Goal: Task Accomplishment & Management: Manage account settings

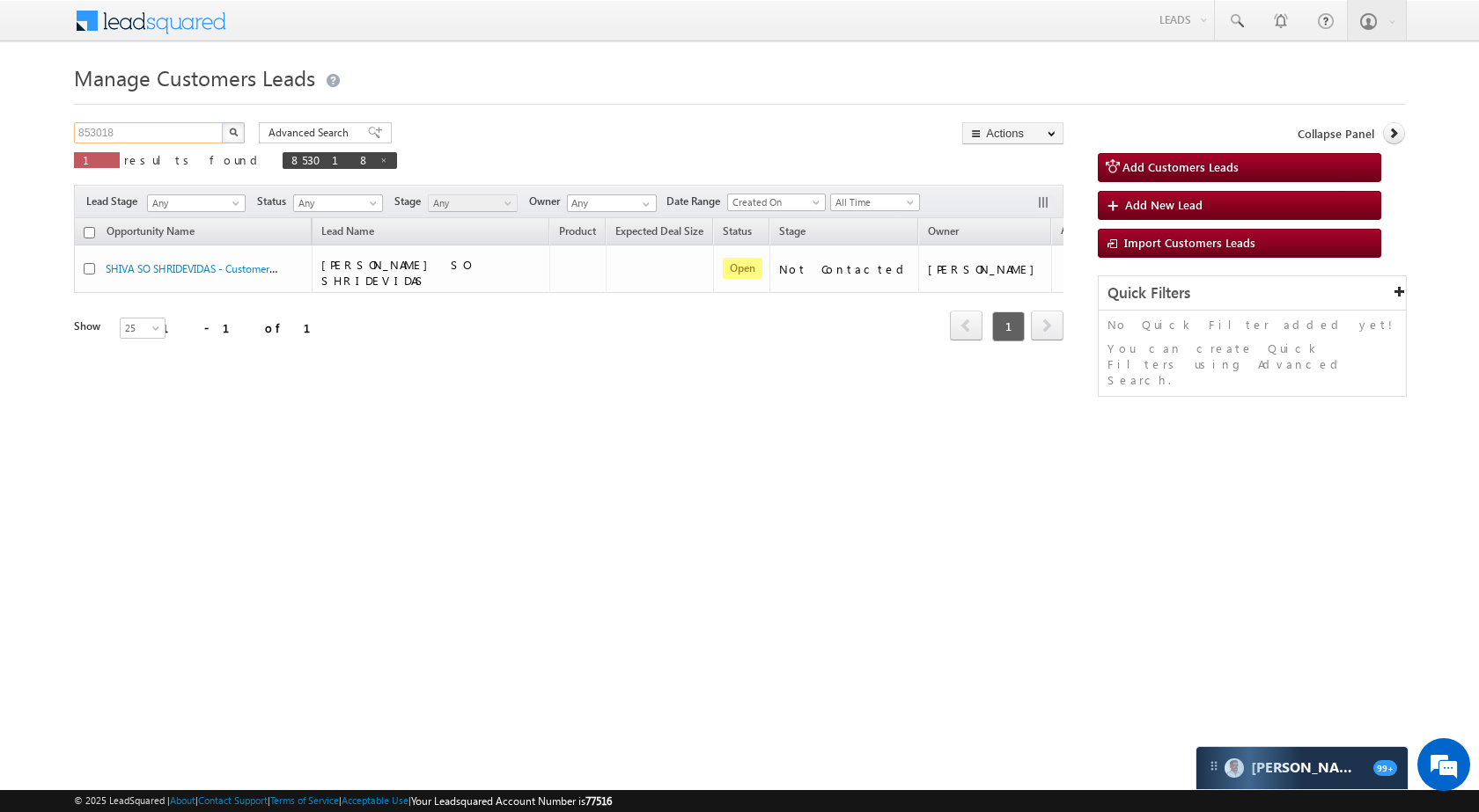
click at [155, 133] on input "853018" at bounding box center [150, 133] width 151 height 21
paste input "10324"
type input "810324"
click at [232, 128] on img "button" at bounding box center [233, 131] width 9 height 9
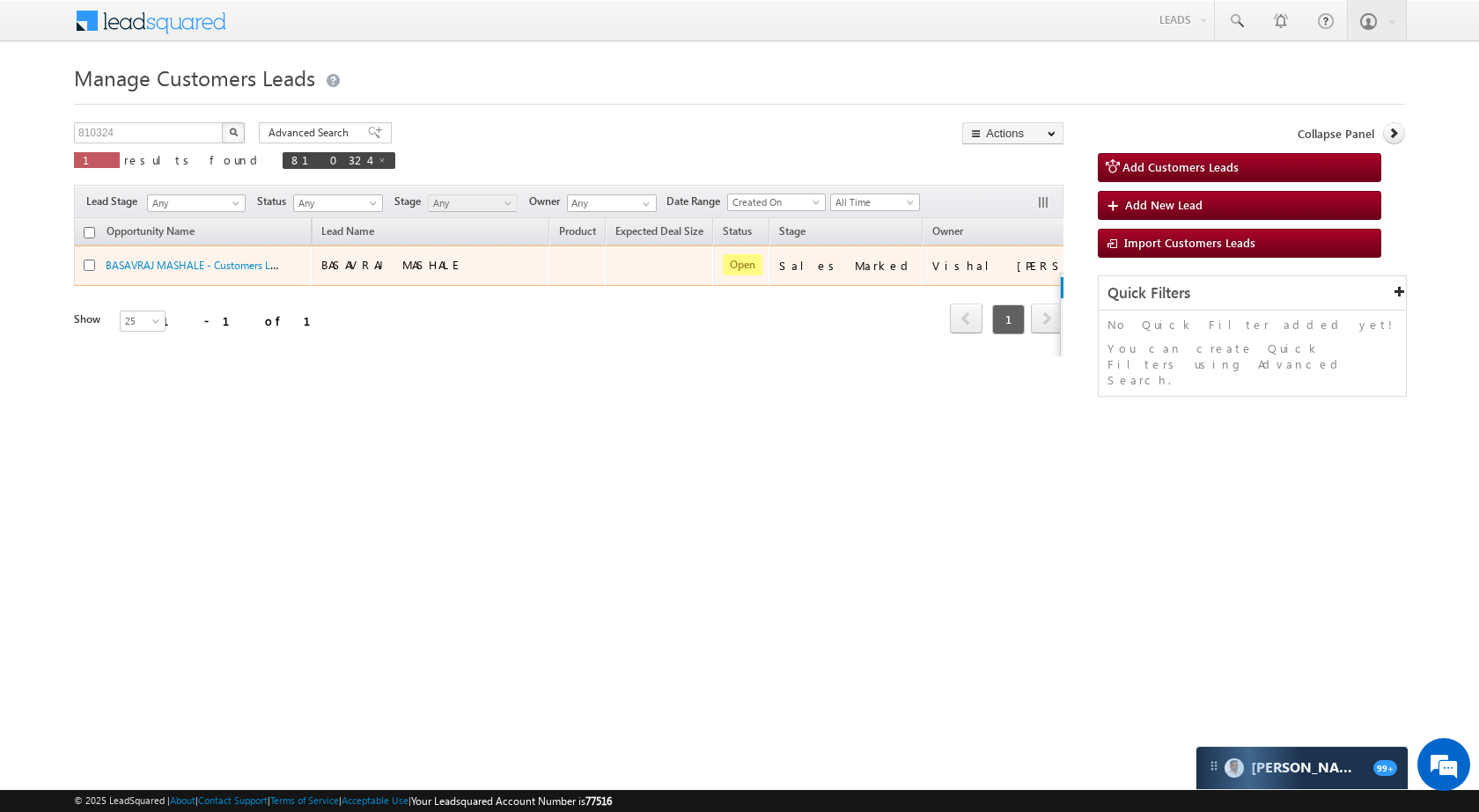
click at [1061, 284] on link "Edit" at bounding box center [1105, 287] width 88 height 21
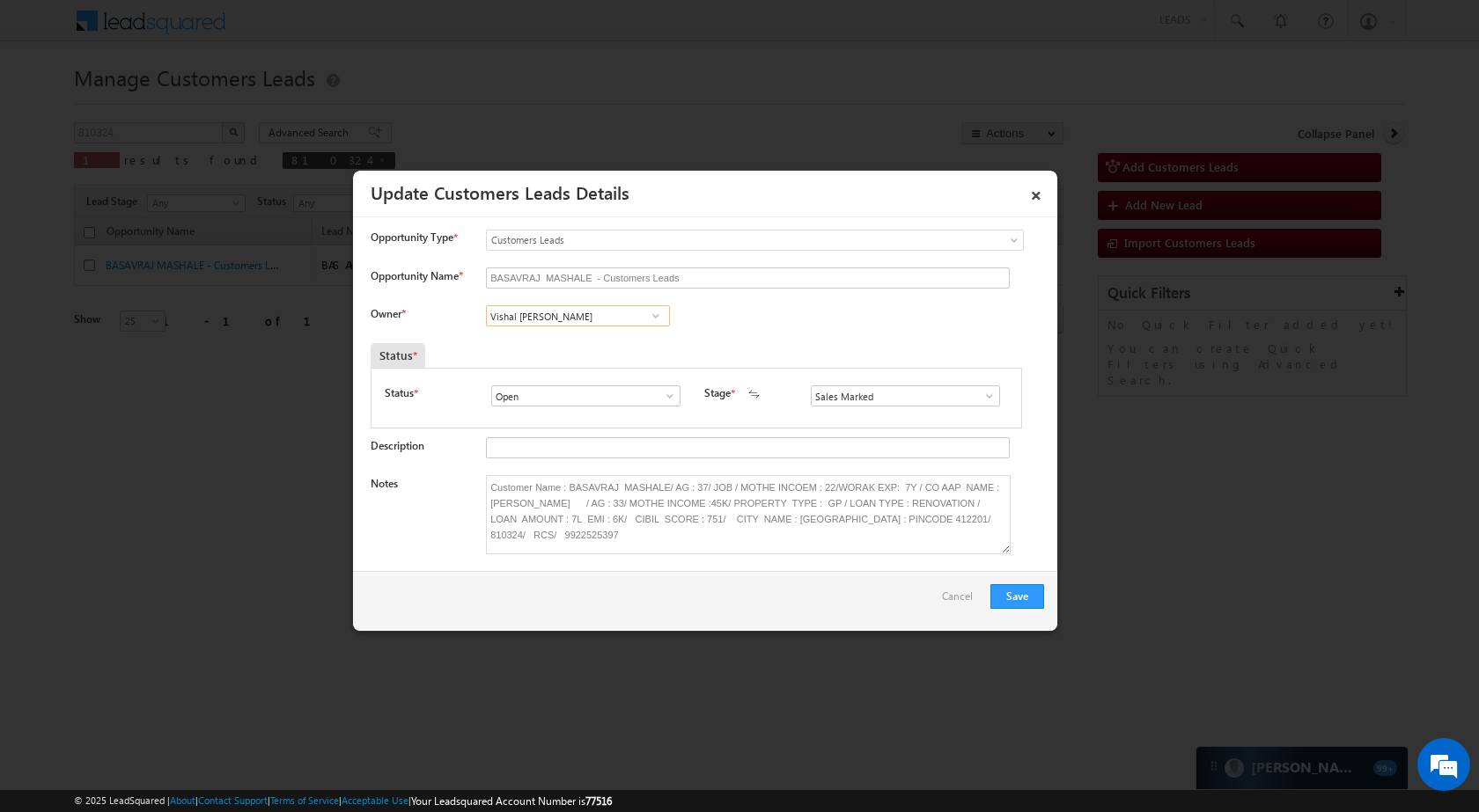
click at [623, 316] on input "Vishal Kishor Varma" at bounding box center [578, 316] width 184 height 21
paste input "Sakshi Desai"
click at [619, 371] on link "Sakshi Shrikant Desai sakshi.desai@sgrlimited.in" at bounding box center [578, 374] width 184 height 34
type input "Sakshi Shrikant Desai"
click at [1026, 594] on button "Save" at bounding box center [1018, 597] width 54 height 25
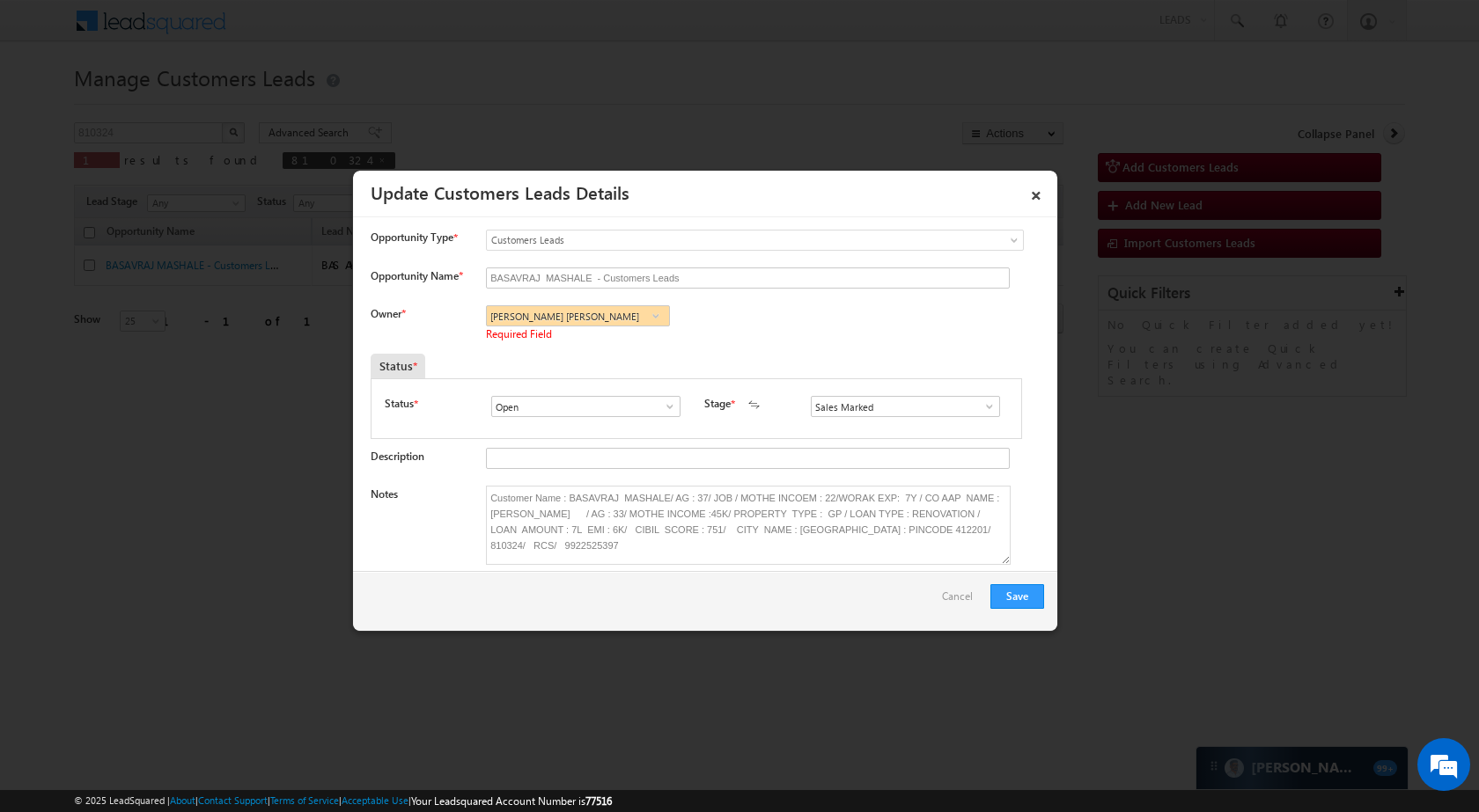
click at [657, 315] on span at bounding box center [656, 315] width 17 height 14
click at [781, 328] on div "Owner * Aakash Mewada Aashish Pawar Aashutosh Shrivastava Abhishek Kumar Abhish…" at bounding box center [707, 325] width 673 height 40
click at [1038, 197] on link "×" at bounding box center [1036, 192] width 30 height 31
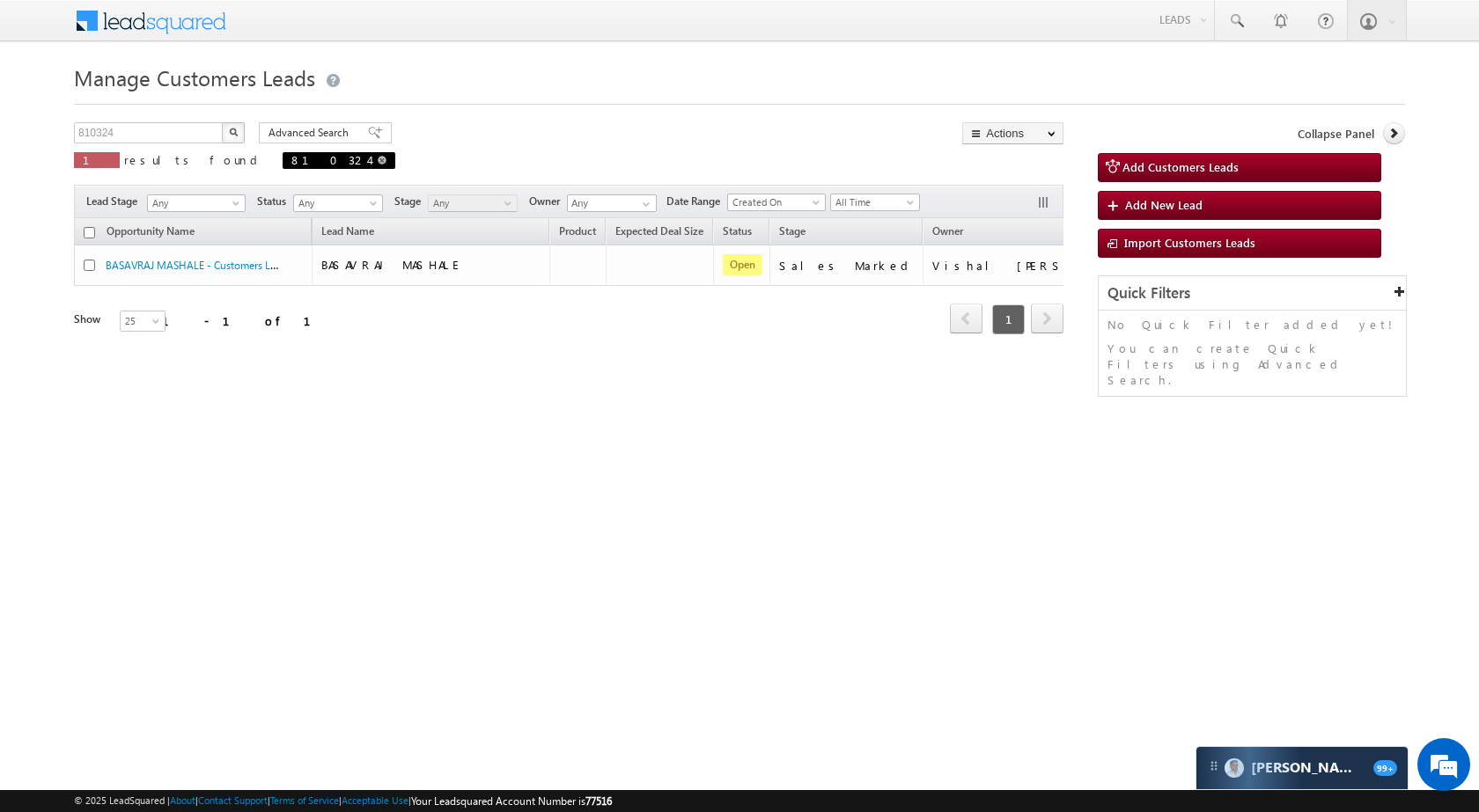
click at [378, 157] on span at bounding box center [382, 160] width 9 height 9
type input "Search Customers Leads"
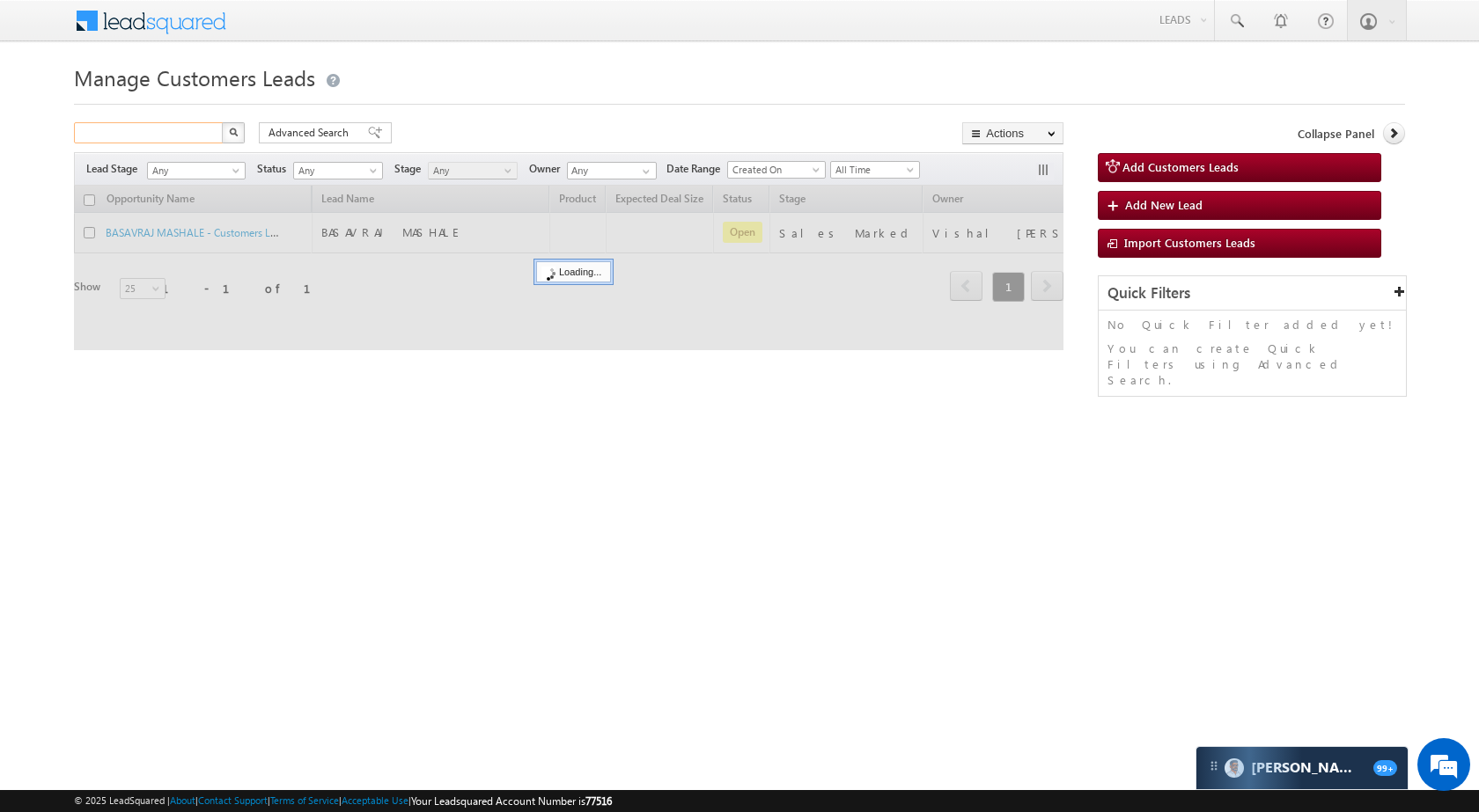
click at [160, 134] on input "text" at bounding box center [150, 133] width 151 height 21
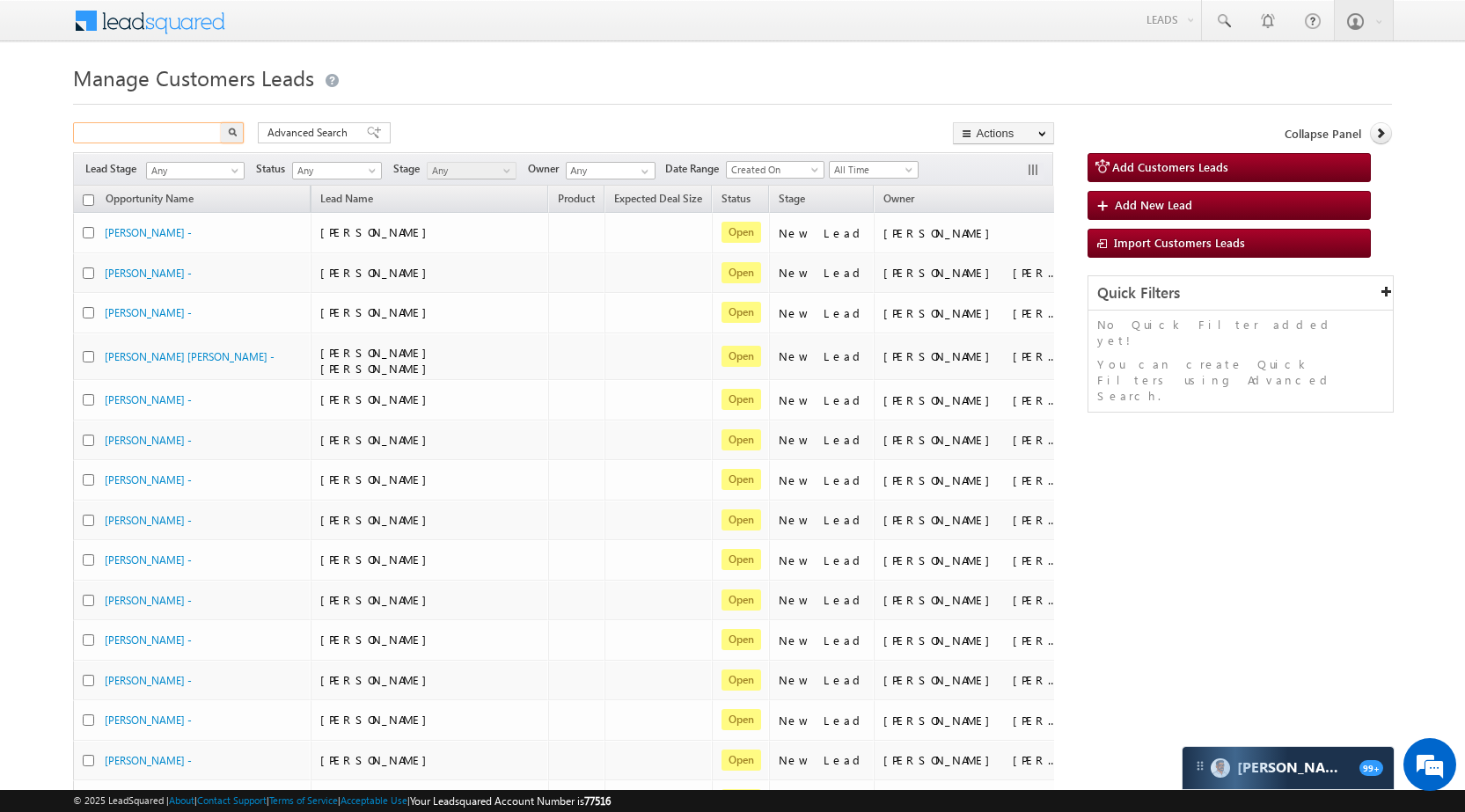
paste input "810324"
type input "810324"
click at [224, 130] on button "button" at bounding box center [232, 133] width 23 height 21
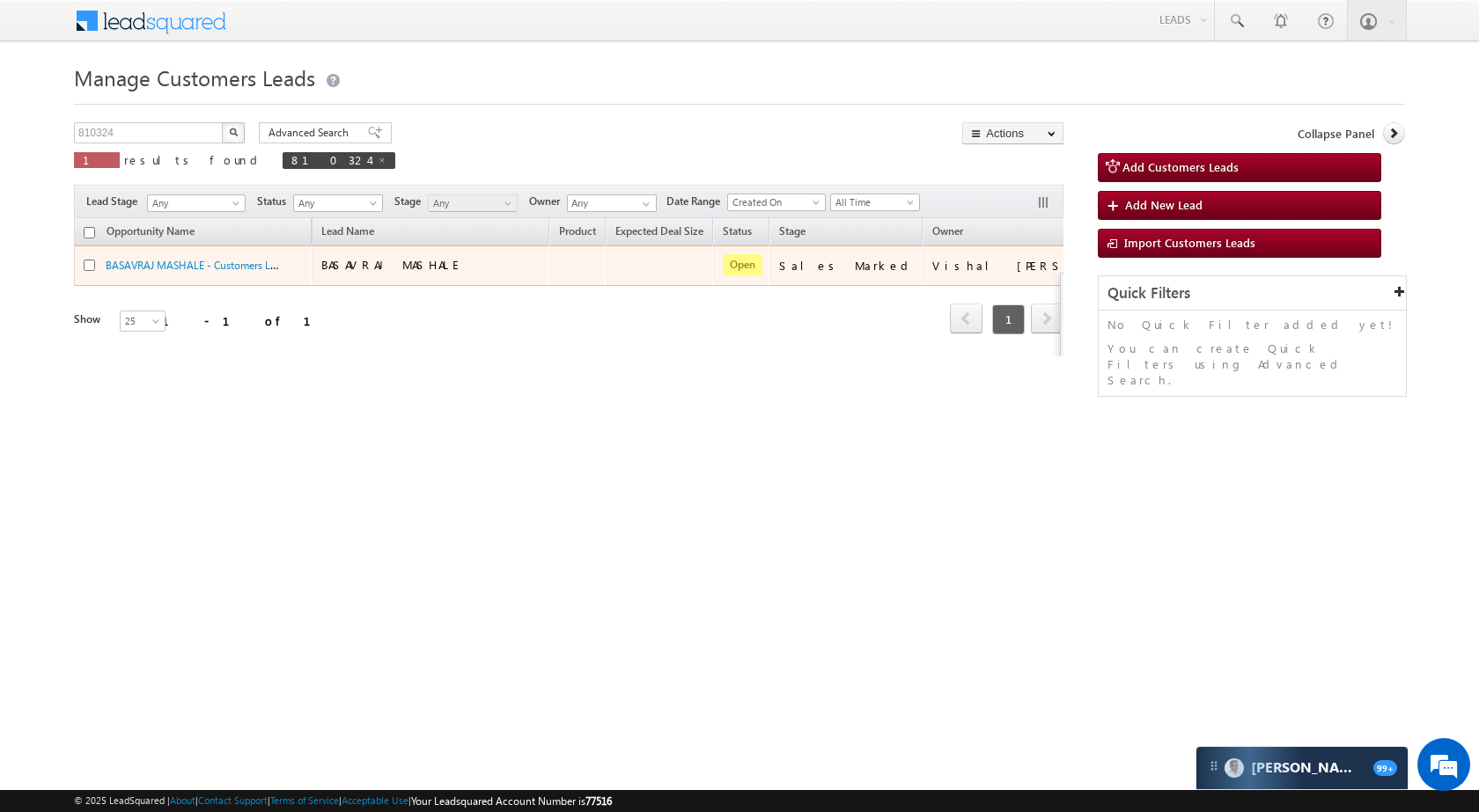
click at [1132, 259] on button "button" at bounding box center [1140, 265] width 17 height 17
click at [1061, 284] on link "Edit" at bounding box center [1105, 287] width 88 height 21
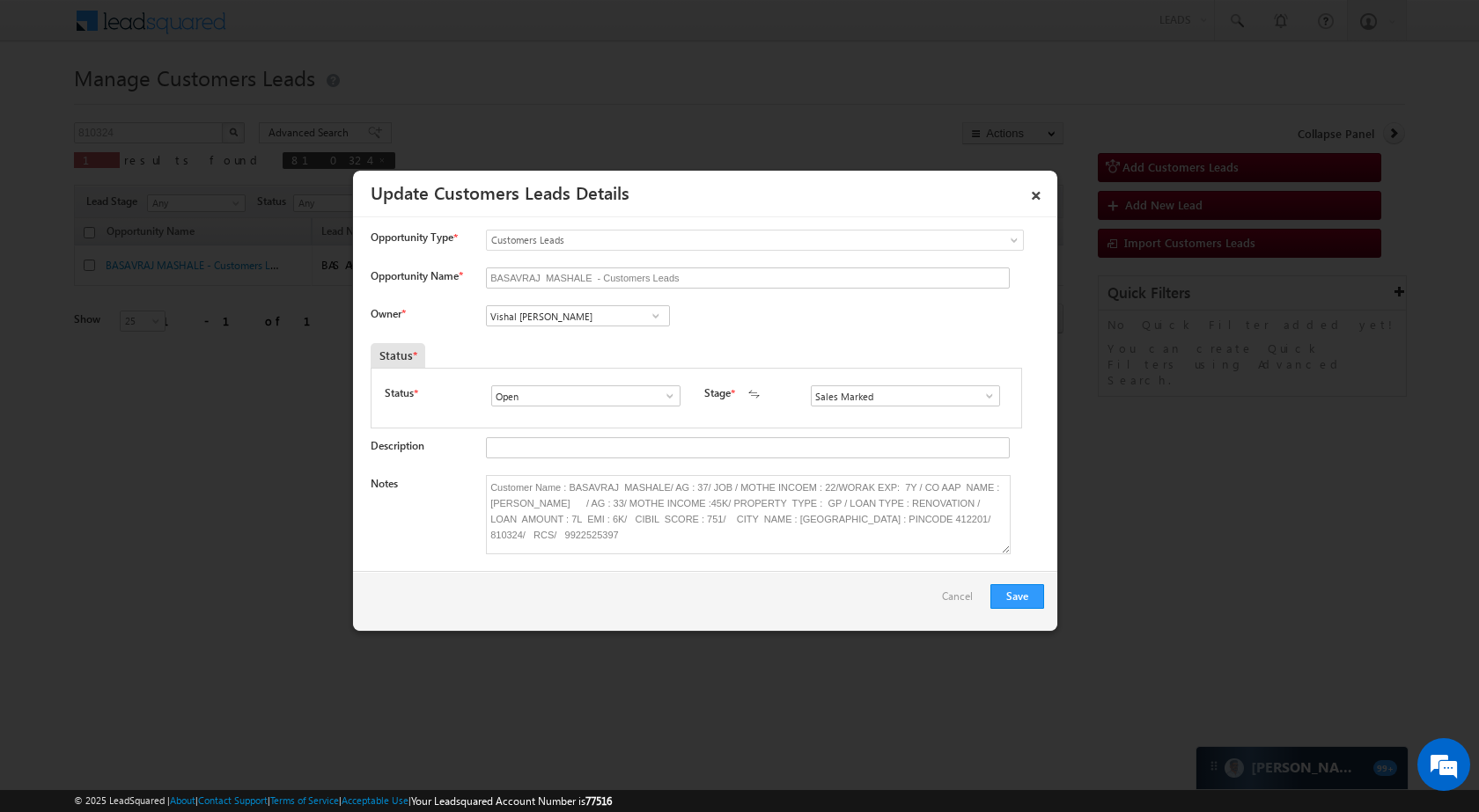
click at [654, 312] on span at bounding box center [656, 315] width 17 height 14
click at [539, 376] on span "sakshi.desai@sgrlimited.in" at bounding box center [572, 382] width 158 height 14
type input "Sakshi Shrikant Desai"
click at [1019, 594] on button "Save" at bounding box center [1018, 597] width 54 height 25
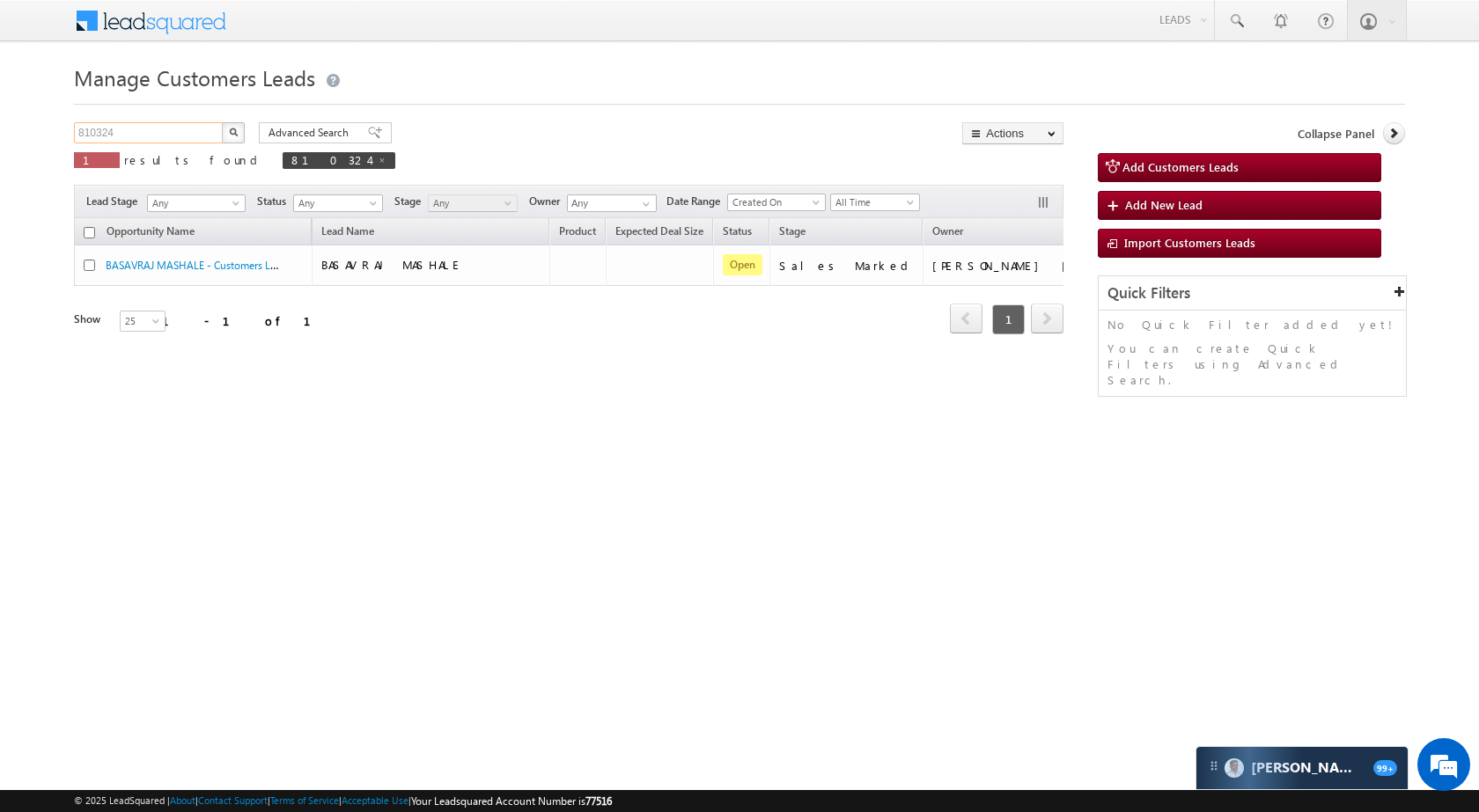
click at [164, 136] on input "810324" at bounding box center [150, 133] width 151 height 21
paste input "88668"
type input "888668"
click at [237, 130] on button "button" at bounding box center [233, 133] width 23 height 21
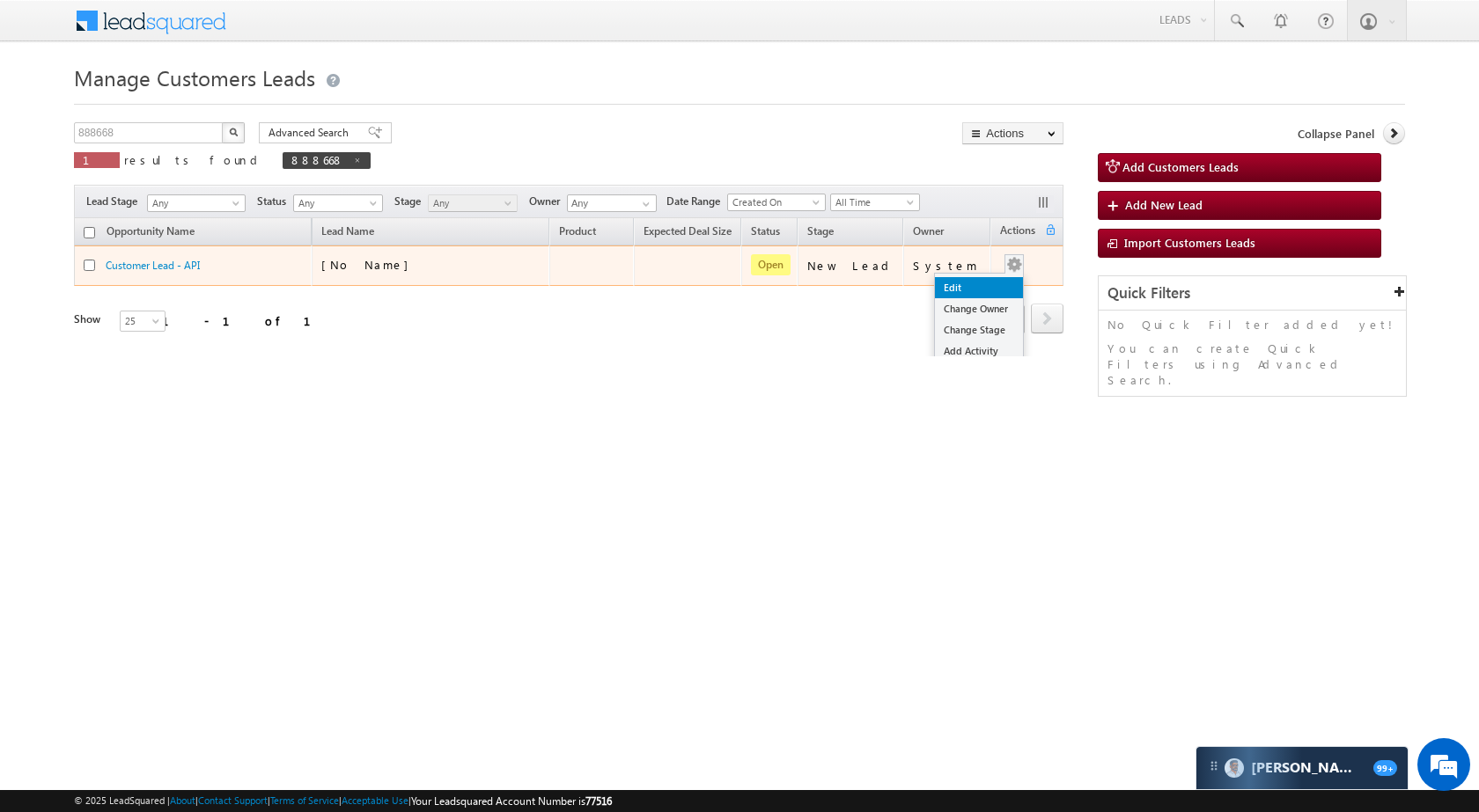
click at [962, 288] on link "Edit" at bounding box center [978, 287] width 88 height 21
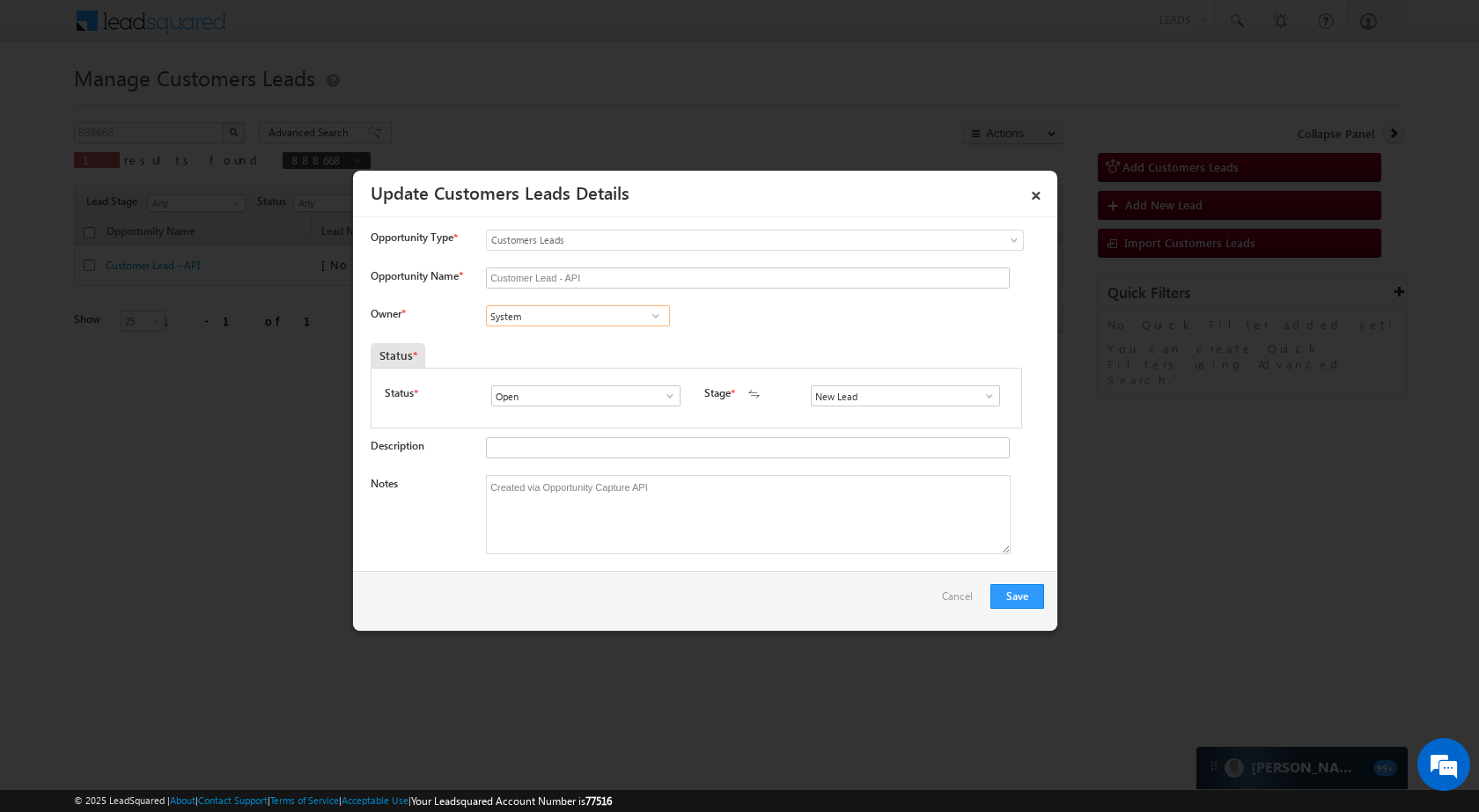
click at [543, 311] on input "System" at bounding box center [578, 316] width 184 height 21
paste input "Rajbir Singh"
click at [571, 355] on span "rajbir.singh1@sgrlimited.in" at bounding box center [572, 351] width 158 height 14
type input "Rajbir Singh"
click at [984, 398] on span at bounding box center [990, 395] width 17 height 14
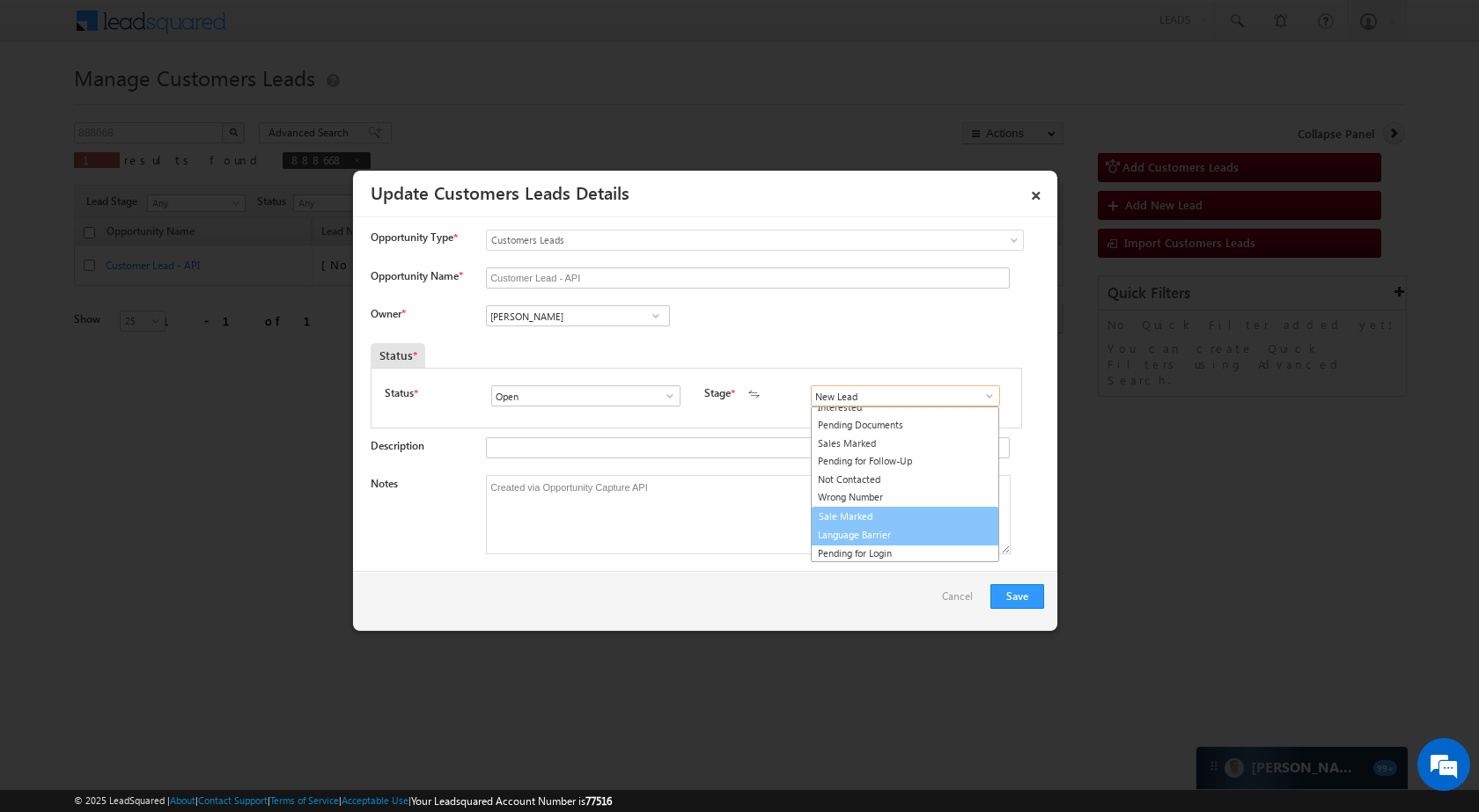
scroll to position [26, 0]
click at [904, 507] on link "Sale Marked" at bounding box center [905, 517] width 188 height 20
type input "Sale Marked"
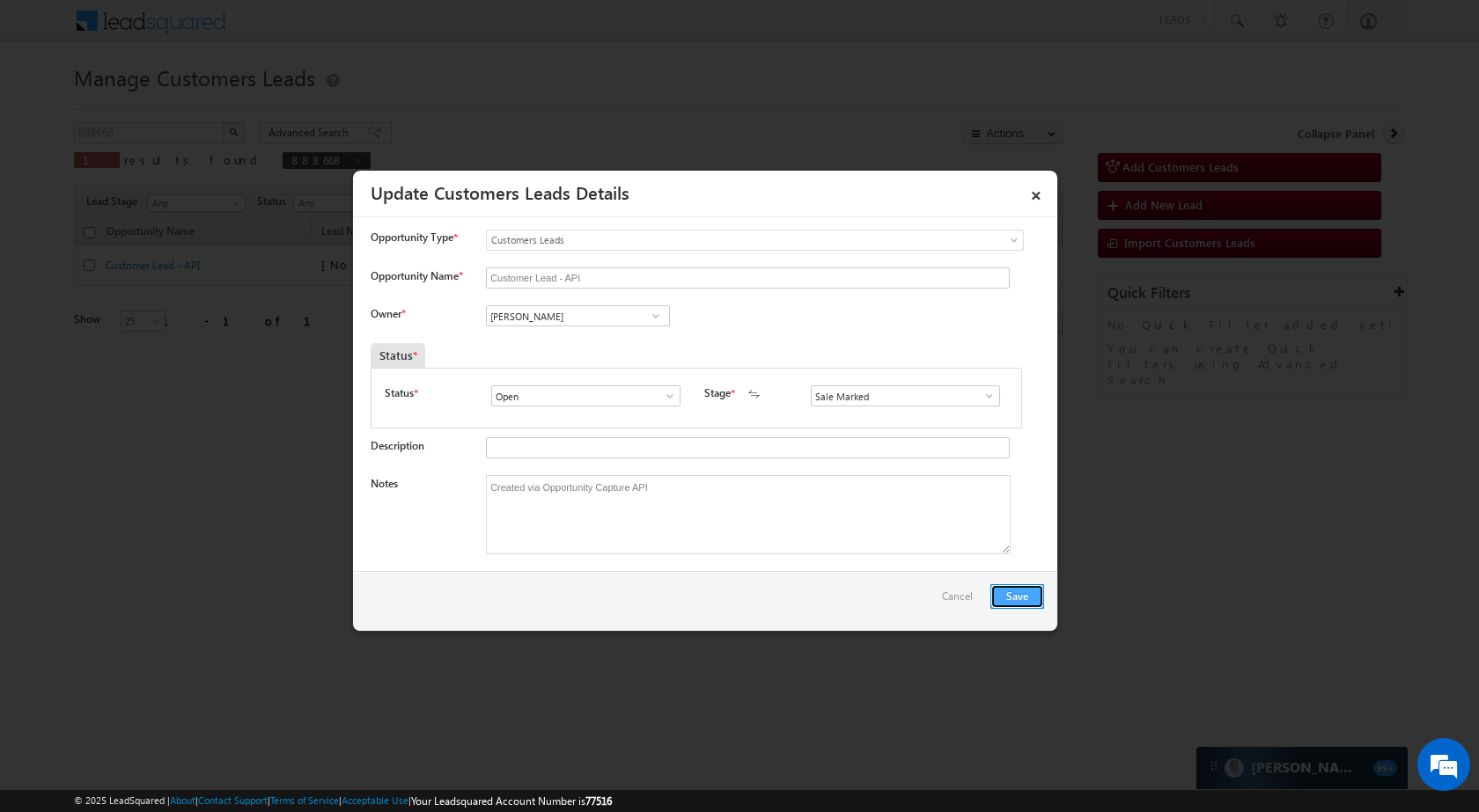
click at [993, 596] on button "Save" at bounding box center [1018, 597] width 54 height 25
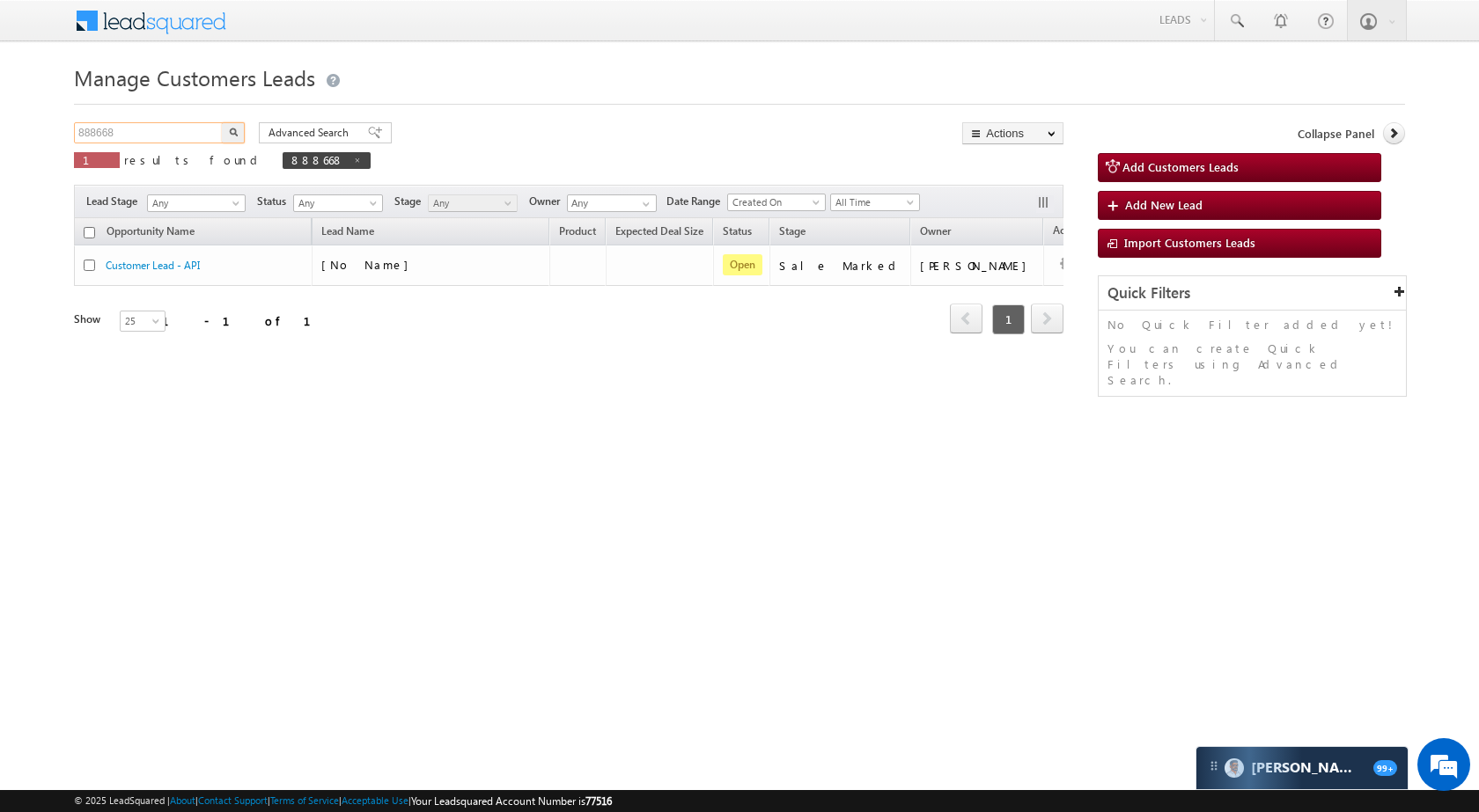
click at [157, 130] on input "888668" at bounding box center [150, 133] width 151 height 21
paste input "908035"
type input "908035"
click at [239, 131] on button "button" at bounding box center [233, 133] width 23 height 21
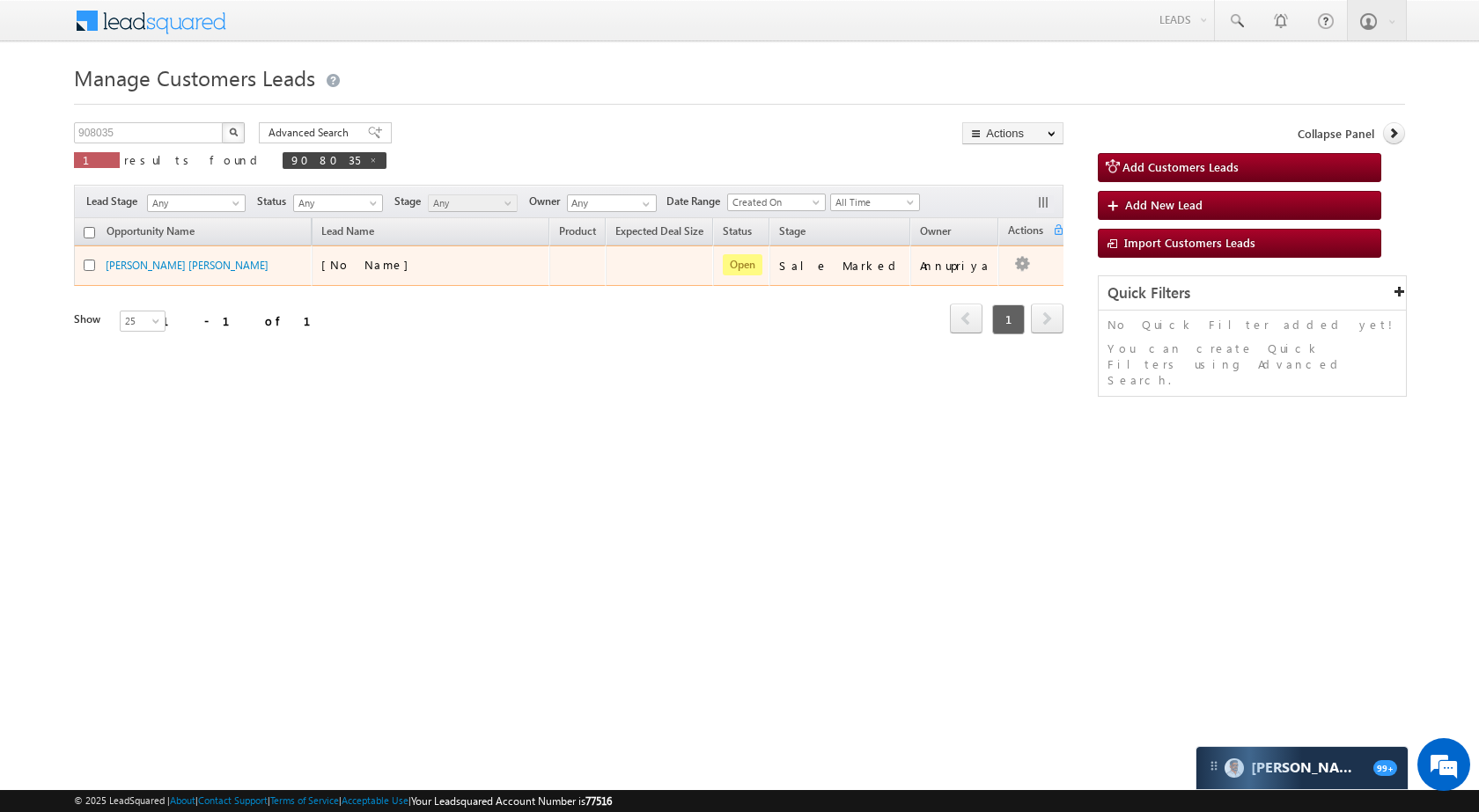
click at [1002, 248] on td "Edit Change Owner Change Stage Add Activity Add Task Delete" at bounding box center [1035, 266] width 73 height 41
click at [990, 285] on link "Edit" at bounding box center [986, 287] width 88 height 21
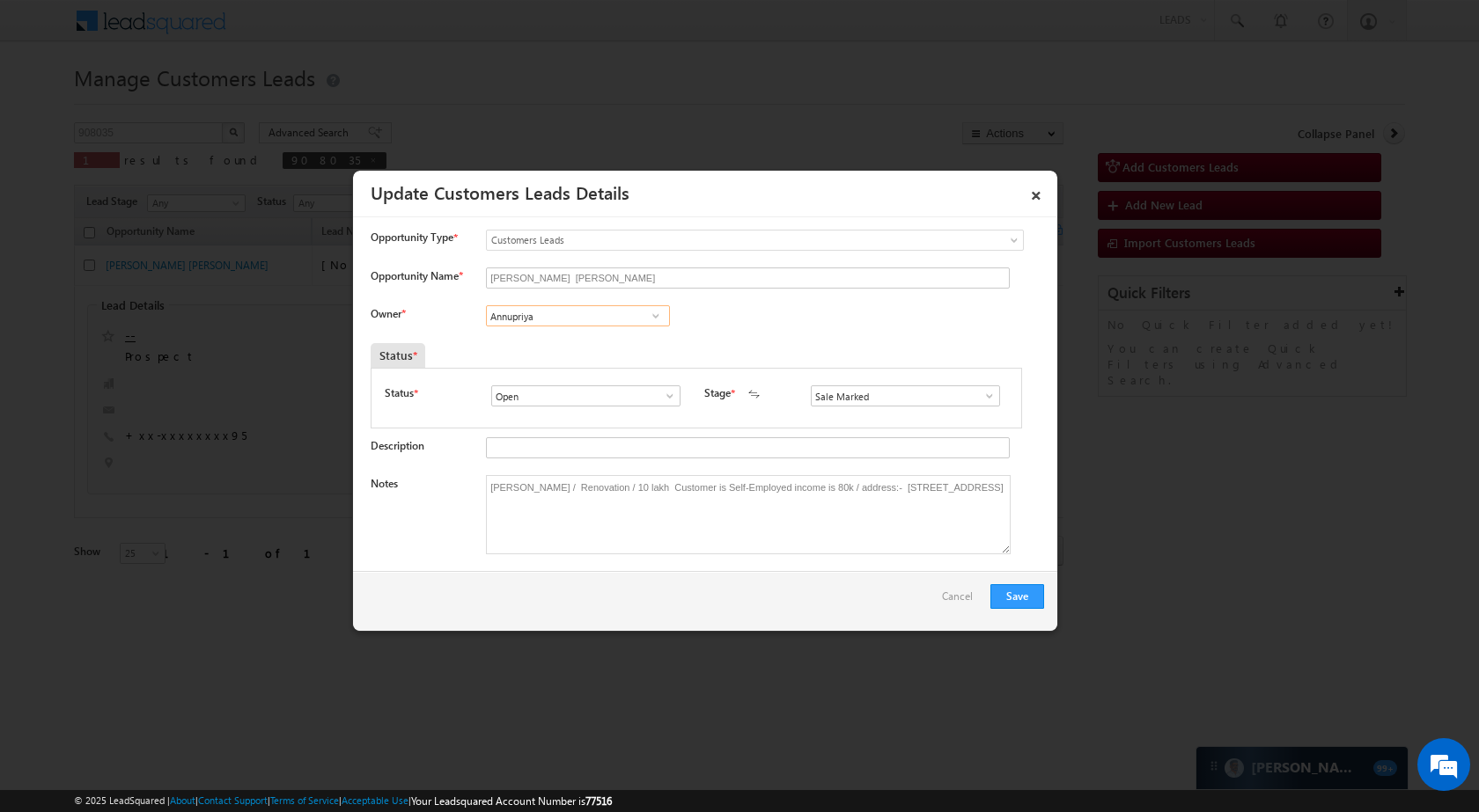
click at [599, 321] on input "Annupriya" at bounding box center [578, 316] width 184 height 21
paste input "Rajbir Singh"
click at [586, 349] on span "rajbir.singh1@sgrlimited.in" at bounding box center [572, 351] width 158 height 14
type input "Rajbir Singh"
click at [1021, 589] on button "Save" at bounding box center [1018, 597] width 54 height 25
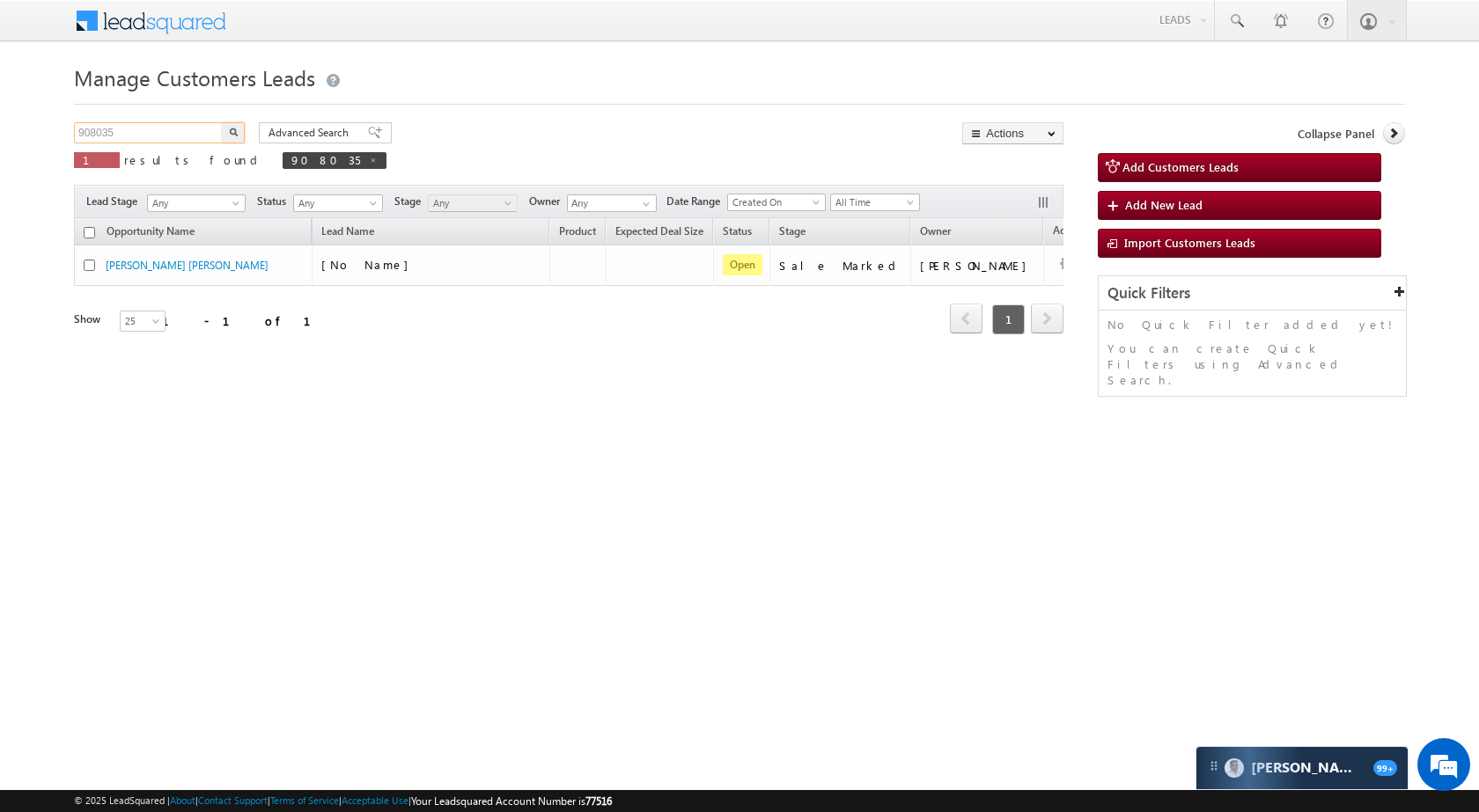
click at [176, 130] on input "908035" at bounding box center [150, 133] width 151 height 21
paste input "9670"
type input "909670"
click at [235, 129] on img "button" at bounding box center [233, 131] width 9 height 9
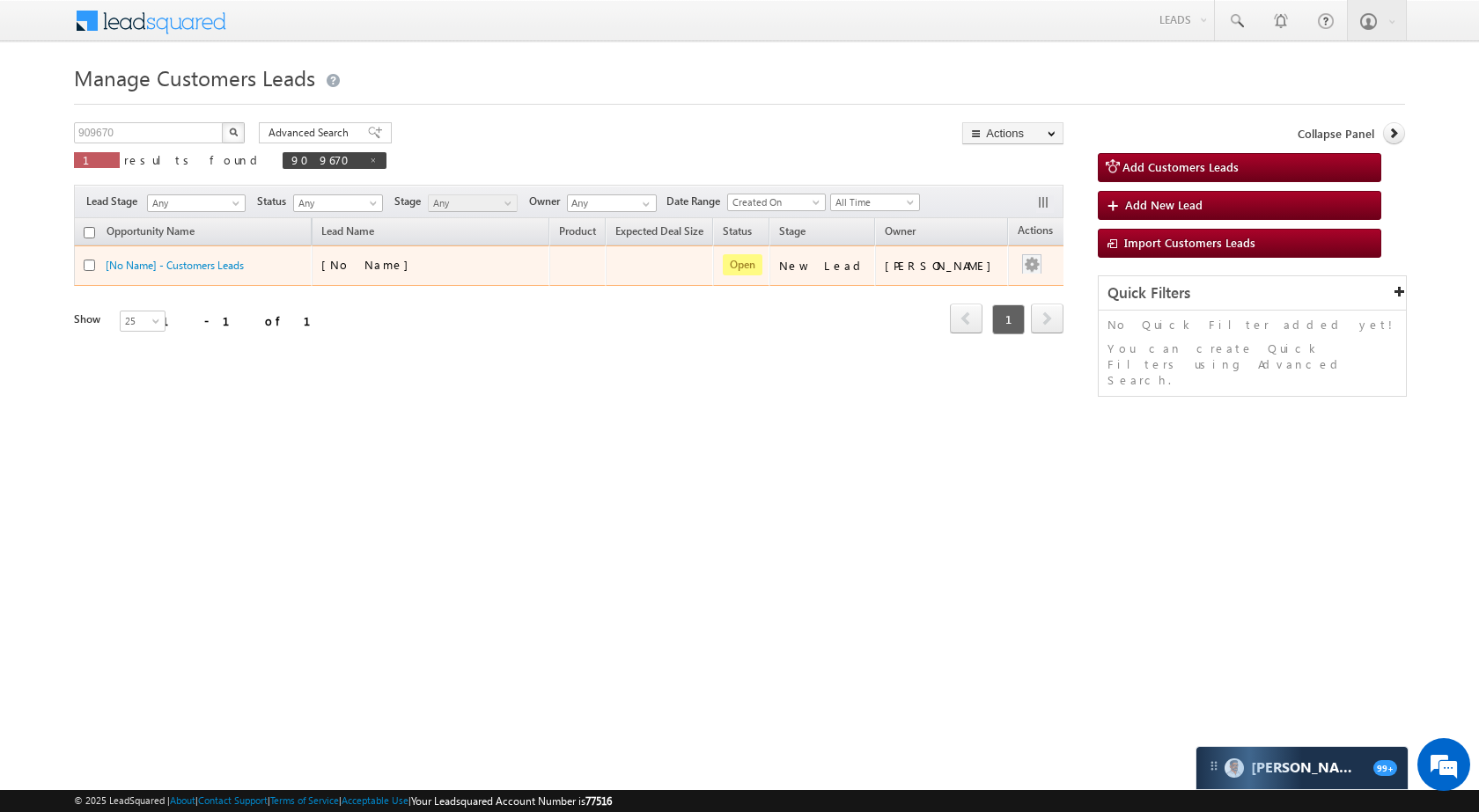
click at [1018, 257] on div at bounding box center [1031, 266] width 28 height 23
click at [954, 286] on link "Edit" at bounding box center [996, 287] width 88 height 21
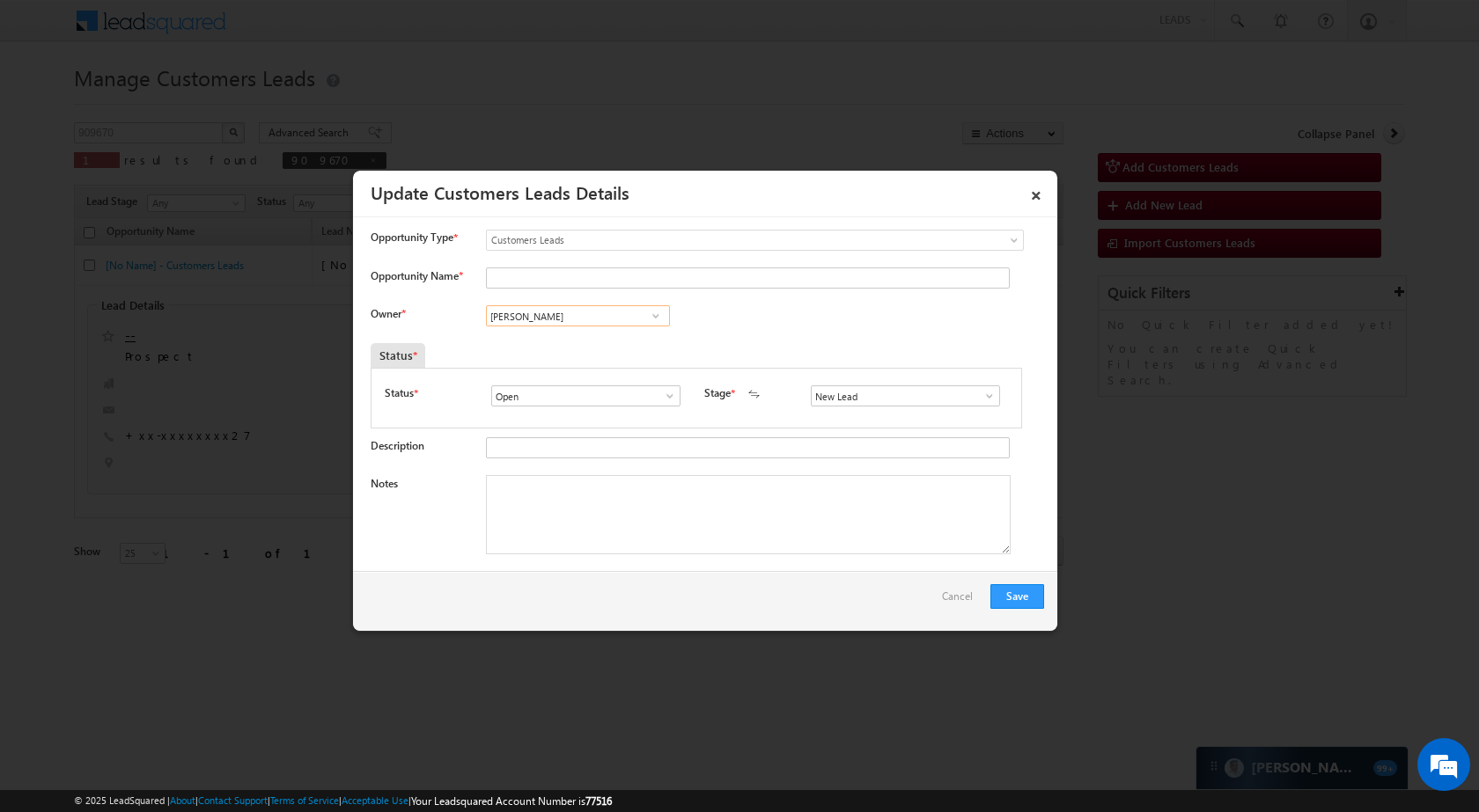
click at [549, 311] on input "[PERSON_NAME]" at bounding box center [578, 316] width 184 height 21
paste input "Bhushan Samadhan Pawar"
click at [624, 340] on link "Bhushan Samadhan Pawar bhushan.pawar@sgrlimited.in" at bounding box center [578, 343] width 184 height 34
type input "Bhushan Samadhan Pawar"
click at [981, 392] on span at bounding box center [990, 395] width 17 height 14
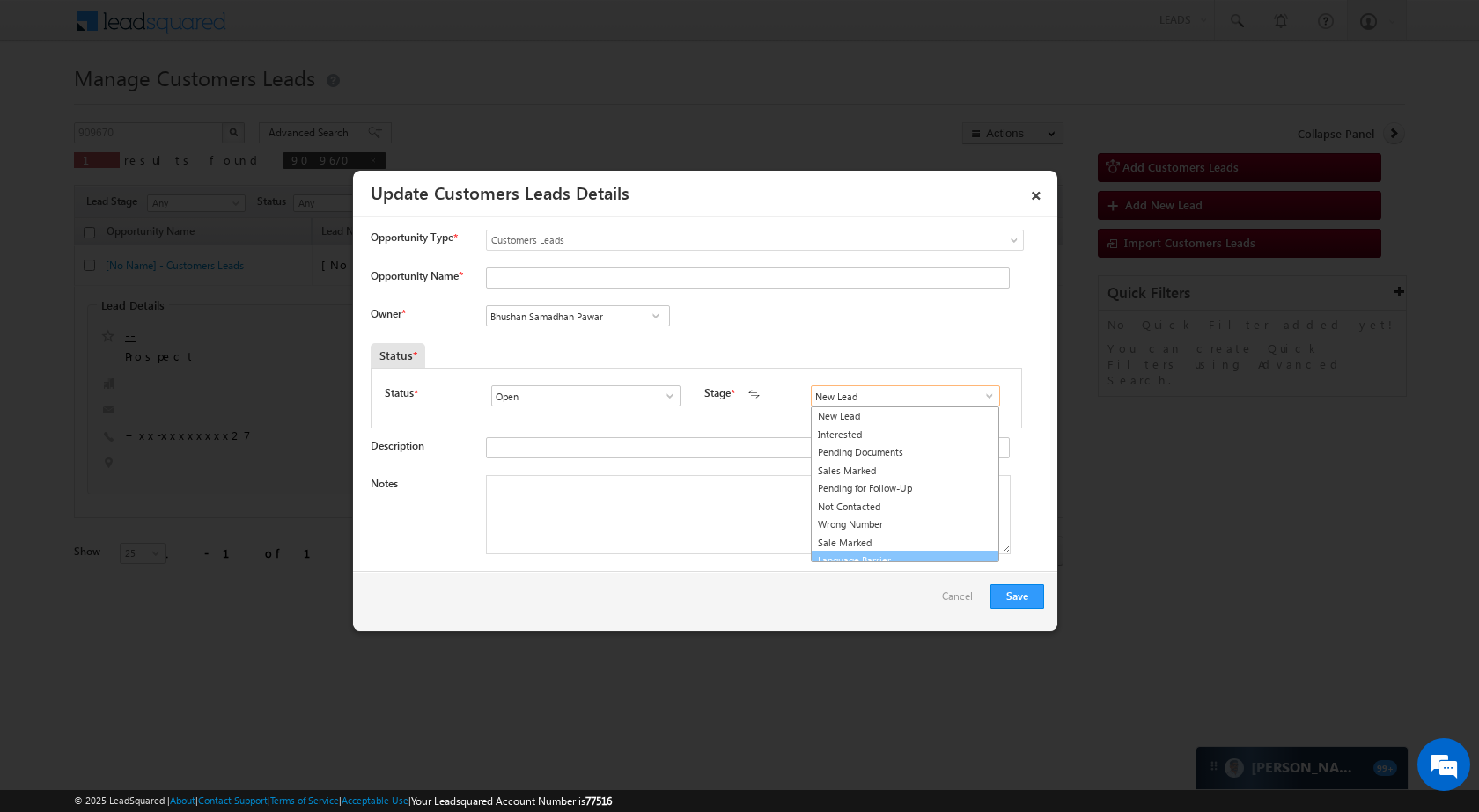
scroll to position [11, 0]
click at [882, 527] on link "Sale Marked" at bounding box center [905, 532] width 188 height 20
type input "Sale Marked"
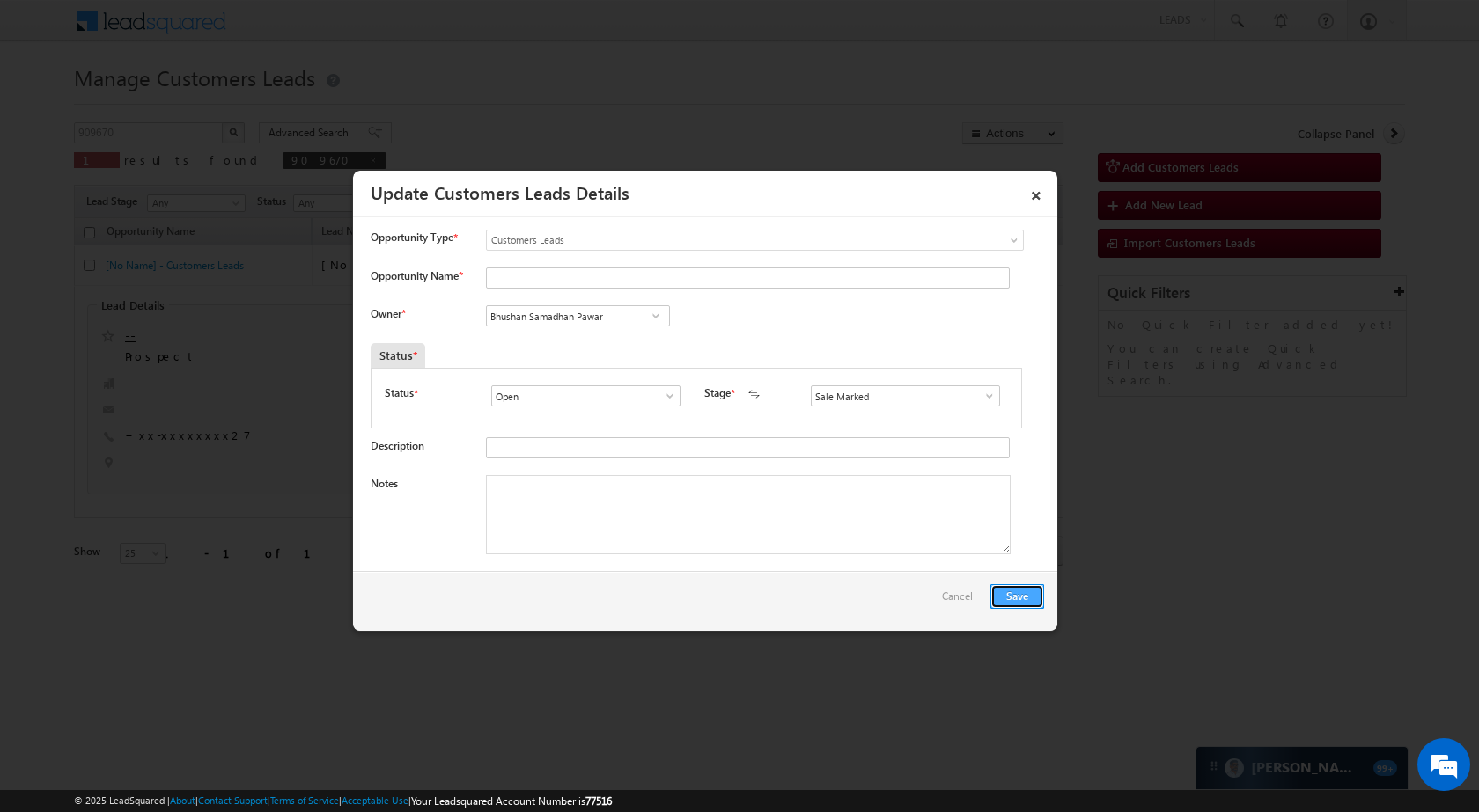
click at [1028, 605] on button "Save" at bounding box center [1018, 597] width 54 height 25
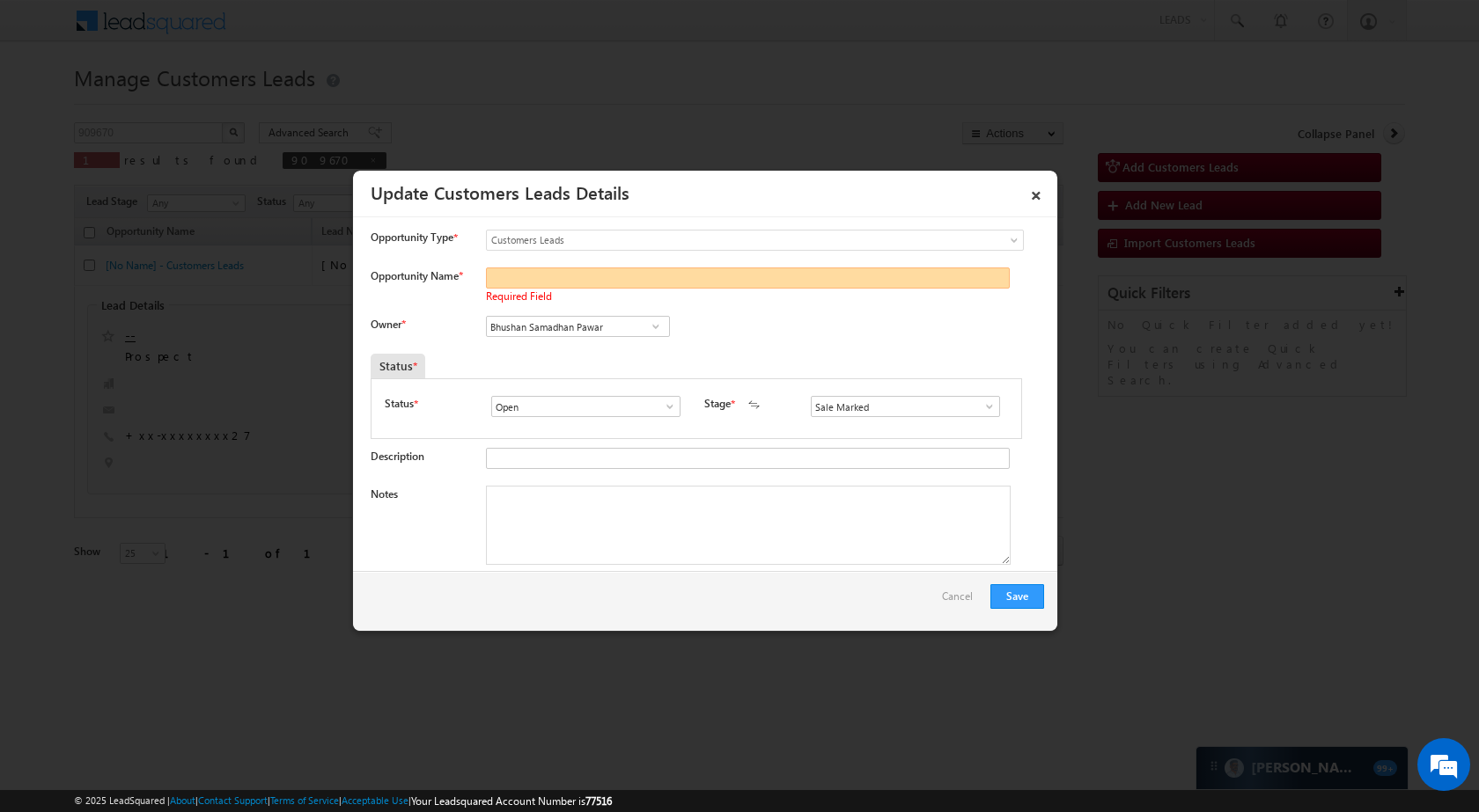
click at [644, 271] on input "Opportunity Name *" at bounding box center [748, 278] width 524 height 21
click at [566, 278] on input "Opportunity Name *" at bounding box center [748, 278] width 524 height 21
paste input "[PERSON_NAME]"
type input "[PERSON_NAME]"
click at [1029, 590] on button "Save" at bounding box center [1018, 597] width 54 height 25
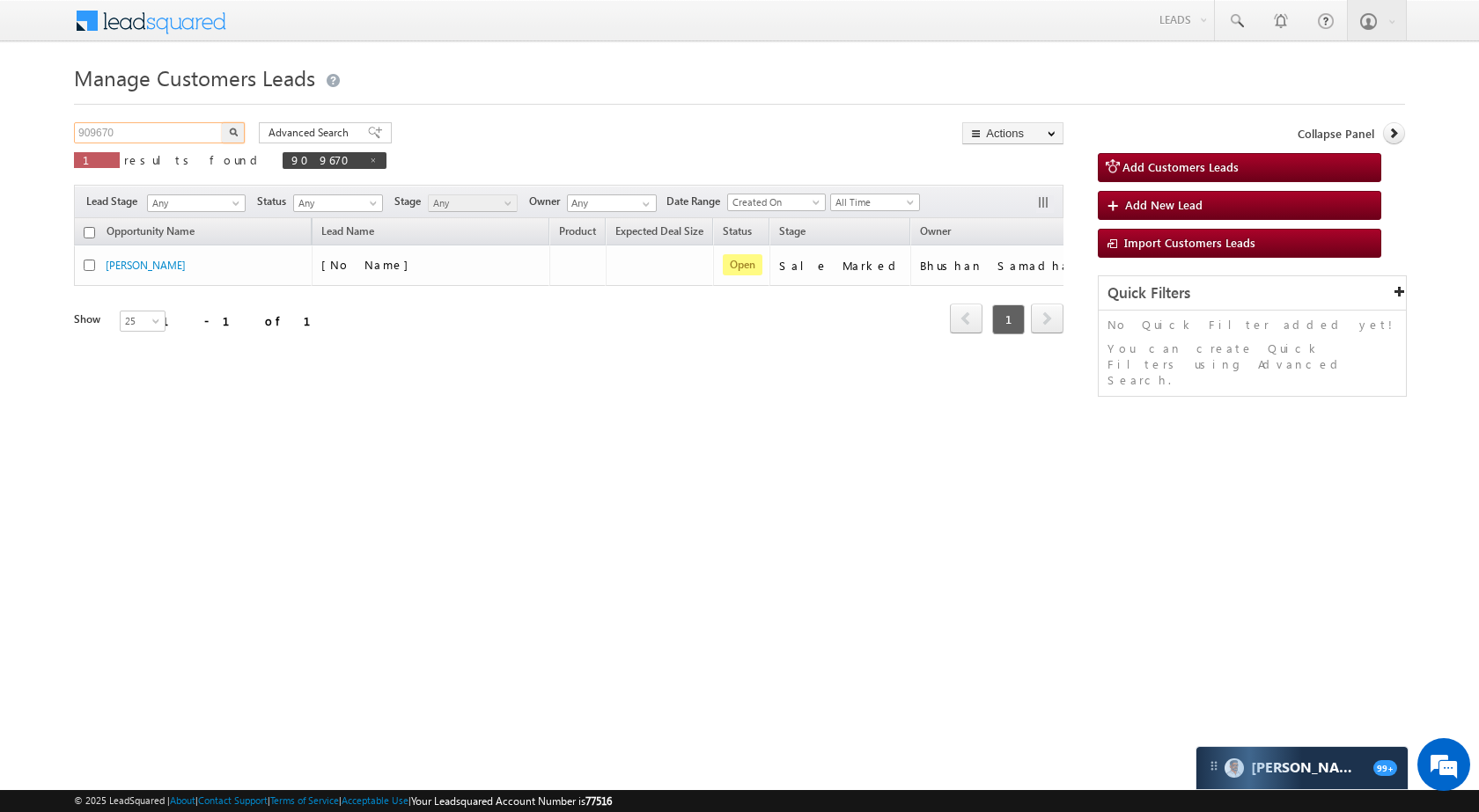
click at [159, 135] on input "909670" at bounding box center [150, 133] width 151 height 21
paste input "82499"
type input "824990"
click at [243, 135] on button "button" at bounding box center [233, 133] width 23 height 21
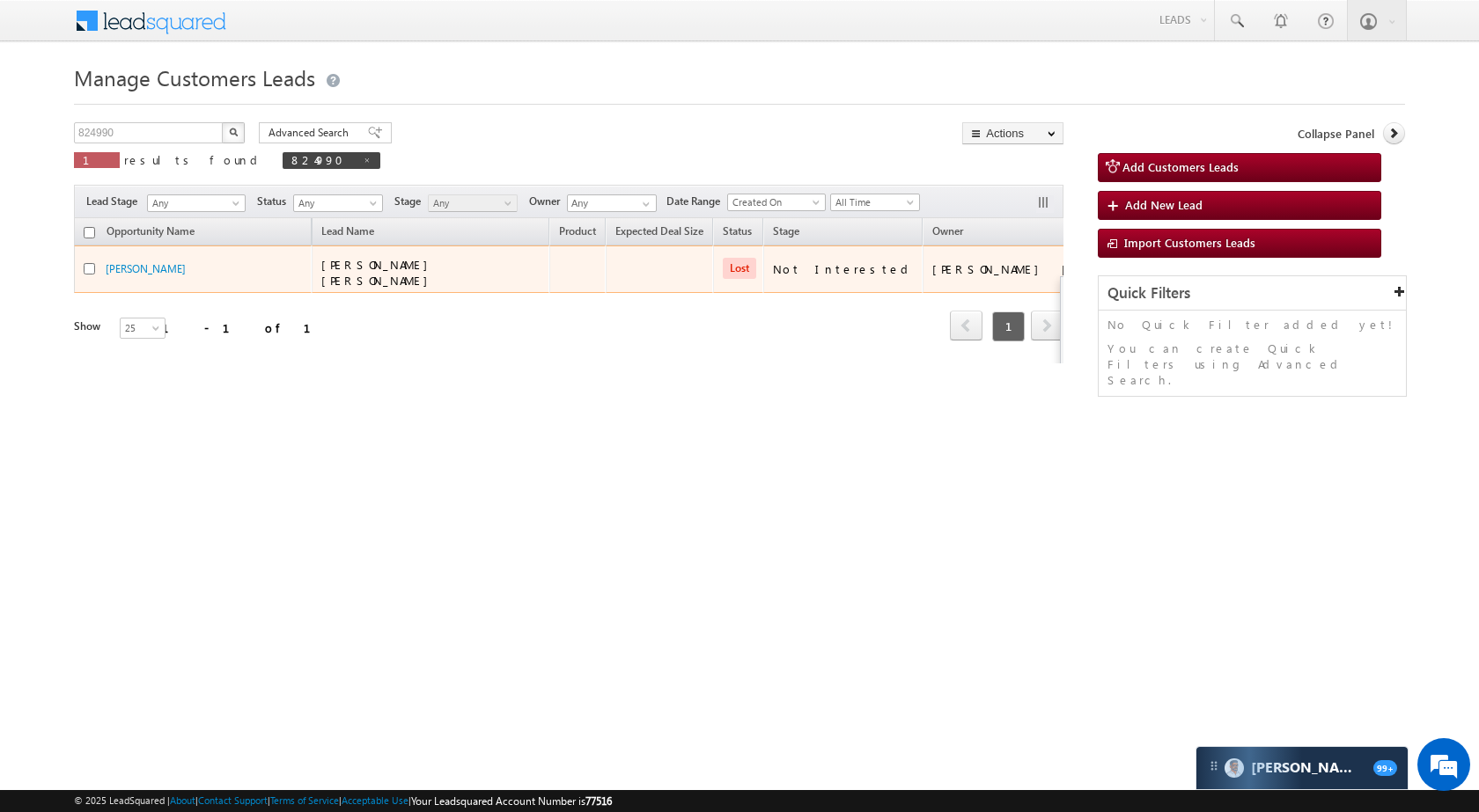
click at [1131, 257] on span at bounding box center [1140, 267] width 19 height 19
click at [1061, 287] on link "Edit" at bounding box center [1105, 291] width 88 height 21
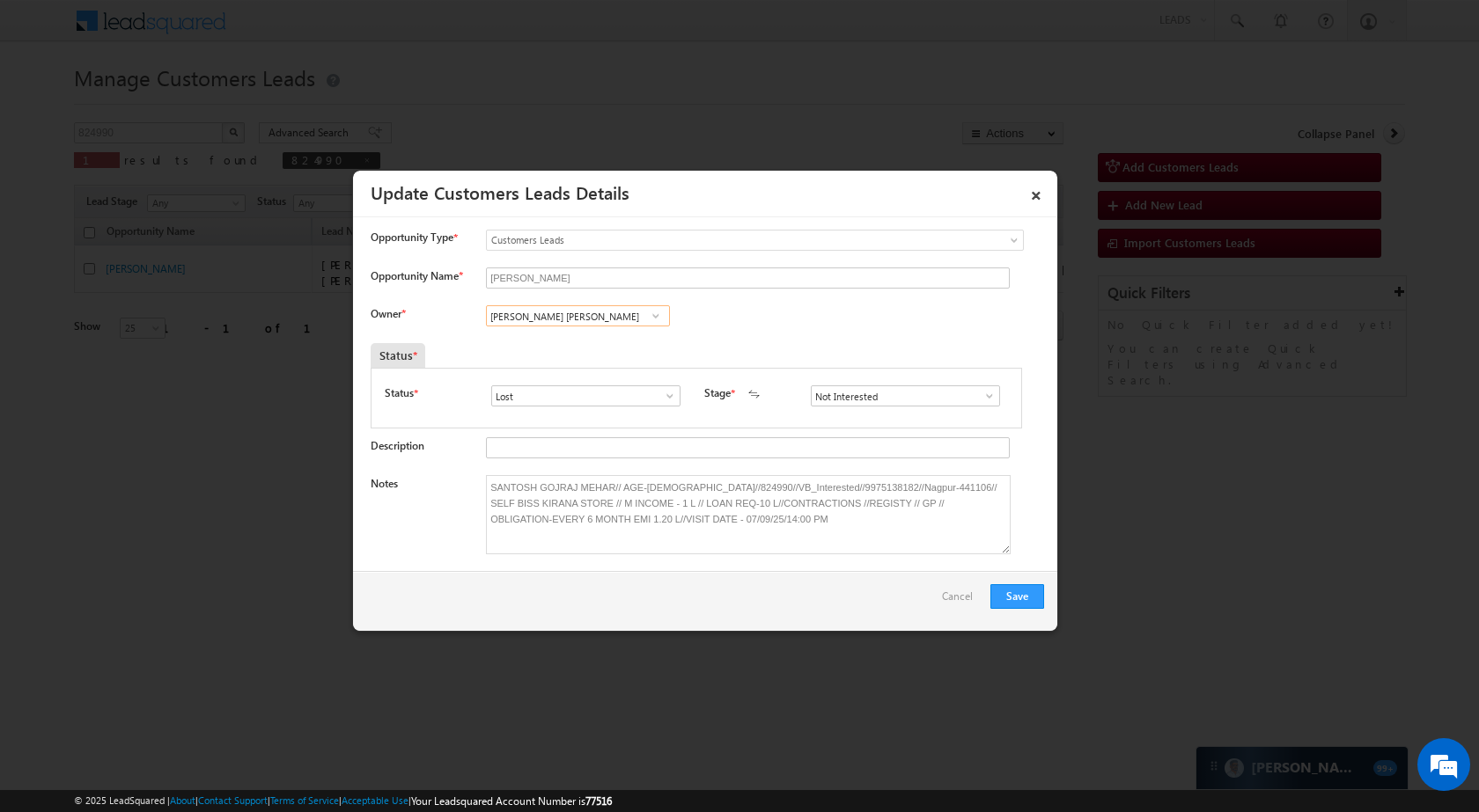
click at [577, 311] on input "[PERSON_NAME] [PERSON_NAME]" at bounding box center [578, 316] width 184 height 21
paste input "Vishal Ghorpade"
click at [564, 333] on link "[PERSON_NAME] [EMAIL_ADDRESS][DOMAIN_NAME]" at bounding box center [578, 343] width 184 height 34
type input "Vishal Ghorpade"
click at [1040, 586] on button "Save" at bounding box center [1018, 597] width 54 height 25
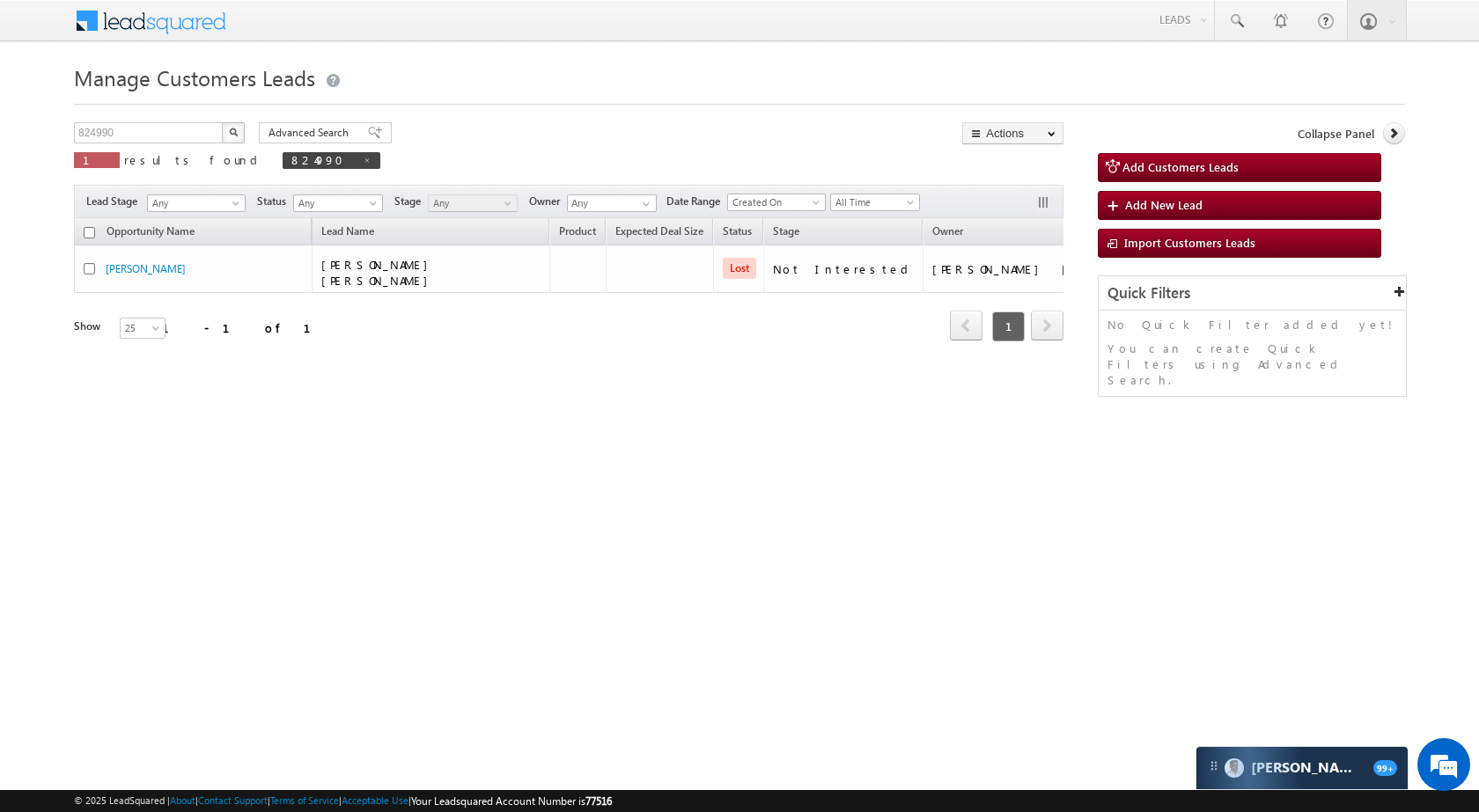
click at [167, 117] on div "Manage Customers Leads Customers Leads updated successfully. 824990 X 1 results…" at bounding box center [740, 279] width 1331 height 440
click at [166, 135] on input "824990" at bounding box center [150, 133] width 151 height 21
paste input "88598"
type input "888598"
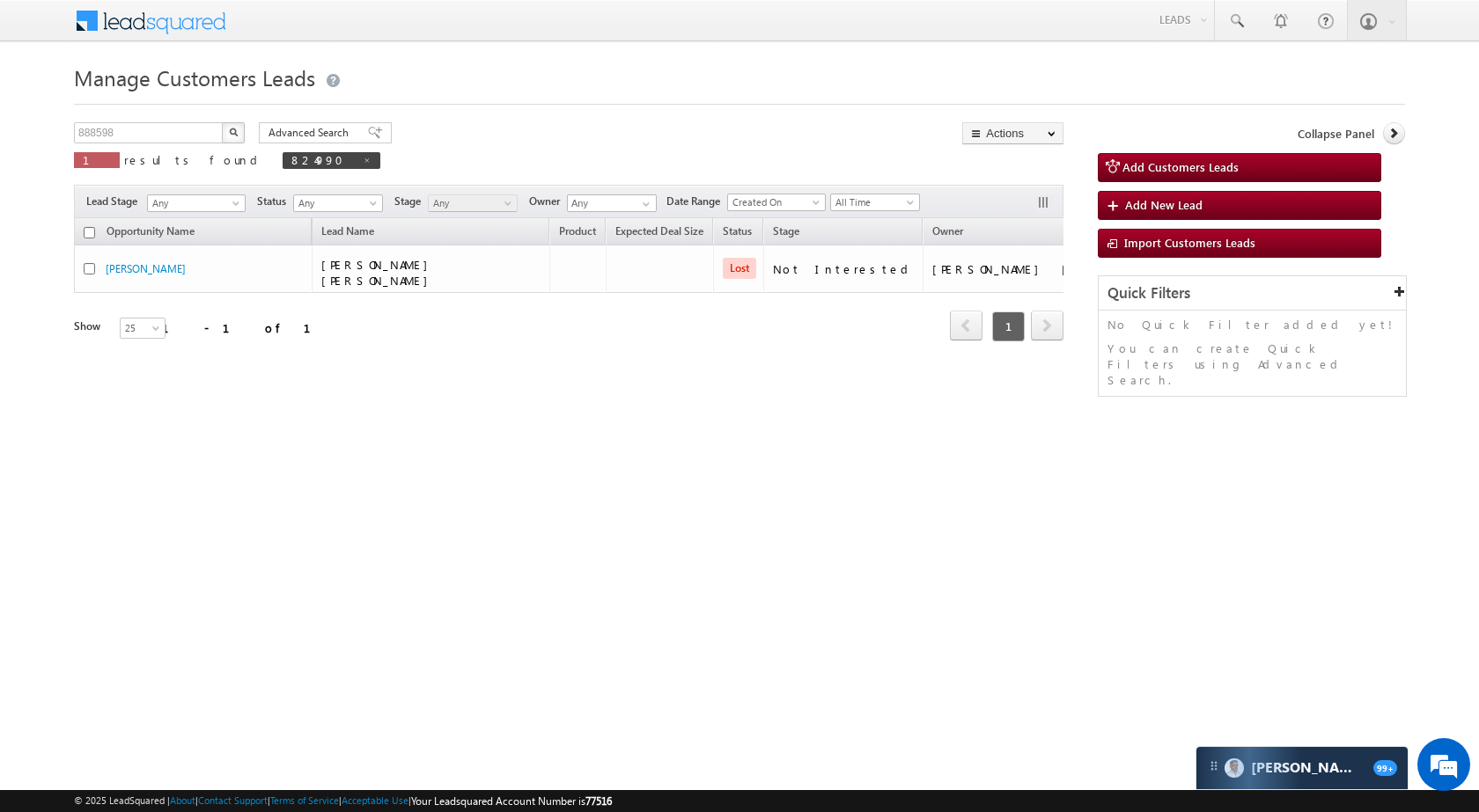
click at [229, 137] on button "button" at bounding box center [233, 133] width 23 height 21
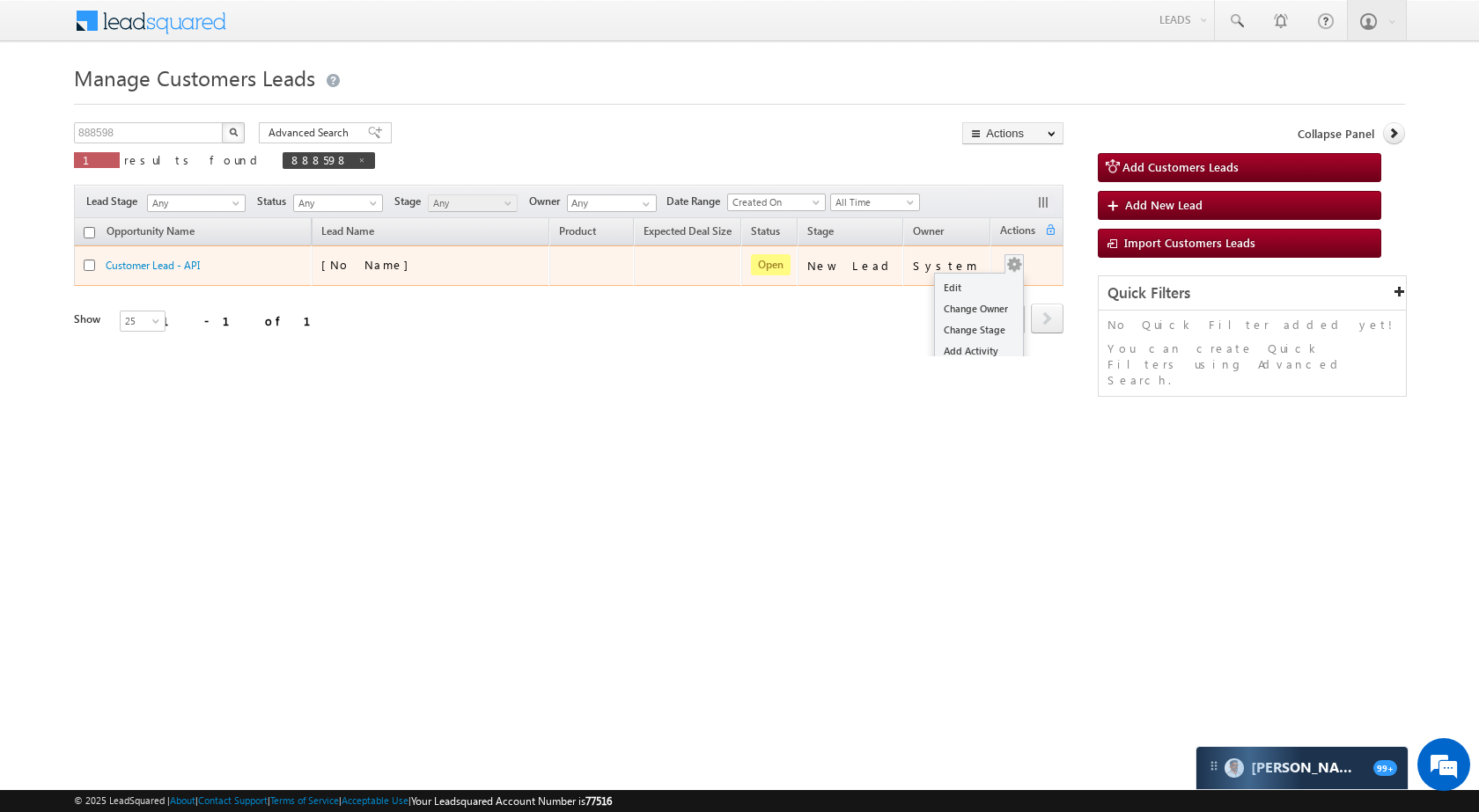
click at [1007, 257] on button "button" at bounding box center [1014, 265] width 17 height 17
click at [974, 278] on link "Edit" at bounding box center [978, 287] width 88 height 21
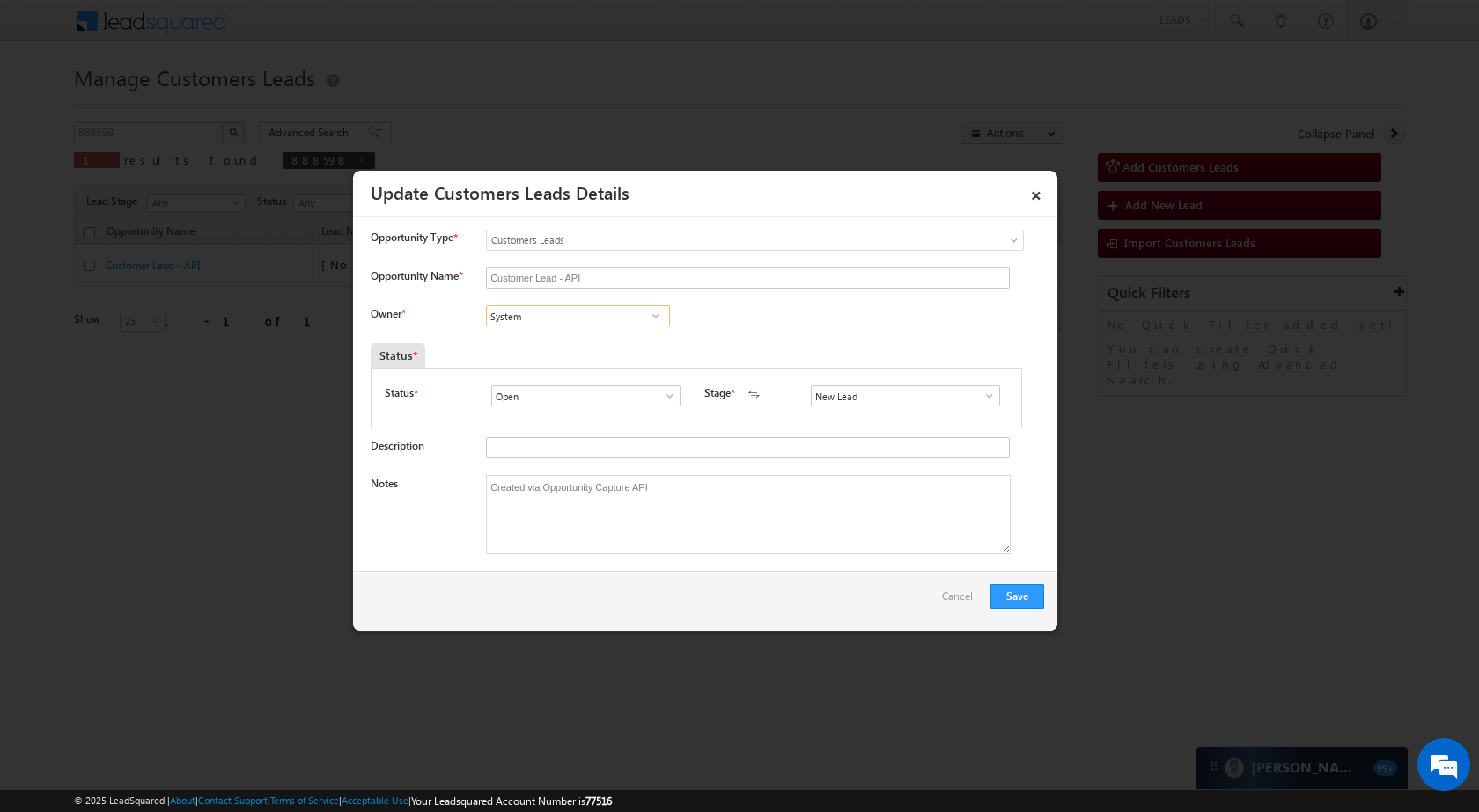
click at [577, 316] on input "System" at bounding box center [578, 316] width 184 height 21
paste input "[PERSON_NAME]"
click at [572, 339] on link "Yashpal Singh yashpal.singh@sgrlimited.in" at bounding box center [578, 343] width 184 height 34
type input "[PERSON_NAME]"
click at [612, 284] on input "Customer Lead - API" at bounding box center [748, 278] width 524 height 21
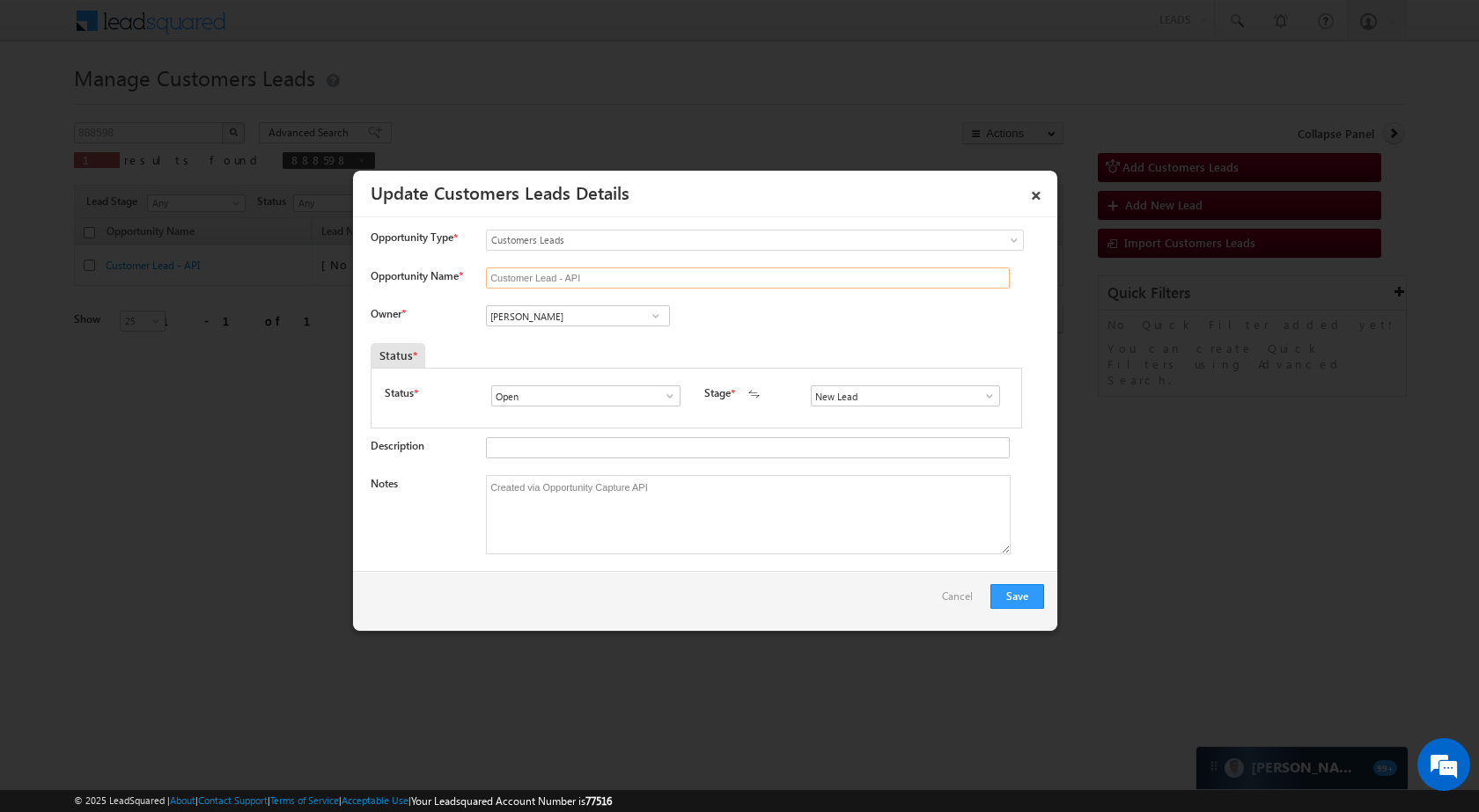
click at [612, 284] on input "Customer Lead - API" at bounding box center [748, 278] width 524 height 21
paste input "ABLESH KUMAR"
type input "ABLESH KUMAR"
click at [981, 400] on span at bounding box center [990, 395] width 17 height 14
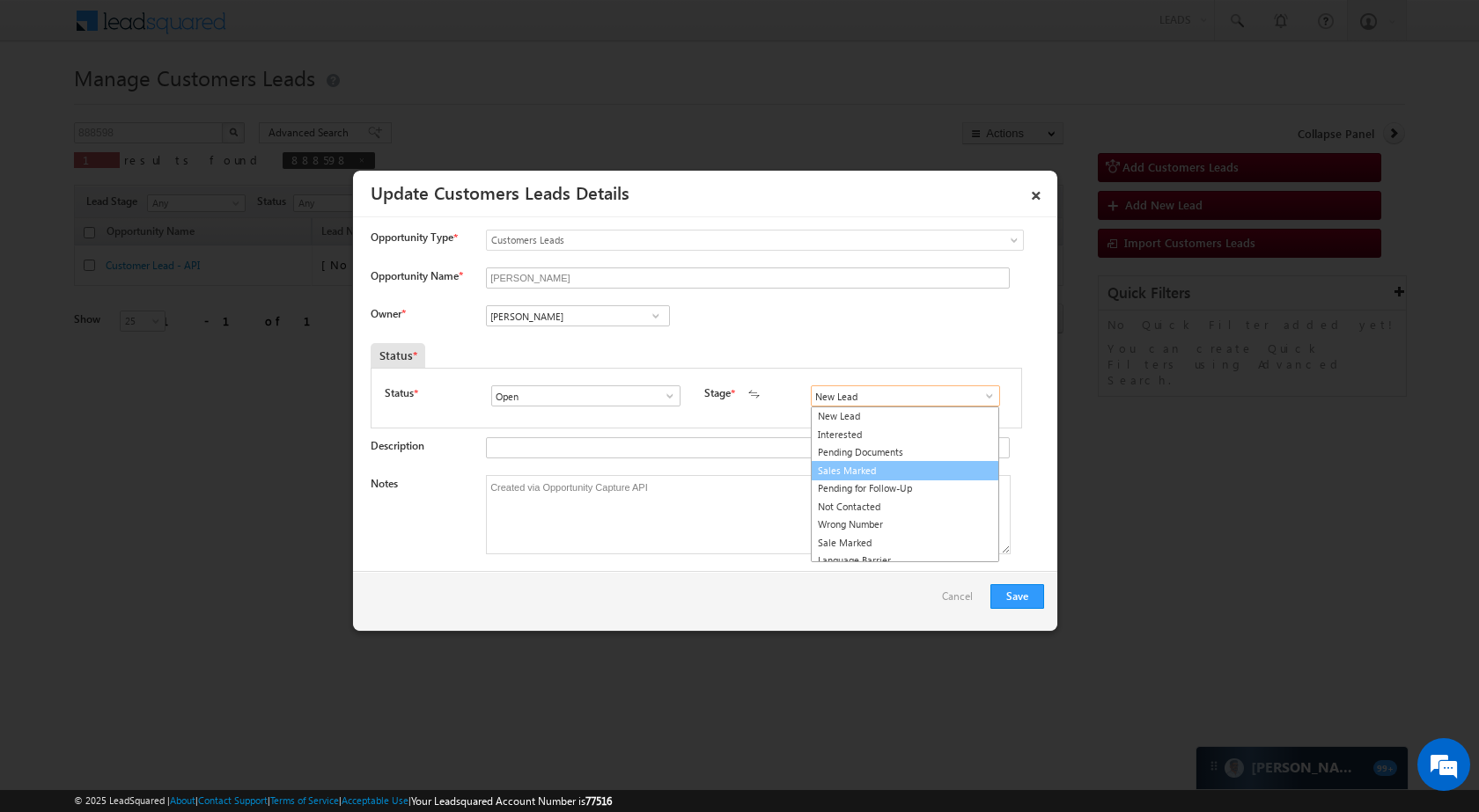
click at [910, 469] on link "Sales Marked" at bounding box center [905, 471] width 188 height 20
type input "Sales Marked"
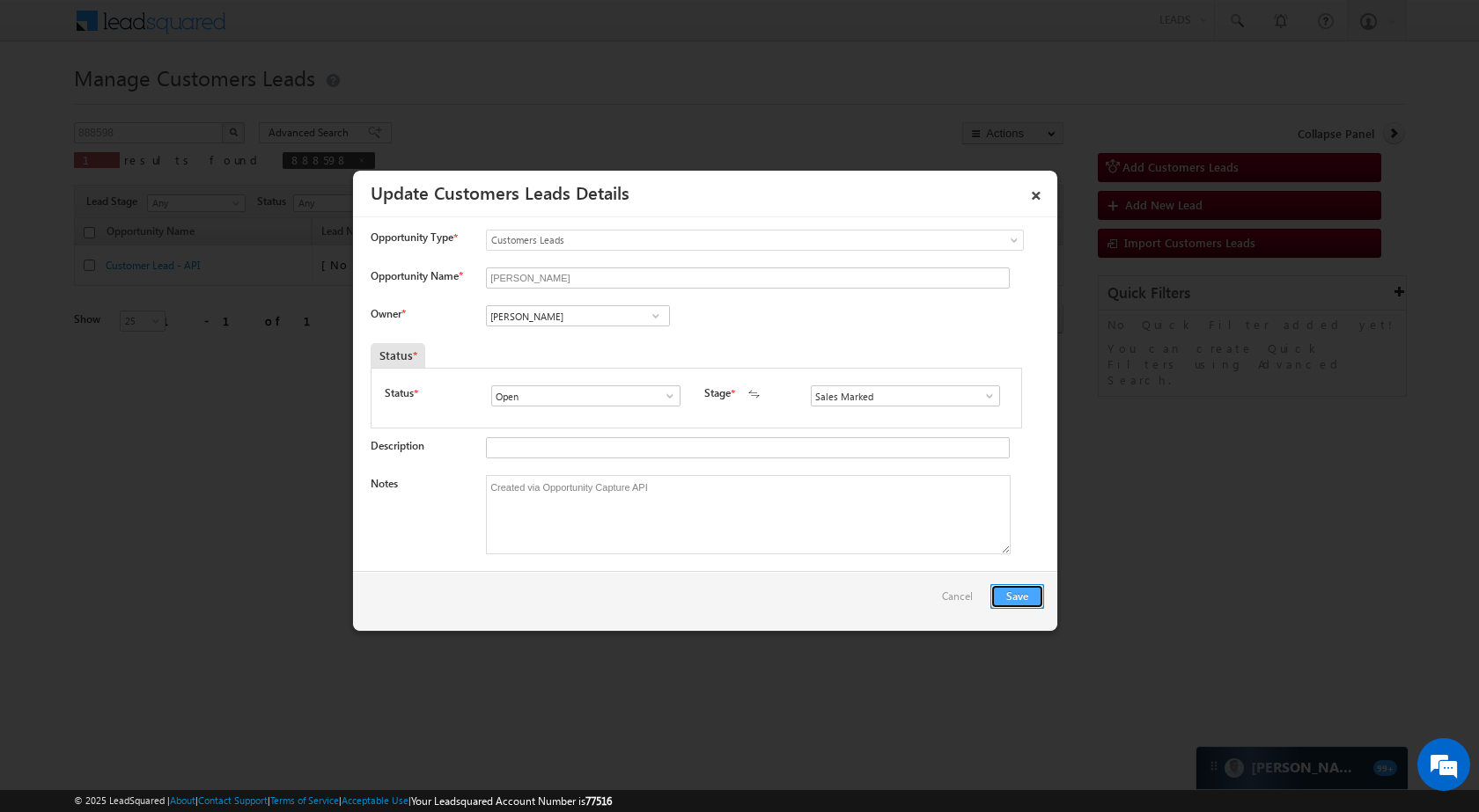
click at [1011, 602] on button "Save" at bounding box center [1018, 597] width 54 height 25
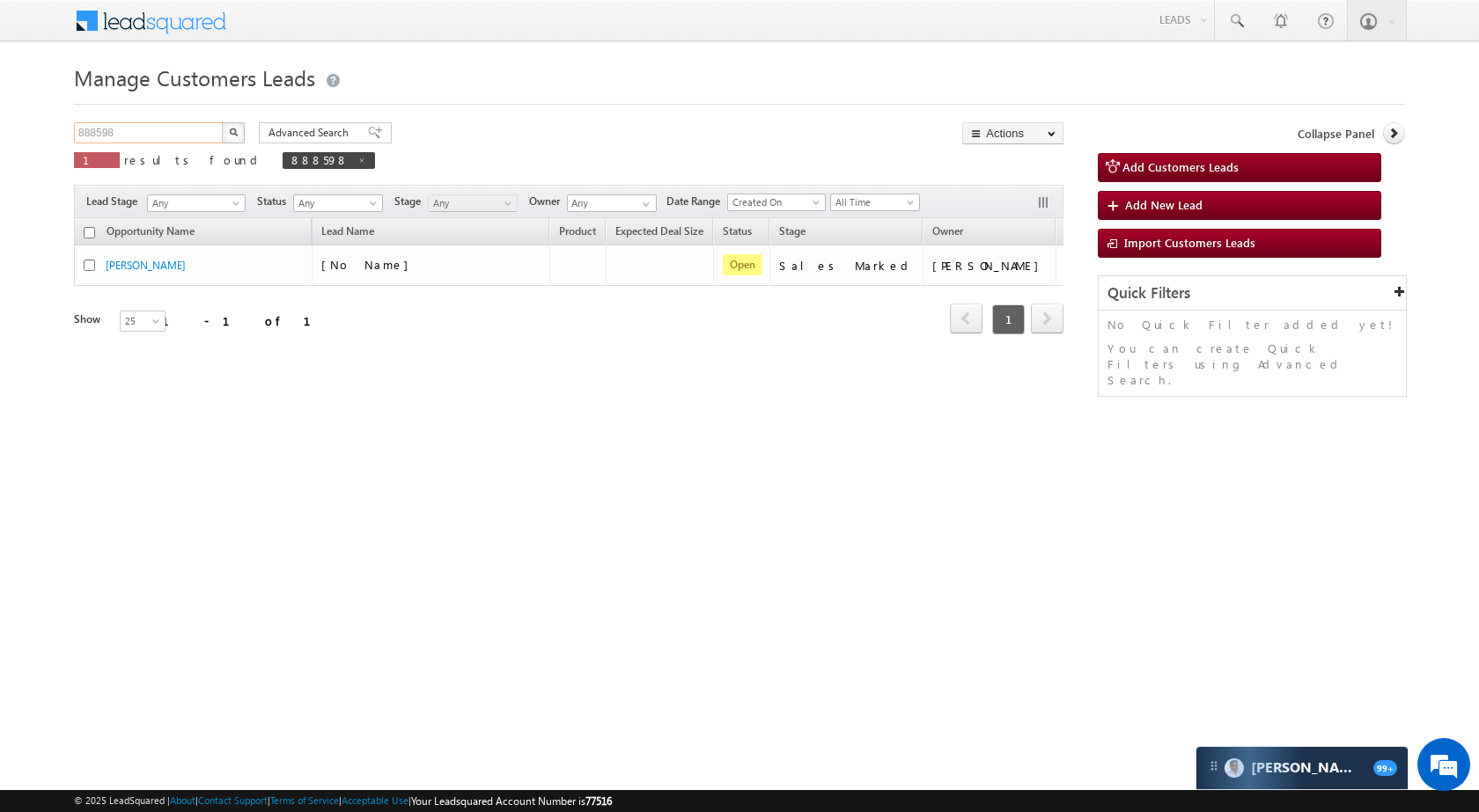
click at [152, 142] on input "888598" at bounding box center [150, 133] width 151 height 21
paste input "7517"
type input "875178"
click at [233, 130] on img "button" at bounding box center [233, 131] width 9 height 9
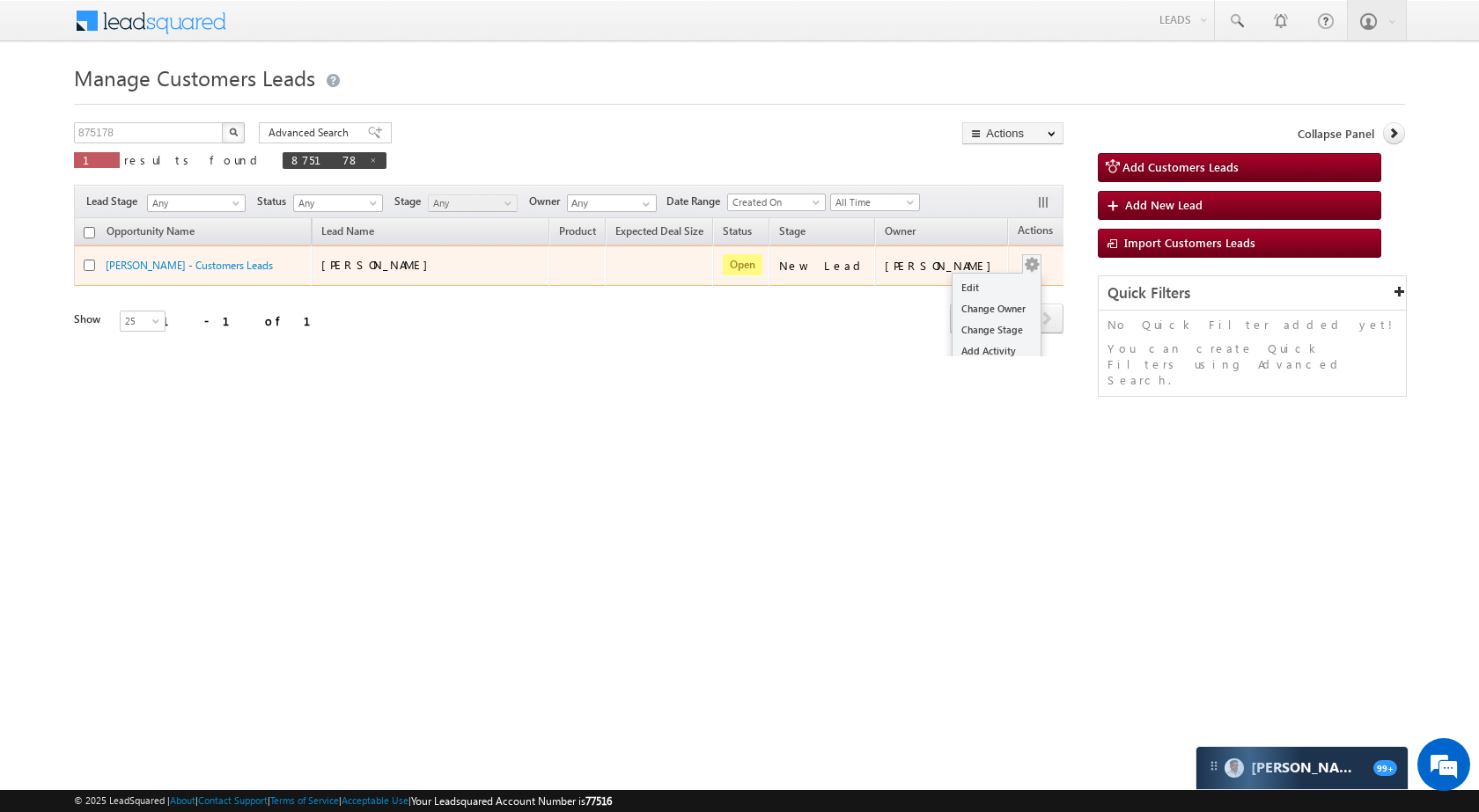
click at [1016, 257] on td "Edit Change Owner Change Stage Add Activity Add Task Delete" at bounding box center [1045, 266] width 73 height 41
click at [972, 280] on link "Edit" at bounding box center [996, 287] width 88 height 21
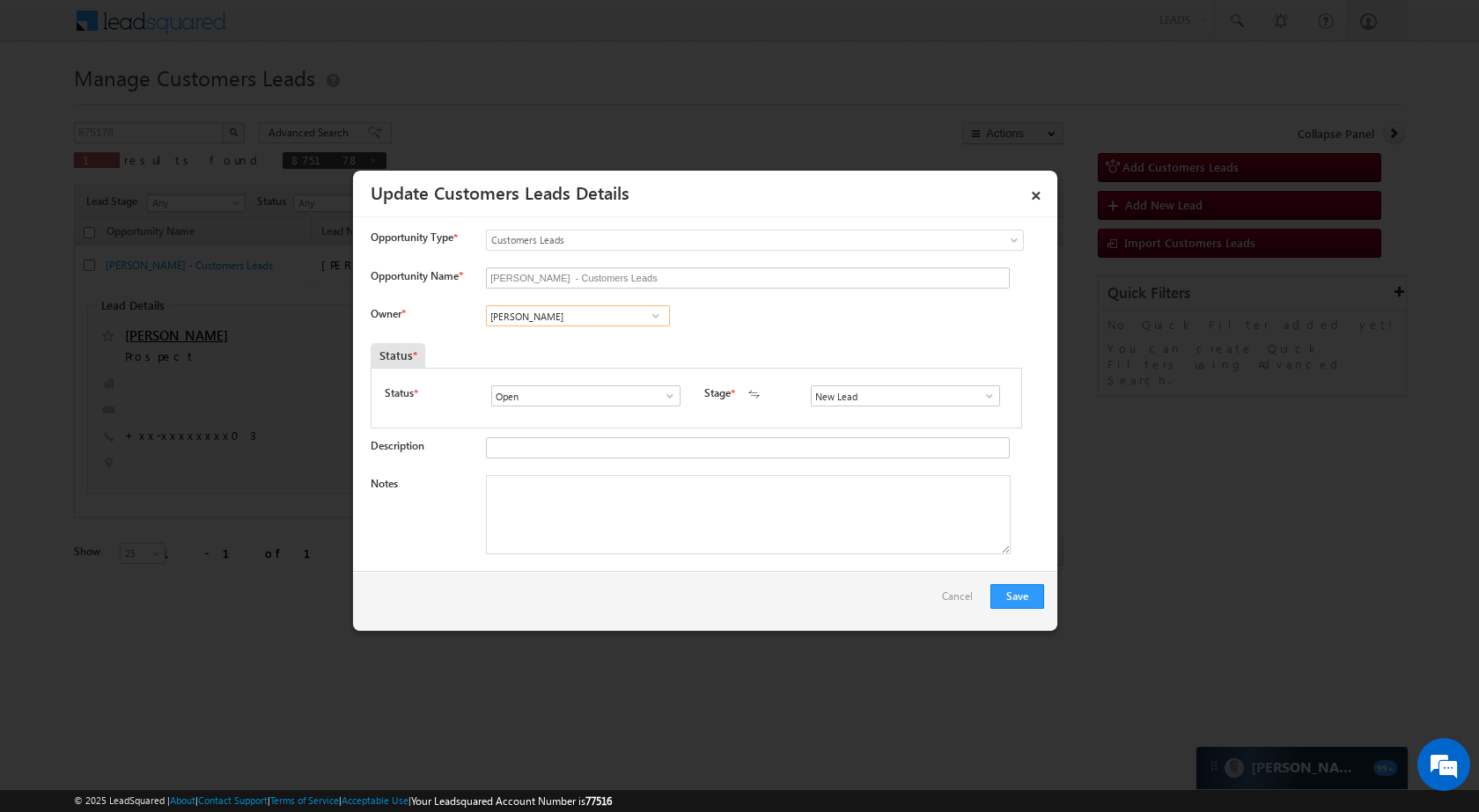
click at [607, 315] on input "Ganesh Shelar" at bounding box center [578, 316] width 184 height 21
paste input "Yashpal Singh"
click at [589, 345] on span "yashpal.singh@sgrlimited.in" at bounding box center [572, 351] width 158 height 14
type input "Yashpal Singh"
click at [981, 393] on span at bounding box center [990, 395] width 17 height 14
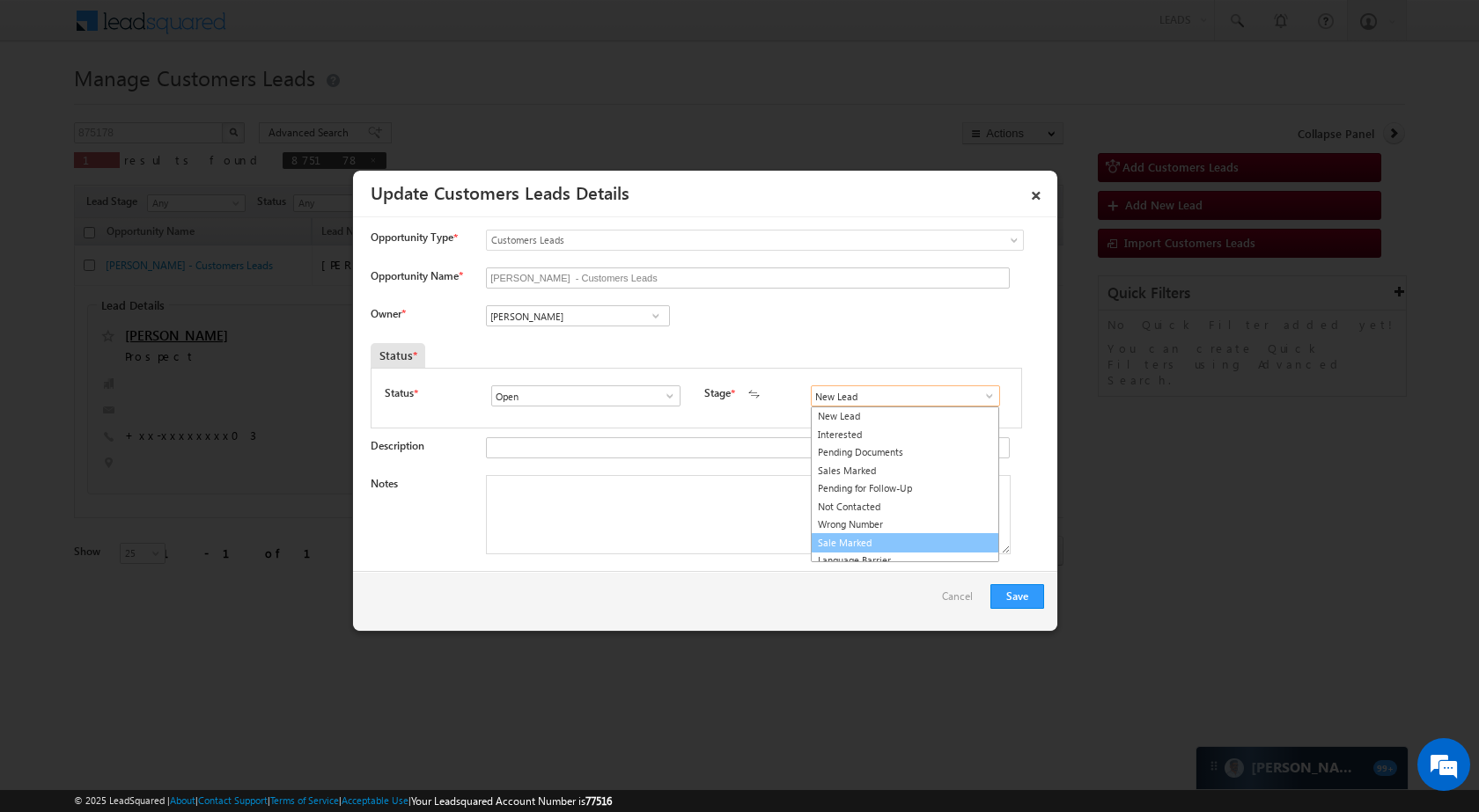
click at [887, 544] on link "Sale Marked" at bounding box center [905, 543] width 188 height 20
type input "Sale Marked"
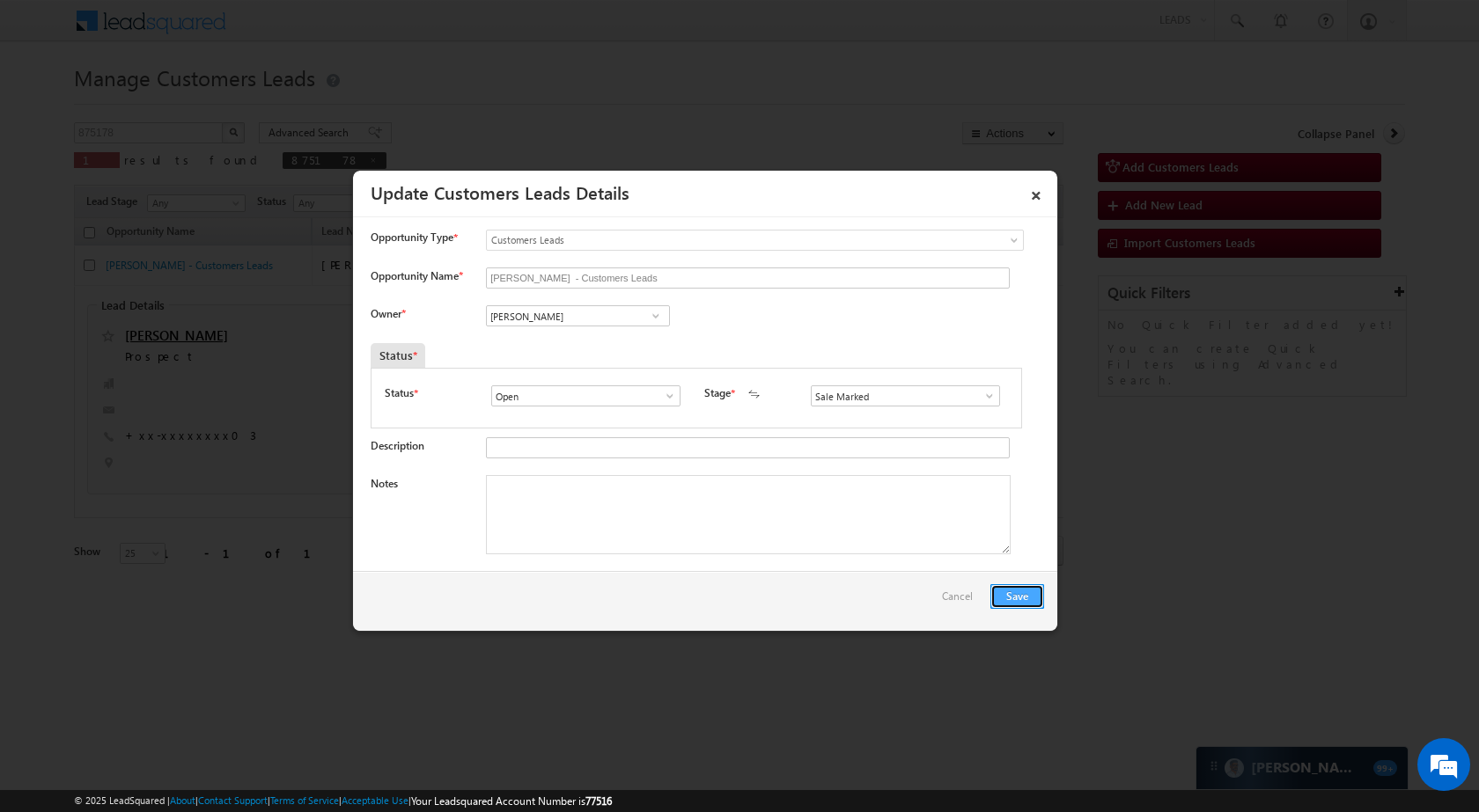
click at [1012, 599] on button "Save" at bounding box center [1018, 597] width 54 height 25
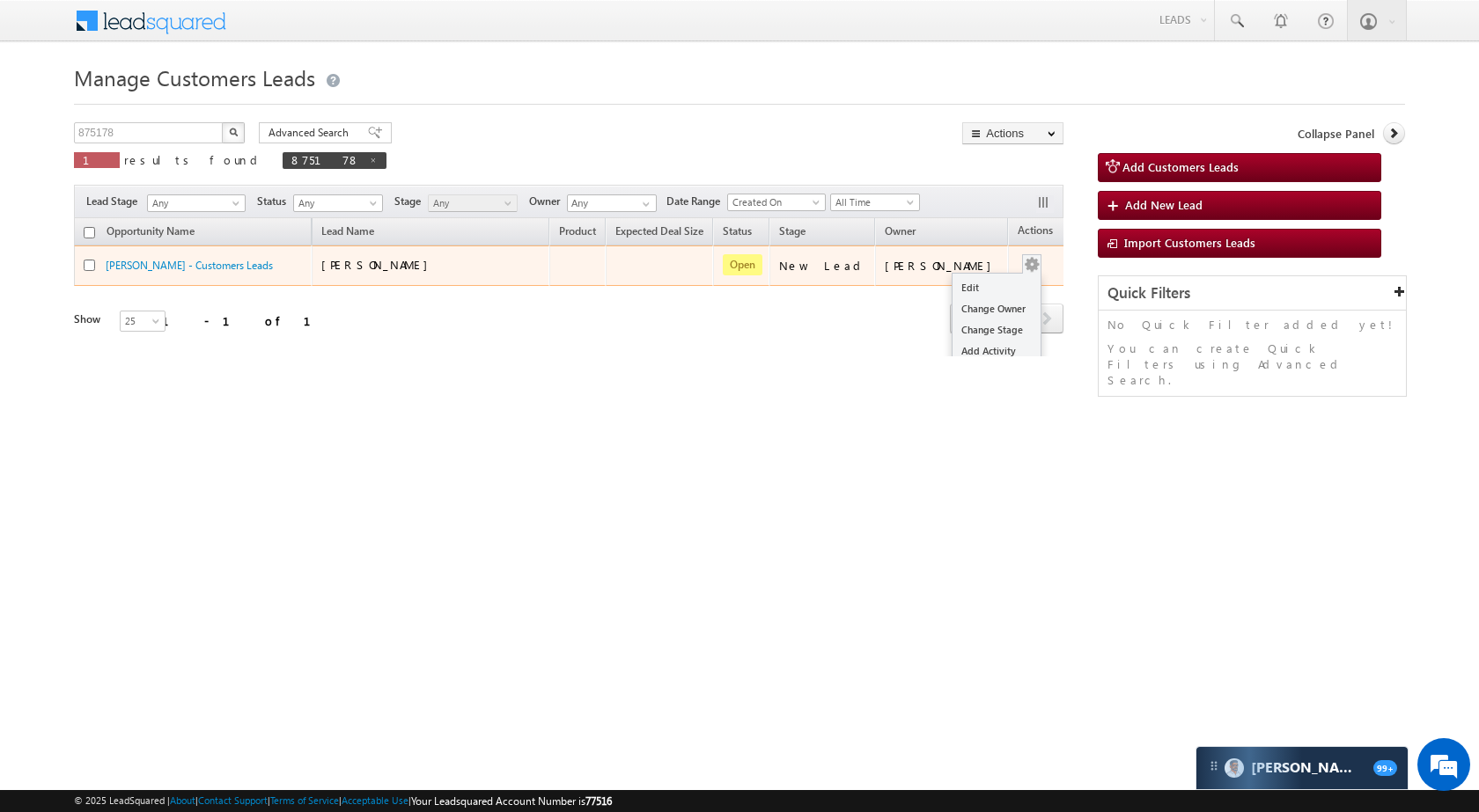
click at [1023, 263] on span at bounding box center [1032, 264] width 19 height 19
click at [967, 288] on link "Edit" at bounding box center [996, 287] width 88 height 21
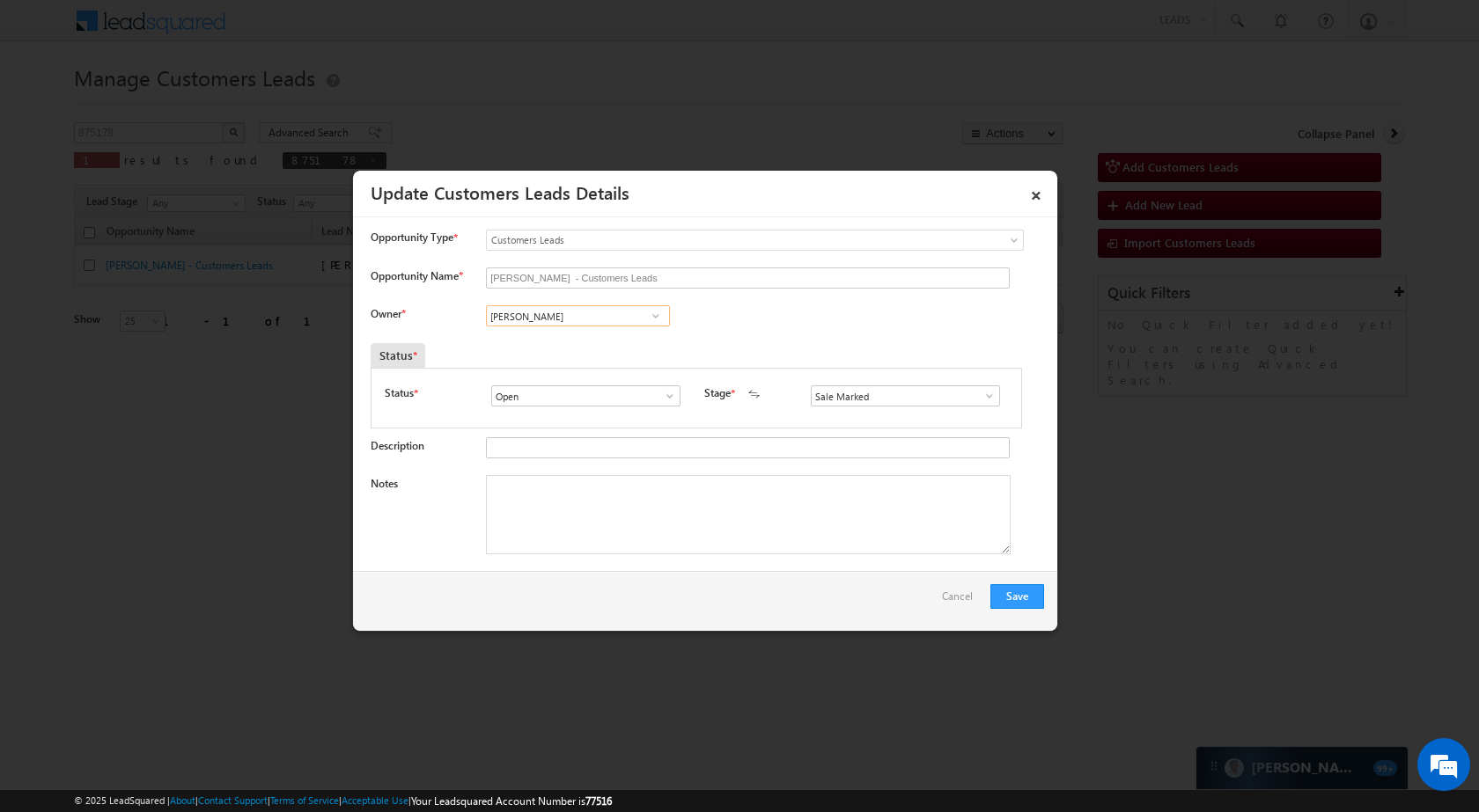
click at [586, 311] on input "Yashpal Singh" at bounding box center [578, 316] width 184 height 21
click at [1035, 191] on link "×" at bounding box center [1036, 192] width 30 height 31
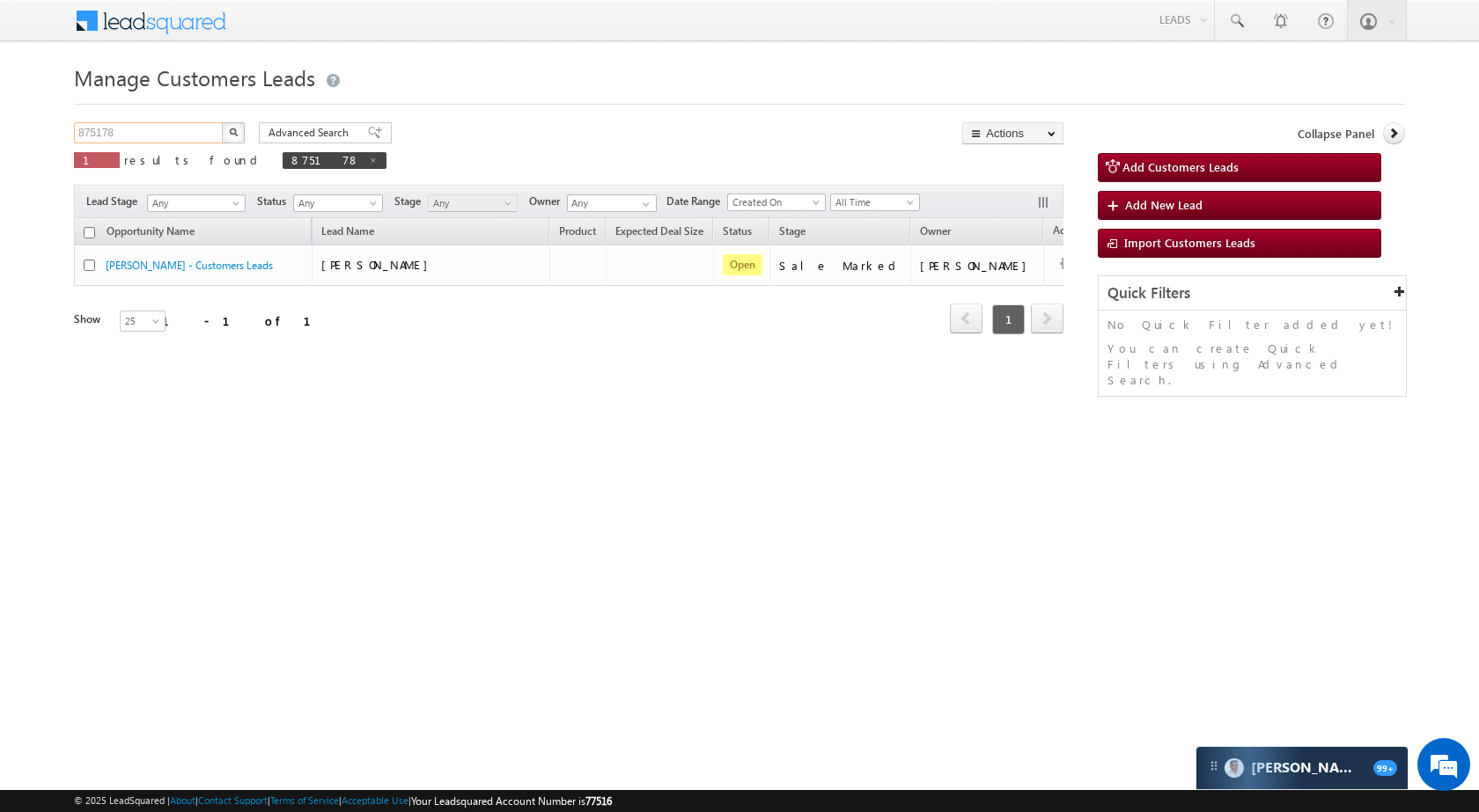
click at [135, 127] on input "875178" at bounding box center [150, 133] width 151 height 21
paste input "90574"
type input "905748"
click at [232, 127] on img "button" at bounding box center [233, 131] width 9 height 9
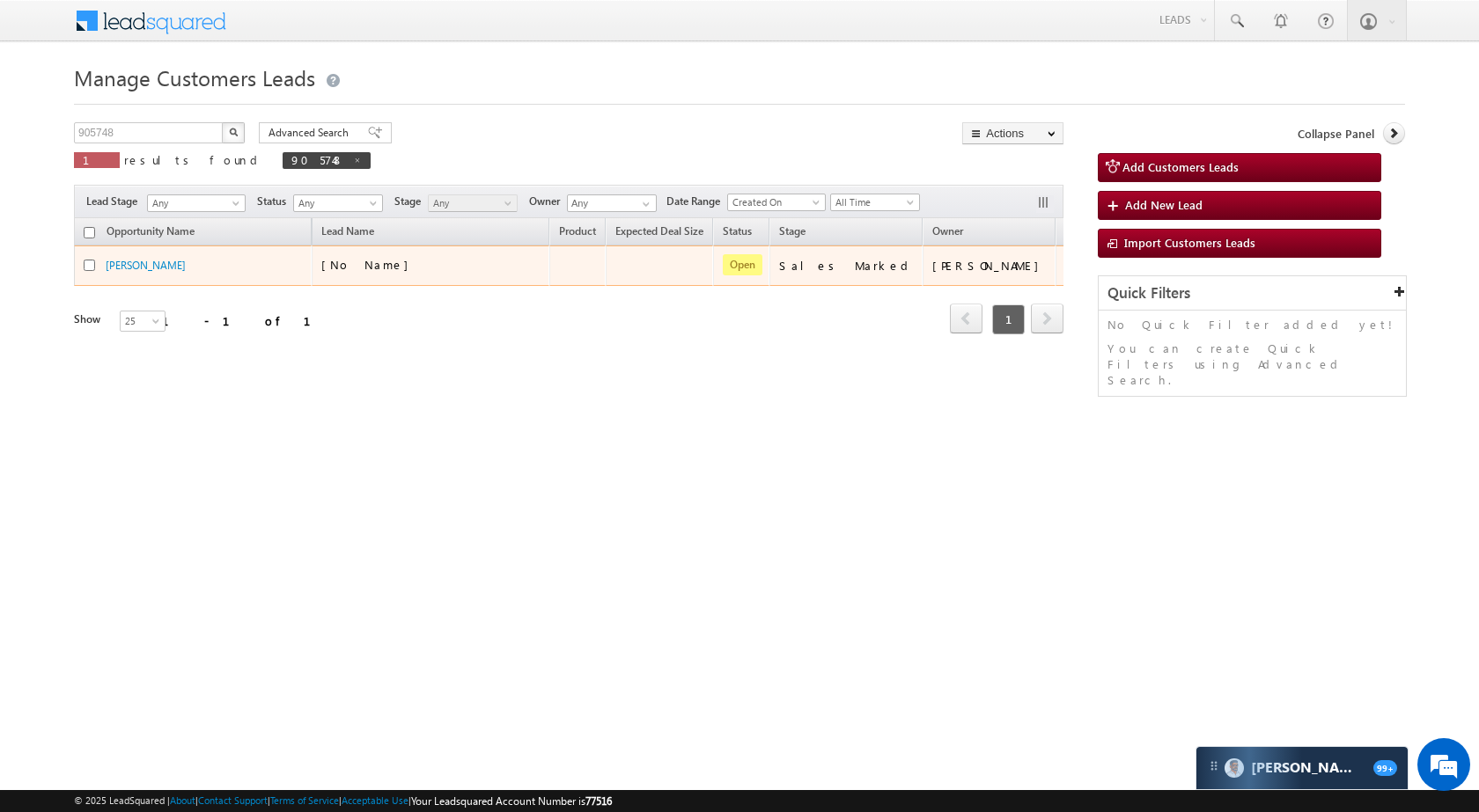
click at [1055, 280] on td at bounding box center [1092, 266] width 73 height 41
click at [1065, 258] on div "Edit Change Owner Change Stage Add Activity Add Task Delete" at bounding box center [1079, 265] width 28 height 24
click at [1000, 296] on link "Edit" at bounding box center [1044, 287] width 88 height 21
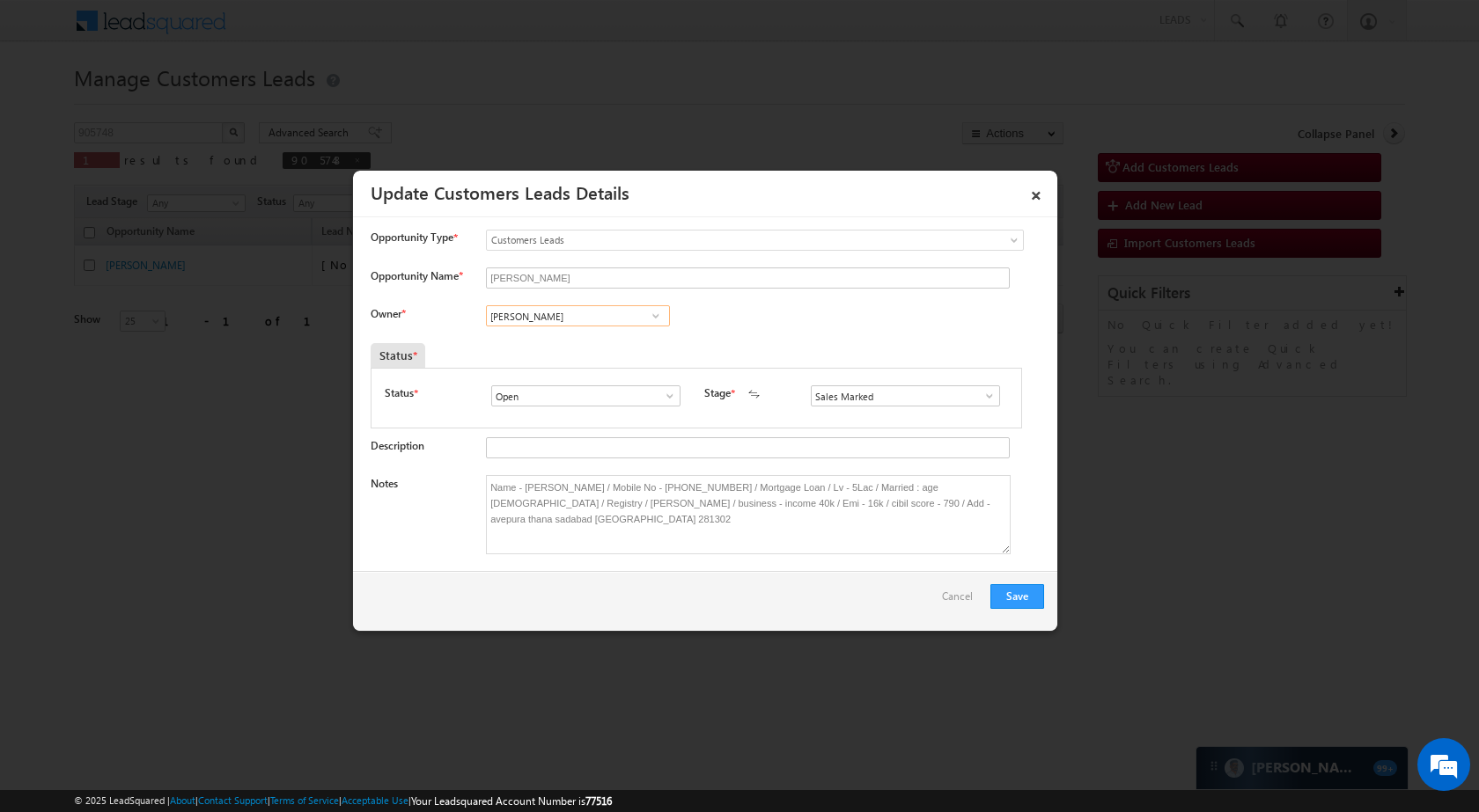
click at [618, 325] on input "Vaibhav Rajput" at bounding box center [578, 316] width 184 height 21
paste input "Santosh Kumar"
click at [581, 348] on span "santosh.kumar2@sgrlimited.in" at bounding box center [572, 351] width 158 height 14
type input "Santosh Kumar"
click at [1035, 606] on button "Save" at bounding box center [1018, 597] width 54 height 25
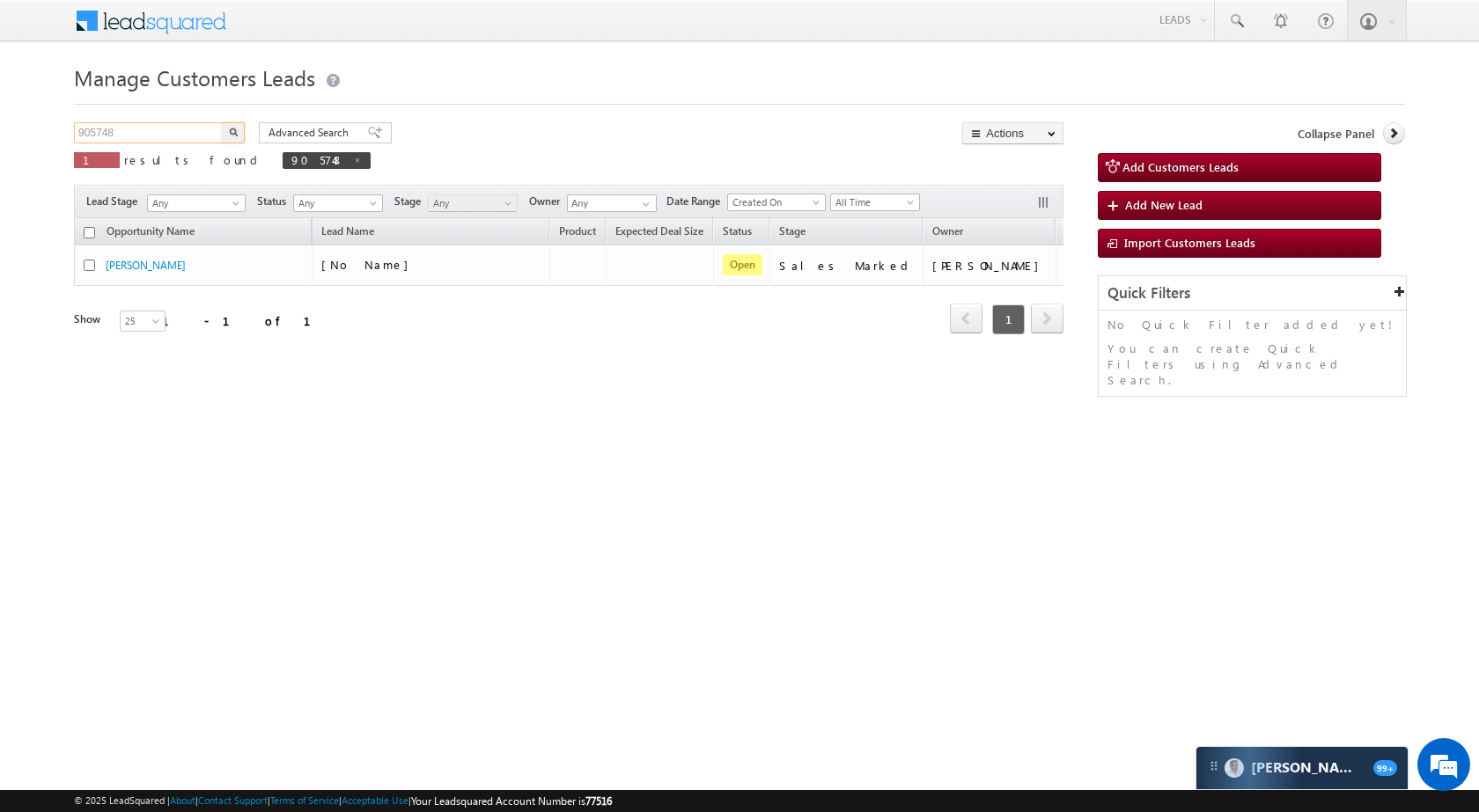
click at [146, 134] on input "905748" at bounding box center [150, 133] width 151 height 21
paste input "3243"
type input "903243"
click at [233, 135] on img "button" at bounding box center [233, 131] width 9 height 9
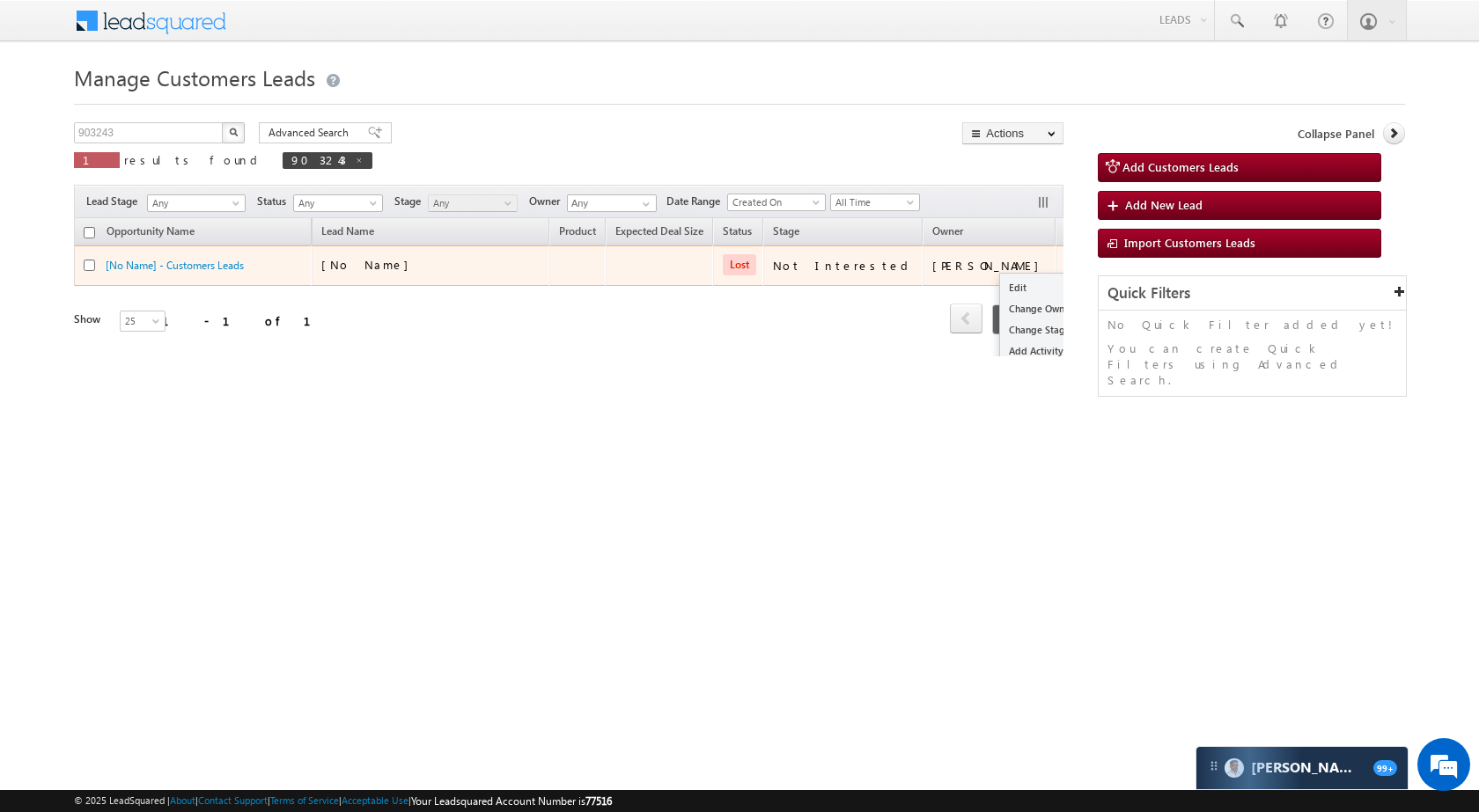
click at [1065, 262] on div "Edit Change Owner Change Stage Add Activity Add Task Delete" at bounding box center [1079, 266] width 28 height 23
click at [981, 277] on td "Sanjay Nidhan" at bounding box center [989, 266] width 133 height 41
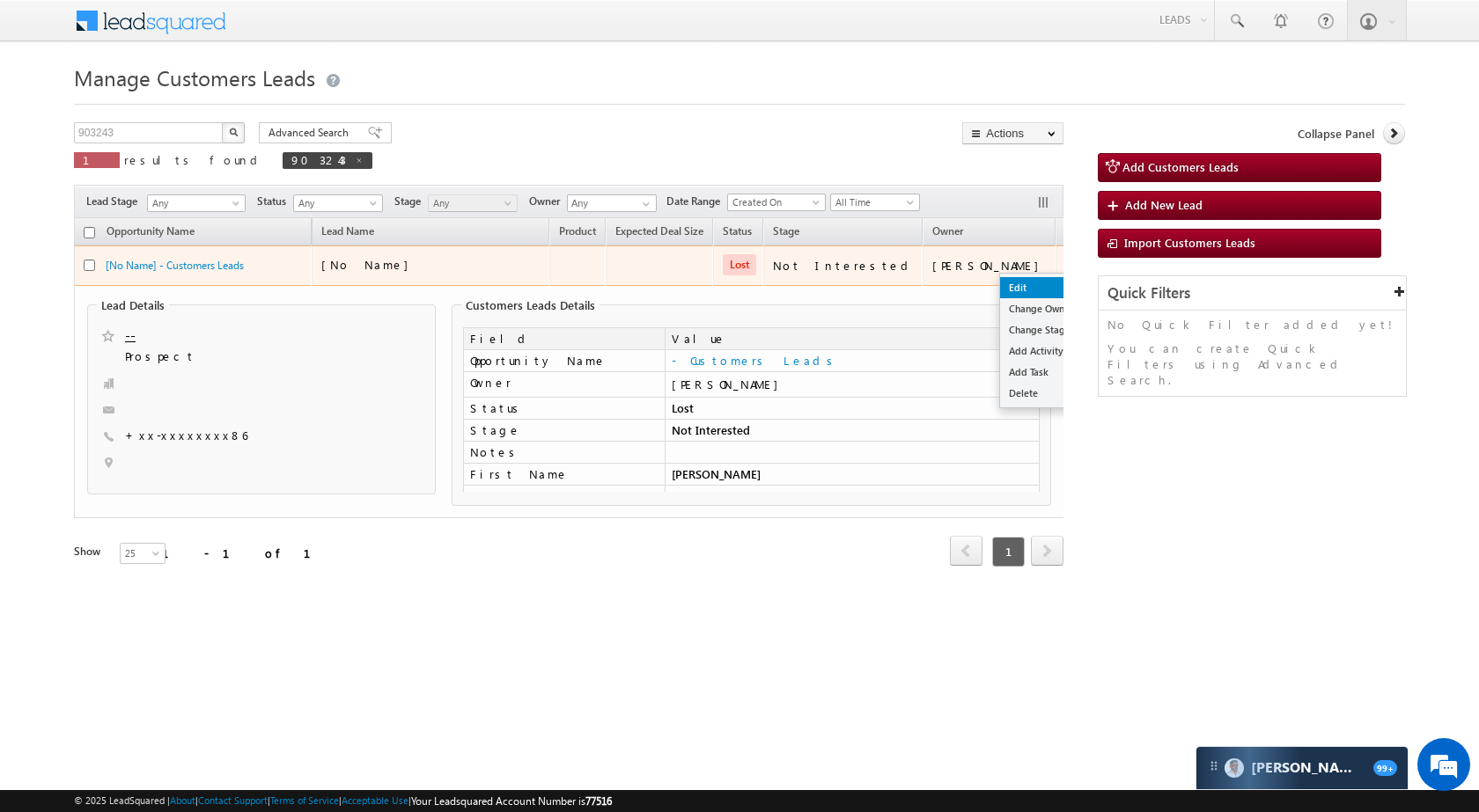
click at [1000, 288] on link "Edit" at bounding box center [1044, 287] width 88 height 21
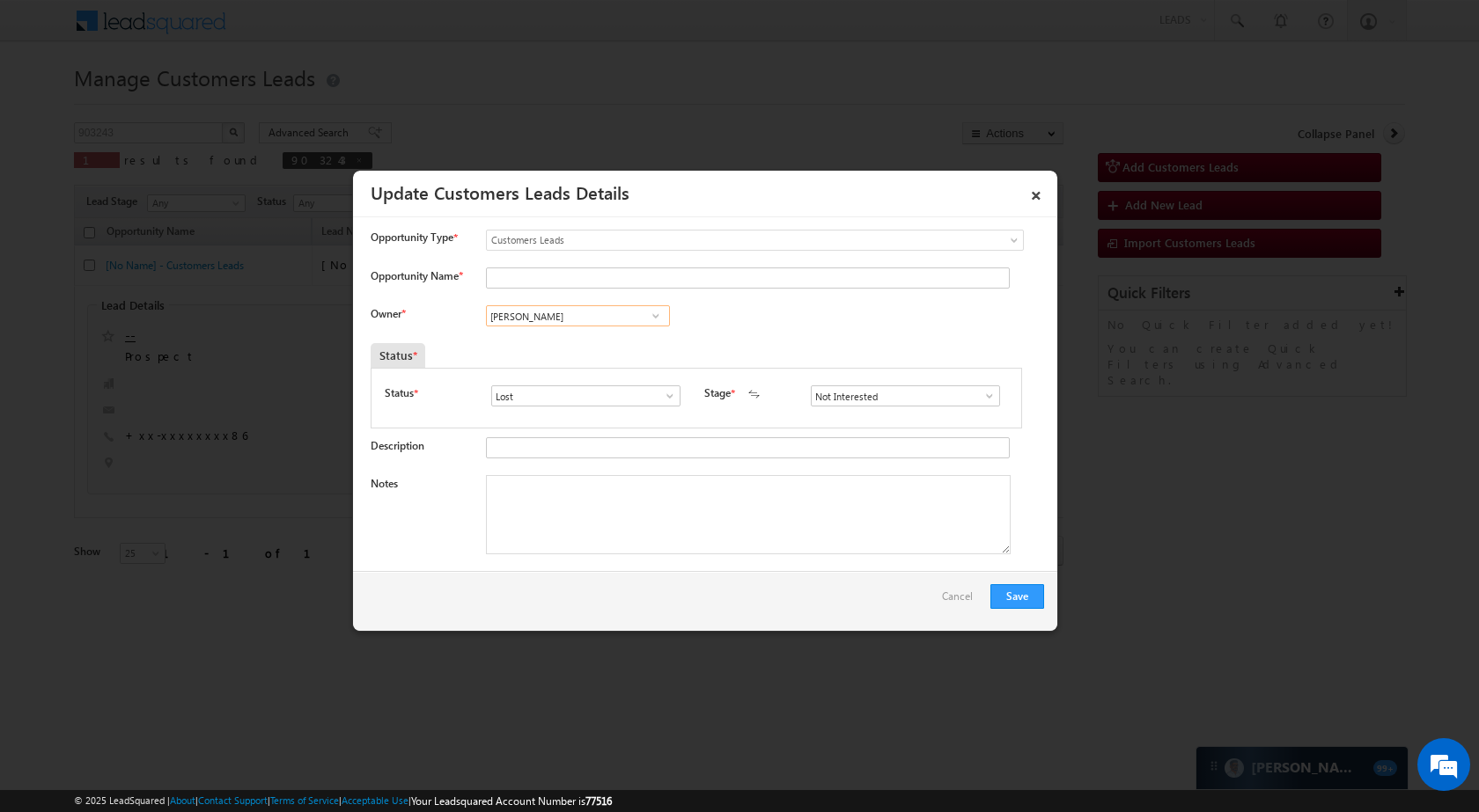
click at [597, 318] on input "Sanjay Nidhan" at bounding box center [578, 316] width 184 height 21
paste input "hubham Kumar"
click at [599, 338] on link "Shubham Kumar shubham.kumar3@sgrlimited.in" at bounding box center [578, 343] width 184 height 34
type input "[PERSON_NAME]"
click at [1023, 600] on button "Save" at bounding box center [1018, 597] width 54 height 25
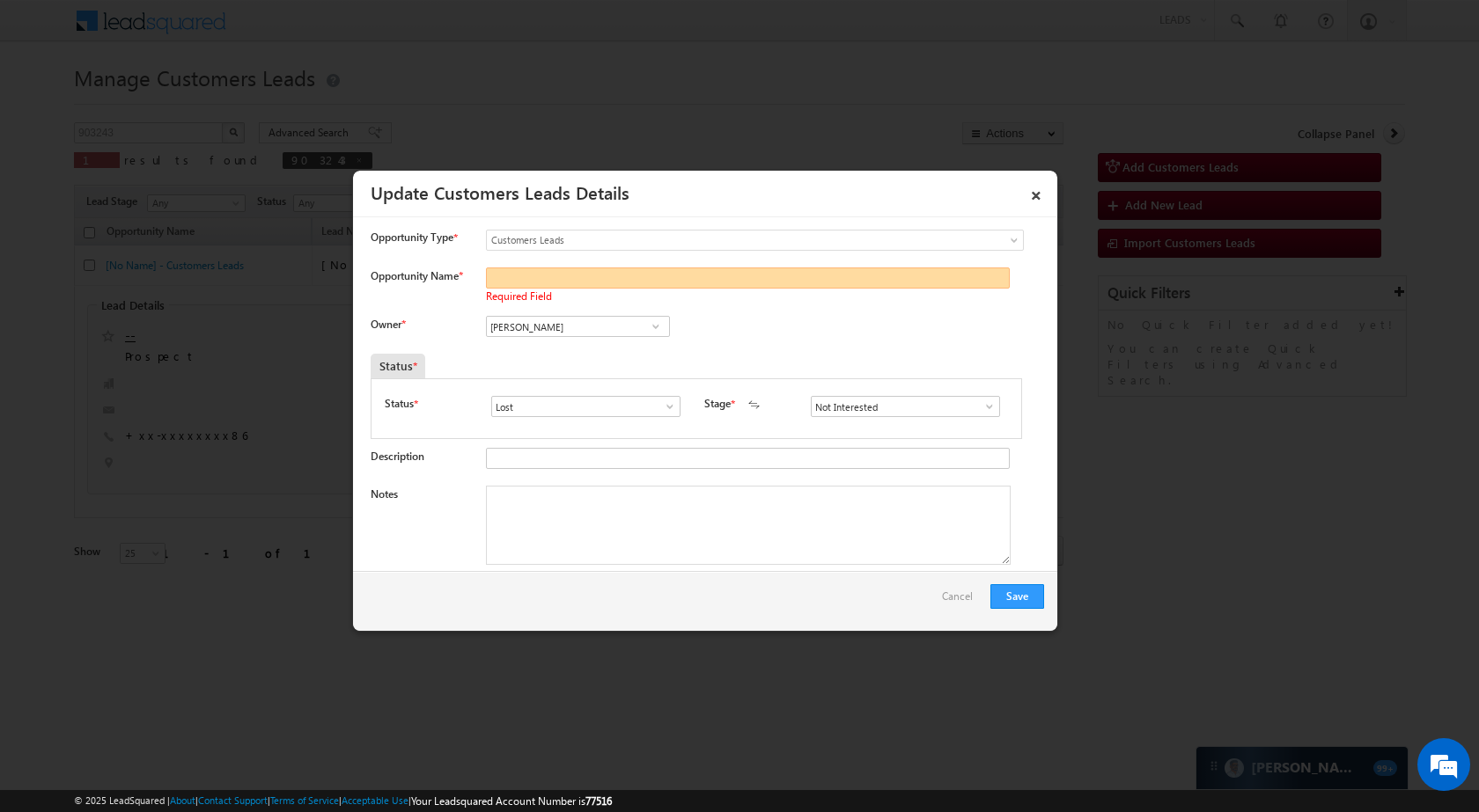
click at [556, 284] on input "Opportunity Name *" at bounding box center [748, 278] width 524 height 21
paste input "[PERSON_NAME]"
type input "[PERSON_NAME]"
click at [1032, 592] on button "Save" at bounding box center [1018, 597] width 54 height 25
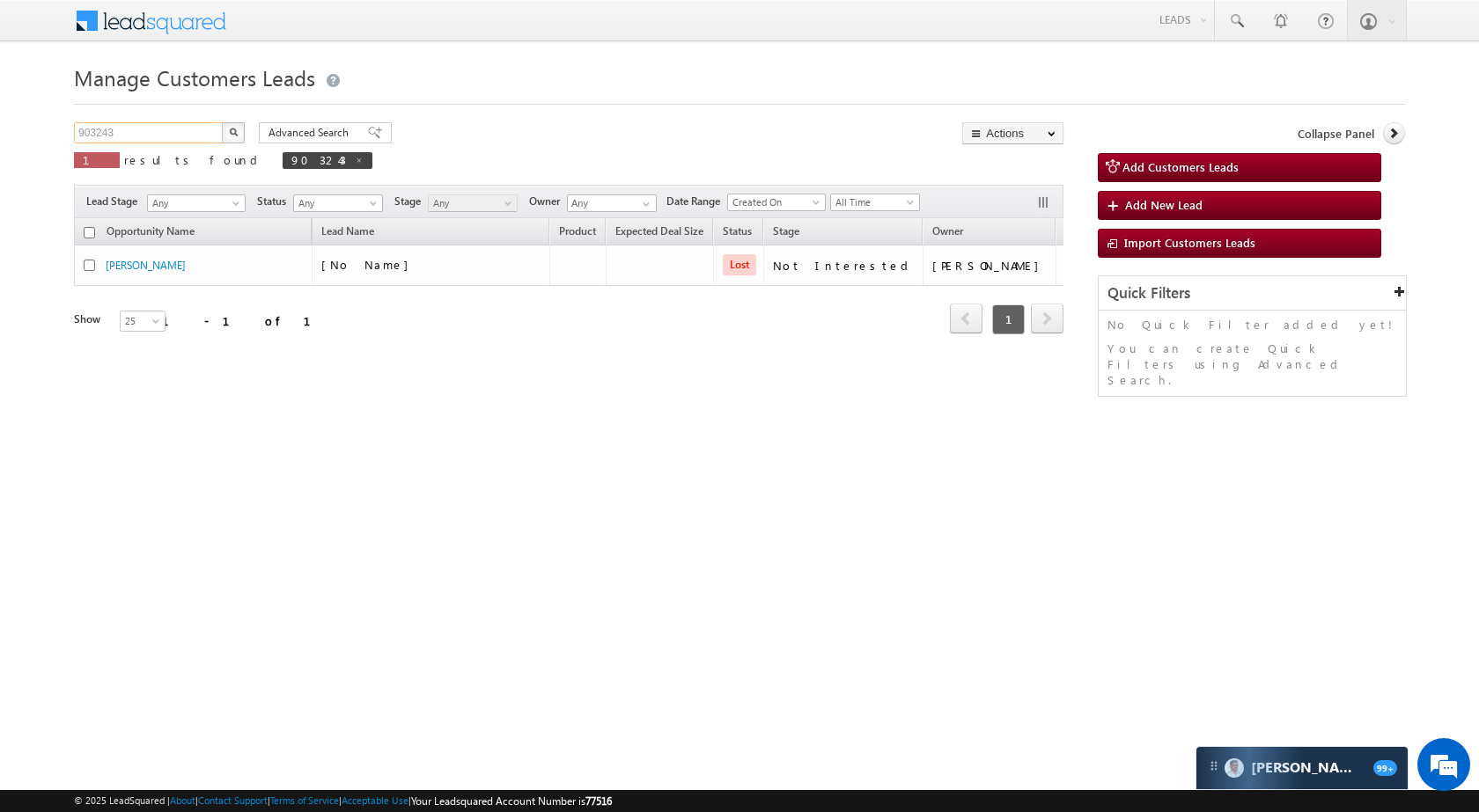
click at [197, 128] on input "903243" at bounding box center [150, 133] width 151 height 21
paste input "0072"
type input "900072"
click at [237, 128] on button "button" at bounding box center [233, 133] width 23 height 21
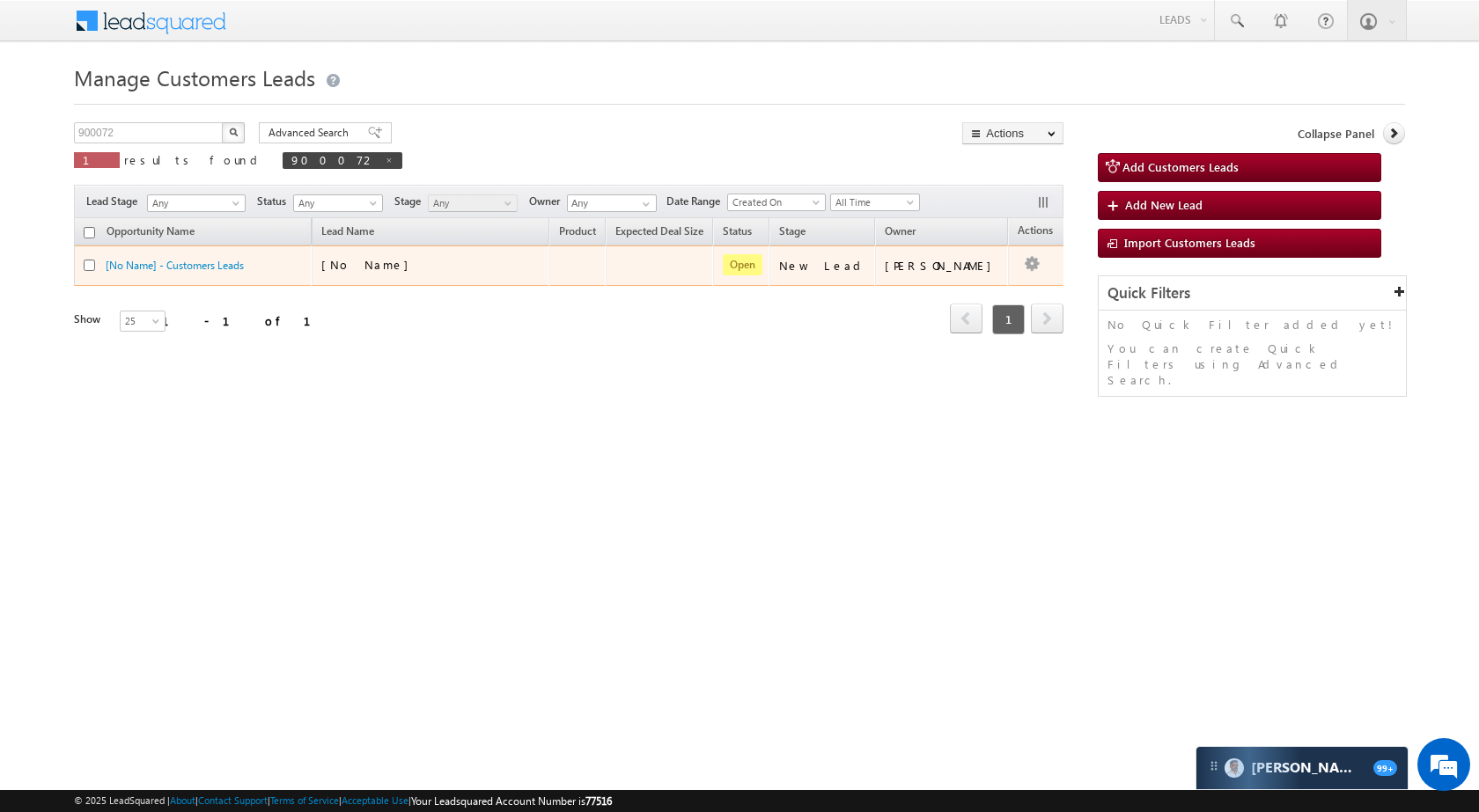
click at [1035, 256] on td "Edit Change Owner Change Stage Add Activity Add Task Delete" at bounding box center [1045, 266] width 73 height 41
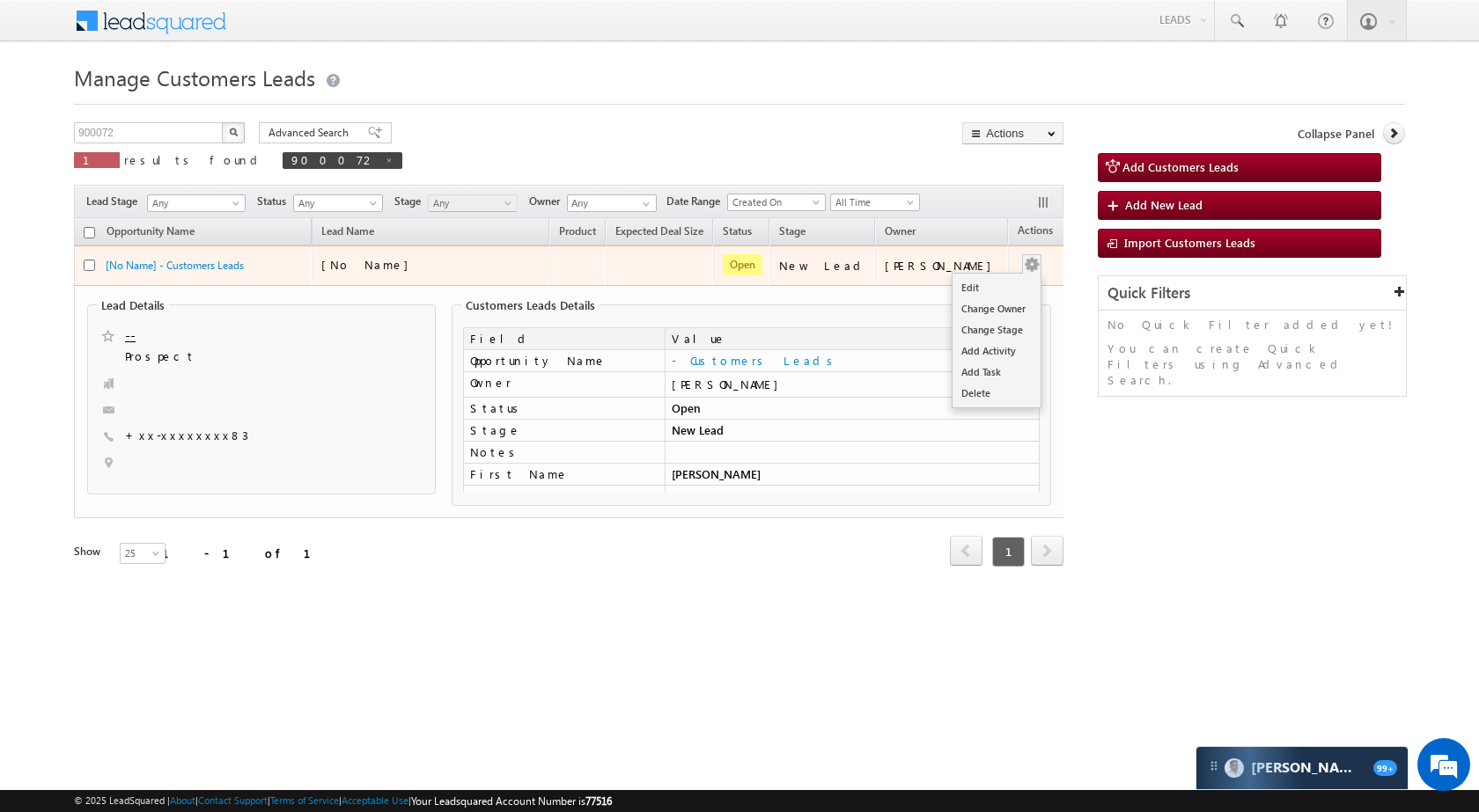
click at [987, 274] on ul "Edit Change Owner Change Stage Add Activity Add Task Delete" at bounding box center [997, 340] width 90 height 136
click at [976, 278] on link "Edit" at bounding box center [996, 287] width 88 height 21
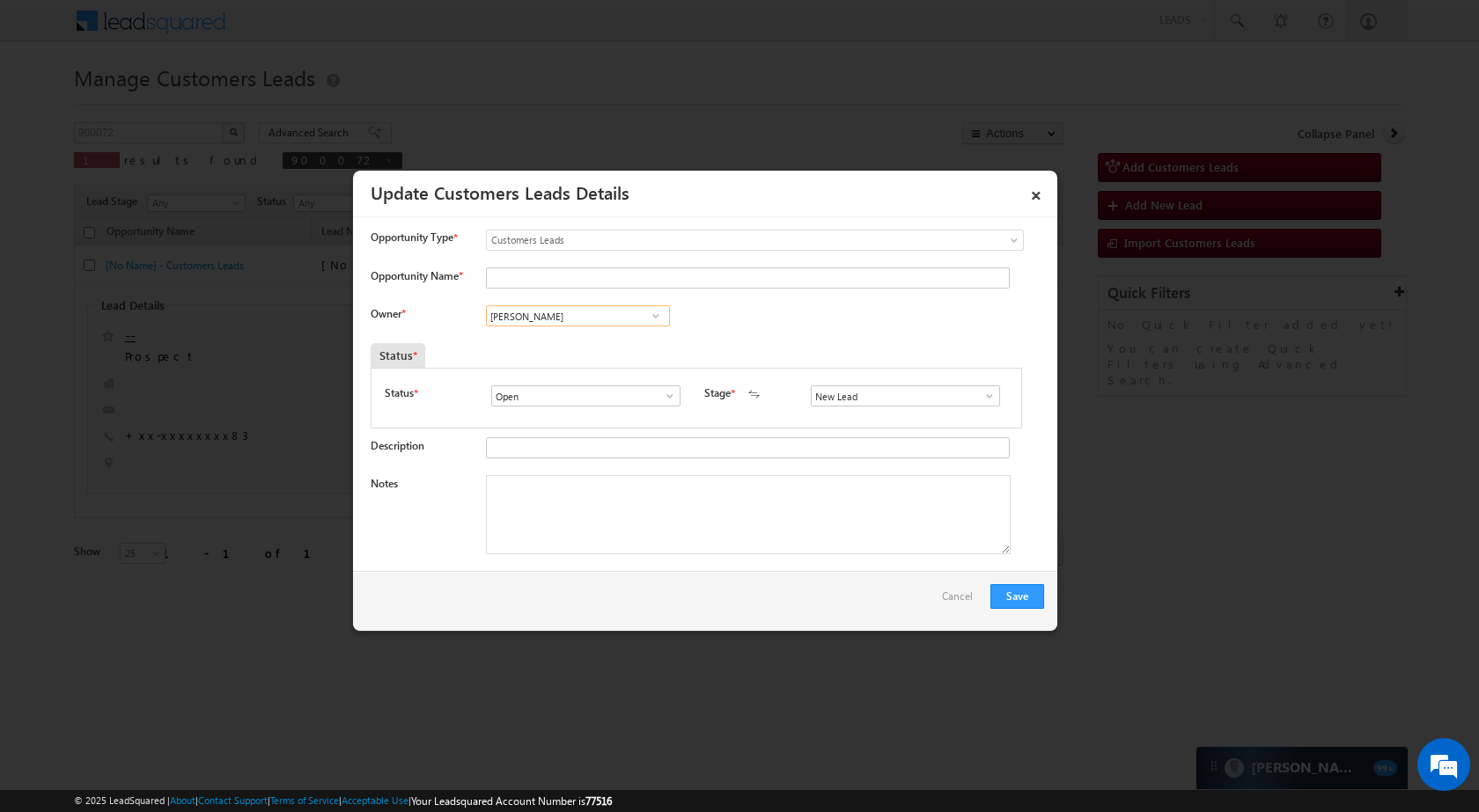
click at [589, 311] on input "[PERSON_NAME]" at bounding box center [578, 316] width 184 height 21
paste input "Hitesh Bahet"
type input "Hitesh Baheti"
click at [603, 277] on input "Opportunity Name *" at bounding box center [748, 278] width 524 height 21
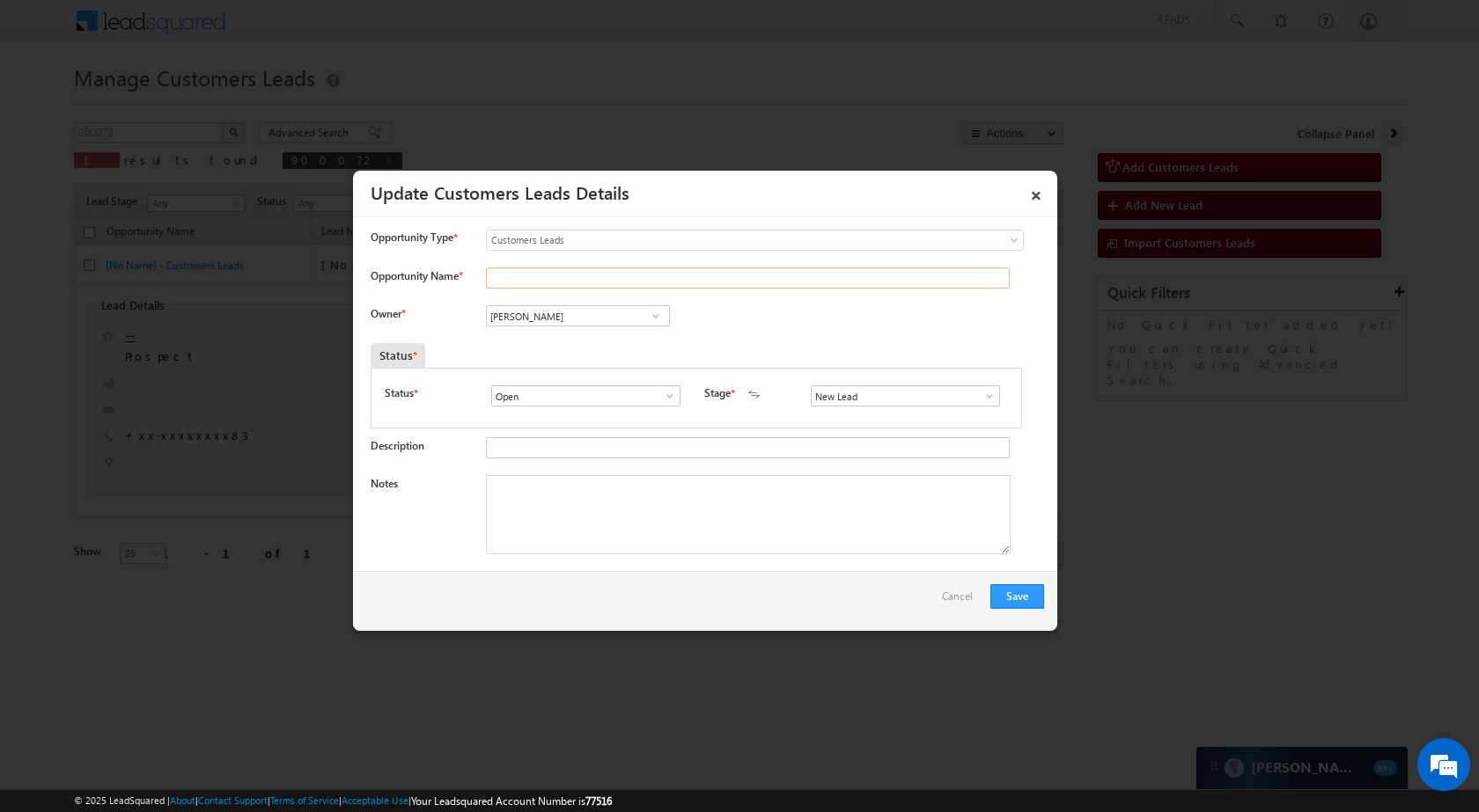
paste input "manjubhai pawanlal bairagi"
type input "manjubhai pawanlal bairagi"
click at [981, 395] on span at bounding box center [990, 395] width 17 height 14
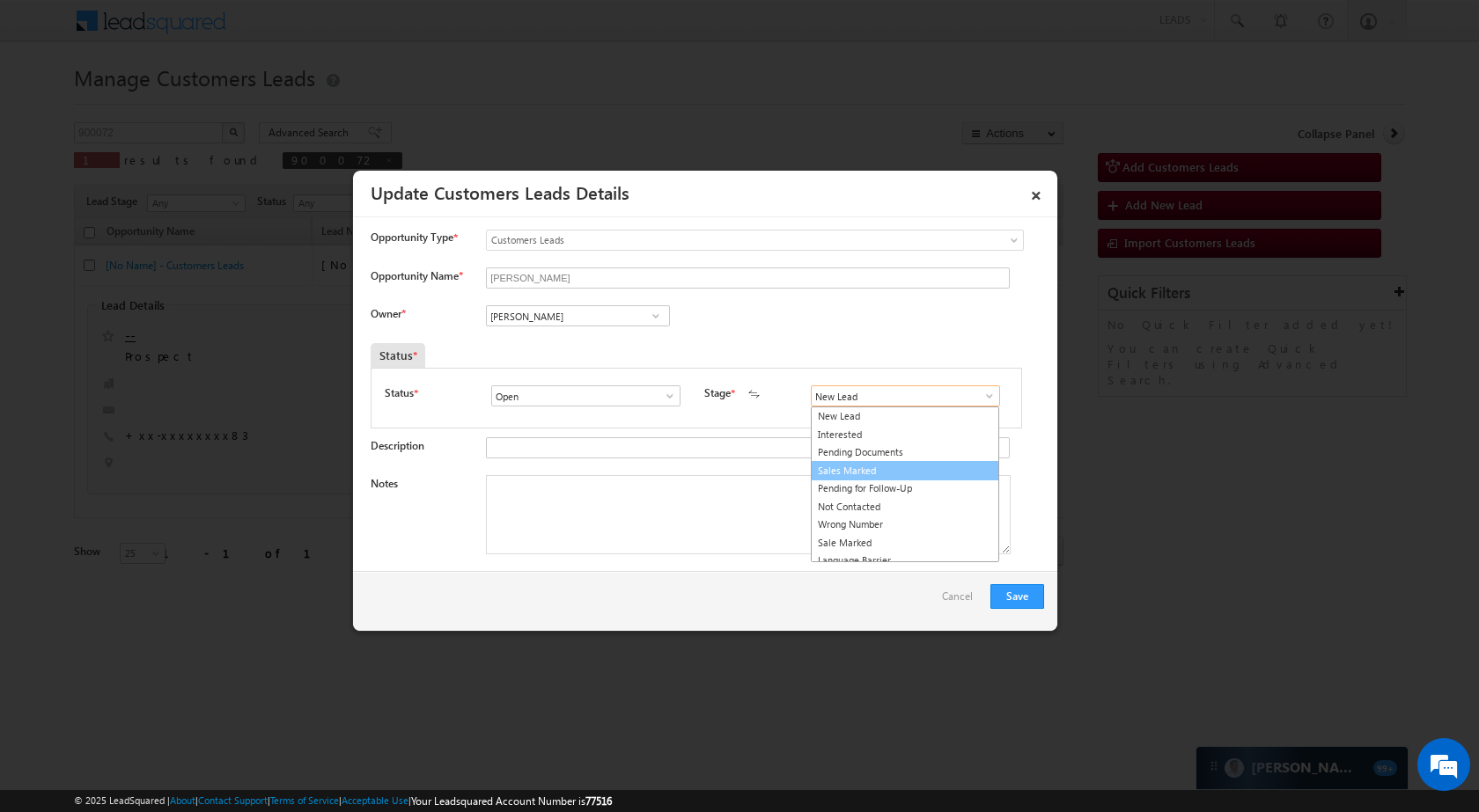
click at [889, 473] on link "Sales Marked" at bounding box center [905, 471] width 188 height 20
type input "Sales Marked"
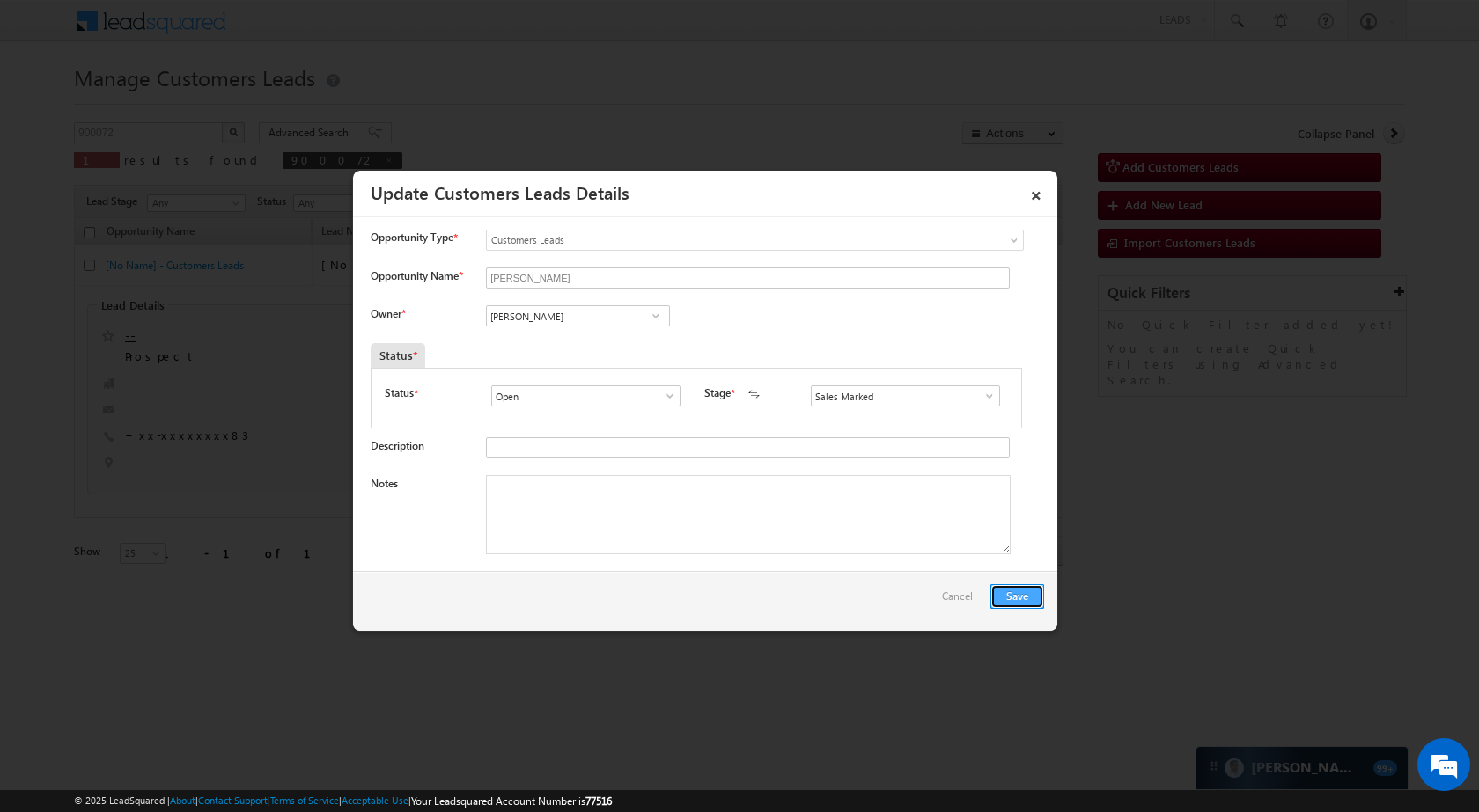
click at [1037, 595] on button "Save" at bounding box center [1018, 597] width 54 height 25
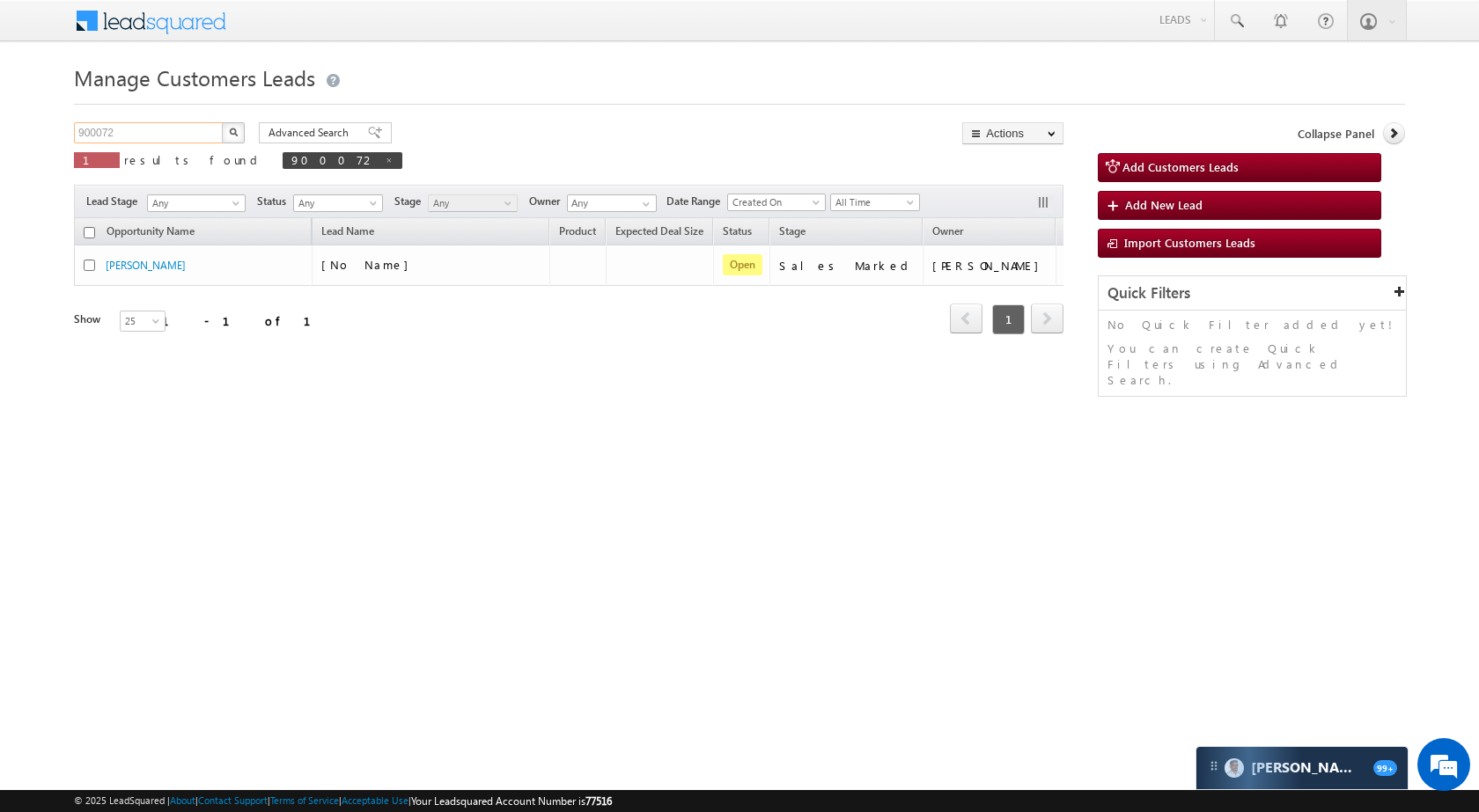
click at [186, 125] on input "900072" at bounding box center [150, 133] width 151 height 21
paste input "2885"
type input "902885"
click at [241, 135] on button "button" at bounding box center [233, 133] width 23 height 21
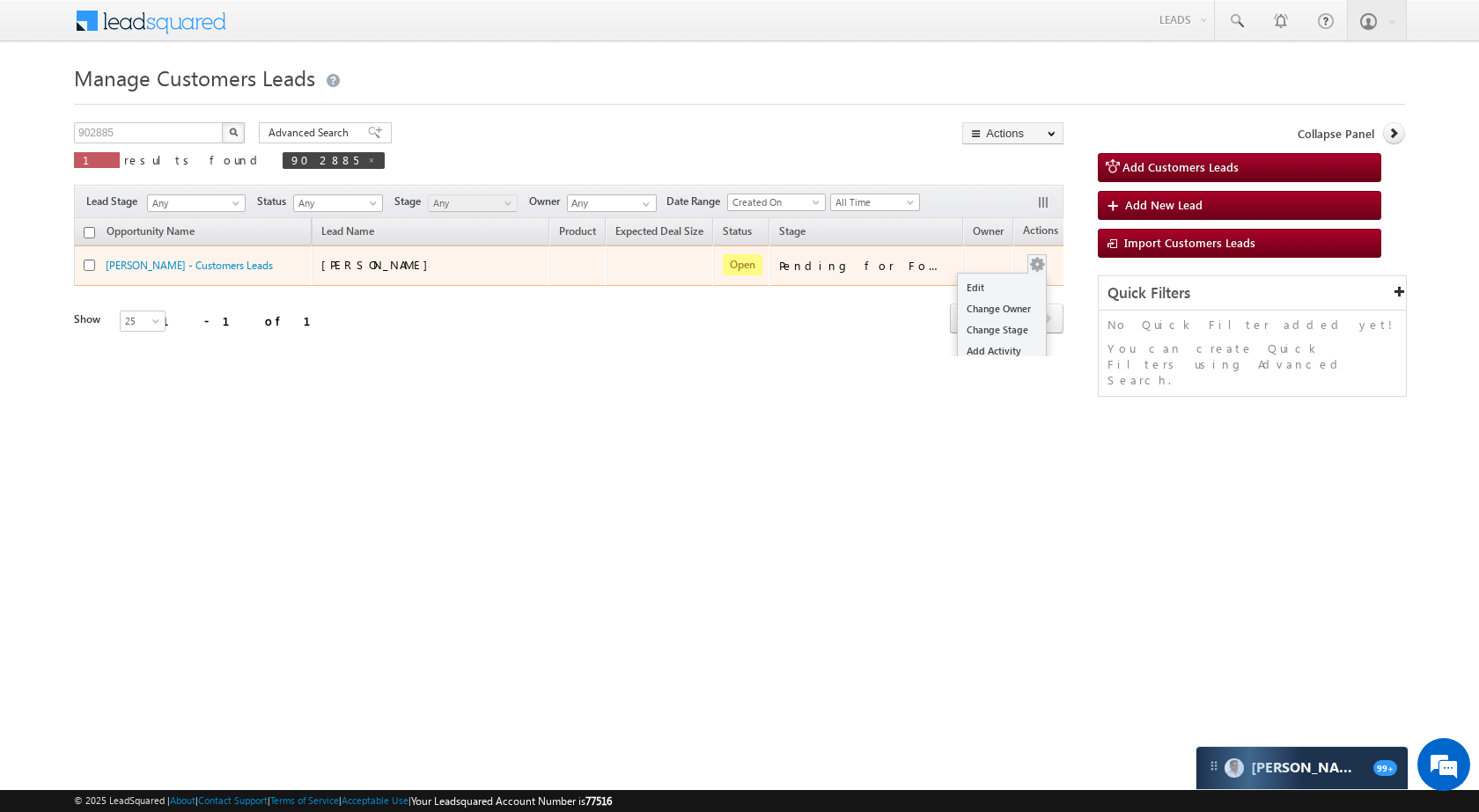
click at [1023, 260] on div "Edit Change Owner Change Stage Add Activity Add Task Delete" at bounding box center [1036, 266] width 28 height 23
click at [972, 275] on td at bounding box center [988, 266] width 50 height 41
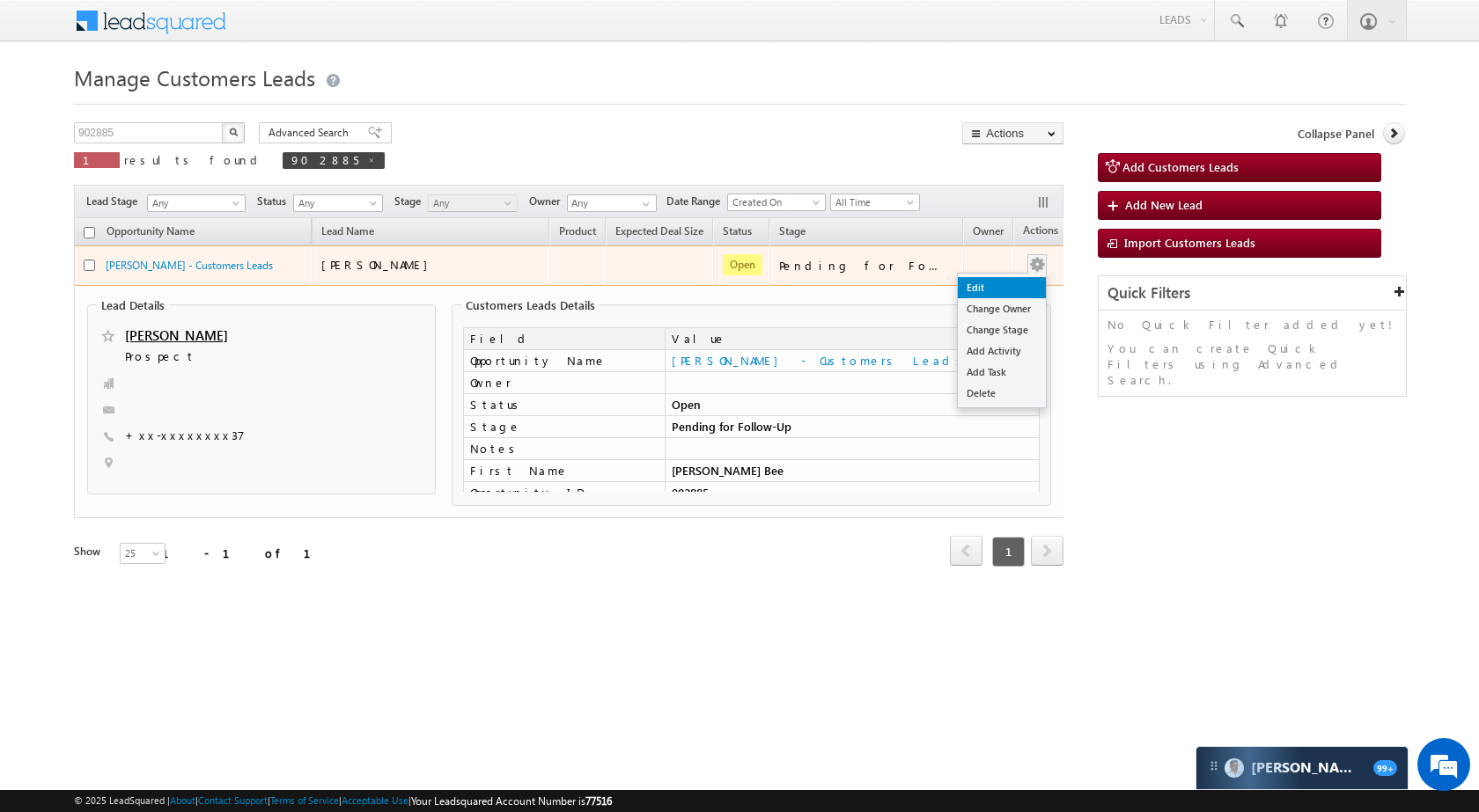
click at [982, 284] on link "Edit" at bounding box center [1001, 287] width 88 height 21
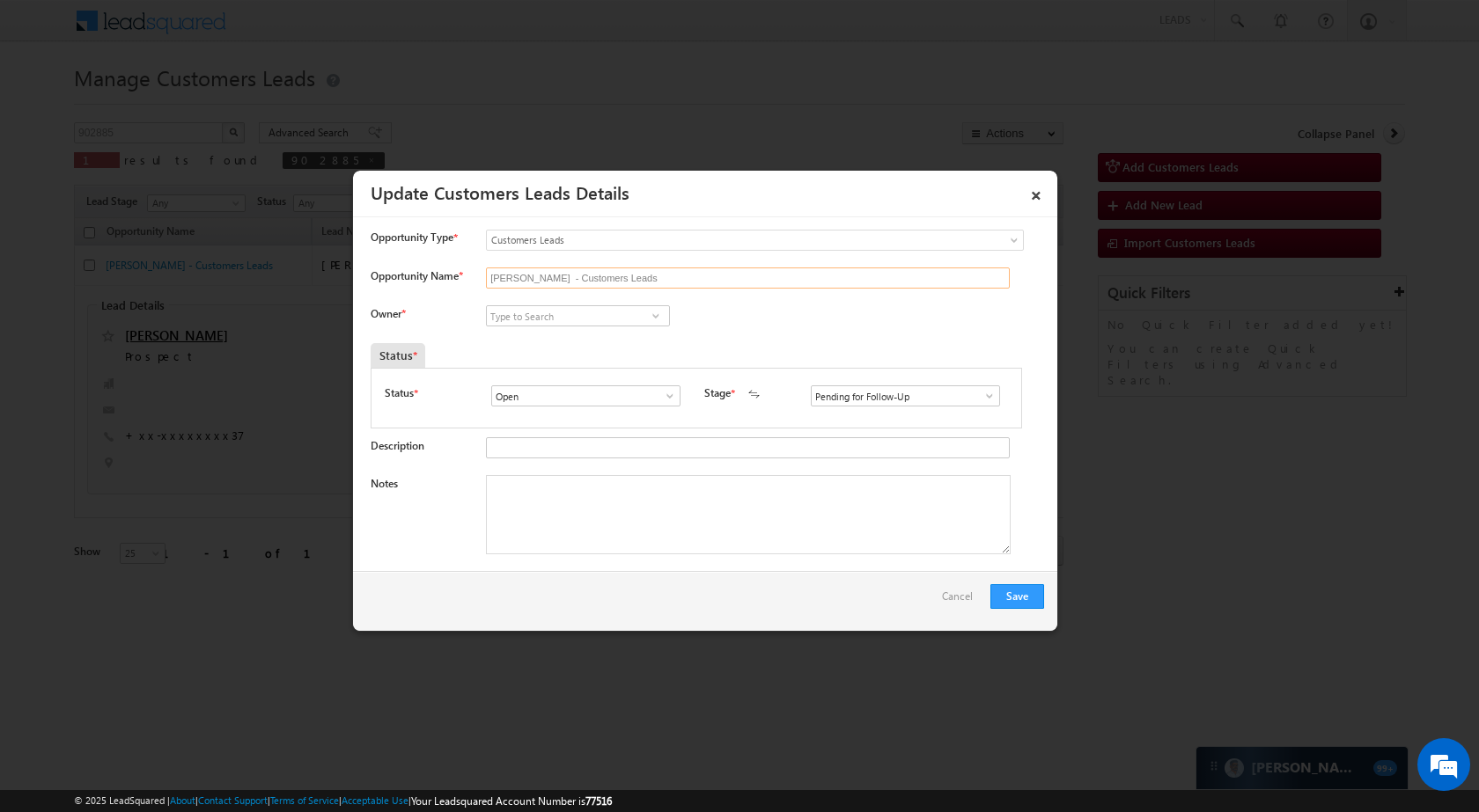
click at [612, 278] on input "Faruk Masuri - Customers Leads" at bounding box center [748, 278] width 524 height 21
click at [551, 310] on input at bounding box center [578, 316] width 184 height 21
paste input "Nitesh Patel"
click at [563, 347] on span "nitesh.patel1@sgrlimited.in" at bounding box center [572, 351] width 158 height 14
type input "Nitesh Patel"
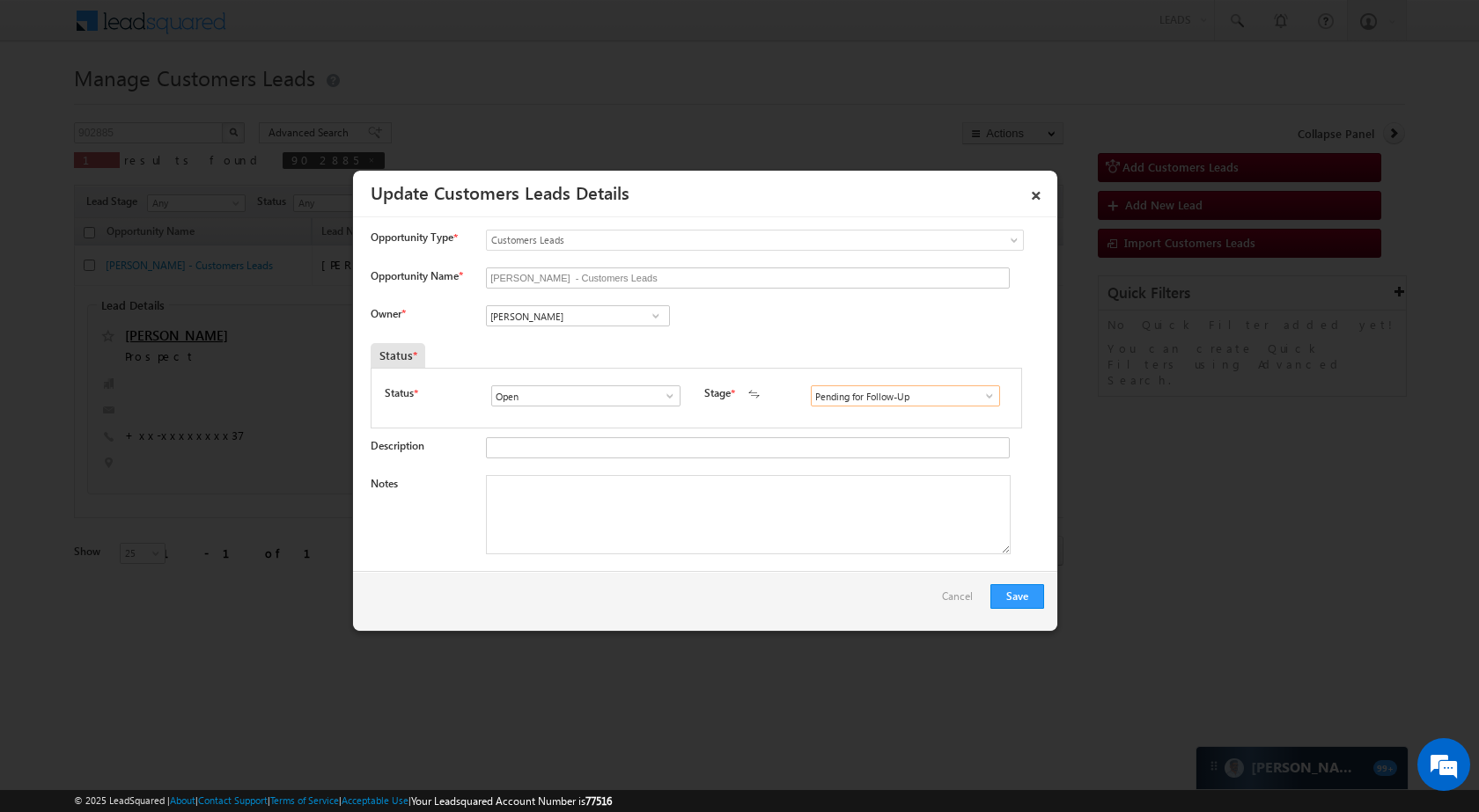
click at [972, 387] on input "Pending for Follow-Up" at bounding box center [906, 396] width 189 height 21
click at [981, 393] on span at bounding box center [990, 395] width 17 height 14
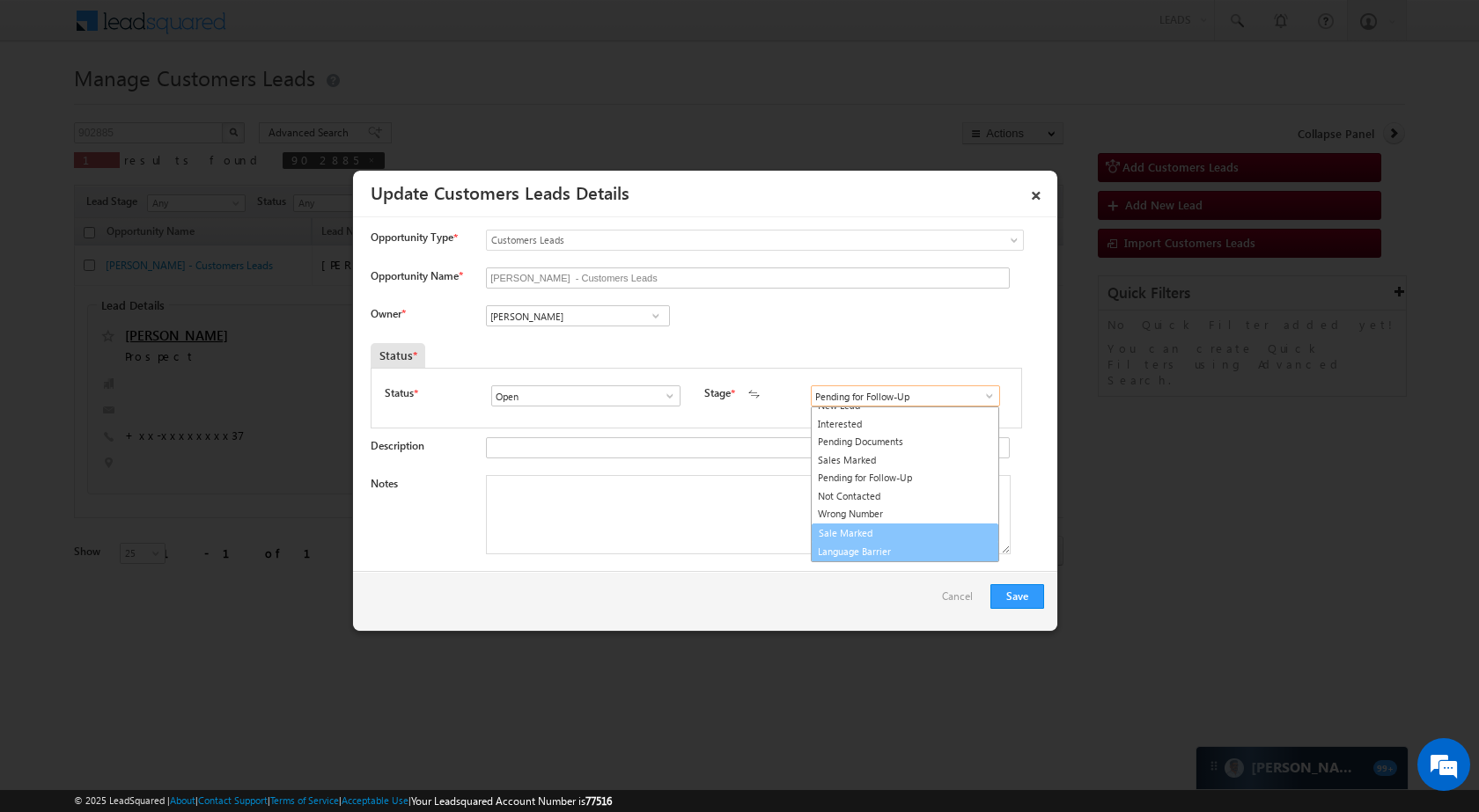
scroll to position [26, 0]
click at [883, 508] on link "Sale Marked" at bounding box center [905, 517] width 188 height 20
type input "Sale Marked"
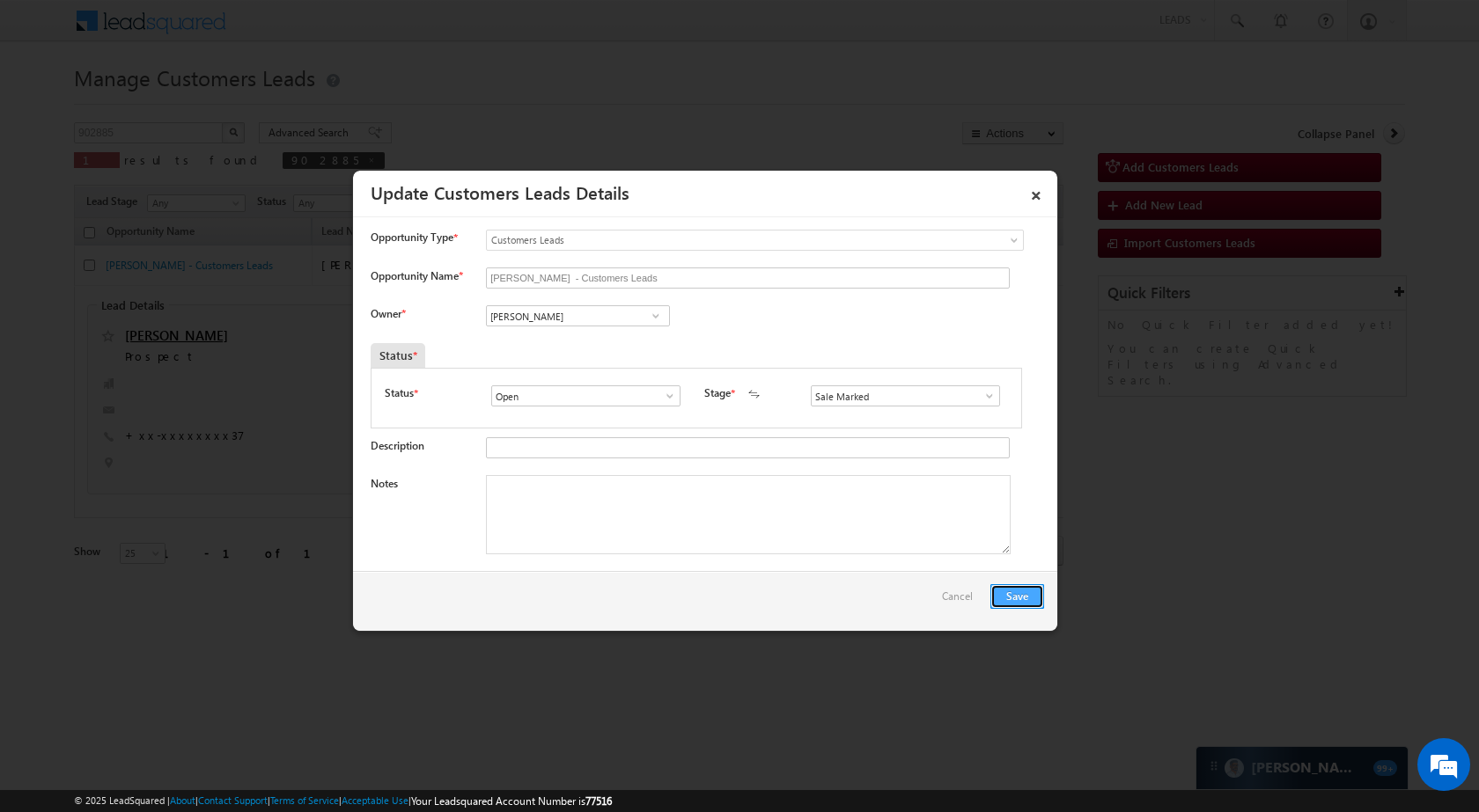
click at [1012, 595] on button "Save" at bounding box center [1018, 597] width 54 height 25
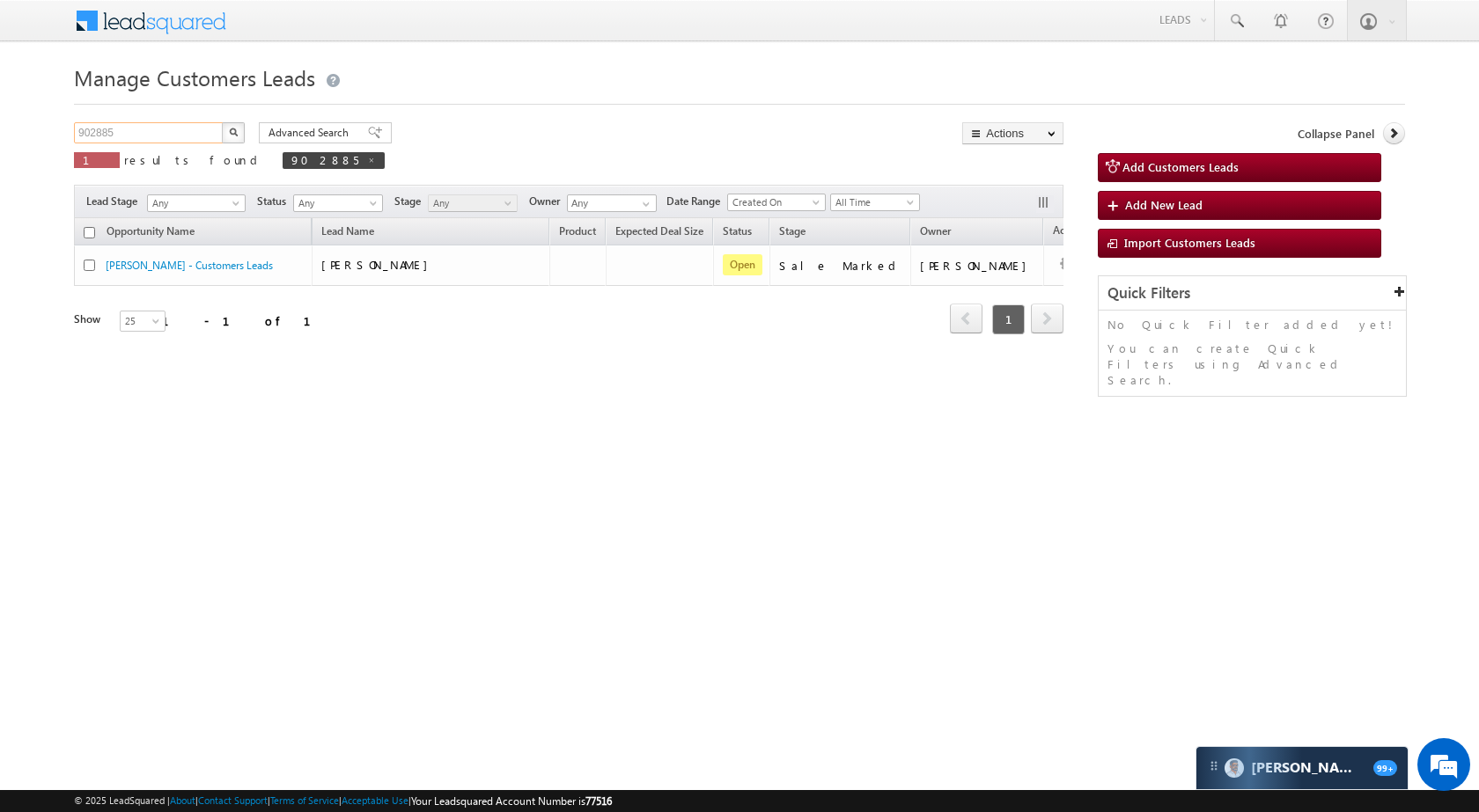
click at [177, 129] on input "902885" at bounding box center [150, 133] width 151 height 21
paste input "3220"
type input "903220"
click at [234, 133] on img "button" at bounding box center [233, 131] width 9 height 9
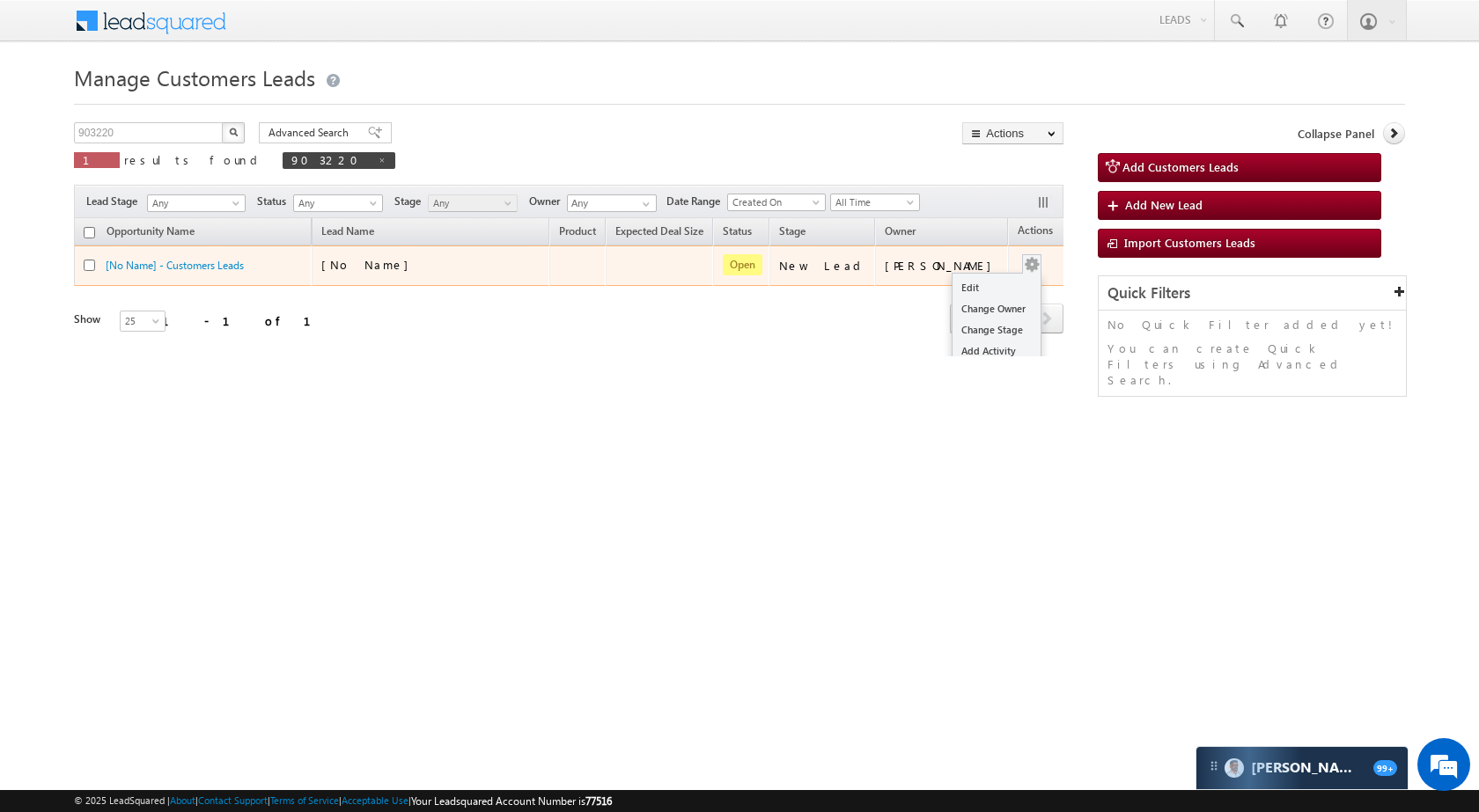
click at [1018, 274] on div "Edit Change Owner Change Stage Add Activity Add Task Delete" at bounding box center [1031, 266] width 28 height 23
click at [984, 273] on ul "Edit Change Owner Change Stage Add Activity Add Task Delete" at bounding box center [997, 340] width 90 height 136
click at [978, 279] on link "Edit" at bounding box center [996, 287] width 88 height 21
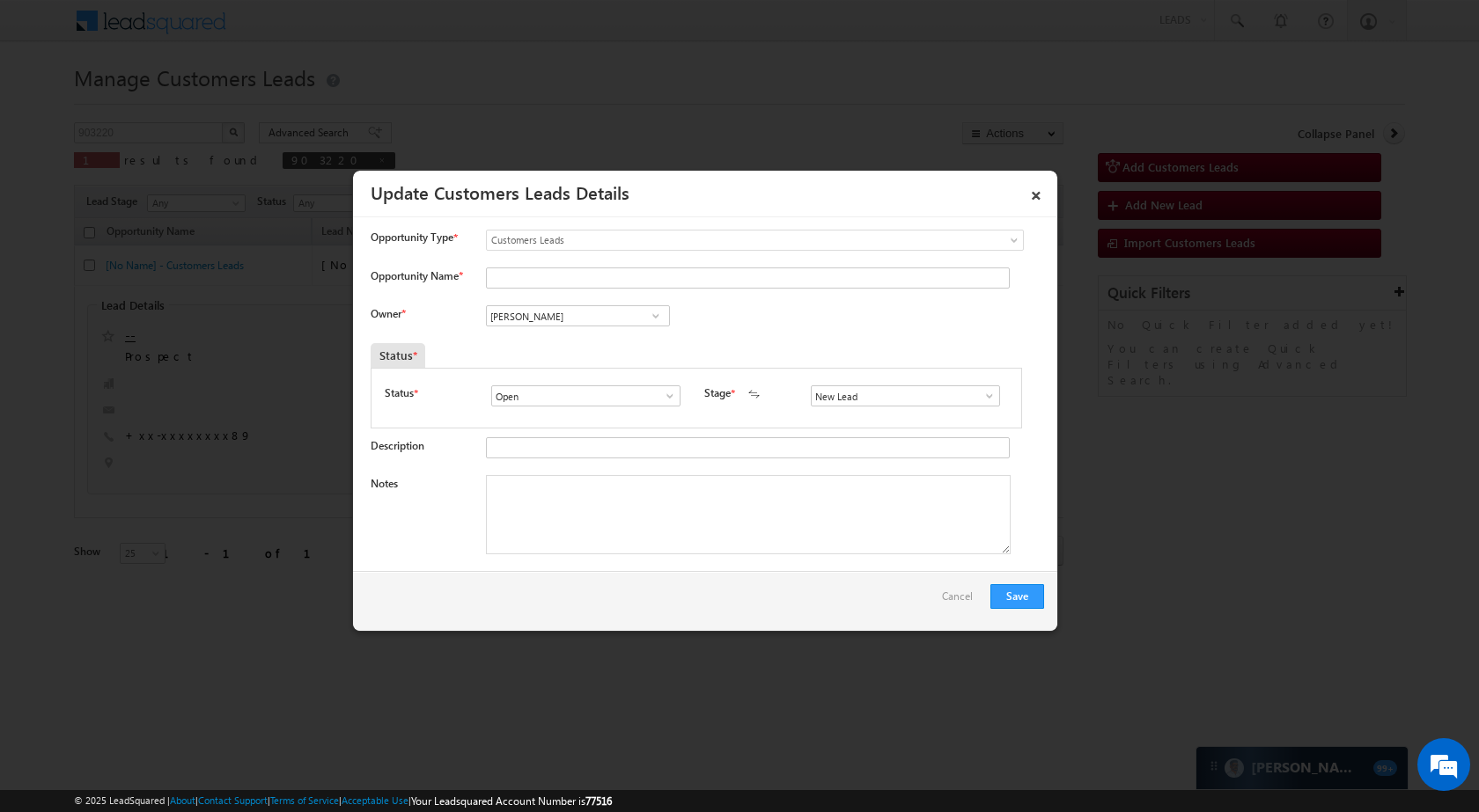
click at [587, 315] on input "Nadeem Ahmad" at bounding box center [578, 316] width 184 height 21
paste input "Ravendra Kumar"
type input "Ravendra Kumar"
click at [587, 315] on input "Ravendra Kumar" at bounding box center [578, 316] width 184 height 21
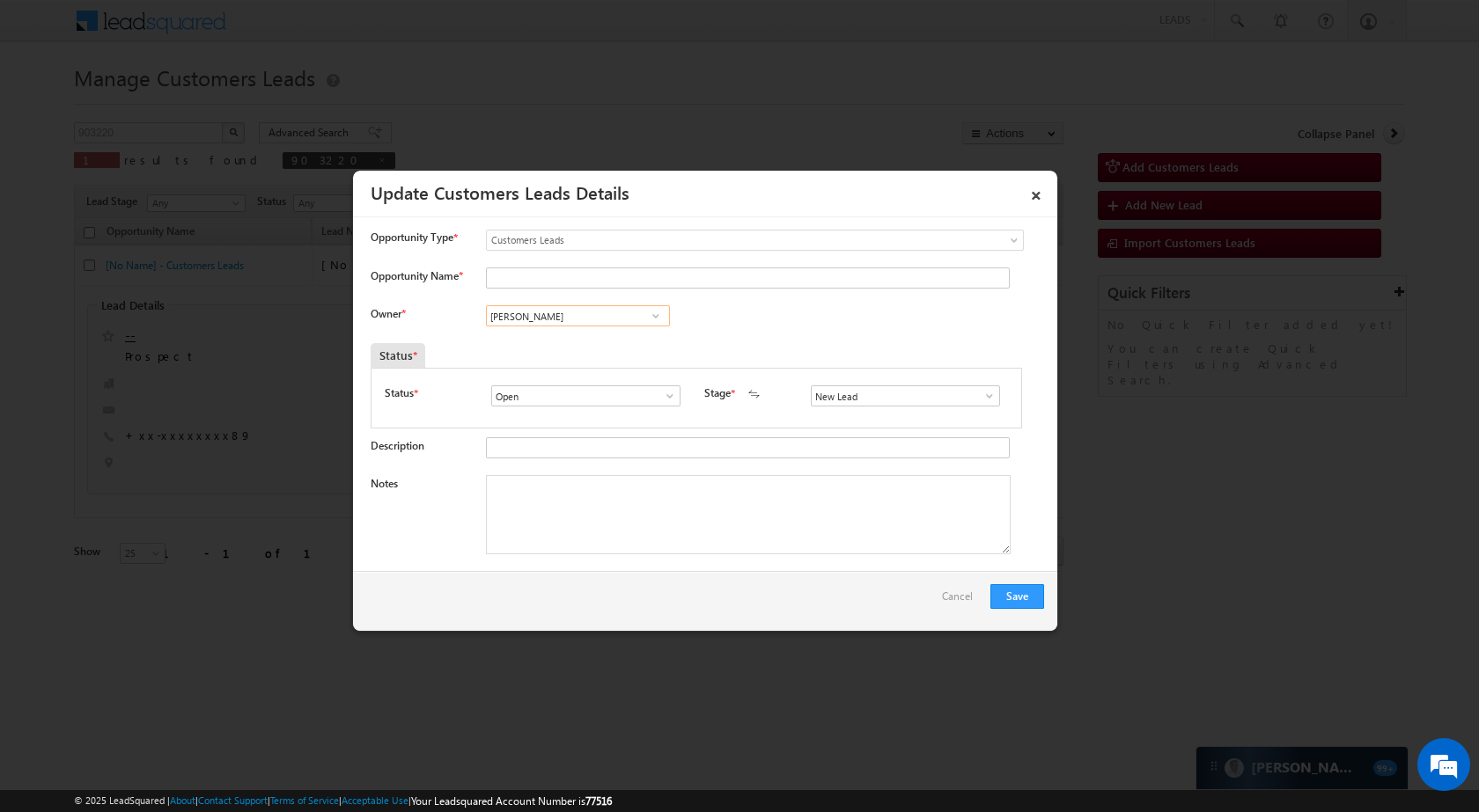
click at [587, 315] on input "Ravendra Kumar" at bounding box center [578, 316] width 184 height 21
click at [579, 286] on input "Opportunity Name *" at bounding box center [748, 278] width 524 height 21
paste input "TARAI FILLING & SERVICE STATION"
type input "TARAI FILLING & SERVICE STATION"
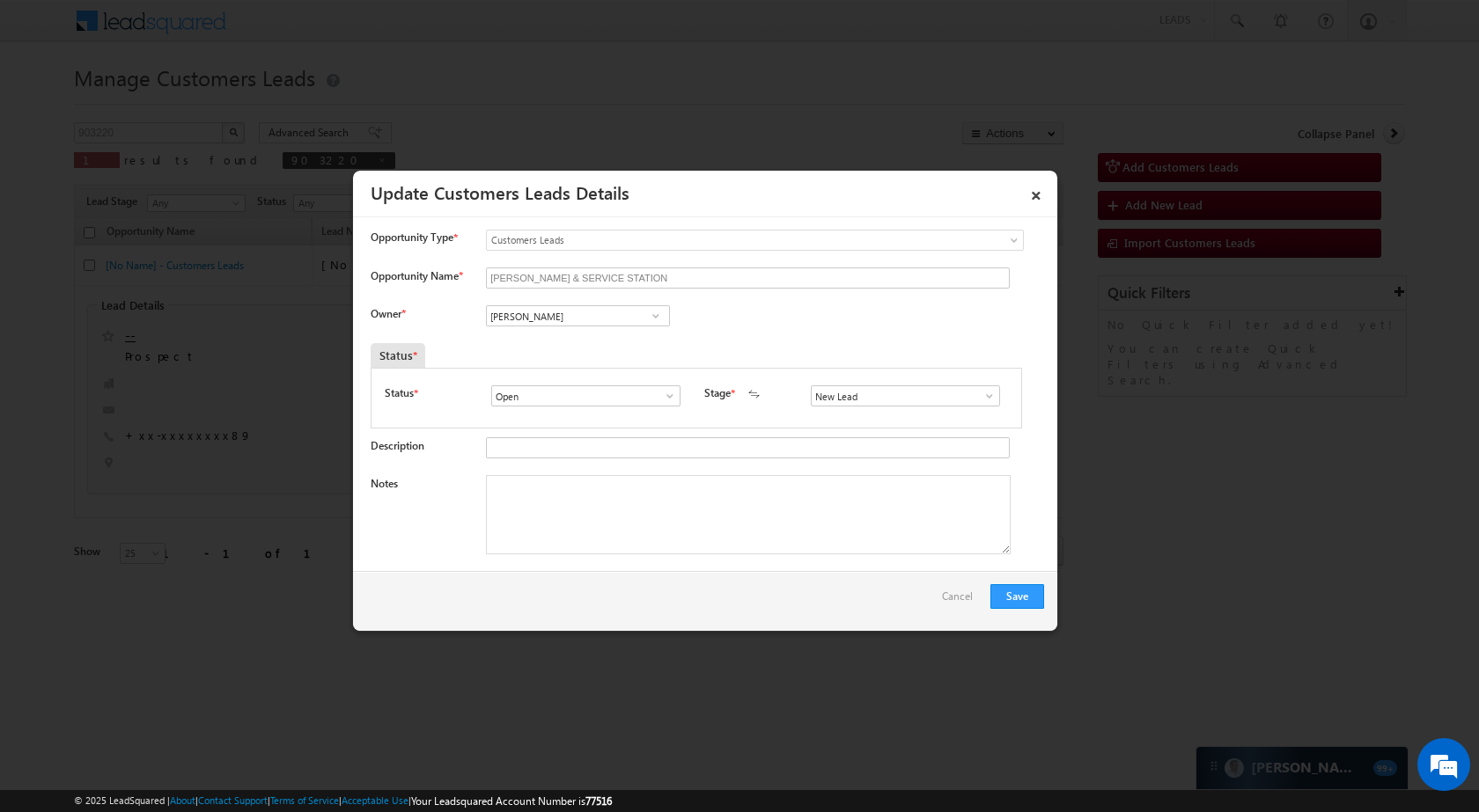
click at [988, 389] on span at bounding box center [990, 395] width 17 height 14
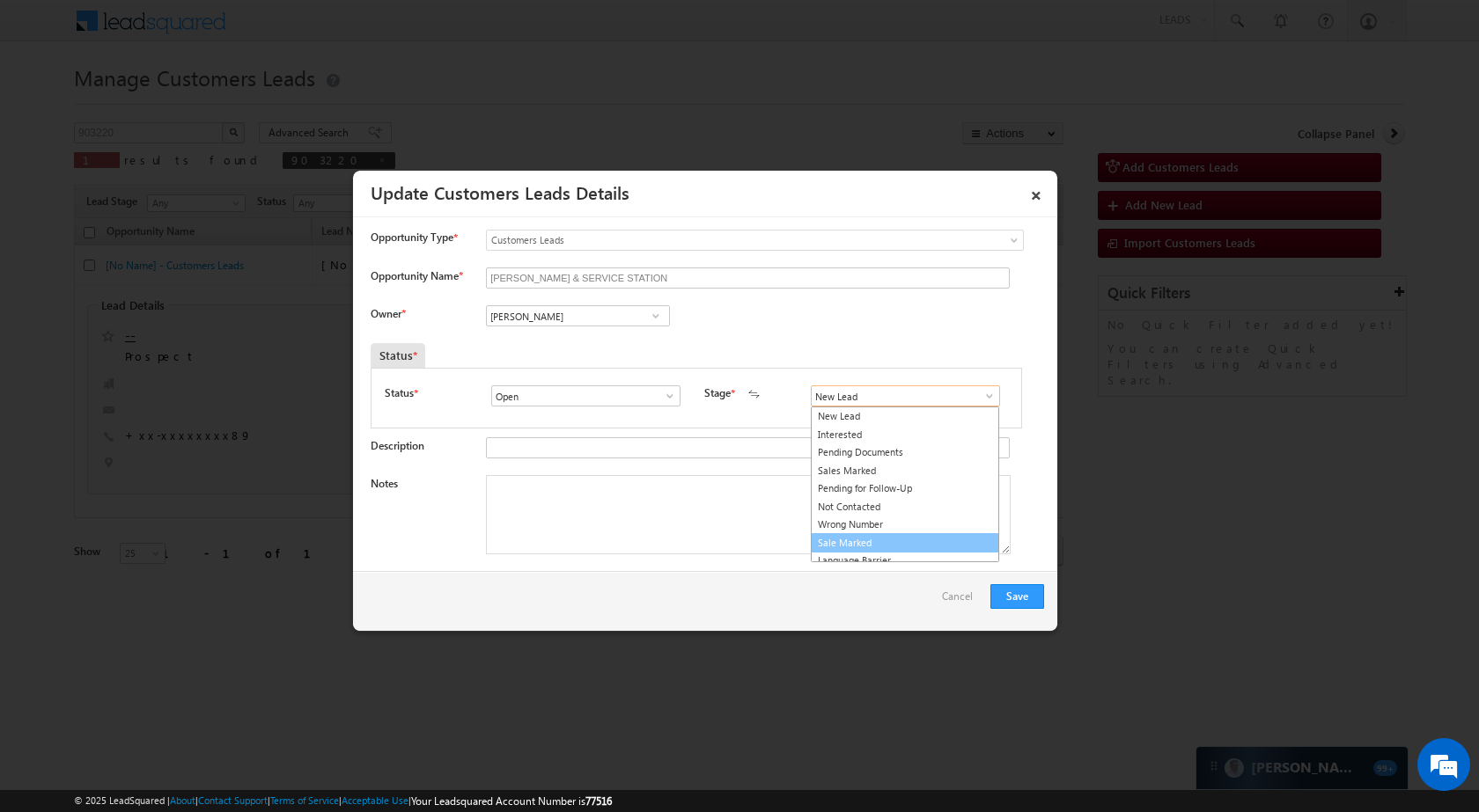
click at [875, 544] on link "Sale Marked" at bounding box center [905, 543] width 188 height 20
type input "Sale Marked"
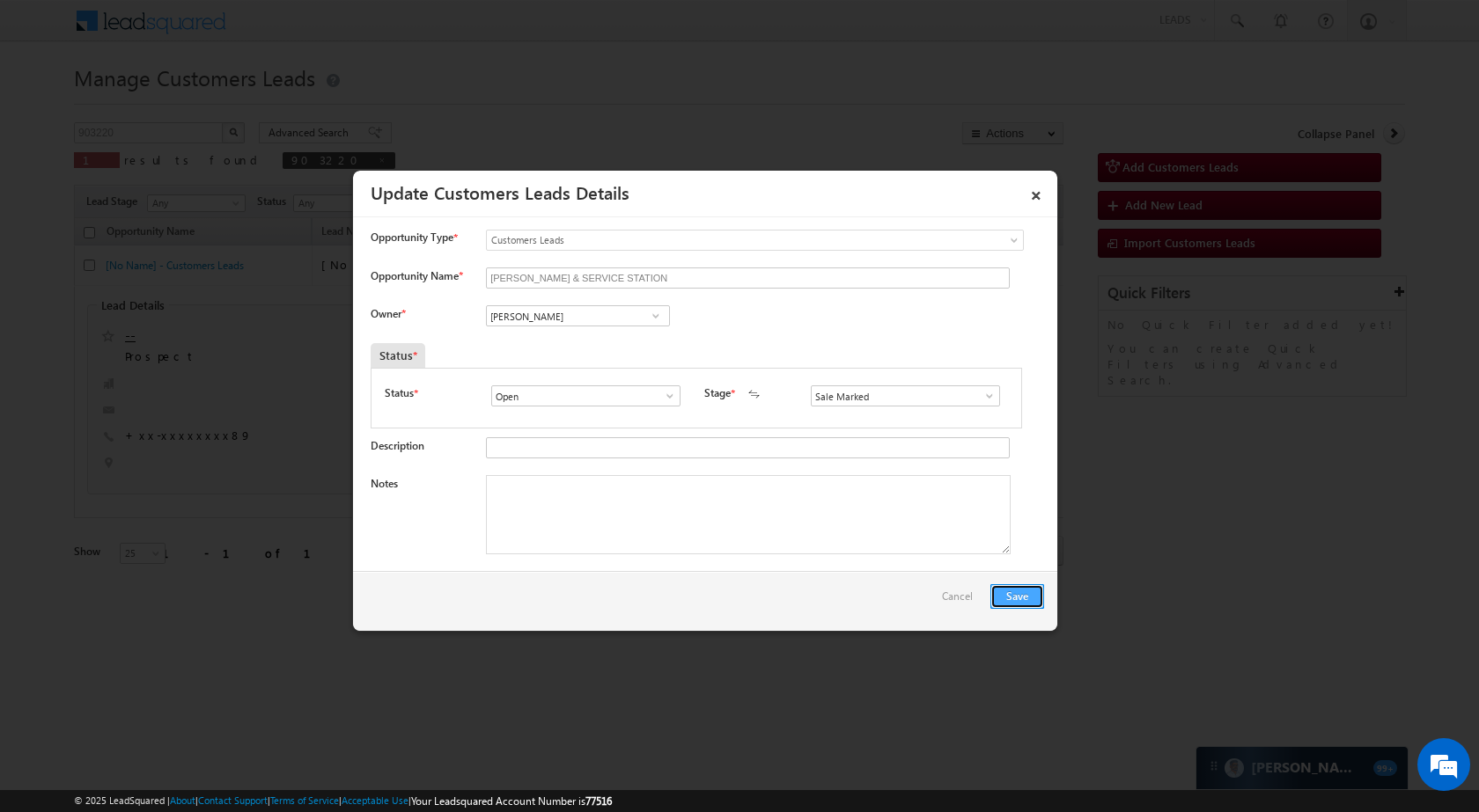
click at [1027, 598] on button "Save" at bounding box center [1018, 597] width 54 height 25
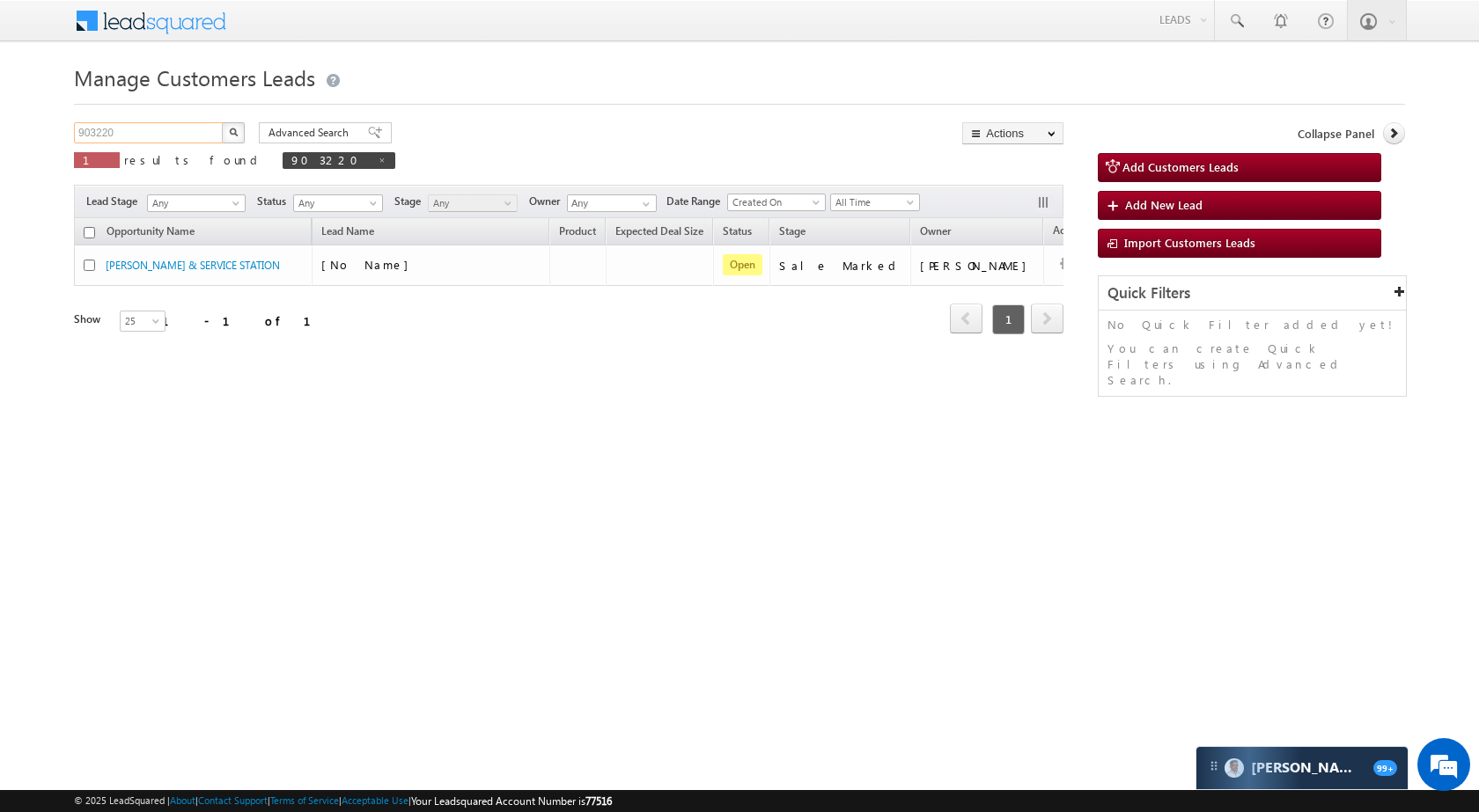
click at [171, 136] on input "903220" at bounding box center [150, 133] width 151 height 21
paste input "854038"
type input "854038"
click at [234, 129] on img "button" at bounding box center [233, 131] width 9 height 9
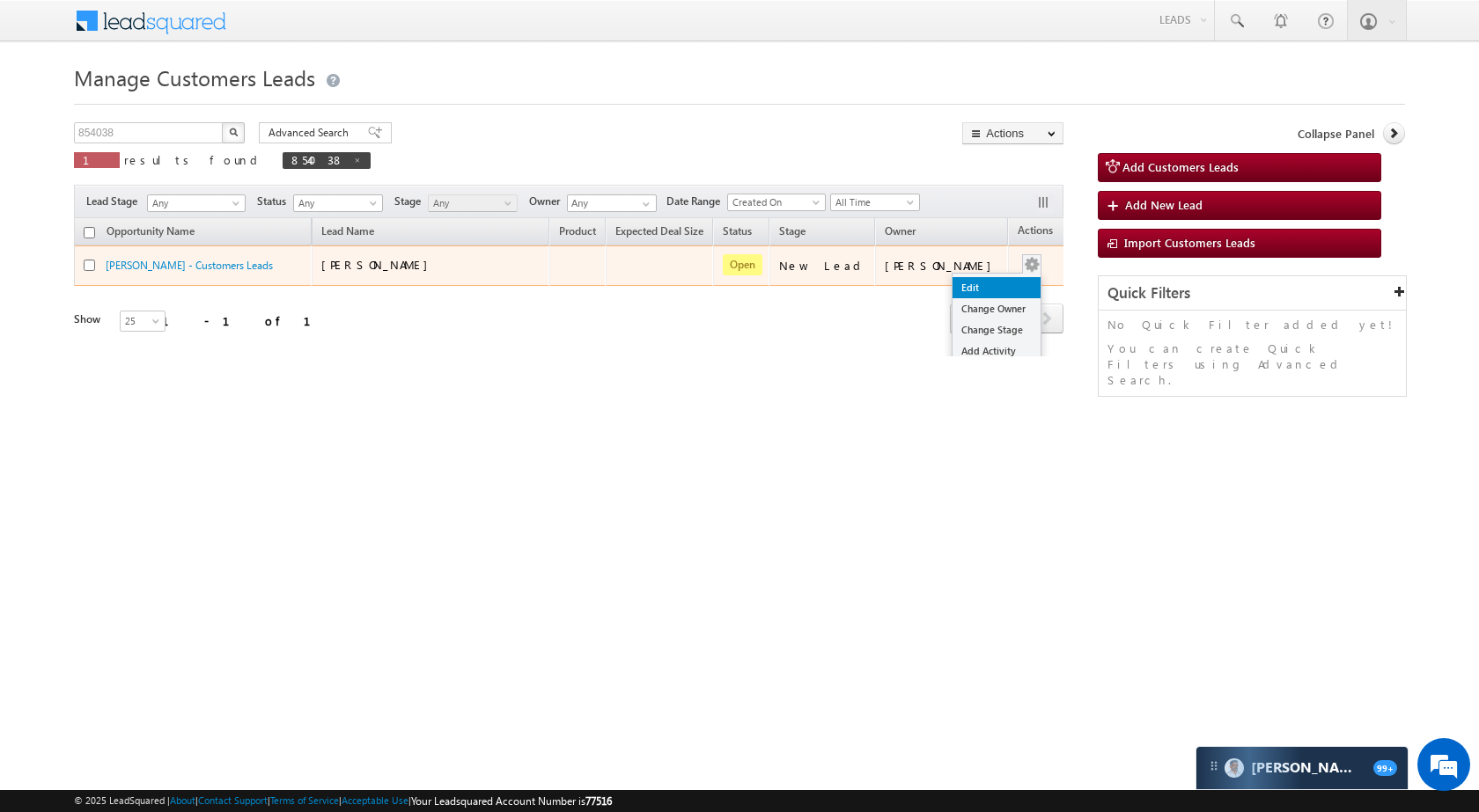
click at [972, 290] on link "Edit" at bounding box center [996, 287] width 88 height 21
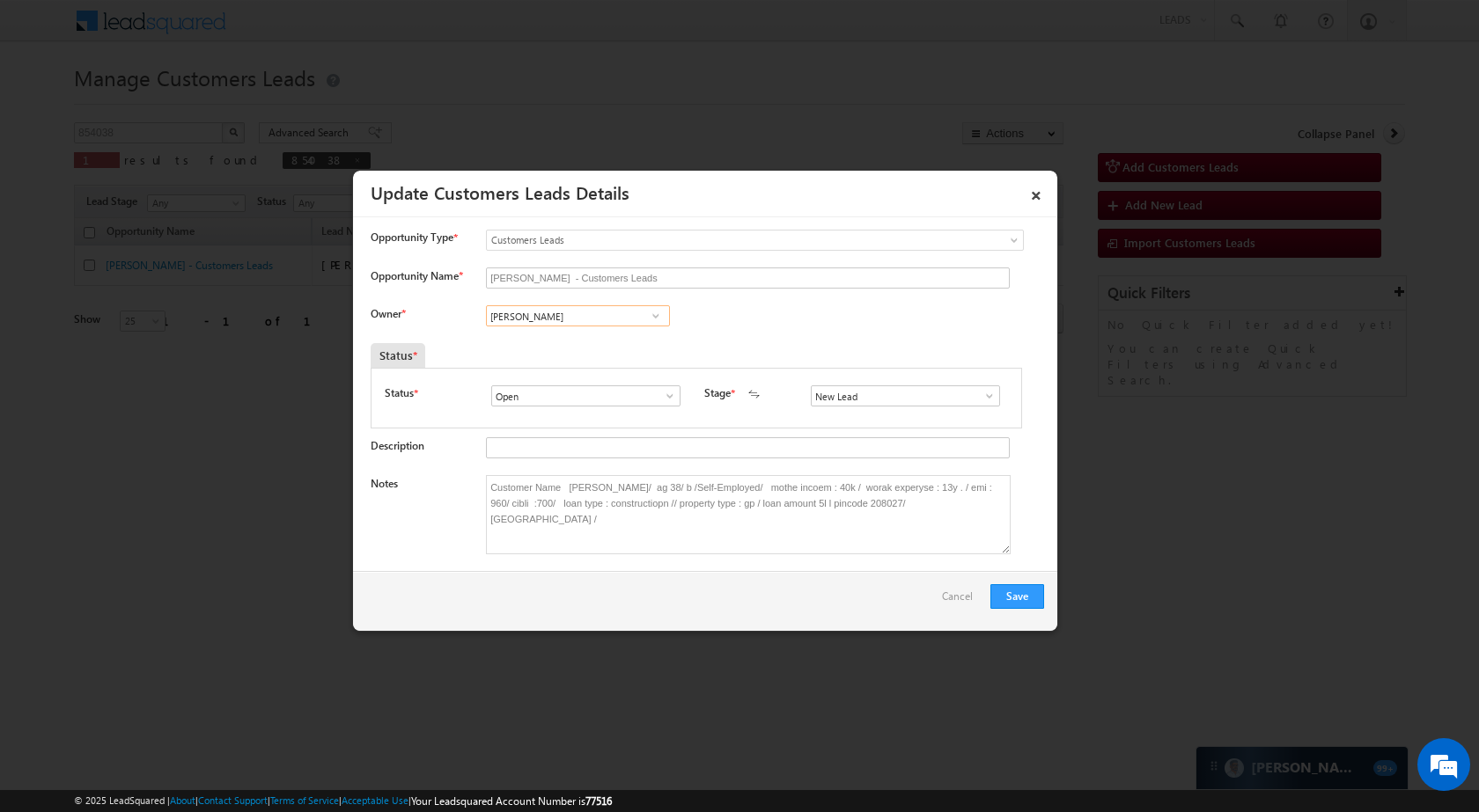
click at [611, 318] on input "[PERSON_NAME]" at bounding box center [578, 316] width 184 height 21
paste input "Satendra Dixit"
type input "S"
click at [557, 308] on input at bounding box center [578, 316] width 184 height 21
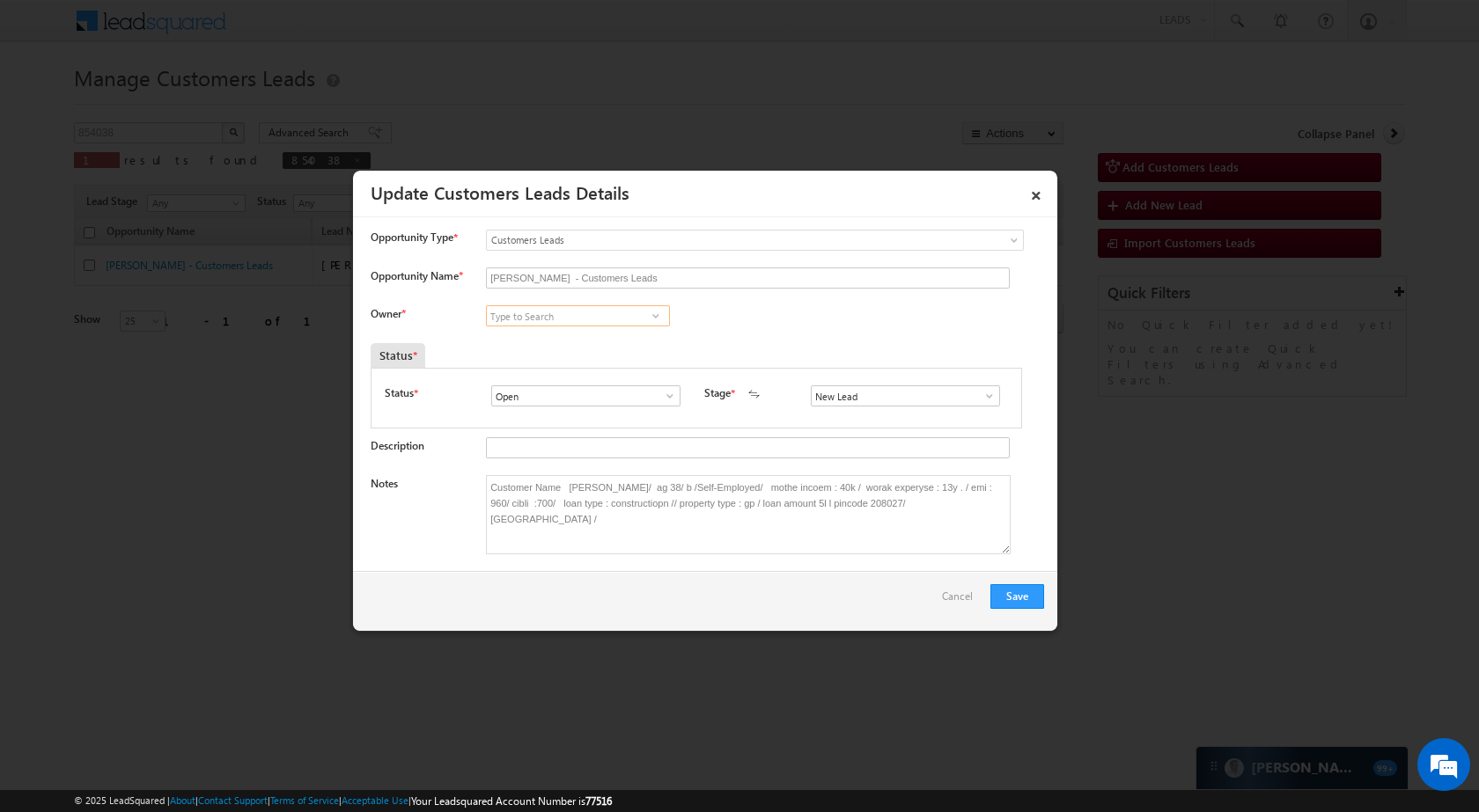
paste input "903220"
type input "903220"
click at [1037, 190] on link "×" at bounding box center [1036, 192] width 30 height 31
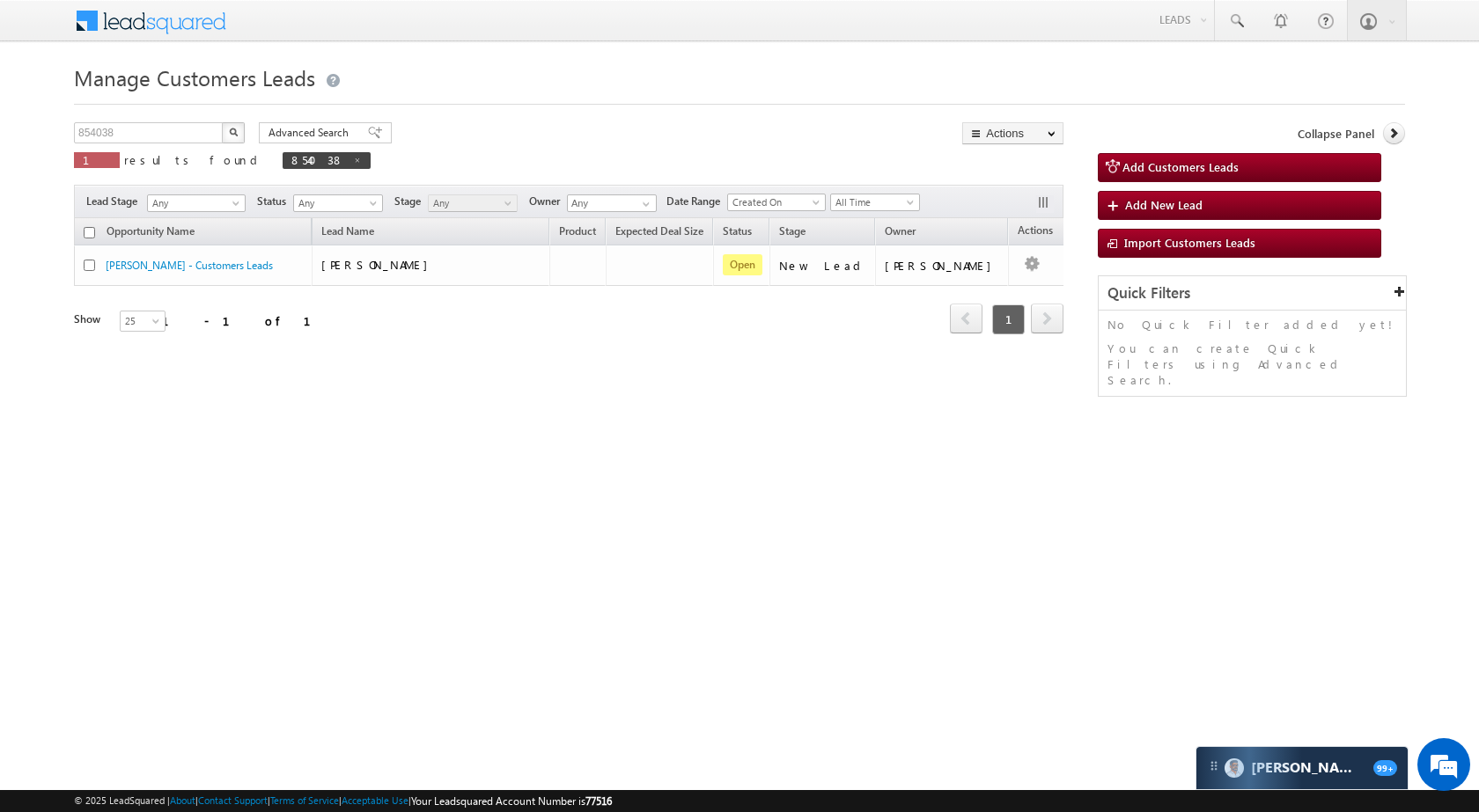
click at [166, 144] on div "854038 X 1 results found 854038" at bounding box center [223, 148] width 297 height 50
click at [162, 127] on input "854038" at bounding box center [150, 133] width 151 height 21
paste input "903220"
type input "903220"
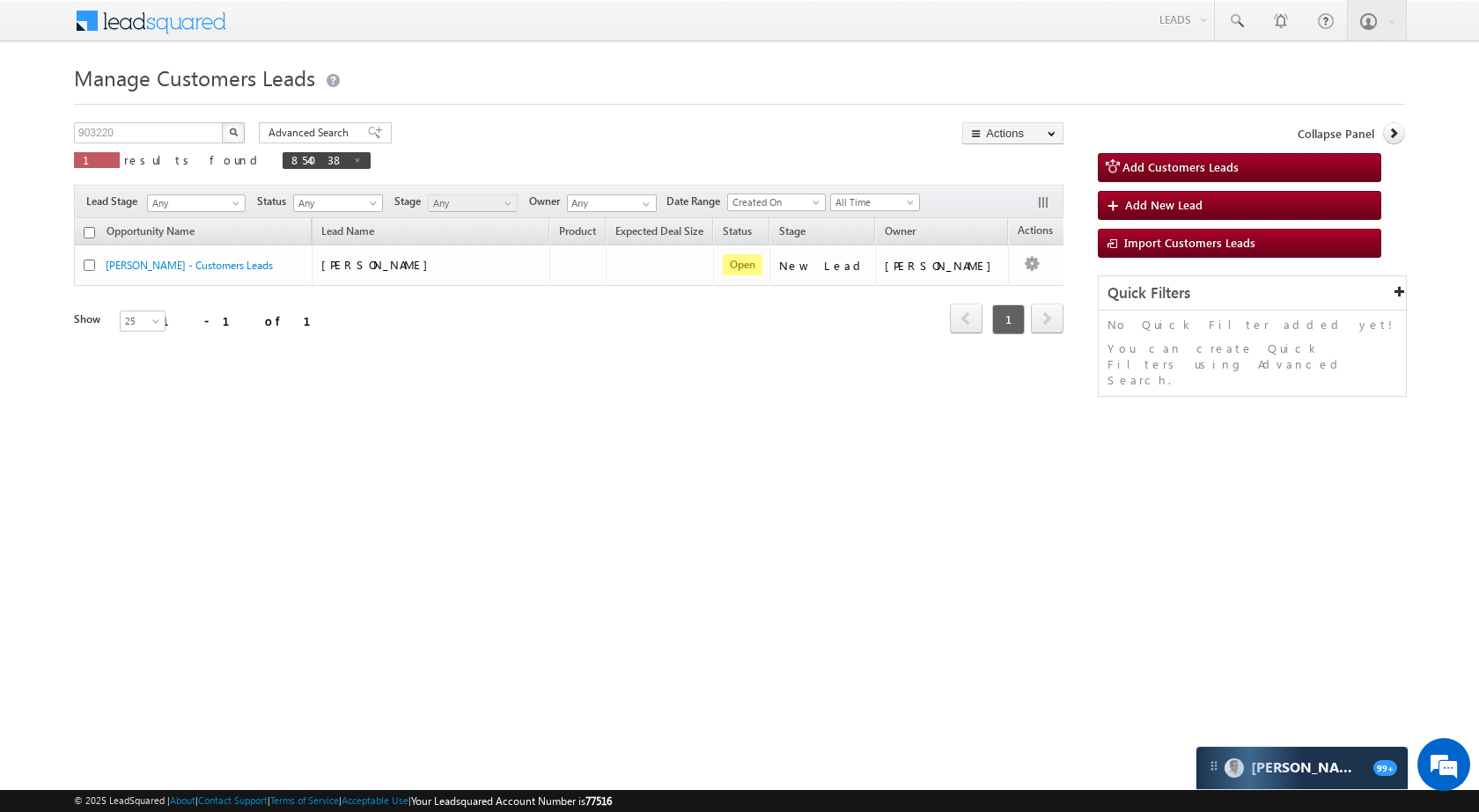
click at [233, 134] on img "button" at bounding box center [233, 131] width 9 height 9
click at [153, 134] on input "903220" at bounding box center [150, 133] width 151 height 21
paste input "854038"
type input "854038"
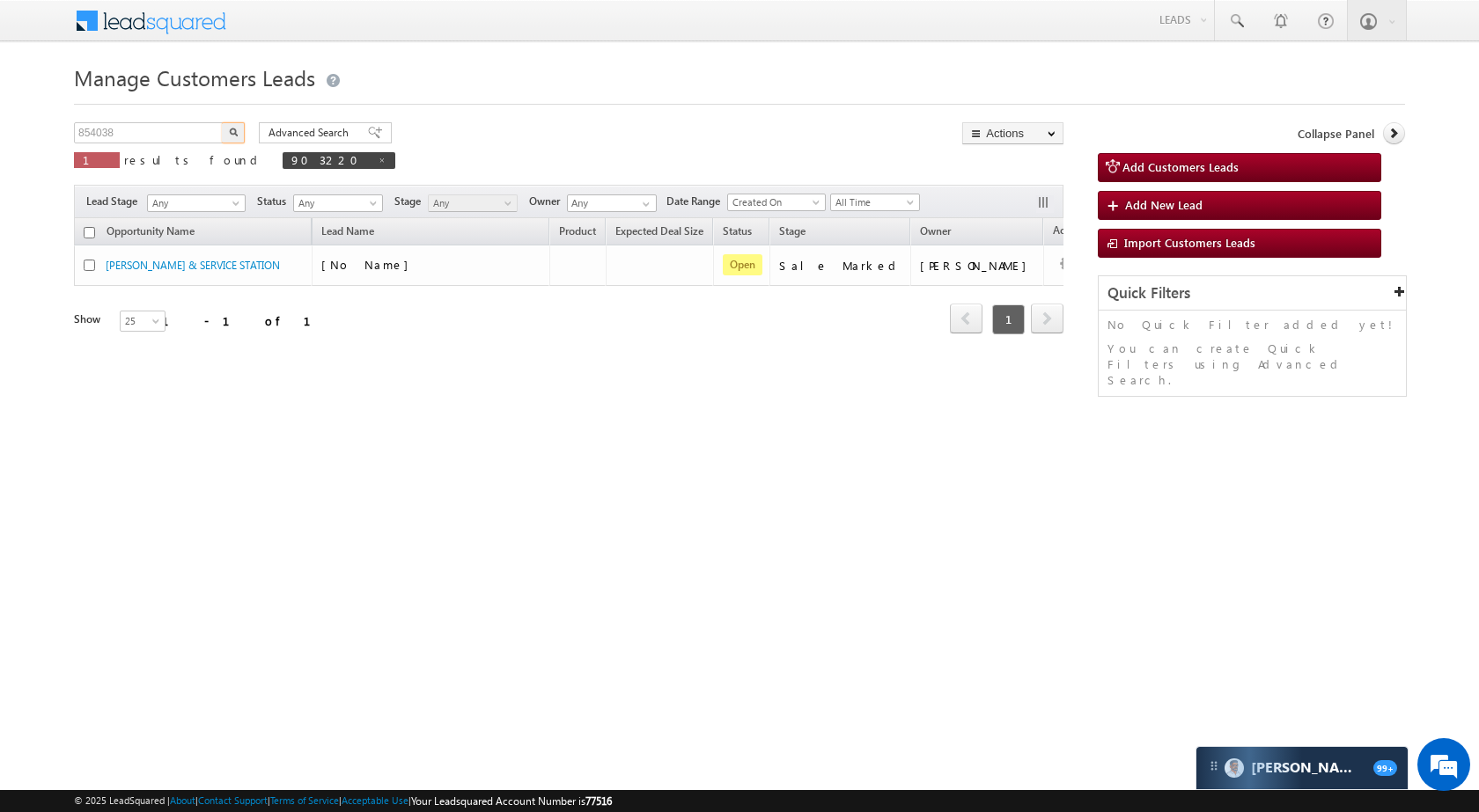
click at [233, 135] on img "button" at bounding box center [233, 131] width 9 height 9
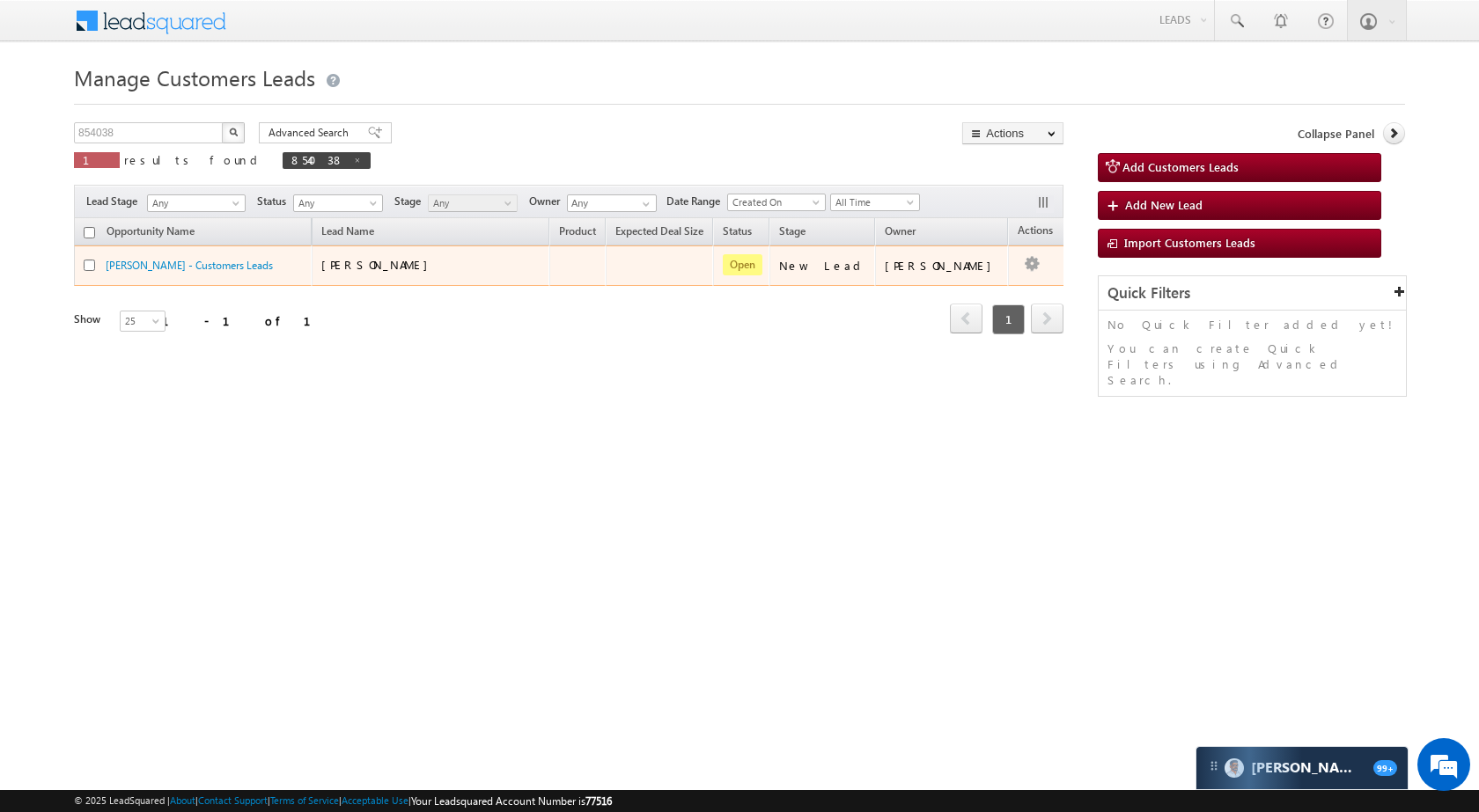
click at [1023, 263] on td "Edit Change Owner Change Stage Add Activity Add Task Delete" at bounding box center [1045, 266] width 73 height 41
click at [956, 289] on link "Edit" at bounding box center [996, 287] width 88 height 21
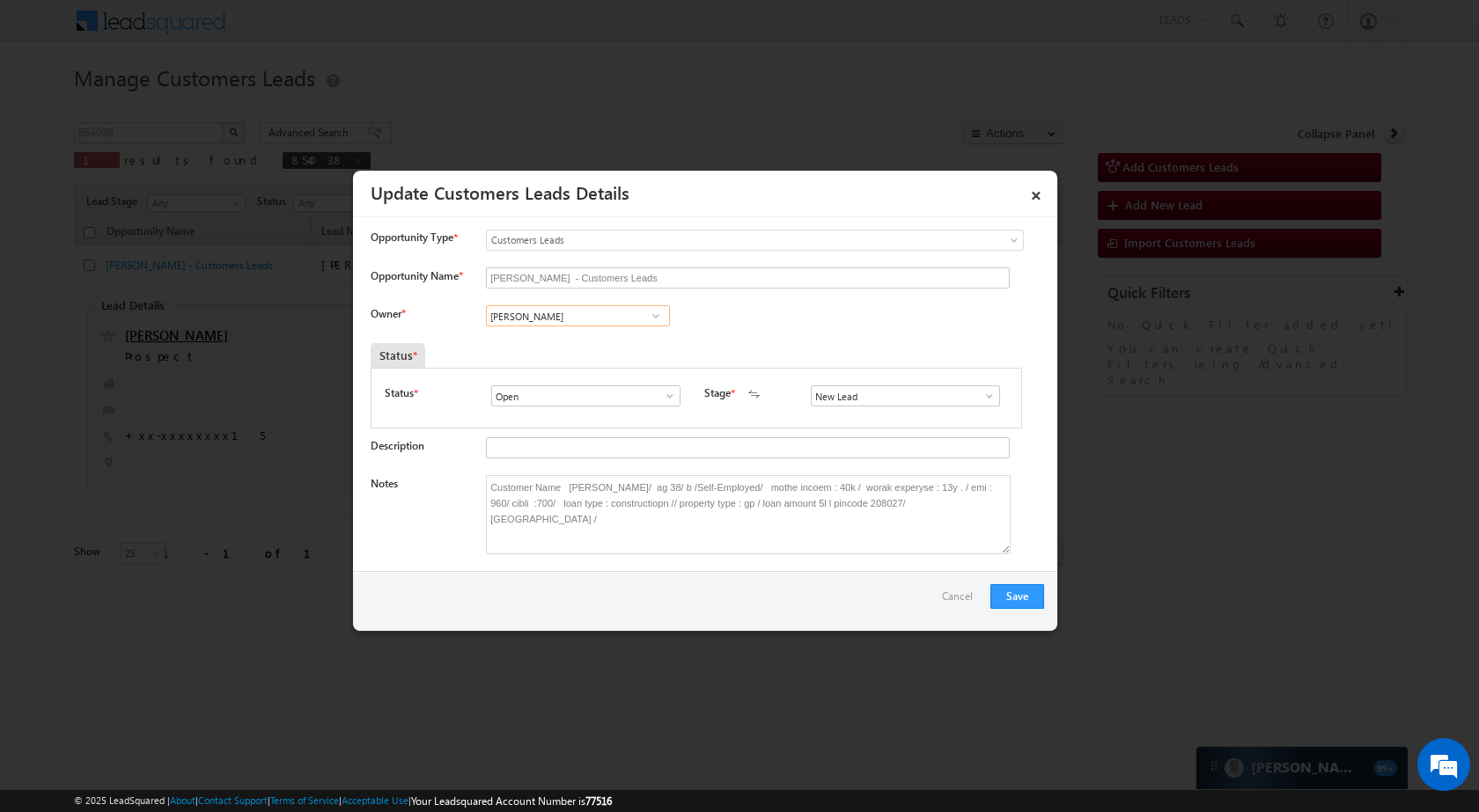
click at [580, 318] on input "Ashish Bose" at bounding box center [578, 316] width 184 height 21
paste input "Dilshad Khan"
type input "Dilshad Khan"
click at [618, 311] on input at bounding box center [578, 316] width 184 height 21
paste input "dilshad.khan2@sgrlimited.in"
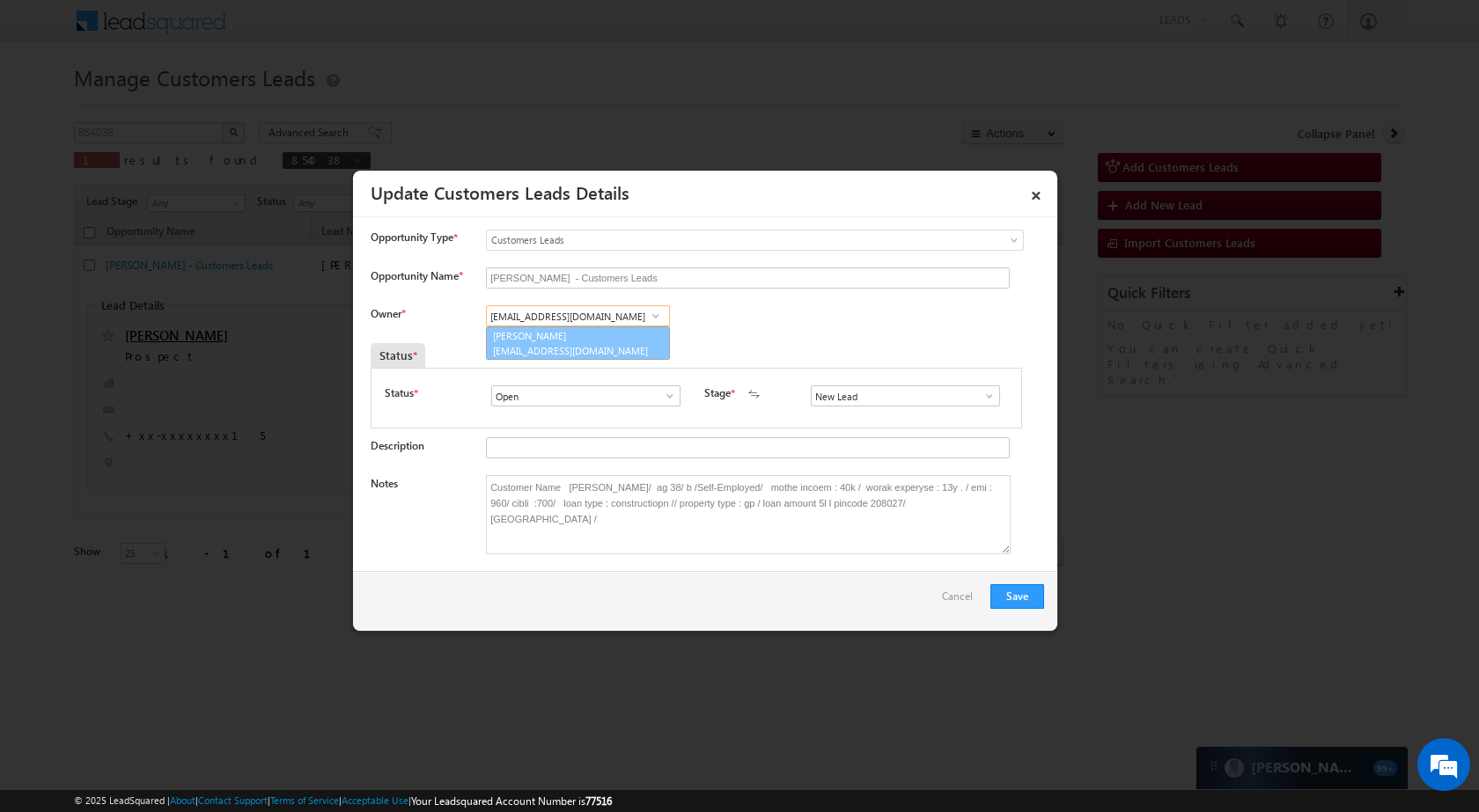
click at [612, 355] on span "dilshad.khan2@sgrlimited.in" at bounding box center [572, 351] width 158 height 14
type input "Dilshad Khan"
click at [991, 386] on input "New Lead" at bounding box center [906, 396] width 189 height 21
click at [984, 391] on span at bounding box center [990, 395] width 17 height 14
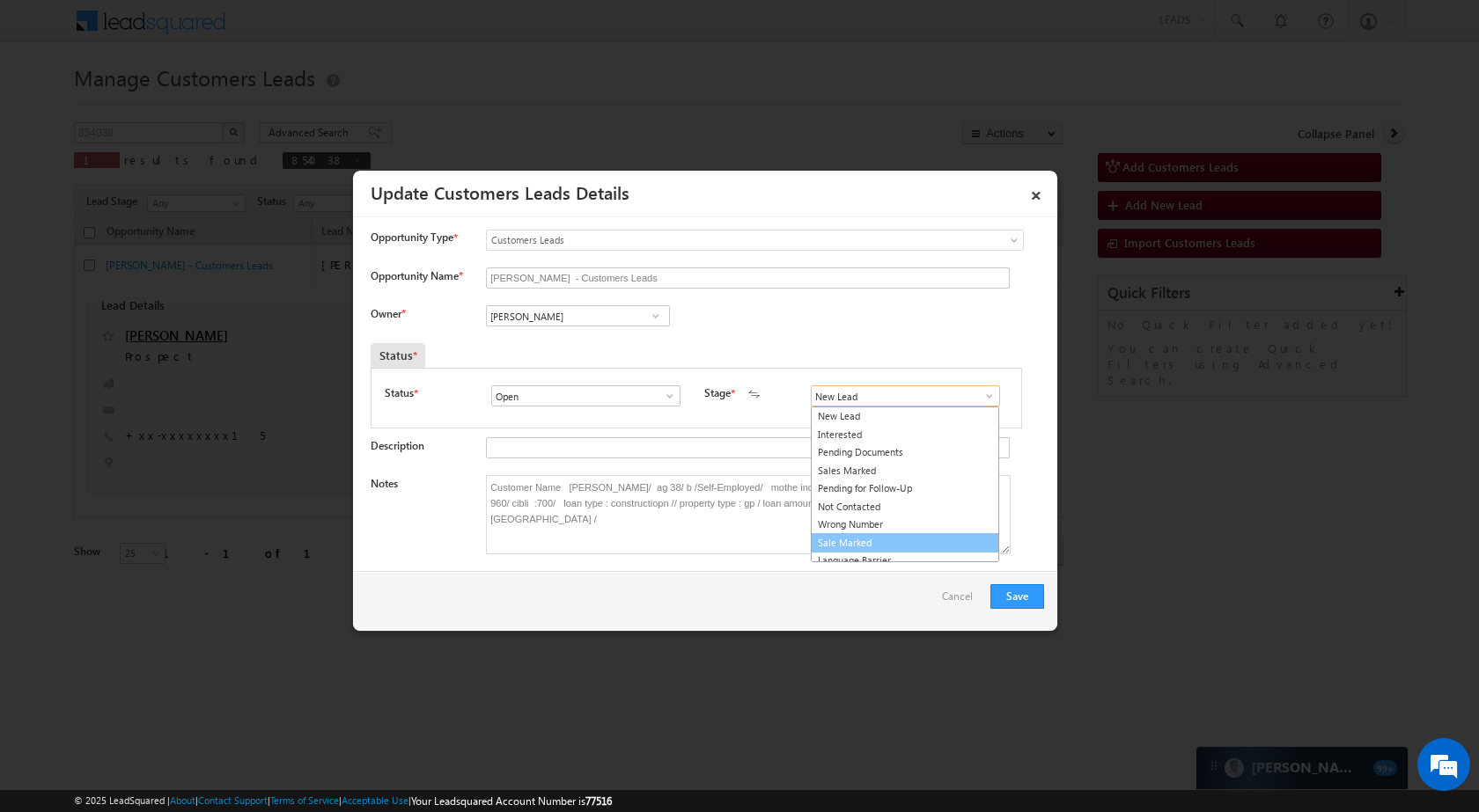
click at [864, 541] on link "Sale Marked" at bounding box center [905, 543] width 188 height 20
type input "Sale Marked"
click at [1019, 583] on div "Save Cancel" at bounding box center [705, 601] width 704 height 60
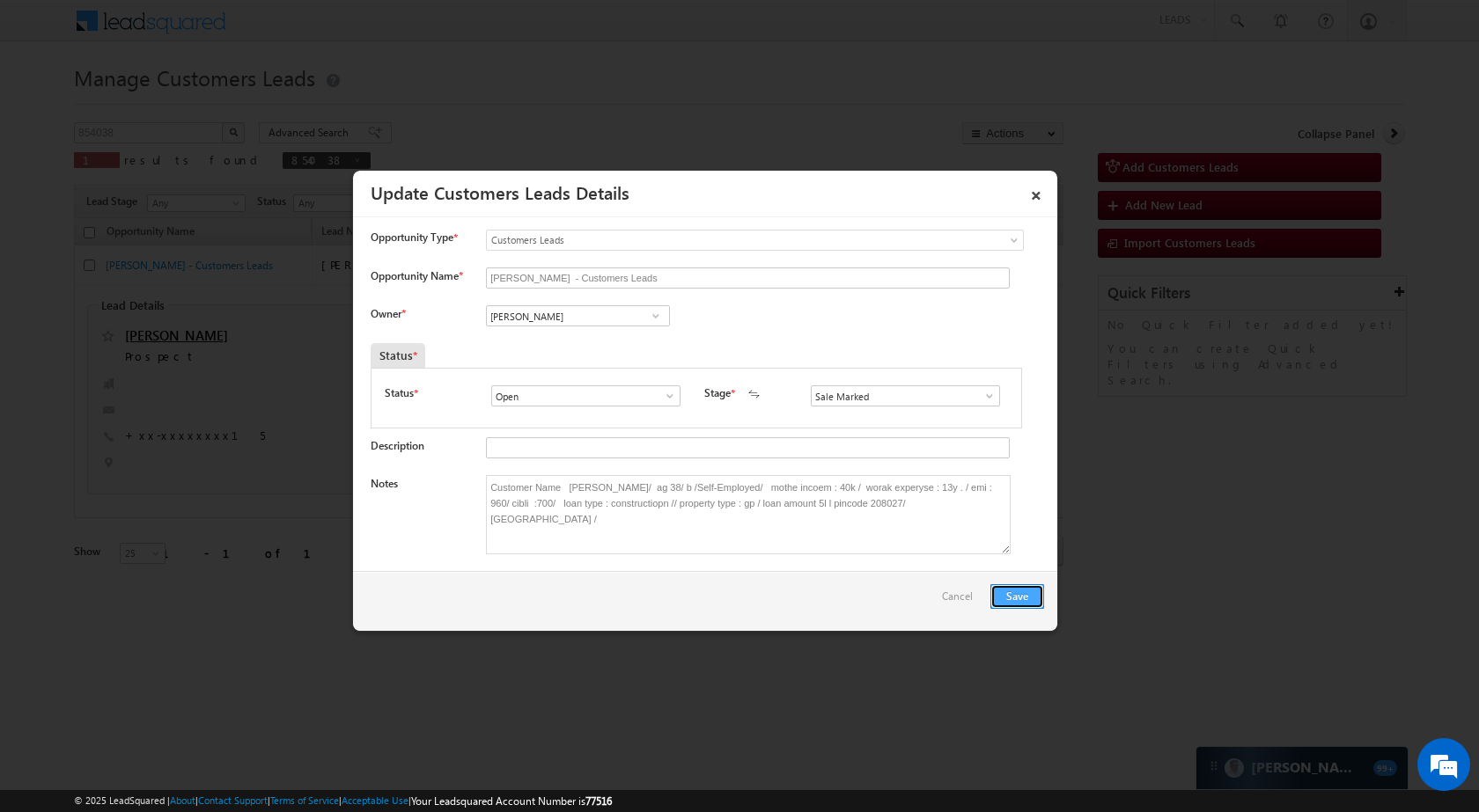
click at [1019, 590] on button "Save" at bounding box center [1018, 597] width 54 height 25
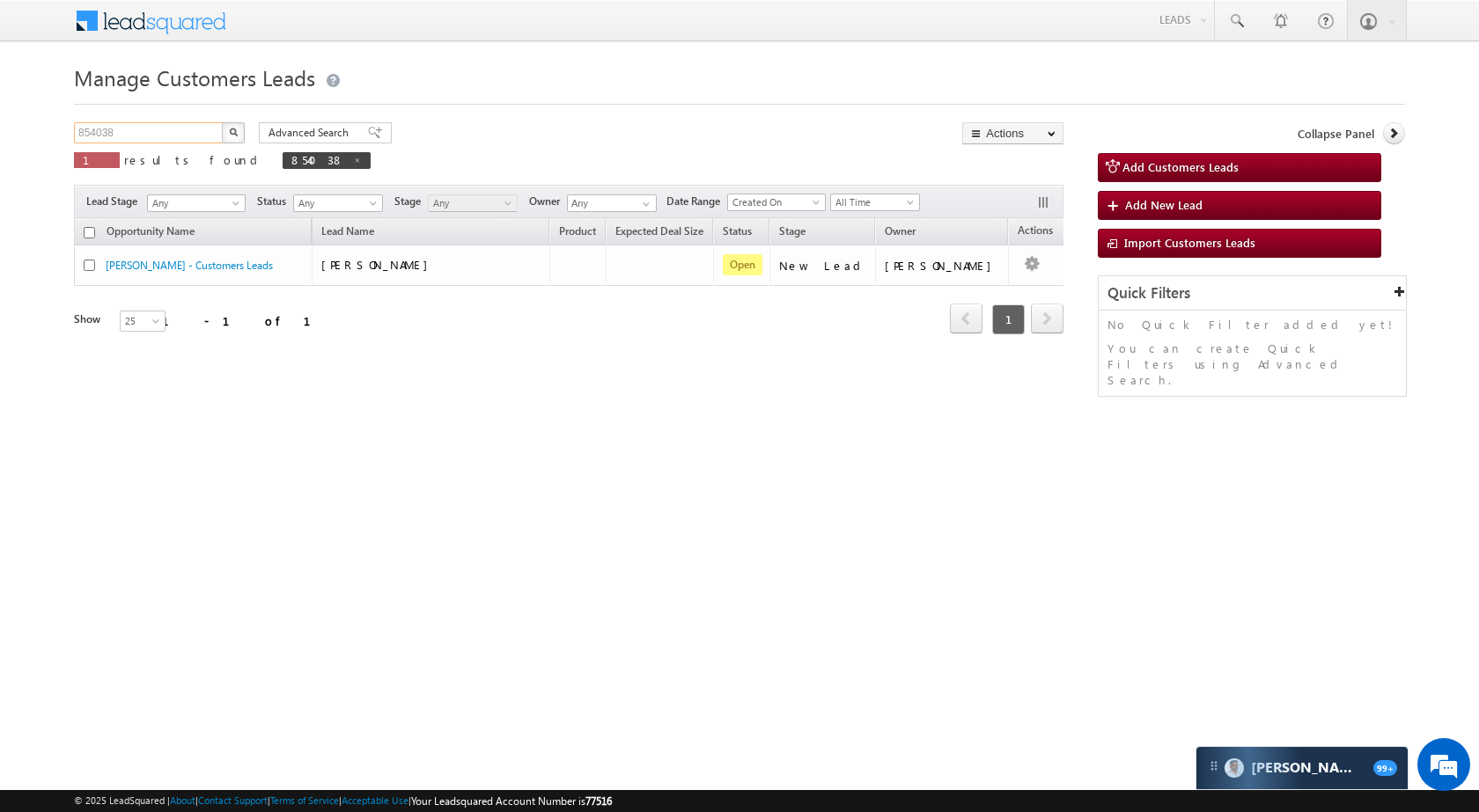
click at [202, 122] on input "854038" at bounding box center [150, 133] width 151 height 21
paste input "84917"
type input "884917"
click at [231, 127] on img "button" at bounding box center [233, 131] width 9 height 9
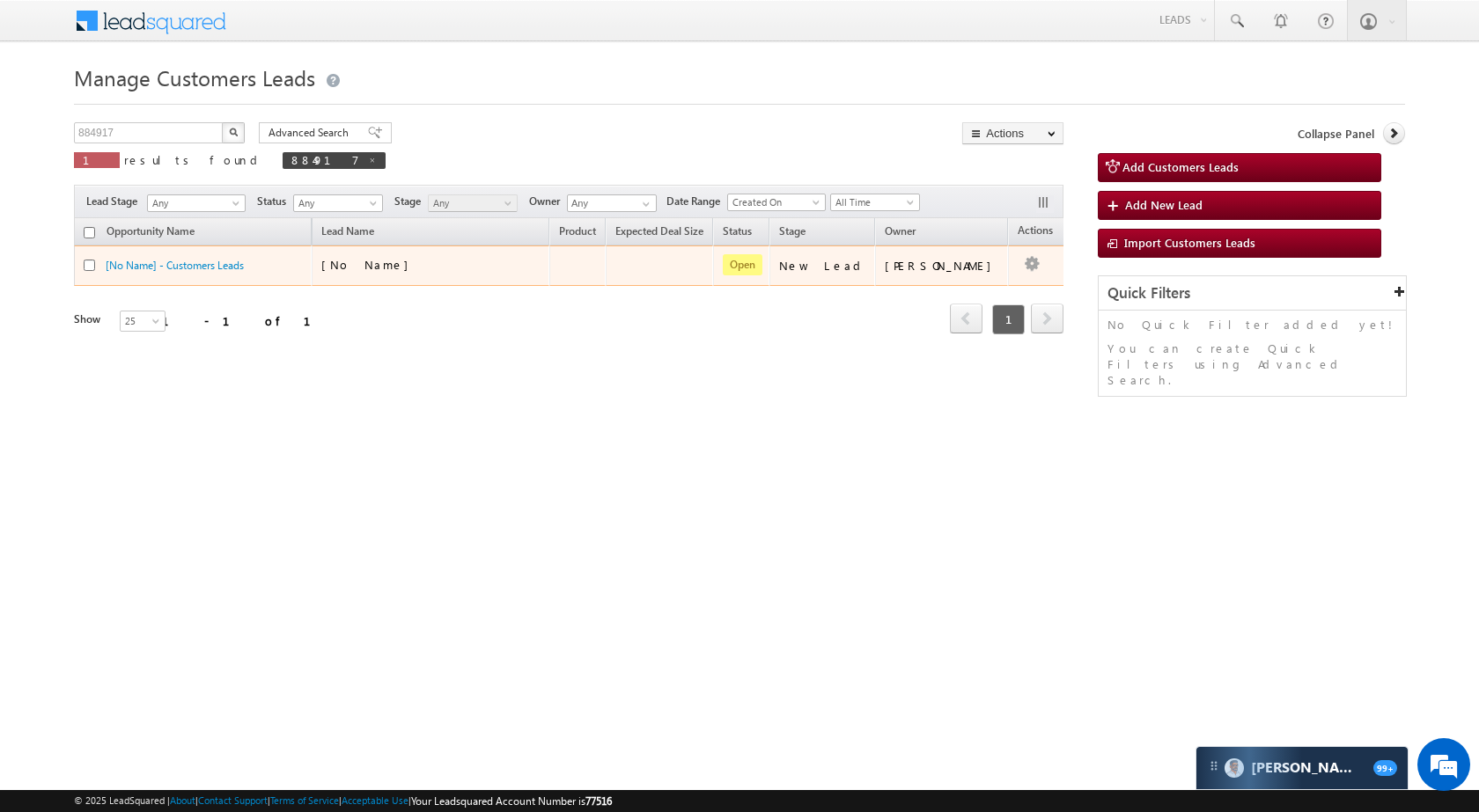
click at [1026, 266] on div "Edit Change Owner Change Stage Add Activity Add Task Delete" at bounding box center [1031, 265] width 28 height 24
click at [982, 280] on link "Edit" at bounding box center [996, 287] width 88 height 21
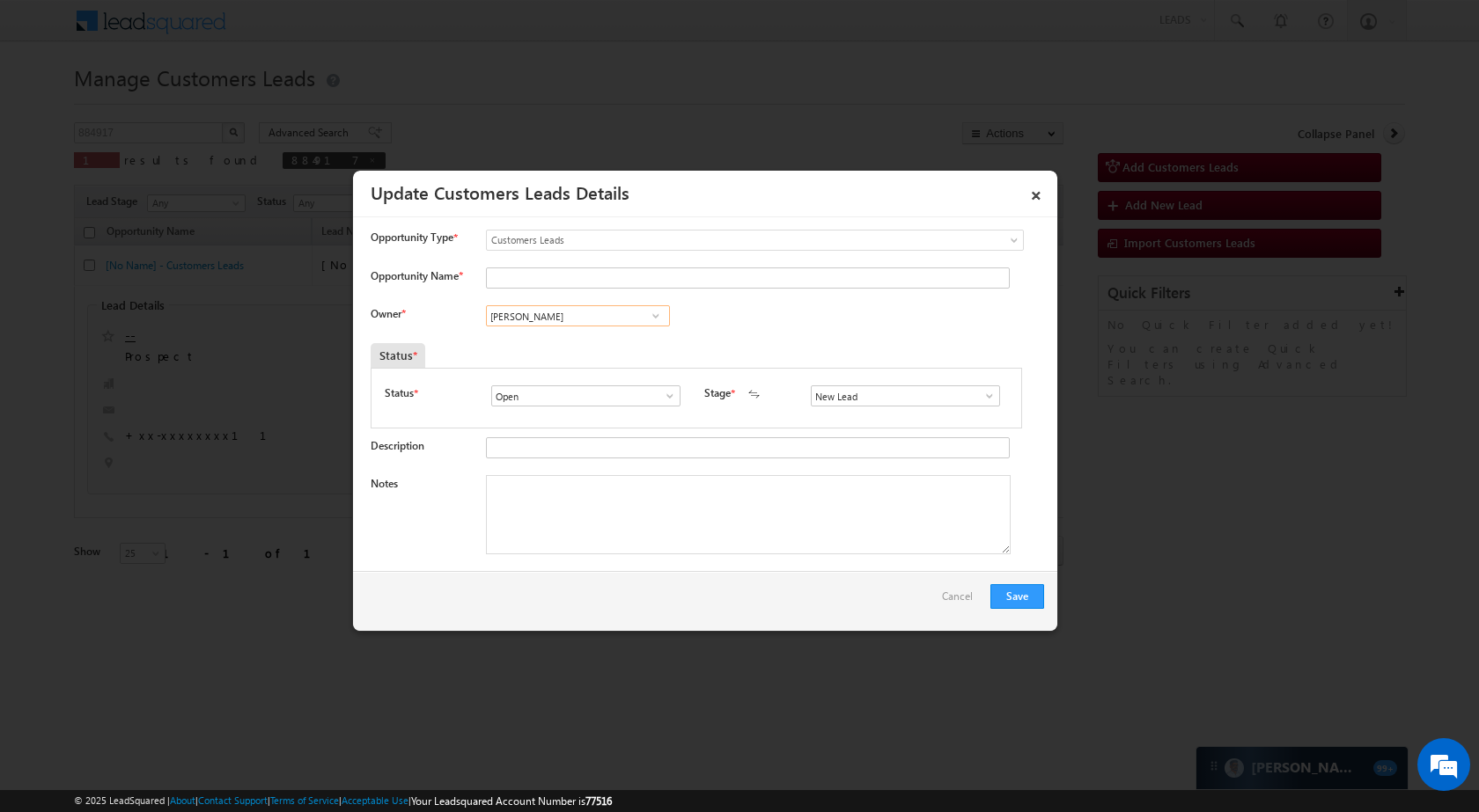
click at [595, 313] on input "Ashish Bose" at bounding box center [578, 316] width 184 height 21
paste input "dilshad.khan2@sgrlimited.in"
click at [579, 347] on span "dilshad.khan2@sgrlimited.in" at bounding box center [572, 351] width 158 height 14
type input "Dilshad Khan"
click at [981, 396] on span at bounding box center [990, 395] width 17 height 14
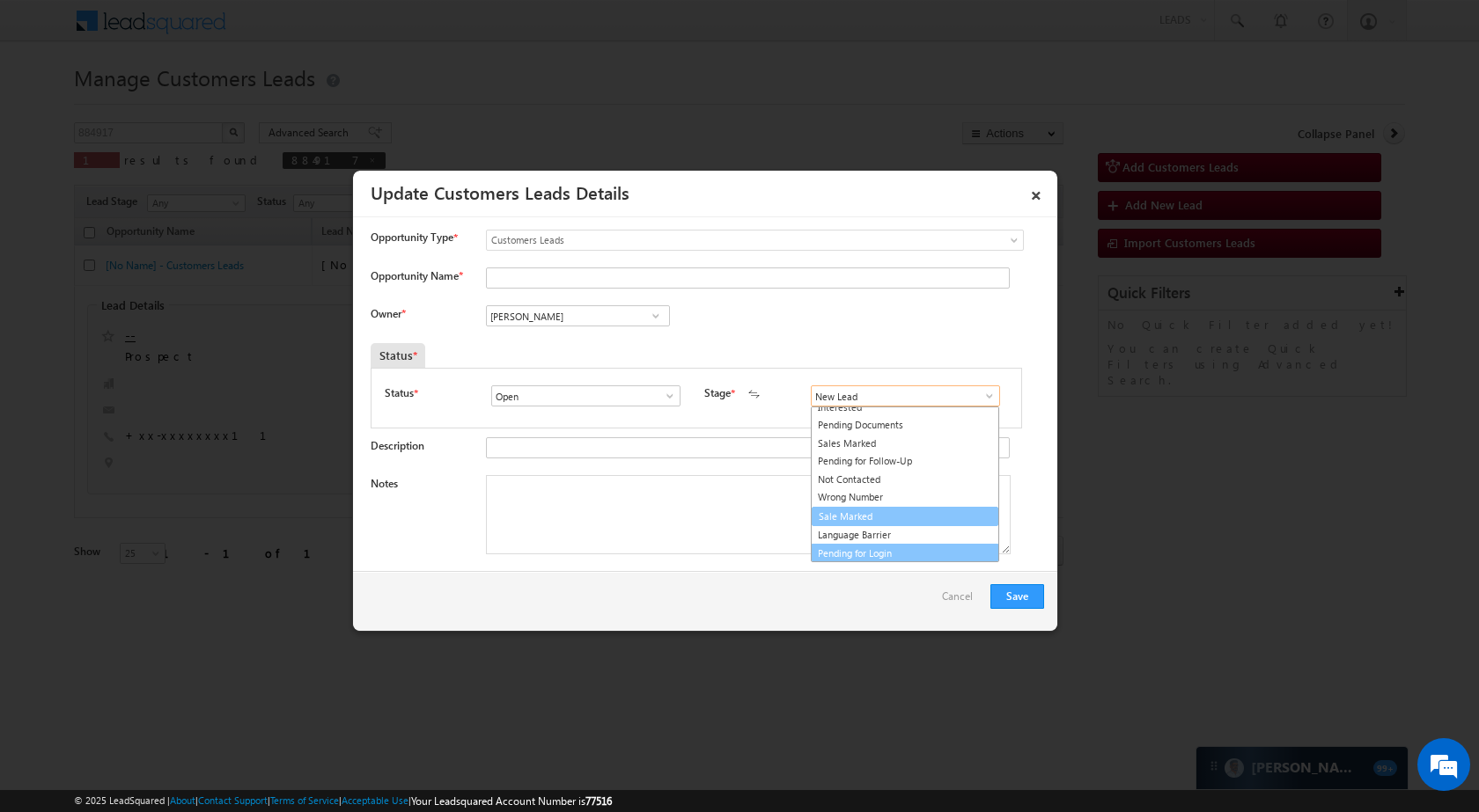
scroll to position [26, 0]
click at [877, 513] on link "Sale Marked" at bounding box center [905, 517] width 188 height 20
type input "Sale Marked"
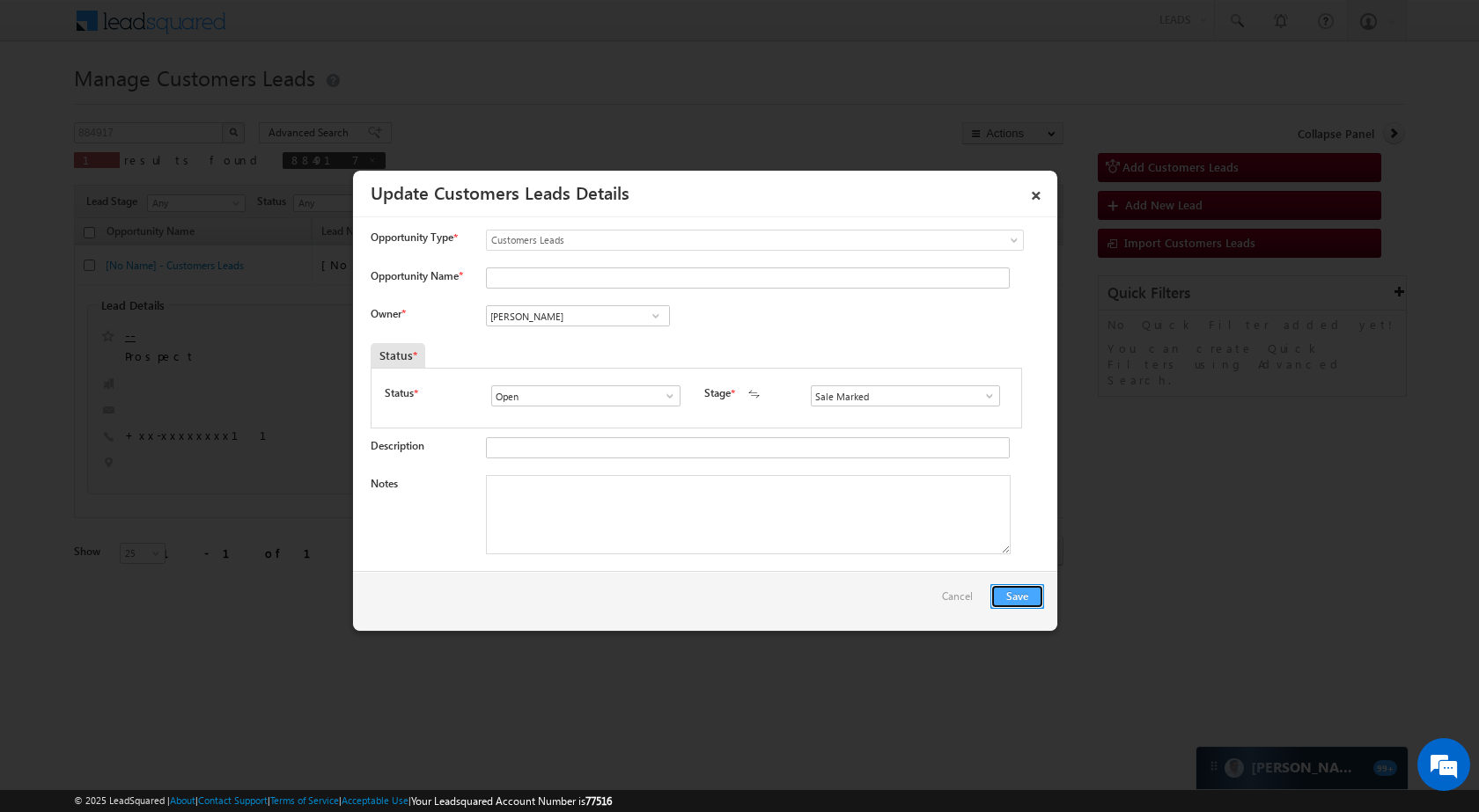
click at [1024, 597] on button "Save" at bounding box center [1018, 597] width 54 height 25
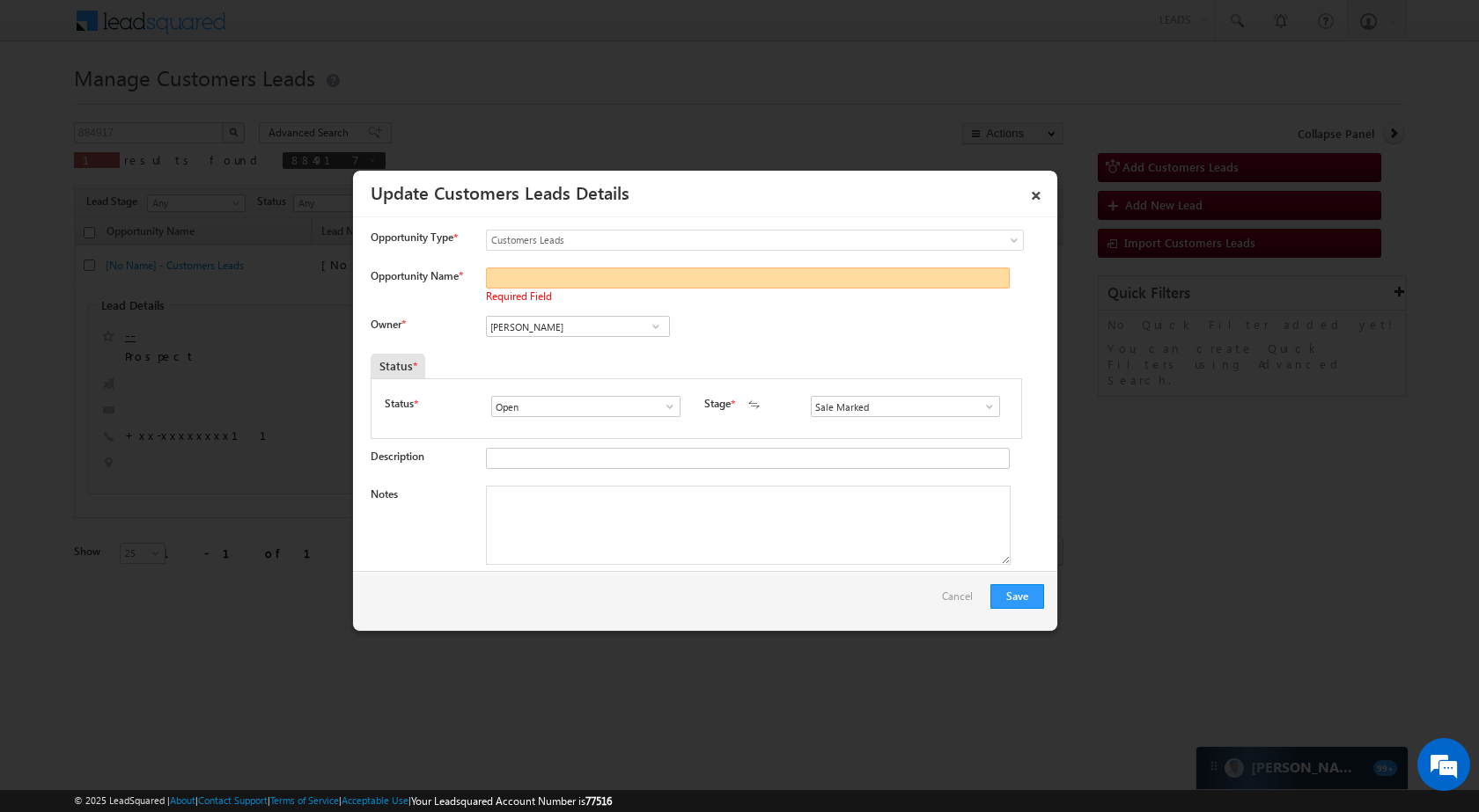
click at [575, 275] on input "Opportunity Name *" at bounding box center [748, 278] width 524 height 21
paste input "MAHENDRA"
type input "MAHENDRA"
click at [1020, 596] on button "Save" at bounding box center [1018, 597] width 54 height 25
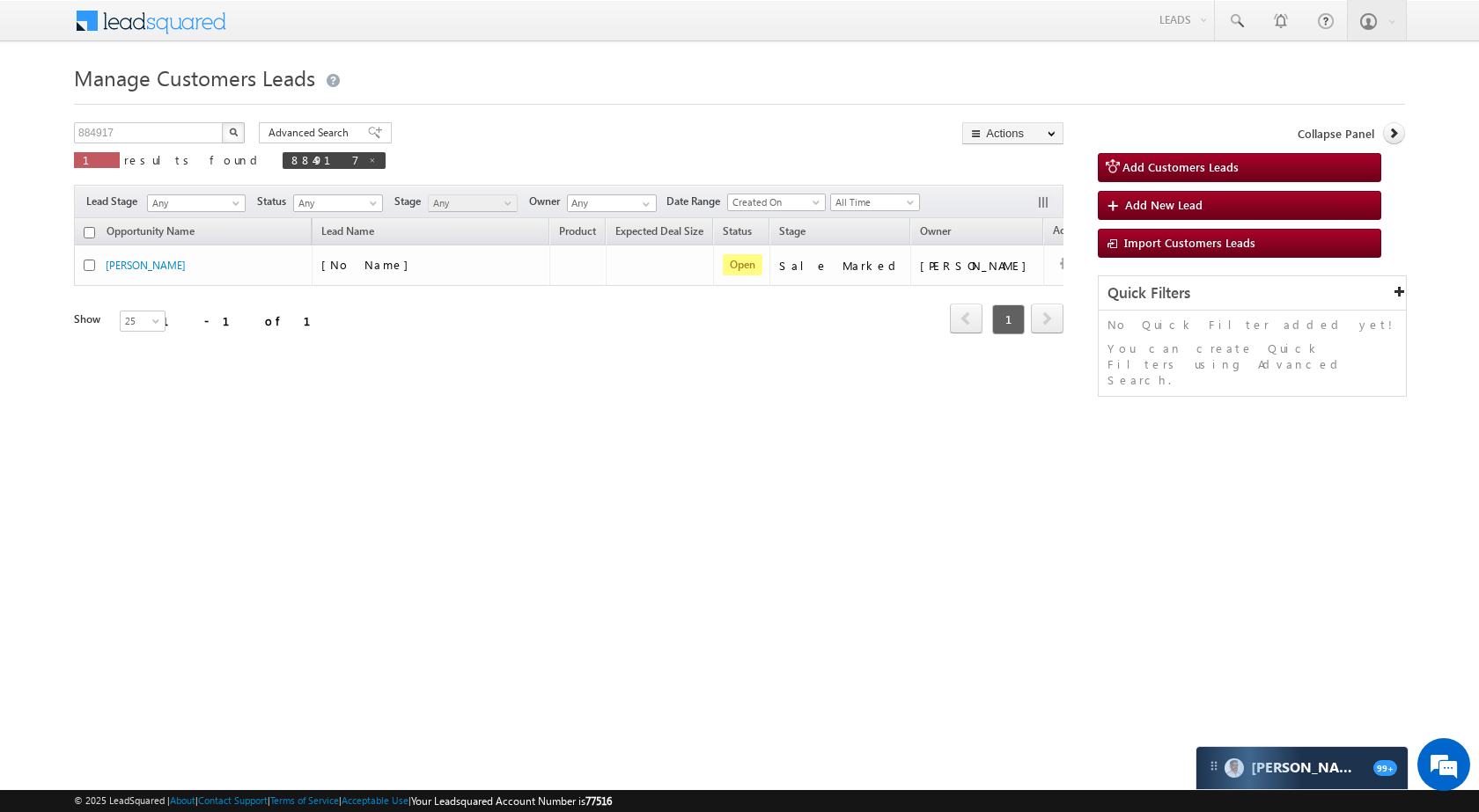
click at [170, 144] on div "884917 X 1 results found 884917" at bounding box center [230, 148] width 312 height 50
click at [169, 143] on input "884917" at bounding box center [150, 133] width 151 height 21
click at [169, 141] on input "884917" at bounding box center [150, 133] width 151 height 21
paste input "865402"
click at [192, 136] on input "884917865402" at bounding box center [150, 133] width 151 height 21
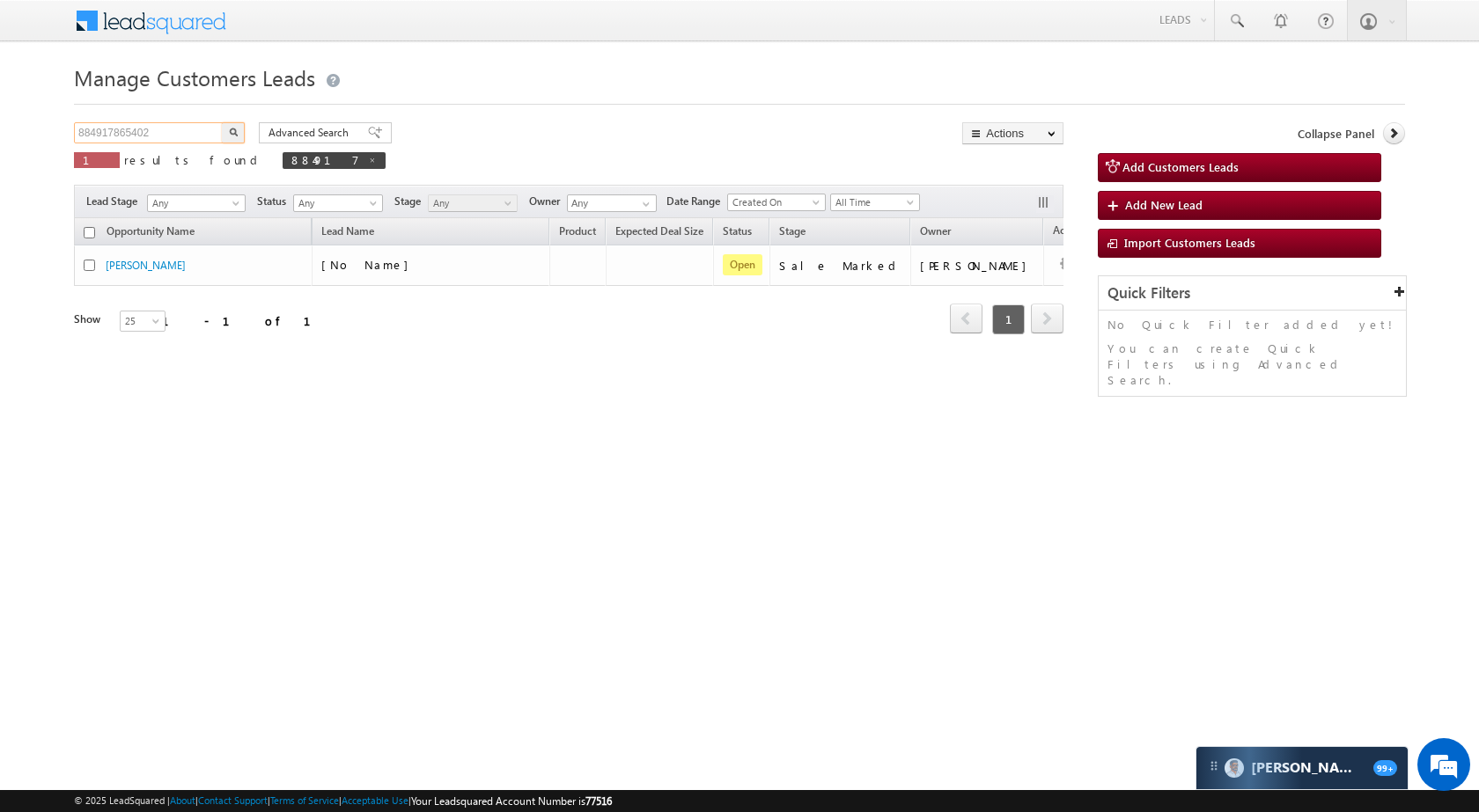
click at [192, 136] on input "884917865402" at bounding box center [150, 133] width 151 height 21
paste input "text"
type input "865402"
click at [231, 136] on button "button" at bounding box center [233, 133] width 23 height 21
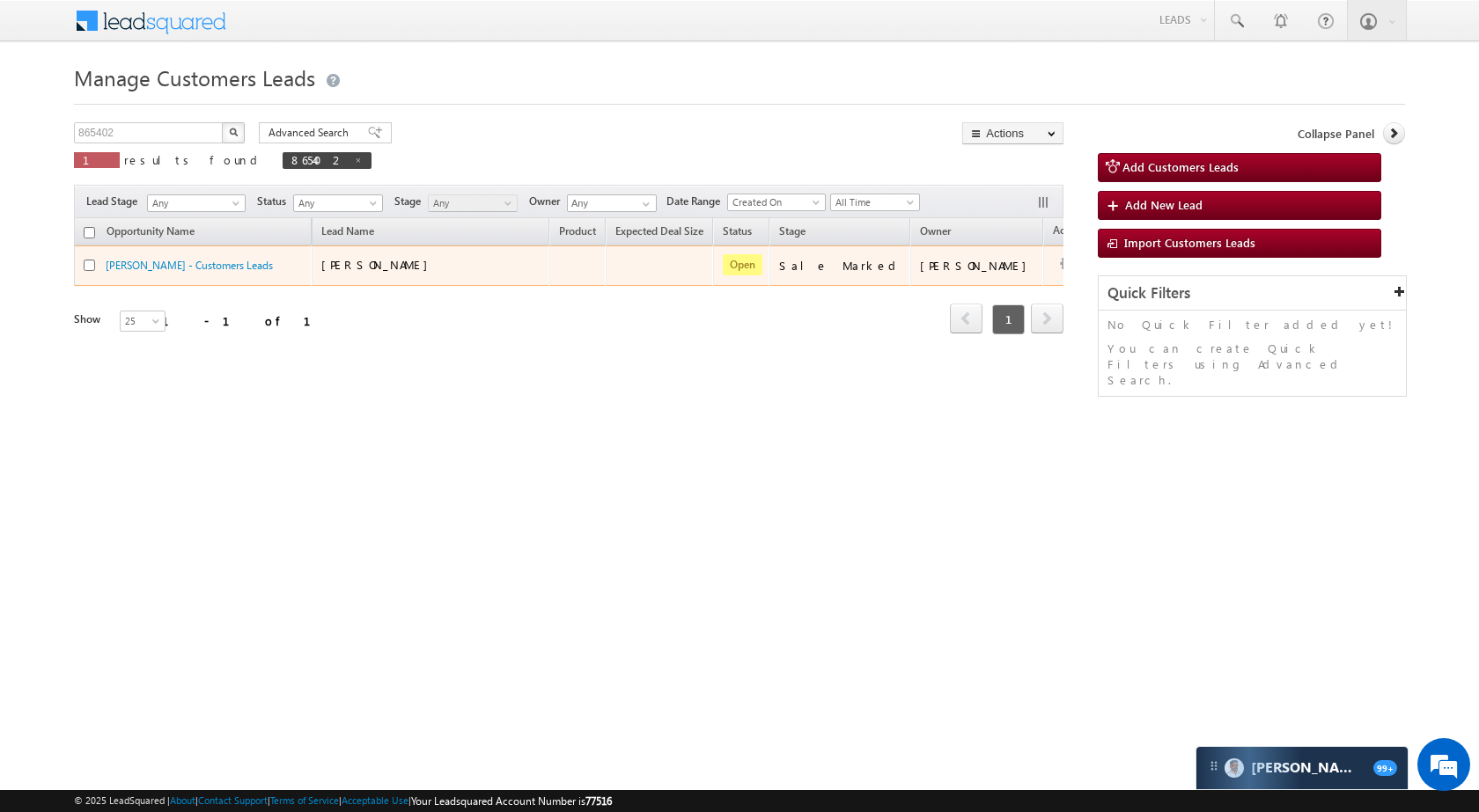
click at [1043, 254] on td "Edit Change Owner Change Stage Add Activity Add Task Delete" at bounding box center [1080, 266] width 73 height 41
click at [988, 279] on link "Edit" at bounding box center [1031, 287] width 88 height 21
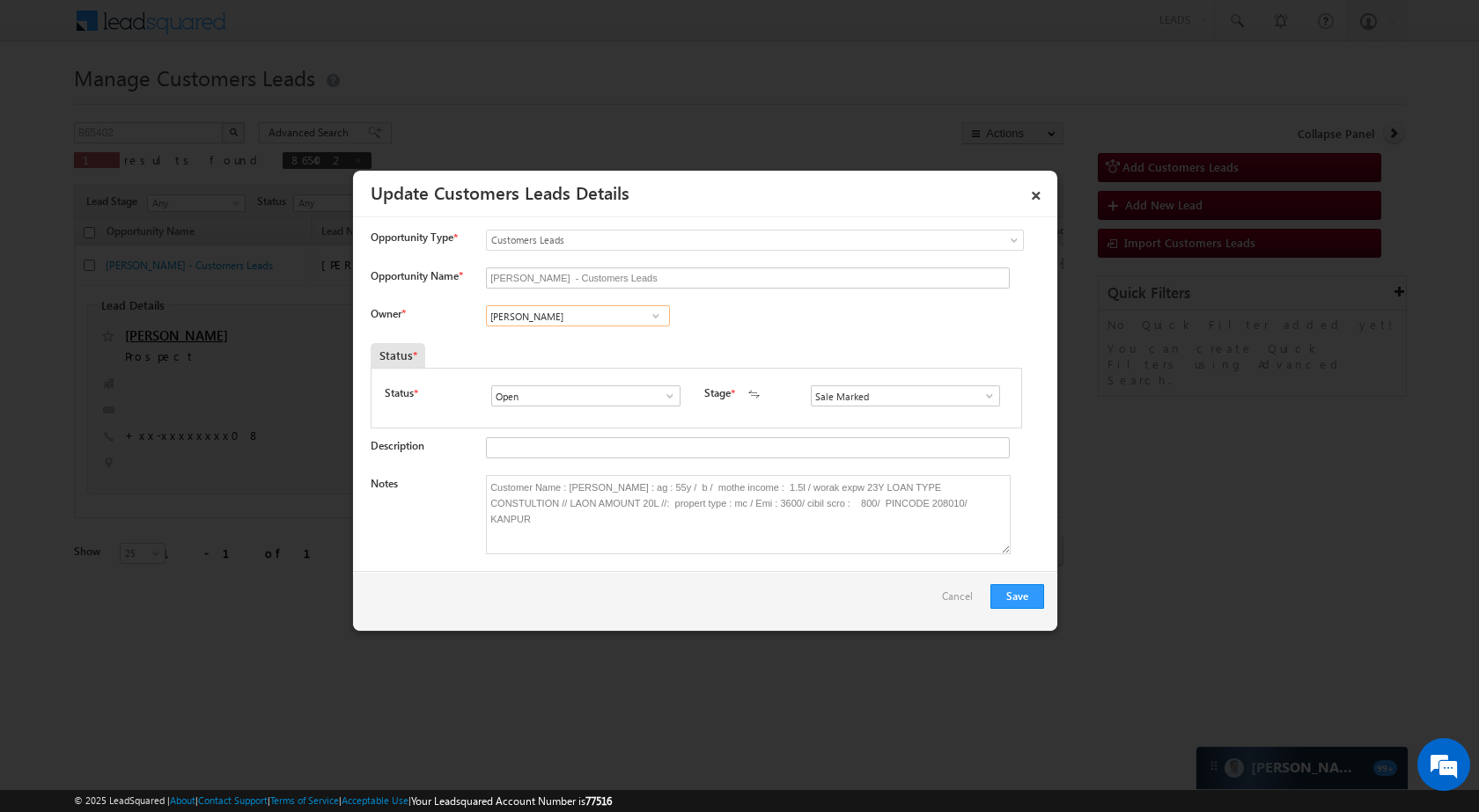
click at [582, 319] on input "Ashish Bose" at bounding box center [578, 316] width 184 height 21
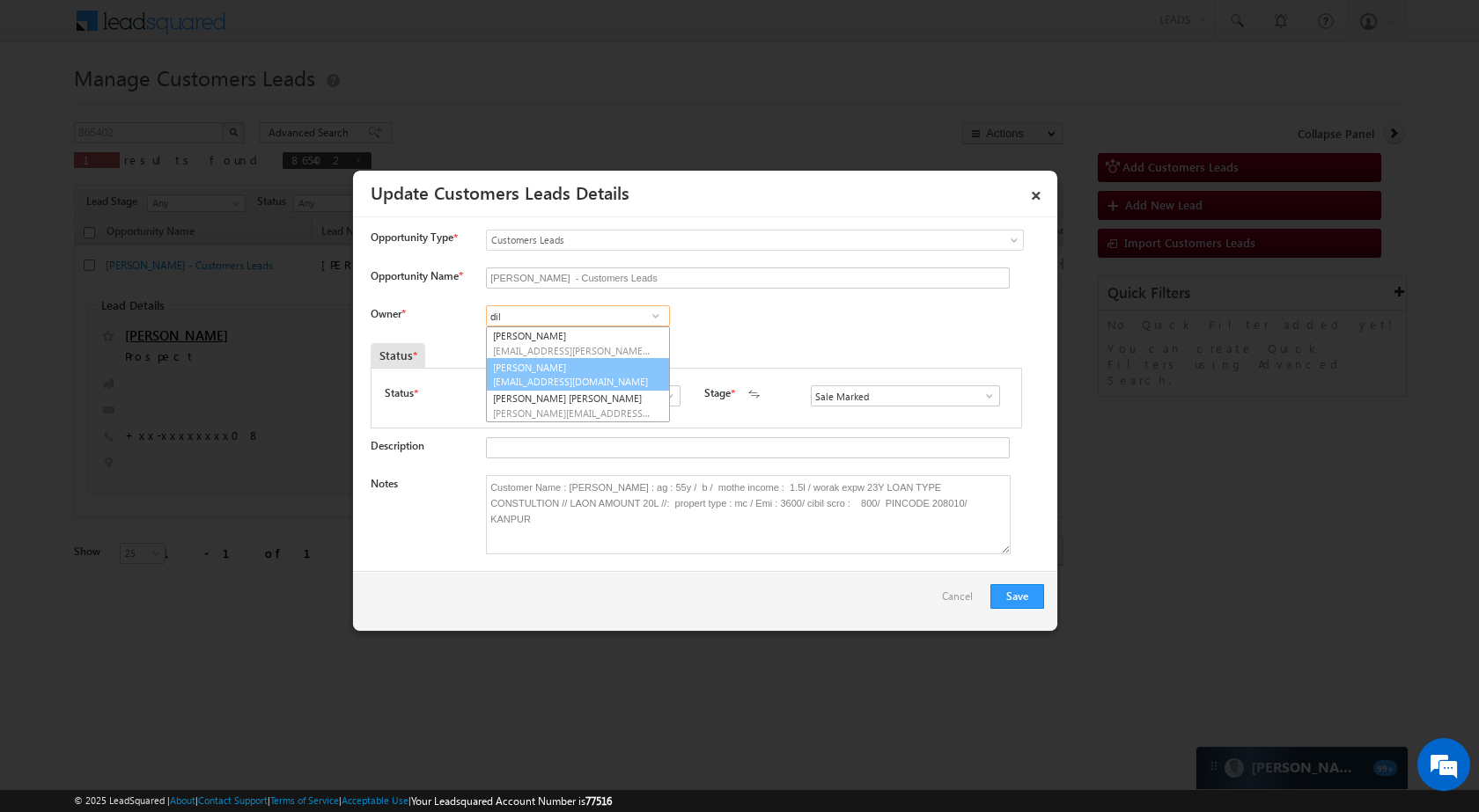
click at [595, 371] on link "Dilshad Khan dilshad.khan2@sgrlimited.in" at bounding box center [578, 374] width 184 height 34
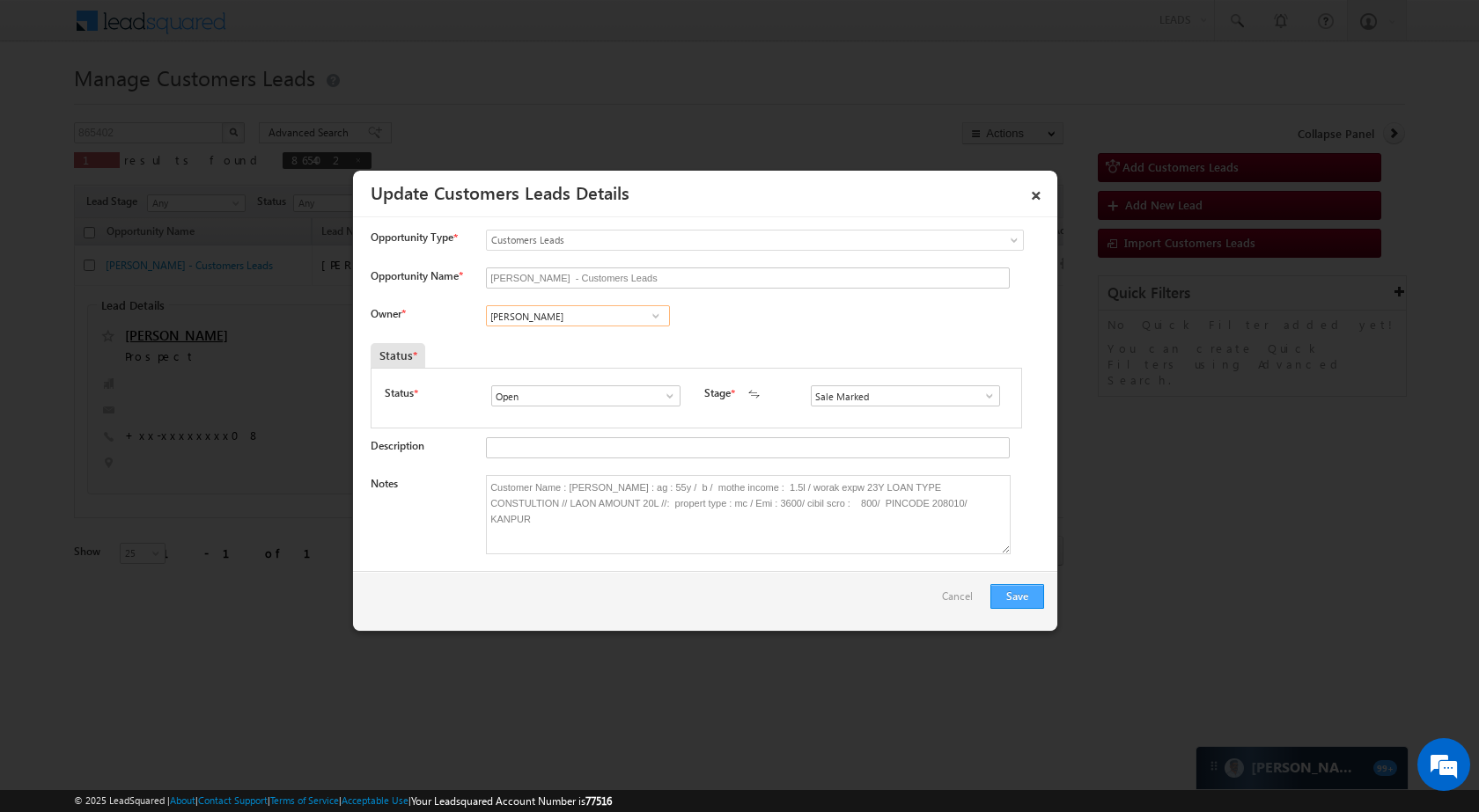
type input "Dilshad Khan"
click at [1020, 598] on button "Save" at bounding box center [1018, 597] width 54 height 25
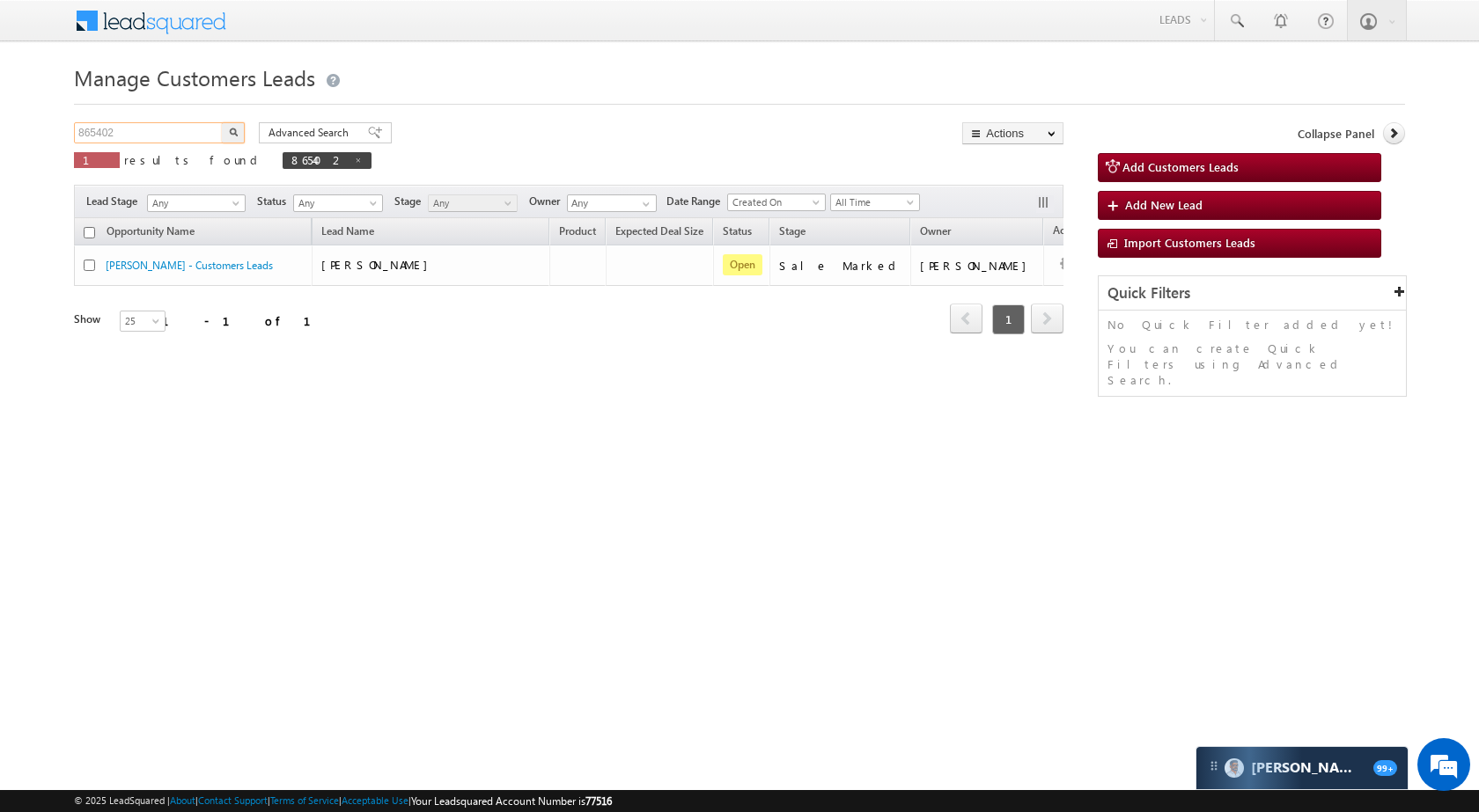
click at [154, 136] on input "865402" at bounding box center [150, 133] width 151 height 21
paste input "791"
type input "879102"
click at [226, 131] on button "button" at bounding box center [233, 133] width 23 height 21
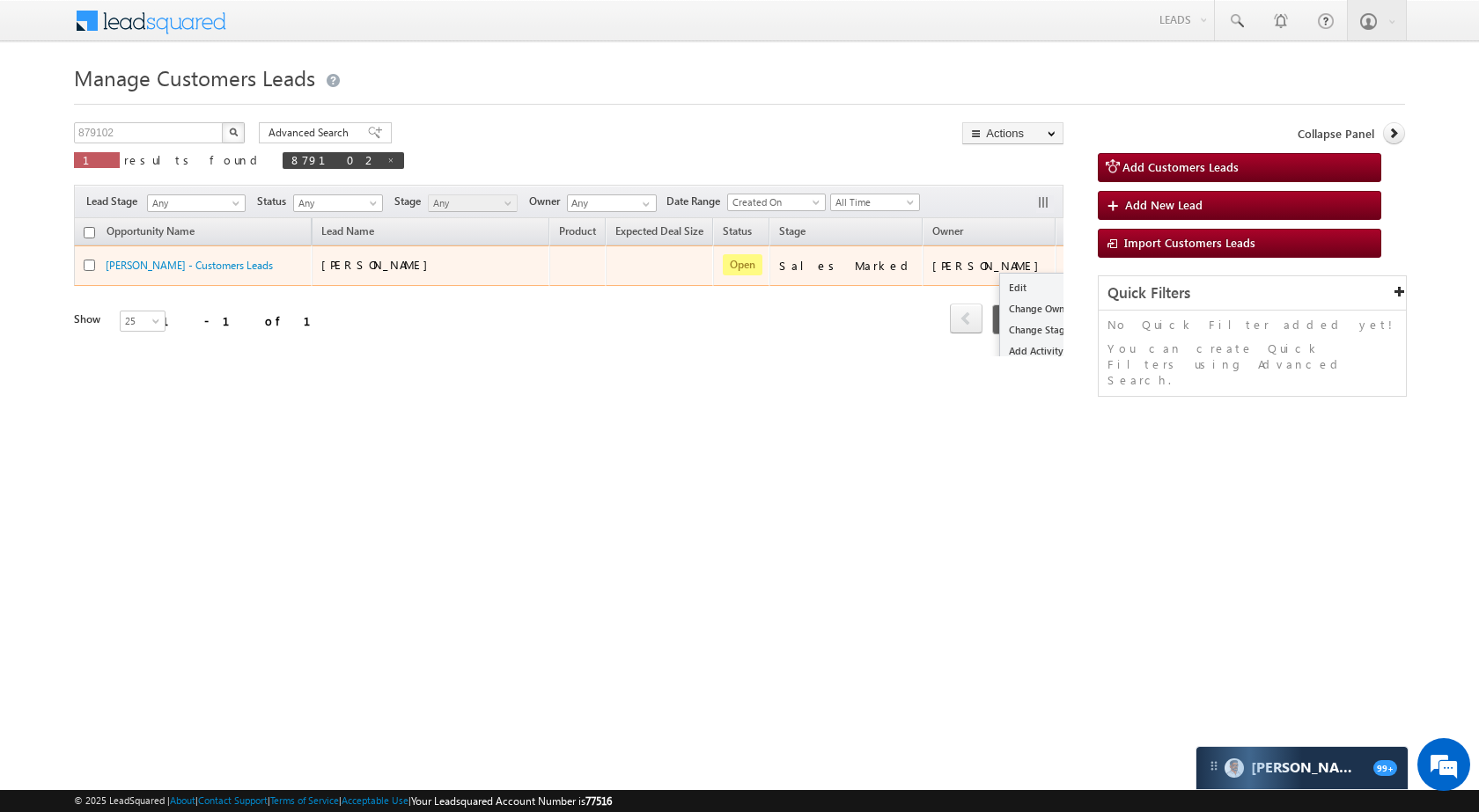
click at [1065, 260] on div "Edit Change Owner Change Stage Add Activity Add Task Delete" at bounding box center [1079, 266] width 28 height 23
click at [1000, 286] on link "Edit" at bounding box center [1044, 287] width 88 height 21
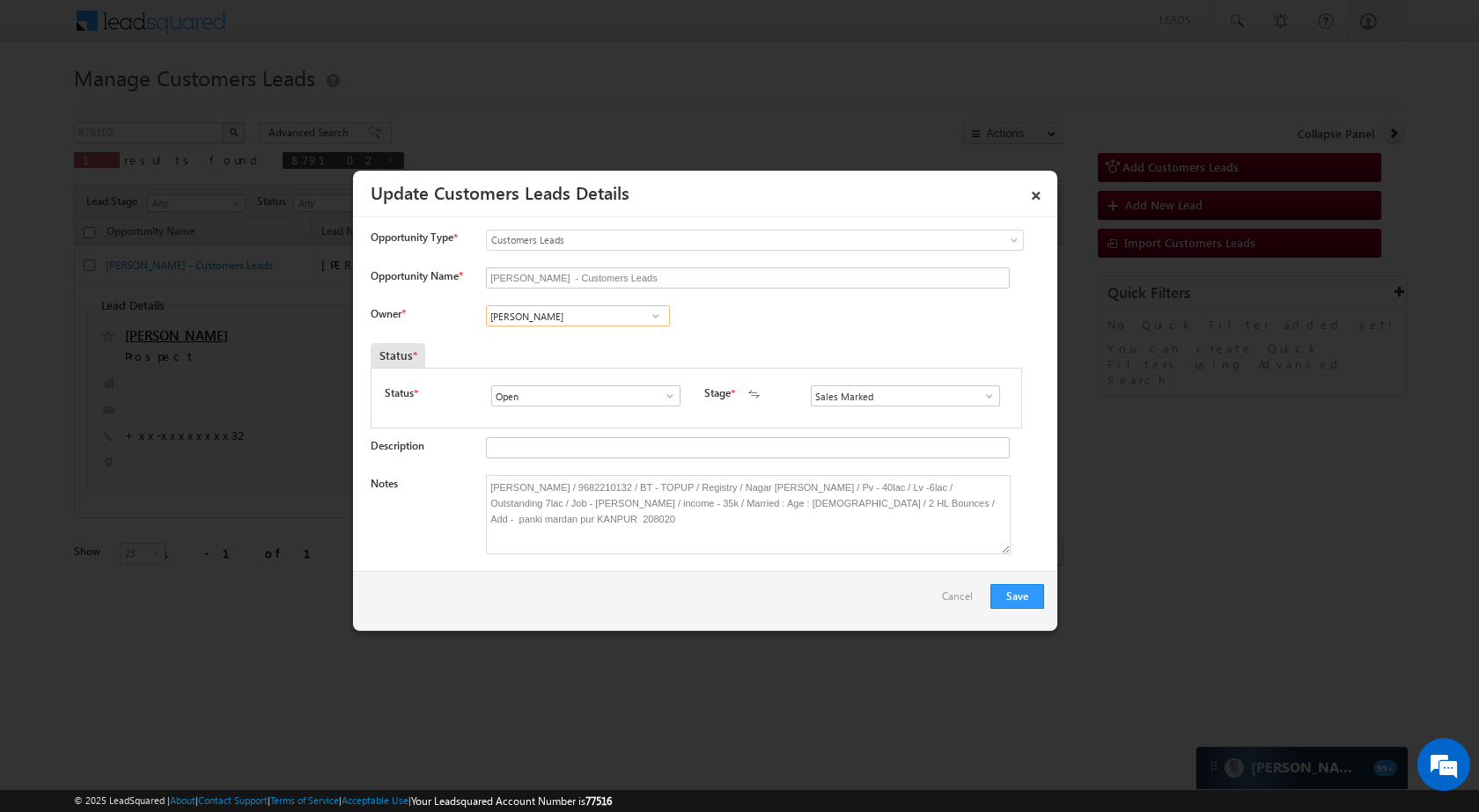
click at [554, 310] on input "[PERSON_NAME]" at bounding box center [578, 316] width 184 height 21
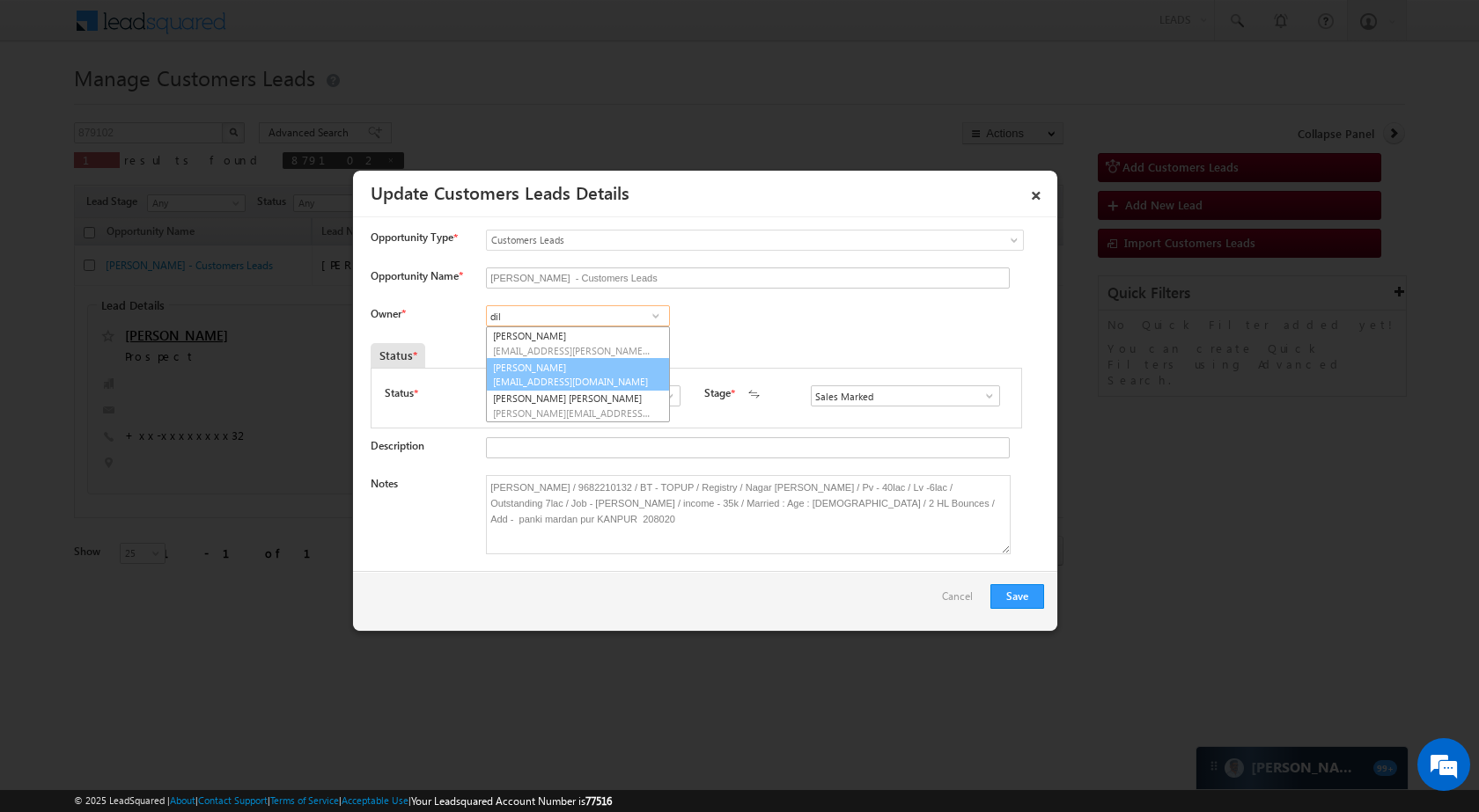
click at [589, 385] on span "[EMAIL_ADDRESS][DOMAIN_NAME]" at bounding box center [572, 382] width 158 height 14
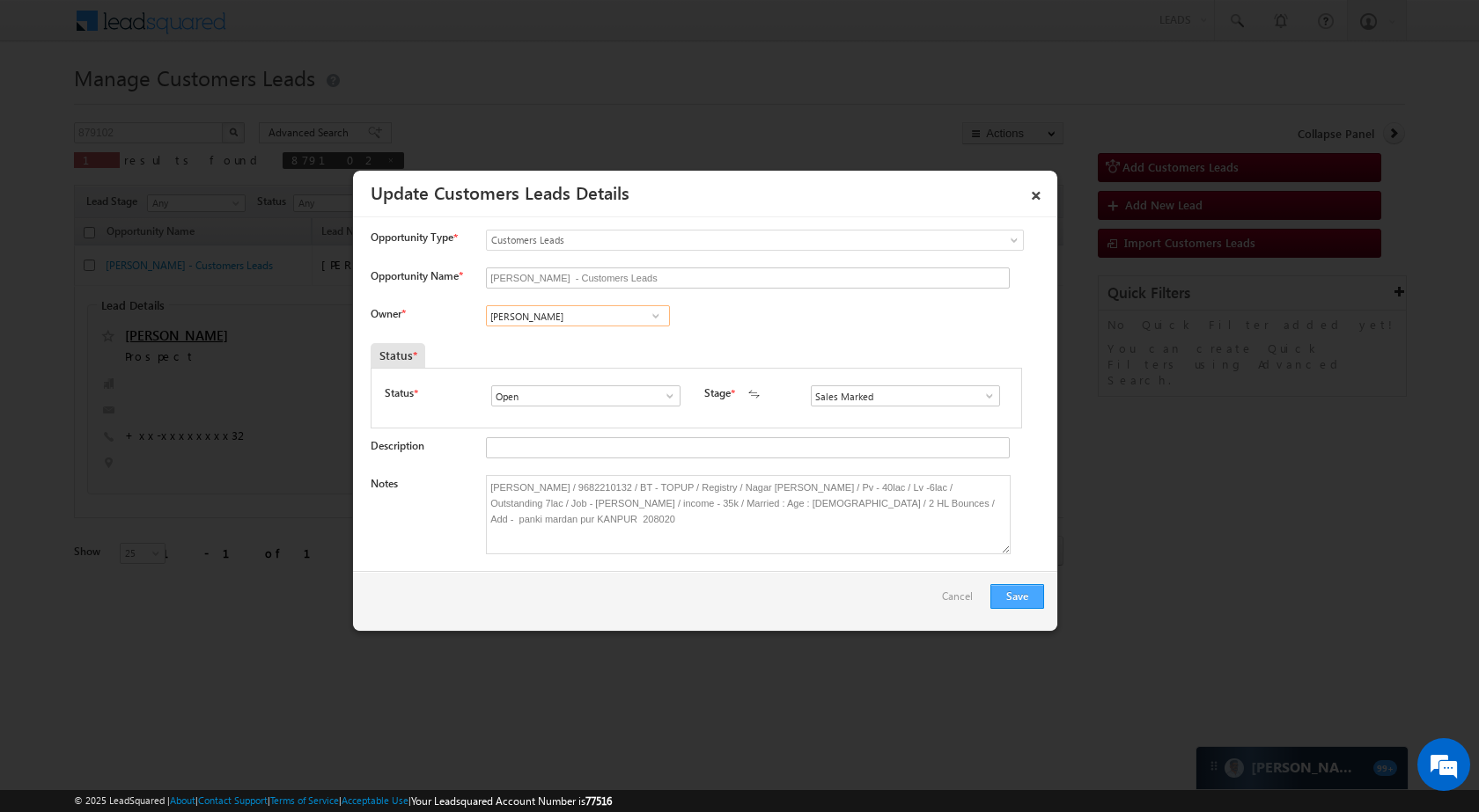
type input "[PERSON_NAME]"
click at [1023, 591] on button "Save" at bounding box center [1018, 597] width 54 height 25
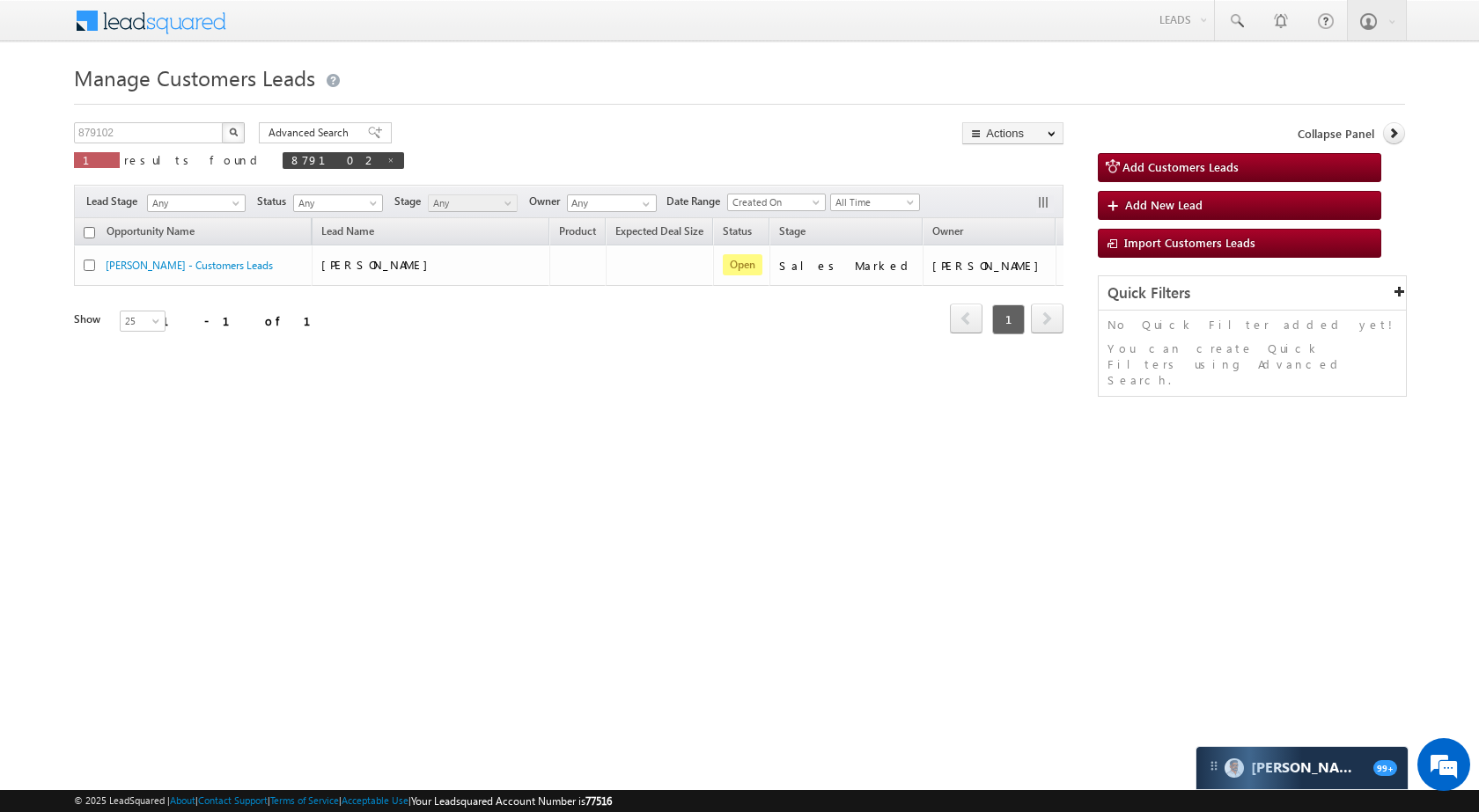
click at [187, 145] on div "879102 X 1 results found 879102" at bounding box center [239, 148] width 330 height 50
click at [177, 133] on input "879102" at bounding box center [150, 133] width 151 height 21
paste input "908697"
type input "908697"
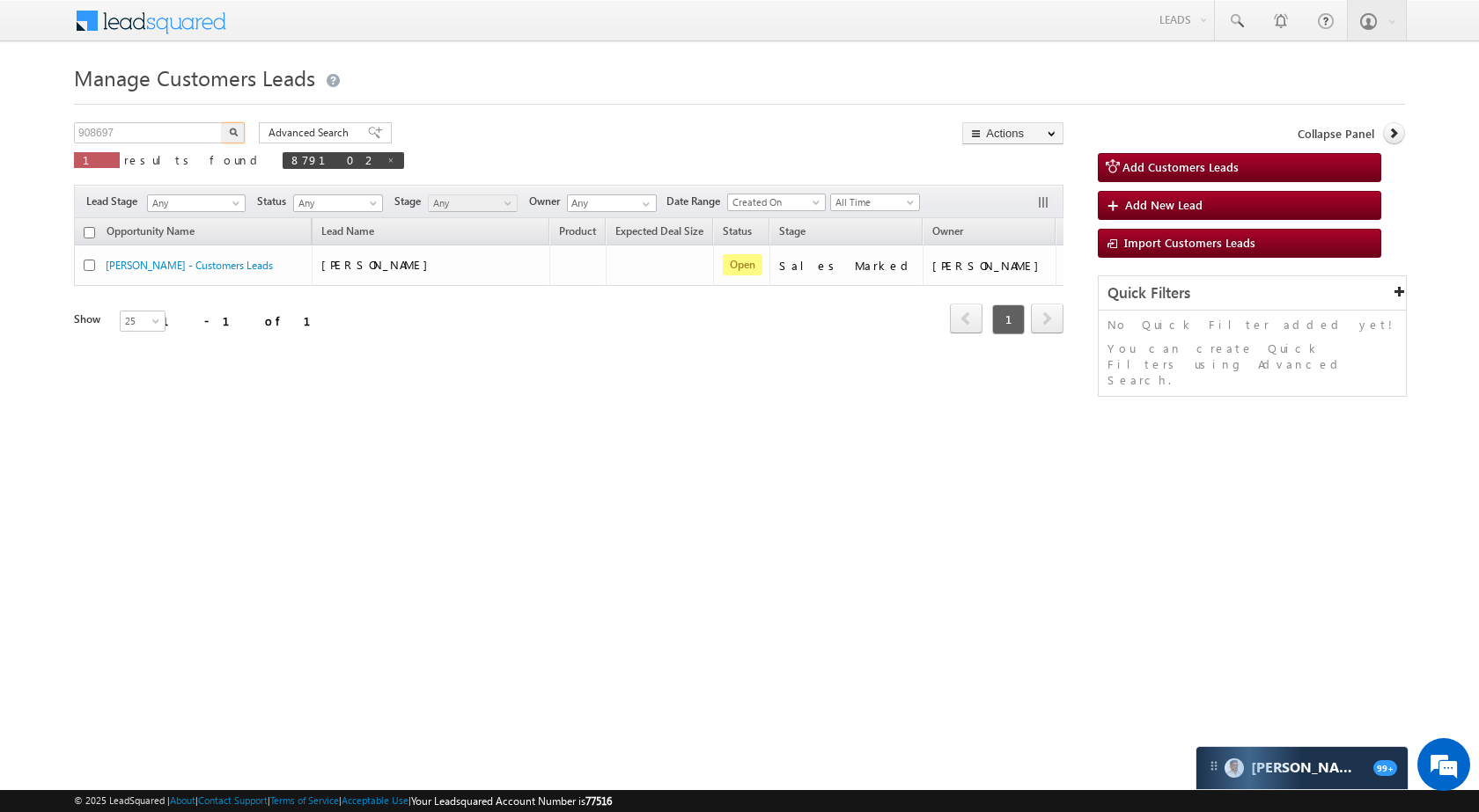
click at [234, 130] on img "button" at bounding box center [233, 131] width 9 height 9
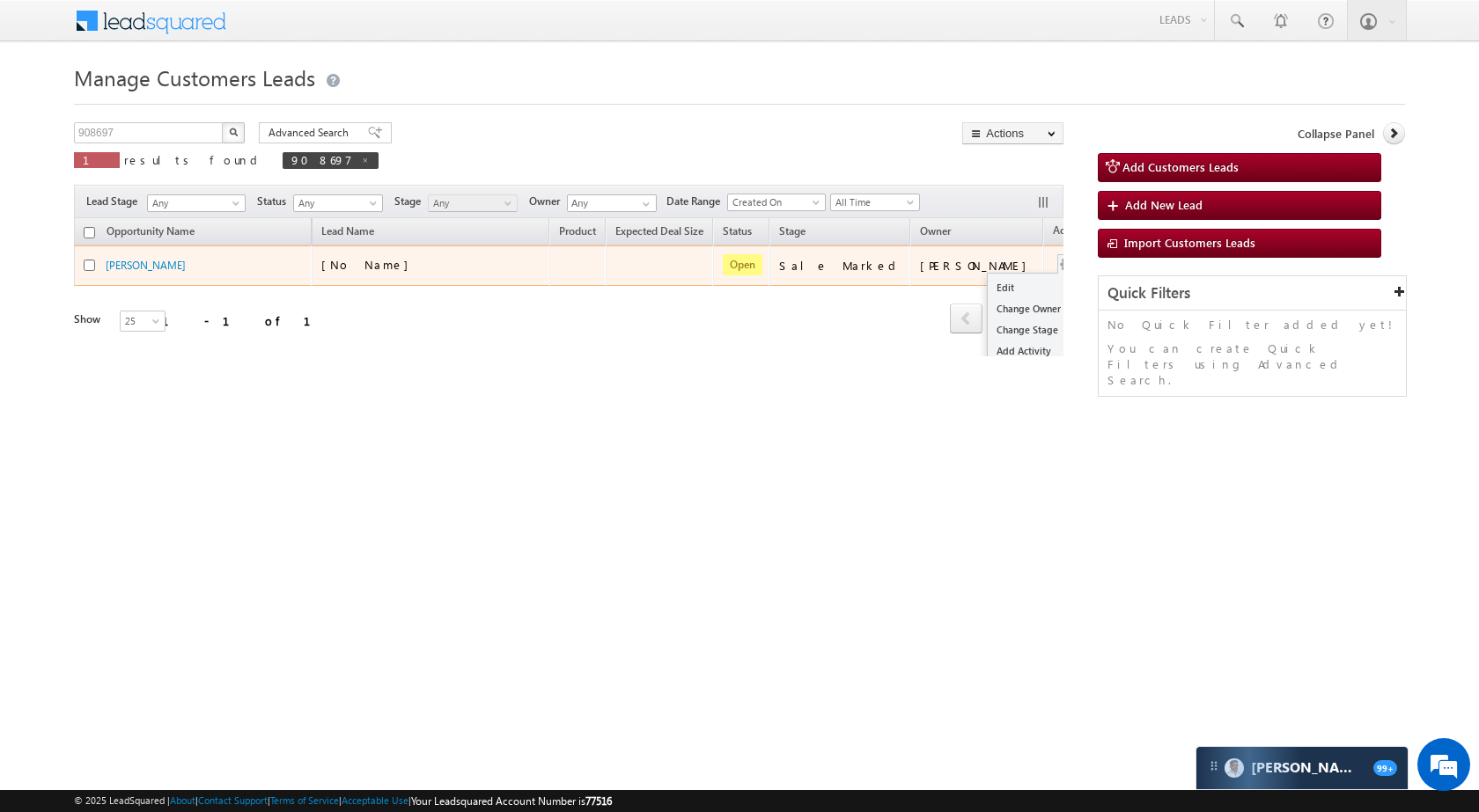
click at [1043, 264] on td "Edit Change Owner Change Stage Add Activity Add Task Delete" at bounding box center [1080, 266] width 73 height 41
click at [988, 289] on link "Edit" at bounding box center [1031, 287] width 88 height 21
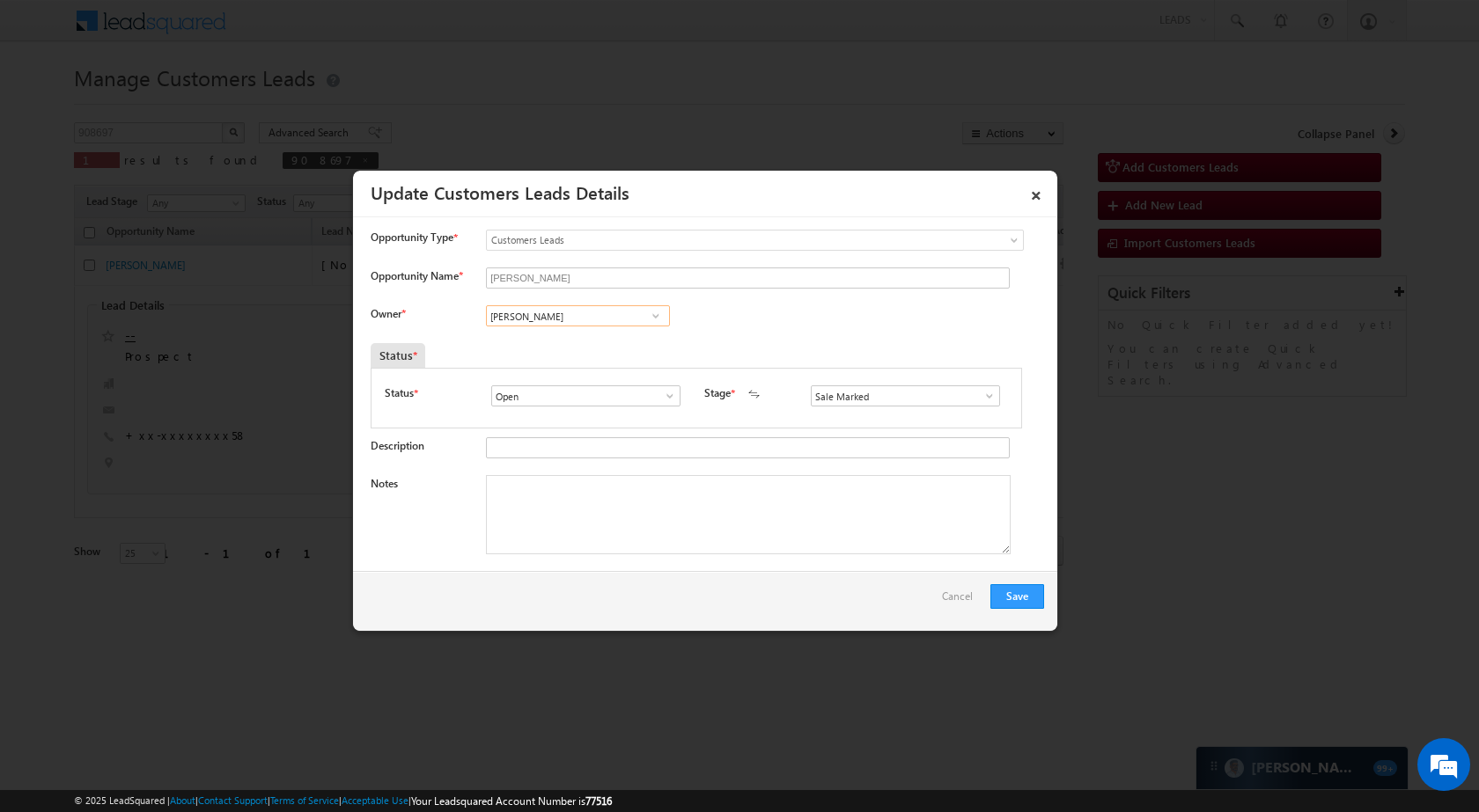
click at [565, 319] on input "[PERSON_NAME]" at bounding box center [578, 316] width 184 height 21
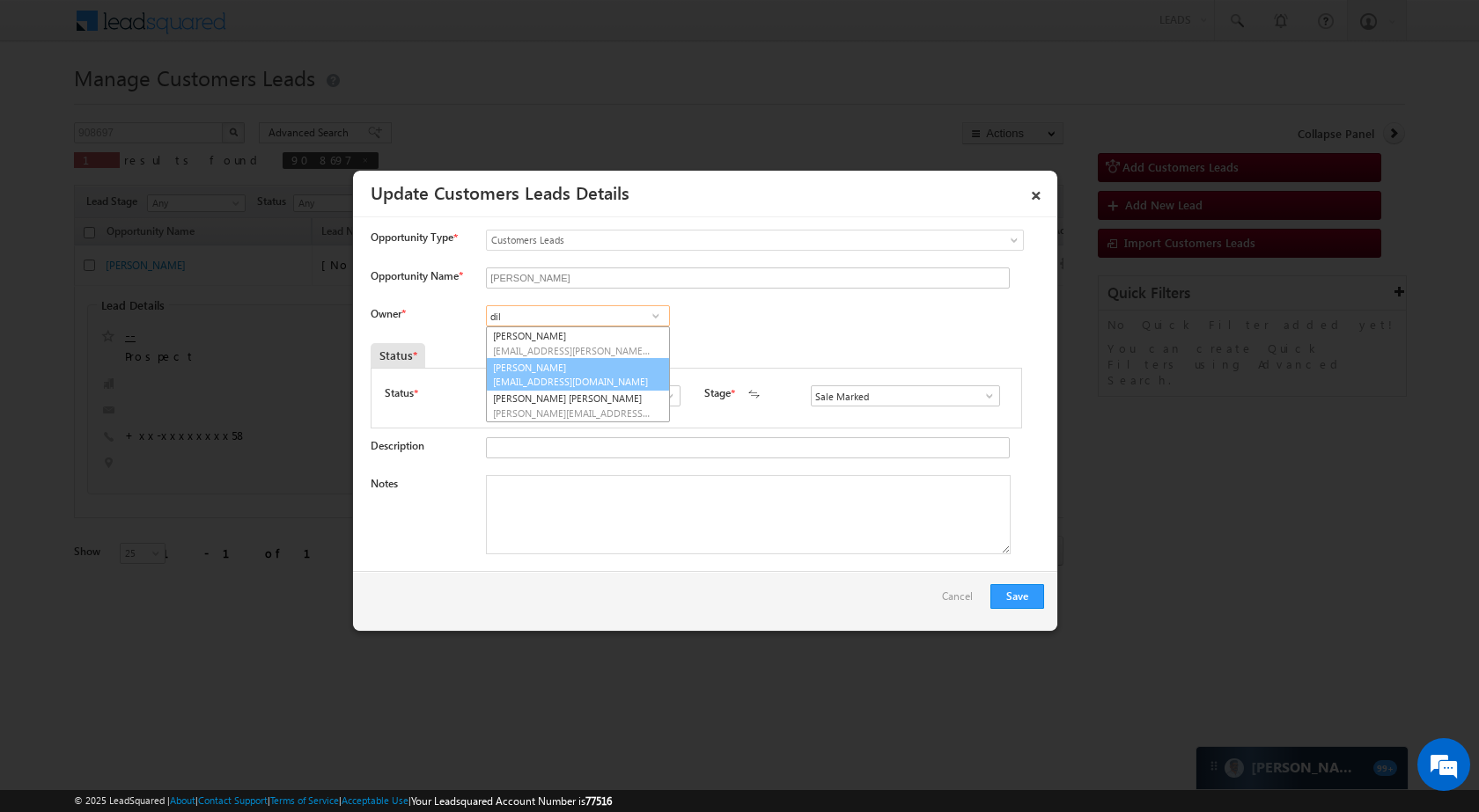
click at [549, 367] on link "[PERSON_NAME] [PERSON_NAME][EMAIL_ADDRESS][DOMAIN_NAME]" at bounding box center [578, 374] width 184 height 34
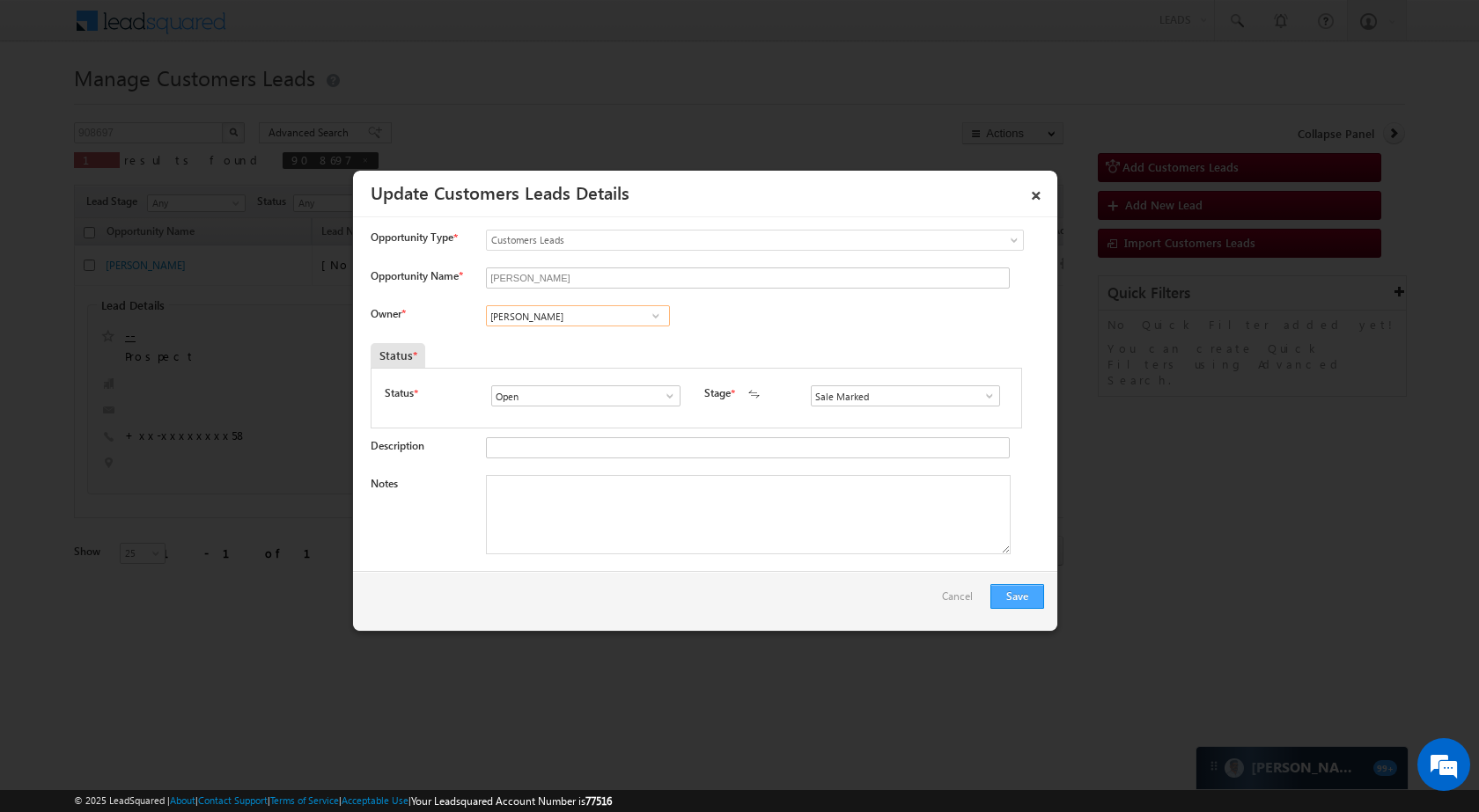
type input "[PERSON_NAME]"
click at [1030, 599] on button "Save" at bounding box center [1018, 597] width 54 height 25
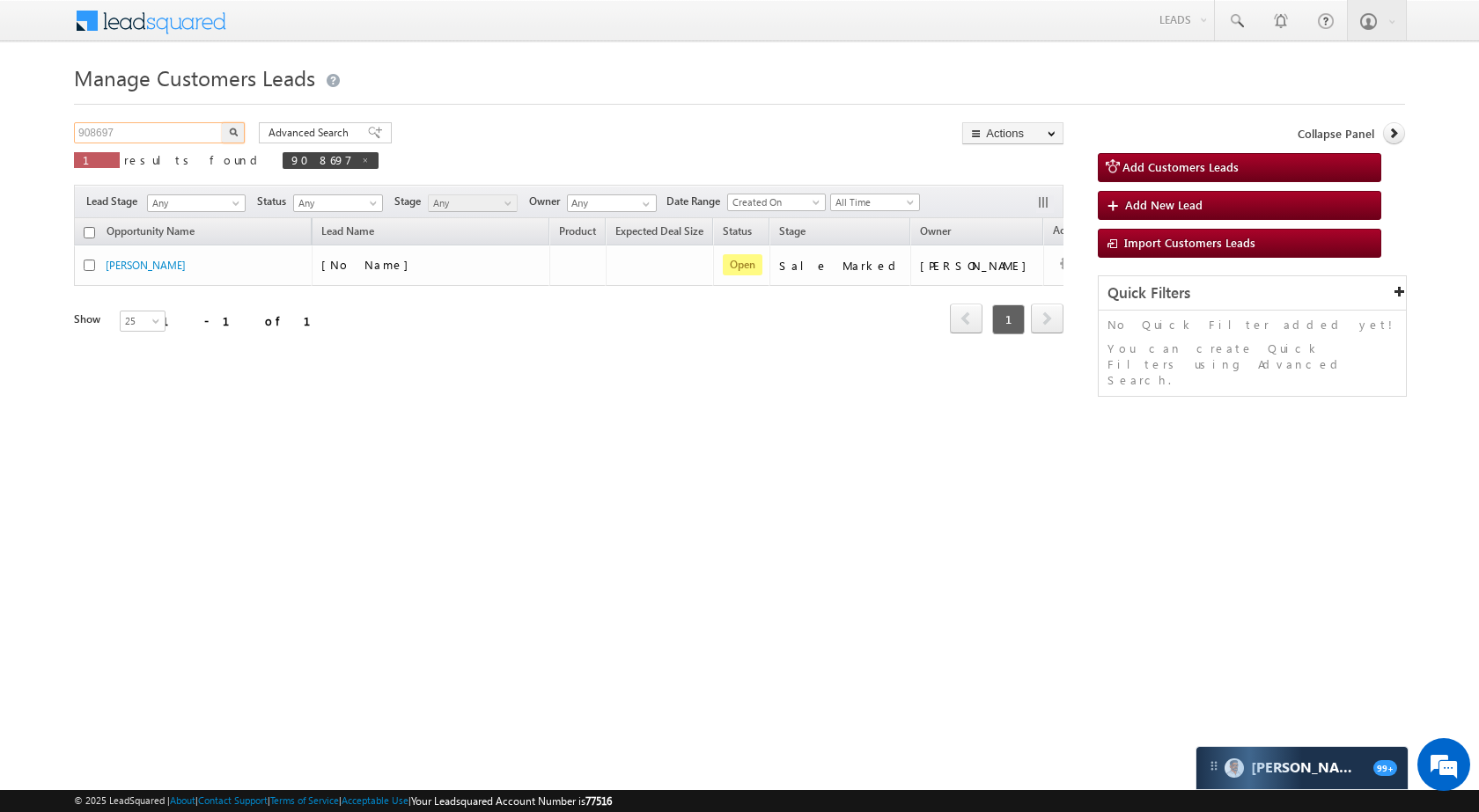
click at [133, 136] on input "908697" at bounding box center [150, 133] width 151 height 21
paste input "879294"
type input "879294"
click at [238, 130] on button "button" at bounding box center [233, 133] width 23 height 21
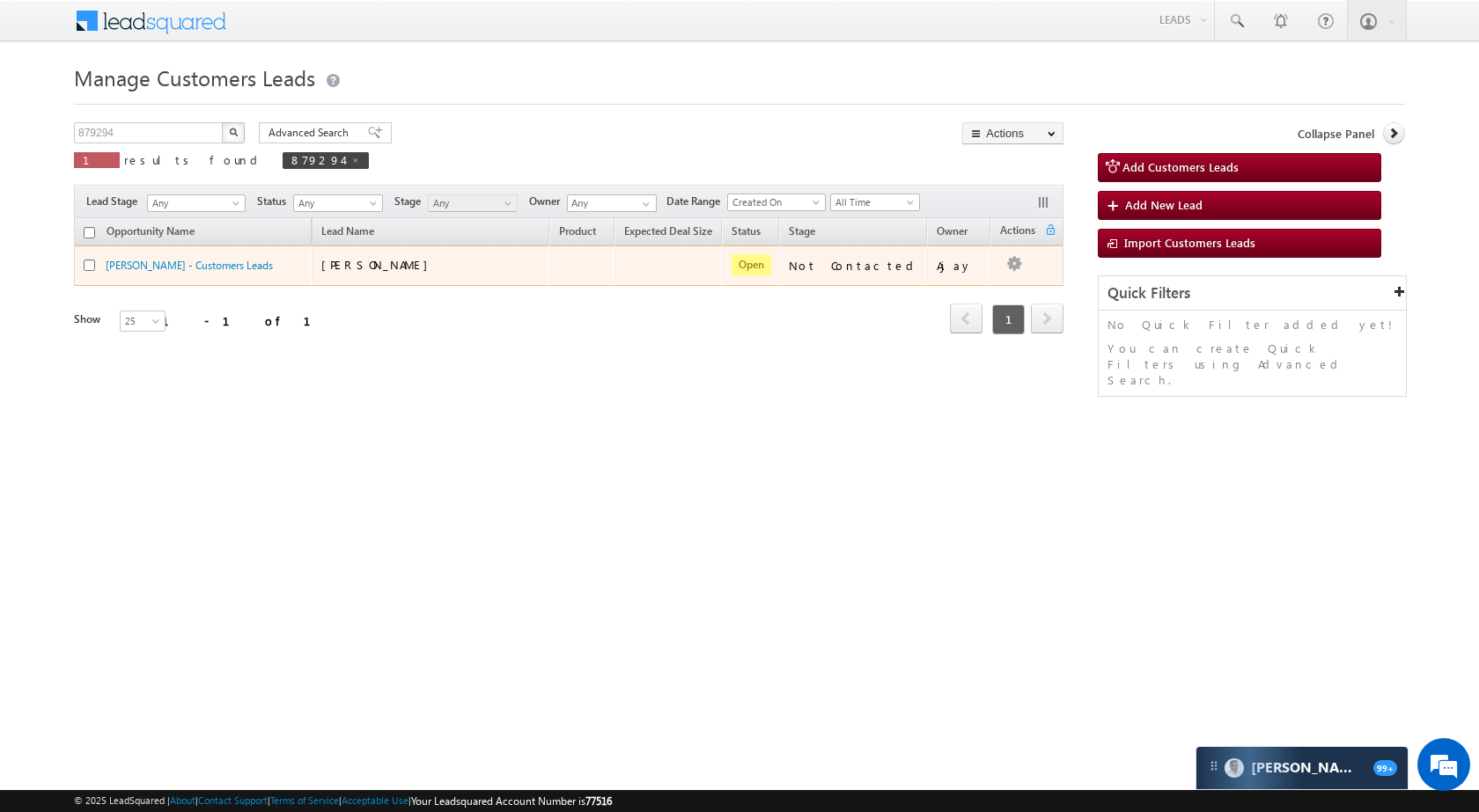
click at [1018, 262] on button "button" at bounding box center [1014, 264] width 17 height 17
click at [979, 278] on link "Edit" at bounding box center [978, 287] width 88 height 21
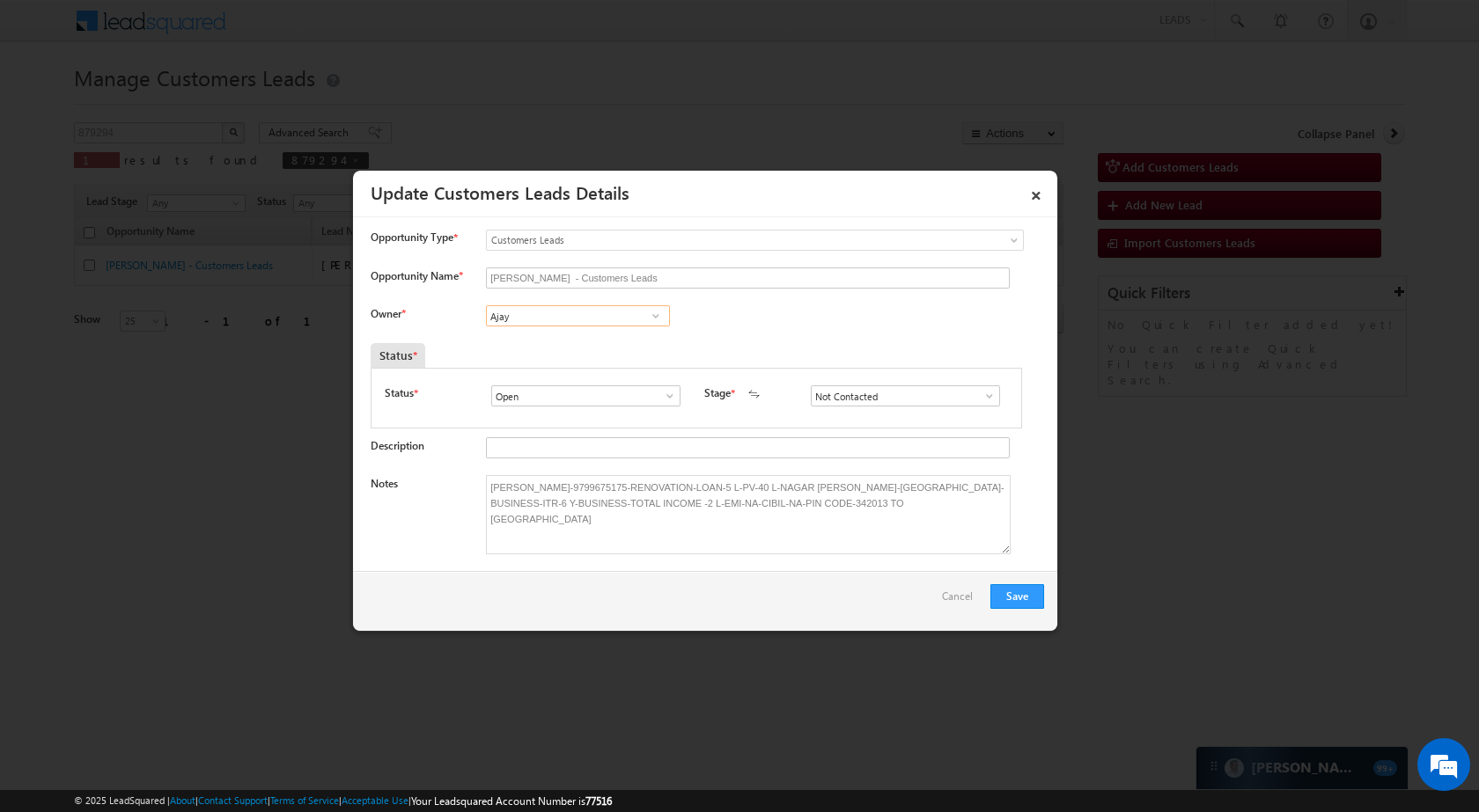
click at [567, 313] on input "Ajay" at bounding box center [578, 316] width 184 height 21
paste input "[PERSON_NAME]"
click at [581, 351] on span "[EMAIL_ADDRESS][DOMAIN_NAME]" at bounding box center [572, 351] width 158 height 14
type input "[PERSON_NAME]"
click at [1029, 589] on button "Save" at bounding box center [1018, 597] width 54 height 25
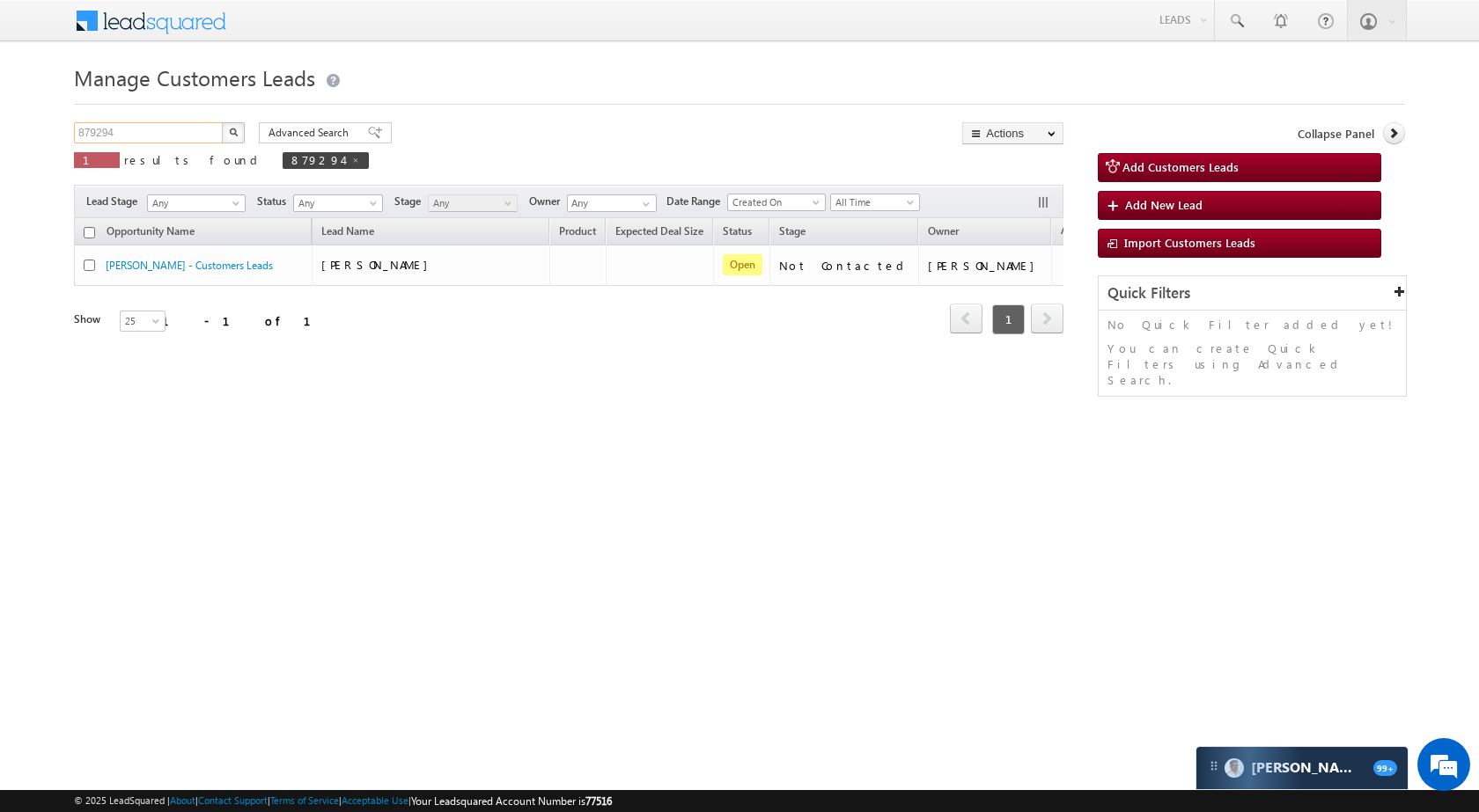
click at [146, 137] on input "879294" at bounding box center [150, 133] width 151 height 21
paste input "67633"
type input "867633"
click at [237, 128] on button "button" at bounding box center [233, 133] width 23 height 21
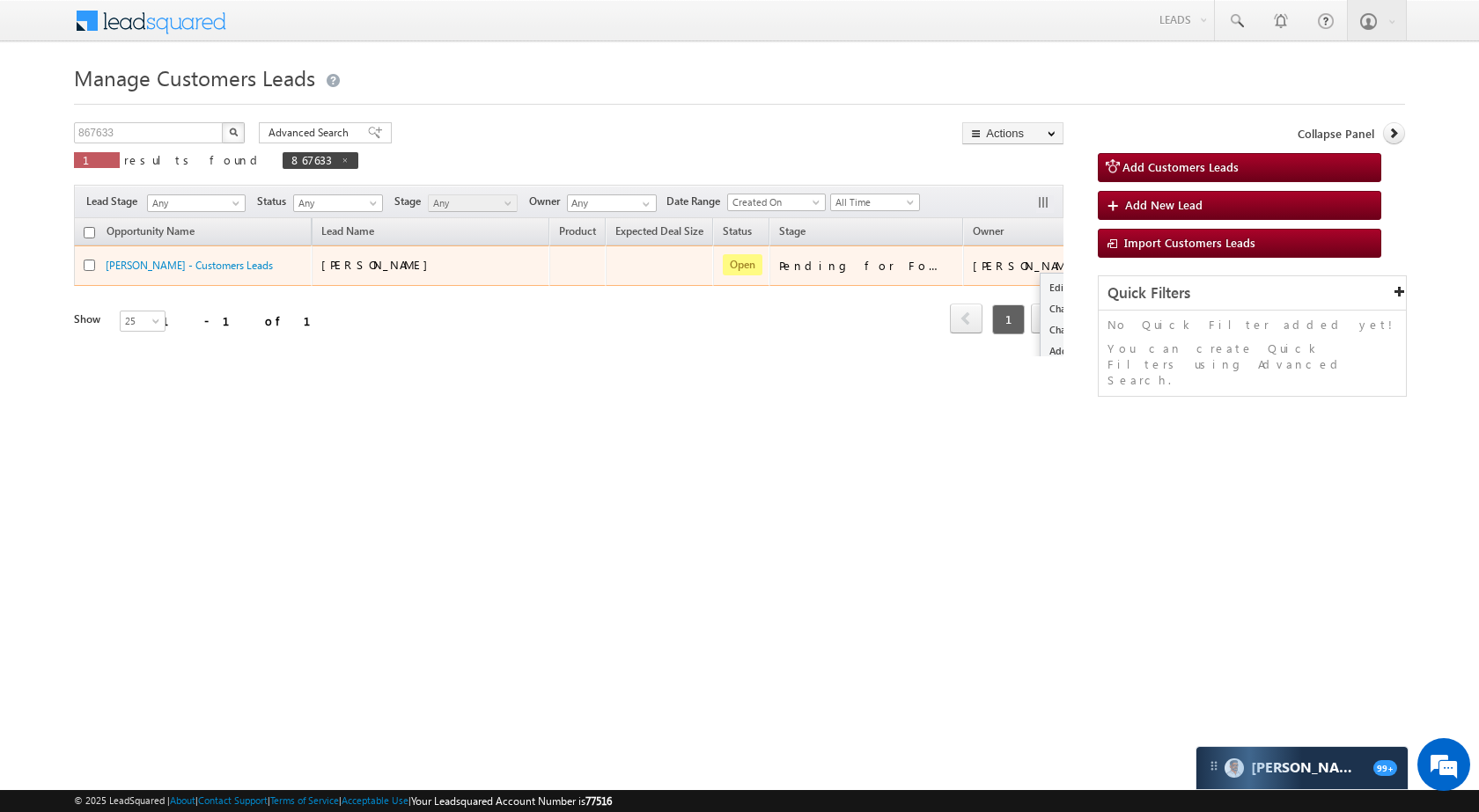
click at [1111, 267] on button "button" at bounding box center [1120, 265] width 17 height 17
click at [1041, 286] on link "Edit" at bounding box center [1084, 287] width 88 height 21
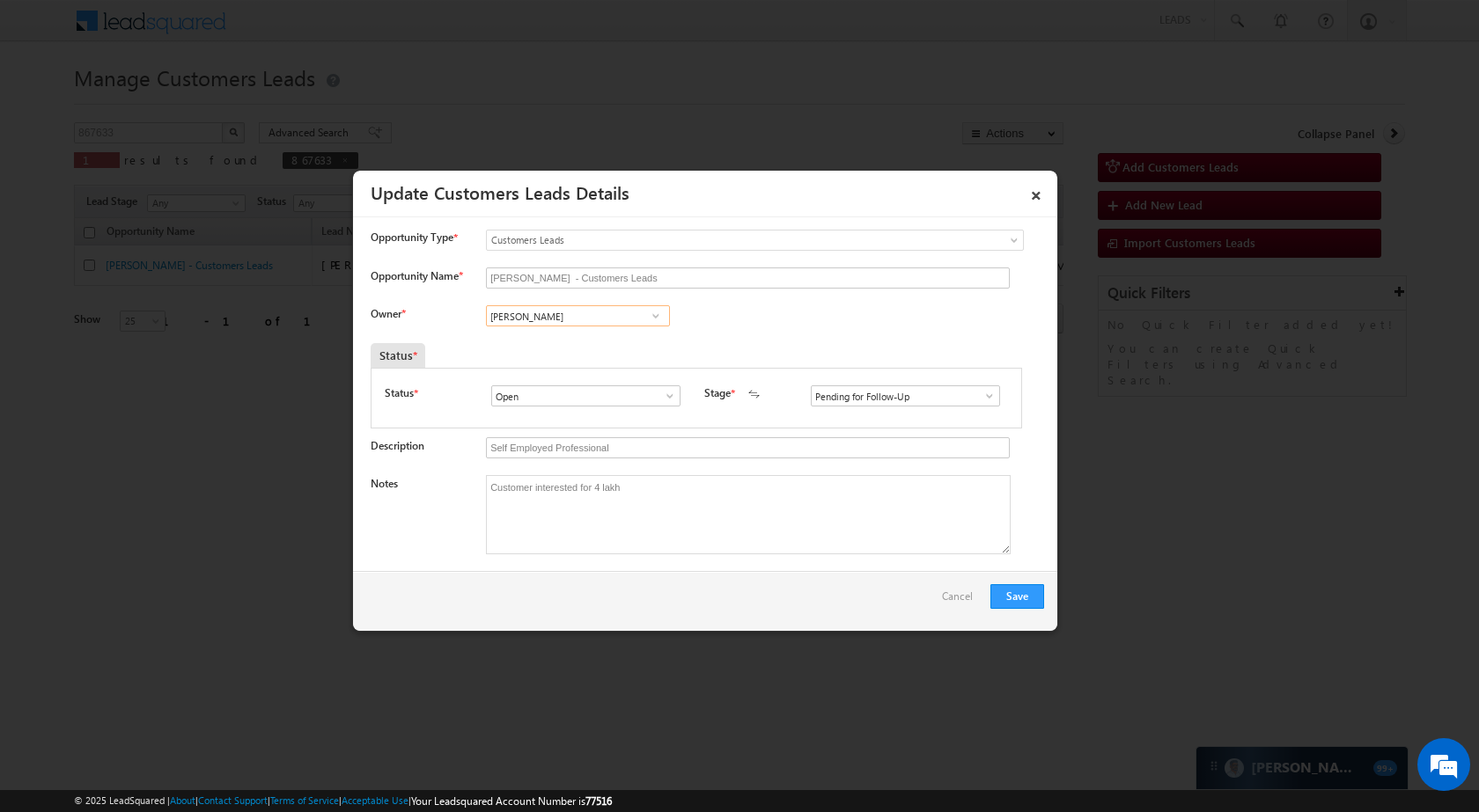
click at [594, 313] on input "[PERSON_NAME]" at bounding box center [578, 316] width 184 height 21
paste input "[PERSON_NAME]"
click at [581, 352] on span "[EMAIL_ADDRESS][DOMAIN_NAME]" at bounding box center [572, 351] width 158 height 14
type input "[PERSON_NAME]"
click at [1031, 602] on button "Save" at bounding box center [1018, 597] width 54 height 25
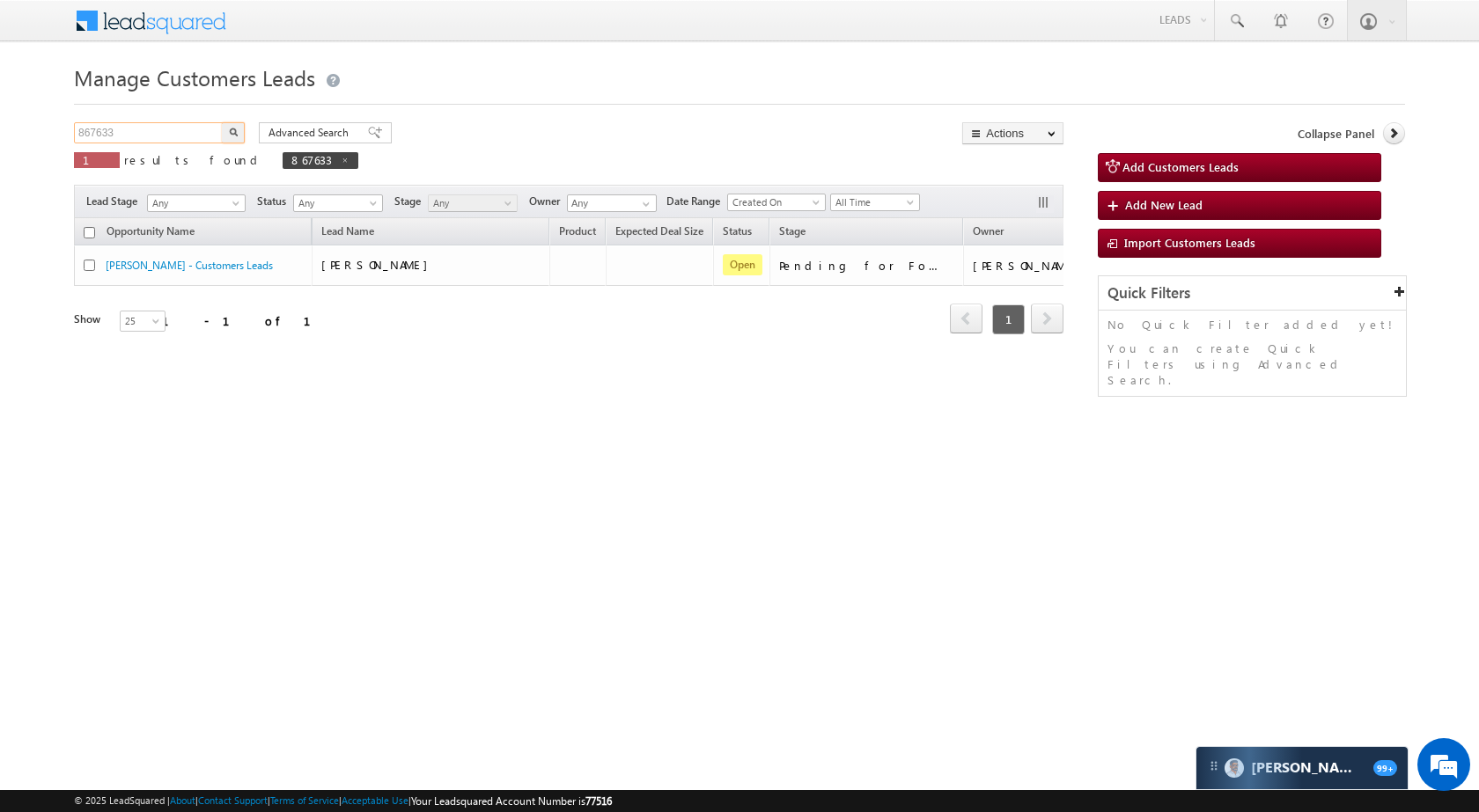
click at [153, 125] on input "867633" at bounding box center [150, 133] width 151 height 21
paste input "96087"
type input "896087"
click at [241, 133] on button "button" at bounding box center [233, 133] width 23 height 21
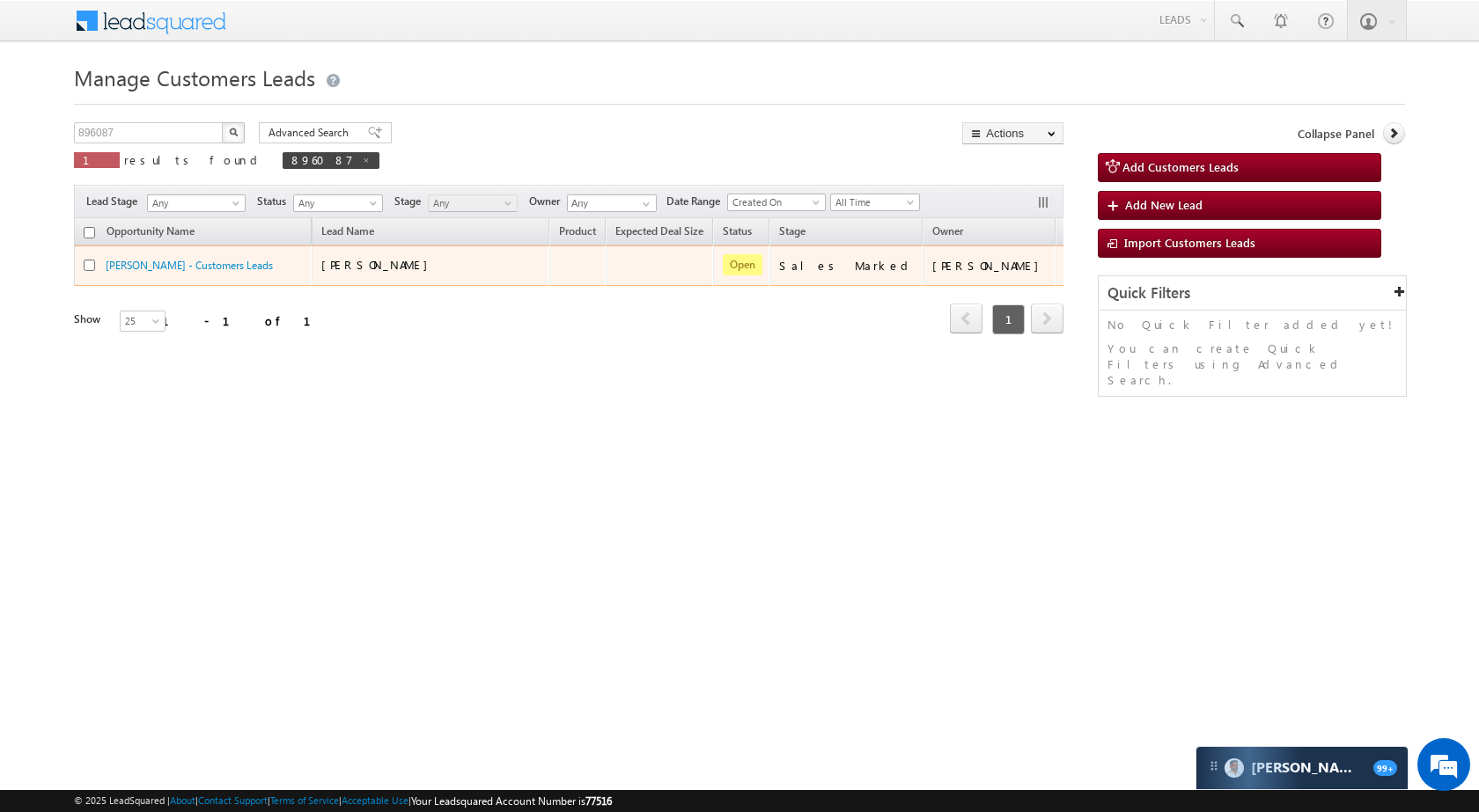
click at [1055, 260] on td at bounding box center [1092, 266] width 73 height 41
click at [1000, 284] on link "Edit" at bounding box center [1044, 287] width 88 height 21
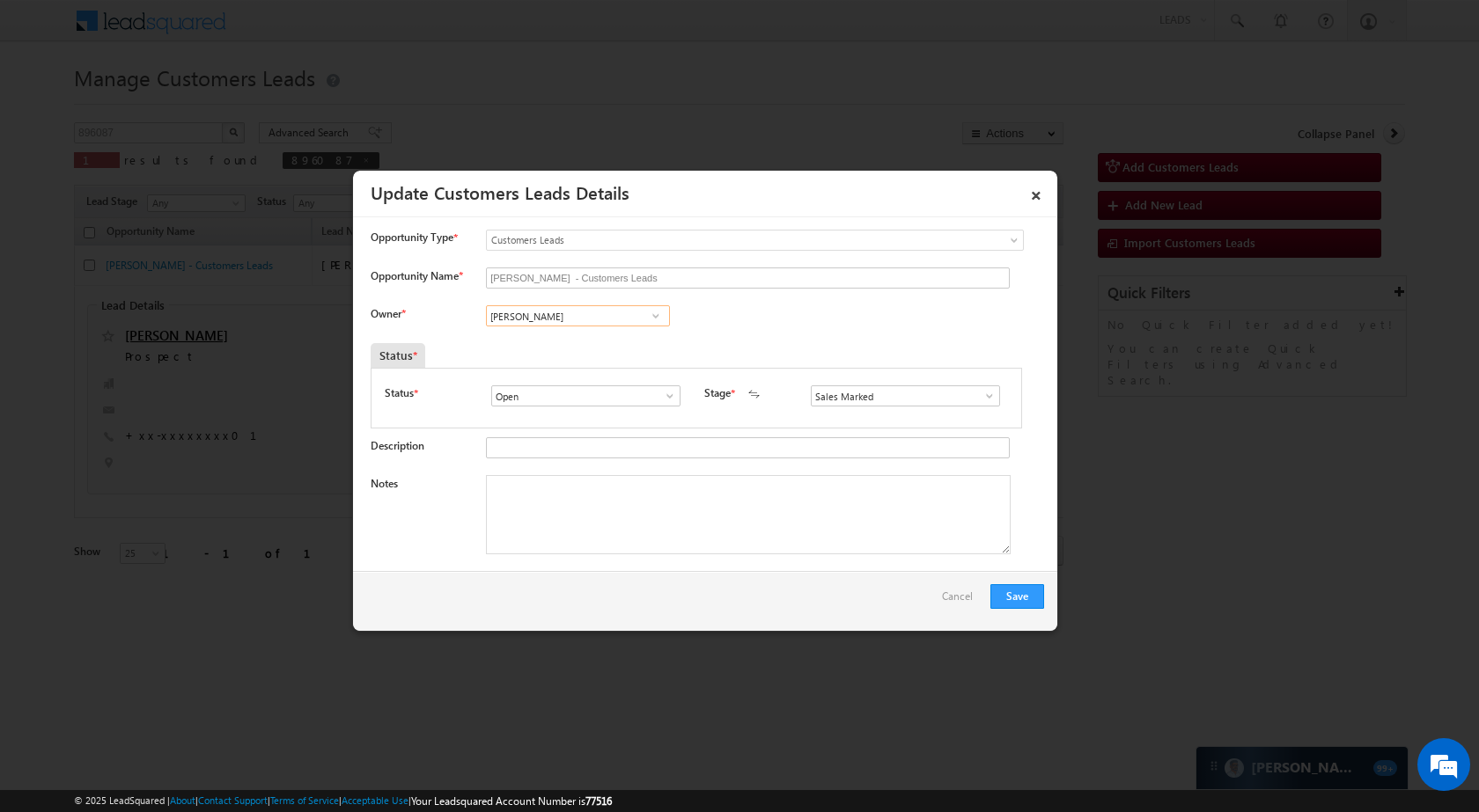
click at [622, 317] on input "[PERSON_NAME]" at bounding box center [578, 316] width 184 height 21
paste input "[PERSON_NAME]"
click at [595, 342] on link "[PERSON_NAME] [PERSON_NAME][EMAIL_ADDRESS][DOMAIN_NAME]" at bounding box center [578, 343] width 184 height 34
type input "[PERSON_NAME]"
click at [1023, 585] on button "Save" at bounding box center [1018, 597] width 54 height 25
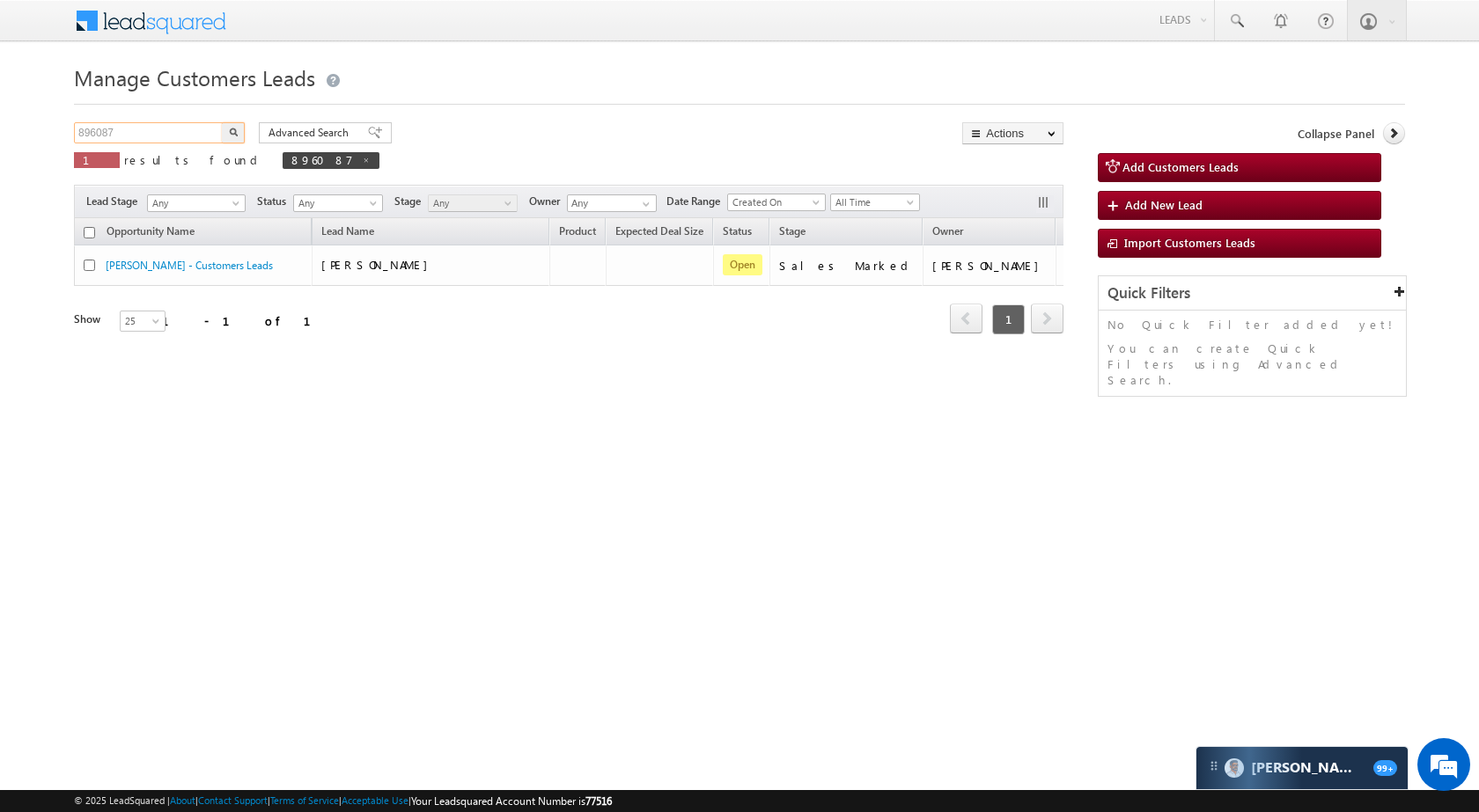
click at [185, 132] on input "896087" at bounding box center [150, 133] width 151 height 21
paste input "32088"
type input "832088"
click at [237, 127] on button "button" at bounding box center [233, 133] width 23 height 21
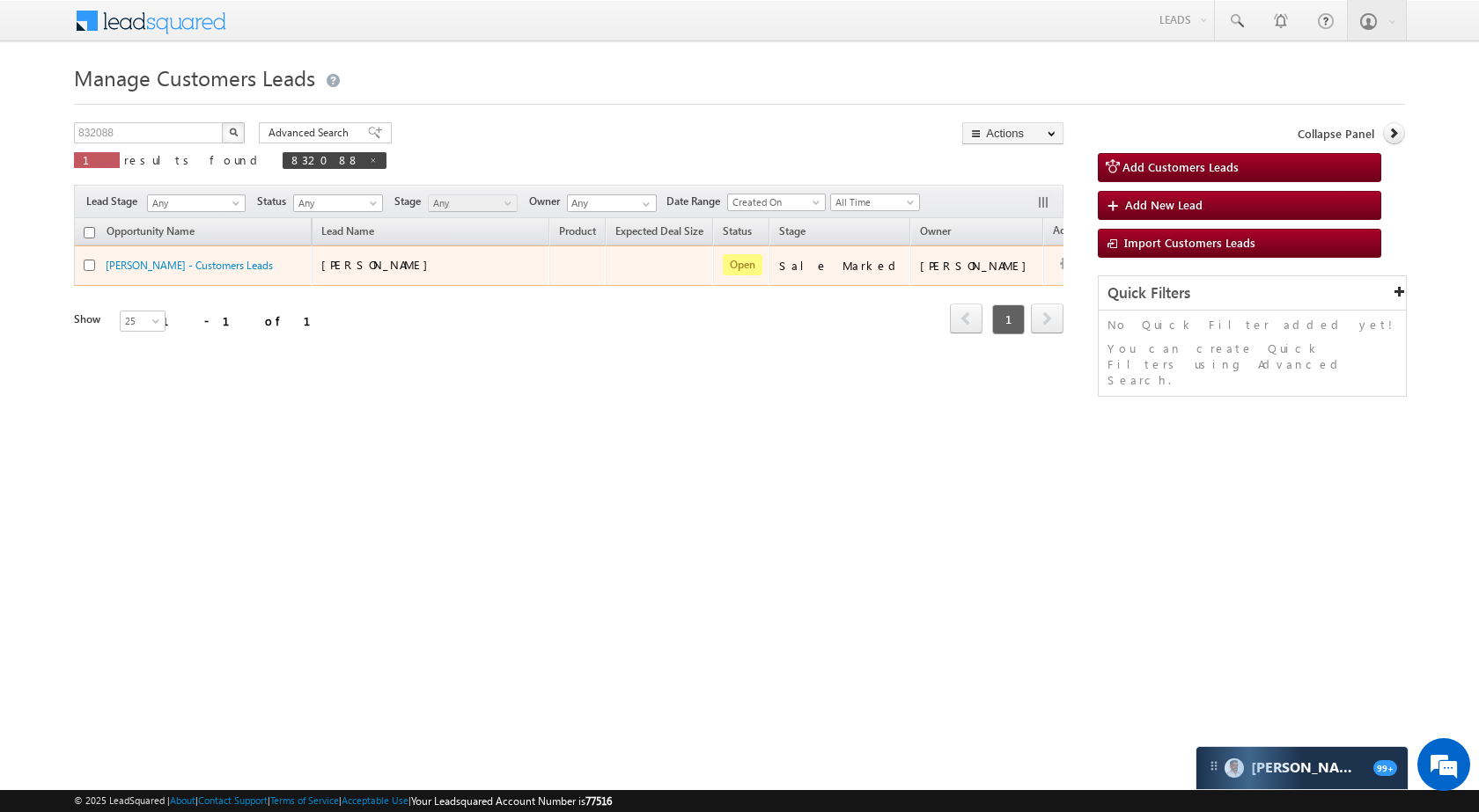
click at [1043, 254] on td "Edit Change Owner Change Stage Add Activity Add Task Delete" at bounding box center [1080, 266] width 73 height 41
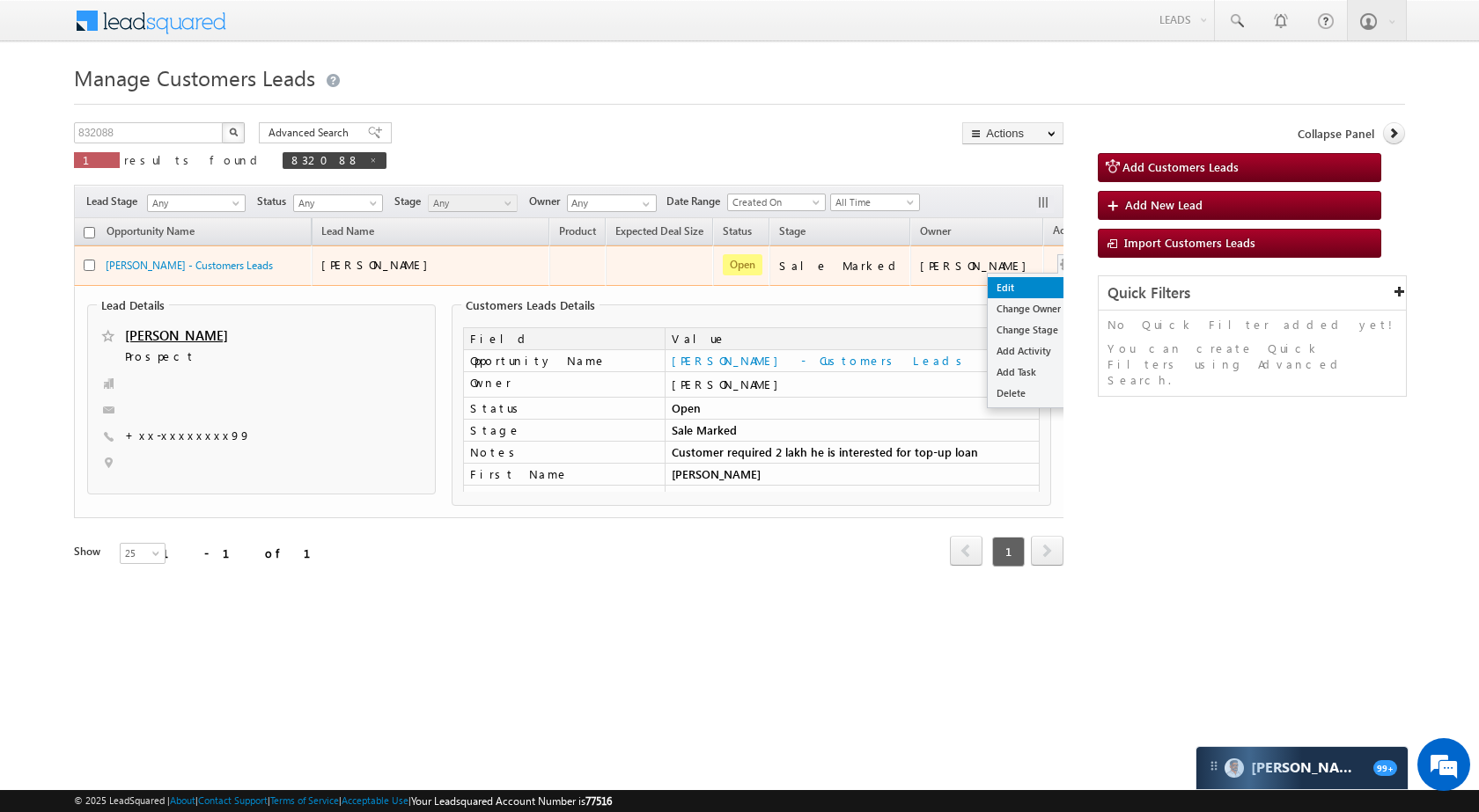
click at [988, 284] on link "Edit" at bounding box center [1031, 287] width 88 height 21
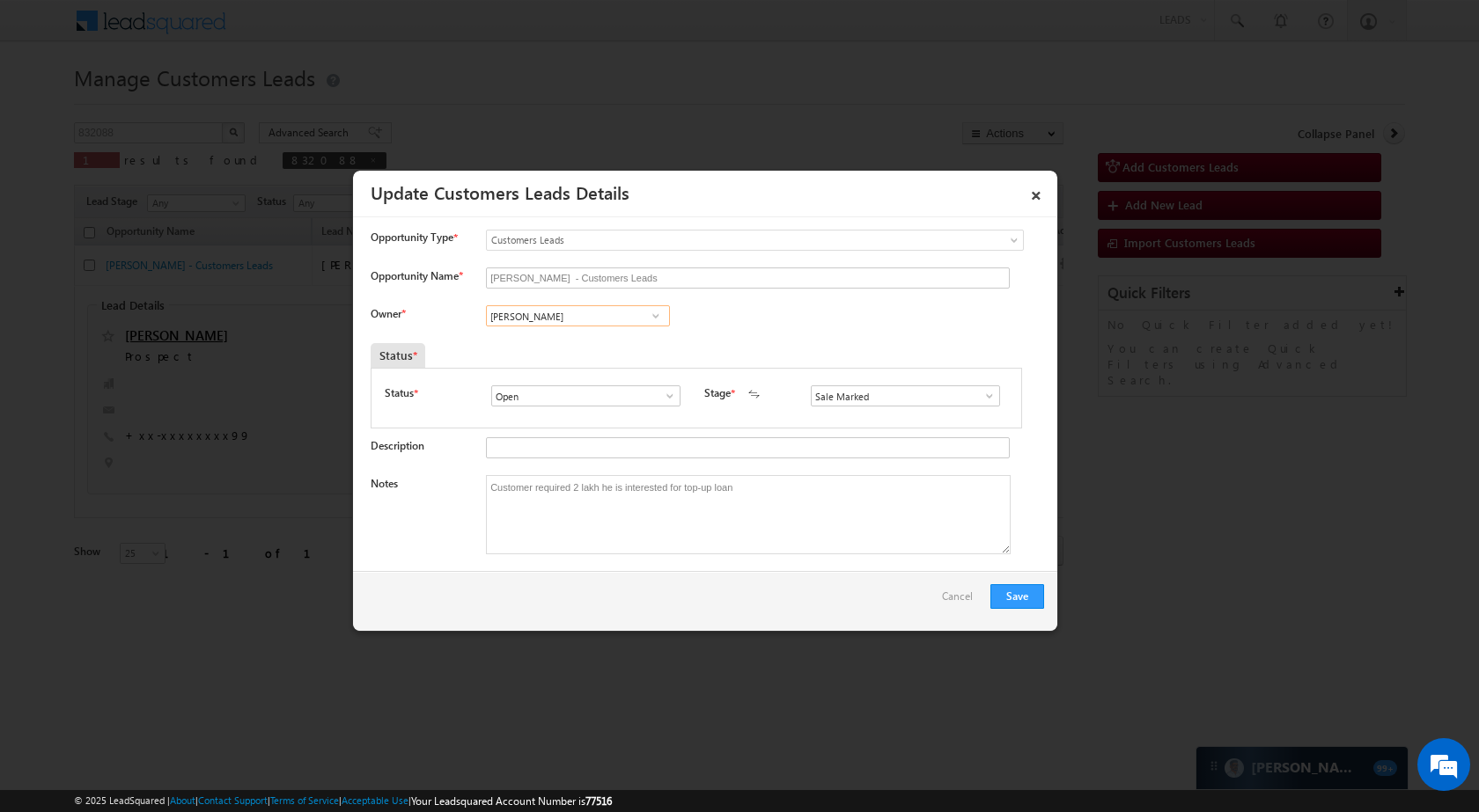
click at [575, 310] on input "Rose Shyse" at bounding box center [578, 316] width 184 height 21
paste input "Banveer Singh"
click at [598, 329] on link "Banveer Singh banveer.singh@sgrlimited.in" at bounding box center [578, 343] width 184 height 34
type input "Banveer Singh"
drag, startPoint x: 1048, startPoint y: 589, endPoint x: 1038, endPoint y: 589, distance: 10.0
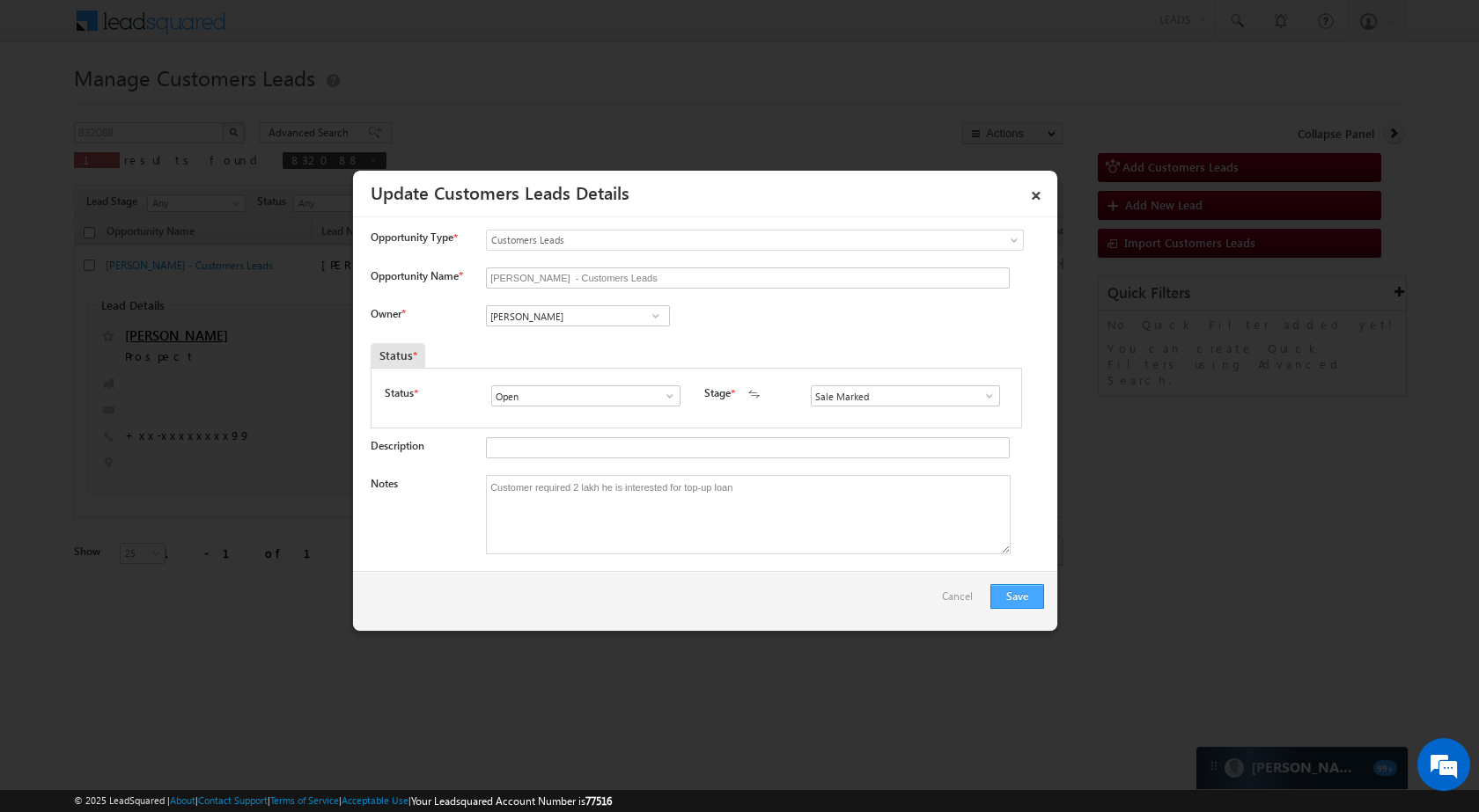
click at [1046, 589] on div "Save Cancel" at bounding box center [705, 601] width 704 height 60
click at [1038, 589] on button "Save" at bounding box center [1018, 597] width 54 height 25
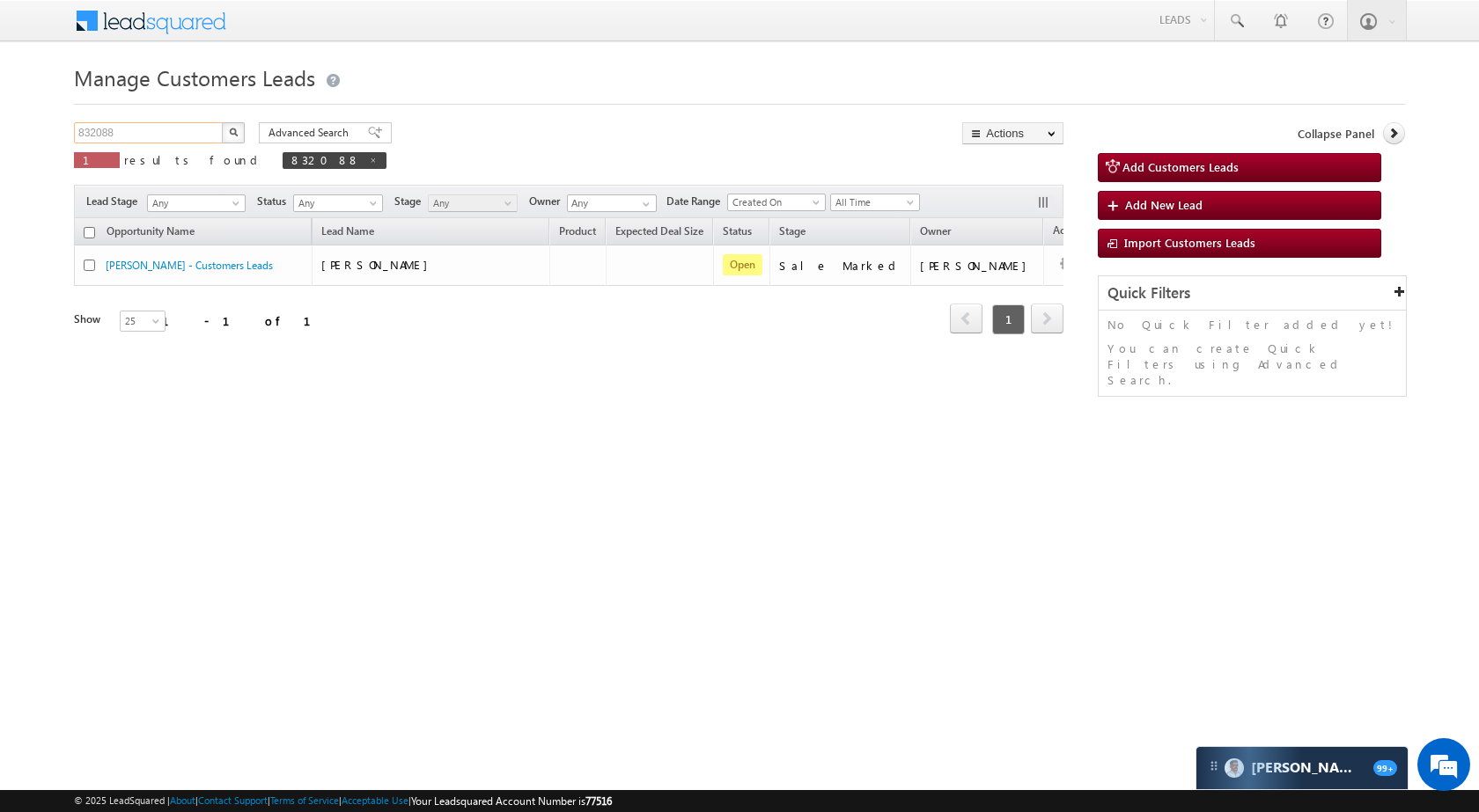
click at [132, 130] on input "832088" at bounding box center [150, 133] width 151 height 21
paste input "92"
type input "832092"
click at [230, 127] on img "button" at bounding box center [233, 131] width 9 height 9
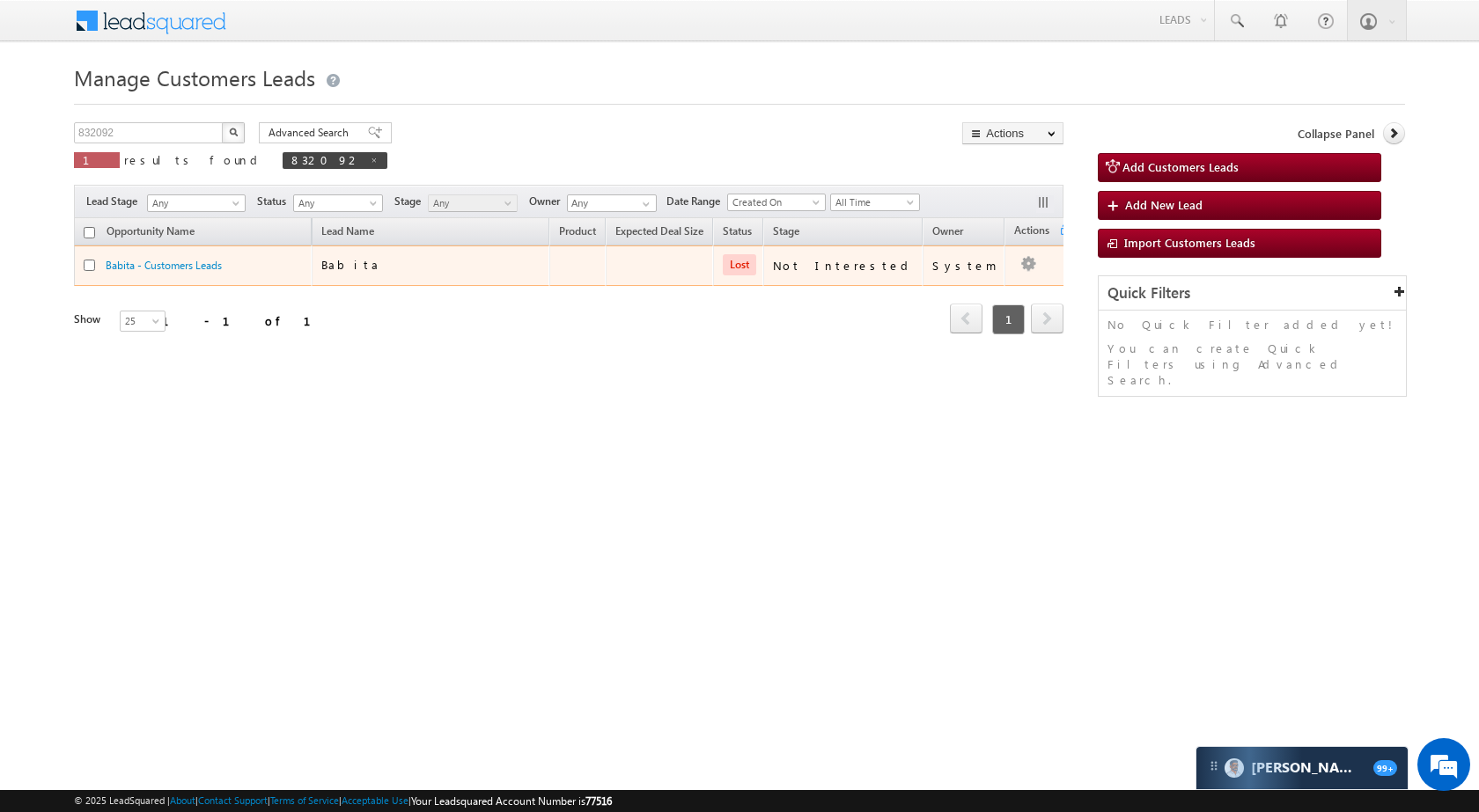
click at [1015, 265] on td "Edit Change Owner Change Stage Add Activity Add Task Delete" at bounding box center [1041, 266] width 73 height 41
click at [973, 287] on link "Edit" at bounding box center [993, 287] width 88 height 21
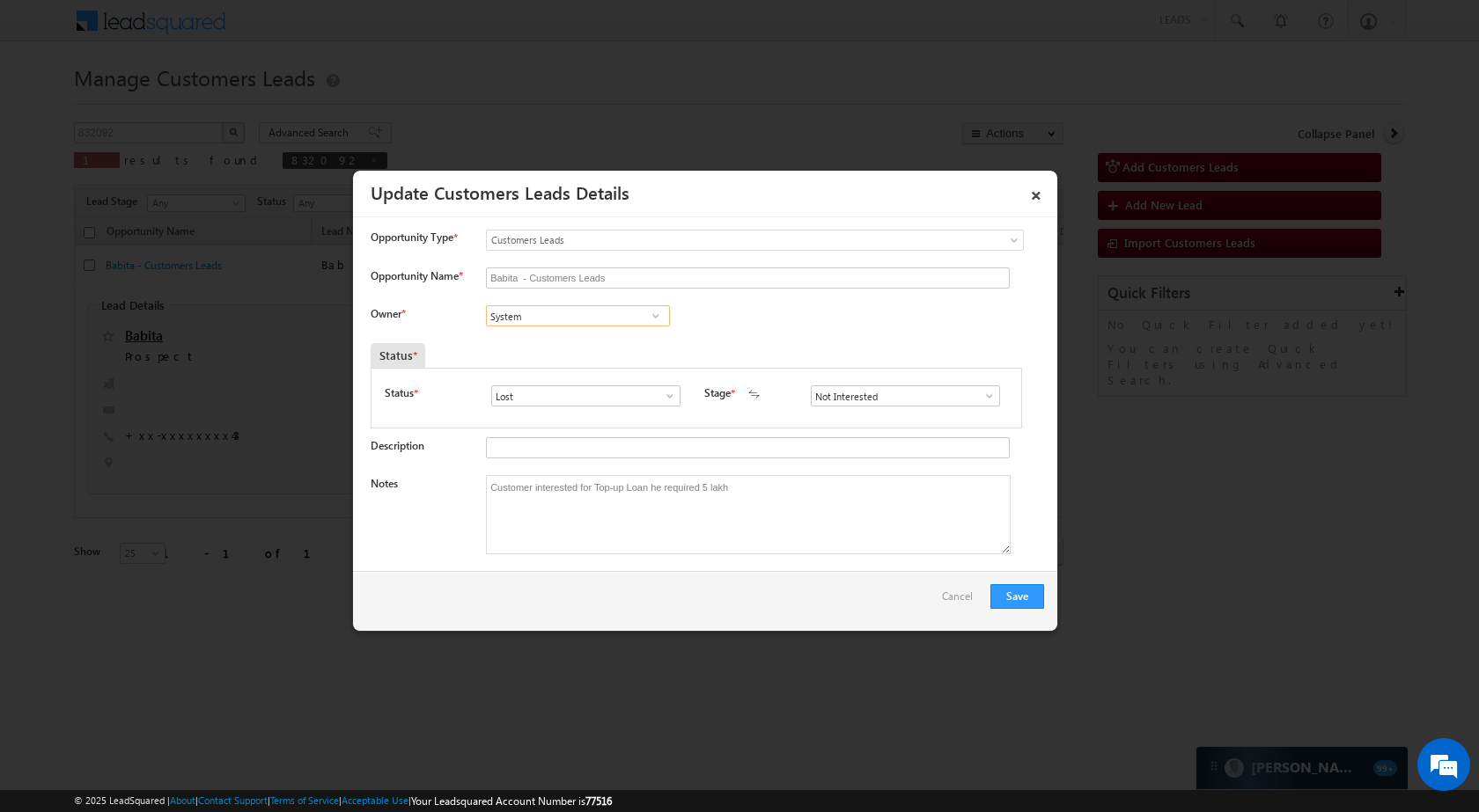
click at [568, 318] on input "System" at bounding box center [578, 316] width 184 height 21
click at [564, 395] on link "[PERSON_NAME] [PERSON_NAME][EMAIL_ADDRESS][DOMAIN_NAME]" at bounding box center [578, 405] width 184 height 34
type input "[PERSON_NAME]"
click at [999, 592] on button "Save" at bounding box center [1018, 597] width 54 height 25
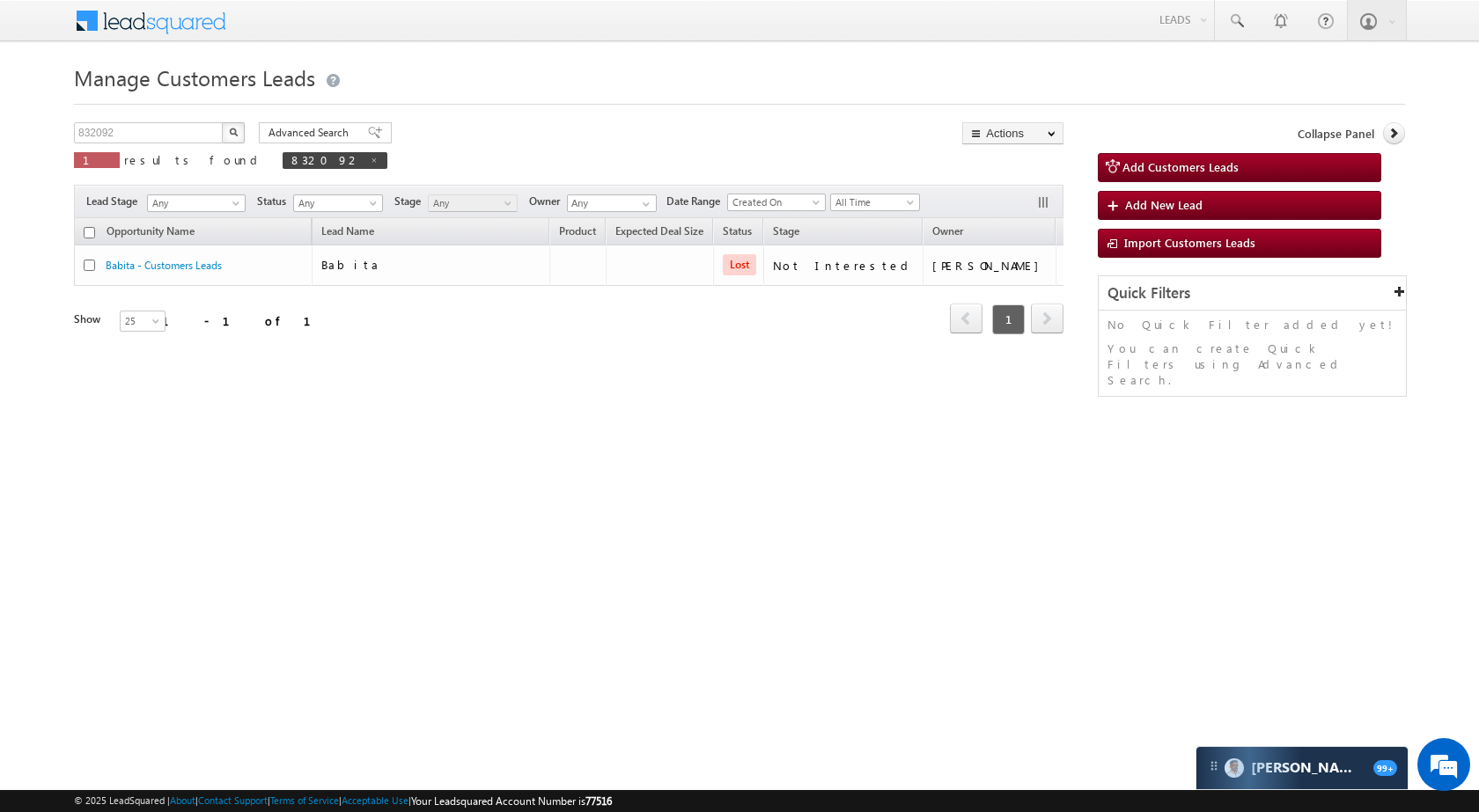
click at [152, 149] on p "1 results found 832092" at bounding box center [231, 160] width 314 height 25
click at [151, 135] on input "832092" at bounding box center [150, 133] width 151 height 21
paste input "21937"
type input "821937"
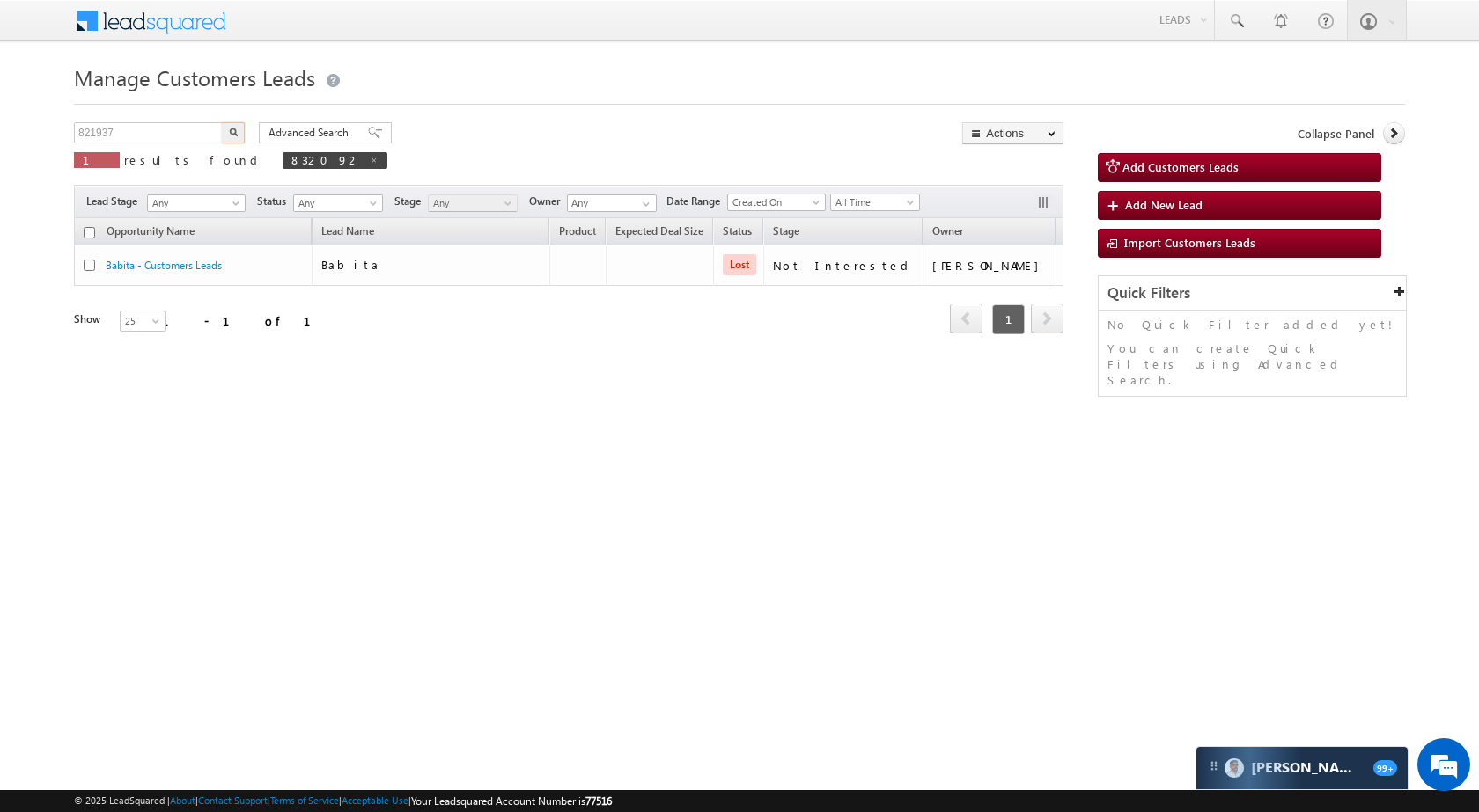
click at [233, 130] on img "button" at bounding box center [233, 131] width 9 height 9
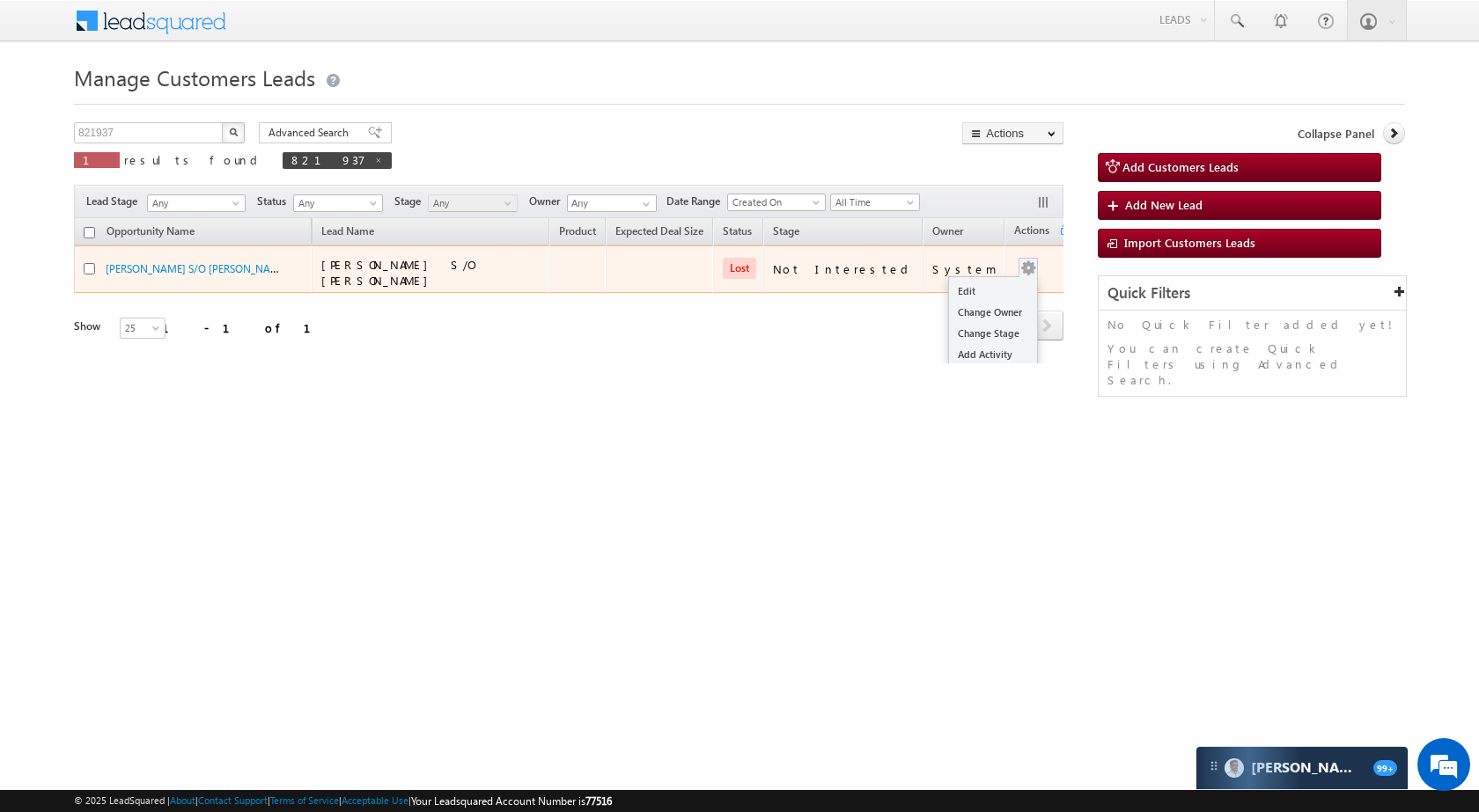
drag, startPoint x: 1015, startPoint y: 249, endPoint x: 1024, endPoint y: 258, distance: 12.7
click at [1015, 248] on td "Edit Change Owner Change Stage Add Activity Add Task Delete" at bounding box center [1041, 269] width 73 height 47
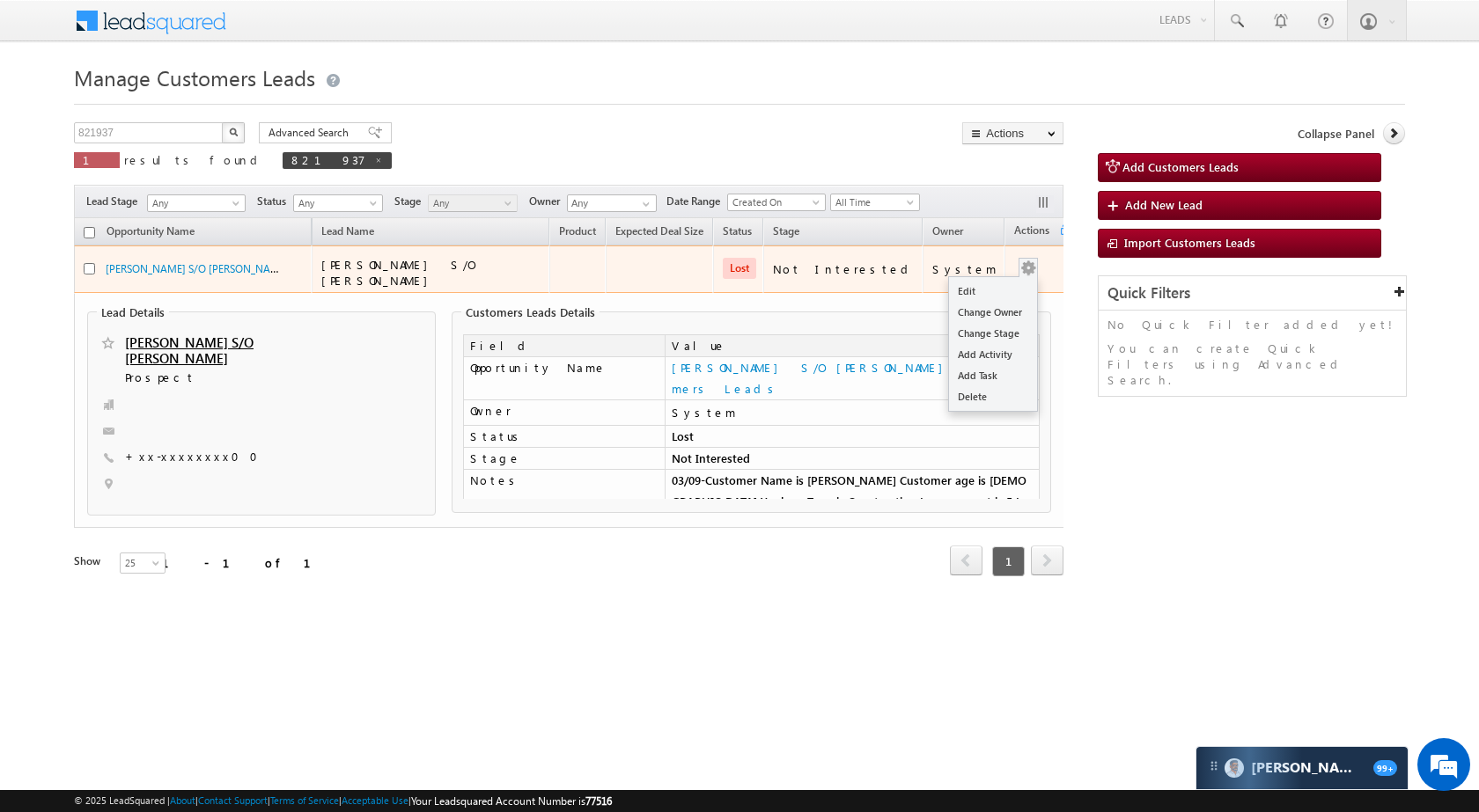
click at [1020, 263] on button "button" at bounding box center [1028, 268] width 17 height 17
click at [964, 287] on link "Edit" at bounding box center [993, 291] width 88 height 21
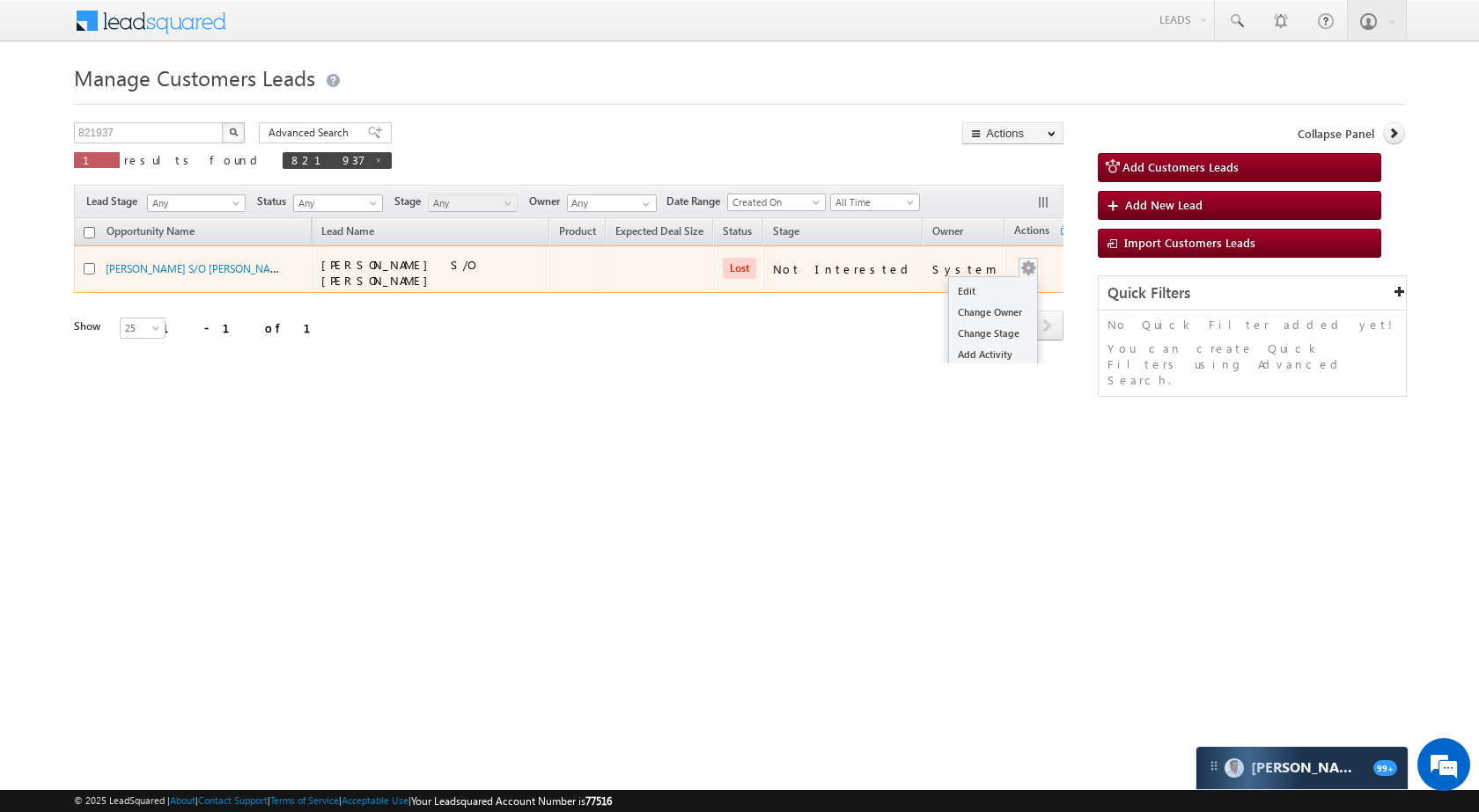
click at [1021, 263] on td "Edit Change Owner Change Stage Add Activity Add Task Delete" at bounding box center [1041, 269] width 73 height 47
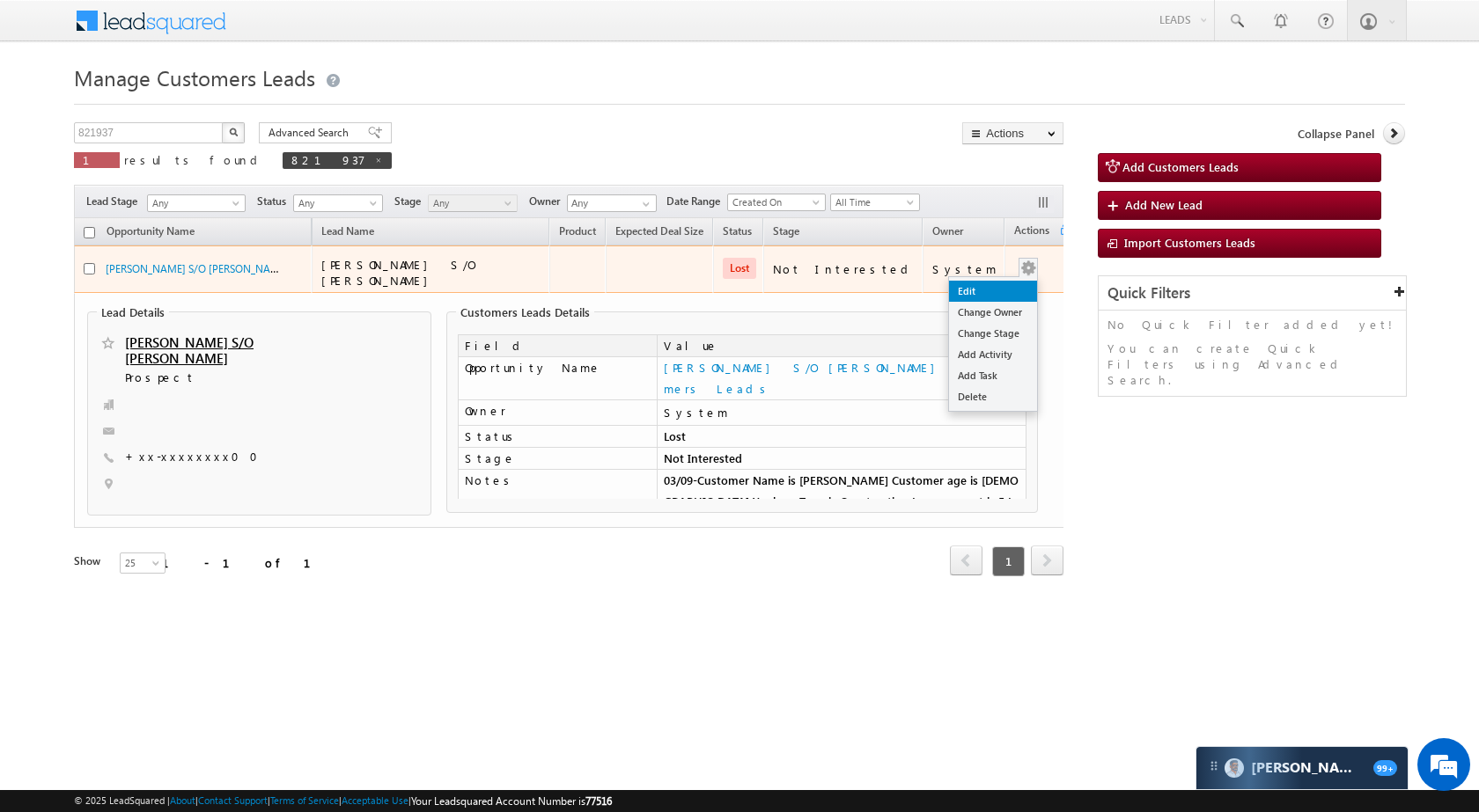
click at [949, 285] on link "Edit" at bounding box center [993, 291] width 88 height 21
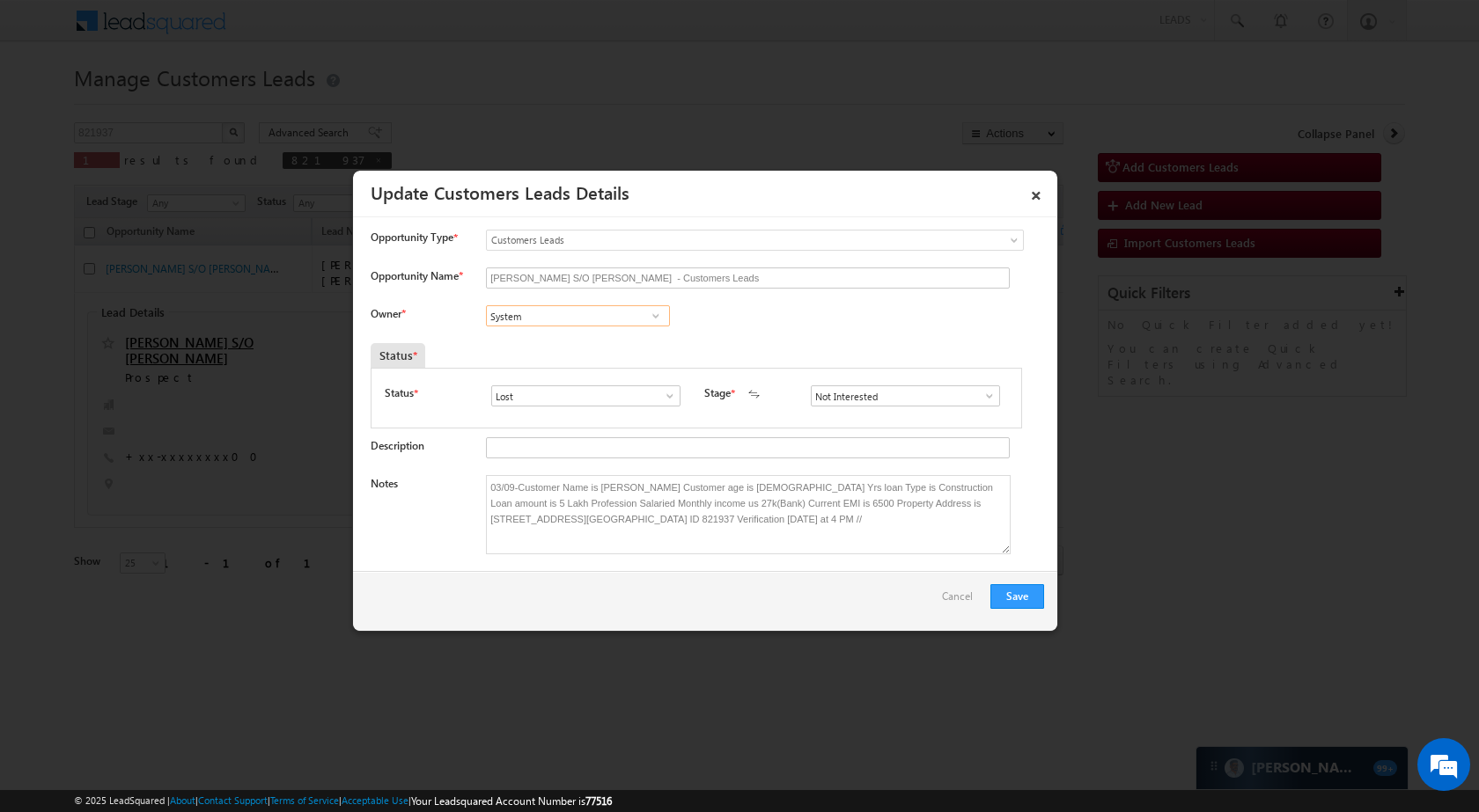
click at [531, 316] on input "System" at bounding box center [578, 316] width 184 height 21
click at [573, 395] on link "[PERSON_NAME] [PERSON_NAME][EMAIL_ADDRESS][DOMAIN_NAME]" at bounding box center [578, 405] width 184 height 34
type input "[PERSON_NAME]"
click at [1032, 600] on button "Save" at bounding box center [1018, 597] width 54 height 25
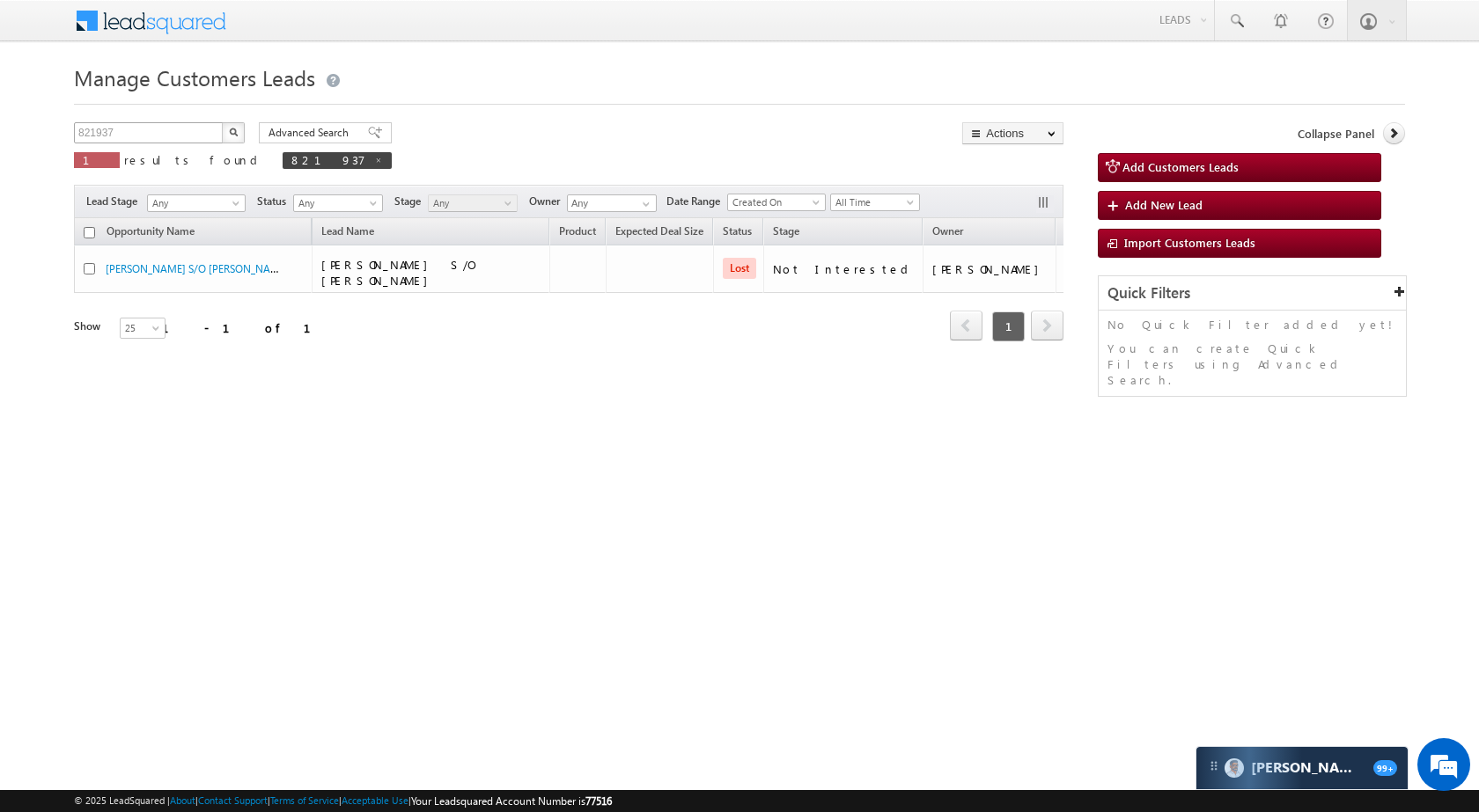
drag, startPoint x: 166, startPoint y: 111, endPoint x: 163, endPoint y: 124, distance: 13.3
click at [166, 112] on div "Manage Customers Leads Customers Leads updated successfully. 821937 X 1 results…" at bounding box center [740, 279] width 1331 height 440
click at [156, 136] on input "821937" at bounding box center [150, 133] width 151 height 21
paste input "8770"
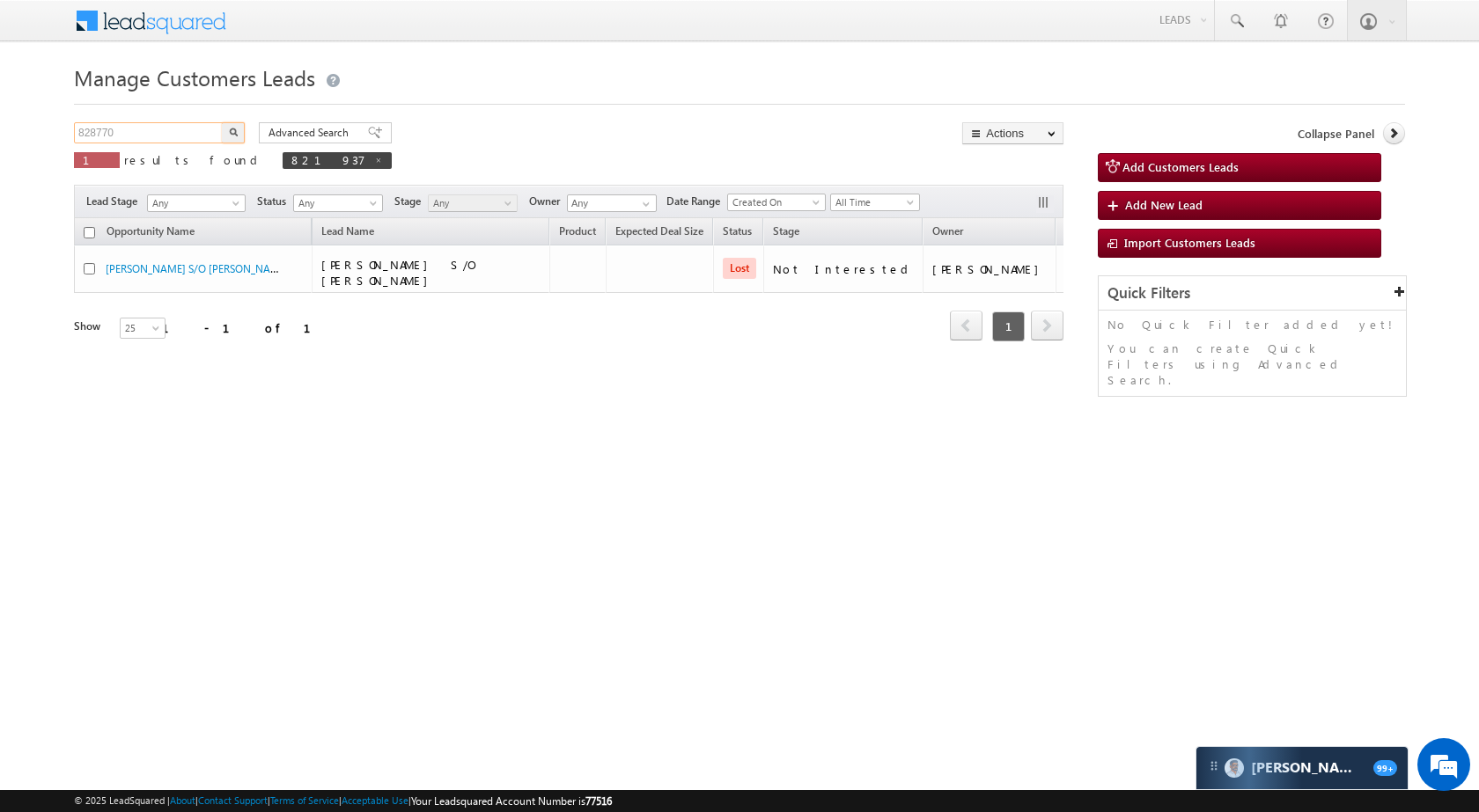
type input "828770"
click at [244, 127] on button "button" at bounding box center [233, 133] width 23 height 21
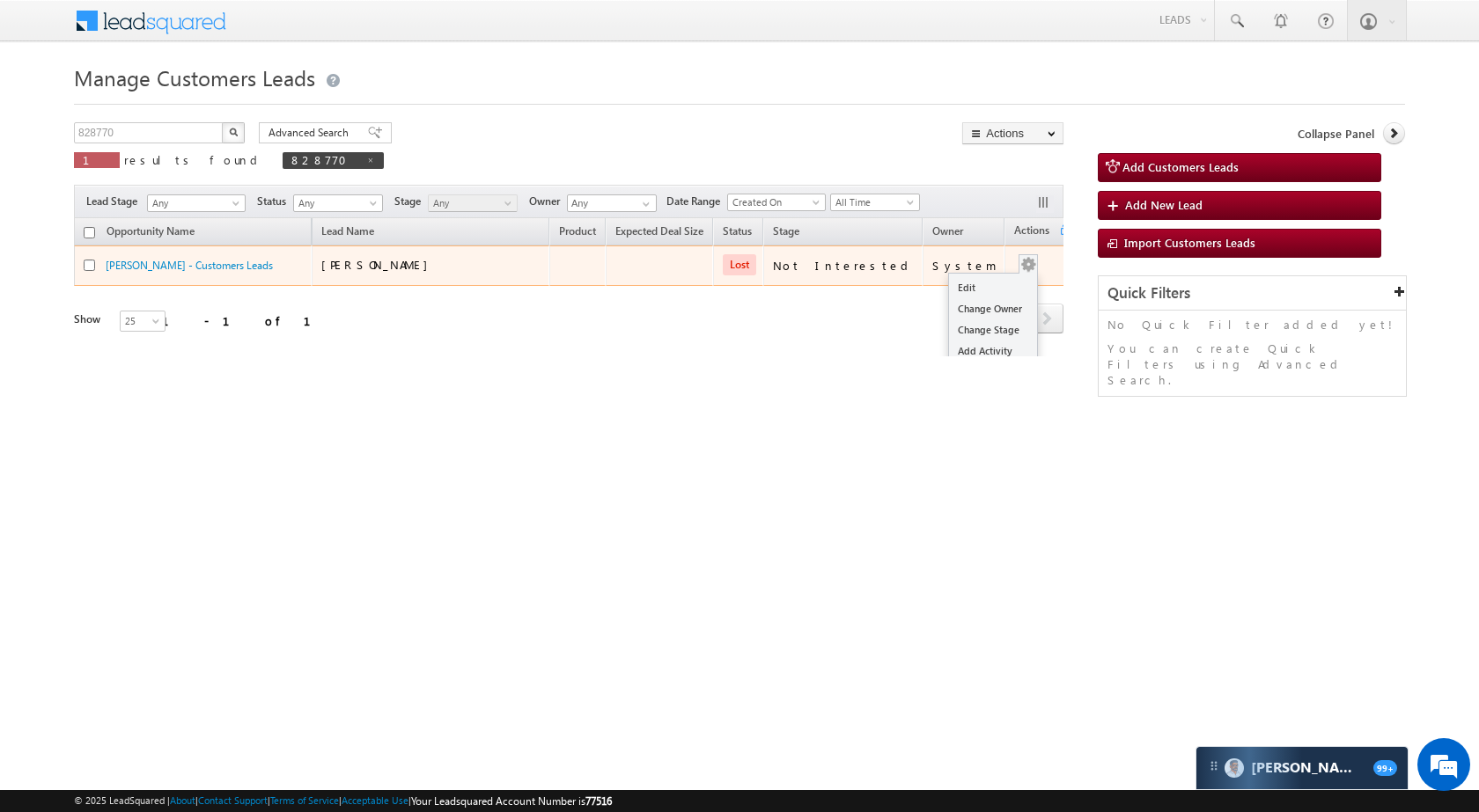
click at [1020, 258] on button "button" at bounding box center [1028, 265] width 17 height 17
click at [972, 282] on link "Edit" at bounding box center [993, 287] width 88 height 21
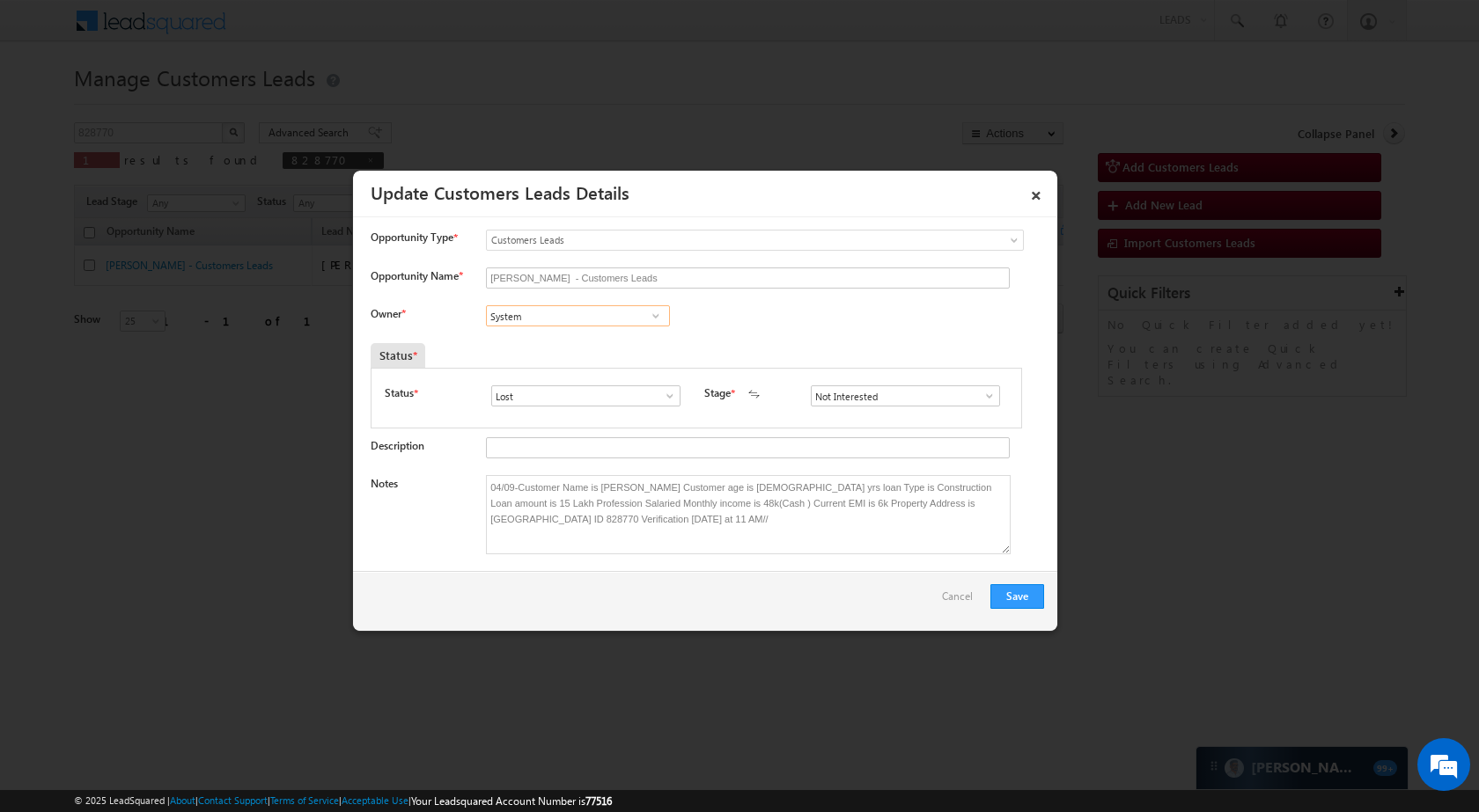
click at [574, 306] on input "System" at bounding box center [578, 316] width 184 height 21
paste input "828770"
type input "828770"
click at [616, 313] on input "828770" at bounding box center [578, 316] width 184 height 21
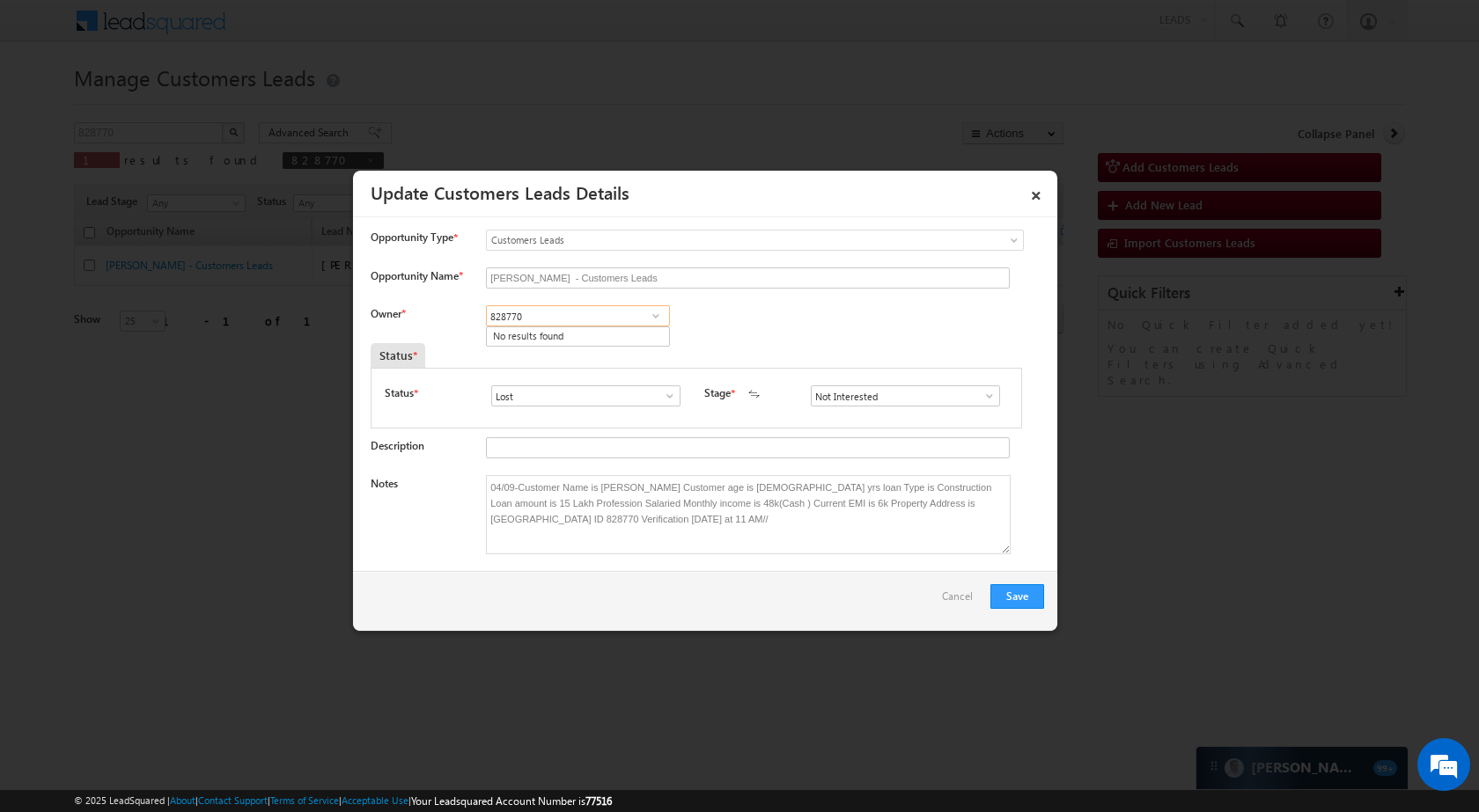
click at [616, 313] on input "828770" at bounding box center [578, 316] width 184 height 21
click at [546, 319] on input at bounding box center [578, 316] width 184 height 21
click at [1030, 197] on link "×" at bounding box center [1036, 192] width 30 height 31
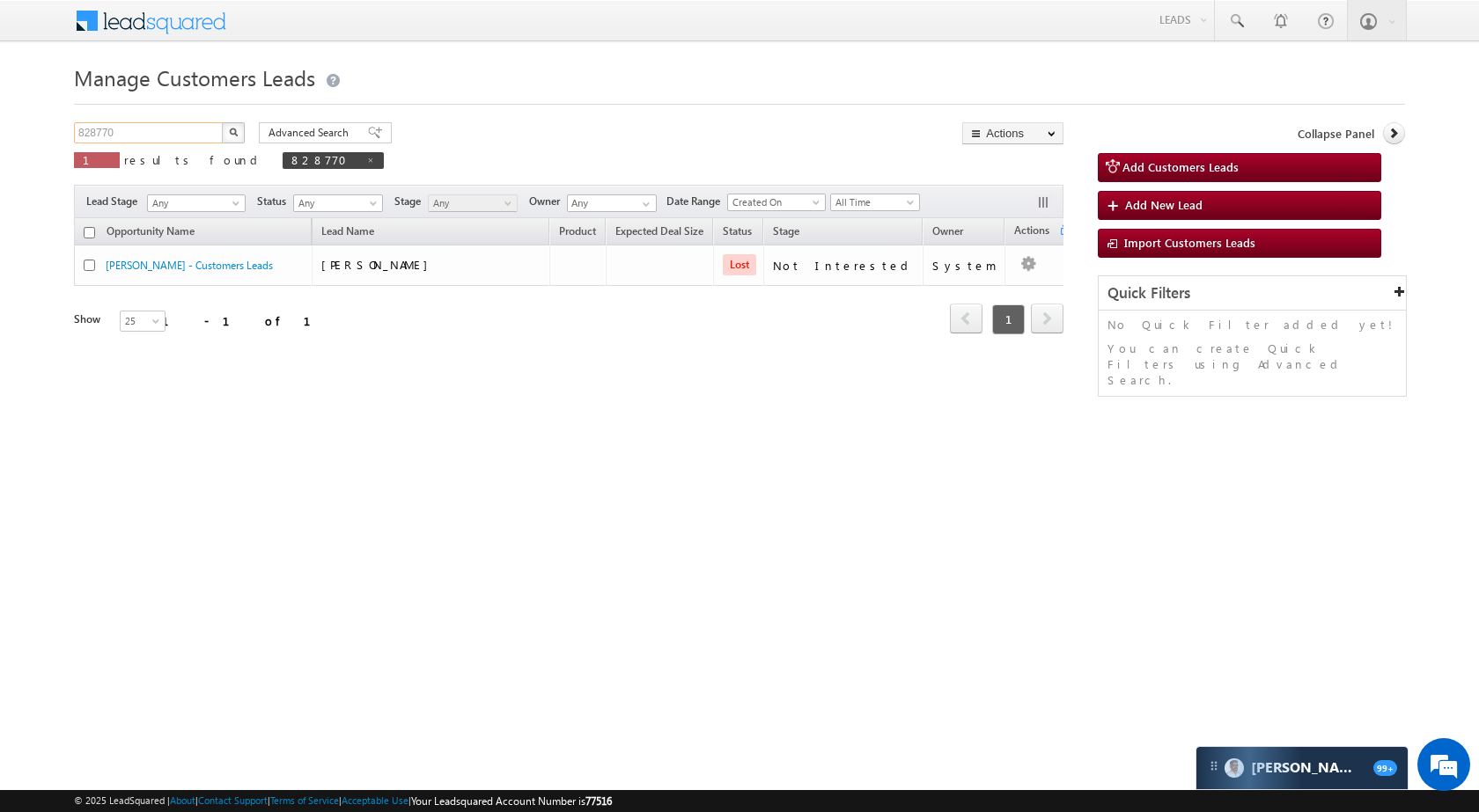
click at [201, 128] on input "828770" at bounding box center [150, 133] width 151 height 21
click at [235, 129] on img "button" at bounding box center [233, 131] width 9 height 9
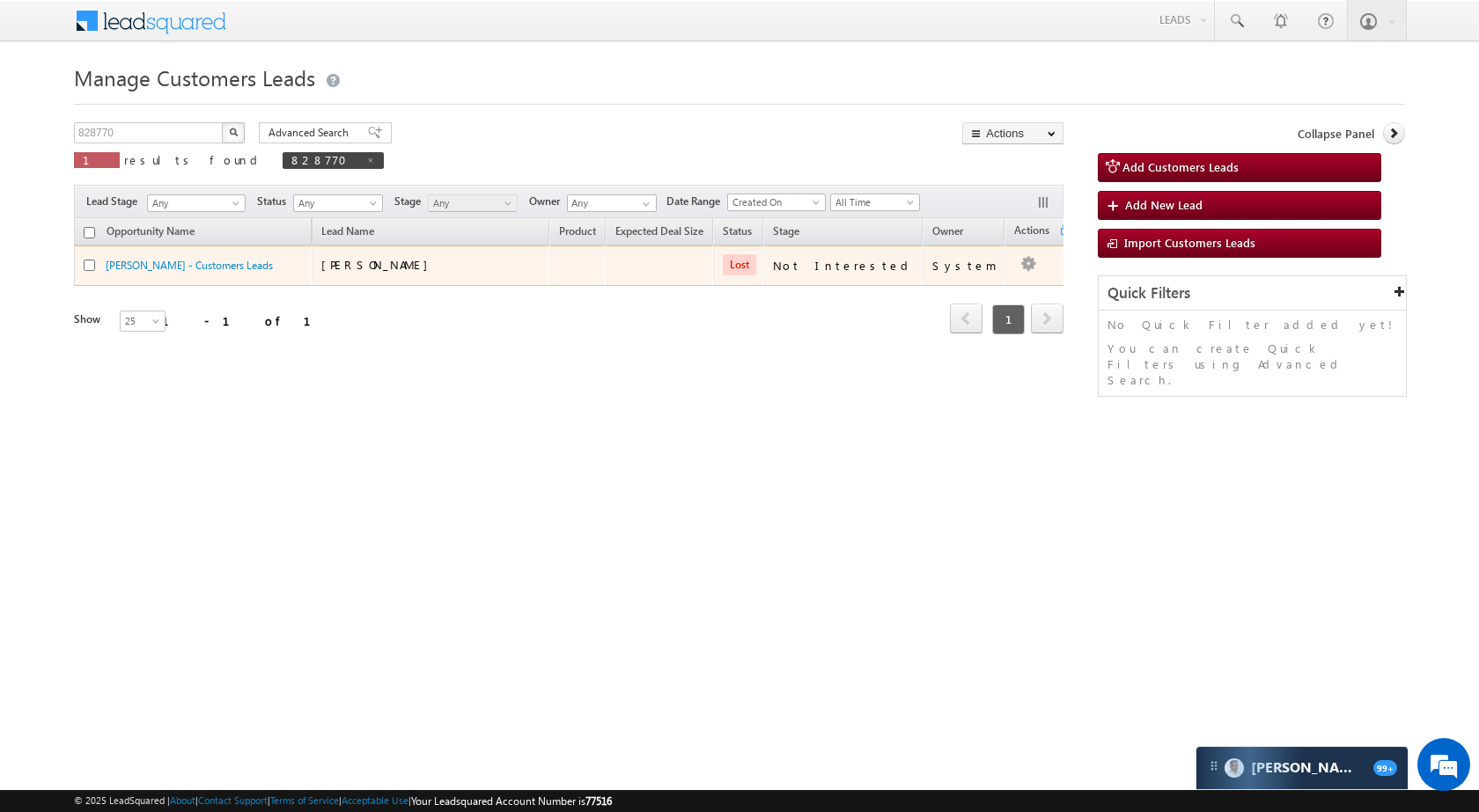
click at [1025, 257] on div "Edit Change Owner Change Stage Add Activity Add Task Delete" at bounding box center [1027, 265] width 28 height 24
click at [983, 281] on link "Edit" at bounding box center [993, 287] width 88 height 21
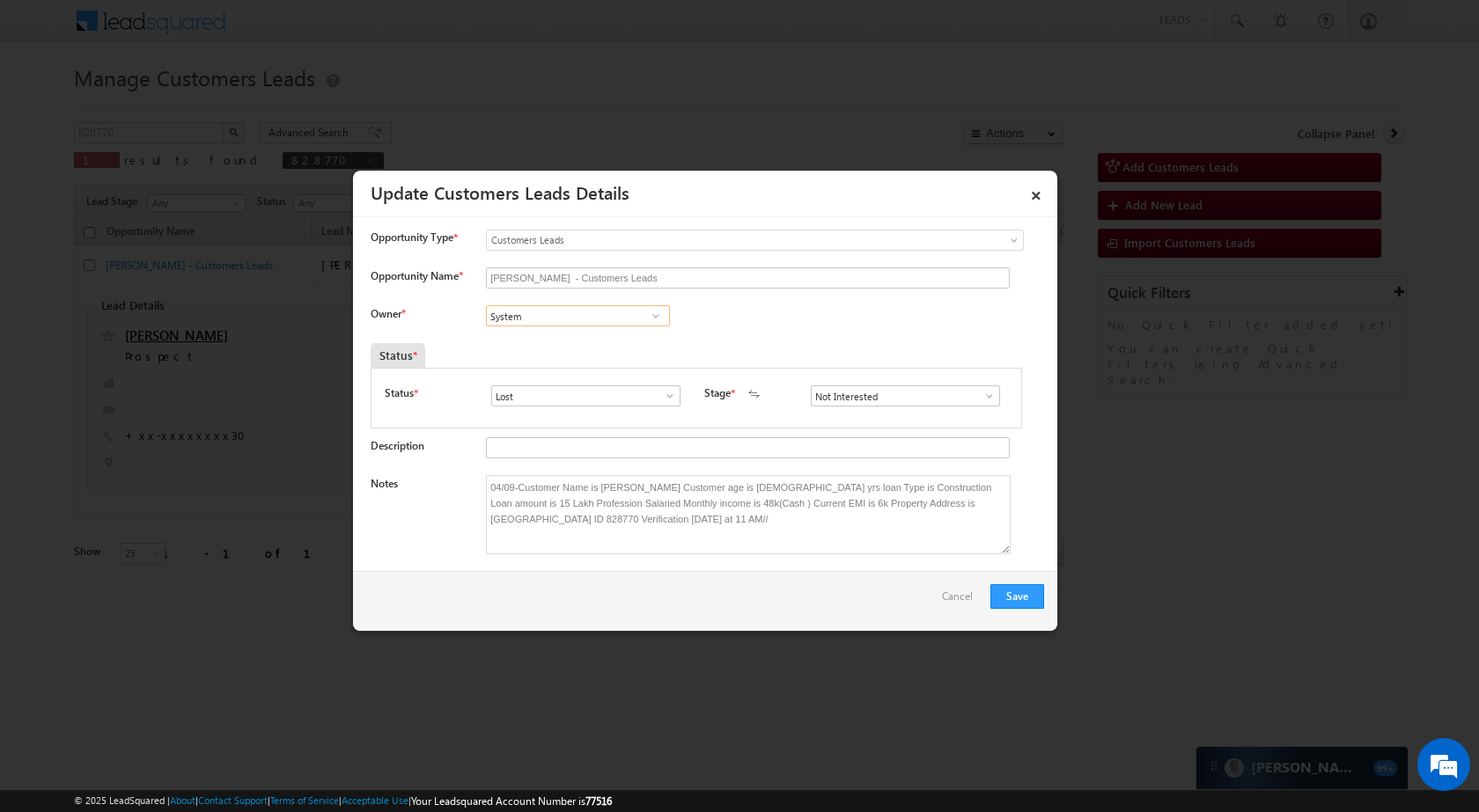
click at [538, 317] on input "System" at bounding box center [578, 316] width 184 height 21
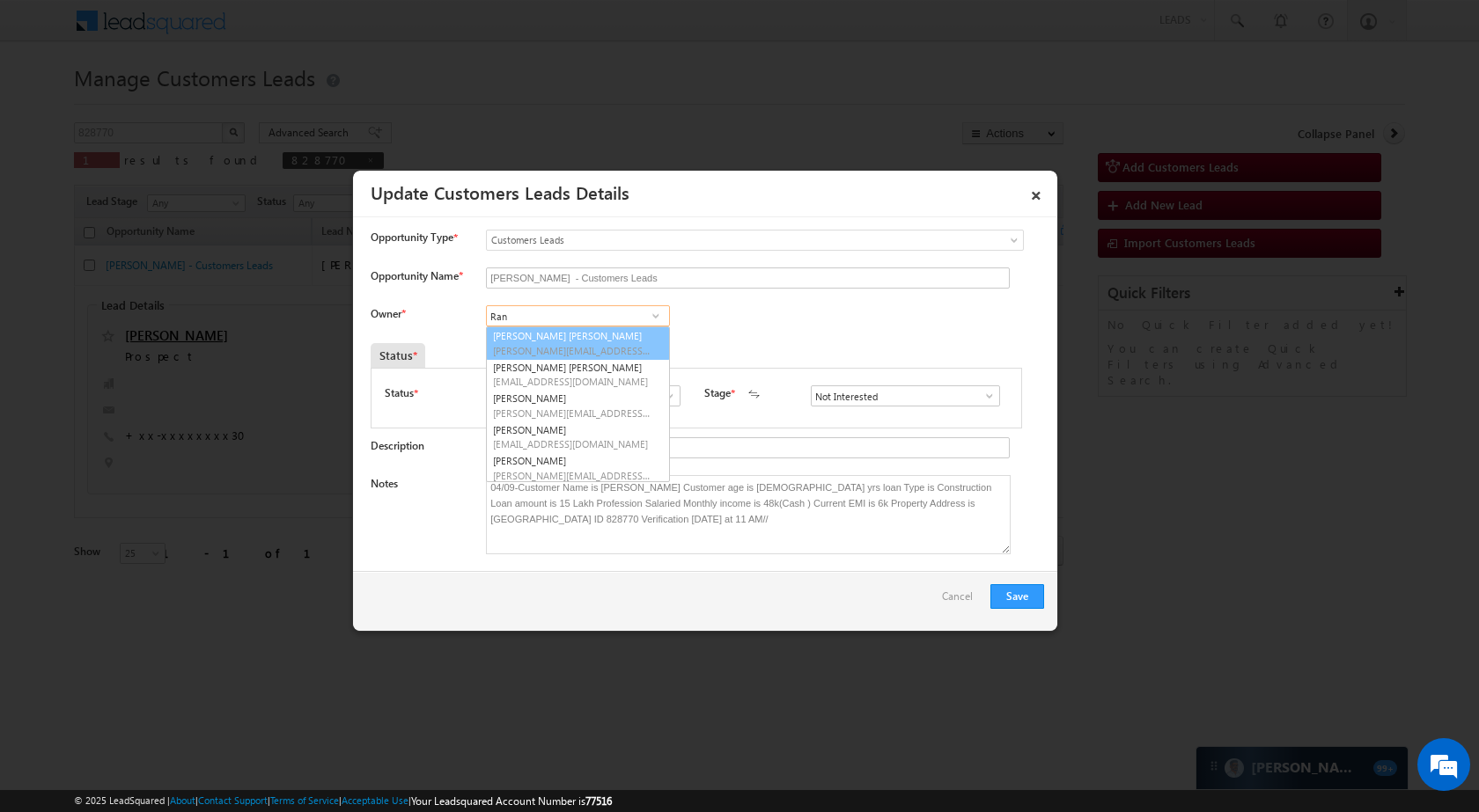
click at [583, 312] on input "Ran" at bounding box center [578, 316] width 184 height 21
click at [580, 326] on input "Ran" at bounding box center [578, 316] width 184 height 21
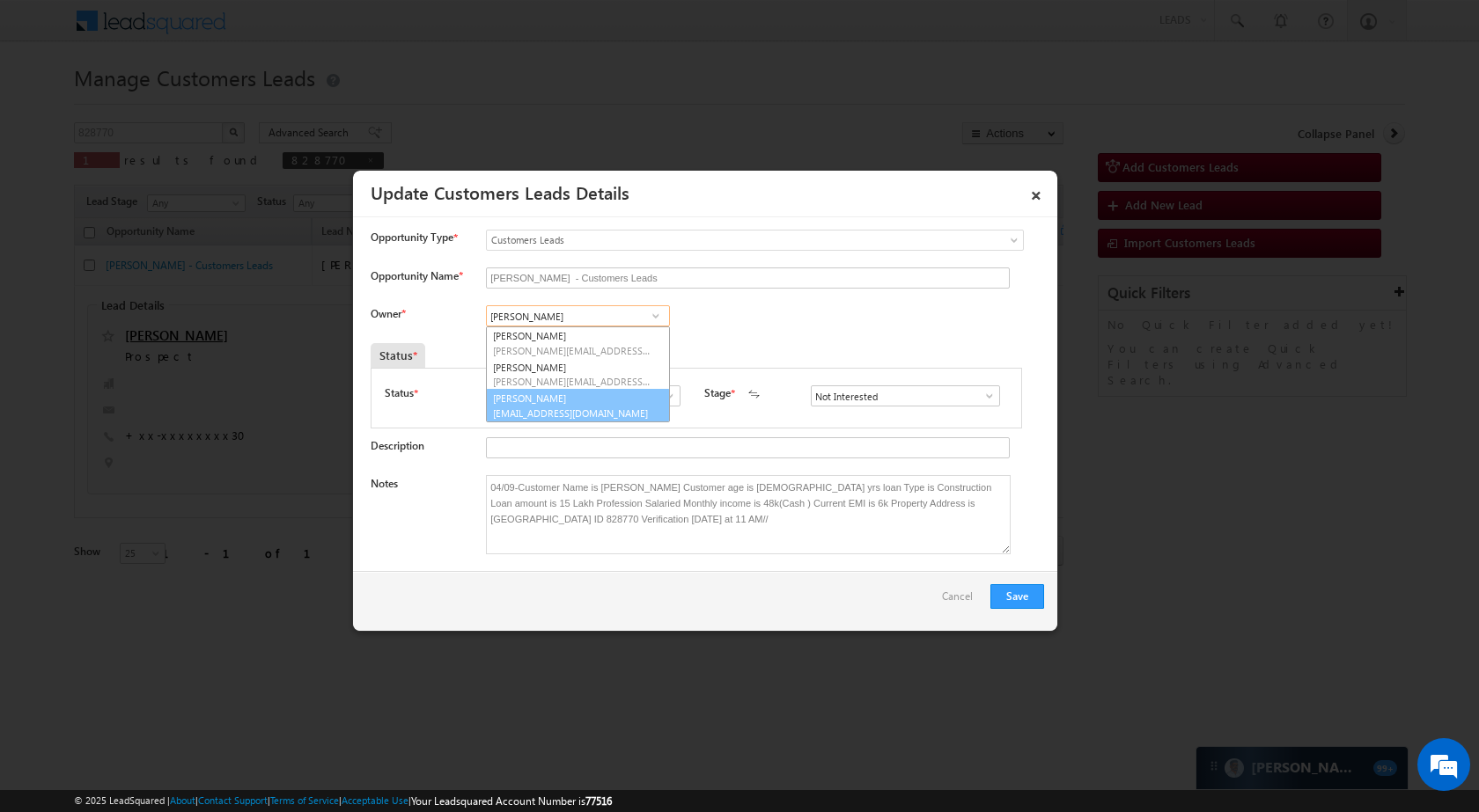
click at [571, 399] on link "Rana Sangram Singh rana.singh@sgrlimited.in" at bounding box center [578, 405] width 184 height 34
type input "[PERSON_NAME]"
click at [1026, 589] on button "Save" at bounding box center [1018, 597] width 54 height 25
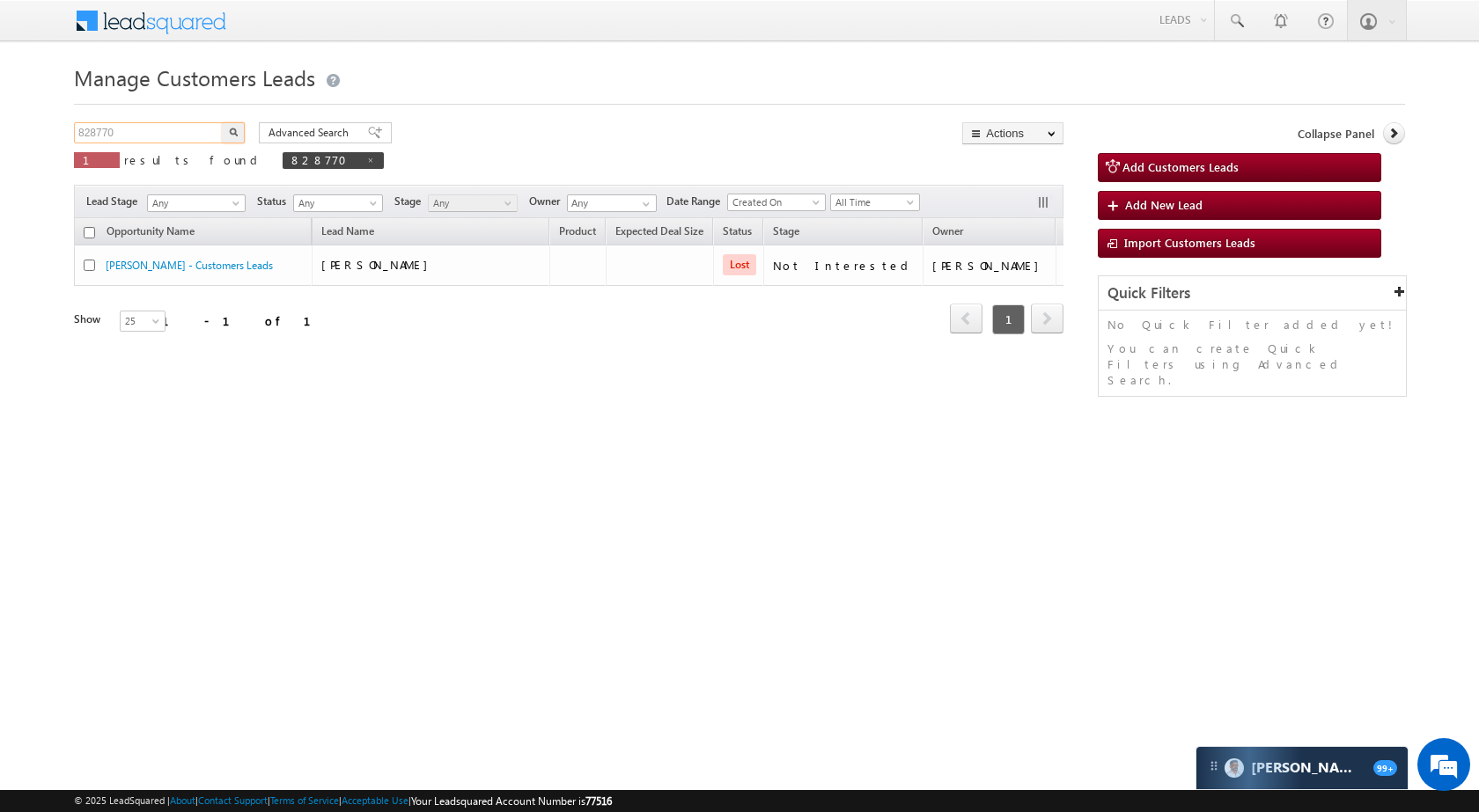
click at [182, 133] on input "828770" at bounding box center [150, 133] width 151 height 21
paste input "792118"
type input "792118"
click at [232, 126] on button "button" at bounding box center [233, 133] width 23 height 21
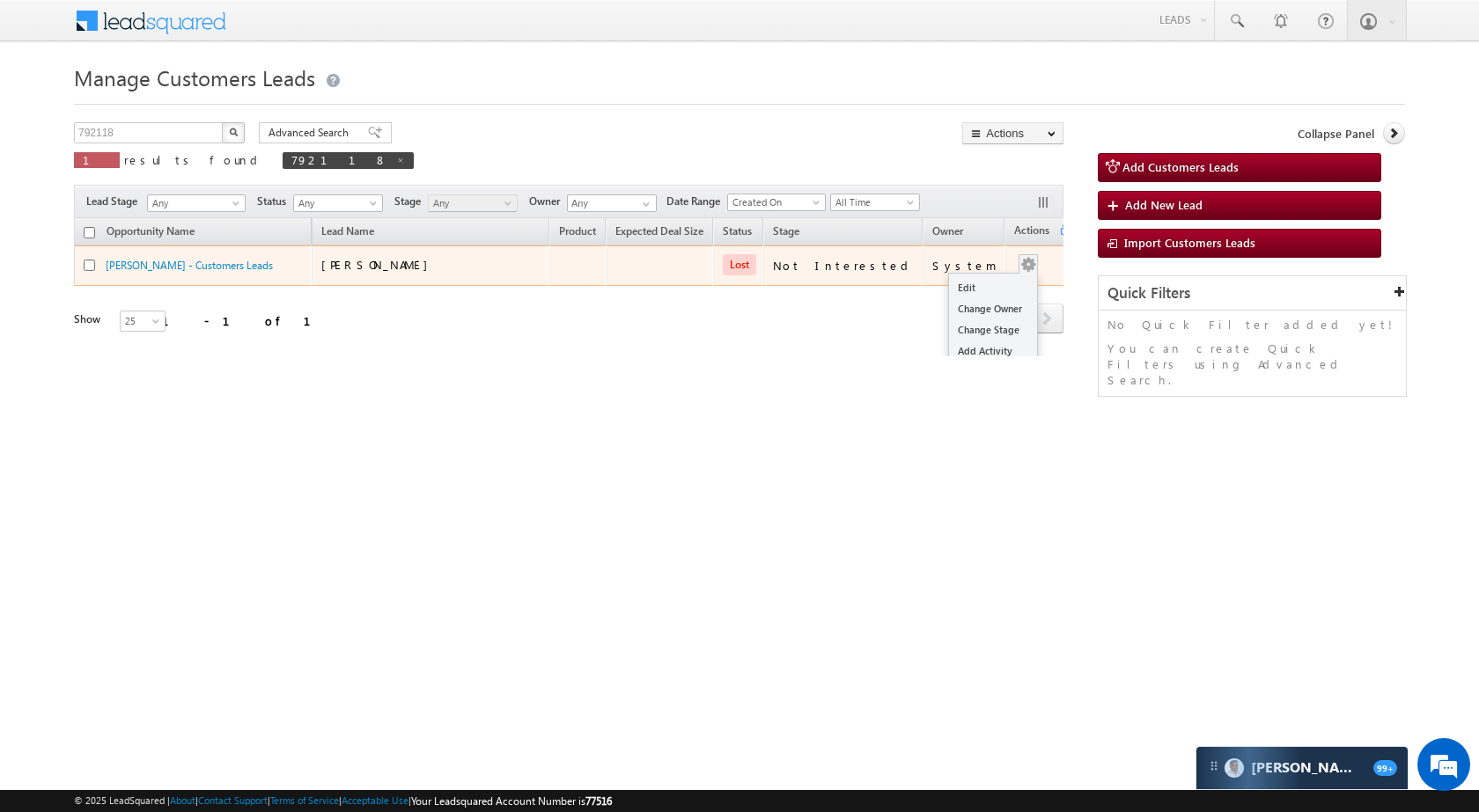
click at [1014, 264] on div "Edit Change Owner Change Stage Add Activity Add Task Delete" at bounding box center [1027, 266] width 28 height 23
click at [972, 291] on link "Edit" at bounding box center [993, 287] width 88 height 21
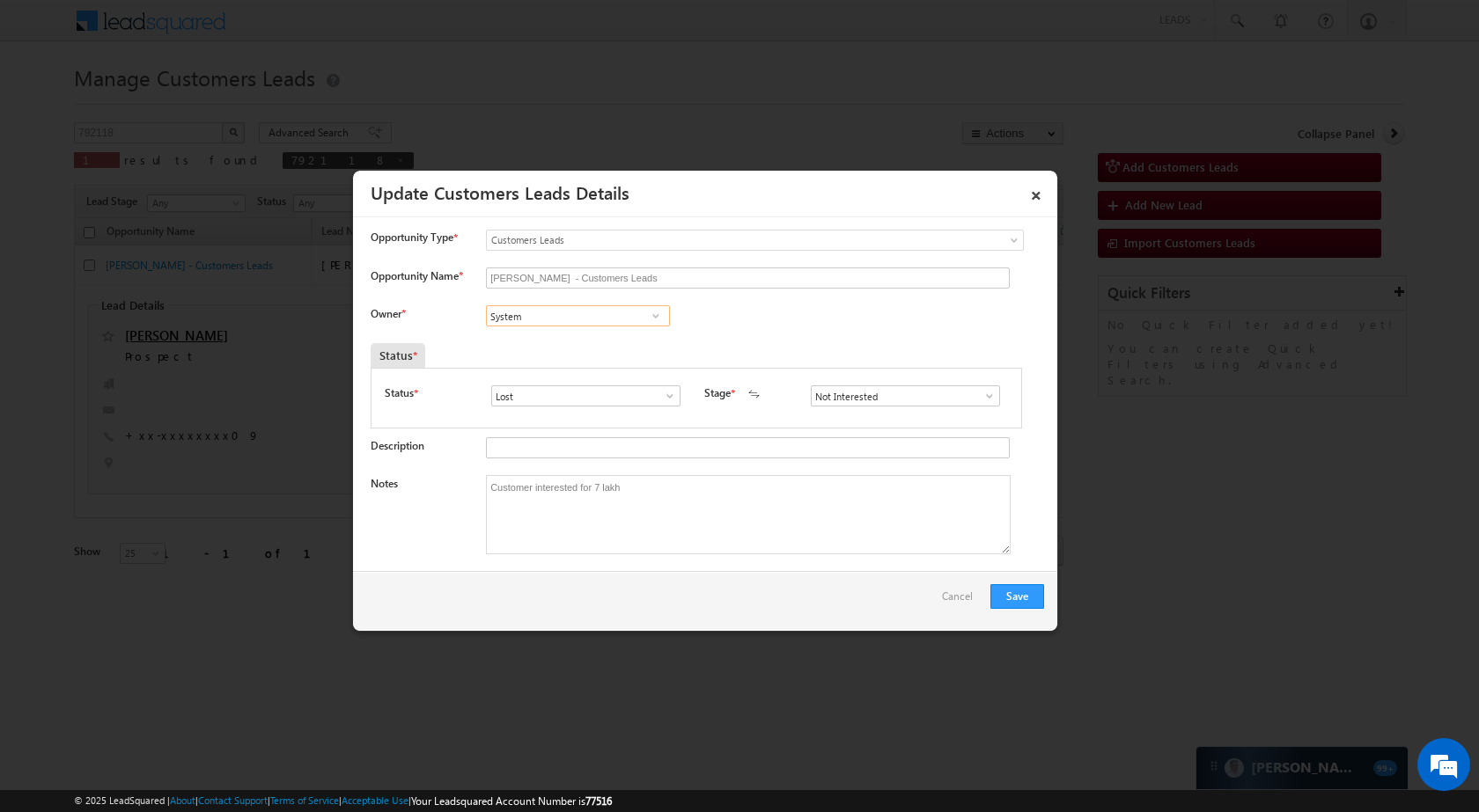
click at [581, 313] on input "System" at bounding box center [578, 316] width 184 height 21
paste input "Rana Sangram Singh"
click at [569, 347] on span "rana.singh@sgrlimited.in" at bounding box center [572, 351] width 158 height 14
type input "Rana Sangram Singh"
click at [1032, 604] on button "Save" at bounding box center [1018, 597] width 54 height 25
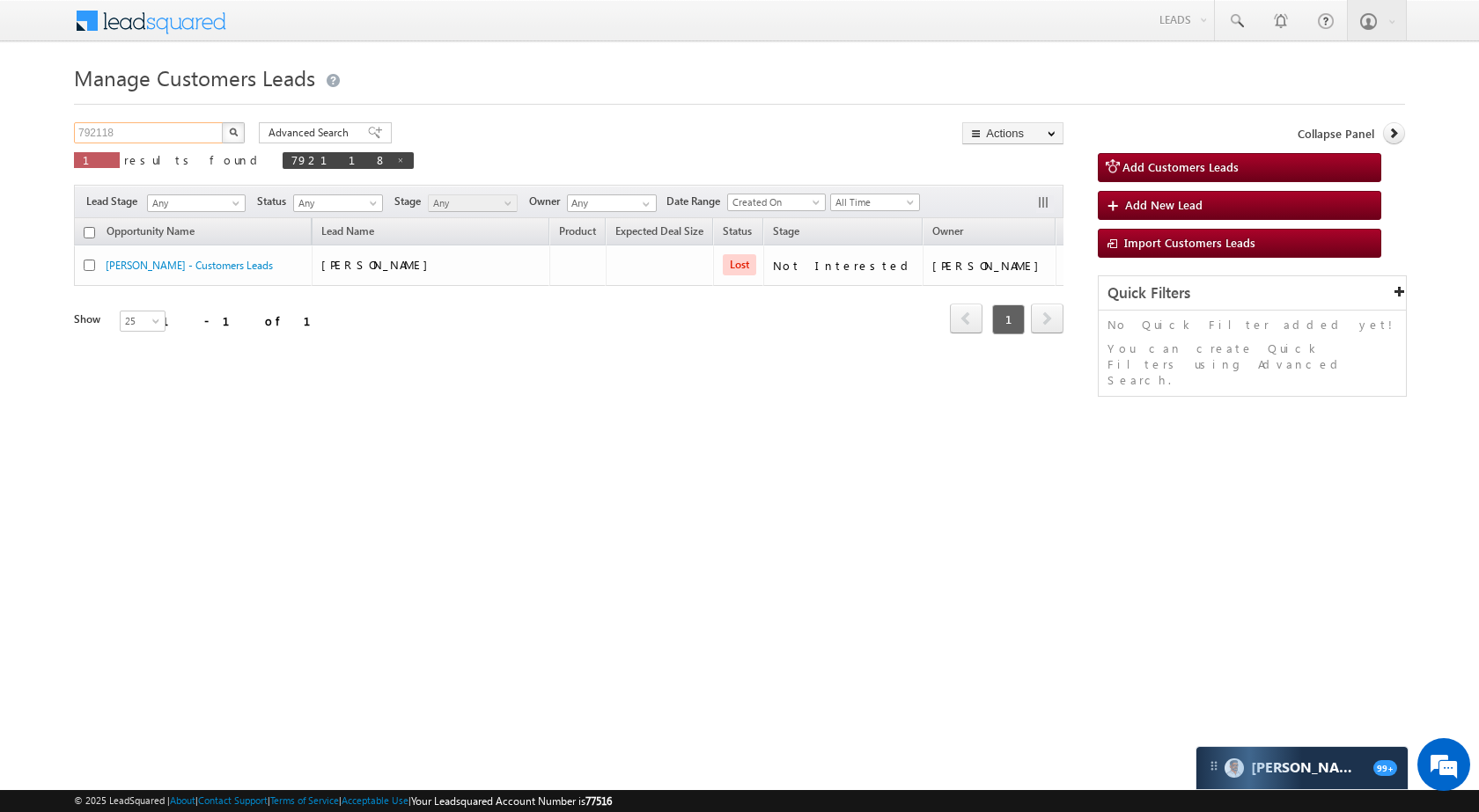
click at [169, 137] on input "792118" at bounding box center [150, 133] width 151 height 21
paste input "818184"
type input "818184"
click at [236, 134] on img "button" at bounding box center [233, 131] width 9 height 9
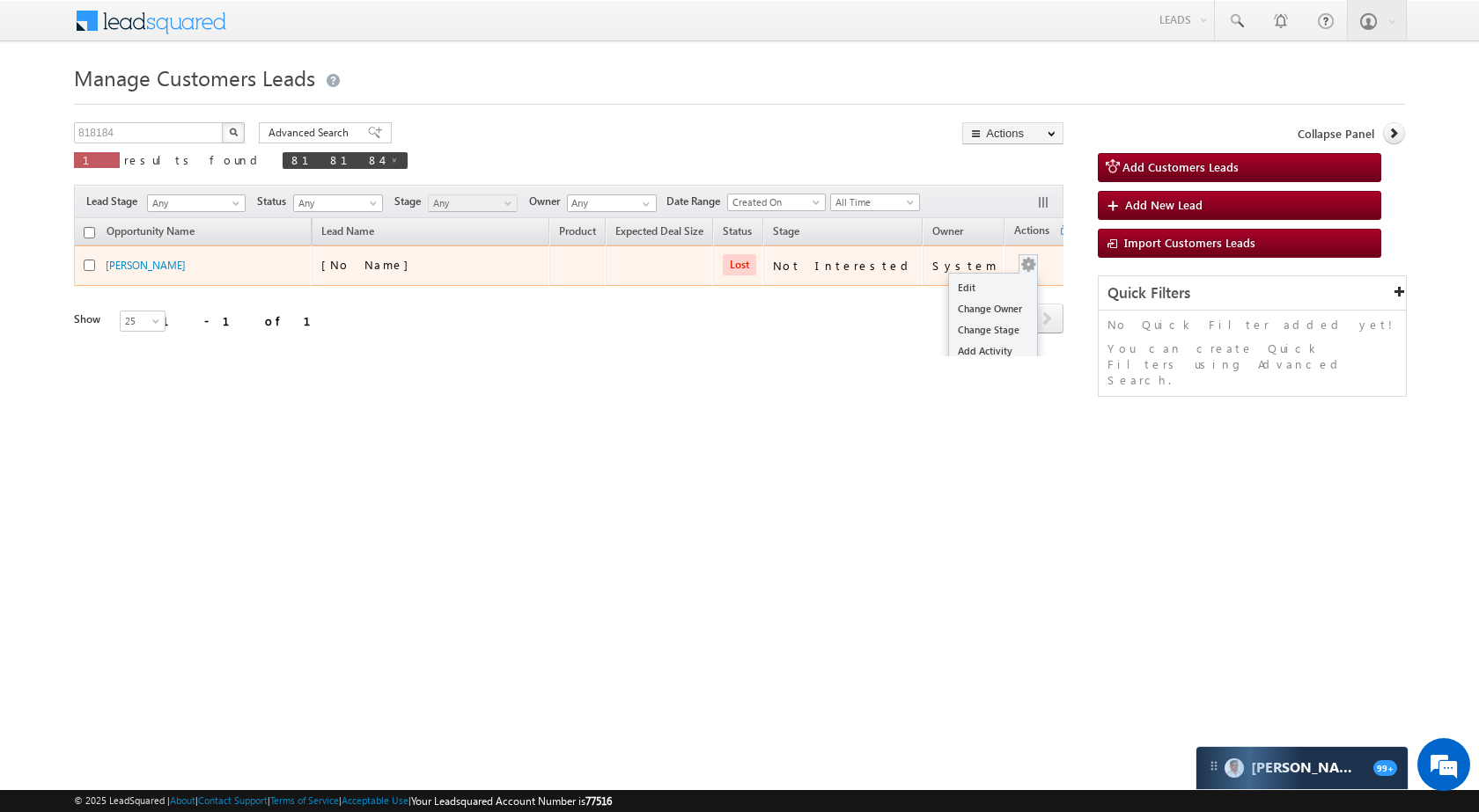
click at [1018, 257] on td "Edit Change Owner Change Stage Add Activity Add Task Delete" at bounding box center [1041, 266] width 73 height 41
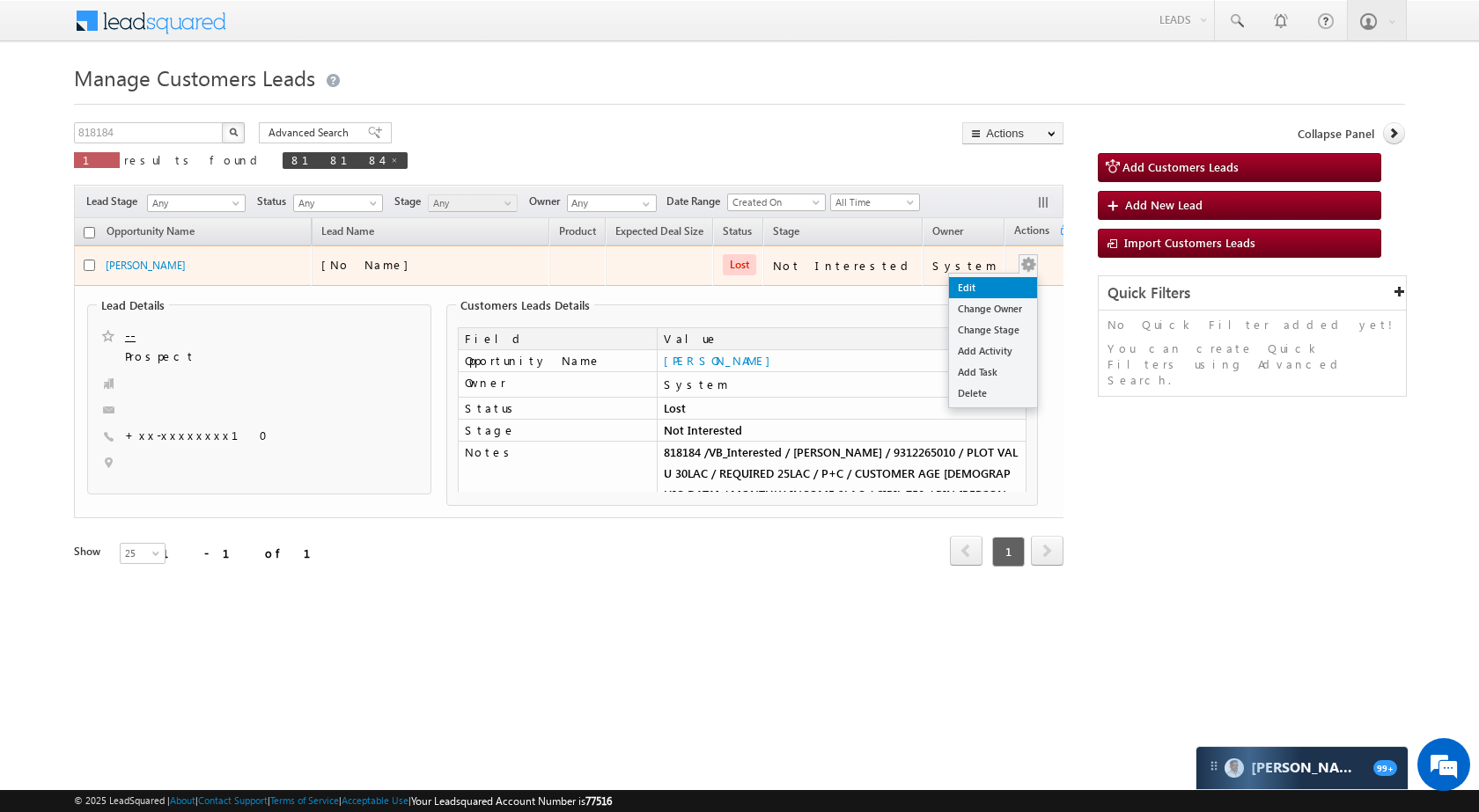
click at [972, 286] on link "Edit" at bounding box center [993, 287] width 88 height 21
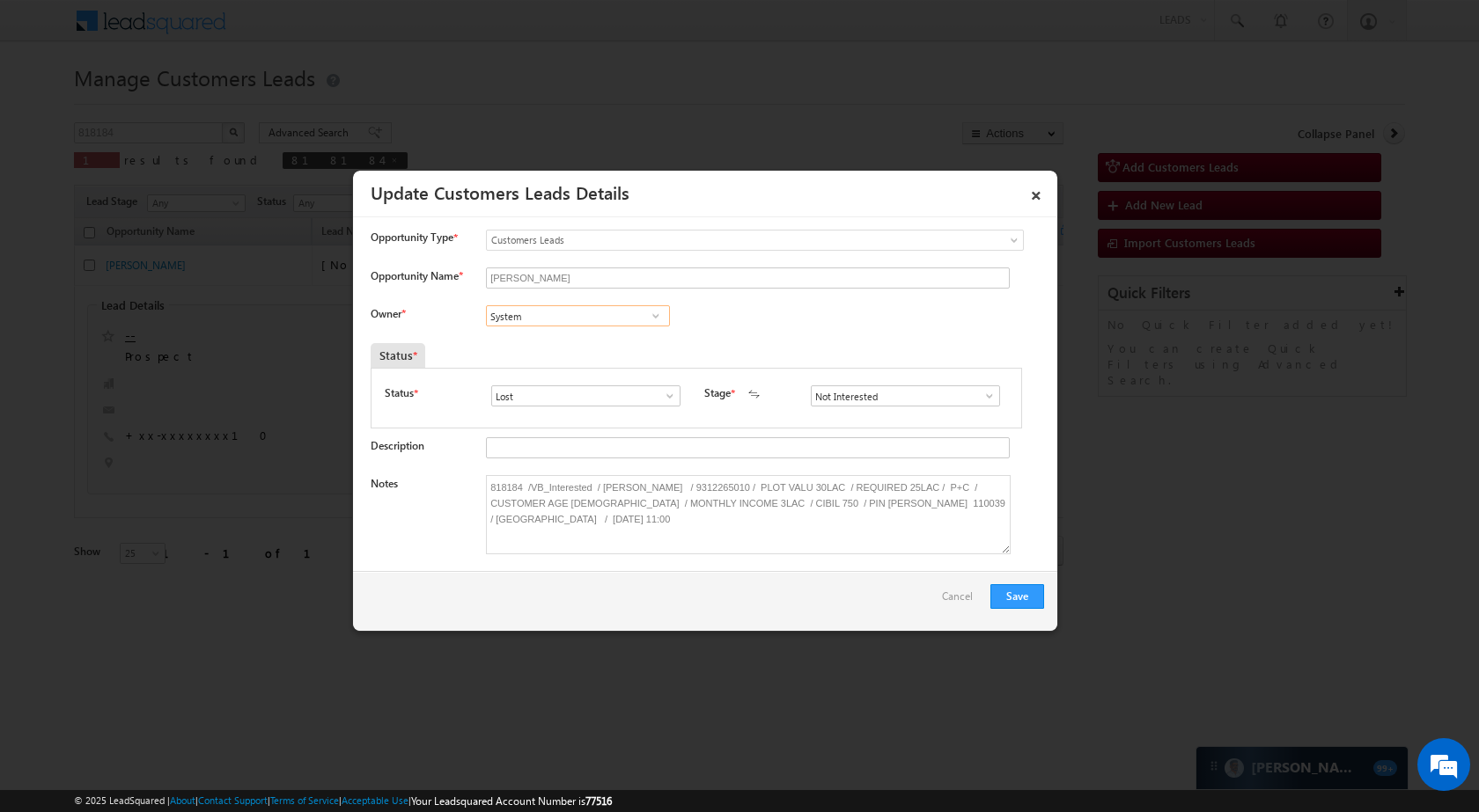
click at [576, 311] on input "System" at bounding box center [578, 316] width 184 height 21
paste input "[PERSON_NAME]"
click at [567, 344] on span "[EMAIL_ADDRESS][DOMAIN_NAME]" at bounding box center [572, 351] width 158 height 14
type input "[PERSON_NAME]"
click at [1031, 605] on button "Save" at bounding box center [1018, 597] width 54 height 25
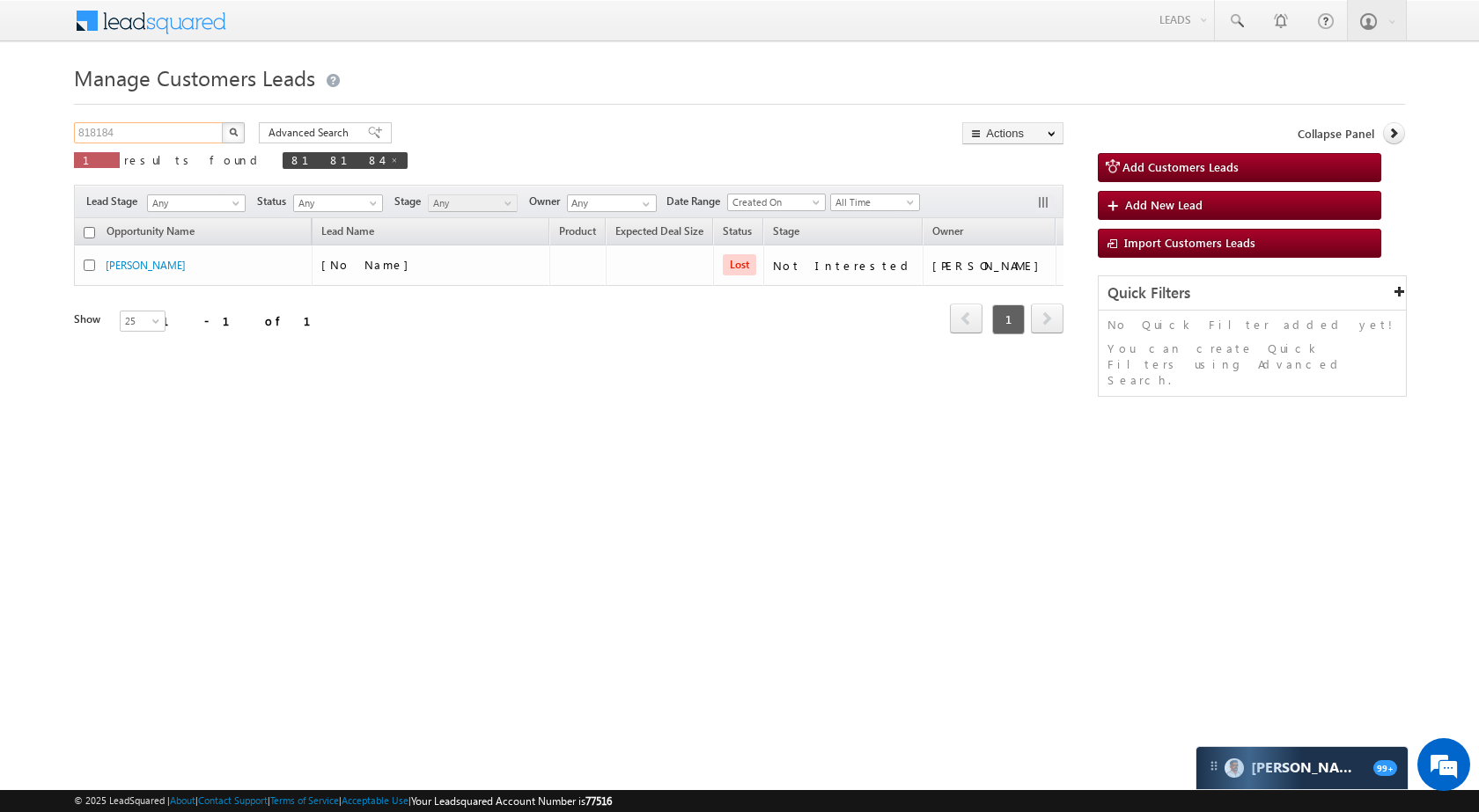
click at [167, 142] on input "818184" at bounding box center [150, 133] width 151 height 21
paste input "1017"
type input "811017"
click at [227, 137] on button "button" at bounding box center [233, 133] width 23 height 21
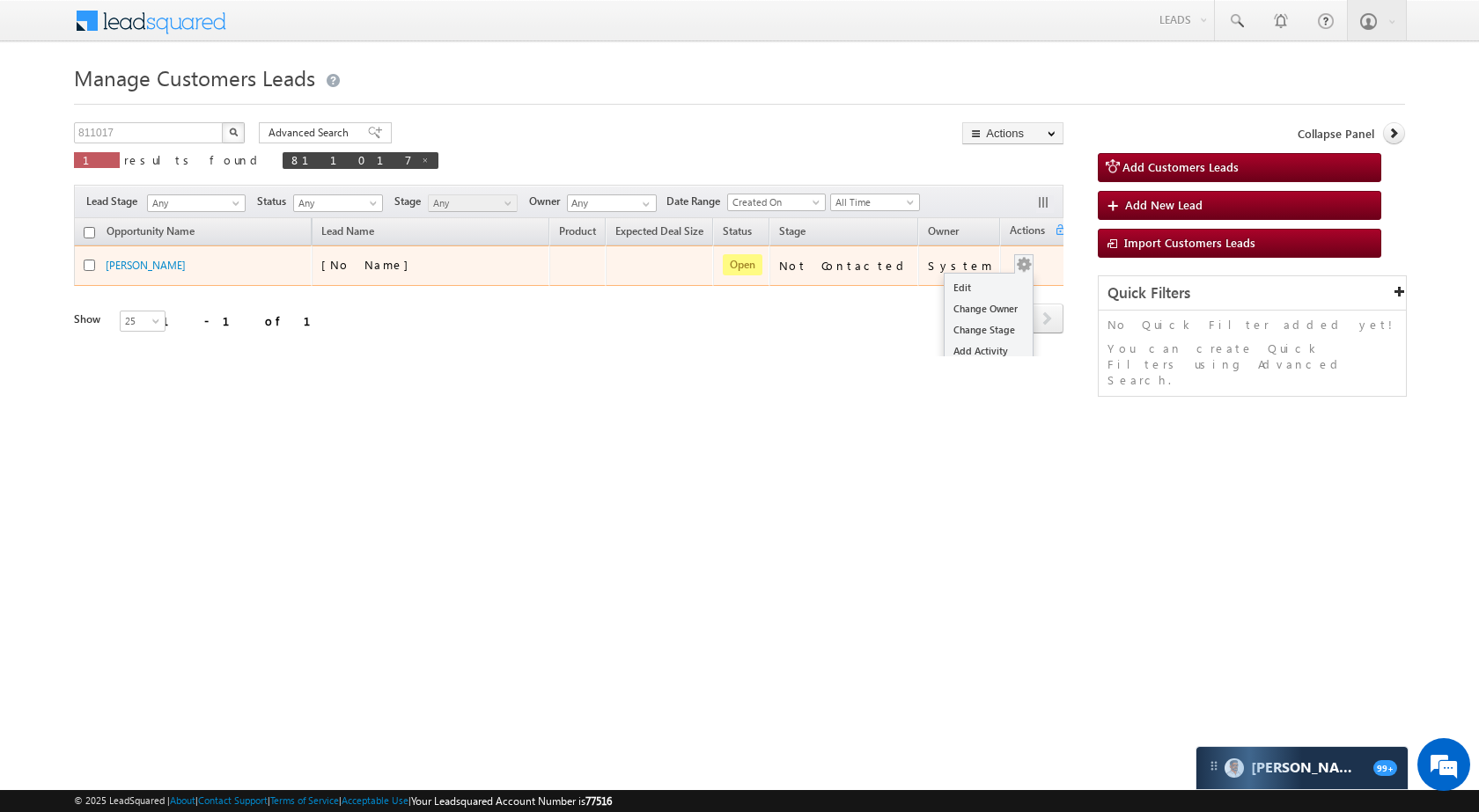
click at [1015, 263] on button "button" at bounding box center [1024, 265] width 17 height 17
click at [1014, 260] on div "Edit Change Owner Change Stage Add Activity Add Task Delete" at bounding box center [1024, 266] width 28 height 23
click at [976, 282] on link "Edit" at bounding box center [988, 287] width 88 height 21
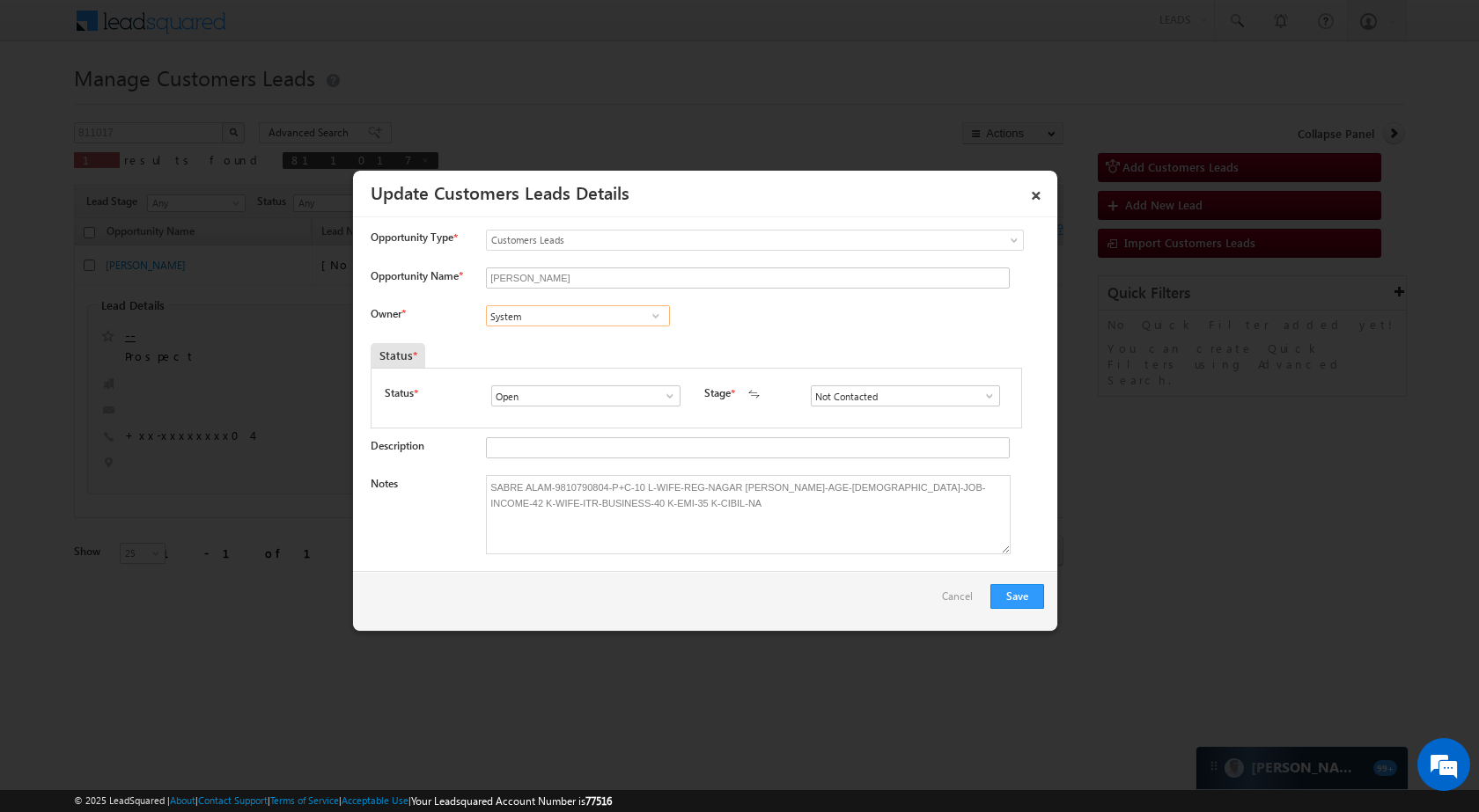
click at [561, 313] on input "System" at bounding box center [578, 316] width 184 height 21
paste input "[PERSON_NAME]"
click at [582, 354] on span "rana.singh@sgrlimited.in" at bounding box center [572, 351] width 158 height 14
type input "[PERSON_NAME]"
click at [1019, 604] on button "Save" at bounding box center [1018, 597] width 54 height 25
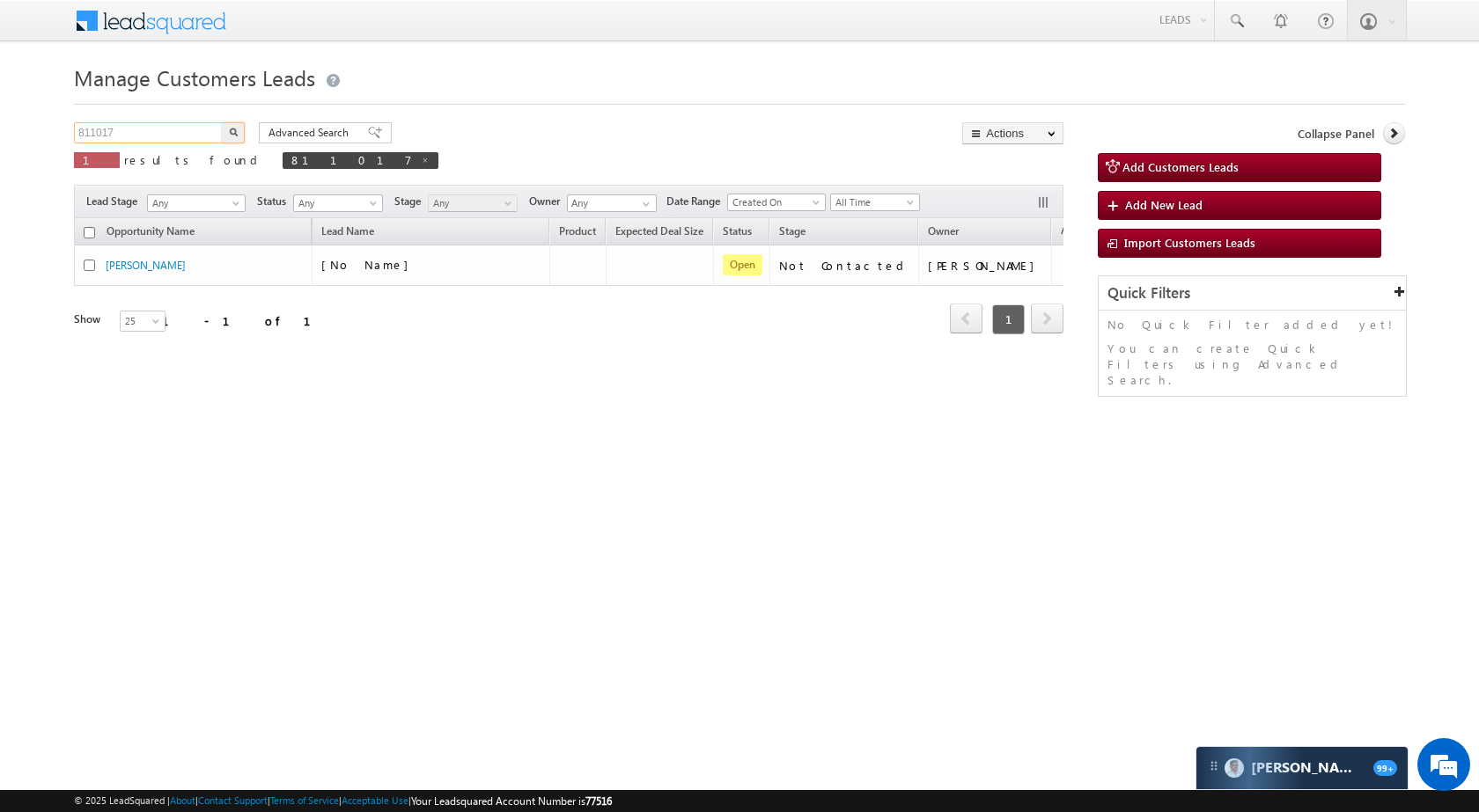
click at [182, 135] on input "811017" at bounding box center [150, 133] width 151 height 21
paste input "55894"
type input "855894"
click at [227, 131] on button "button" at bounding box center [233, 133] width 23 height 21
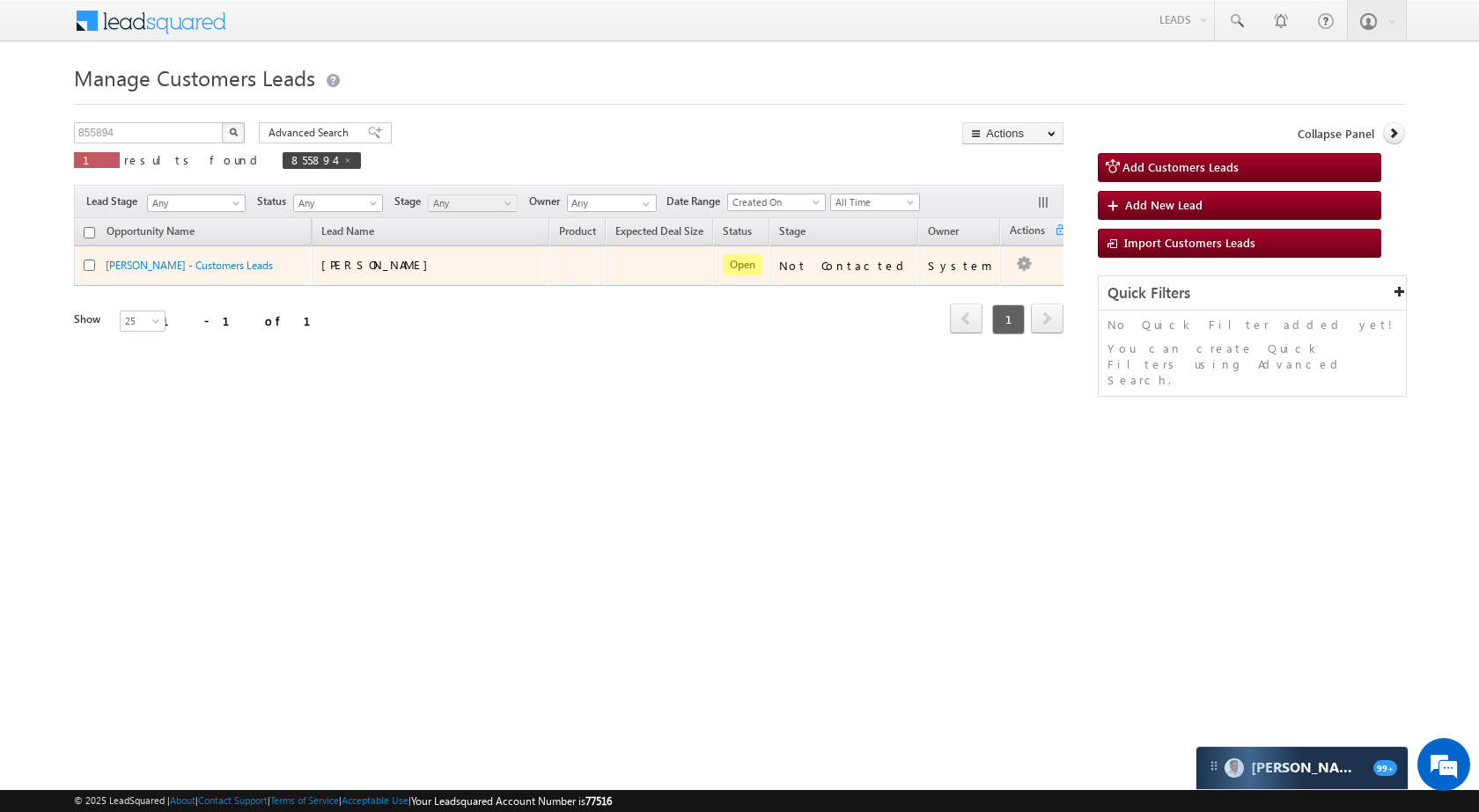
click at [1023, 261] on td "Edit Change Owner Change Stage Add Activity Add Task Delete" at bounding box center [1037, 266] width 73 height 41
click at [989, 278] on link "Edit" at bounding box center [988, 287] width 88 height 21
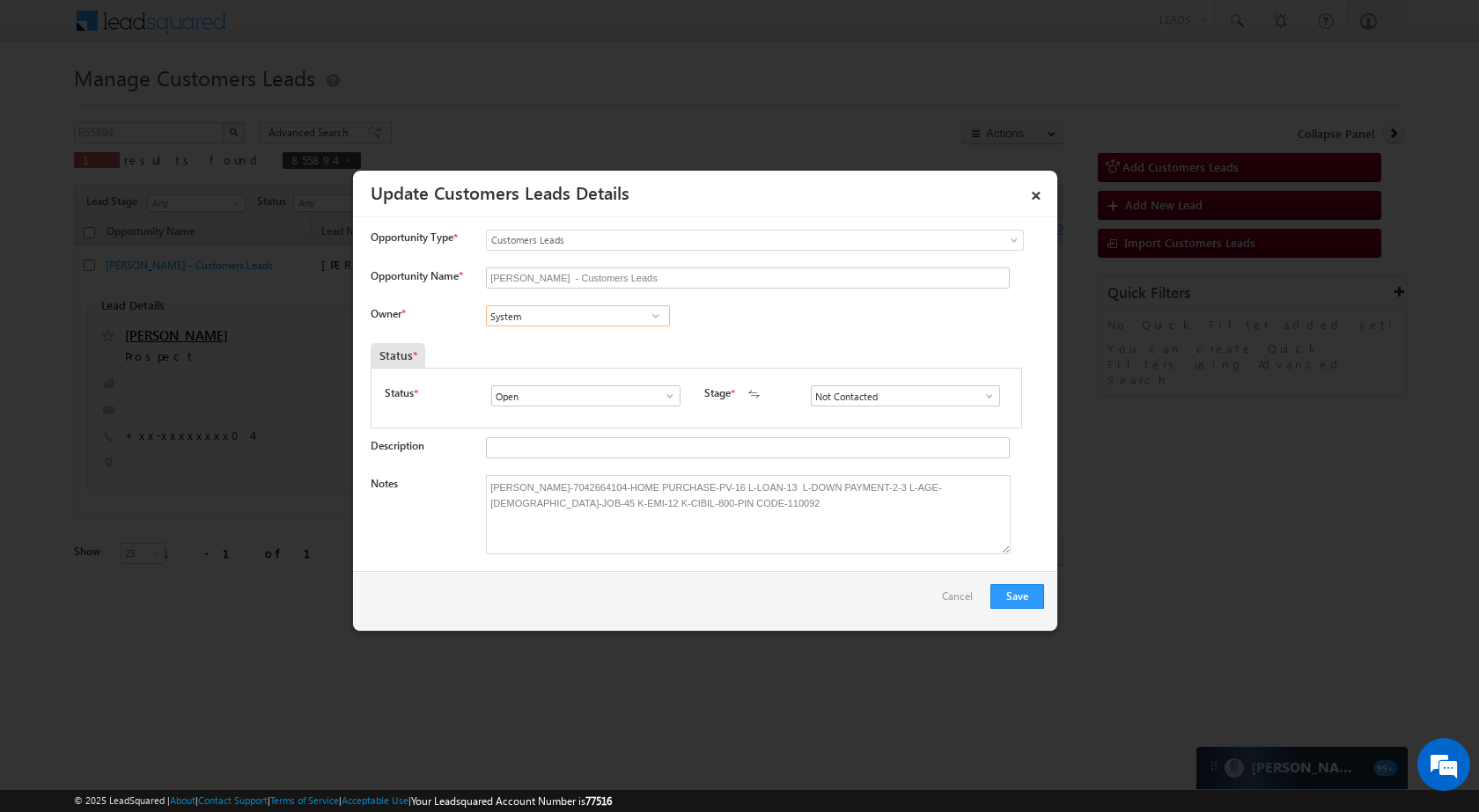
click at [624, 315] on input "System" at bounding box center [578, 316] width 184 height 21
paste input "Rana Sangram Singh"
click at [619, 358] on link "Rana Sangram Singh rana.singh@sgrlimited.in" at bounding box center [578, 343] width 184 height 34
type input "Rana Sangram Singh"
click at [1010, 597] on button "Save" at bounding box center [1018, 597] width 54 height 25
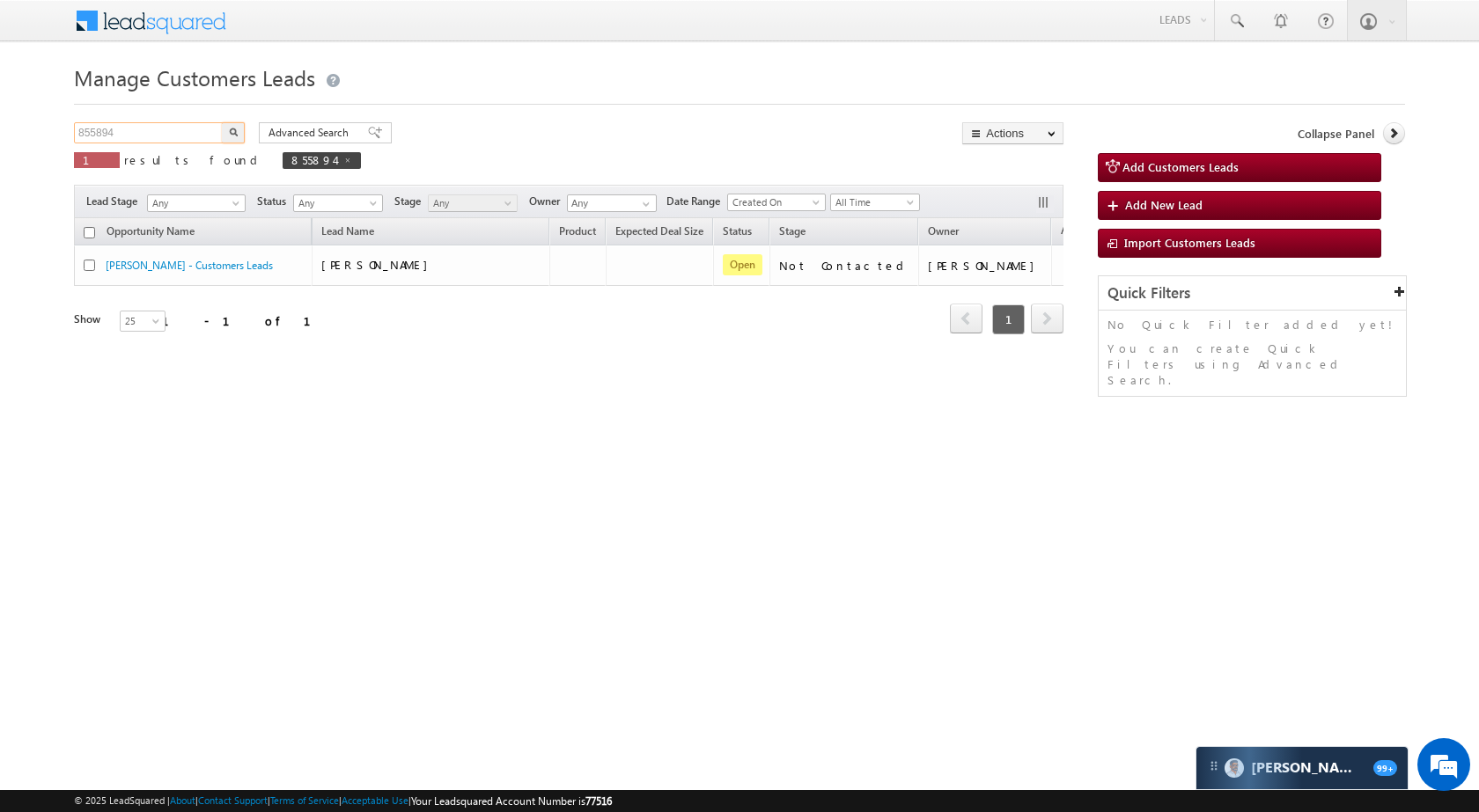
click at [158, 128] on input "855894" at bounding box center [150, 133] width 151 height 21
paste input "75217"
type input "875217"
click at [227, 128] on button "button" at bounding box center [233, 133] width 23 height 21
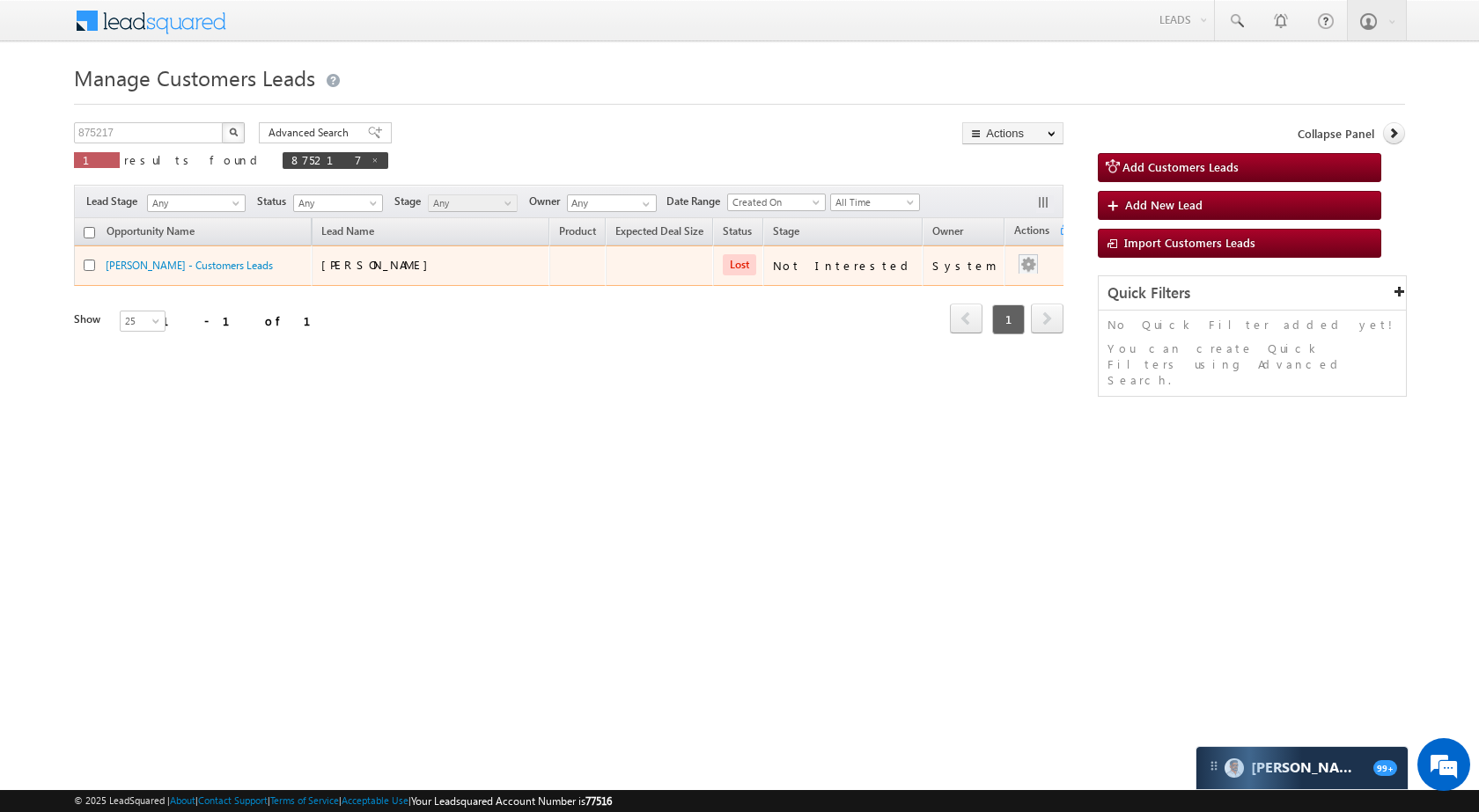
click at [1020, 259] on button "button" at bounding box center [1028, 265] width 17 height 17
click at [981, 282] on link "Edit" at bounding box center [993, 287] width 88 height 21
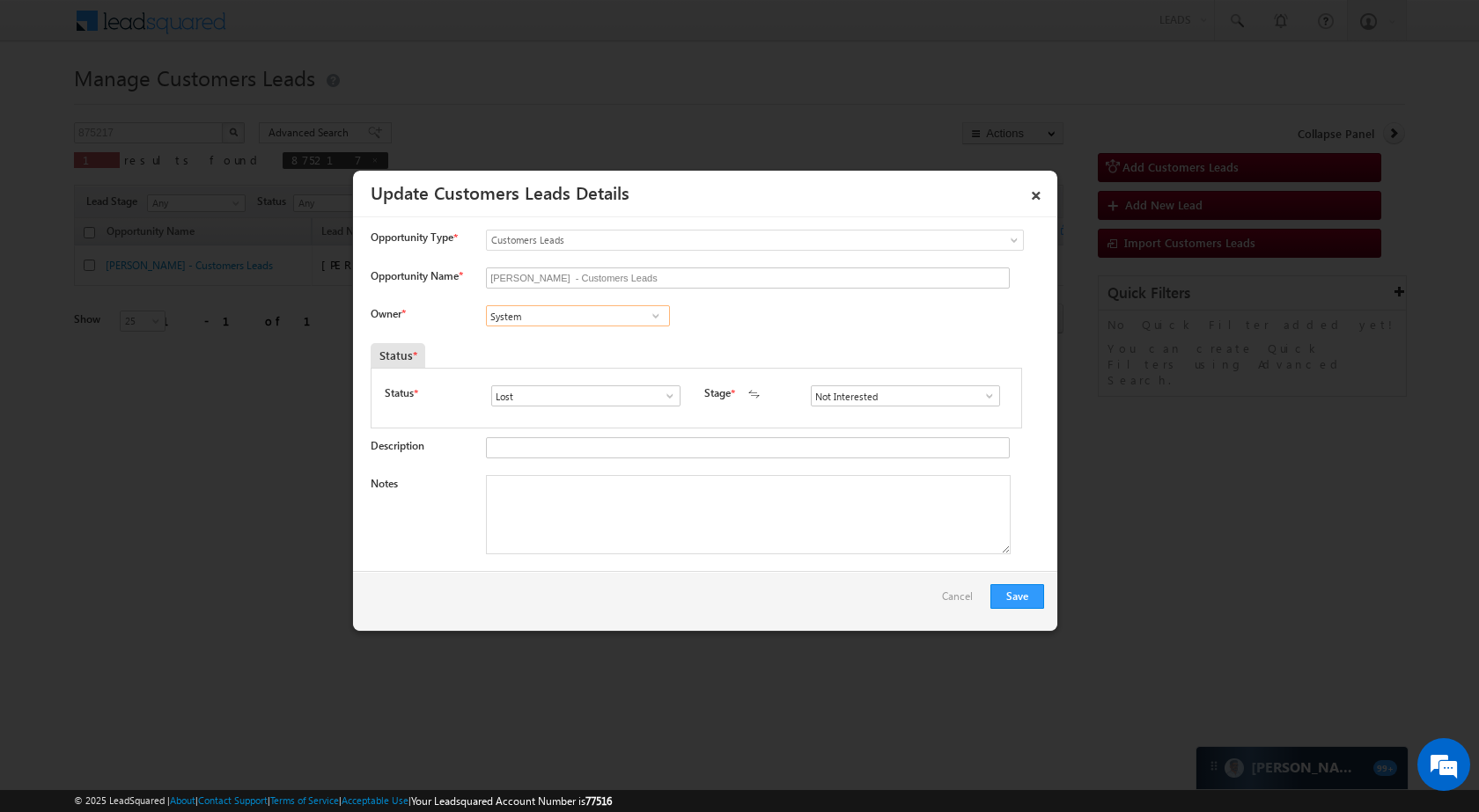
click at [543, 321] on input "System" at bounding box center [578, 316] width 184 height 21
paste input "Rana Sangram Singh"
click at [543, 334] on link "Rana Sangram Singh rana.singh@sgrlimited.in" at bounding box center [578, 343] width 184 height 34
type input "Rana Sangram Singh"
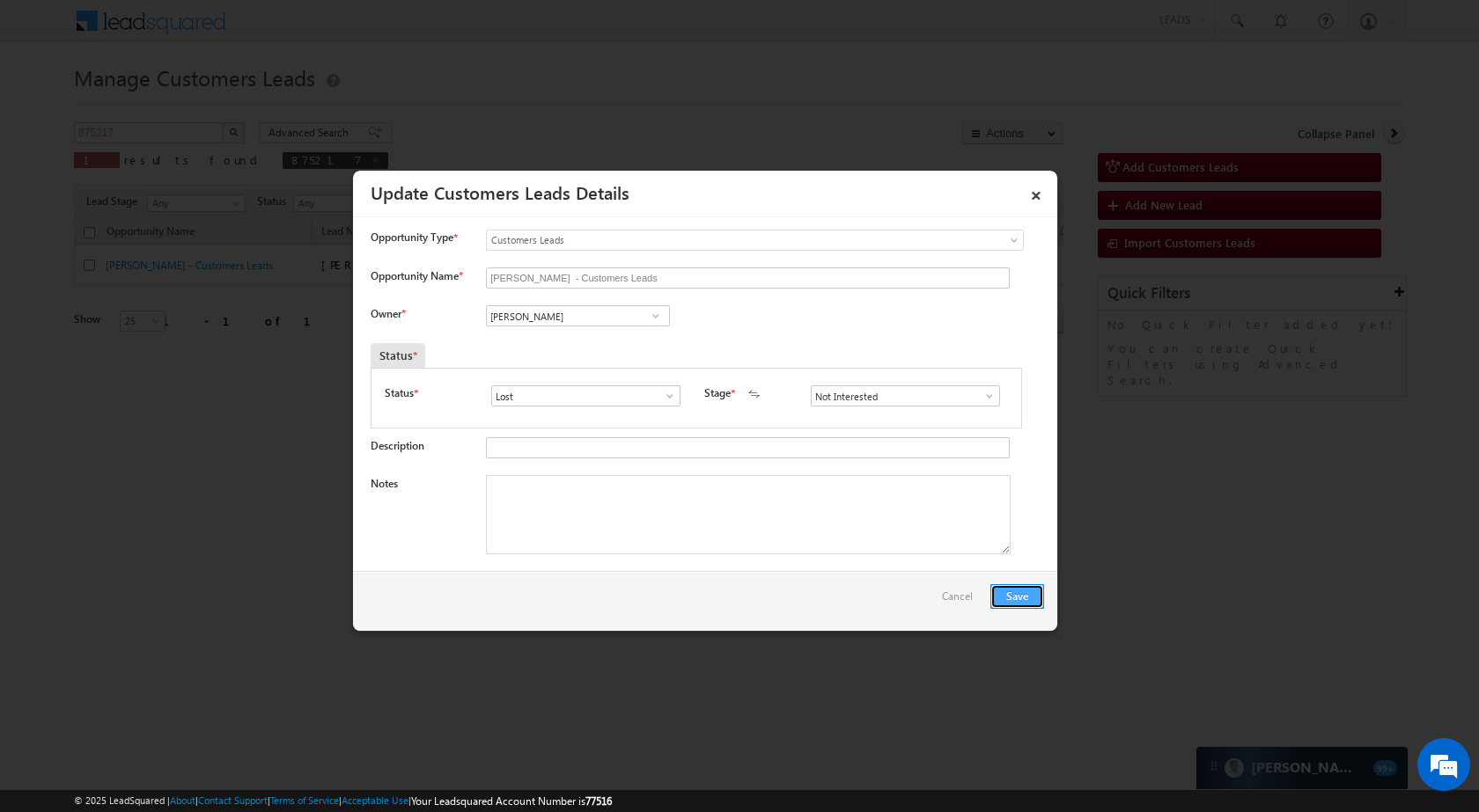
click at [1022, 605] on button "Save" at bounding box center [1018, 597] width 54 height 25
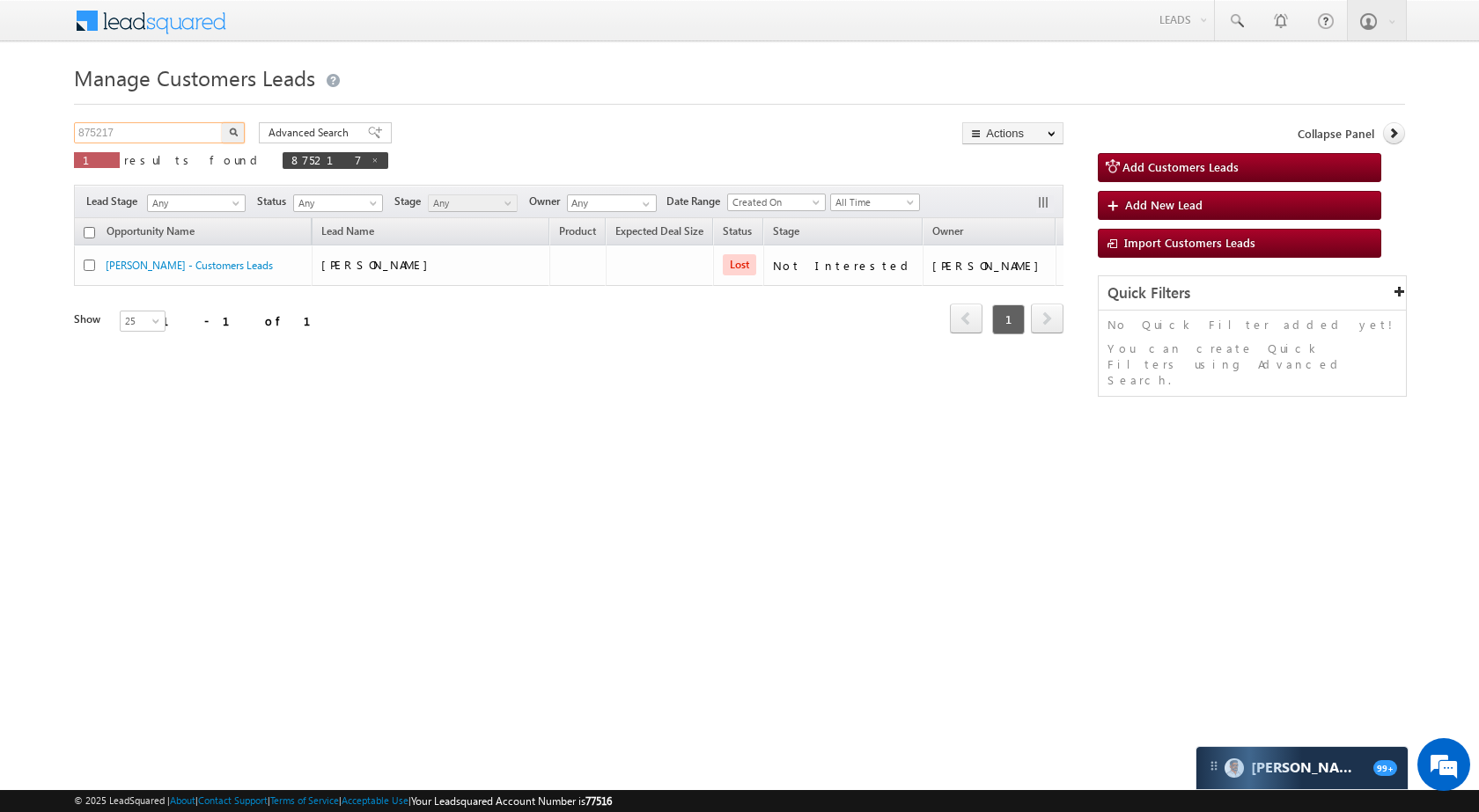
click at [181, 126] on input "875217" at bounding box center [150, 133] width 151 height 21
paste input "6493"
type input "864937"
click at [241, 134] on button "button" at bounding box center [233, 133] width 23 height 21
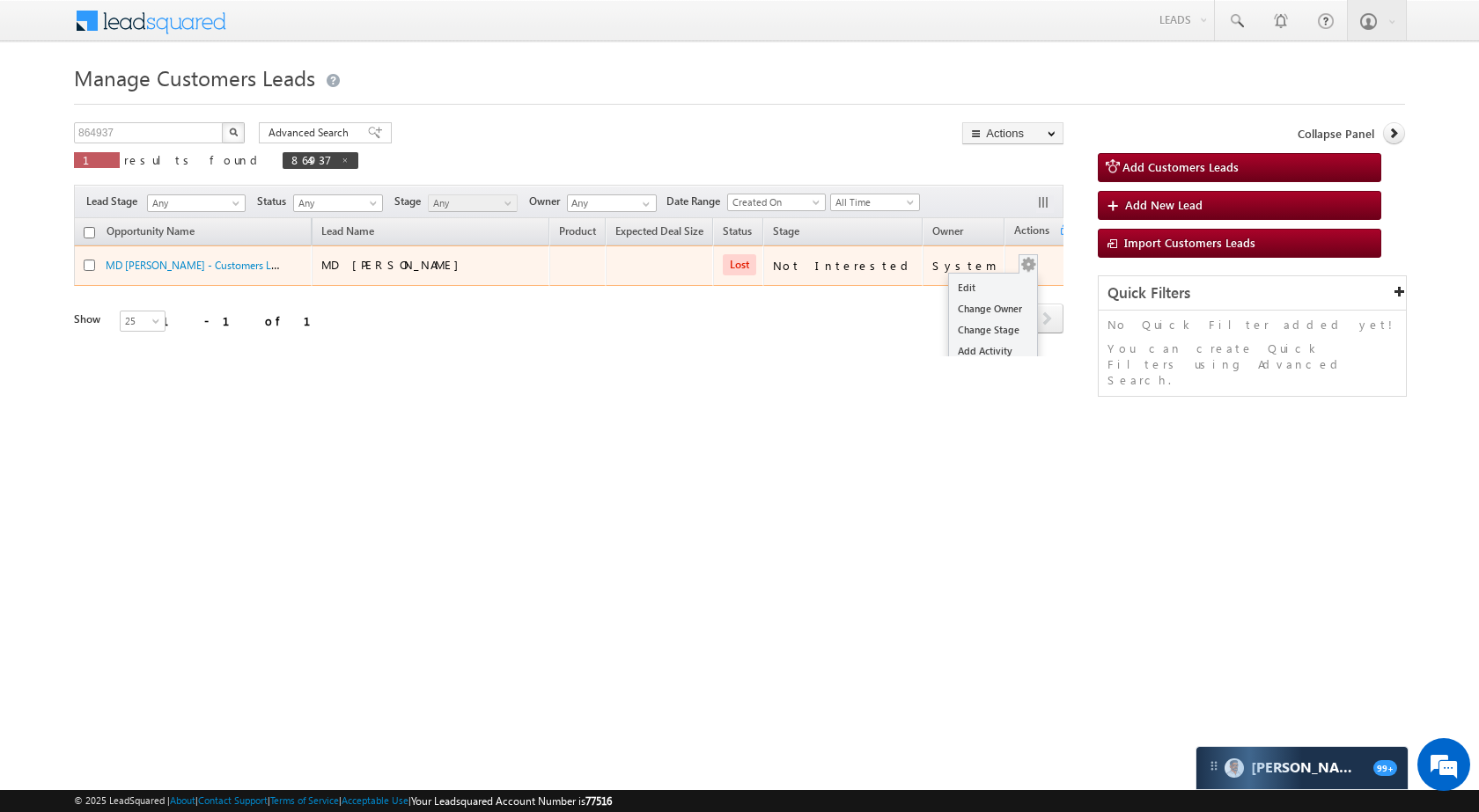
click at [1014, 257] on div "Edit Change Owner Change Stage Add Activity Add Task Delete" at bounding box center [1027, 266] width 28 height 23
click at [986, 279] on link "Edit" at bounding box center [993, 287] width 88 height 21
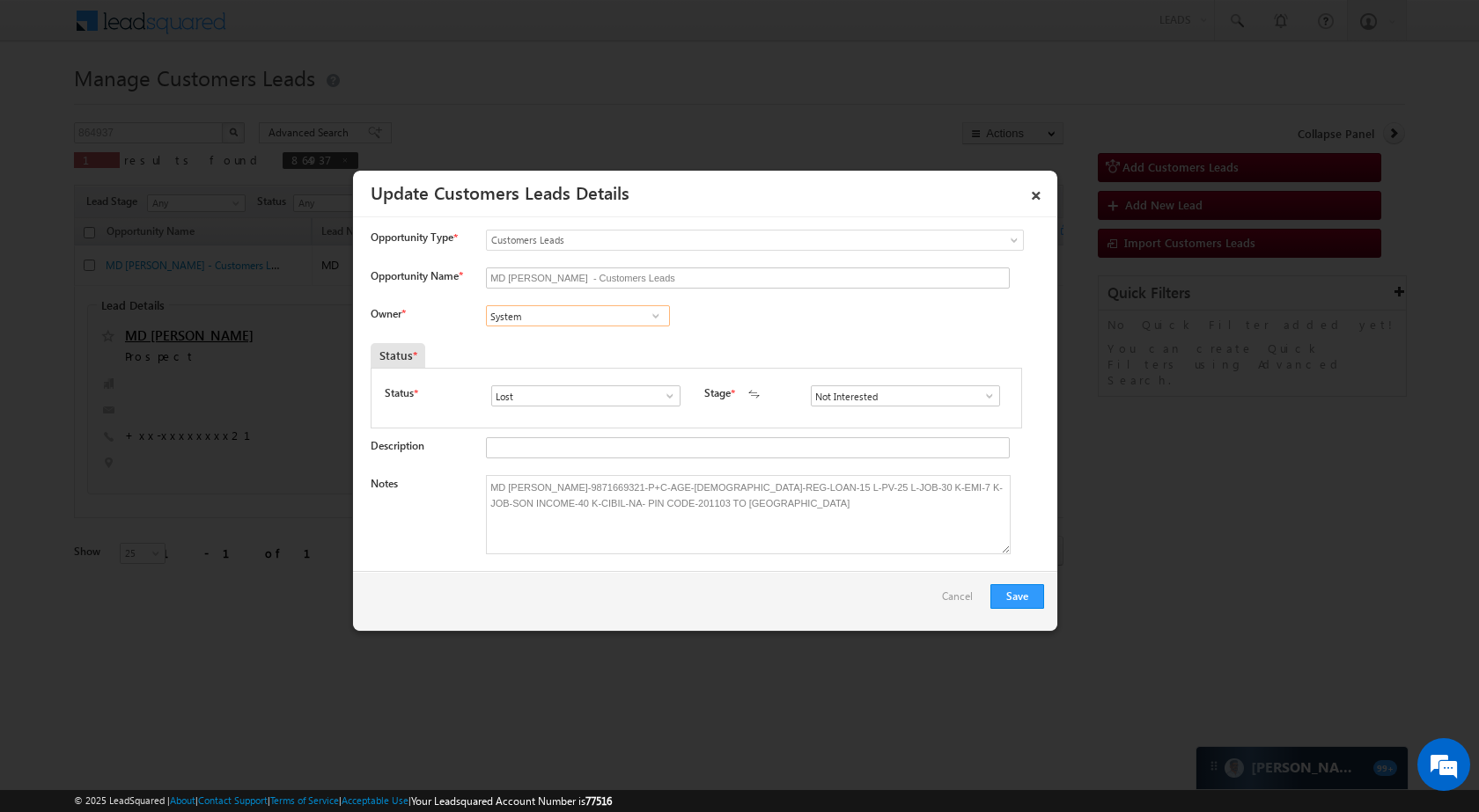
click at [564, 321] on input "System" at bounding box center [578, 316] width 184 height 21
paste input "[PERSON_NAME]"
click at [564, 344] on span "rana.singh@sgrlimited.in" at bounding box center [572, 351] width 158 height 14
type input "[PERSON_NAME]"
click at [999, 596] on button "Save" at bounding box center [1018, 597] width 54 height 25
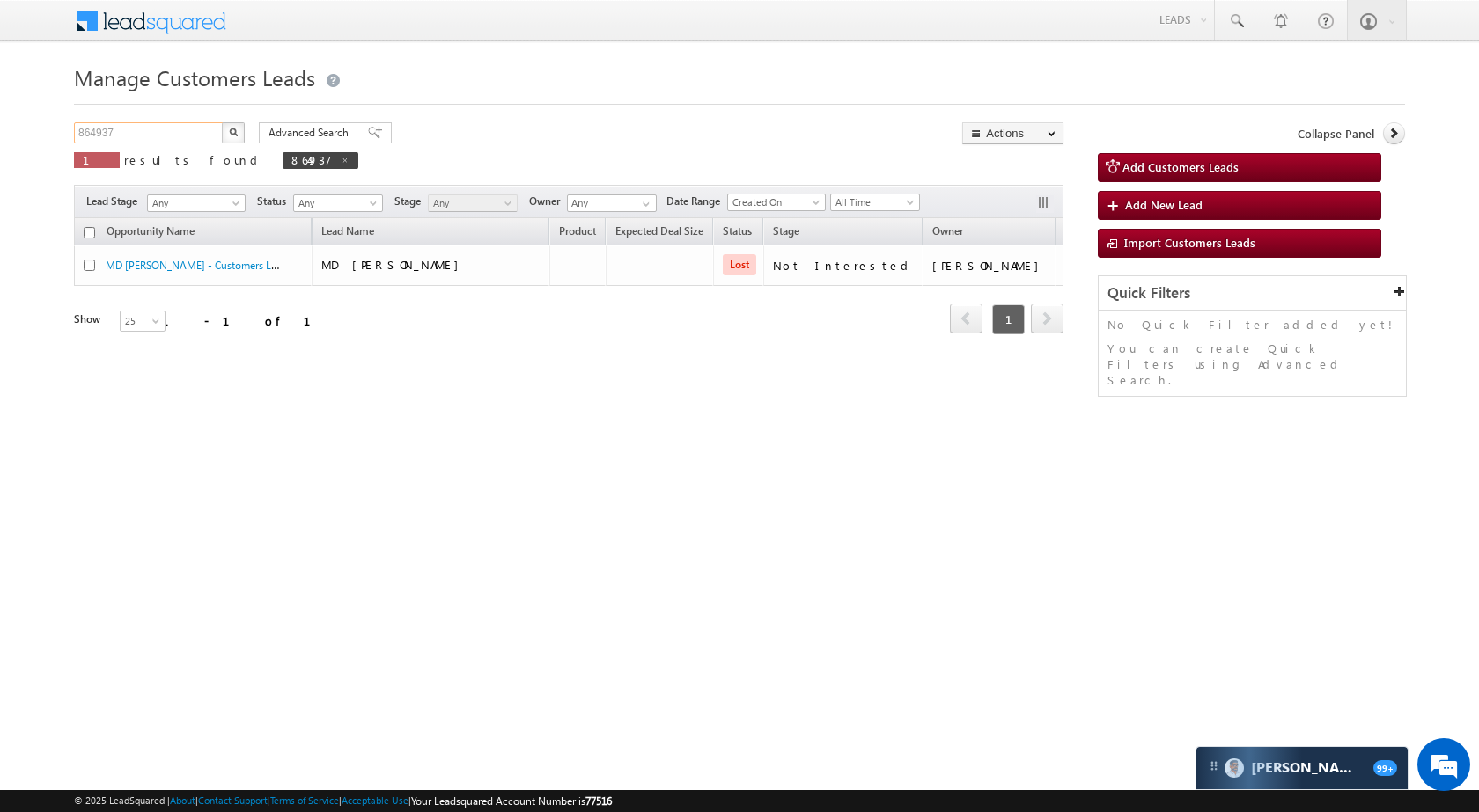
click at [155, 141] on input "864937" at bounding box center [150, 133] width 151 height 21
paste input "7485"
type input "867485"
click at [233, 120] on div "Manage Customers Leads Customers Leads updated successfully. 867485 X 1 results…" at bounding box center [740, 279] width 1331 height 440
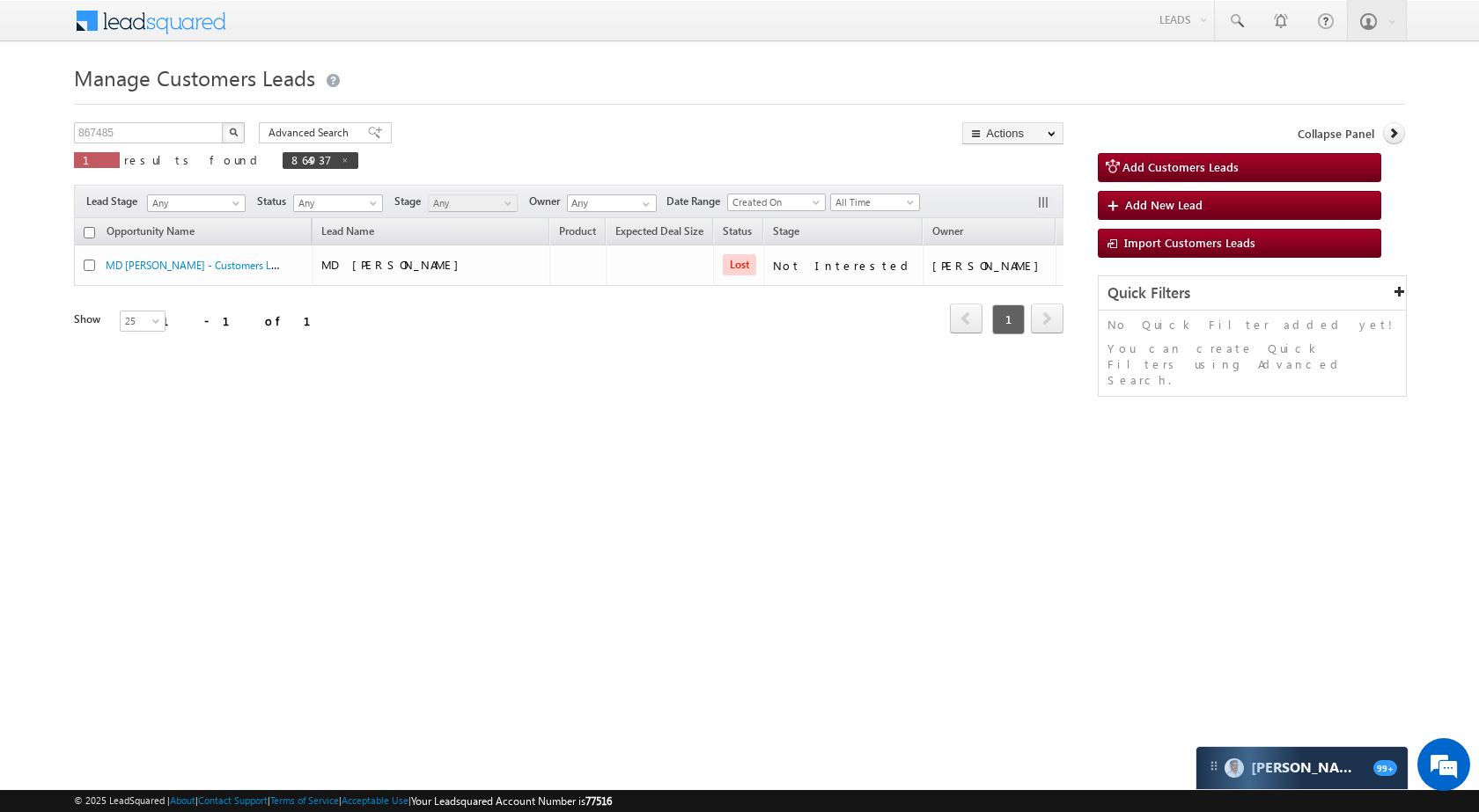
click at [233, 125] on button "button" at bounding box center [233, 133] width 23 height 21
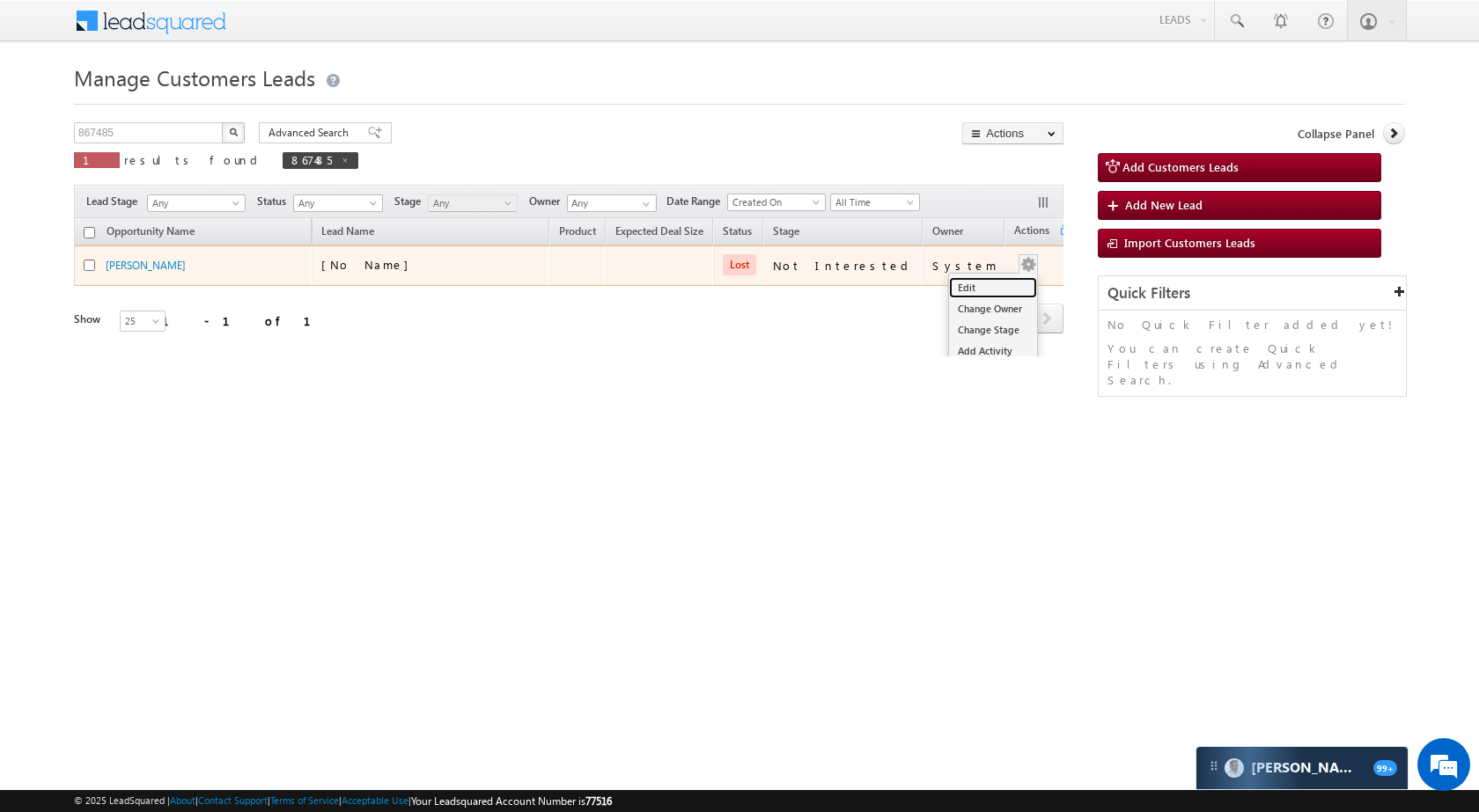
click at [985, 281] on link "Edit" at bounding box center [993, 287] width 88 height 21
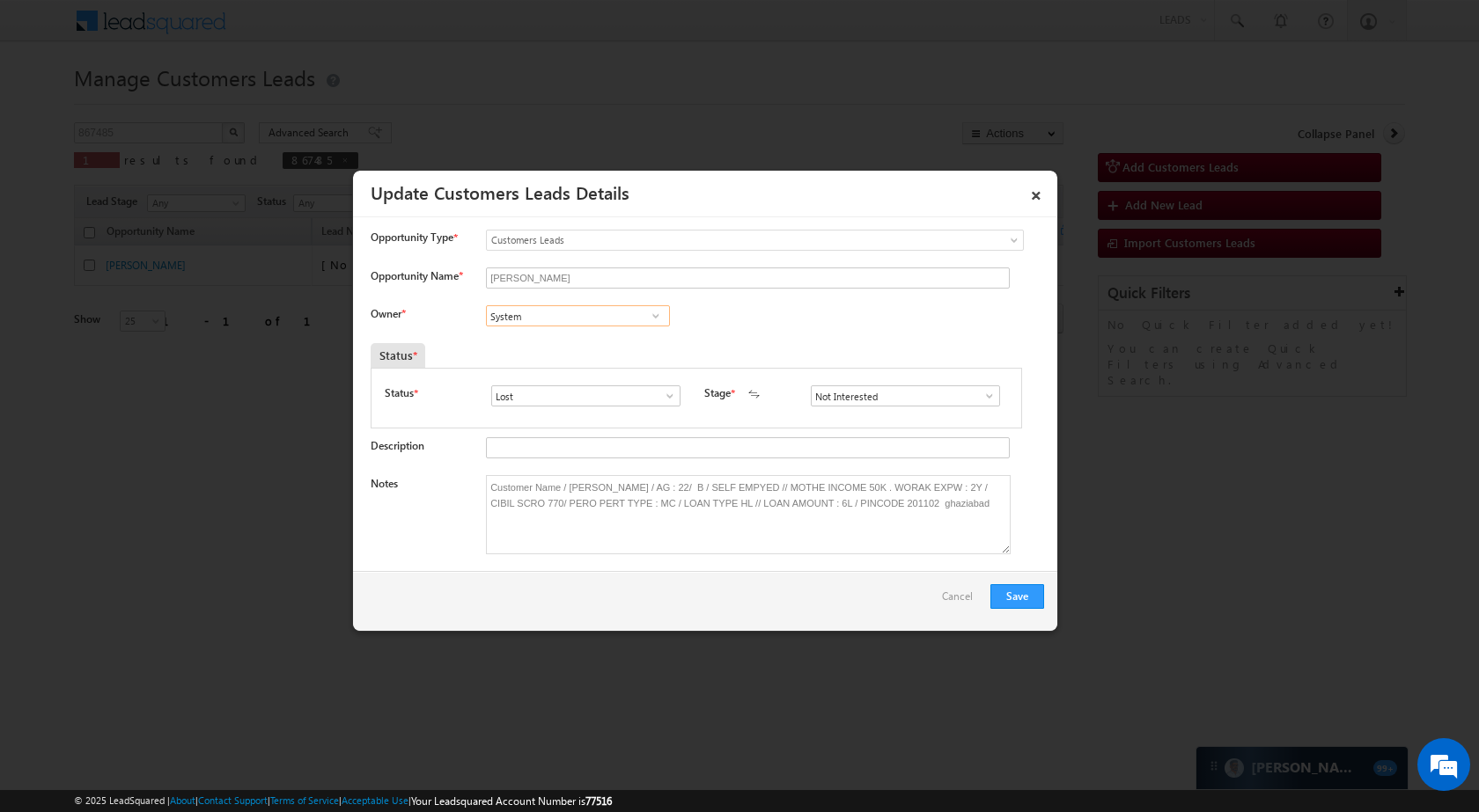
click at [553, 317] on input "System" at bounding box center [578, 316] width 184 height 21
paste input "[PERSON_NAME]"
click at [569, 345] on span "rana.singh@sgrlimited.in" at bounding box center [572, 351] width 158 height 14
type input "[PERSON_NAME]"
click at [1030, 593] on button "Save" at bounding box center [1018, 597] width 54 height 25
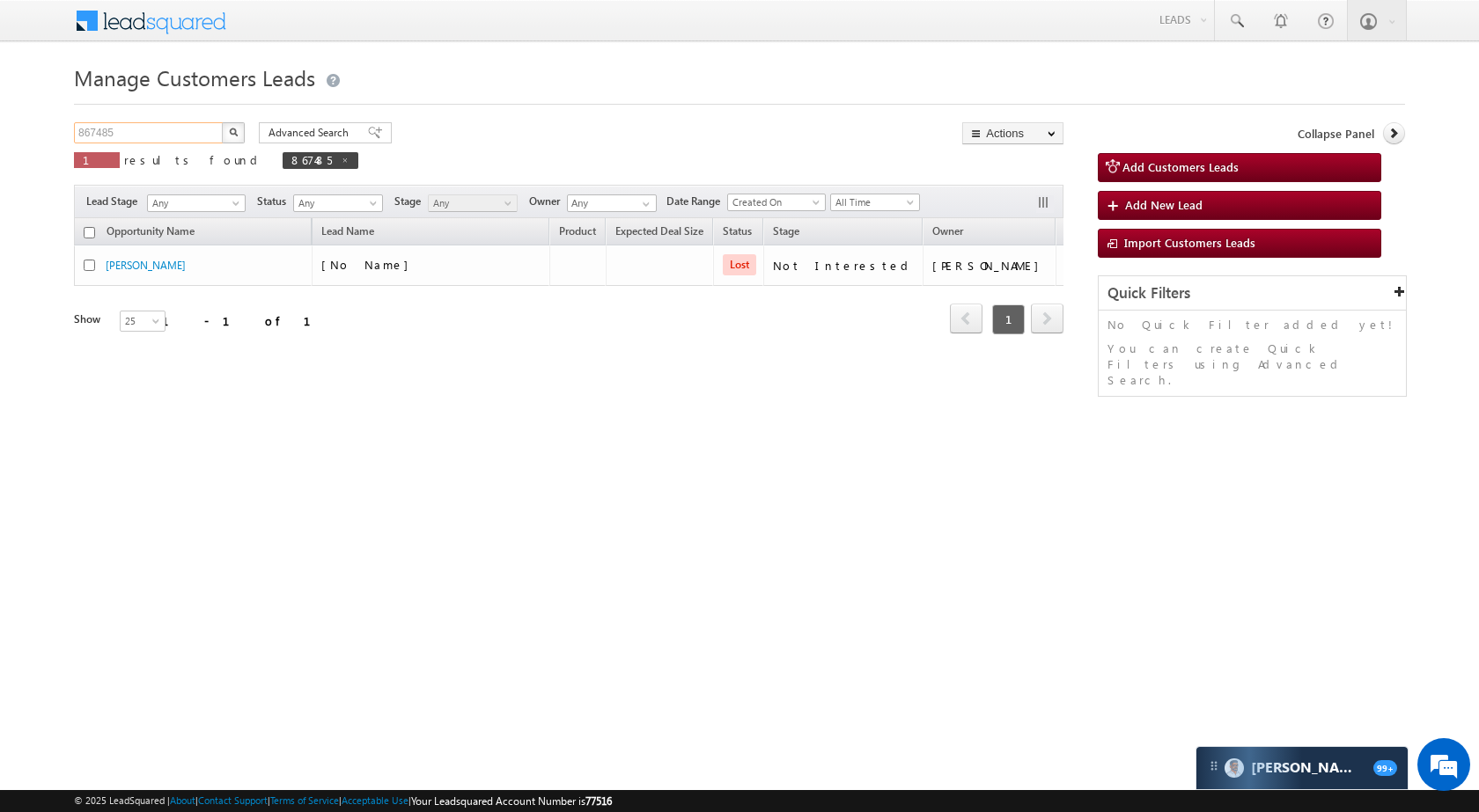
click at [159, 141] on input "867485" at bounding box center [150, 133] width 151 height 21
paste input "95010"
type input "895010"
click at [231, 142] on button "button" at bounding box center [233, 133] width 23 height 21
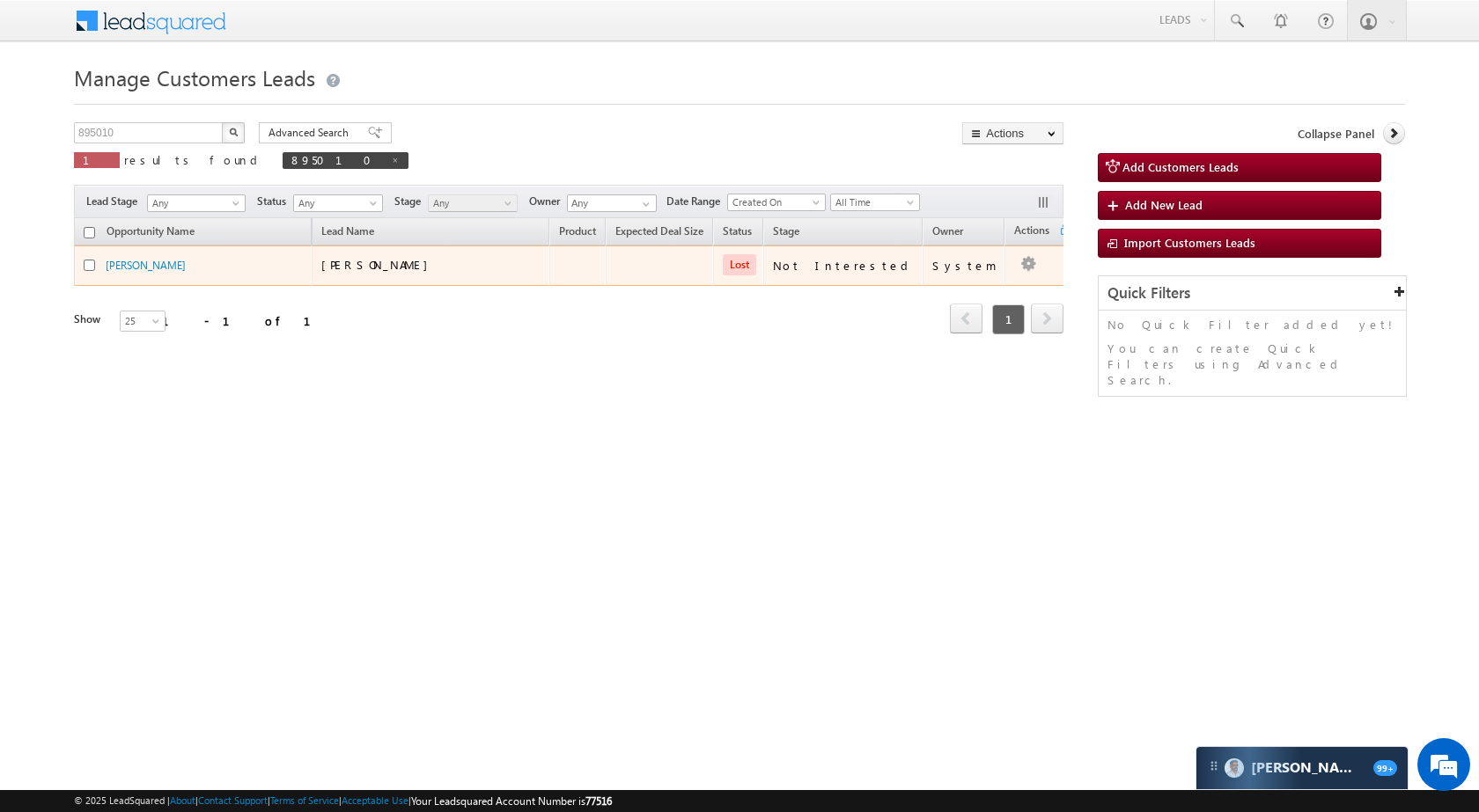
click at [1042, 252] on td "Edit Change Owner Change Stage Add Activity Add Task Delete" at bounding box center [1041, 266] width 73 height 41
click at [1014, 267] on div "Edit Change Owner Change Stage Add Activity Add Task Delete" at bounding box center [1027, 266] width 28 height 23
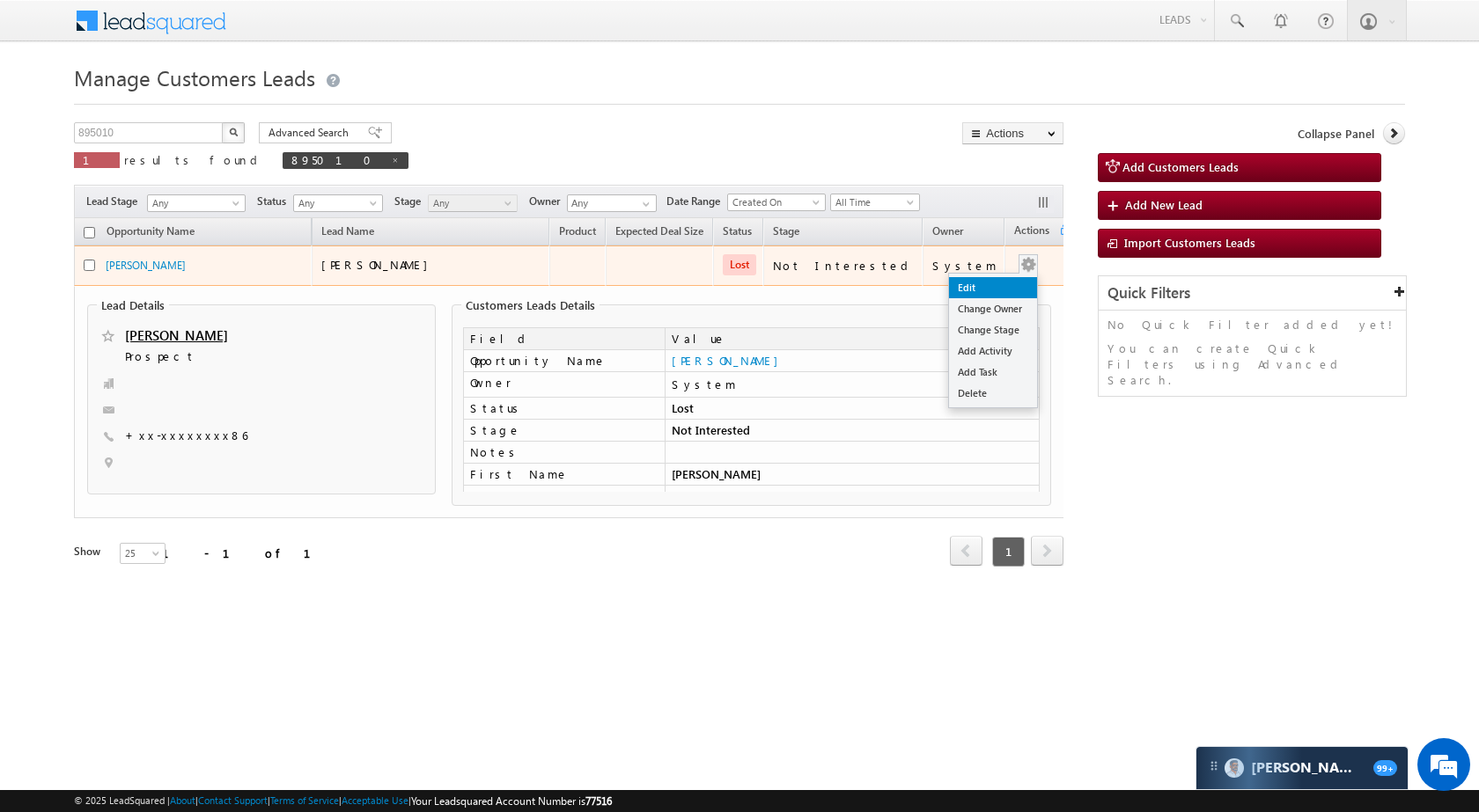
click at [980, 291] on link "Edit" at bounding box center [993, 287] width 88 height 21
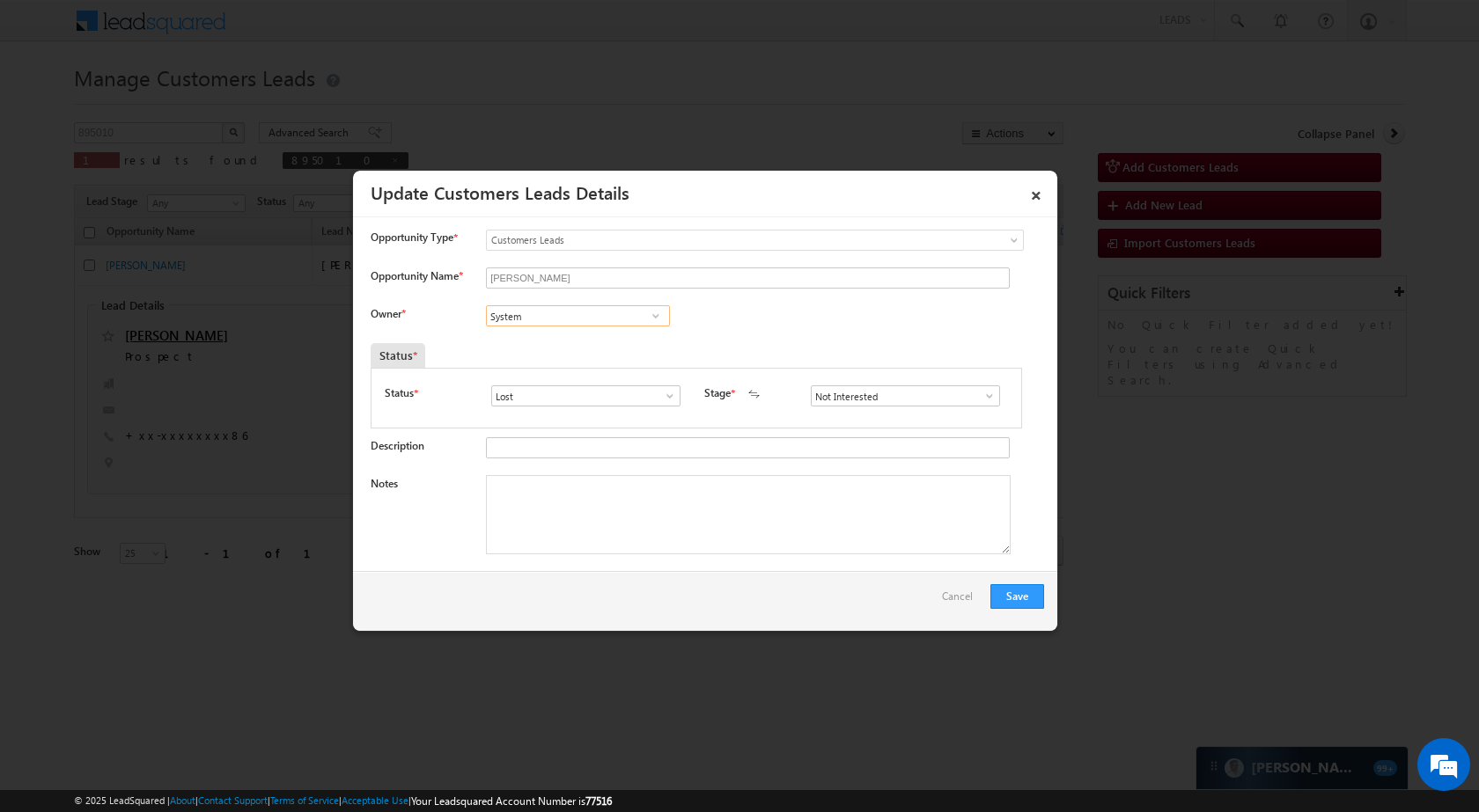
click at [600, 316] on input "System" at bounding box center [578, 316] width 184 height 21
paste input "[PERSON_NAME]"
click at [600, 348] on span "rana.singh@sgrlimited.in" at bounding box center [572, 351] width 158 height 14
type input "[PERSON_NAME]"
click at [1038, 590] on button "Save" at bounding box center [1018, 597] width 54 height 25
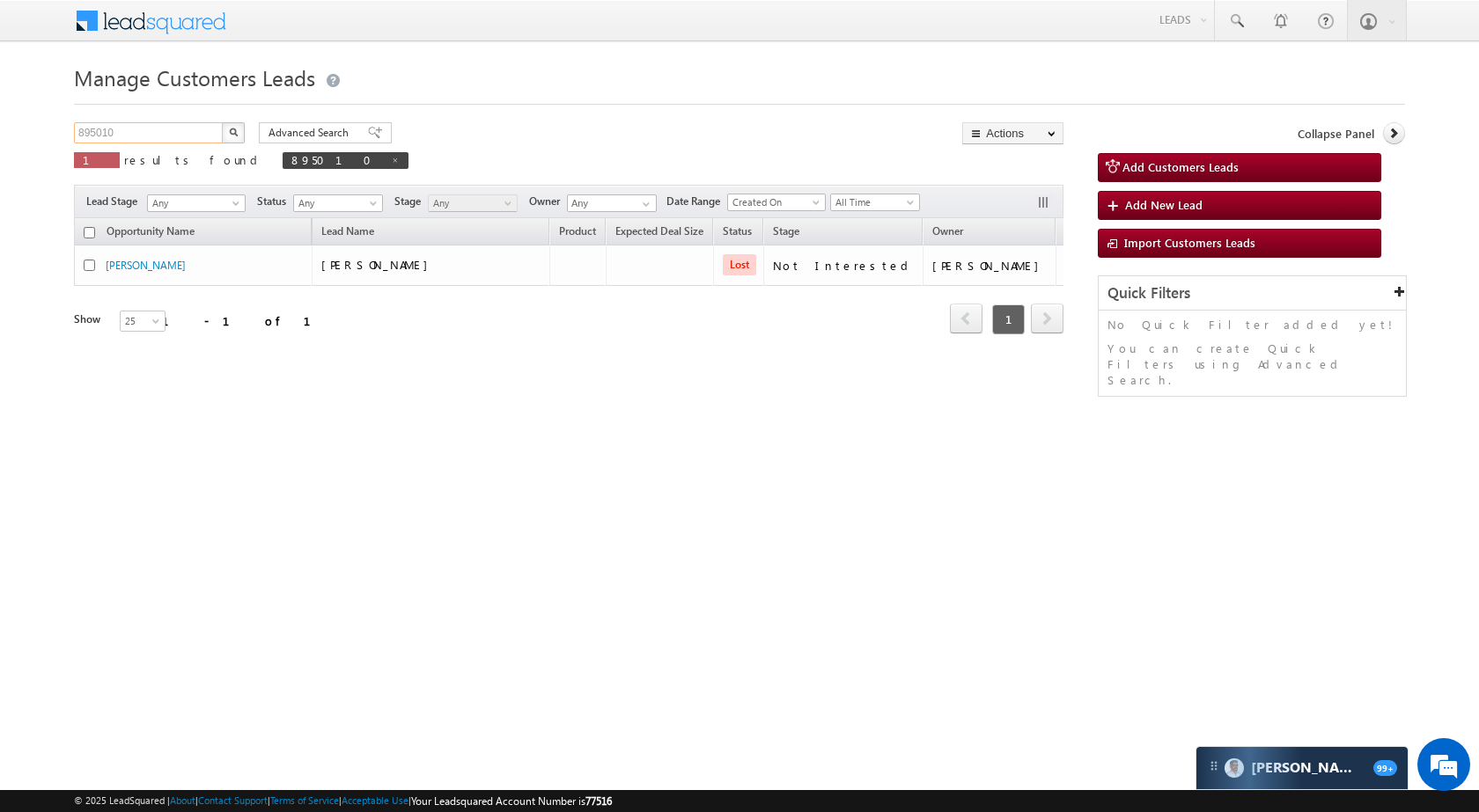
click at [177, 125] on input "895010" at bounding box center [150, 133] width 151 height 21
paste input "16009"
type input "816009"
click at [236, 131] on img "button" at bounding box center [233, 131] width 9 height 9
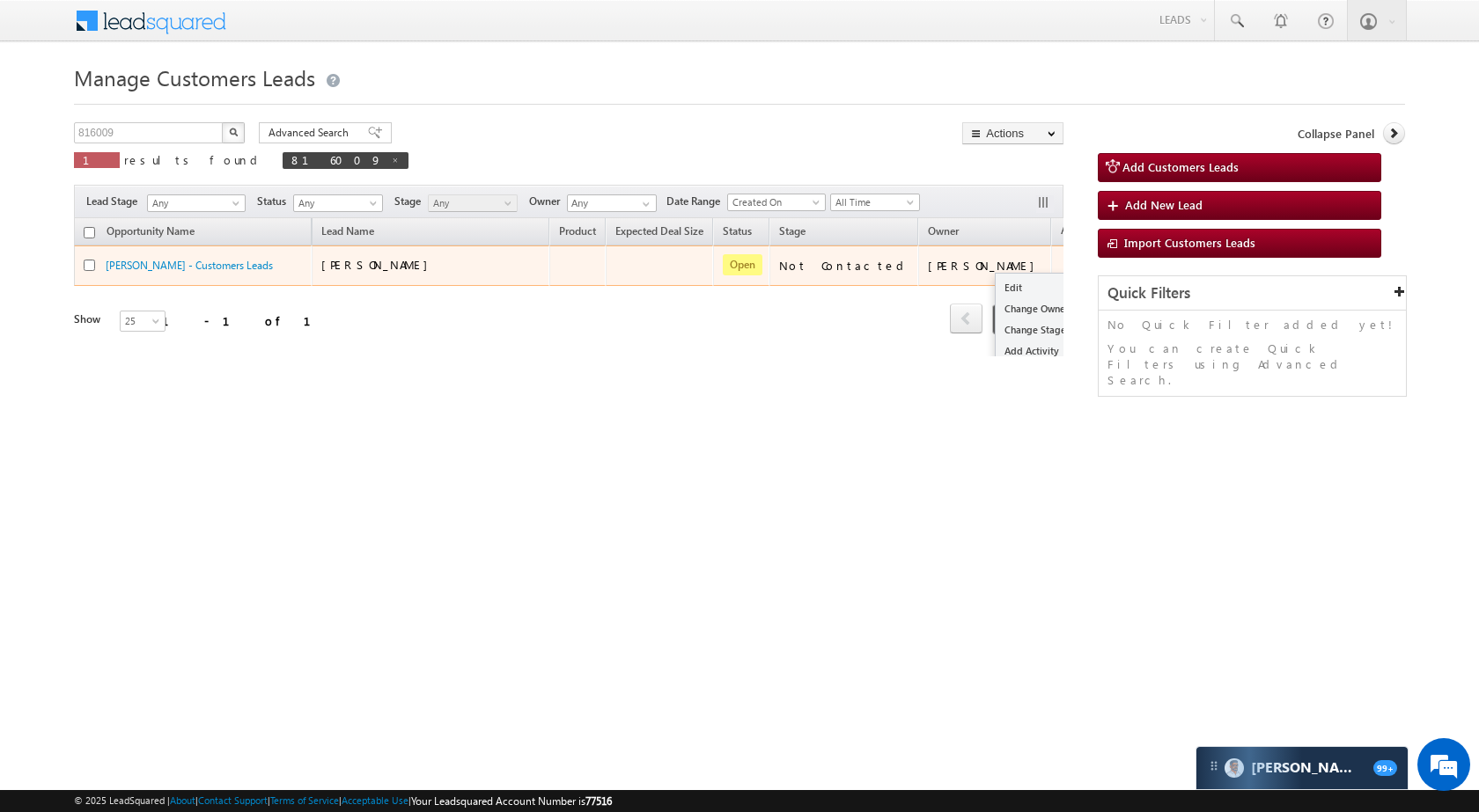
click at [1066, 261] on button "button" at bounding box center [1075, 265] width 17 height 17
click at [996, 287] on link "Edit" at bounding box center [1039, 287] width 88 height 21
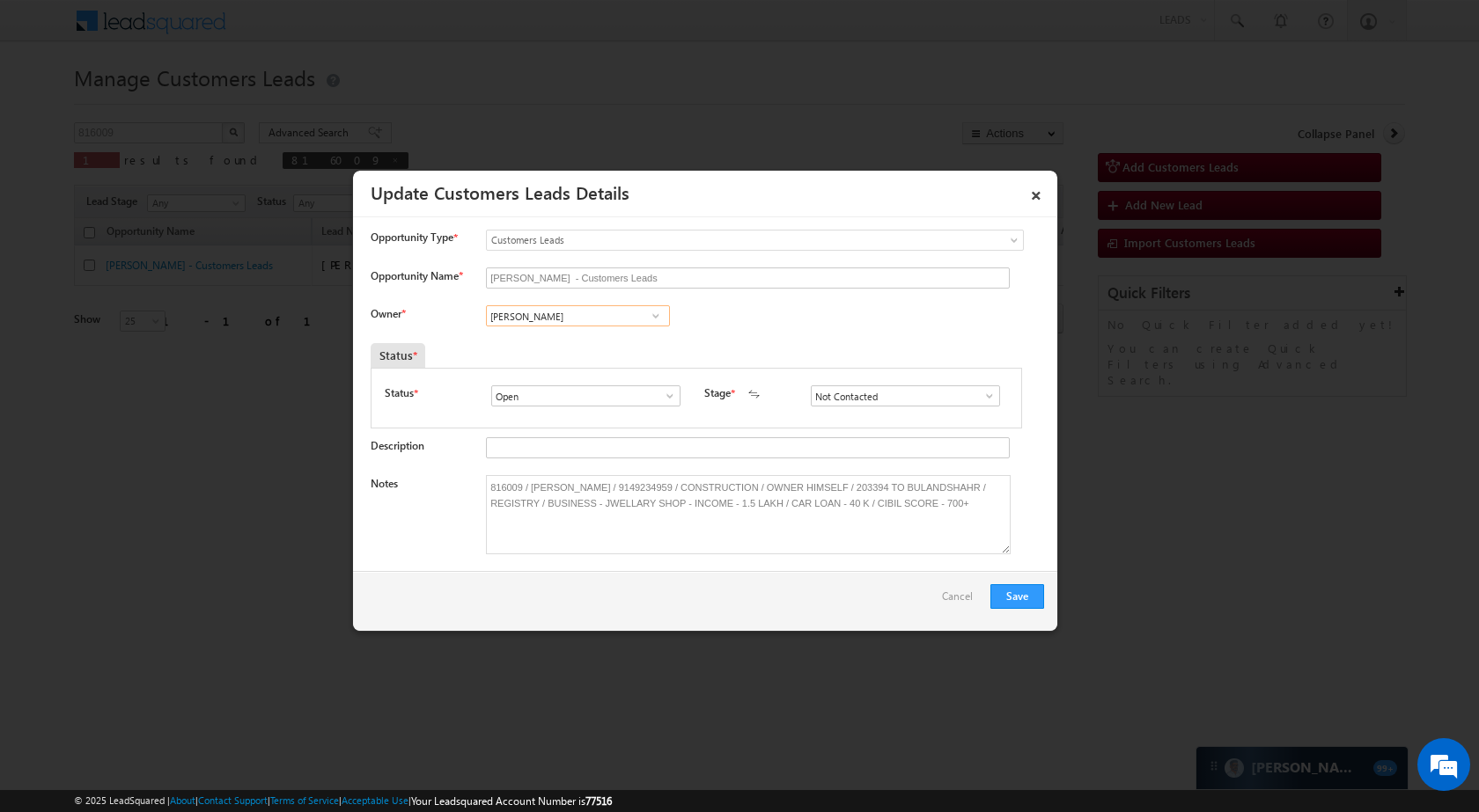
click at [549, 320] on input "[PERSON_NAME]" at bounding box center [578, 316] width 184 height 21
paste input "[PERSON_NAME]"
click at [605, 342] on link "[PERSON_NAME] [PERSON_NAME][EMAIL_ADDRESS][PERSON_NAME][DOMAIN_NAME]" at bounding box center [578, 343] width 184 height 34
type input "[PERSON_NAME]"
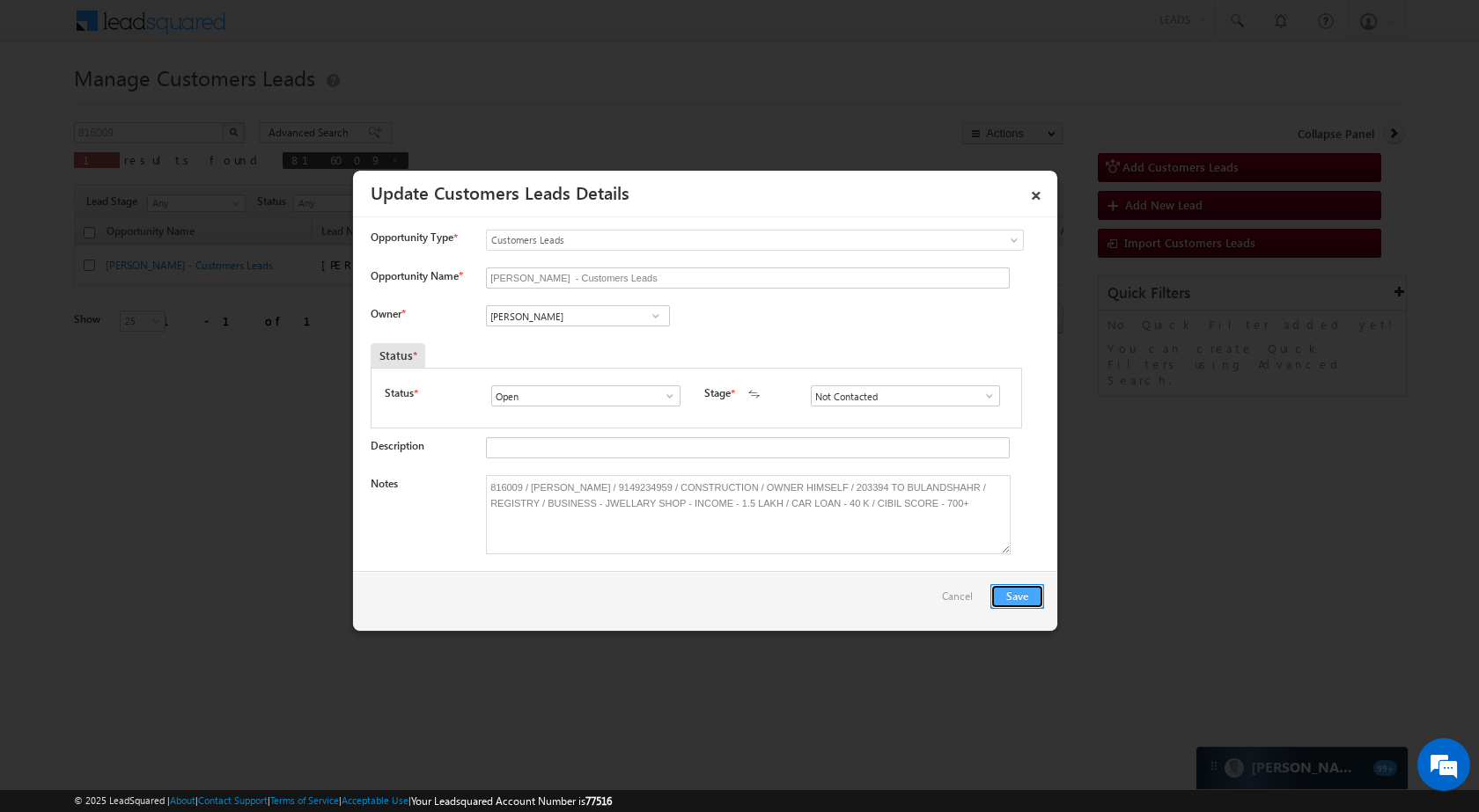
click at [1029, 589] on button "Save" at bounding box center [1018, 597] width 54 height 25
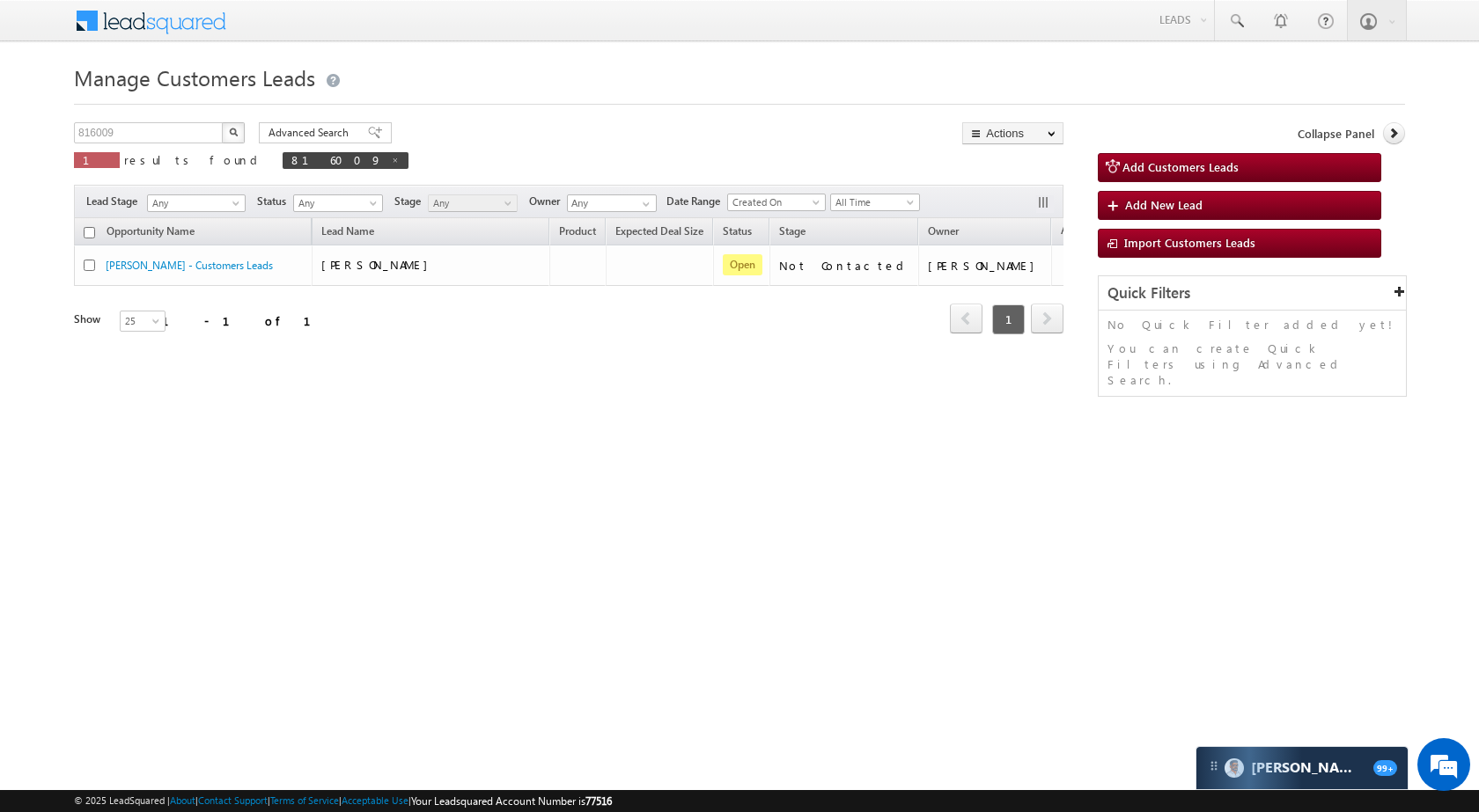
click at [175, 146] on div "816009 X 1 results found 816009" at bounding box center [241, 148] width 335 height 50
click at [175, 128] on input "816009" at bounding box center [150, 133] width 151 height 21
paste input "3372"
type input "813372"
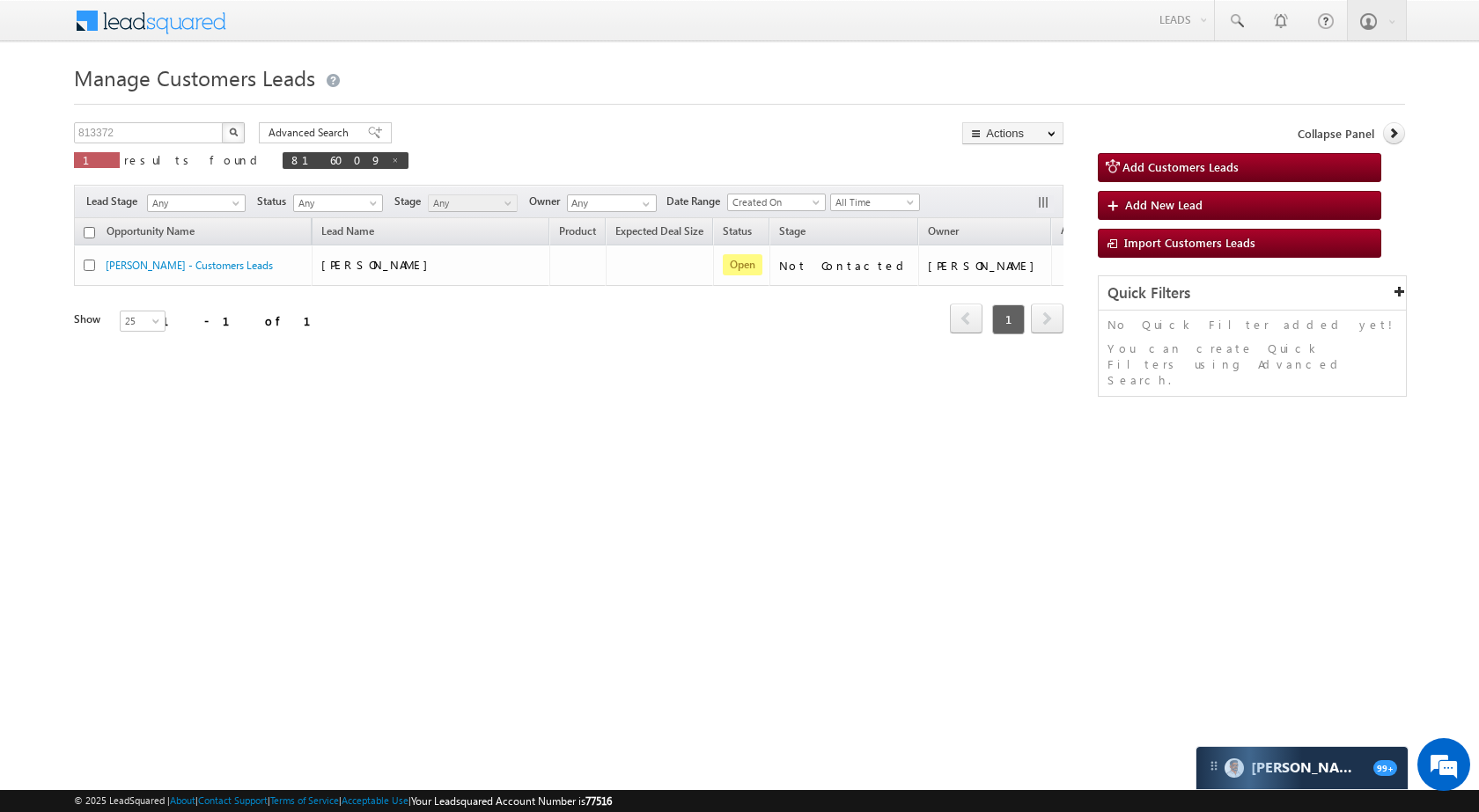
click at [231, 130] on img "button" at bounding box center [233, 131] width 9 height 9
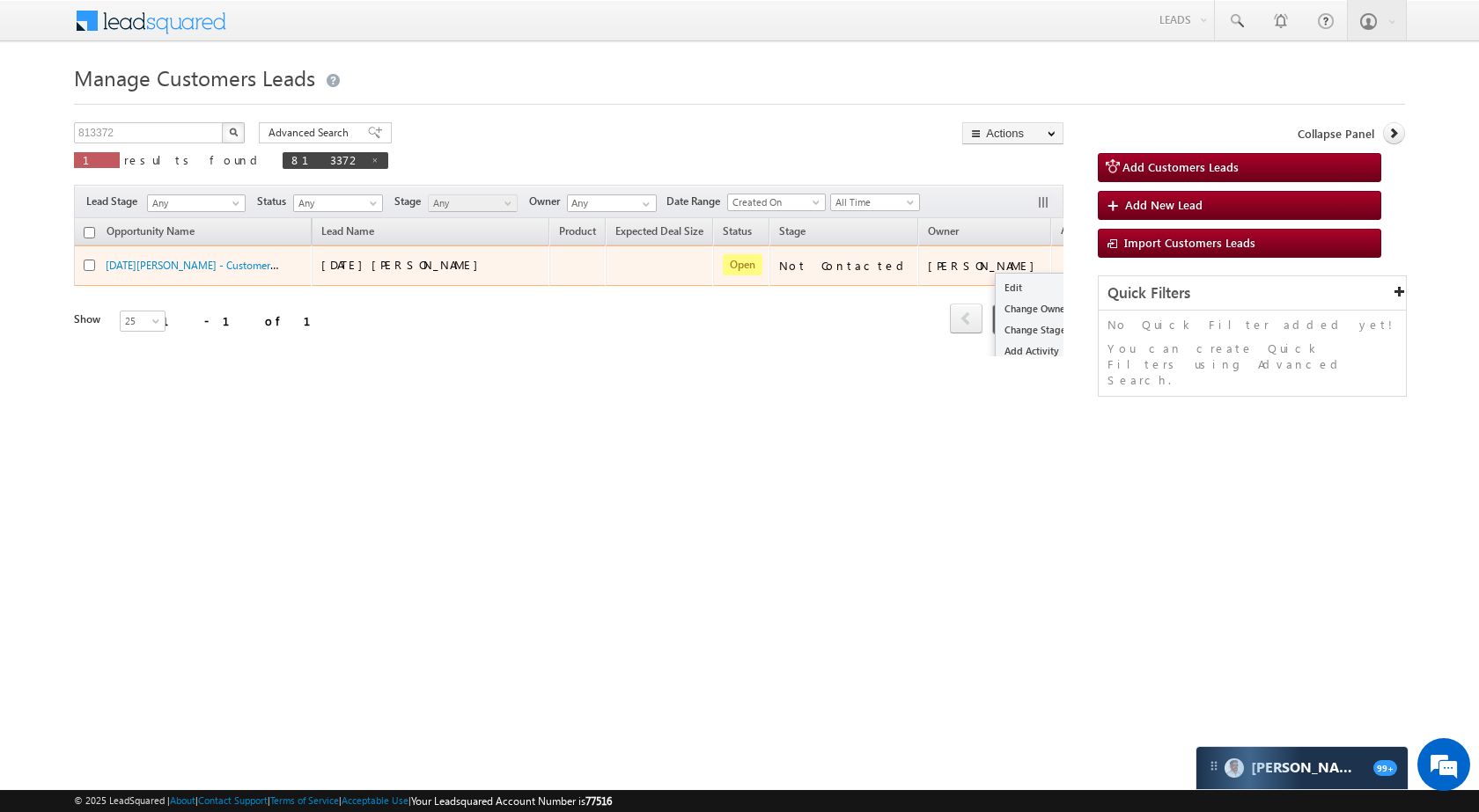
click at [1061, 256] on div "Edit Change Owner Change Stage Add Activity Add Task Delete" at bounding box center [1075, 266] width 28 height 23
click at [996, 286] on link "Edit" at bounding box center [1039, 287] width 88 height 21
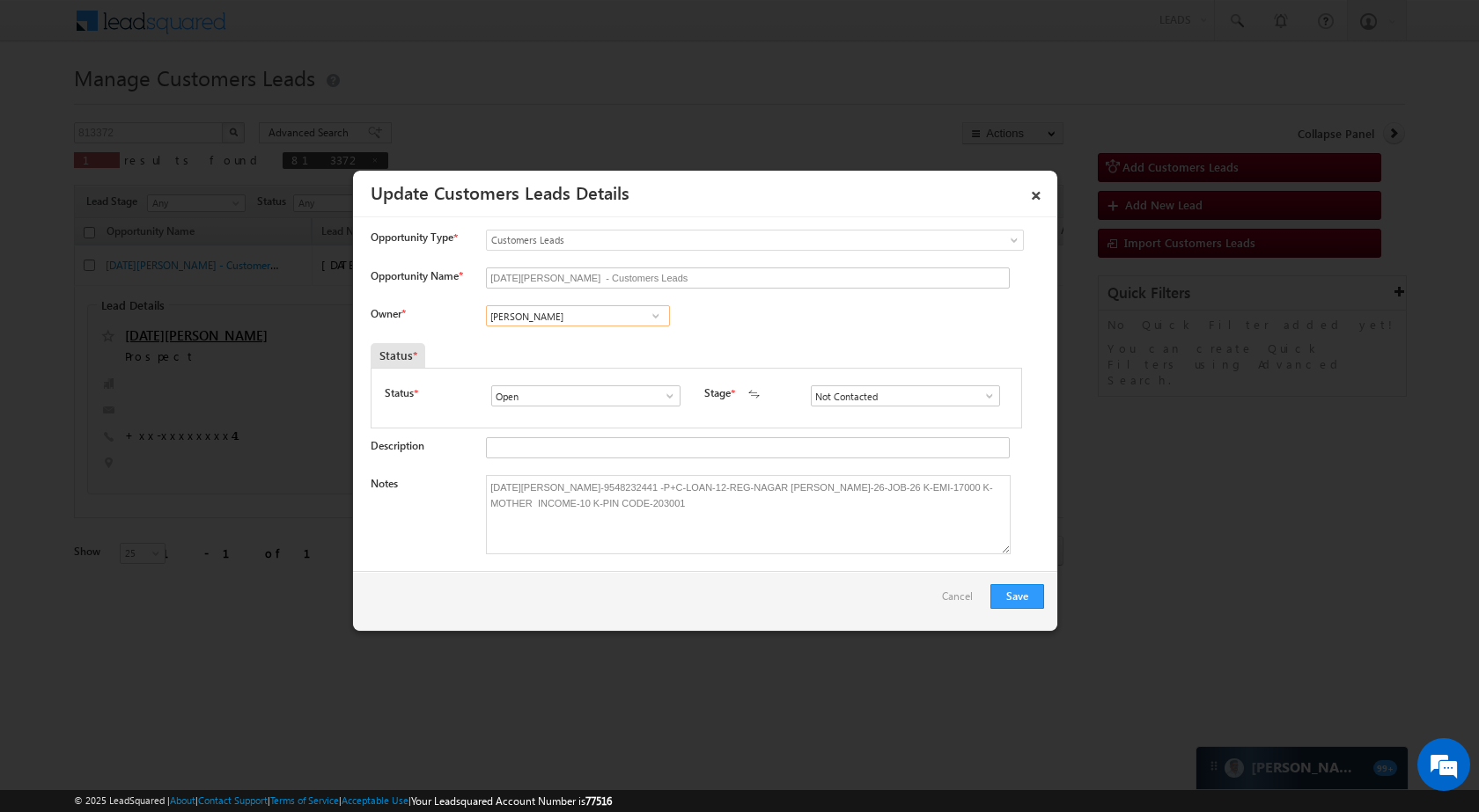
click at [544, 313] on input "Ankit Singh" at bounding box center [578, 316] width 184 height 21
paste input "[PERSON_NAME]"
click at [620, 340] on link "Praveen Bhati praveen.bhati@sgrlimited.in" at bounding box center [578, 343] width 184 height 34
type input "[PERSON_NAME]"
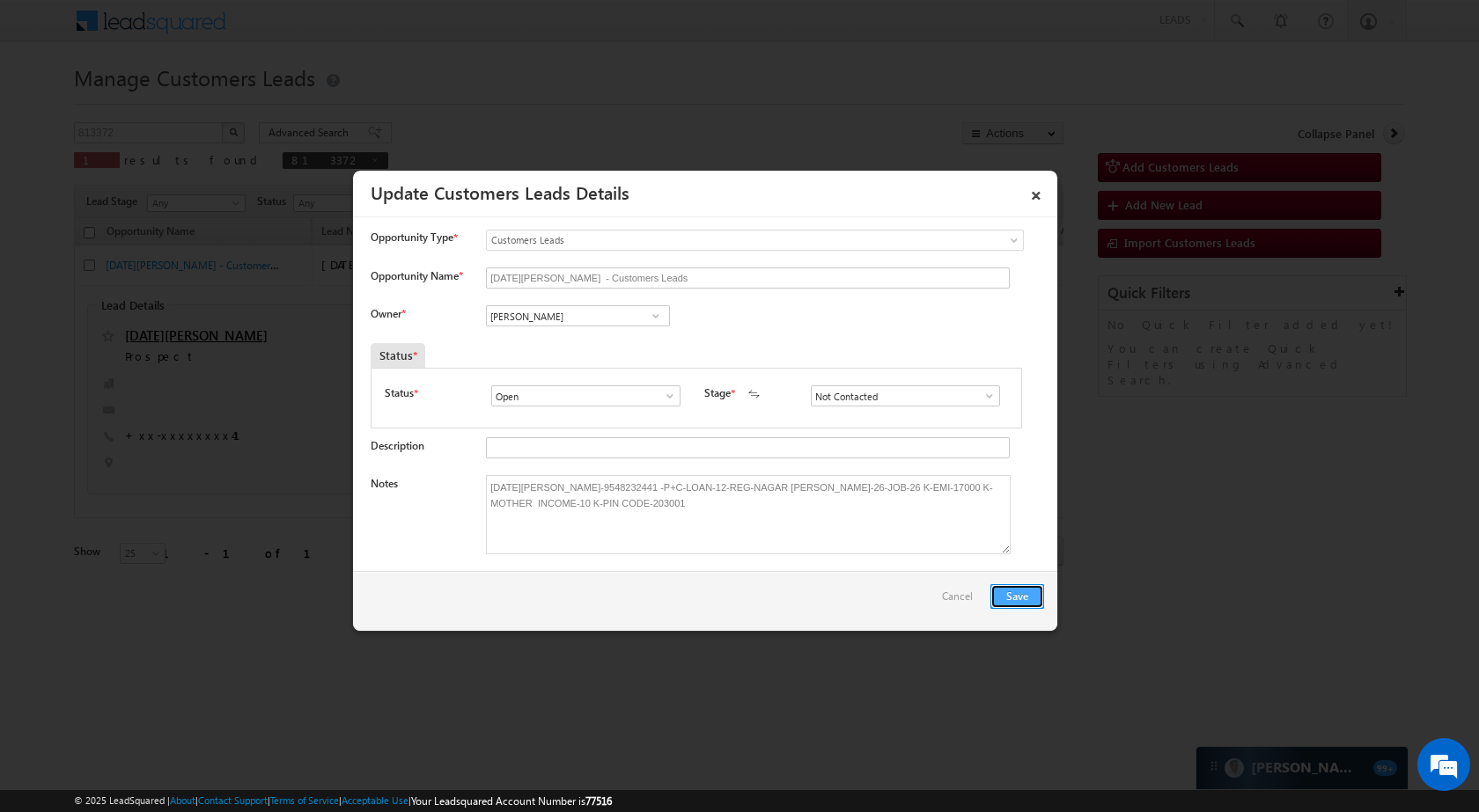
click at [1024, 594] on button "Save" at bounding box center [1018, 597] width 54 height 25
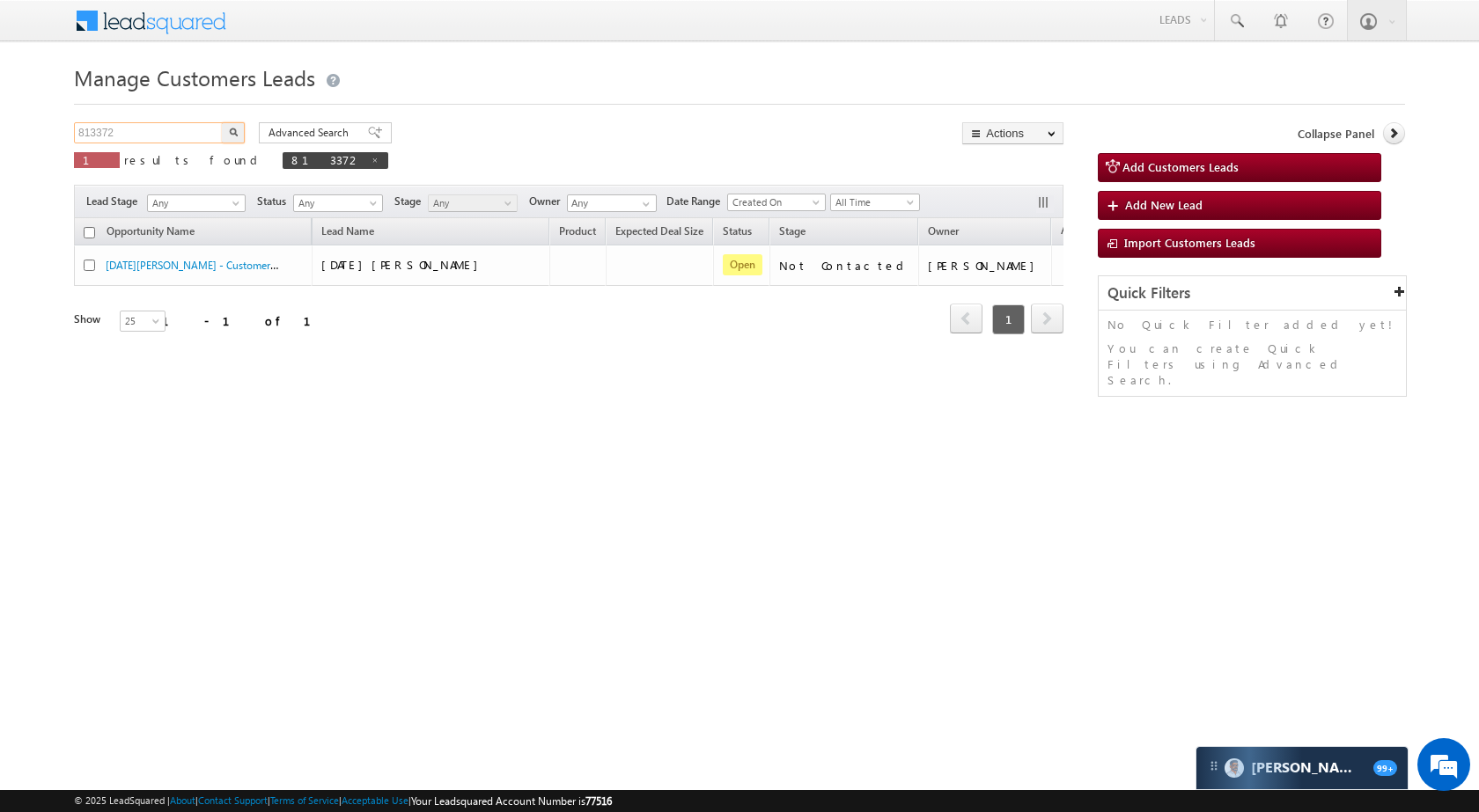
click at [144, 136] on input "813372" at bounding box center [150, 133] width 151 height 21
click at [229, 129] on img "button" at bounding box center [233, 131] width 9 height 9
click at [151, 136] on input "813372" at bounding box center [150, 133] width 151 height 21
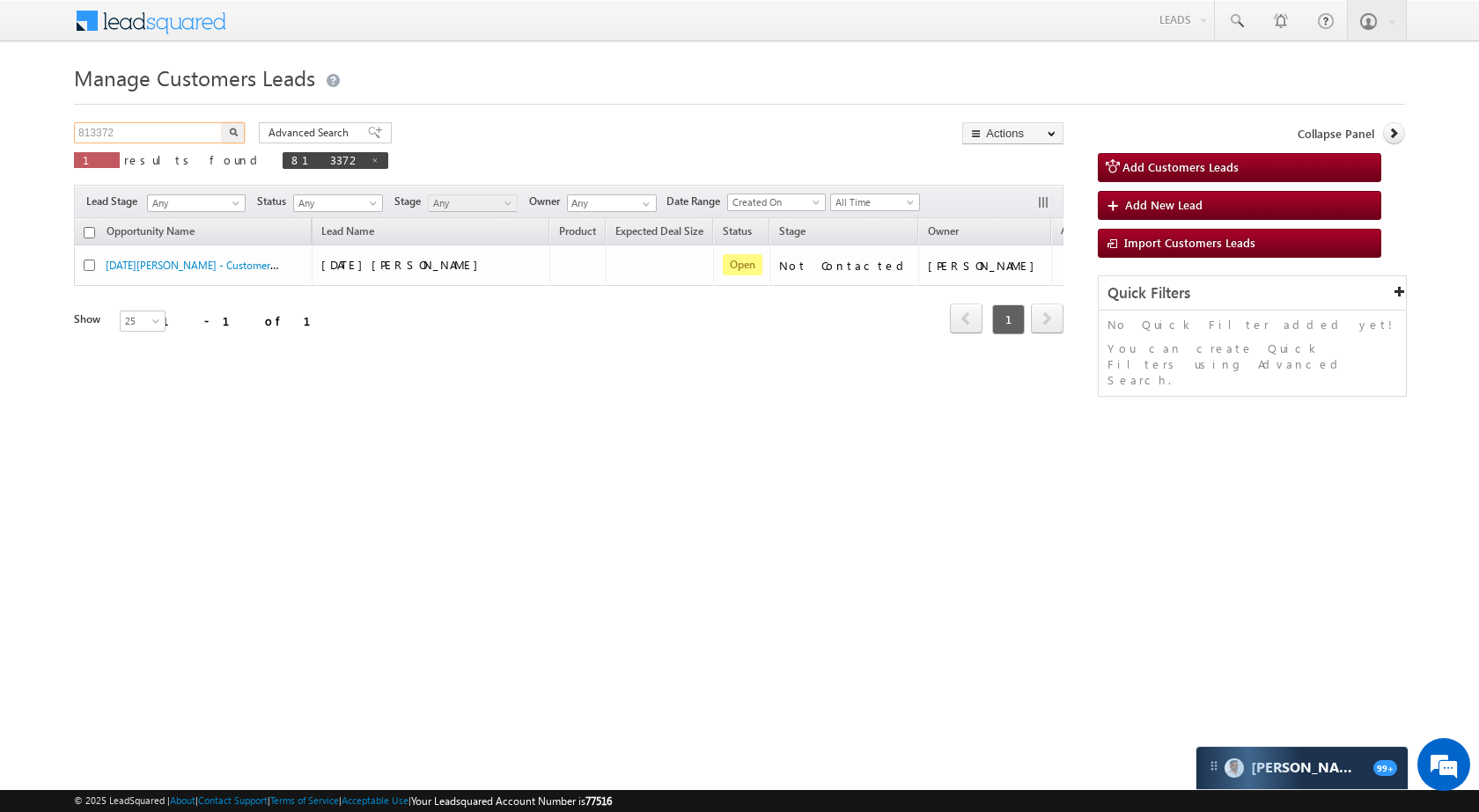
paste input "35074"
type input "835074"
click at [239, 131] on button "button" at bounding box center [233, 133] width 23 height 21
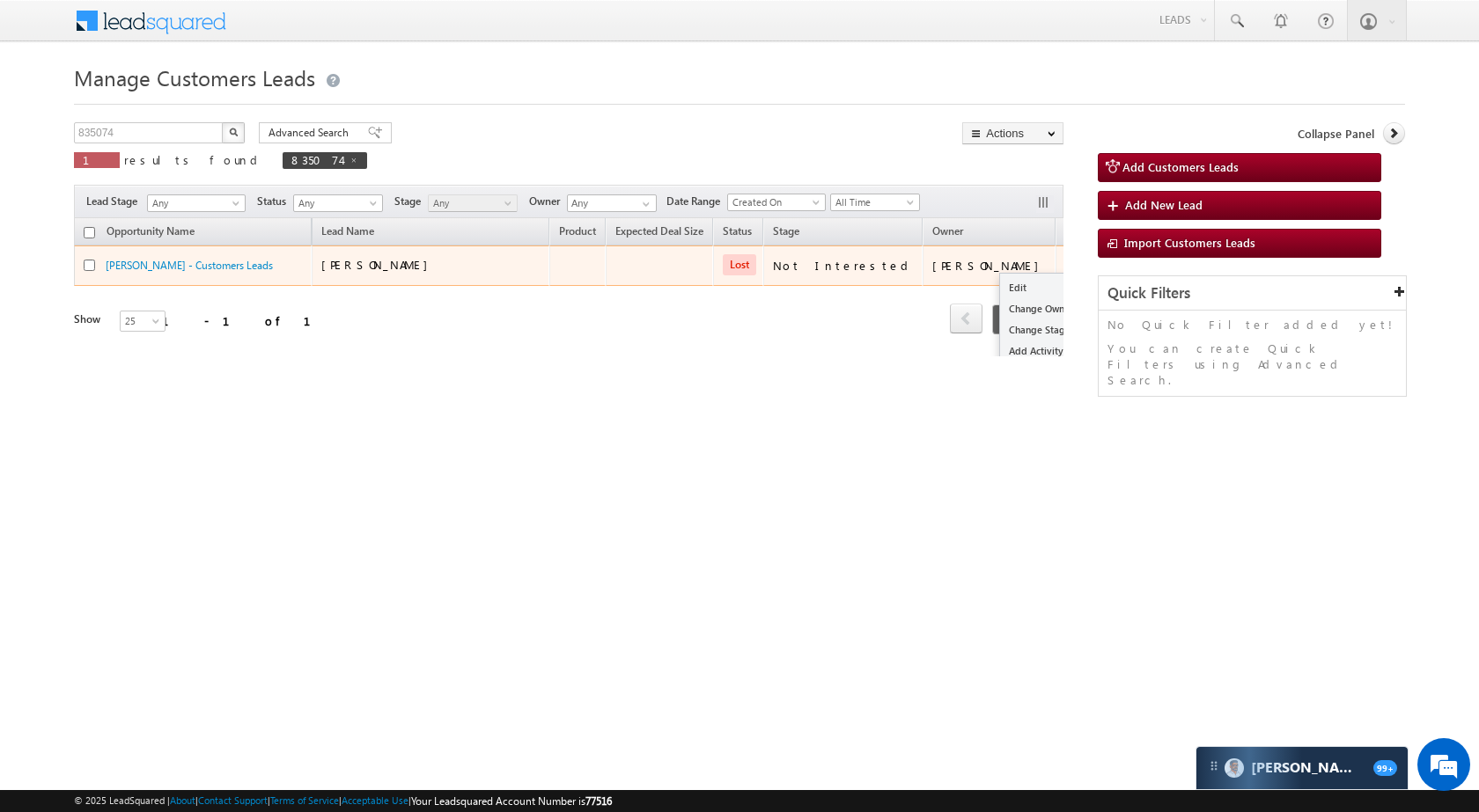
click at [1071, 257] on button "button" at bounding box center [1080, 265] width 17 height 17
click at [1000, 279] on link "Edit" at bounding box center [1044, 287] width 88 height 21
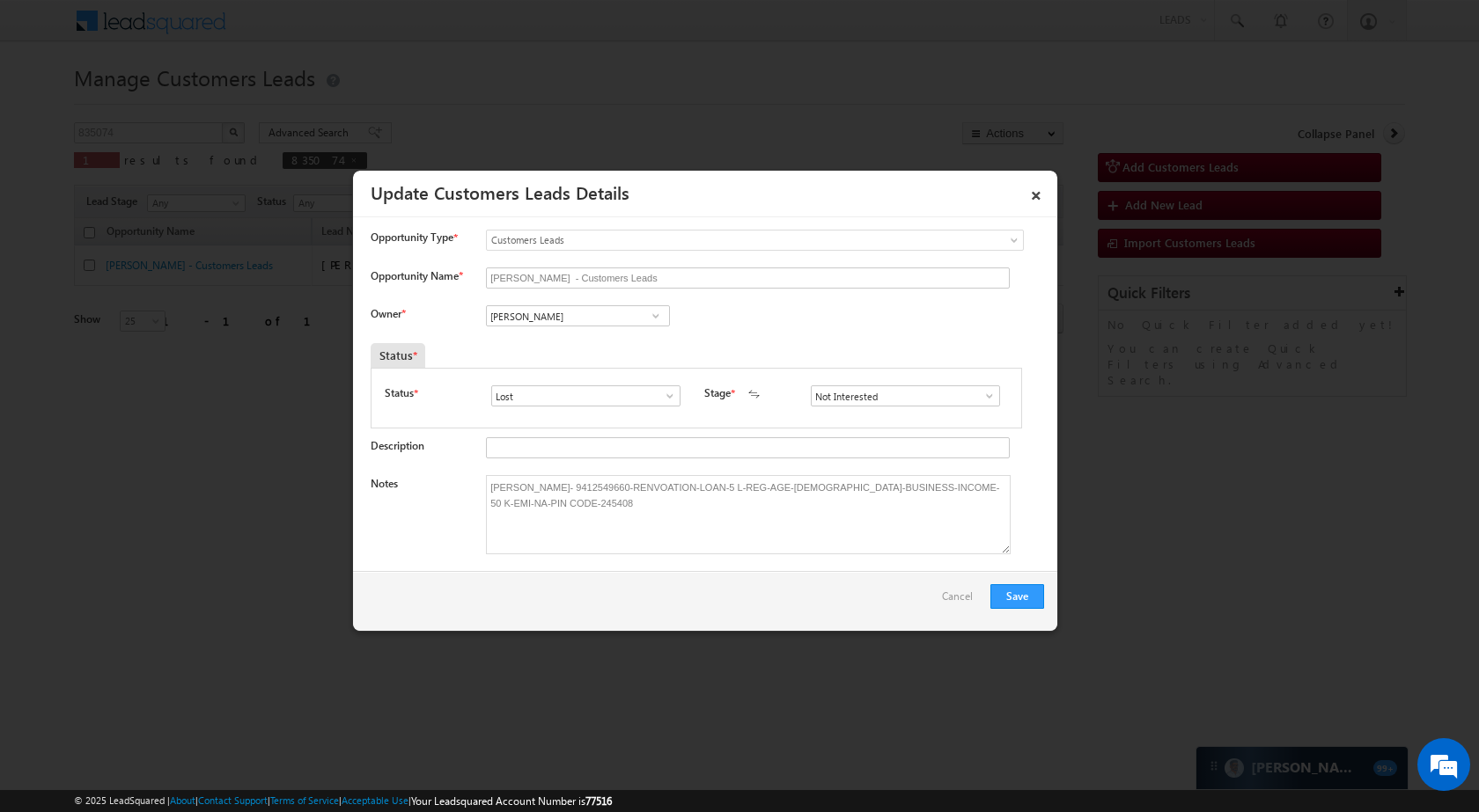
click at [583, 330] on div "Ankit Singh Ankit Singh Ankit Singh" at bounding box center [592, 318] width 213 height 25
click at [592, 315] on input "Ankit Singh" at bounding box center [578, 316] width 184 height 21
paste input "[PERSON_NAME]"
click at [592, 347] on span "praveen.bhati@sgrlimited.in" at bounding box center [572, 351] width 158 height 14
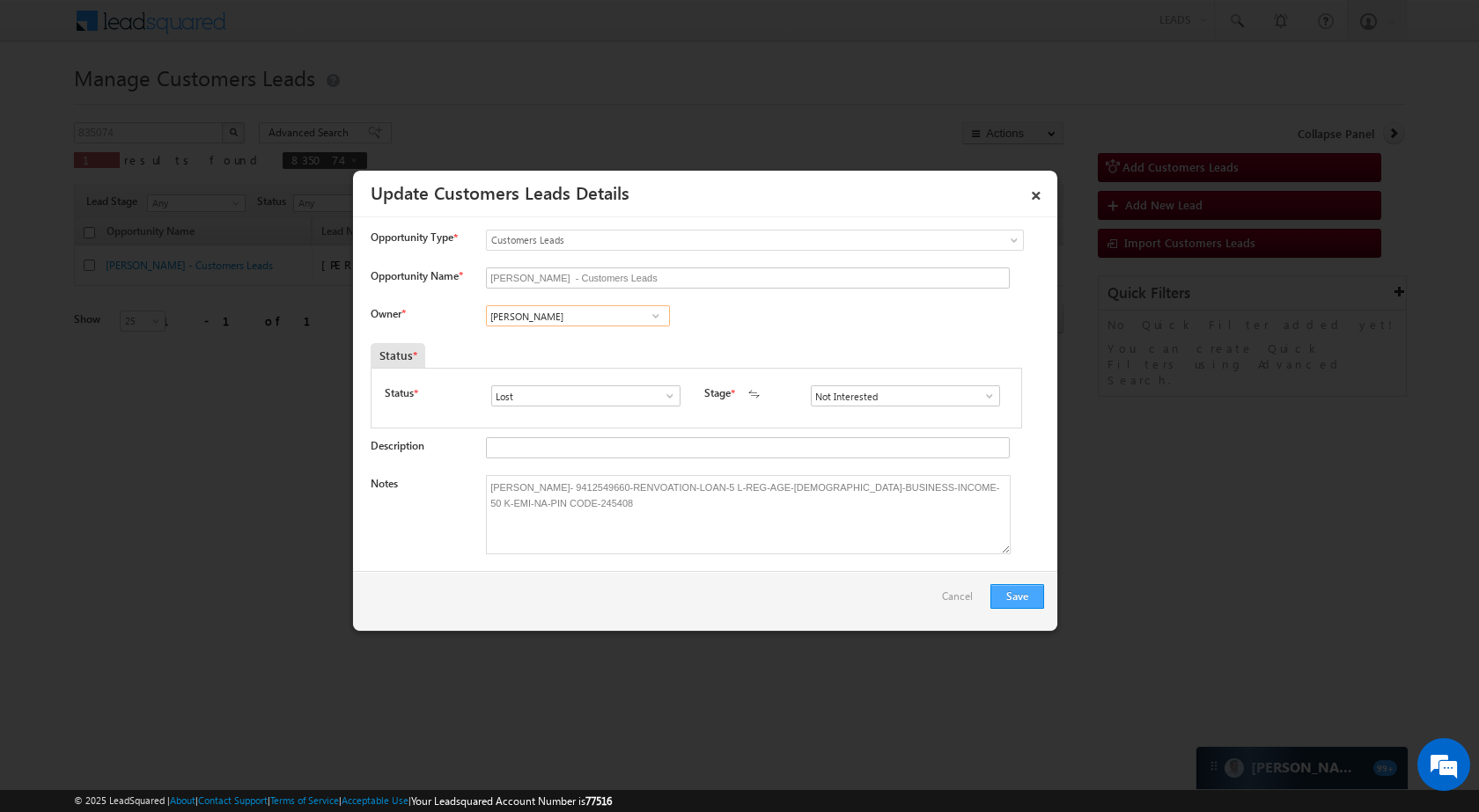
type input "[PERSON_NAME]"
click at [1024, 602] on button "Save" at bounding box center [1018, 597] width 54 height 25
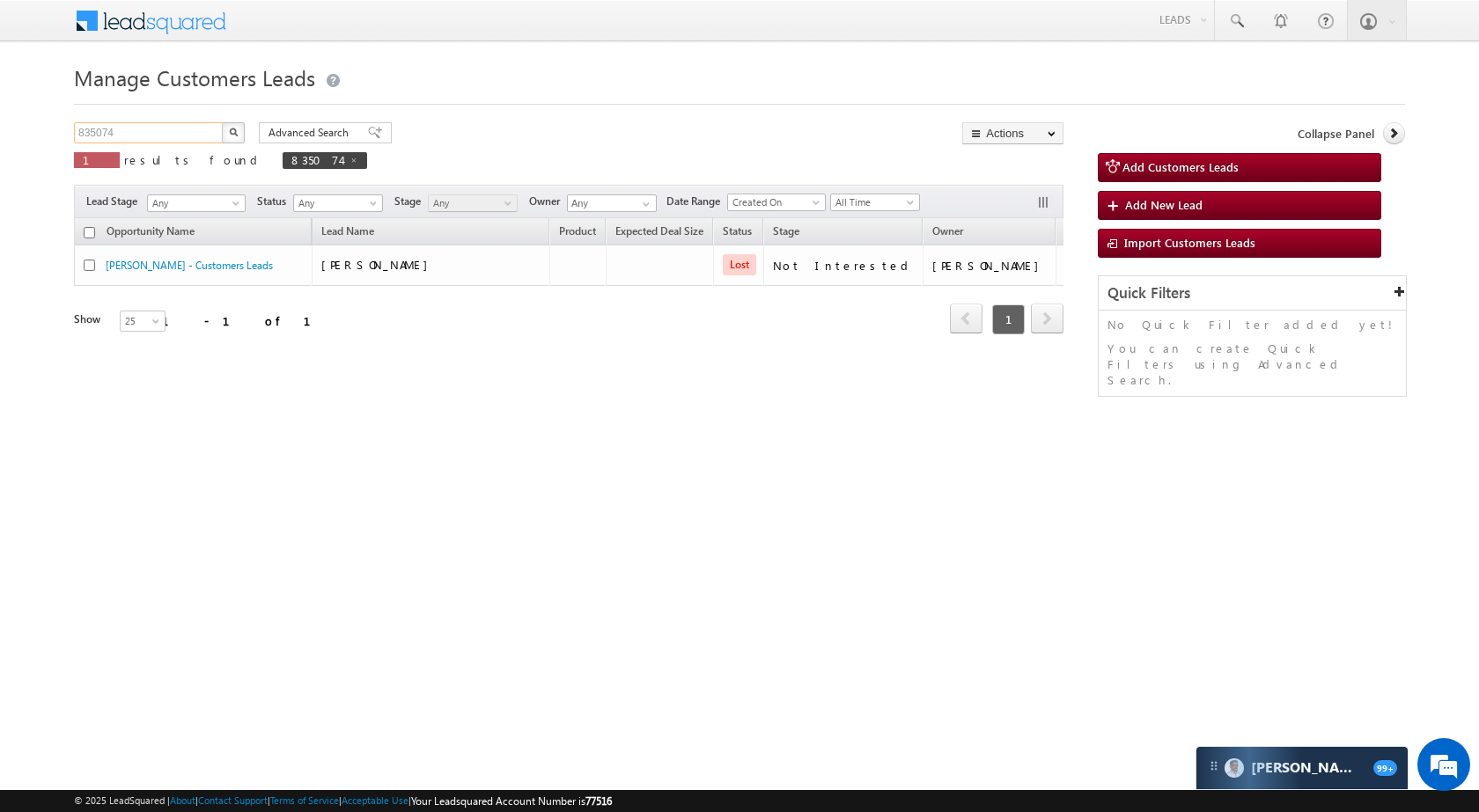
click at [200, 133] on input "835074" at bounding box center [150, 133] width 151 height 21
paste input "907662"
type input "907662"
click at [234, 128] on img "button" at bounding box center [233, 131] width 9 height 9
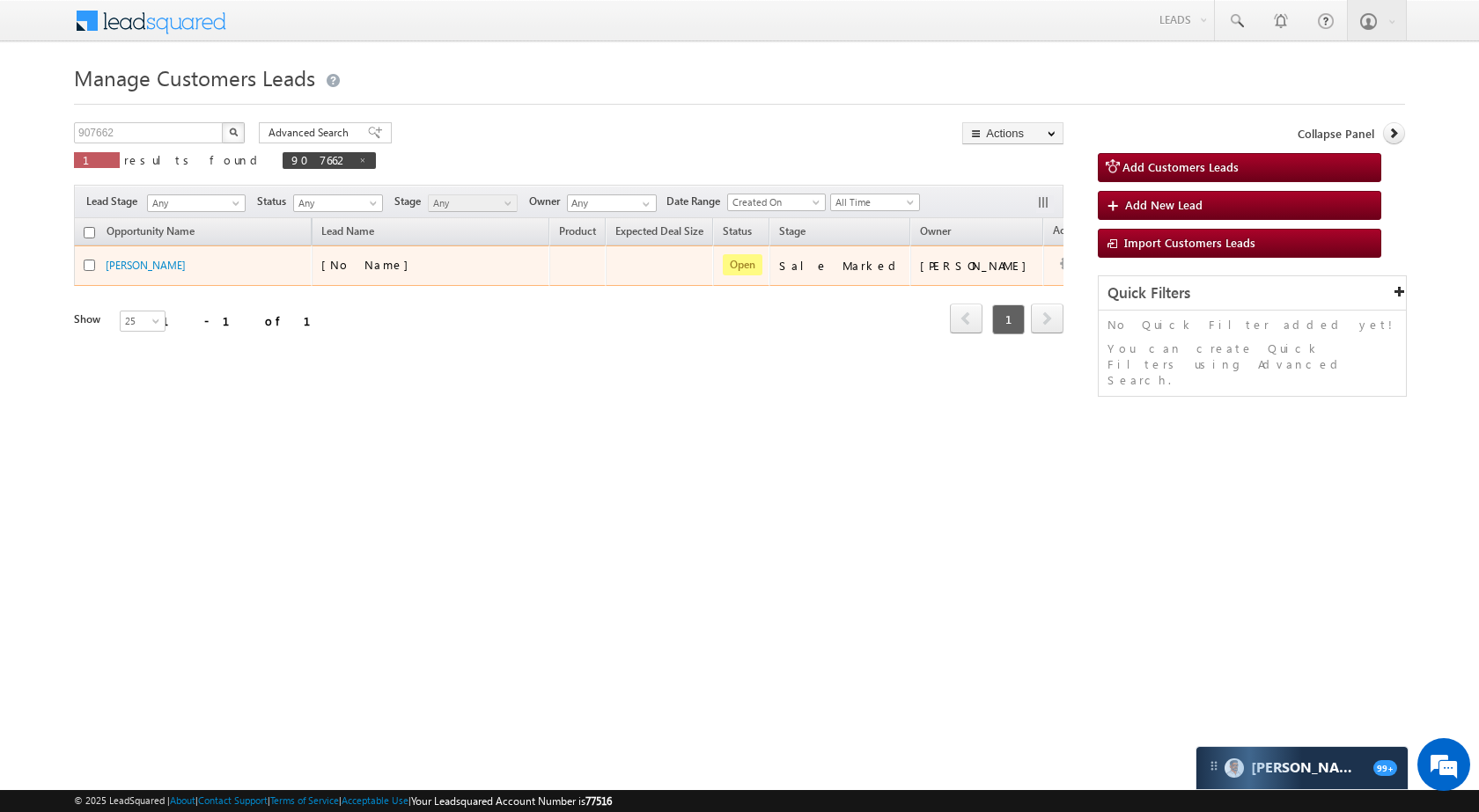
click at [1043, 264] on td at bounding box center [1080, 266] width 73 height 41
click at [988, 297] on link "Edit" at bounding box center [1031, 287] width 88 height 21
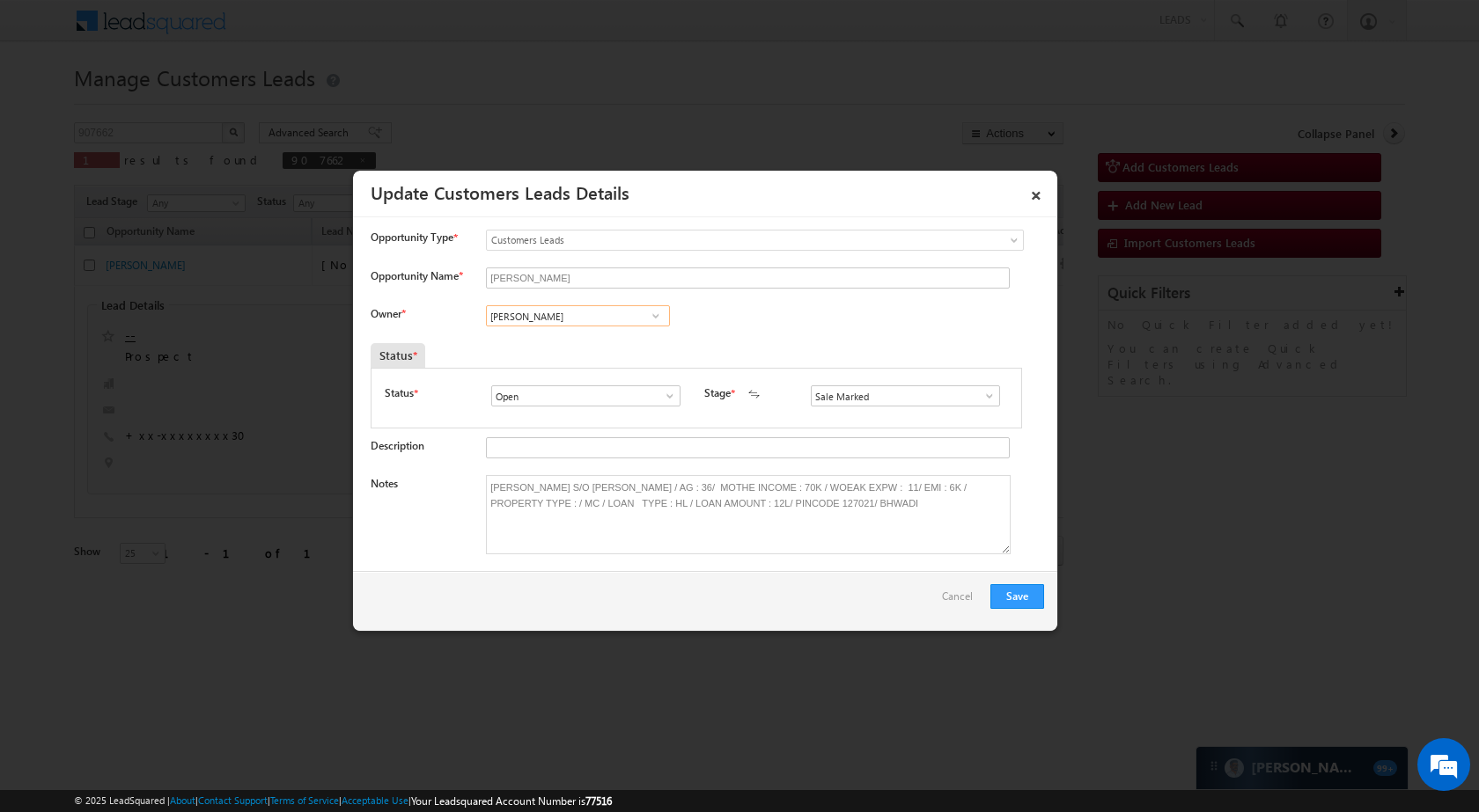
click at [608, 326] on input "[PERSON_NAME]" at bounding box center [578, 316] width 184 height 21
paste input "[PERSON_NAME]"
click at [610, 356] on span "surender.singh1@sgrlimited.in" at bounding box center [572, 351] width 158 height 14
type input "Surender Singh"
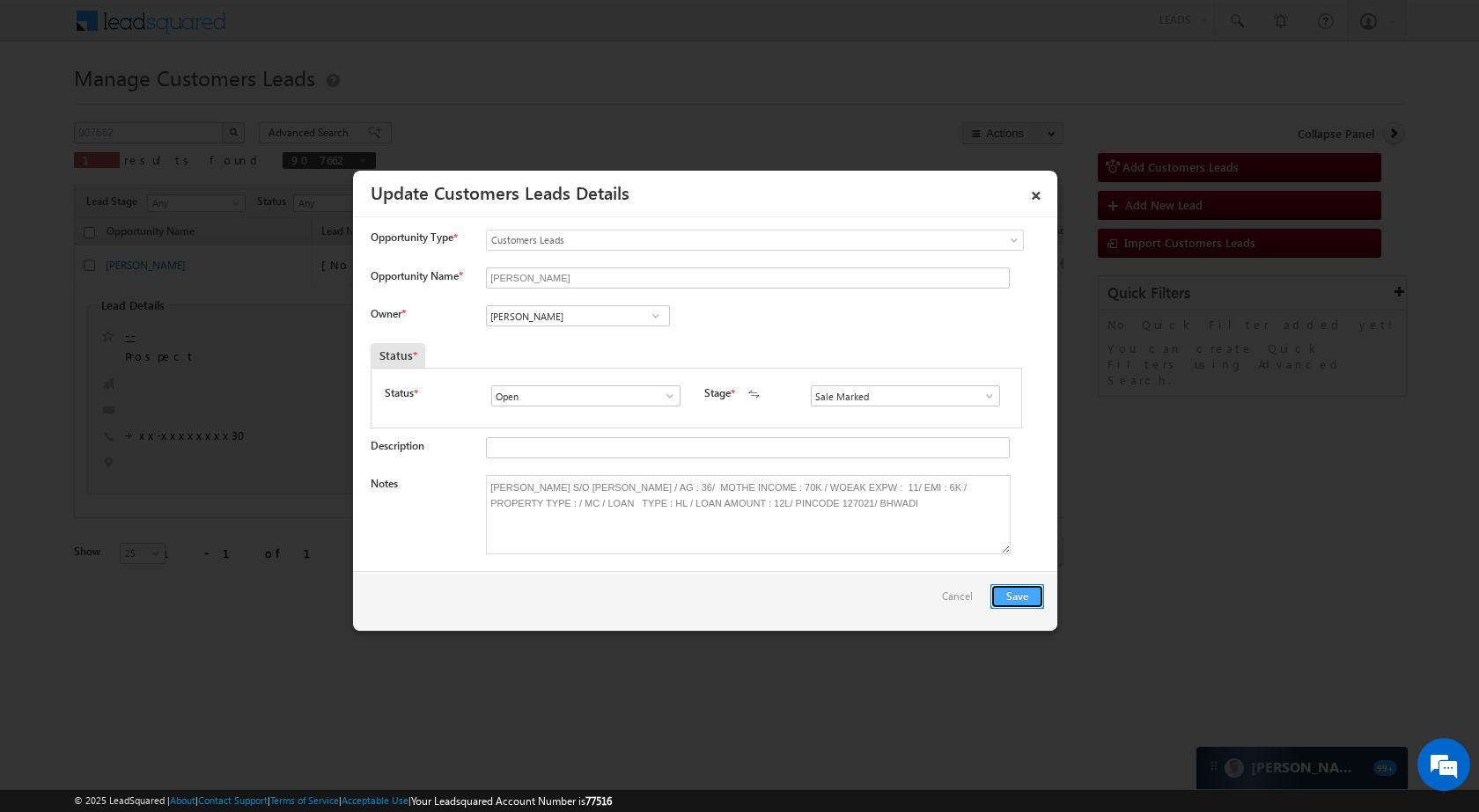
click at [1012, 600] on button "Save" at bounding box center [1018, 597] width 54 height 25
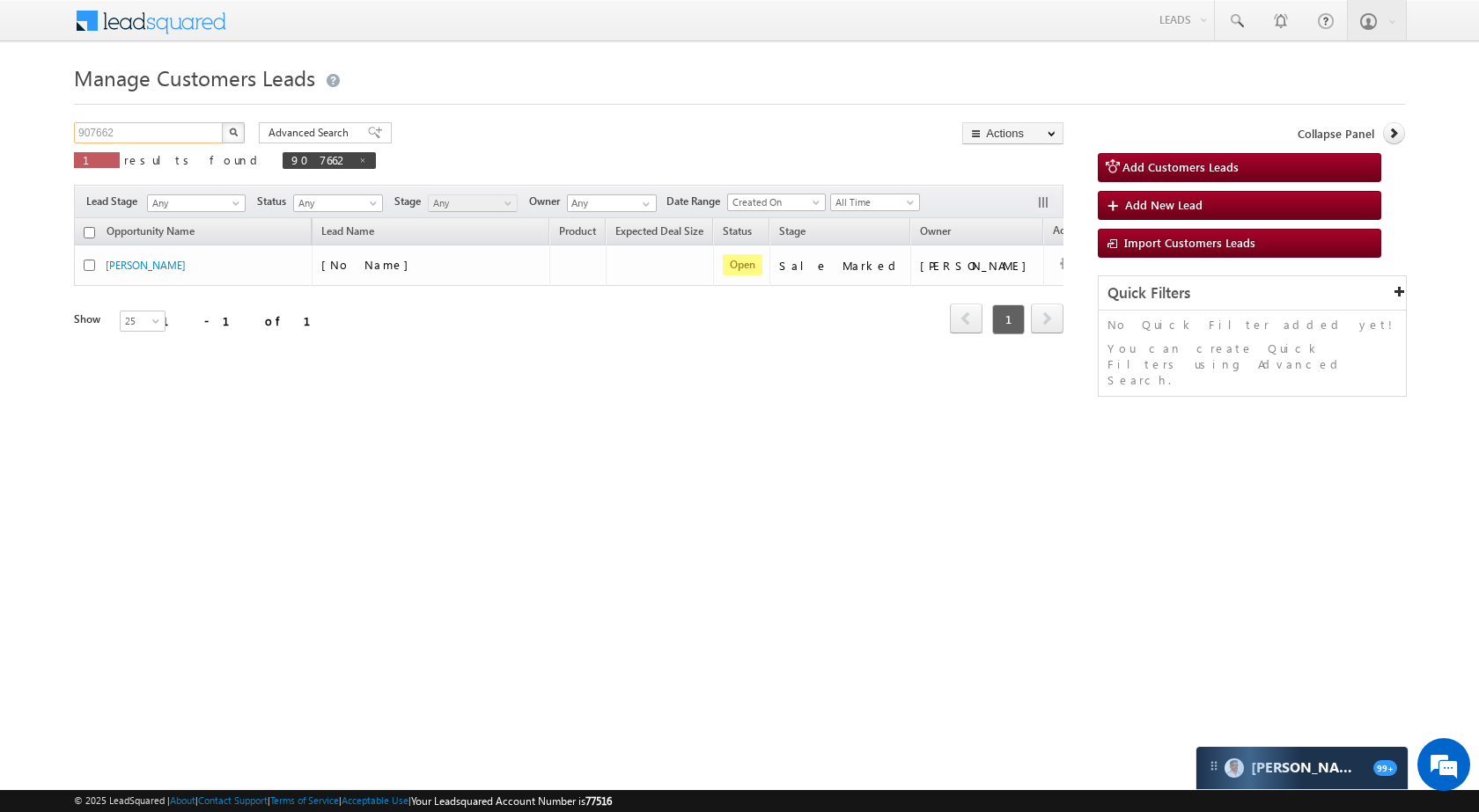
click at [184, 126] on input "907662" at bounding box center [150, 133] width 151 height 21
paste input "81599"
type input "815992"
click at [233, 130] on img "button" at bounding box center [233, 131] width 9 height 9
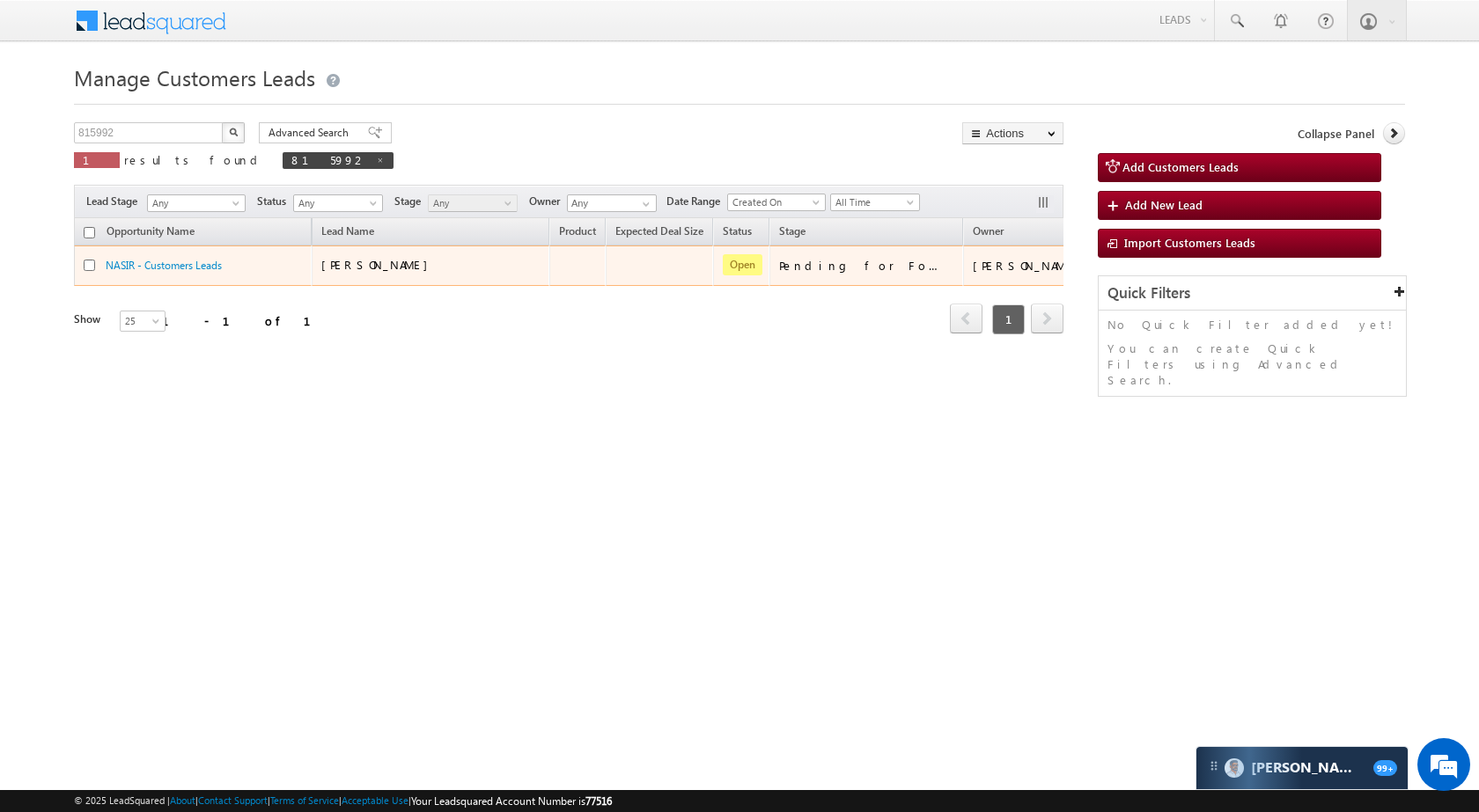
click at [1111, 260] on button "button" at bounding box center [1120, 265] width 17 height 17
click at [1041, 289] on link "Edit" at bounding box center [1084, 287] width 88 height 21
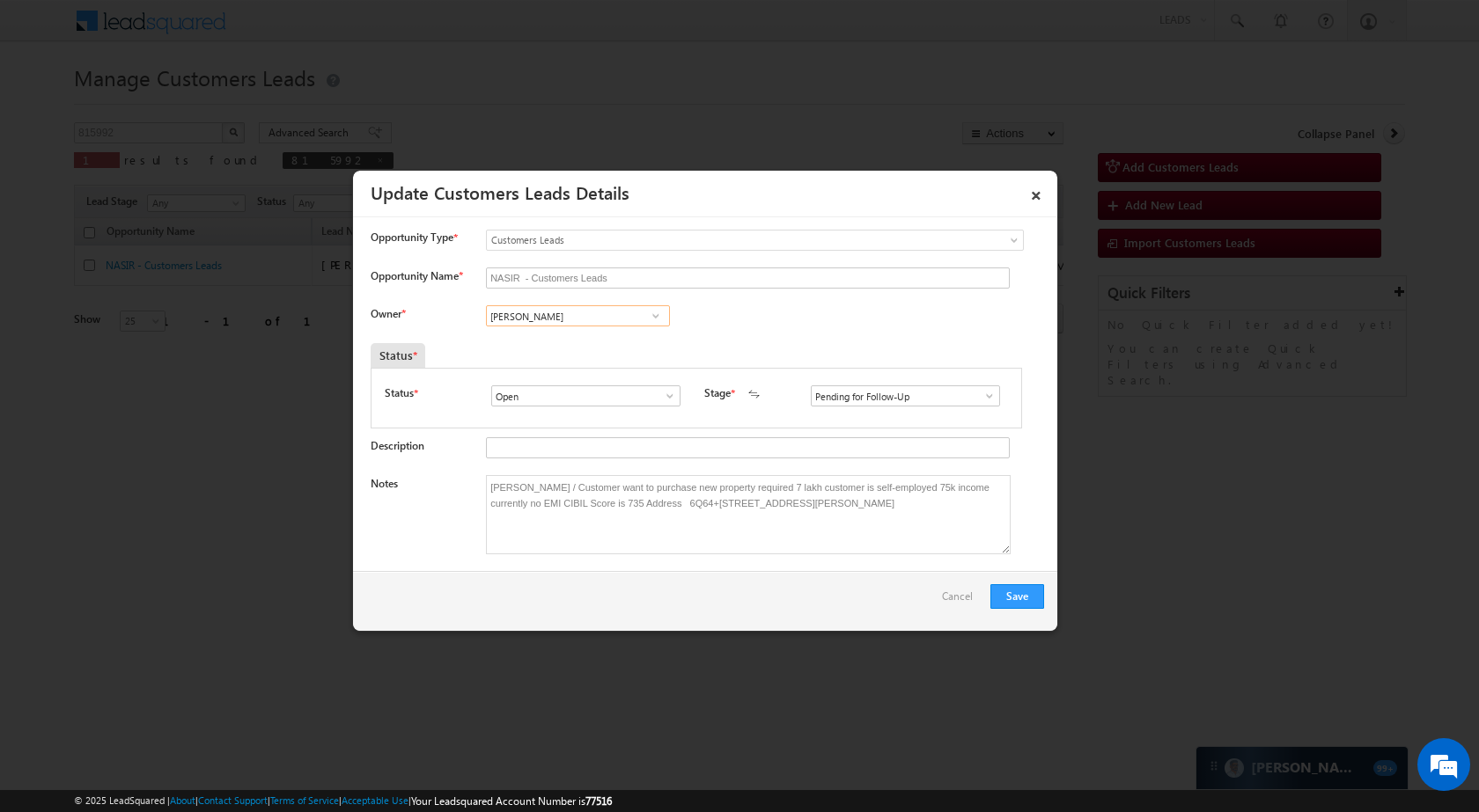
click at [594, 319] on input "[PERSON_NAME]" at bounding box center [578, 316] width 184 height 21
paste input "Narayan Bhuriya"
type input "Narayan"
click at [589, 308] on input at bounding box center [578, 316] width 184 height 21
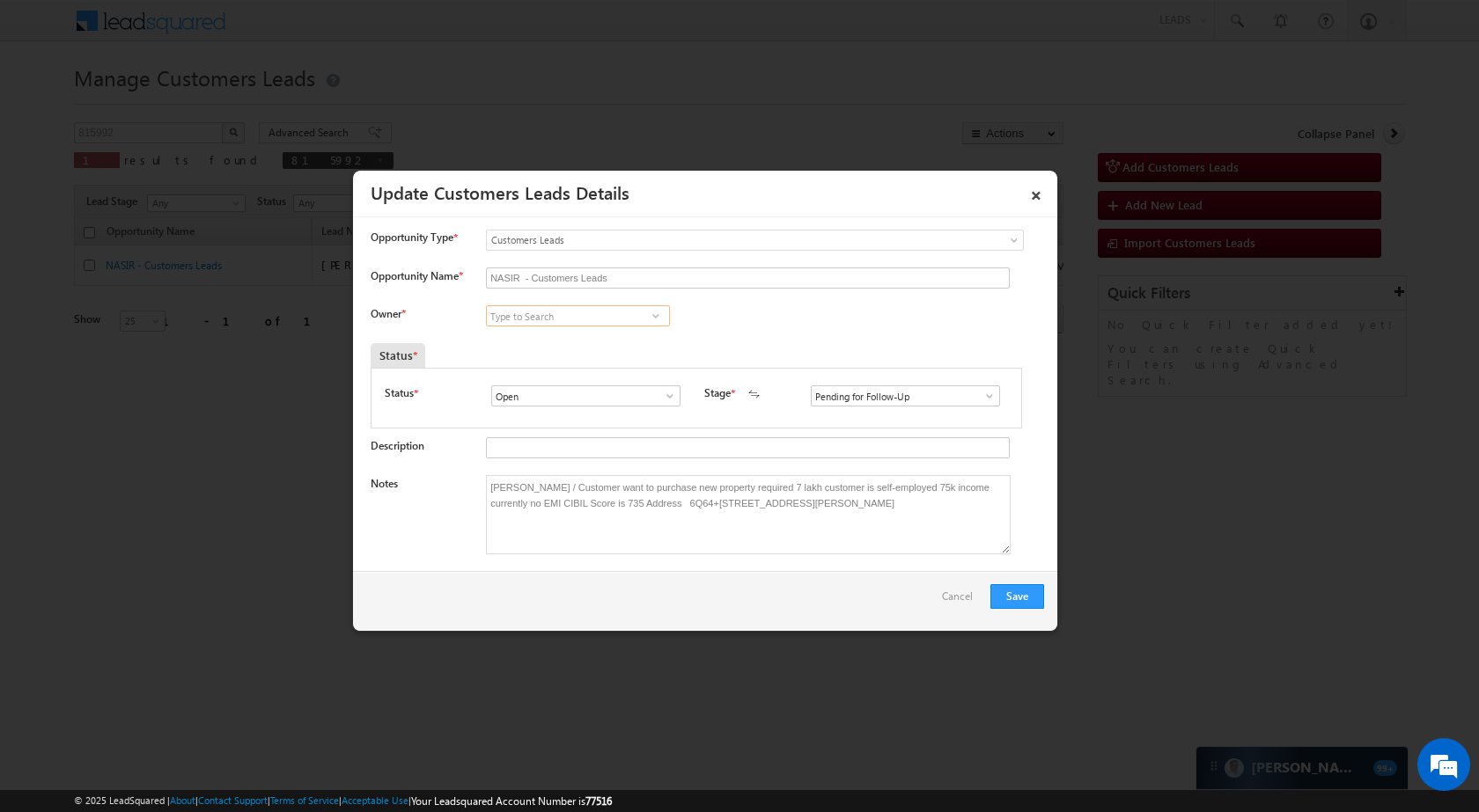
paste input "narayan.bhuriya@sgrlimited.in"
click at [572, 338] on link "[PERSON_NAME] [EMAIL_ADDRESS][DOMAIN_NAME]" at bounding box center [578, 343] width 184 height 34
type input "[PERSON_NAME]"
click at [1021, 599] on button "Save" at bounding box center [1018, 597] width 54 height 25
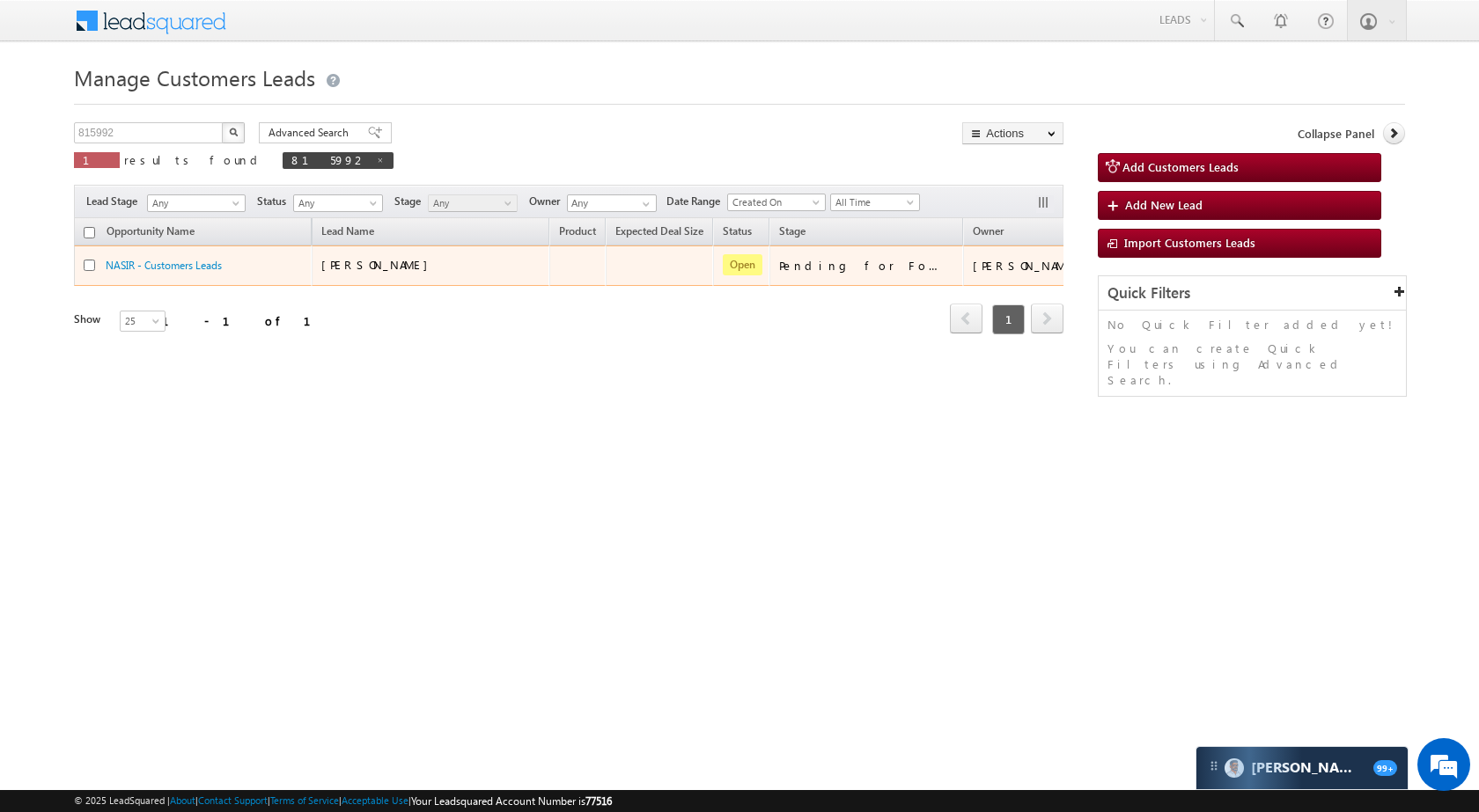
click at [1106, 263] on div at bounding box center [1119, 266] width 28 height 23
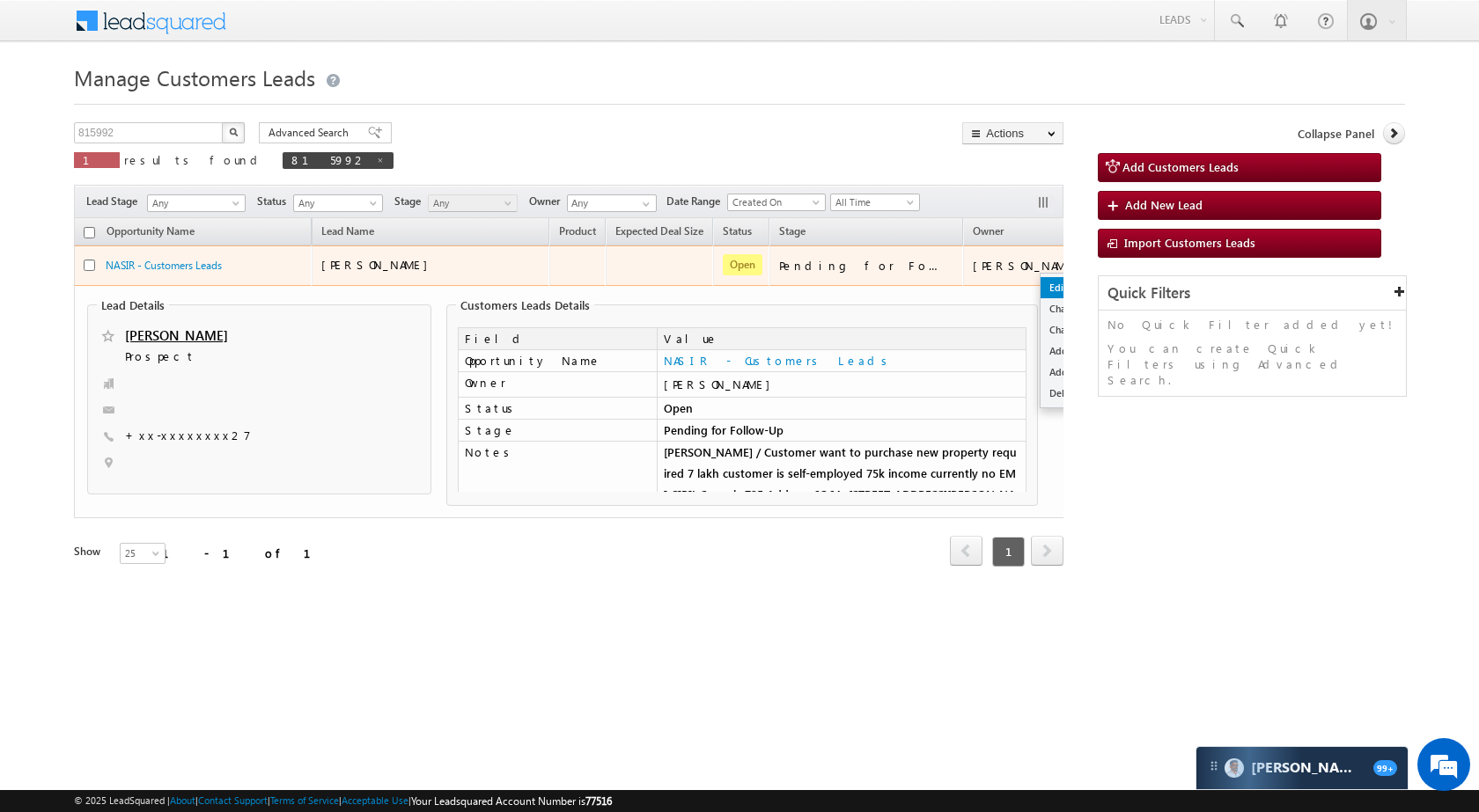
click at [1041, 280] on link "Edit" at bounding box center [1084, 287] width 88 height 21
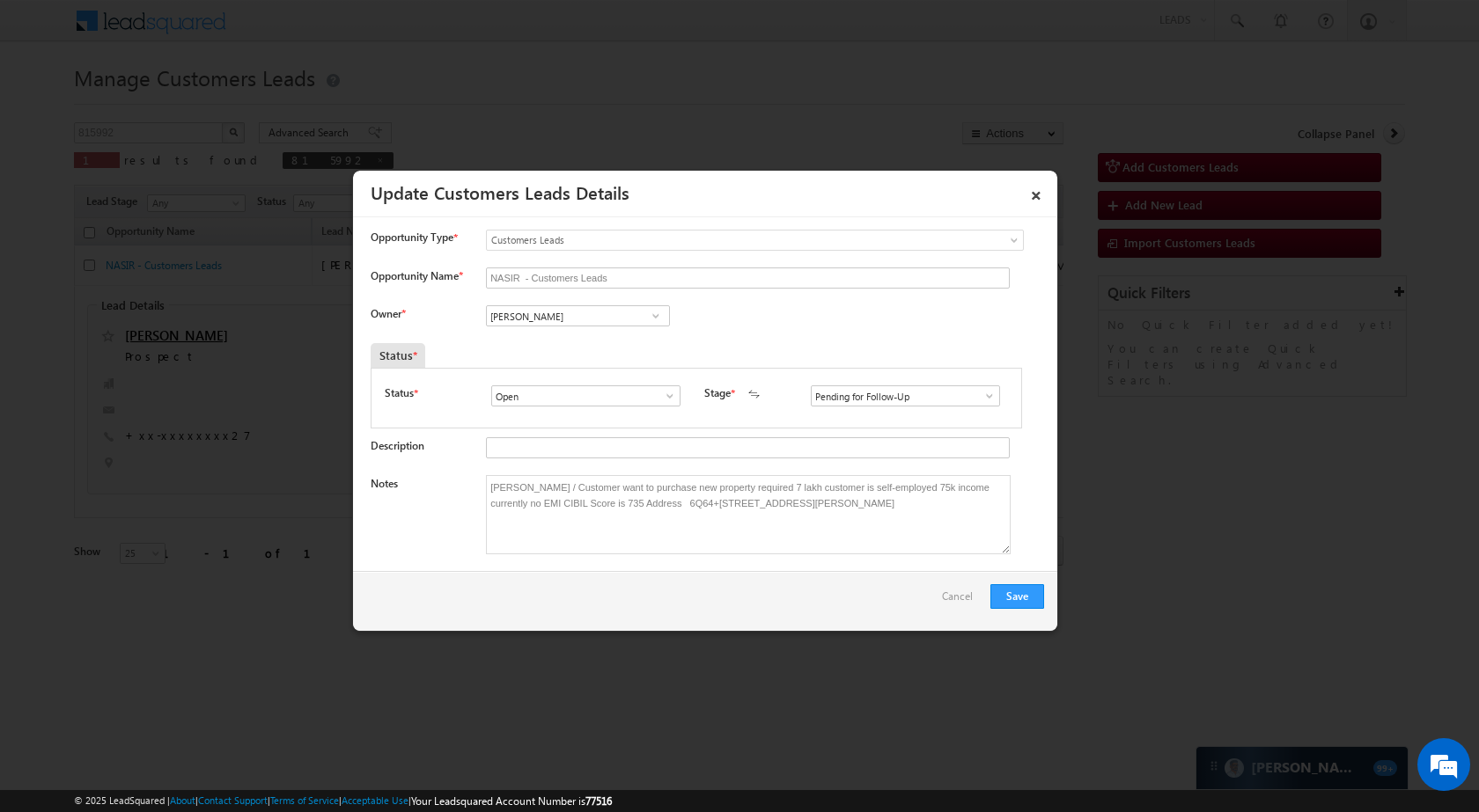
click at [587, 329] on div "[DEMOGRAPHIC_DATA][PERSON_NAME] [PERSON_NAME] [PERSON_NAME]" at bounding box center [592, 318] width 213 height 25
click at [591, 319] on input "[PERSON_NAME]" at bounding box center [578, 316] width 184 height 21
click at [606, 379] on span "[EMAIL_ADDRESS][DOMAIN_NAME]" at bounding box center [572, 382] width 158 height 14
type input "[PERSON_NAME]"
click at [1018, 589] on button "Save" at bounding box center [1018, 597] width 54 height 25
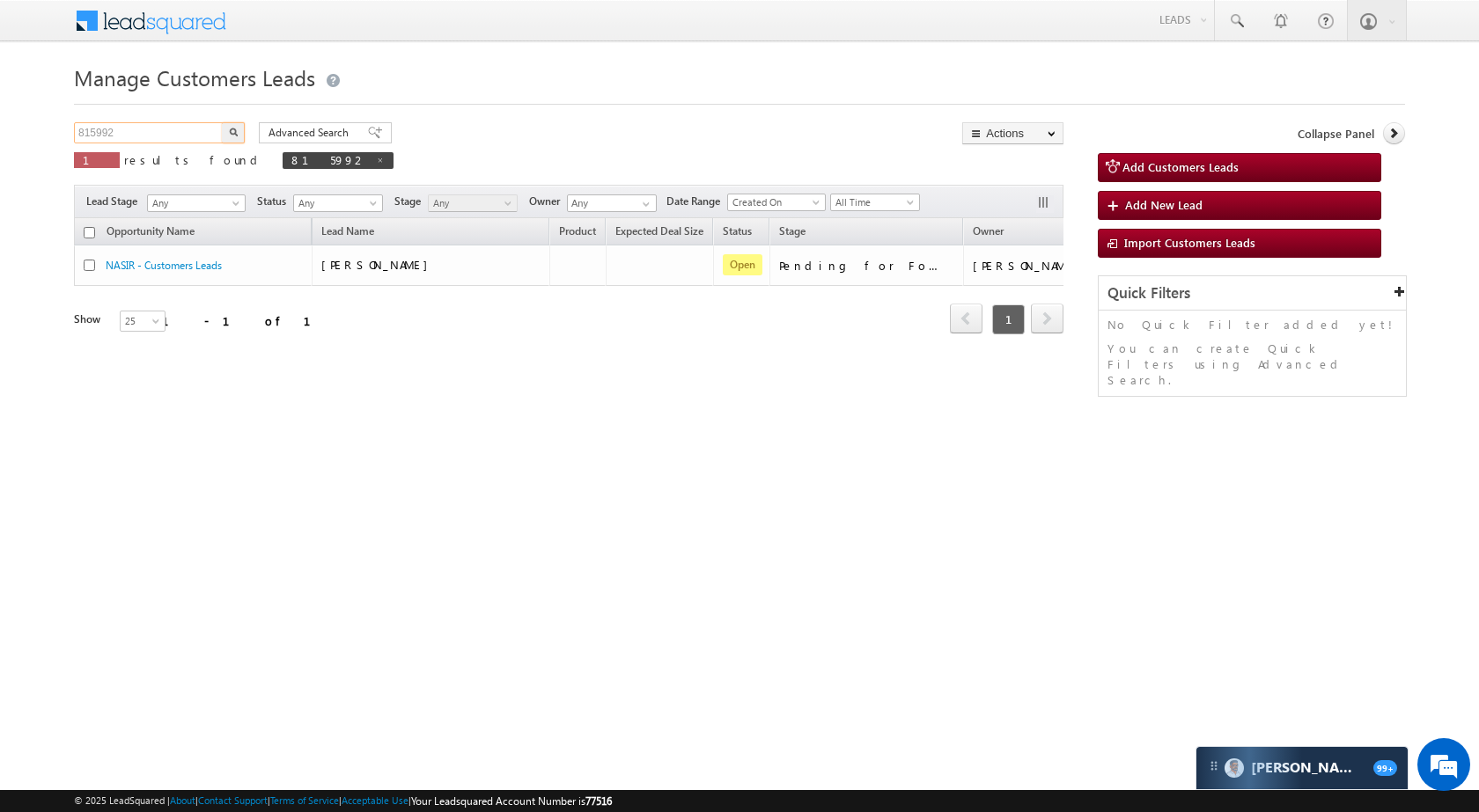
click at [166, 136] on input "815992" at bounding box center [150, 133] width 151 height 21
paste input "71920"
type input "871920"
click at [236, 126] on button "button" at bounding box center [233, 133] width 23 height 21
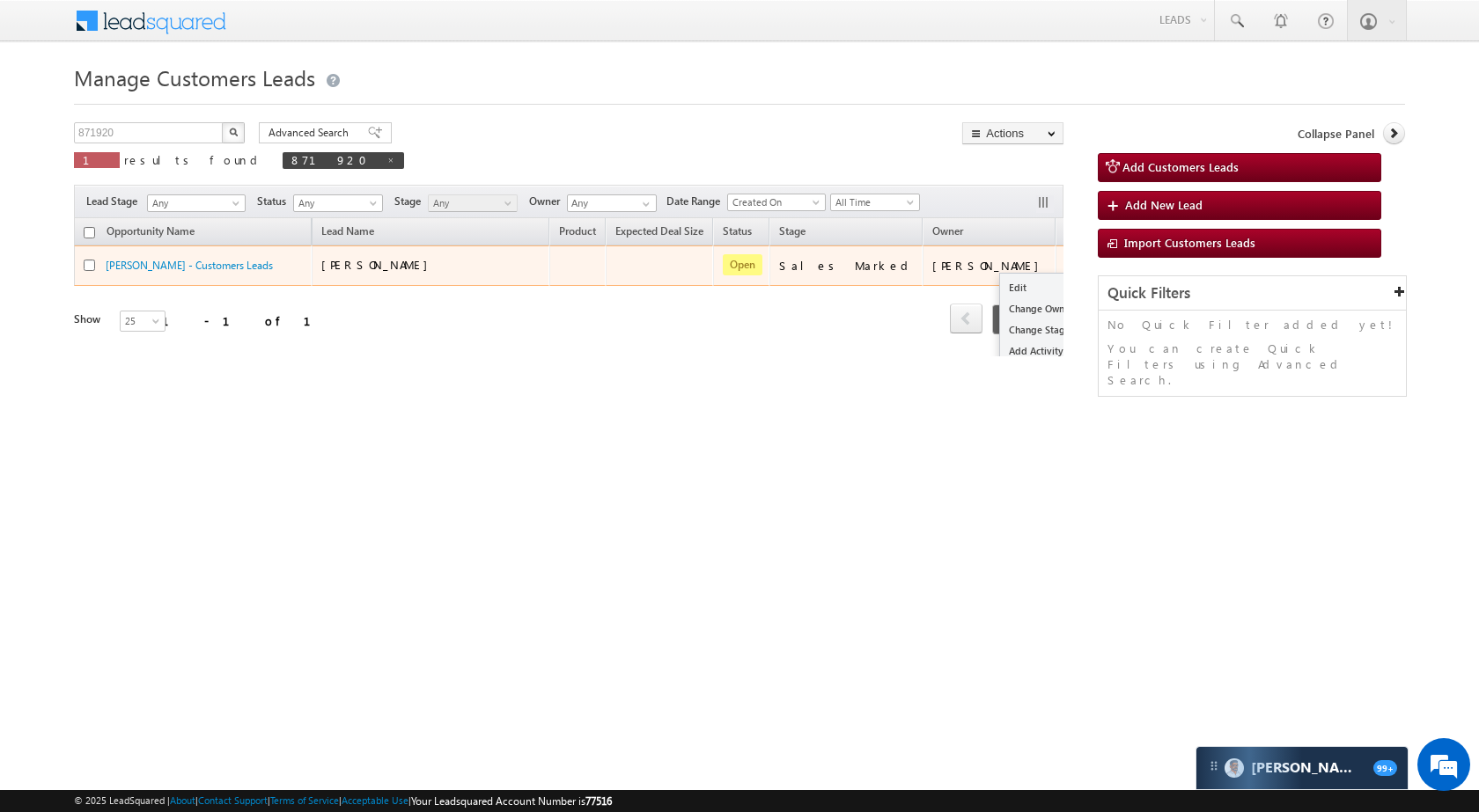
click at [1055, 260] on td "Edit Change Owner Change Stage Add Activity Add Task Delete" at bounding box center [1092, 266] width 73 height 41
click at [1000, 285] on link "Edit" at bounding box center [1044, 287] width 88 height 21
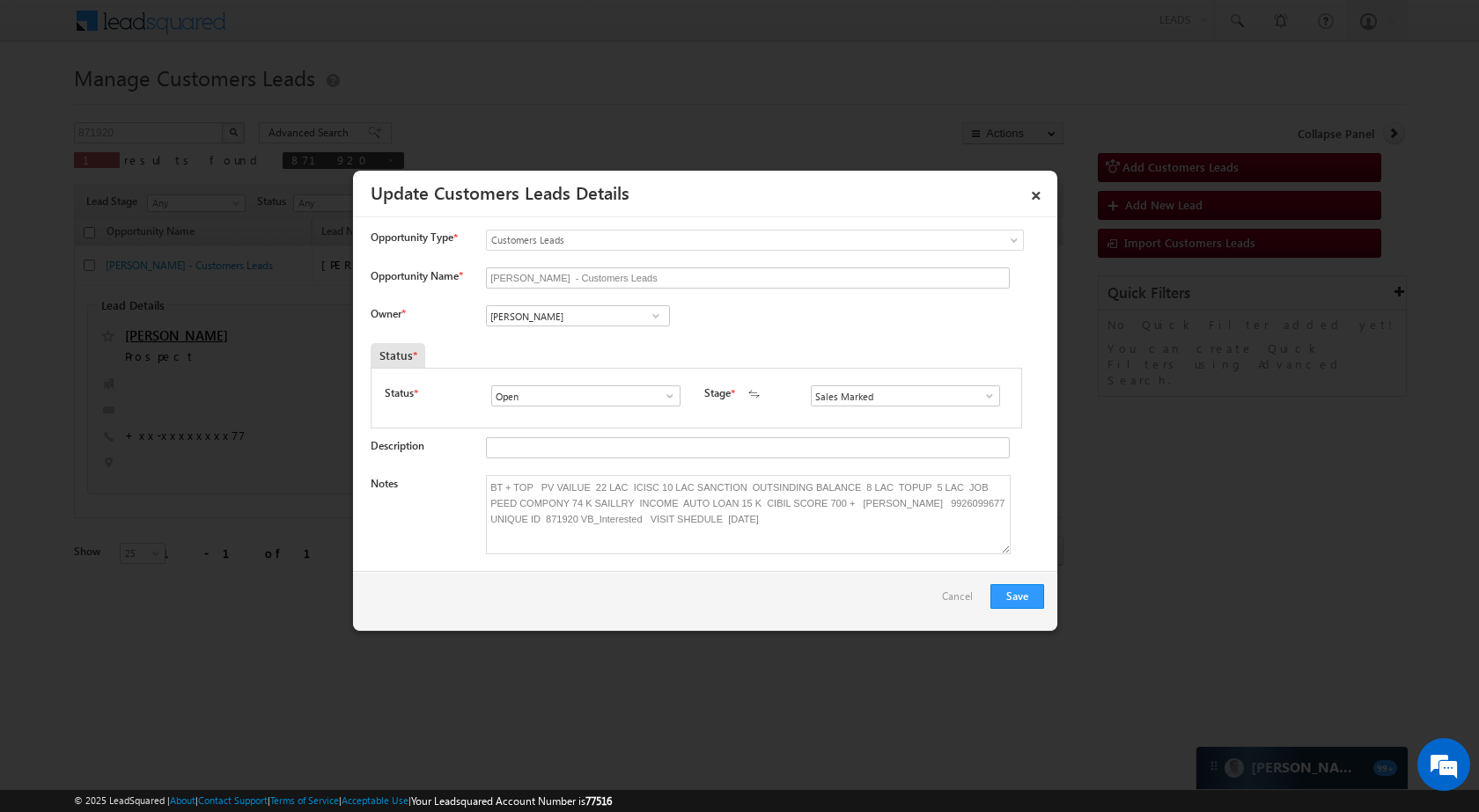
click at [658, 310] on span at bounding box center [656, 315] width 17 height 14
click at [526, 369] on link "Narayan Lal Sharma narayan.sharma@sgrlimited.in" at bounding box center [578, 374] width 184 height 34
type input "[PERSON_NAME]"
click at [1018, 597] on button "Save" at bounding box center [1018, 597] width 54 height 25
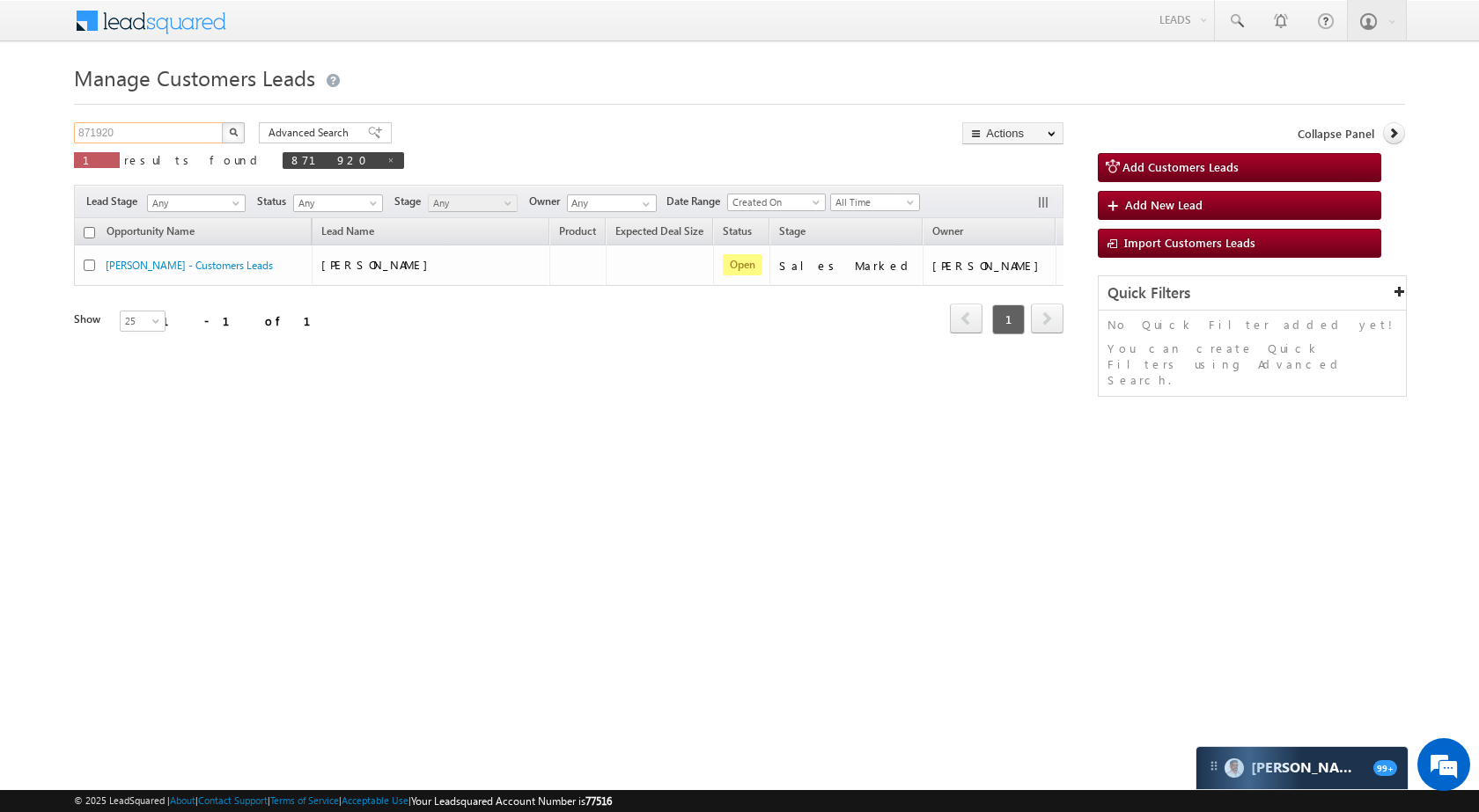
click at [169, 138] on input "871920" at bounding box center [150, 133] width 151 height 21
paste input "83159"
type input "883159"
click at [227, 135] on button "button" at bounding box center [233, 133] width 23 height 21
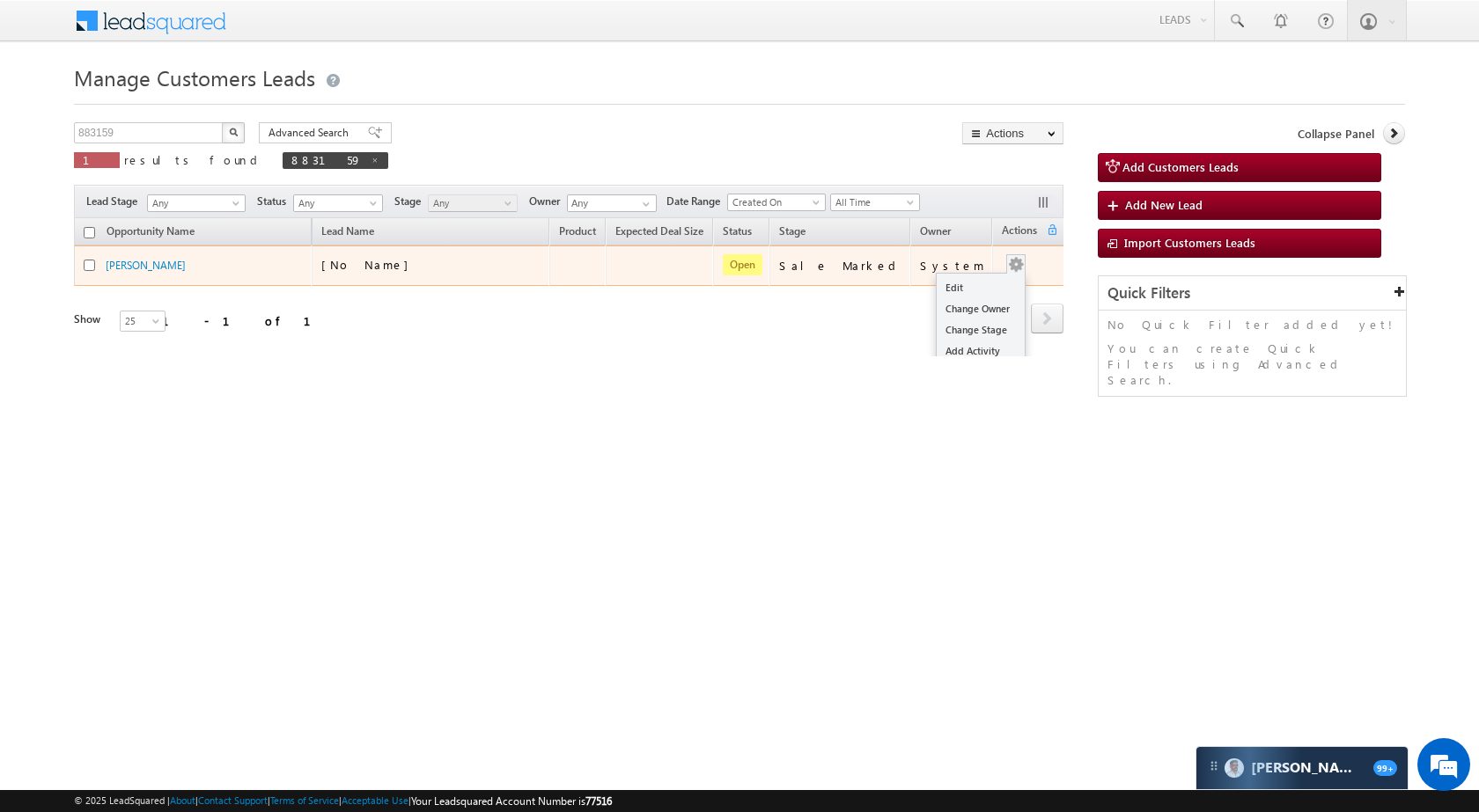
click at [1019, 267] on td "Edit Change Owner Change Stage Add Activity Add Task Delete" at bounding box center [1029, 266] width 73 height 41
click at [984, 293] on link "Edit" at bounding box center [980, 287] width 88 height 21
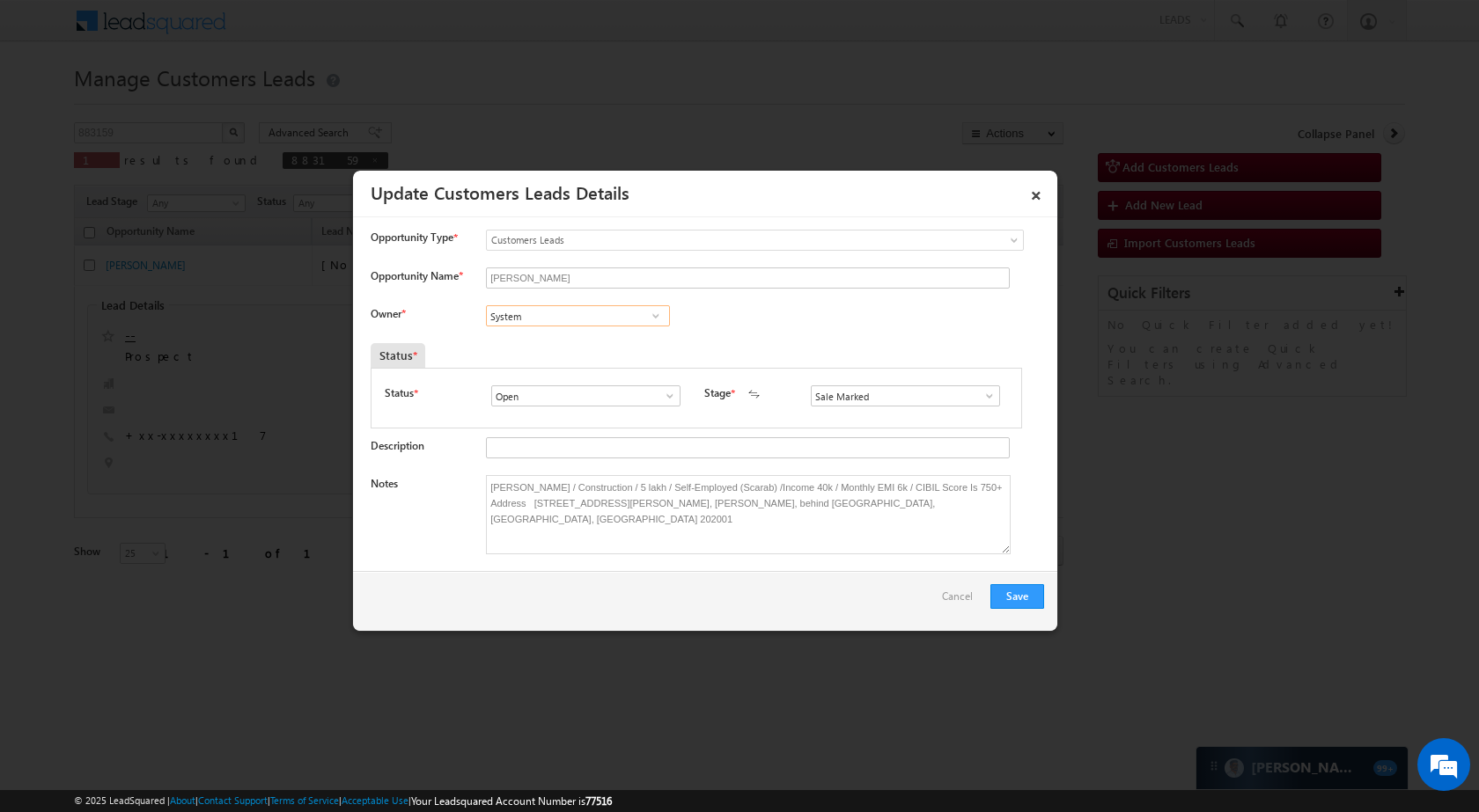
click at [557, 311] on input "System" at bounding box center [578, 316] width 184 height 21
paste input "Rahul Kumar"
click at [574, 333] on link "Rahul Kumar rahul.kumar7@sgrlimited.in" at bounding box center [578, 343] width 184 height 34
click at [596, 313] on input "Rahul Kumar" at bounding box center [578, 316] width 184 height 21
click at [648, 313] on span at bounding box center [656, 315] width 17 height 14
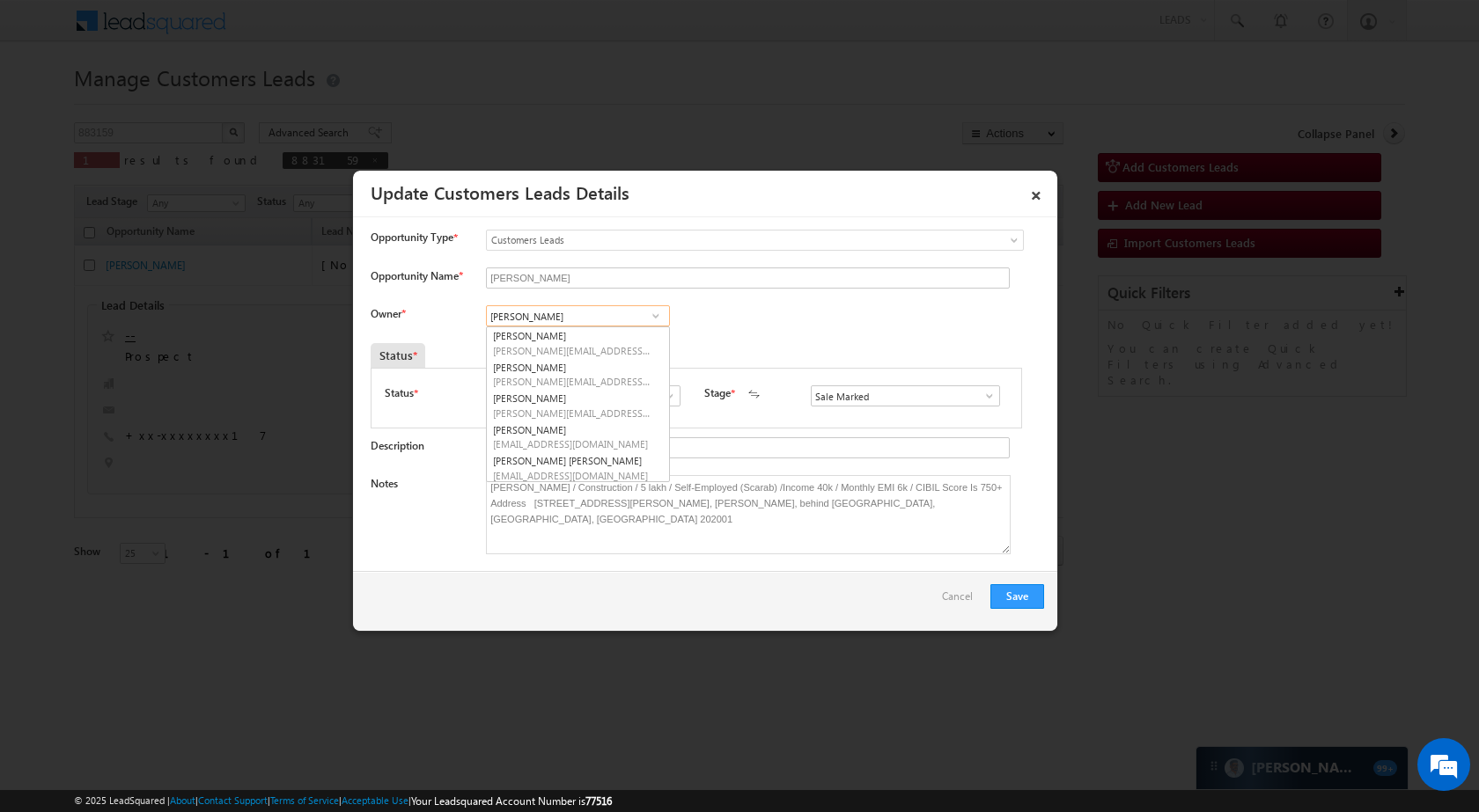
paste input
type input "R"
click at [585, 316] on input at bounding box center [578, 316] width 184 height 21
paste input "Rahul Kumar"
type input "Rahul Kumar"
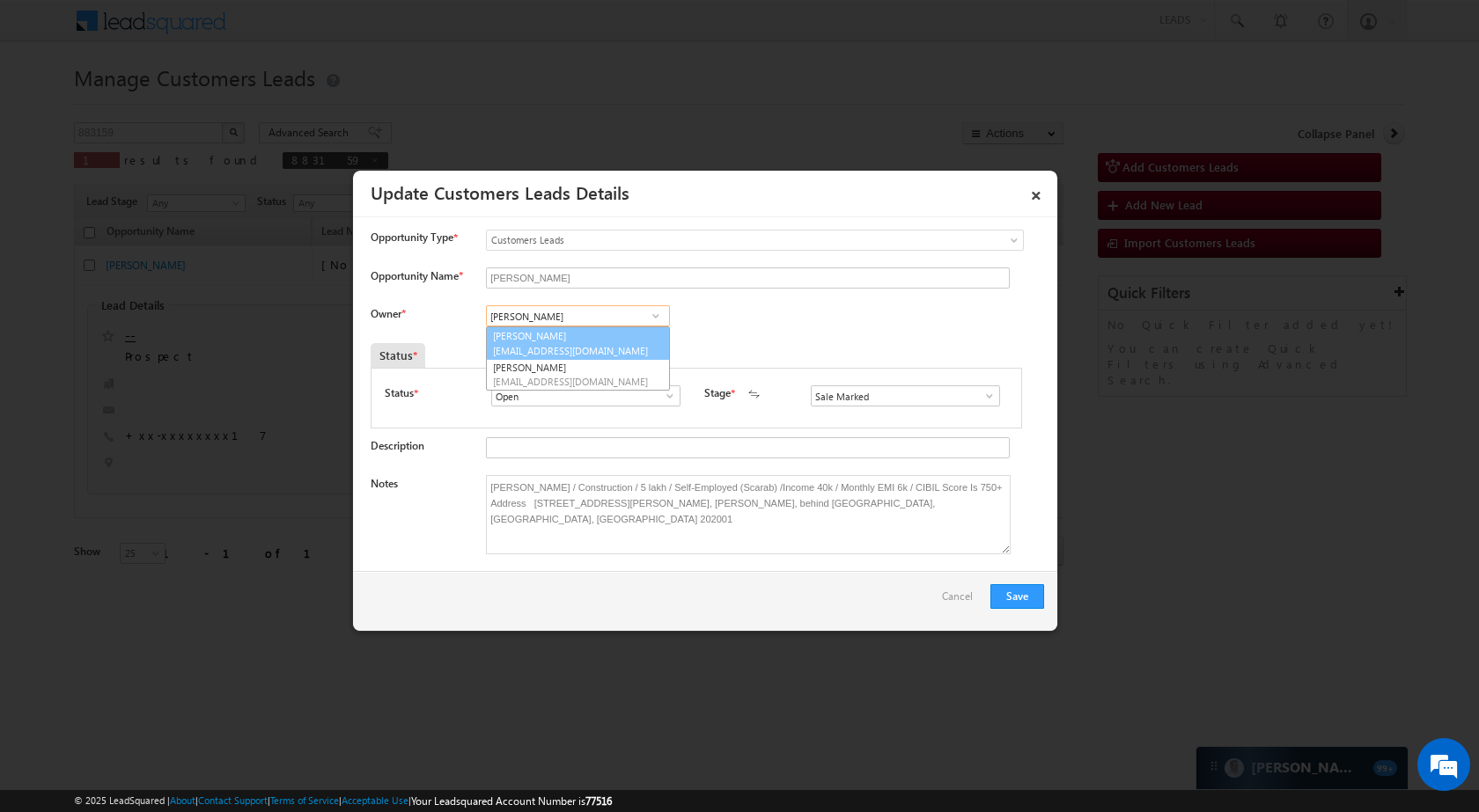
click at [596, 346] on span "rahul.kumar7@sgrlimited.in" at bounding box center [572, 351] width 158 height 14
click at [1002, 601] on button "Save" at bounding box center [1018, 597] width 54 height 25
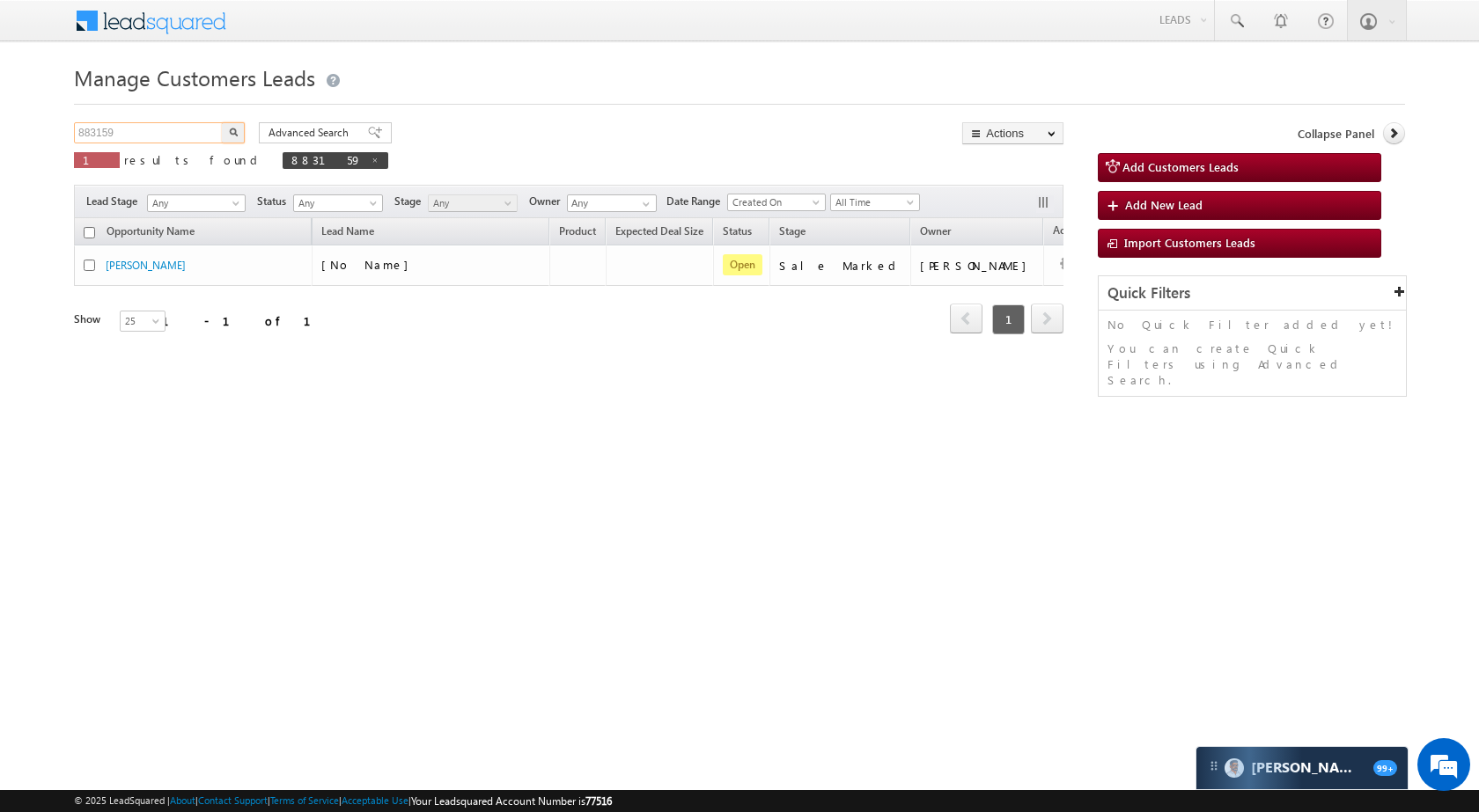
click at [178, 134] on input "883159" at bounding box center [150, 133] width 151 height 21
paste input "7517"
type input "875179"
click at [245, 131] on div "875179 X 1 results found 883159" at bounding box center [232, 148] width 315 height 50
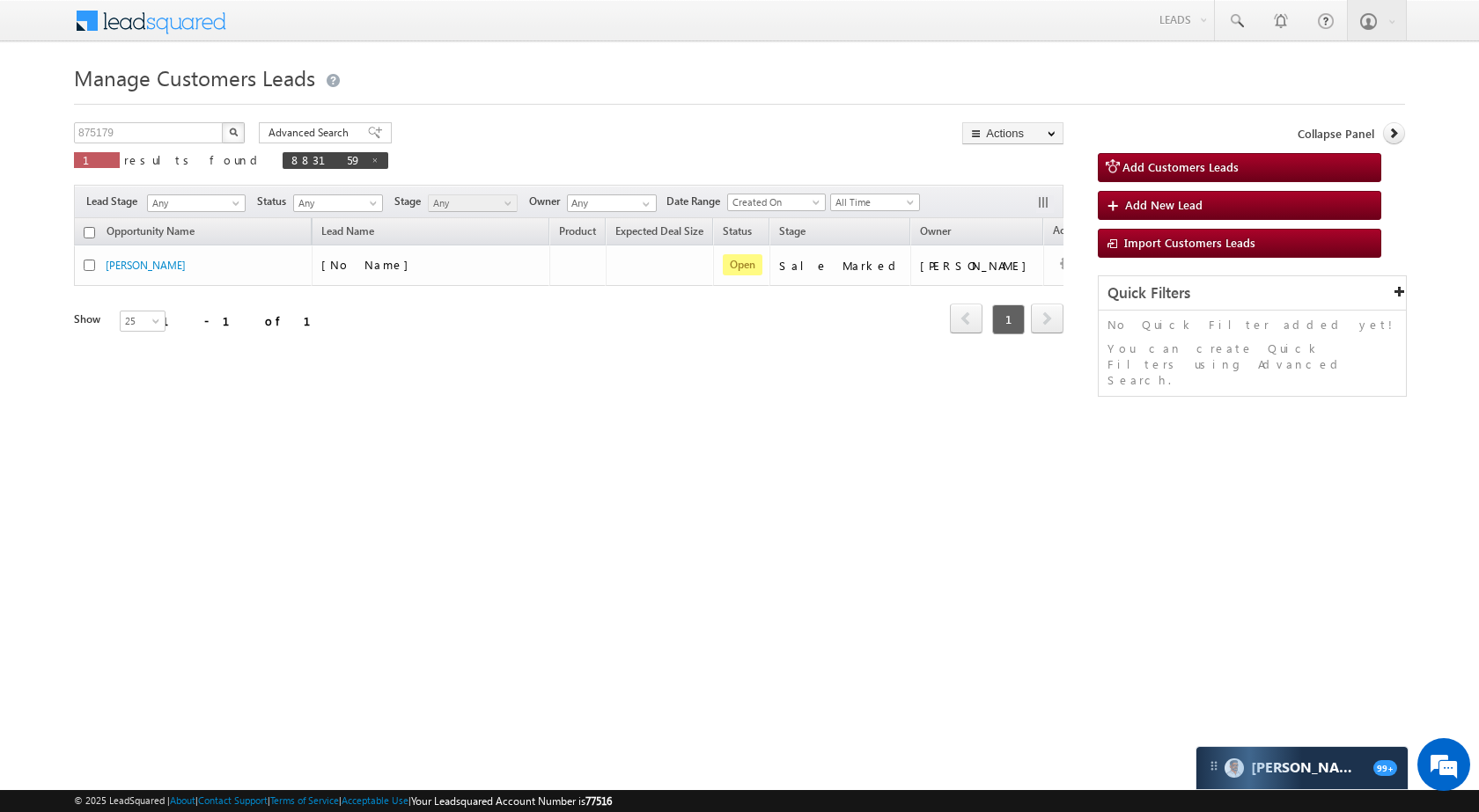
click at [230, 131] on img "button" at bounding box center [233, 131] width 9 height 9
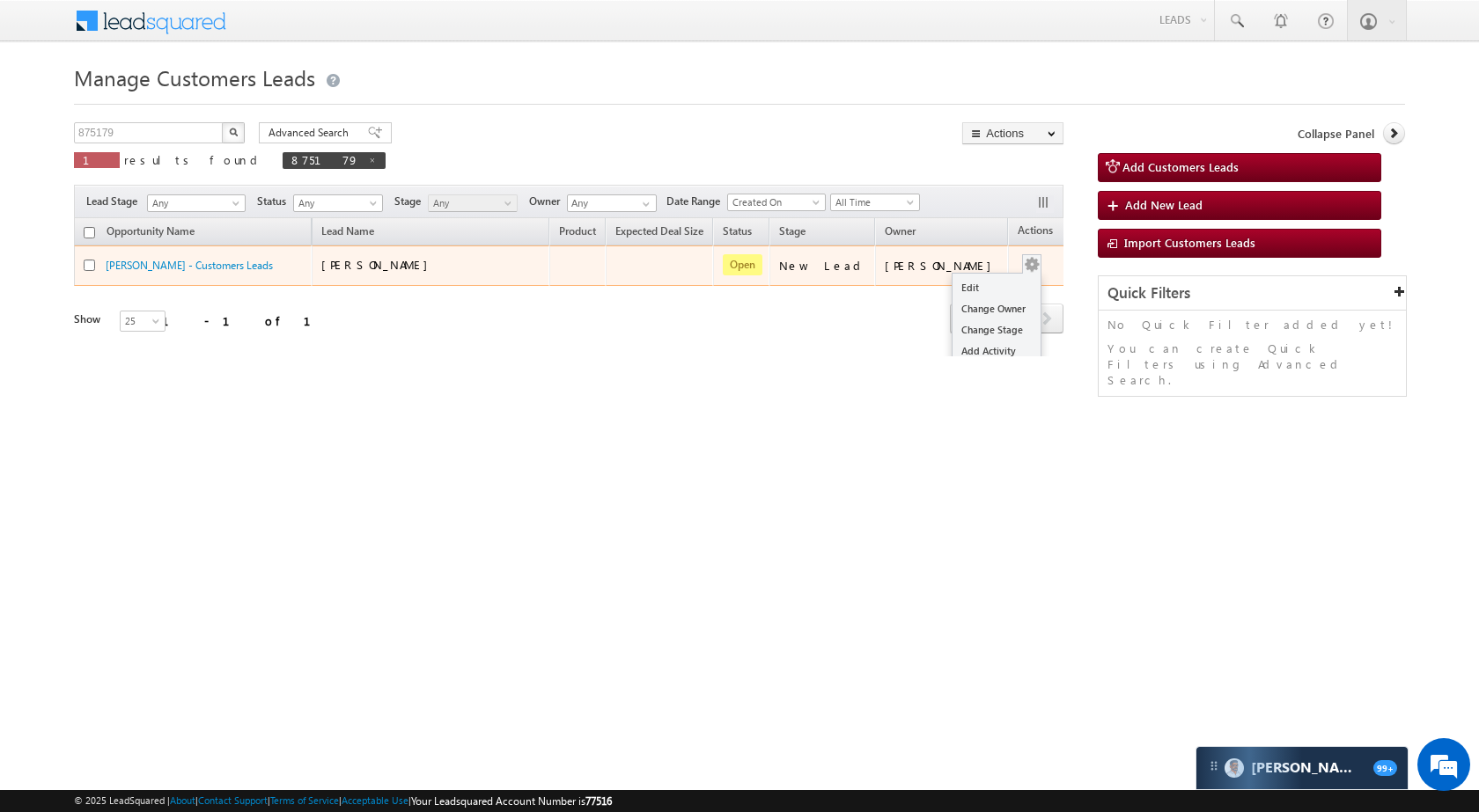
click at [1019, 256] on td "Edit Change Owner Change Stage Add Activity Add Task Delete" at bounding box center [1045, 266] width 73 height 41
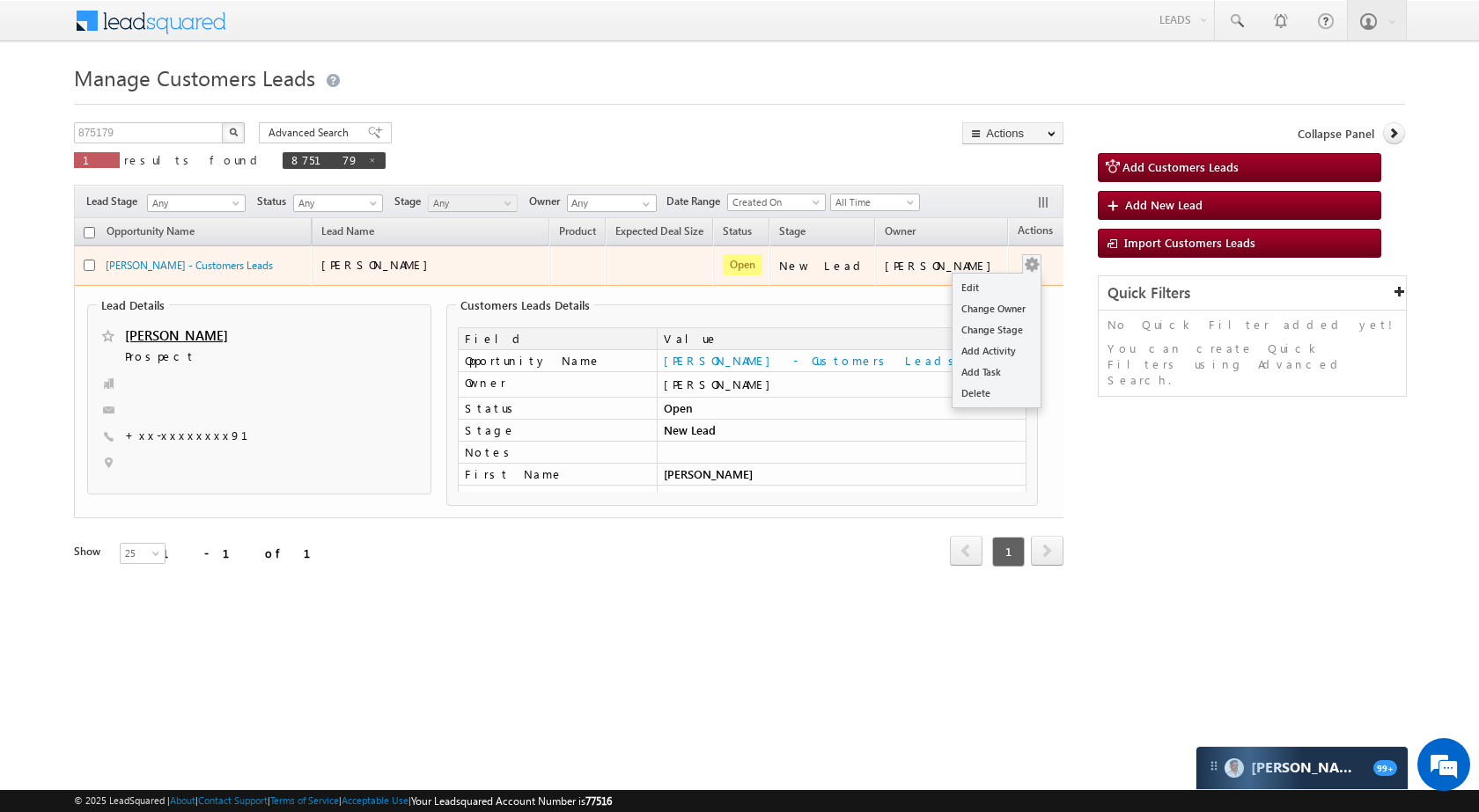
click at [1018, 263] on div "Edit Change Owner Change Stage Add Activity Add Task Delete" at bounding box center [1031, 266] width 28 height 23
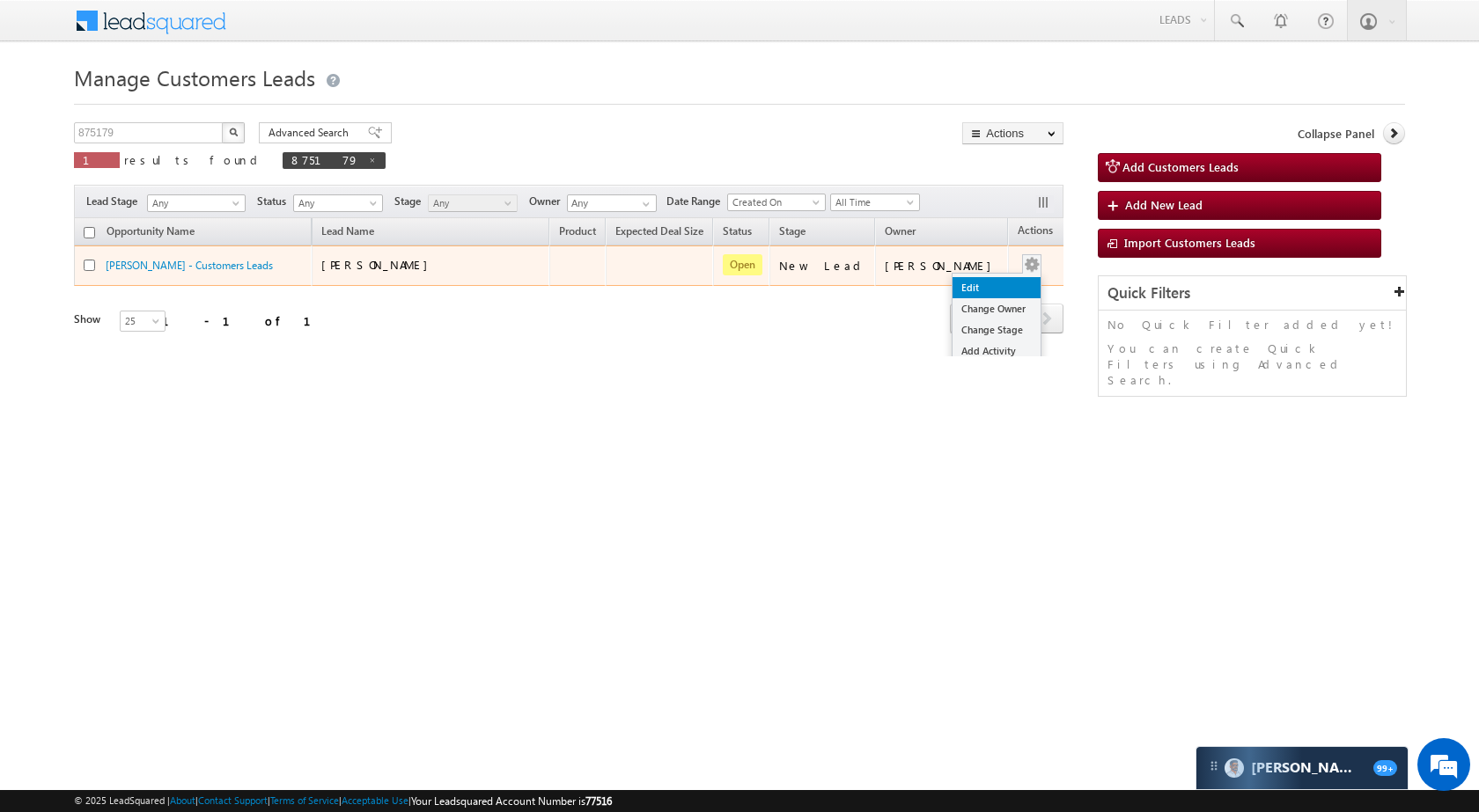
click at [981, 284] on link "Edit" at bounding box center [996, 287] width 88 height 21
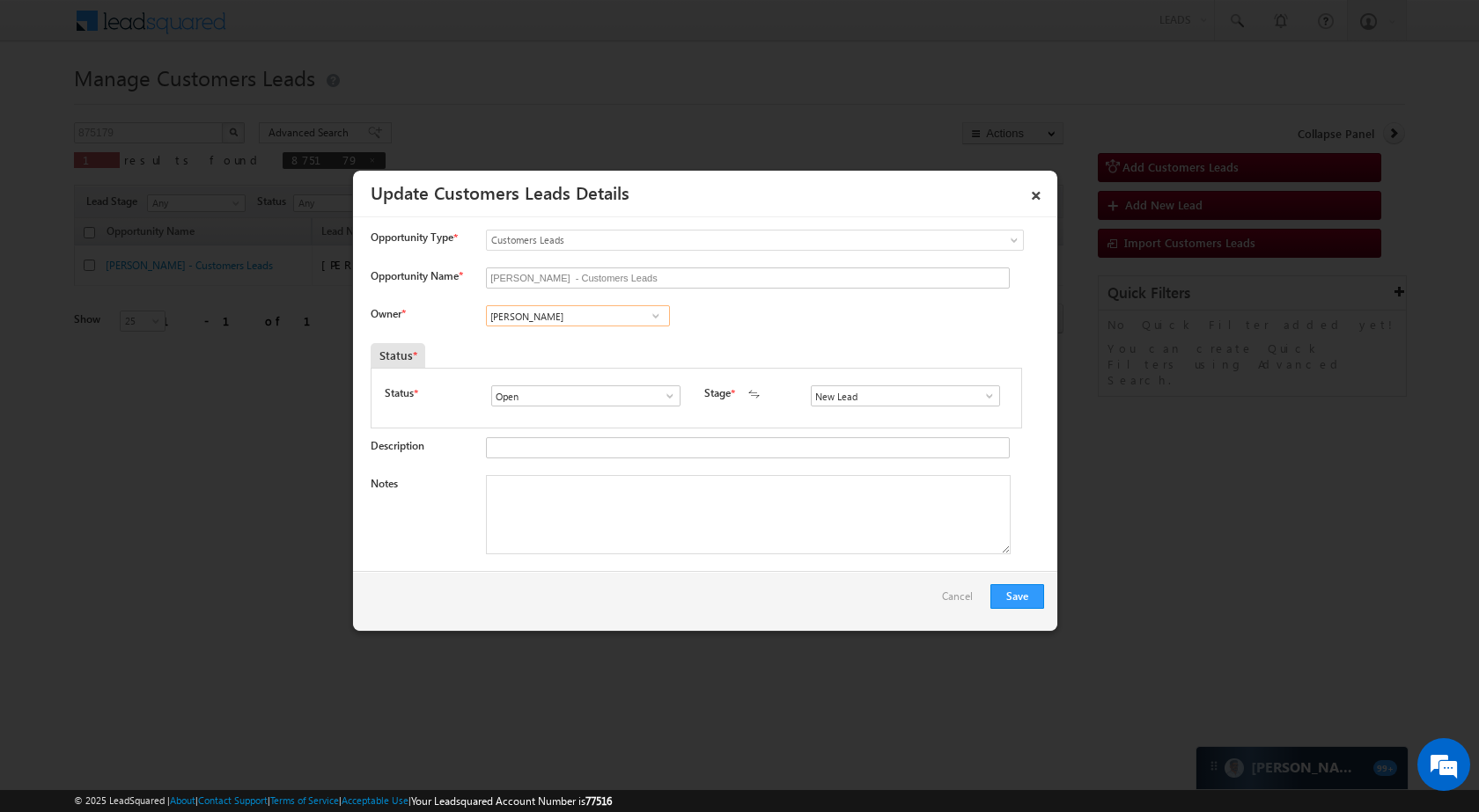
click at [583, 311] on input "Ganesh Shelar" at bounding box center [578, 316] width 184 height 21
paste input "Mukesh Kumar Sen"
click at [594, 349] on span "mukesh.sen@sgrlimited.in" at bounding box center [572, 351] width 158 height 14
type input "Mukesh Kumar Sen"
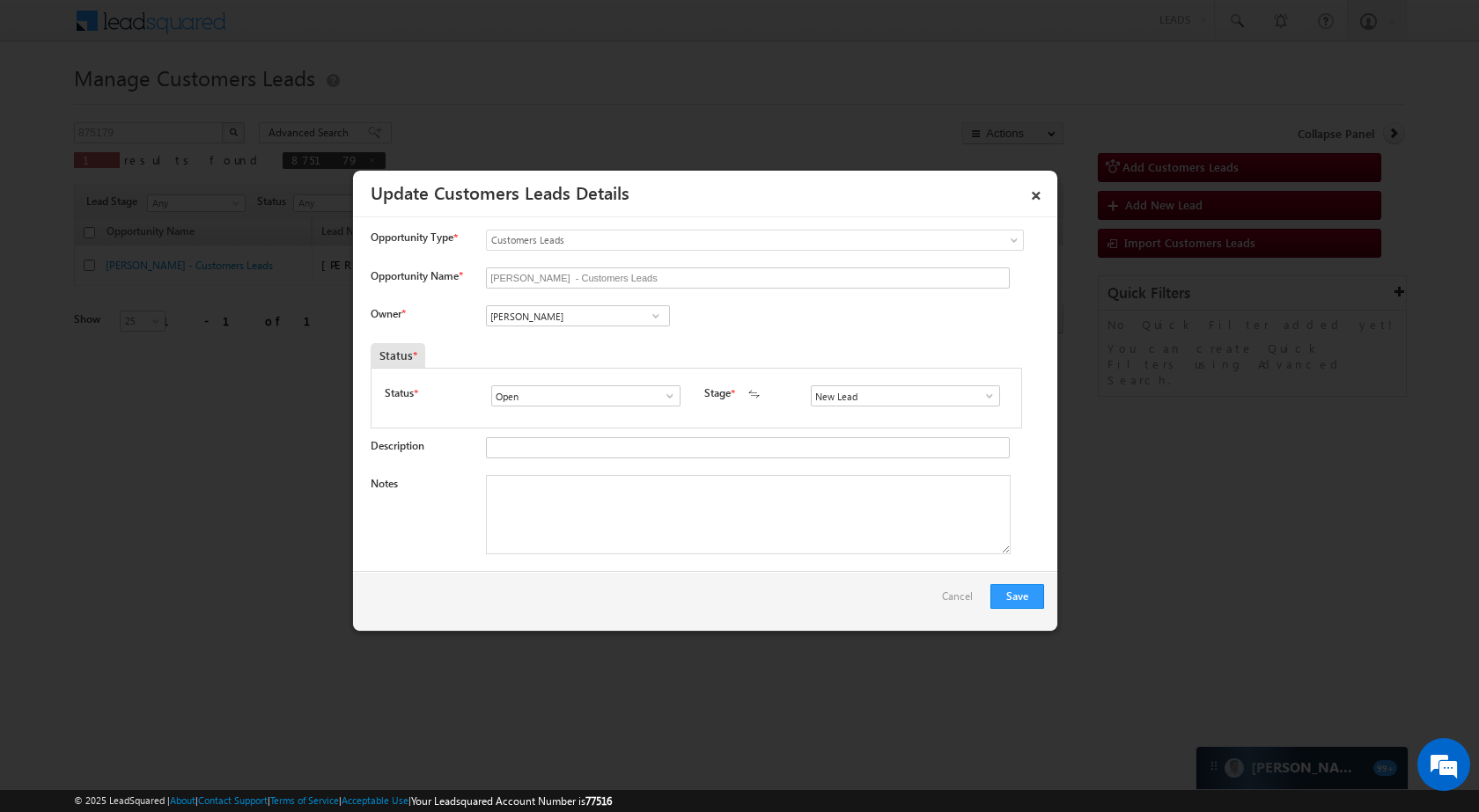
click at [986, 397] on span at bounding box center [990, 395] width 17 height 14
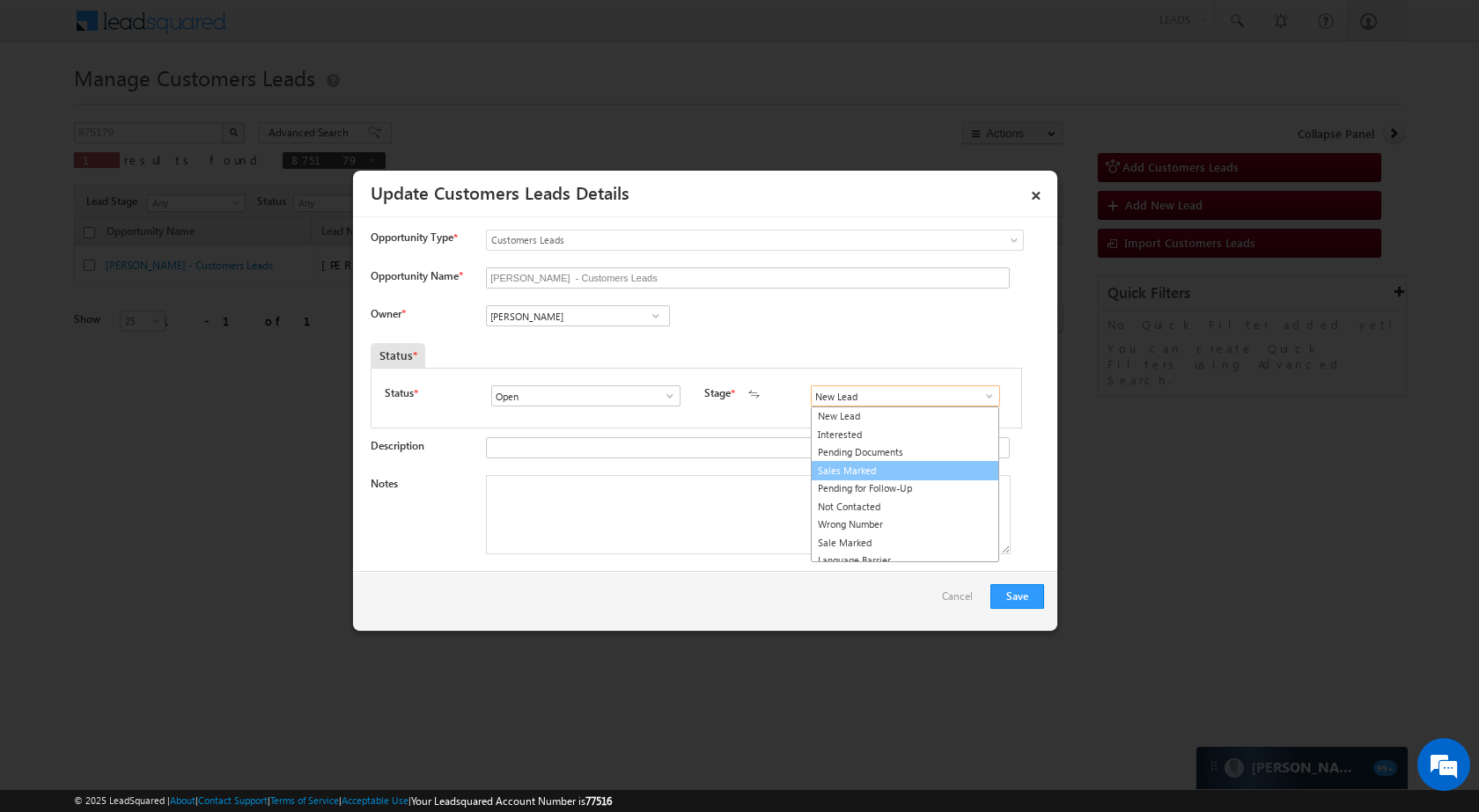
click at [929, 474] on link "Sales Marked" at bounding box center [905, 471] width 188 height 20
type input "Sales Marked"
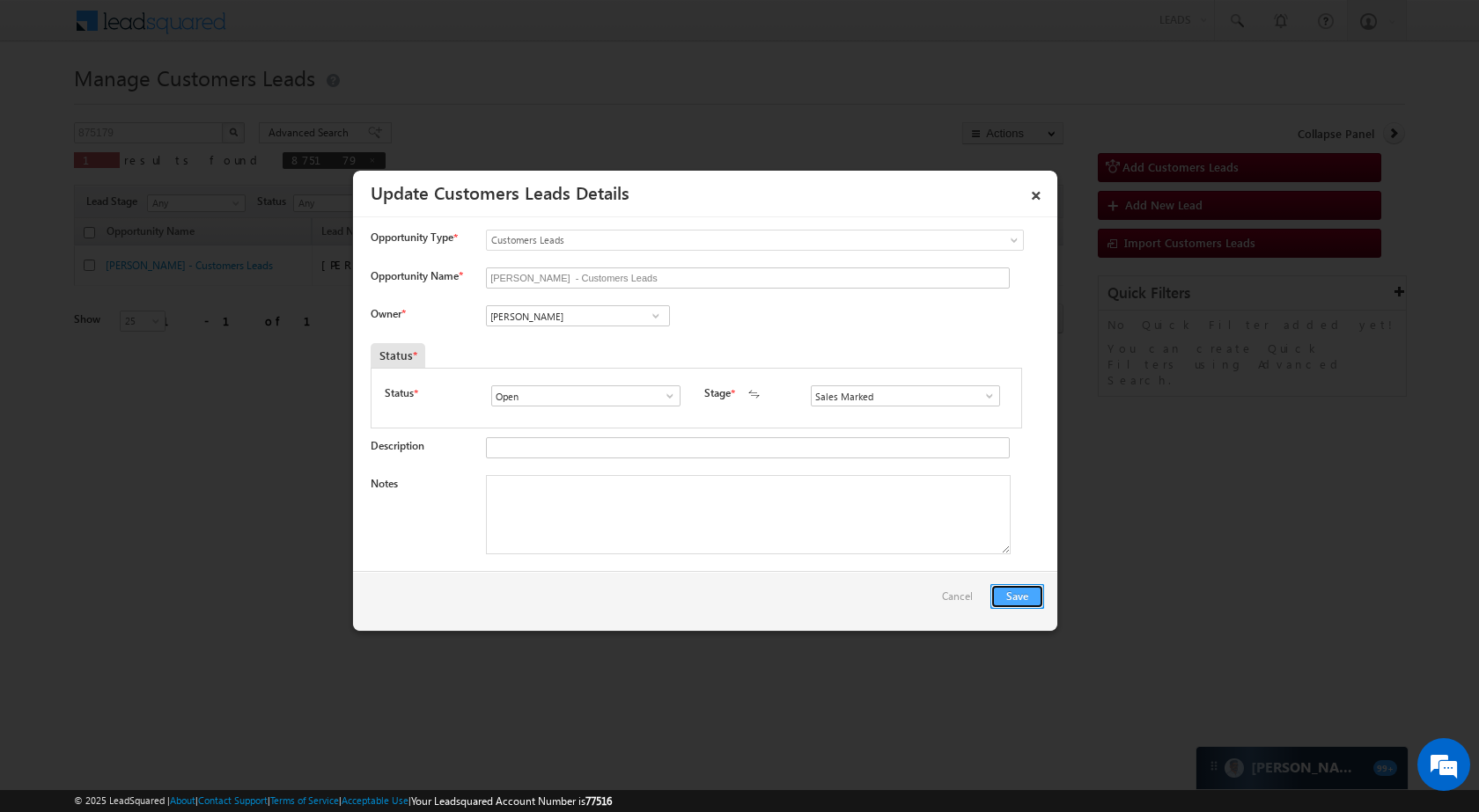
click at [1025, 595] on button "Save" at bounding box center [1018, 597] width 54 height 25
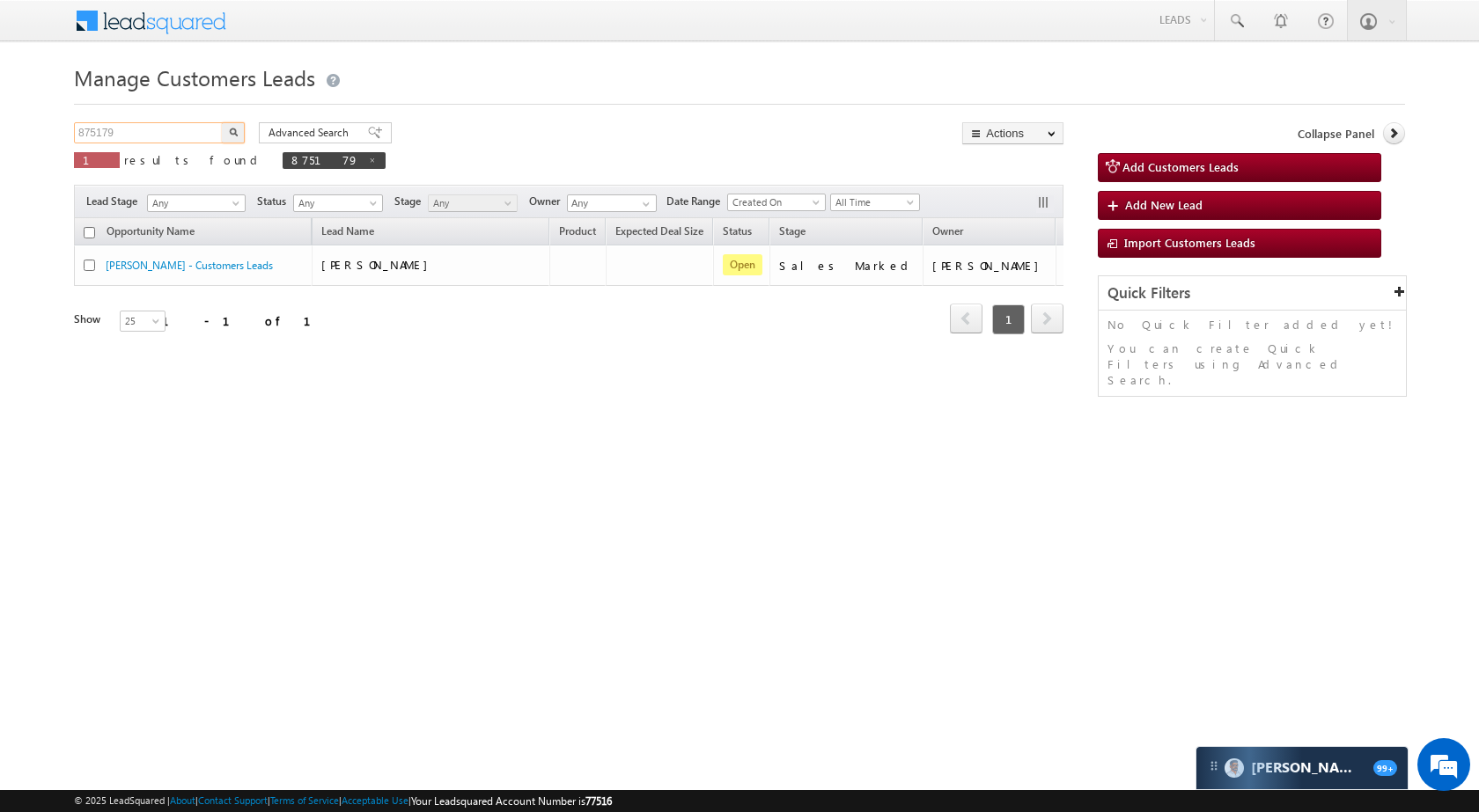
click at [165, 126] on input "875179" at bounding box center [150, 133] width 151 height 21
paste input "767902"
type input "767902"
click at [223, 130] on button "button" at bounding box center [233, 133] width 23 height 21
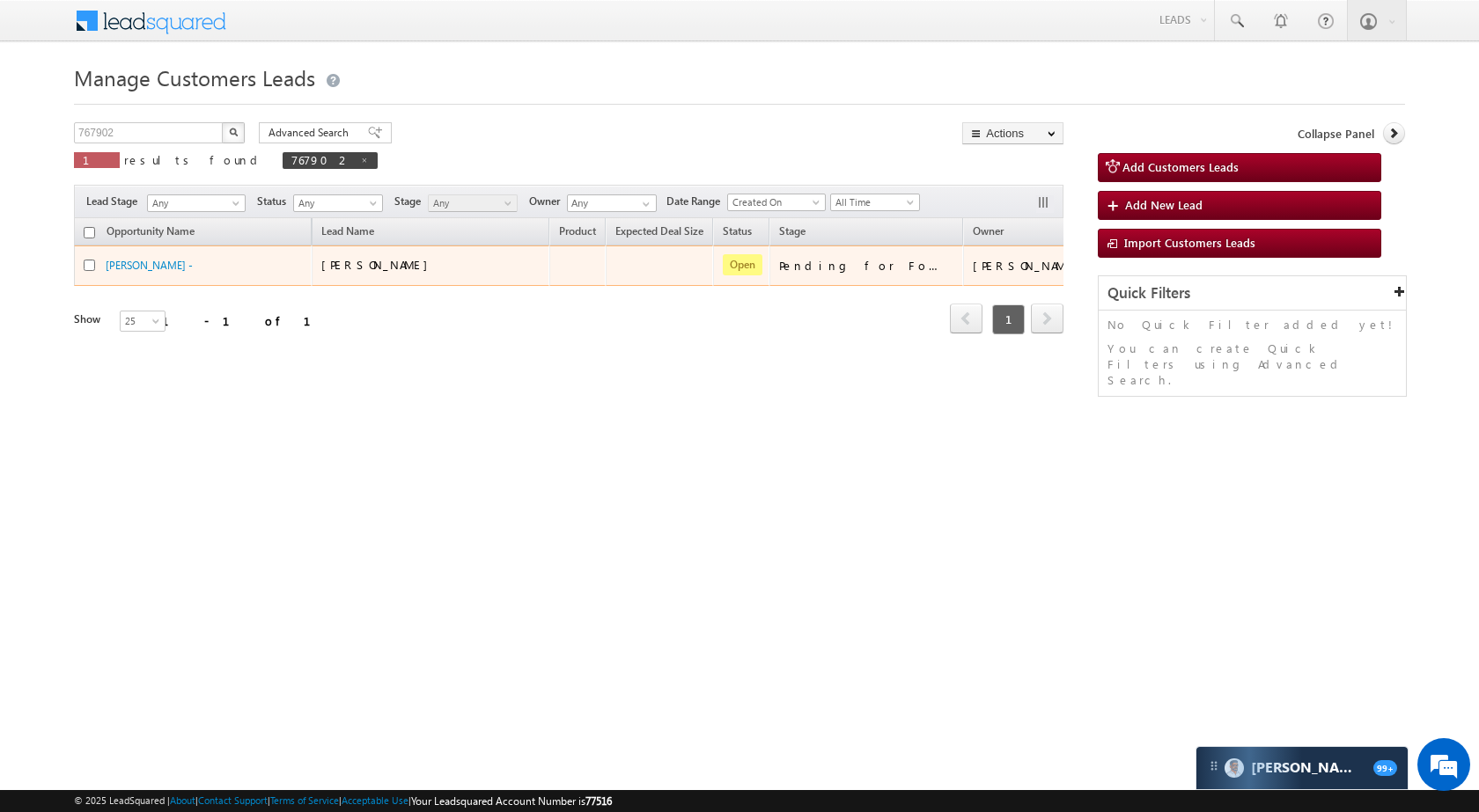
click at [1096, 269] on td at bounding box center [1133, 266] width 73 height 41
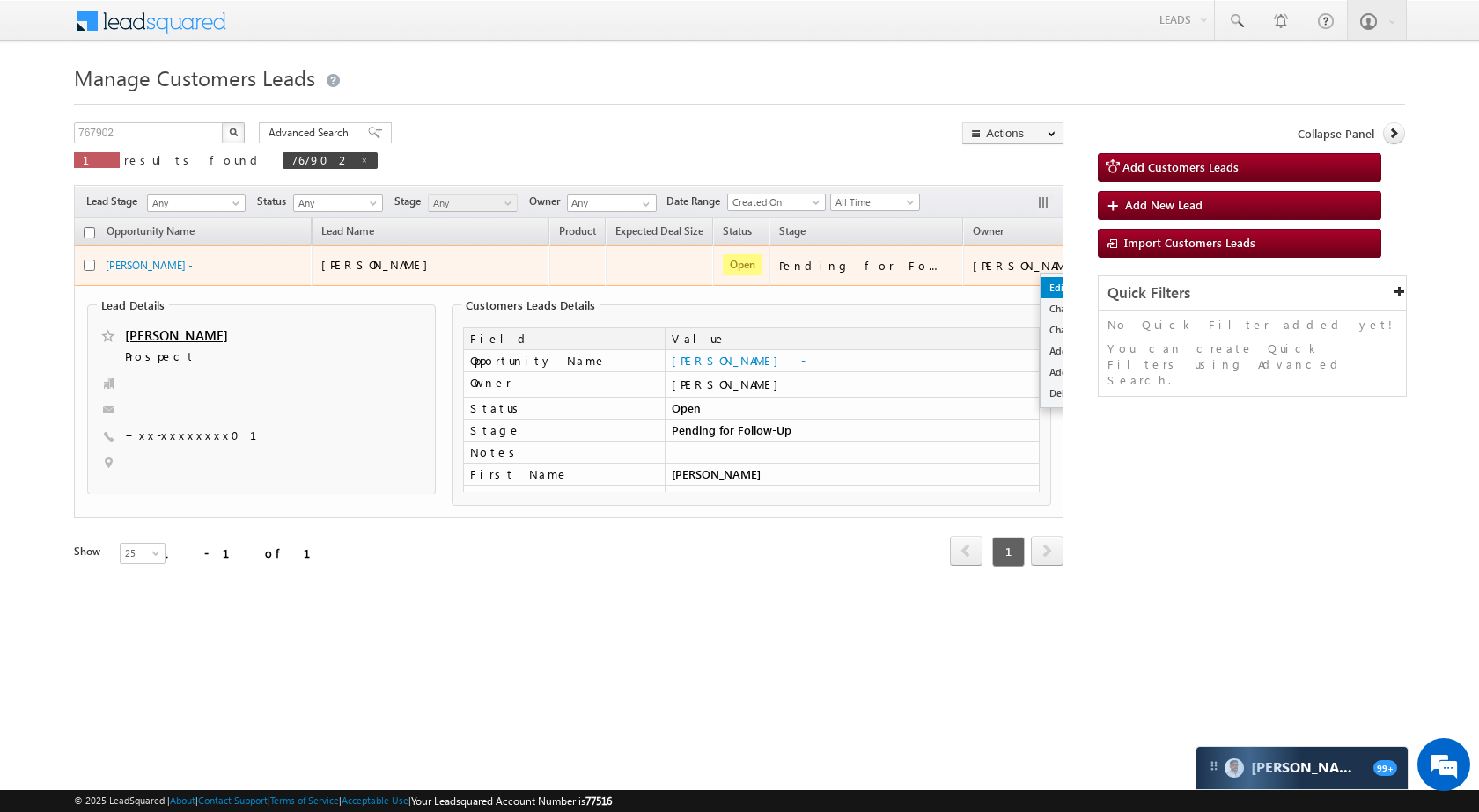
click at [1041, 283] on link "Edit" at bounding box center [1084, 287] width 88 height 21
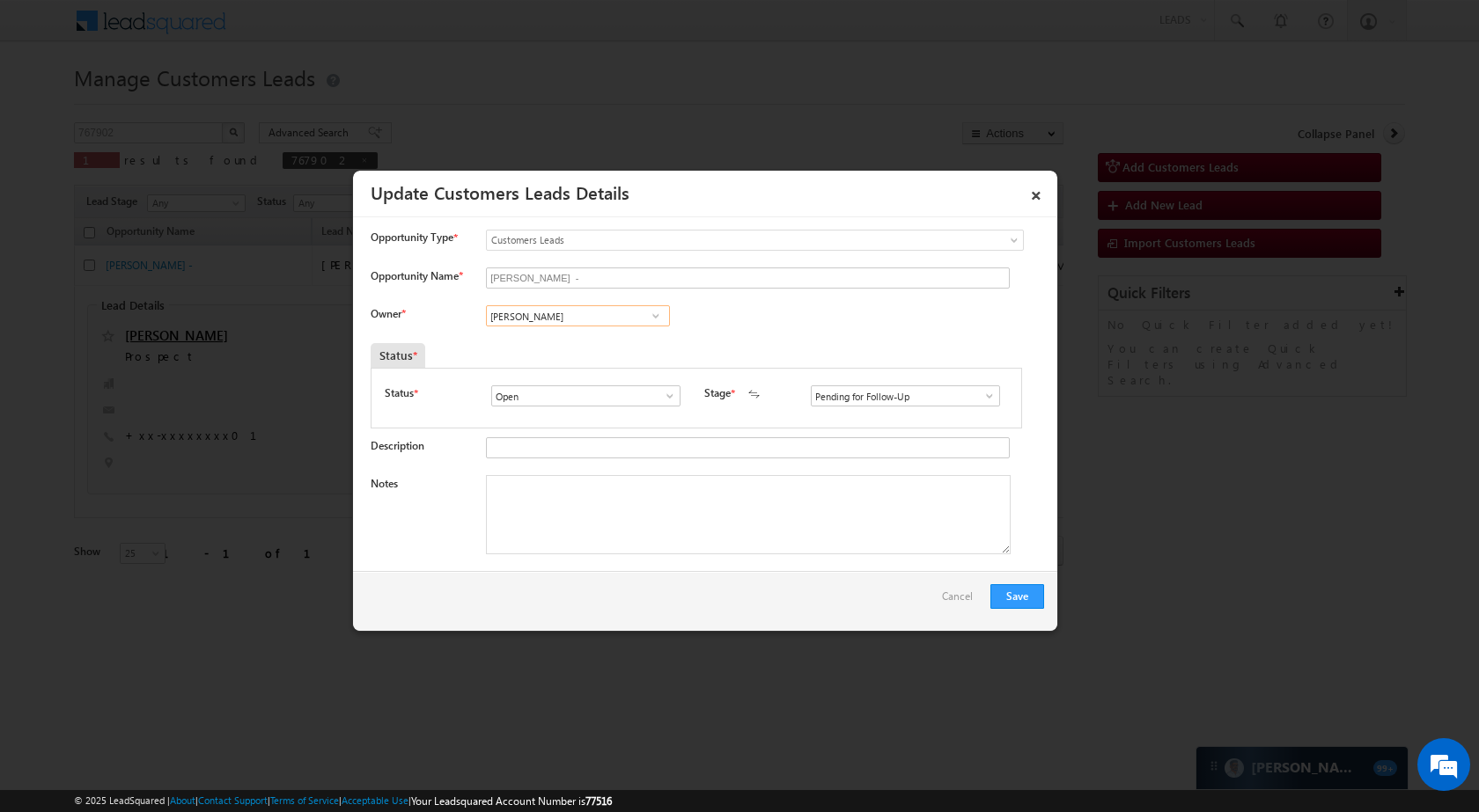
click at [580, 311] on input "Devesh Srivastav" at bounding box center [578, 316] width 184 height 21
paste input "[PERSON_NAME]"
click at [588, 341] on link "Suryakant Tripathi suryakant.tripathi@sgrlimited.in" at bounding box center [578, 343] width 184 height 34
type input "[PERSON_NAME]"
click at [991, 389] on input "Pending for Follow-Up" at bounding box center [906, 396] width 189 height 21
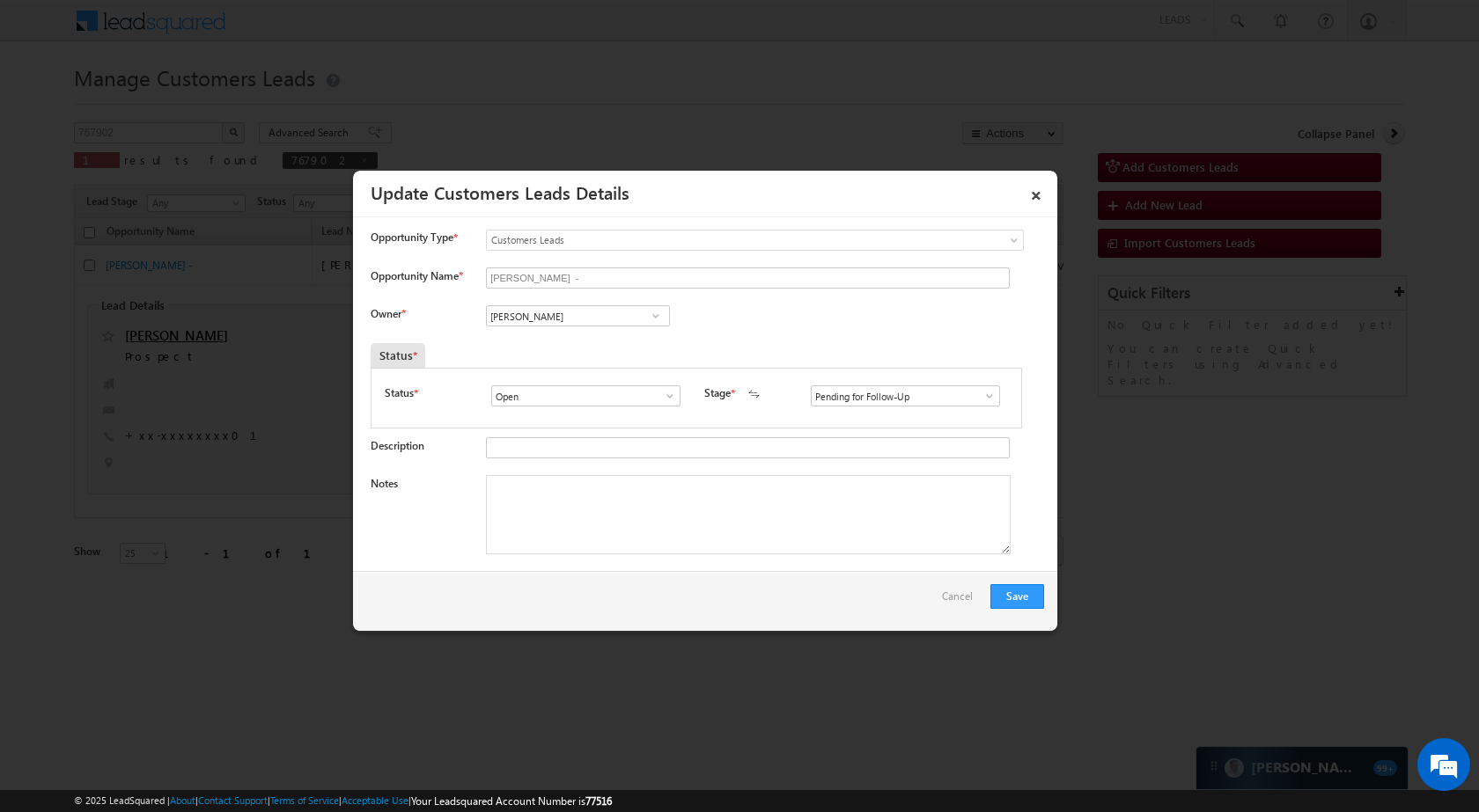
click at [987, 393] on span at bounding box center [990, 395] width 17 height 14
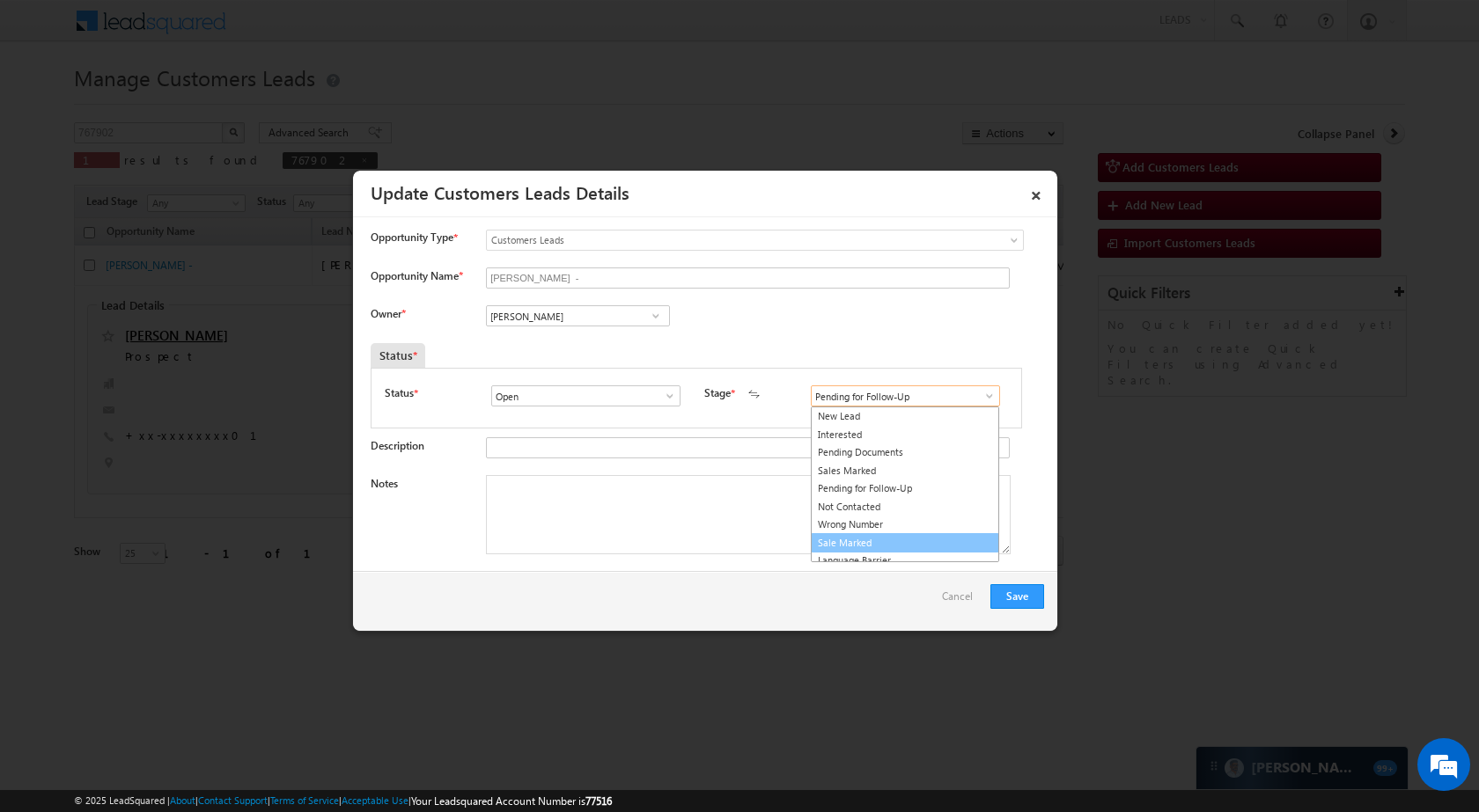
click at [877, 534] on link "Sale Marked" at bounding box center [905, 543] width 188 height 20
type input "Sale Marked"
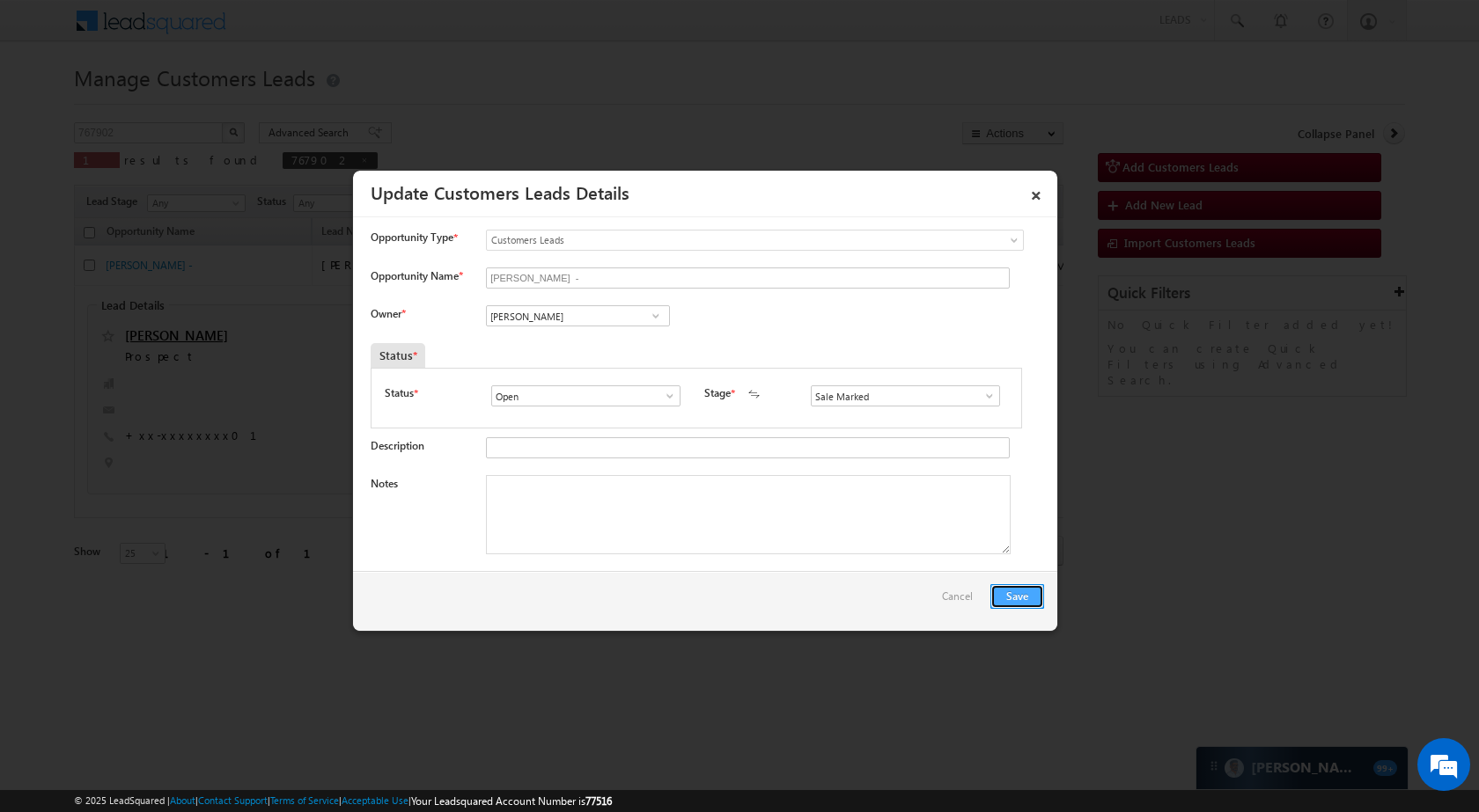
click at [1027, 597] on button "Save" at bounding box center [1018, 597] width 54 height 25
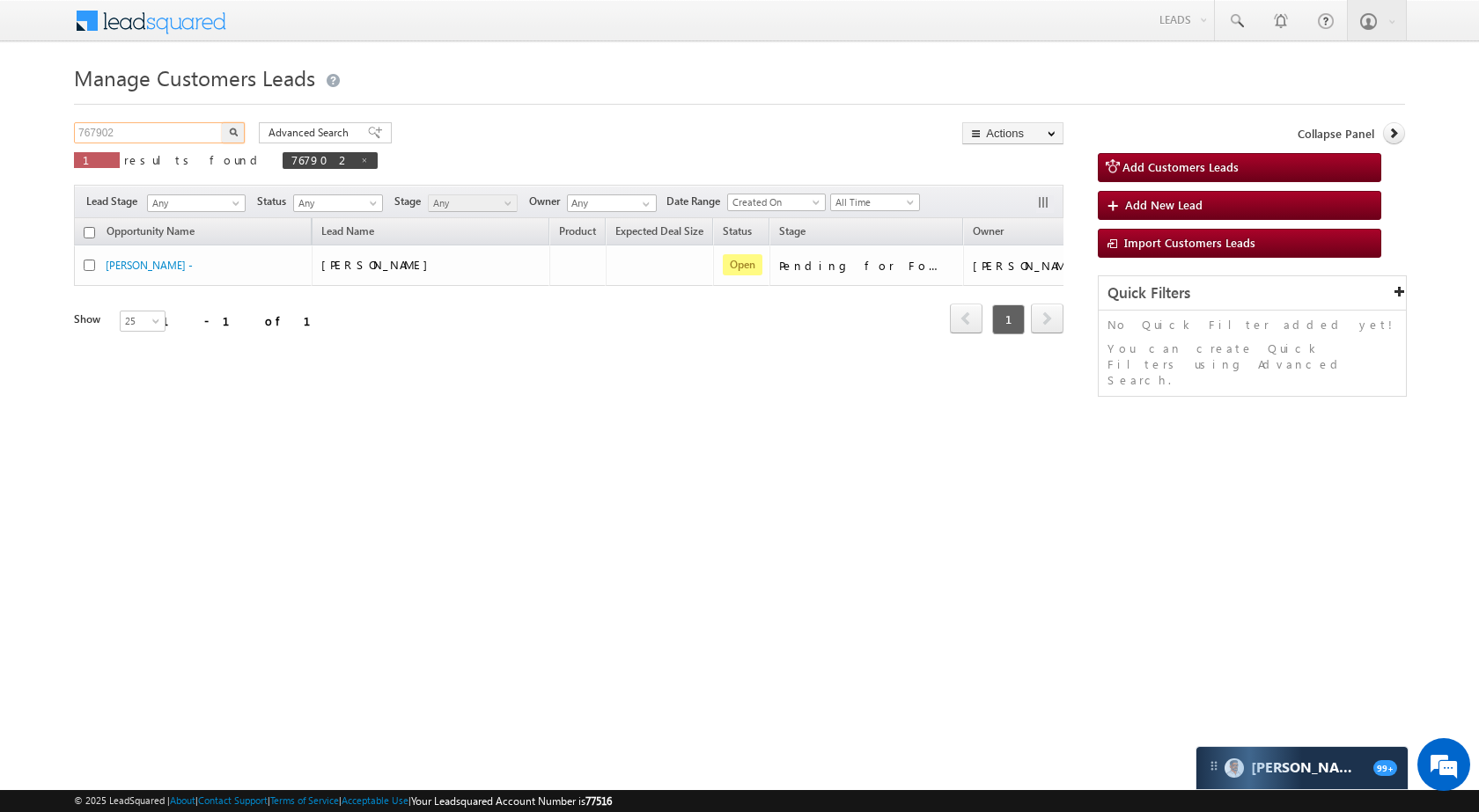
click at [184, 130] on input "767902" at bounding box center [150, 133] width 151 height 21
paste input "819898"
type input "819898"
click at [230, 130] on img "button" at bounding box center [233, 131] width 9 height 9
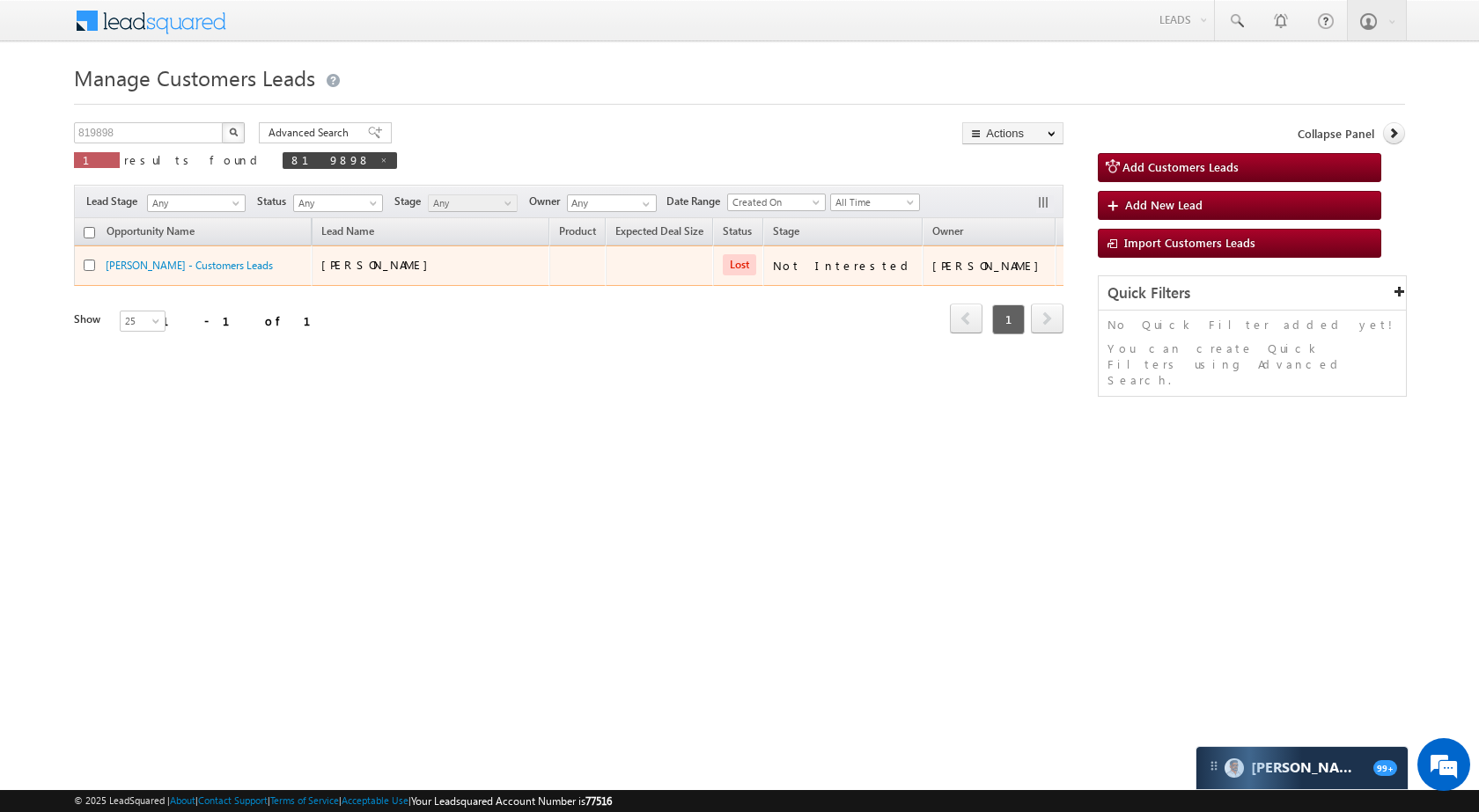
click at [1065, 262] on div at bounding box center [1079, 266] width 28 height 23
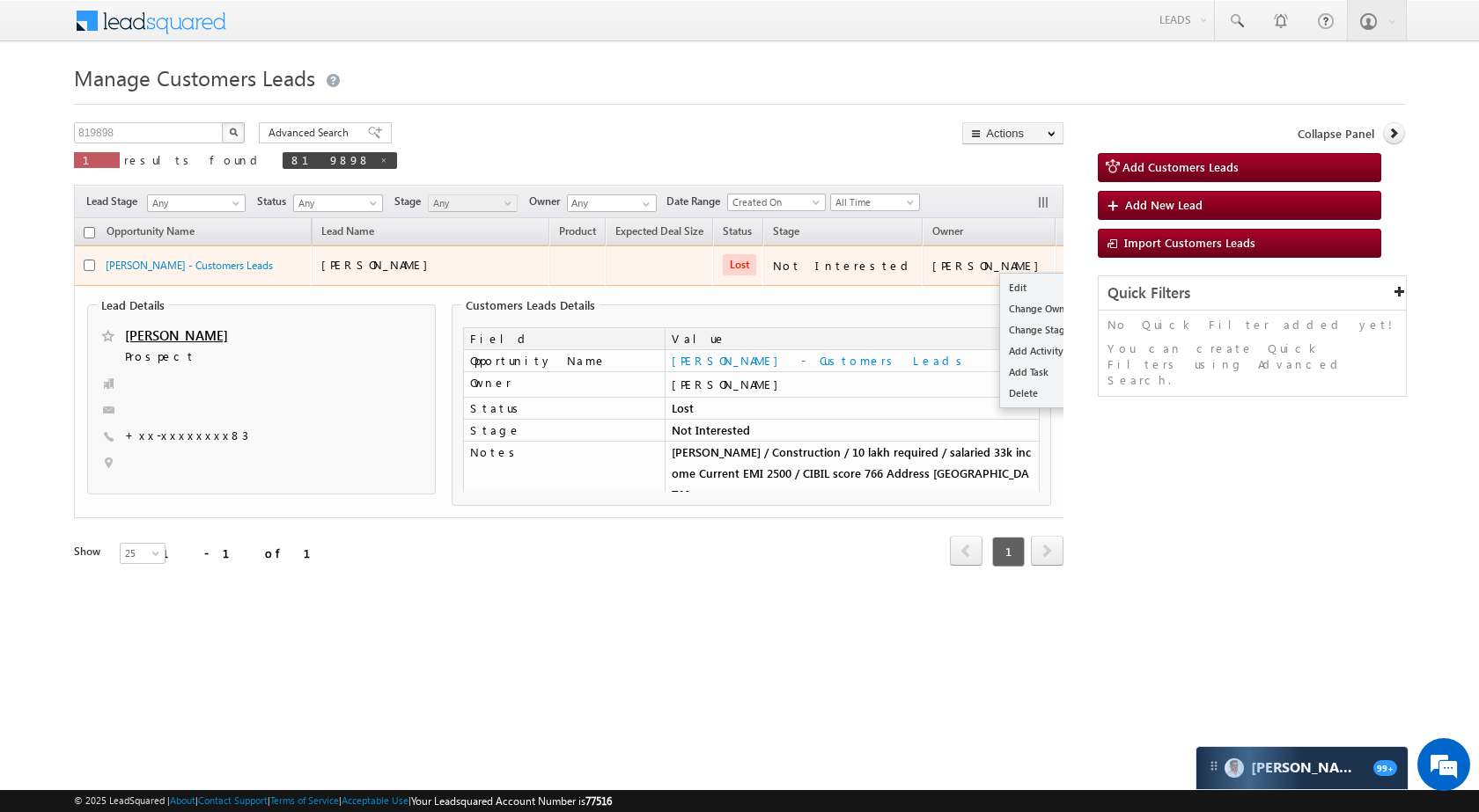
click at [1071, 259] on button "button" at bounding box center [1080, 265] width 17 height 17
click at [1000, 277] on link "Edit" at bounding box center [1044, 287] width 88 height 21
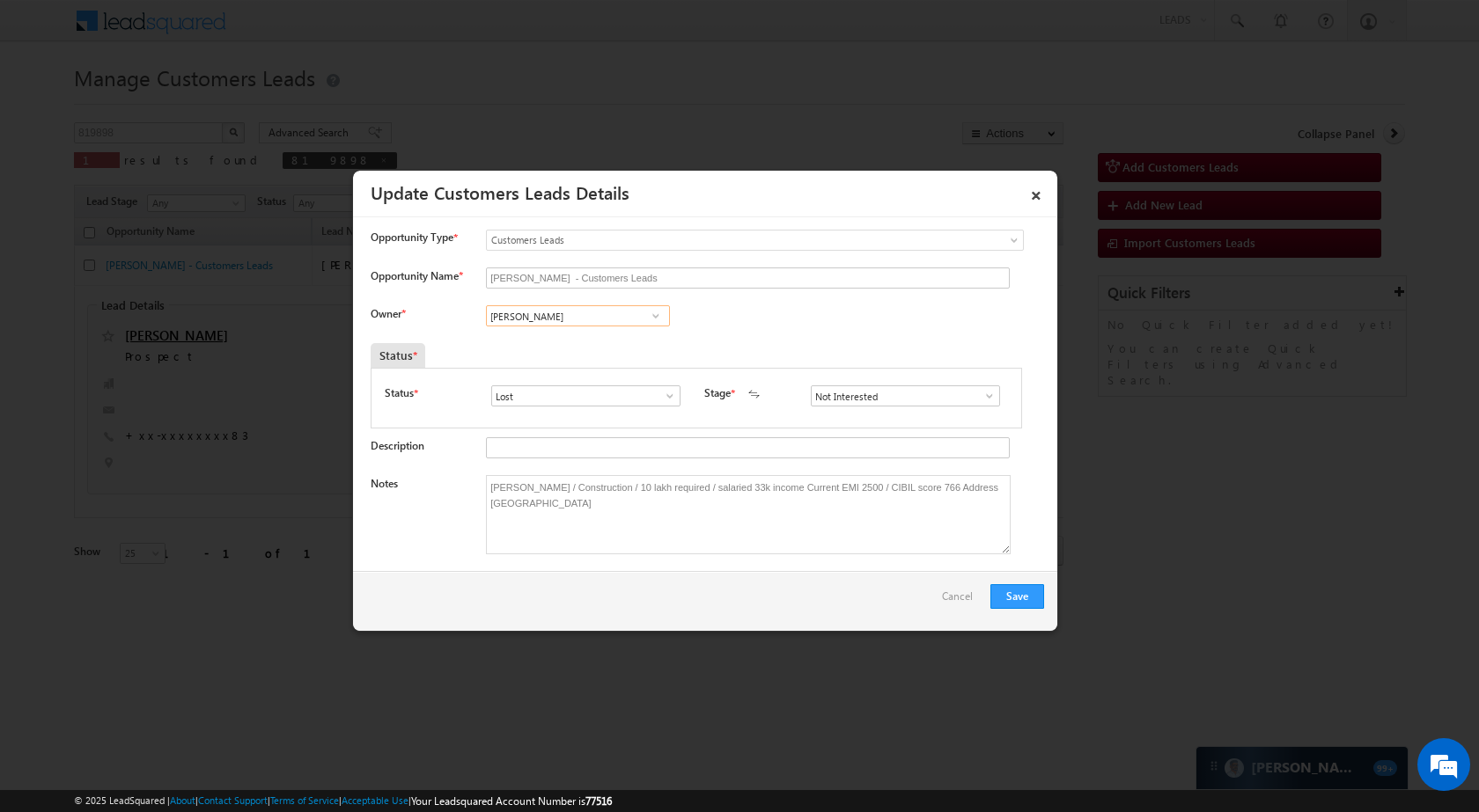
click at [589, 313] on input "Devesh Srivastav" at bounding box center [578, 316] width 184 height 21
paste input "[PERSON_NAME]"
click at [532, 332] on link "Suryakant Tripathi suryakant.tripathi@sgrlimited.in" at bounding box center [578, 343] width 184 height 34
type input "[PERSON_NAME]"
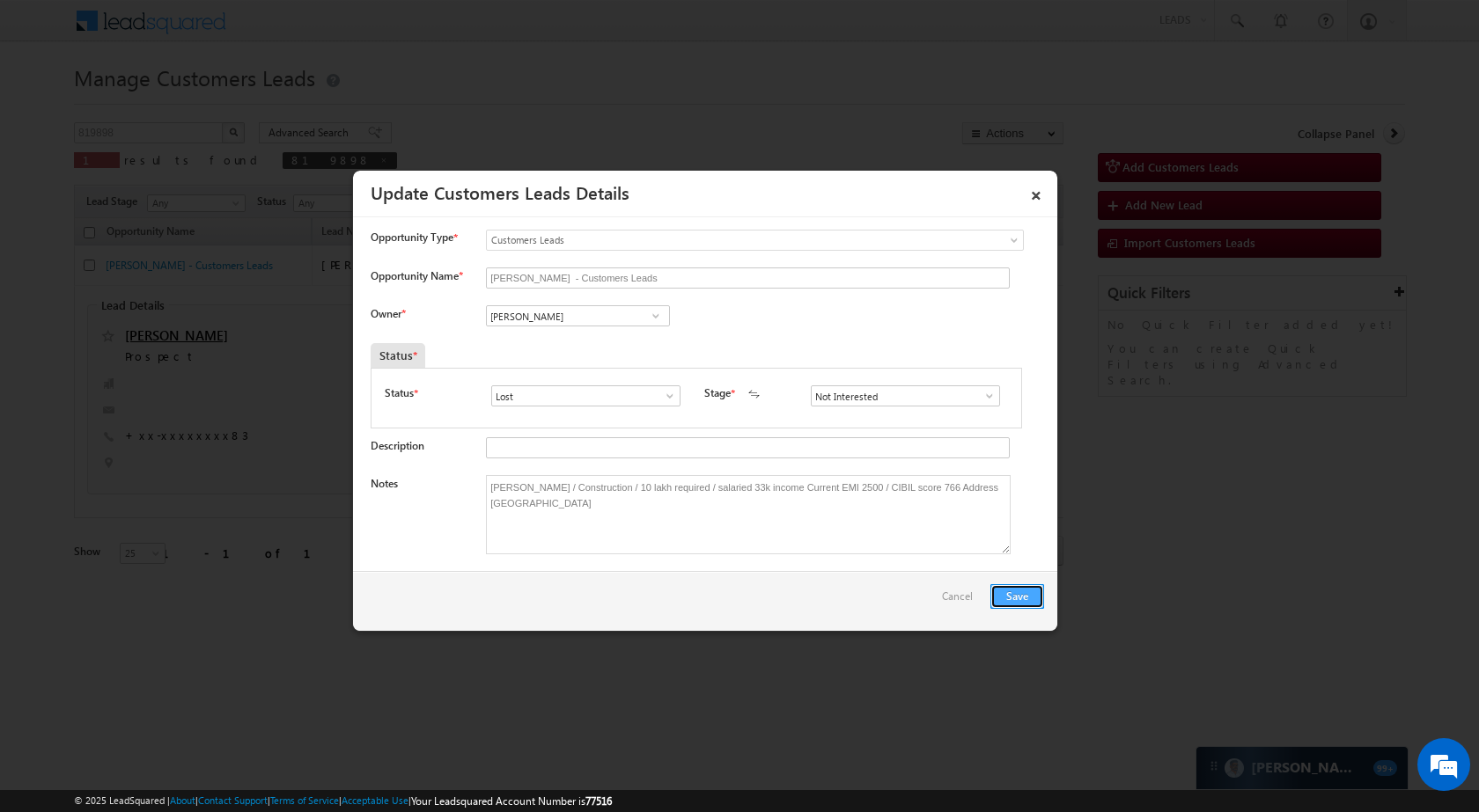
click at [1027, 598] on button "Save" at bounding box center [1018, 597] width 54 height 25
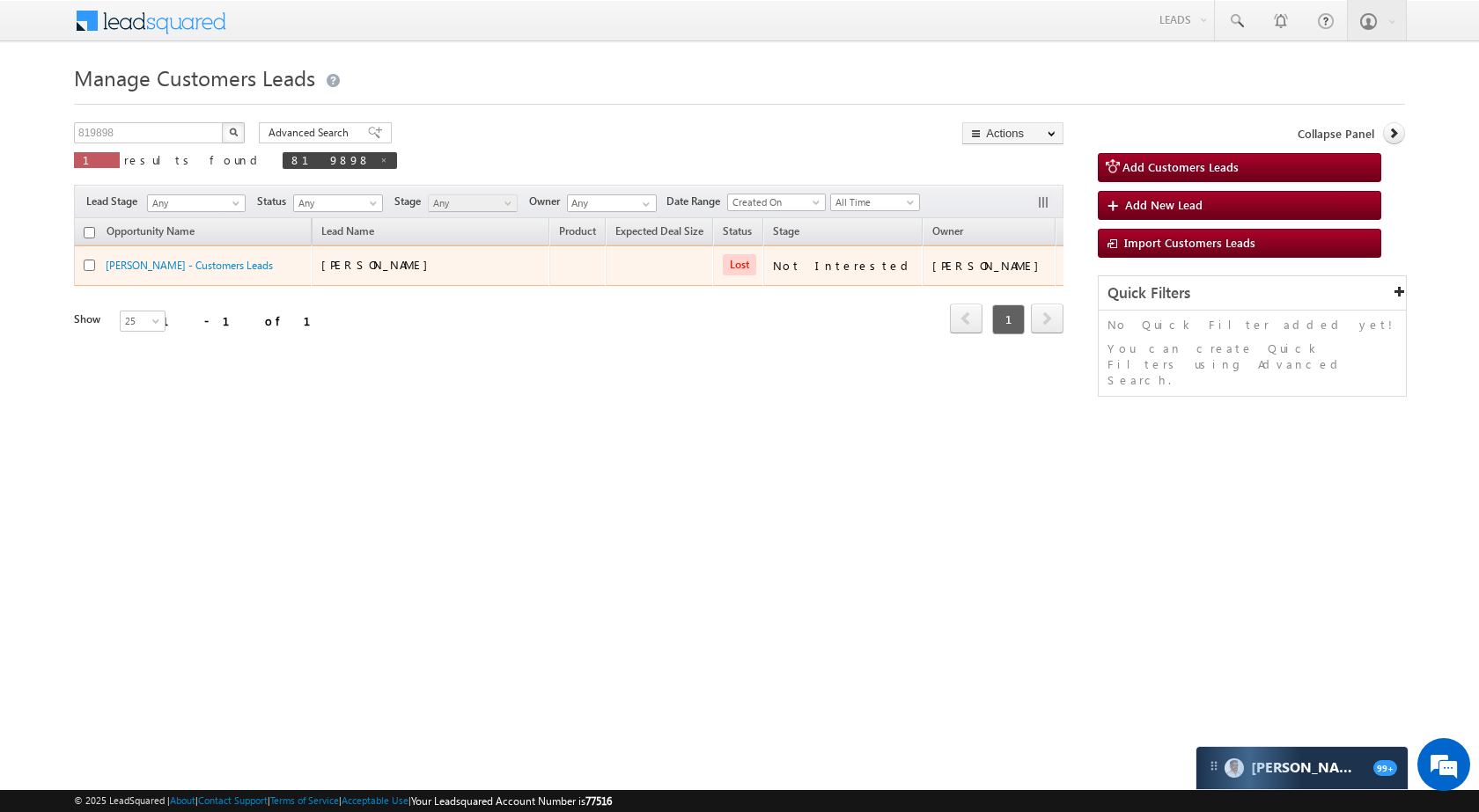
click at [1065, 264] on div at bounding box center [1079, 266] width 28 height 23
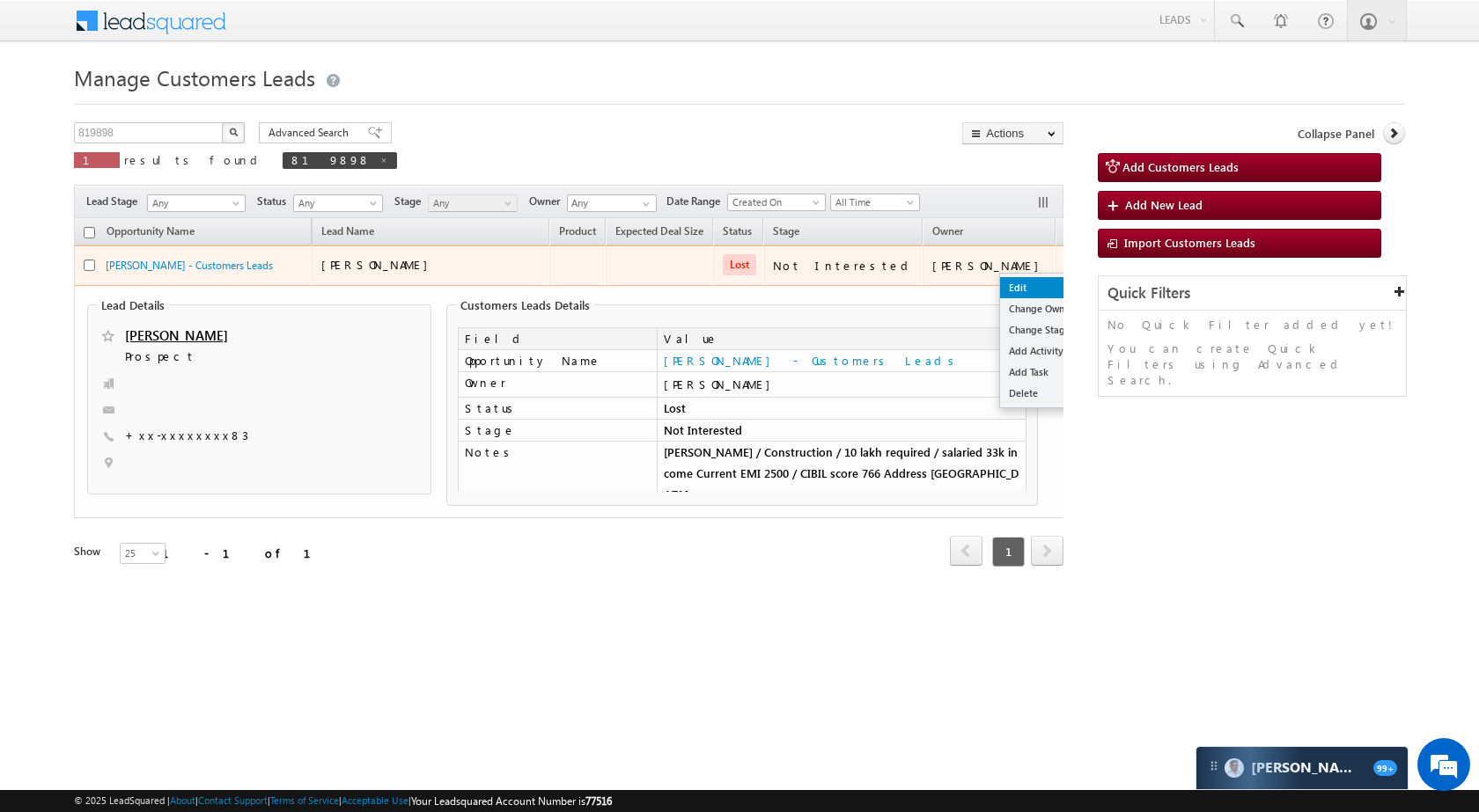
click at [1000, 285] on link "Edit" at bounding box center [1044, 287] width 88 height 21
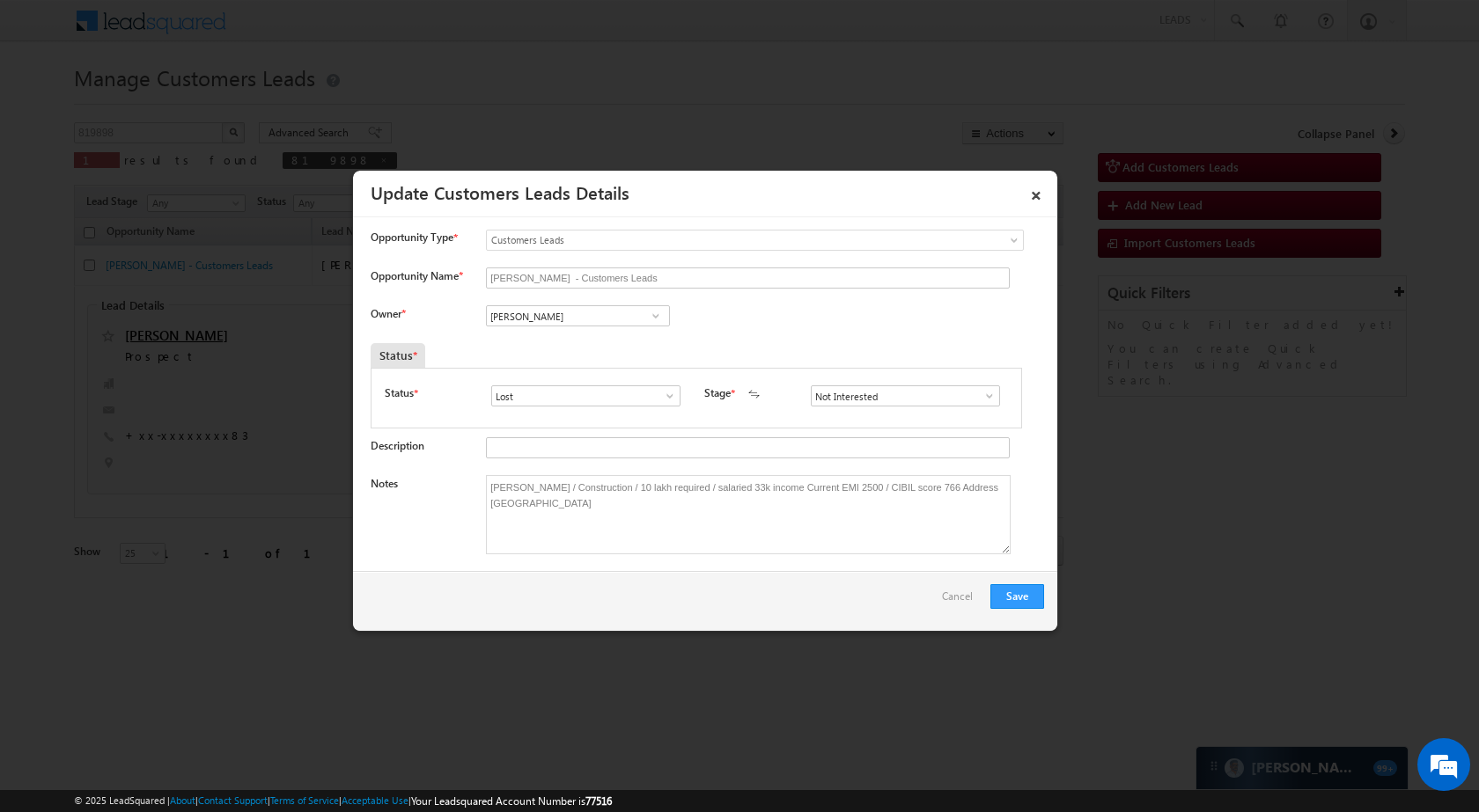
click at [981, 394] on span at bounding box center [990, 395] width 17 height 14
click at [673, 395] on span at bounding box center [670, 395] width 17 height 14
click at [1030, 197] on link "×" at bounding box center [1036, 192] width 30 height 31
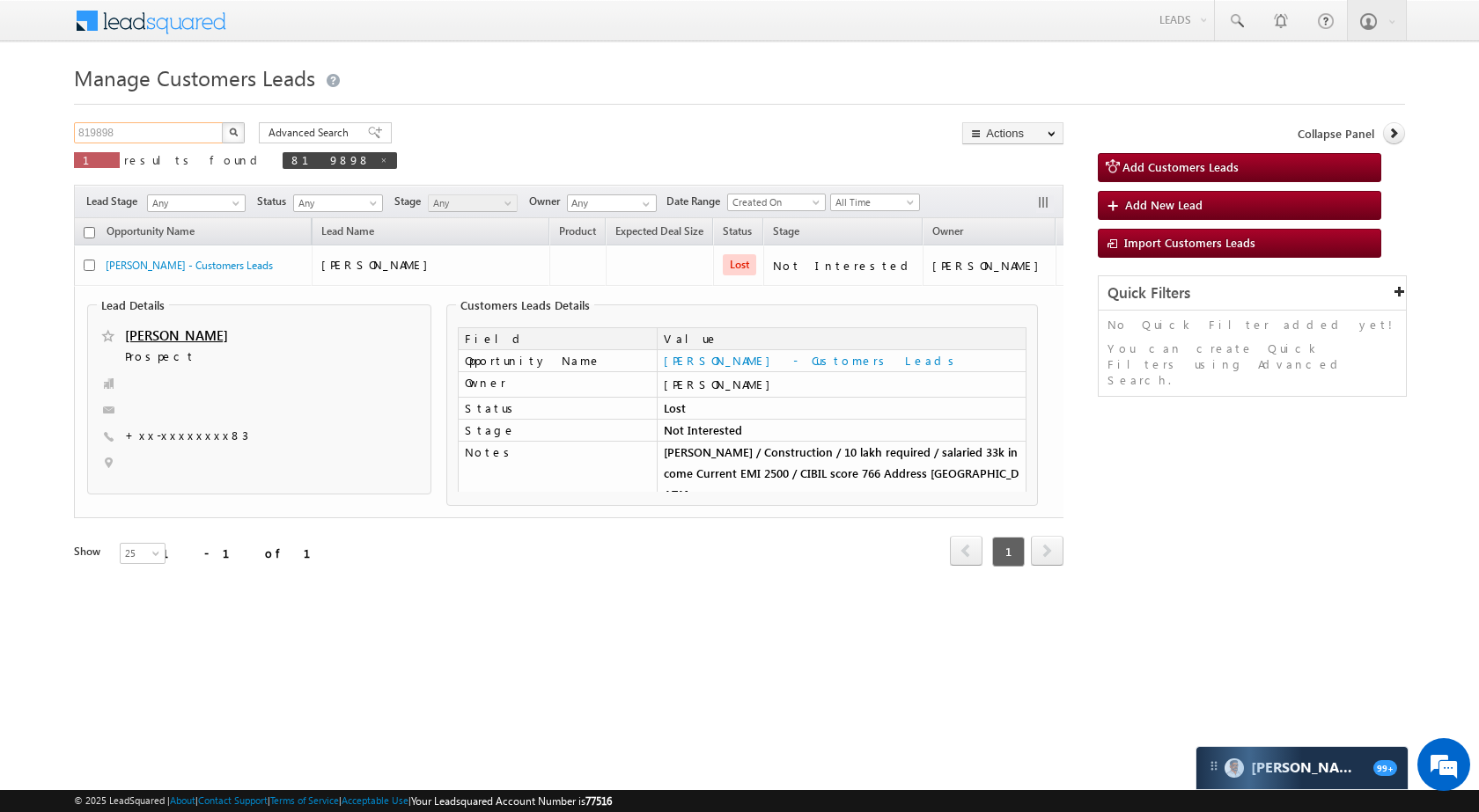
click at [178, 126] on input "819898" at bounding box center [150, 133] width 151 height 21
paste input "30919"
type input "830919"
click at [231, 128] on img "button" at bounding box center [233, 131] width 9 height 9
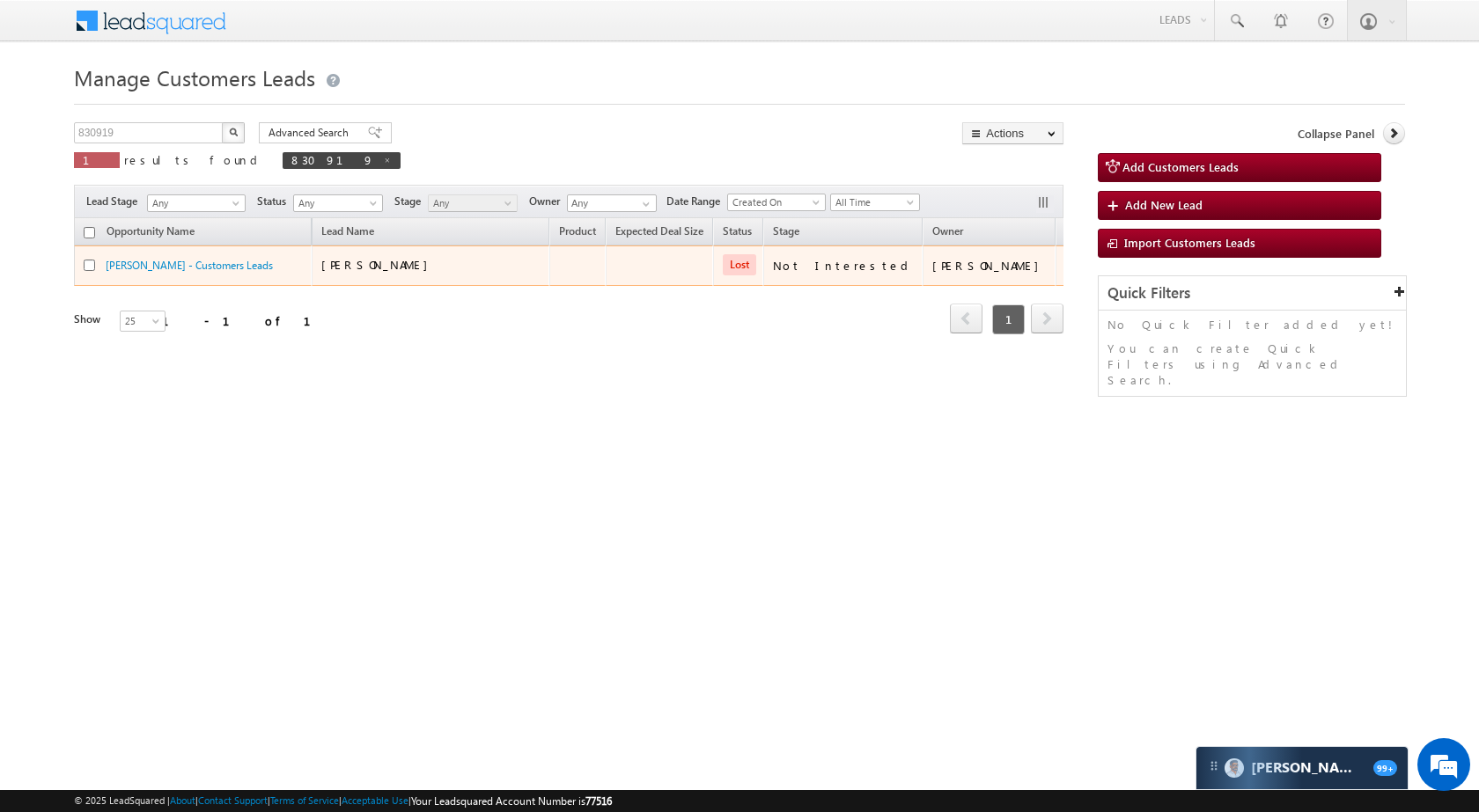
click at [1055, 265] on td "Edit Change Owner Change Stage Add Activity Add Task Delete" at bounding box center [1092, 266] width 73 height 41
click at [1000, 278] on link "Edit" at bounding box center [1044, 287] width 88 height 21
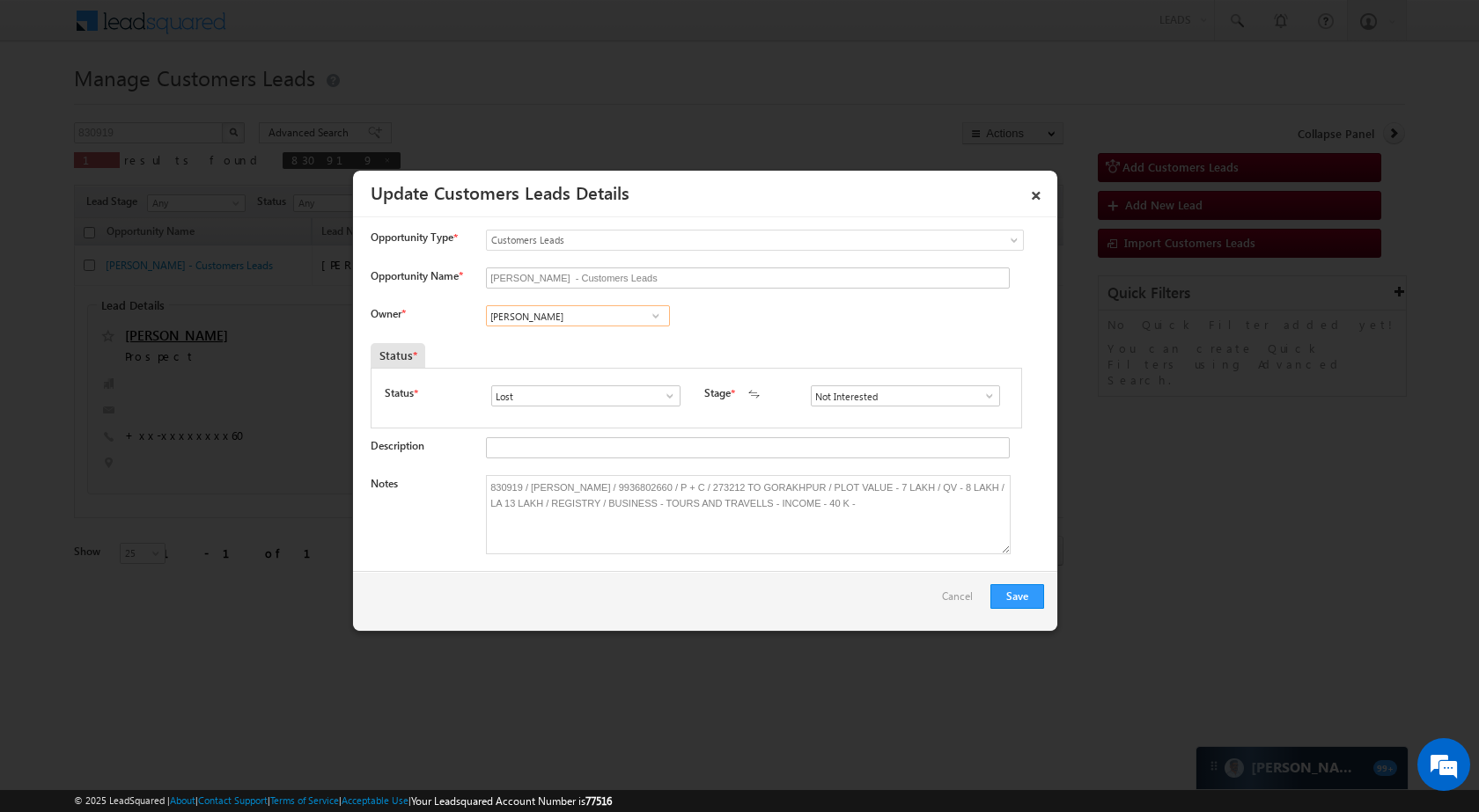
click at [579, 311] on input "Devesh Srivastav" at bounding box center [578, 316] width 184 height 21
paste input "[PERSON_NAME]"
click at [557, 351] on span "suryakant.tripathi@sgrlimited.in" at bounding box center [572, 351] width 158 height 14
type input "[PERSON_NAME]"
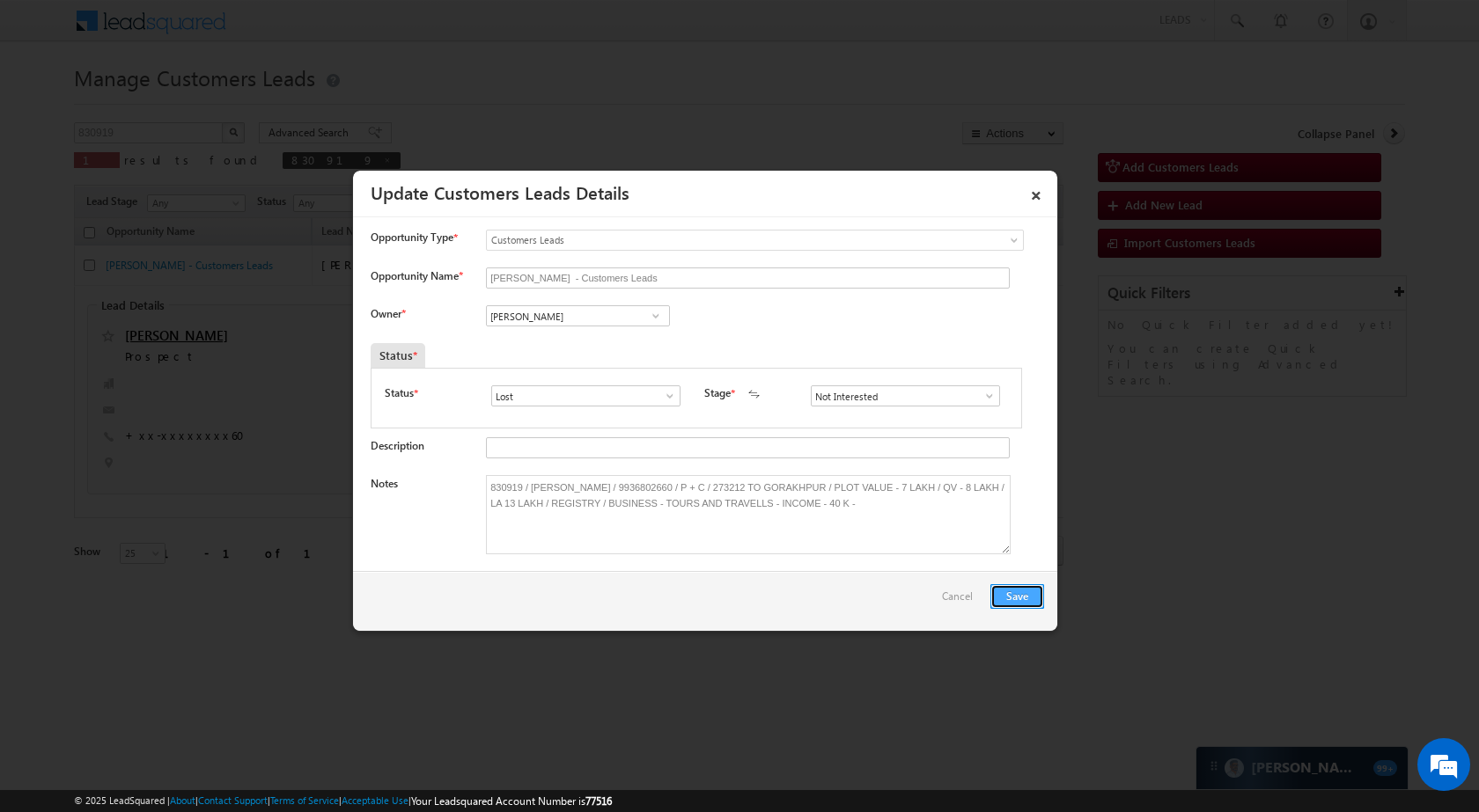
click at [1006, 589] on button "Save" at bounding box center [1018, 597] width 54 height 25
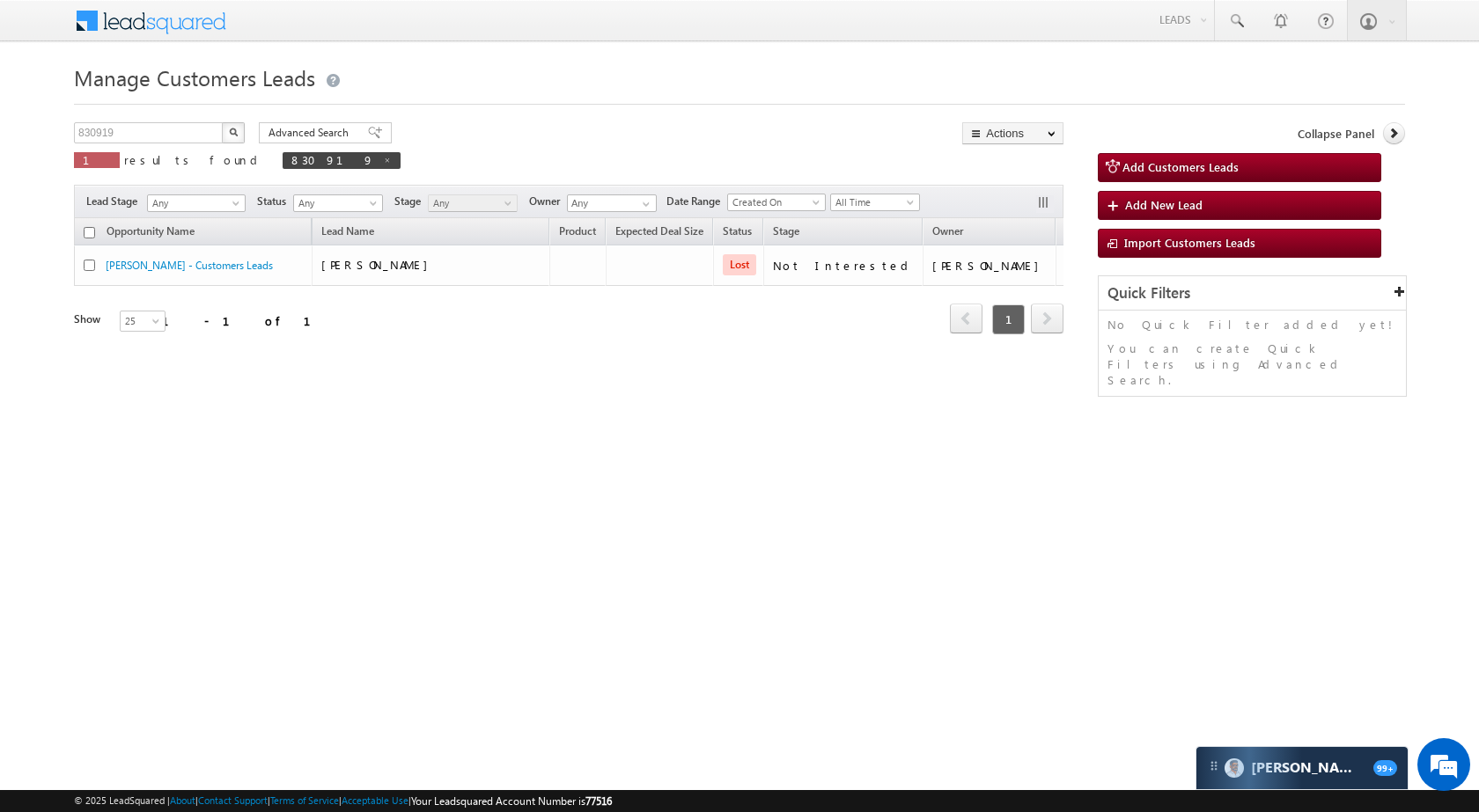
click at [142, 146] on div "830919 X 1 results found 830919" at bounding box center [237, 148] width 327 height 50
click at [145, 134] on input "830919" at bounding box center [150, 133] width 151 height 21
paste input "5801"
type input "835801"
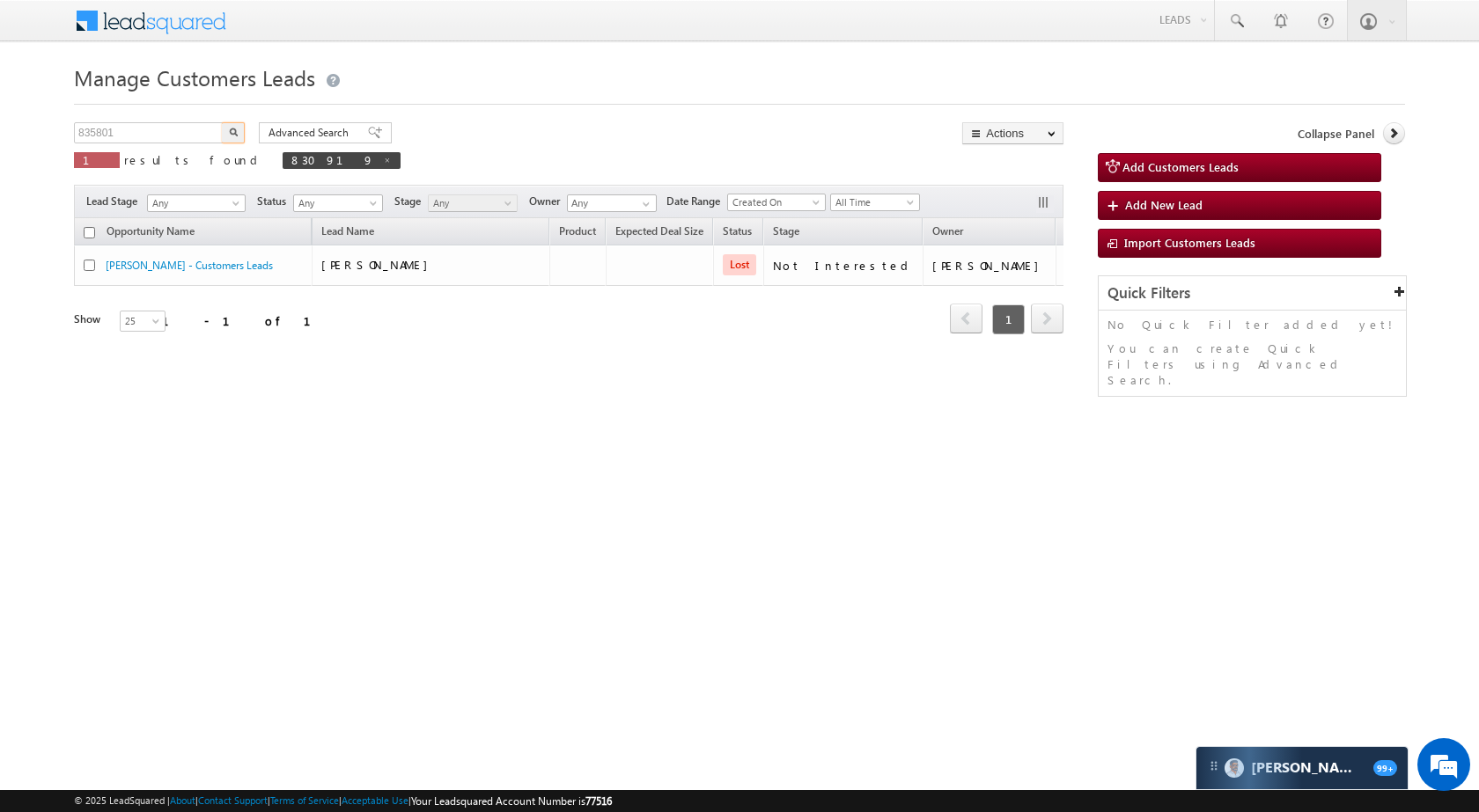
click at [229, 131] on img "button" at bounding box center [233, 131] width 9 height 9
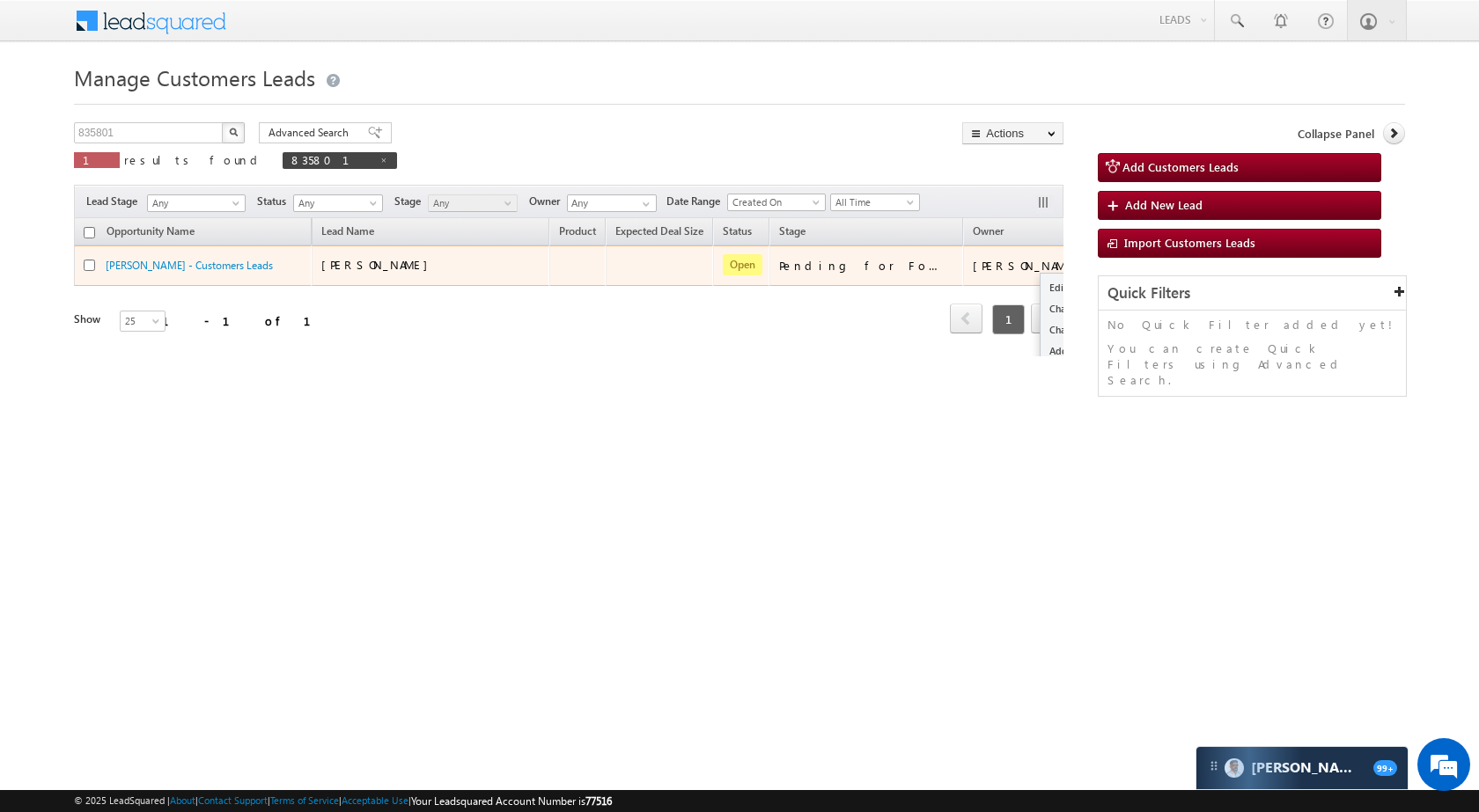
click at [1111, 257] on button "button" at bounding box center [1120, 265] width 17 height 17
click at [996, 273] on div "[PERSON_NAME]" at bounding box center [1030, 265] width 116 height 15
click at [1111, 259] on button "button" at bounding box center [1120, 265] width 17 height 17
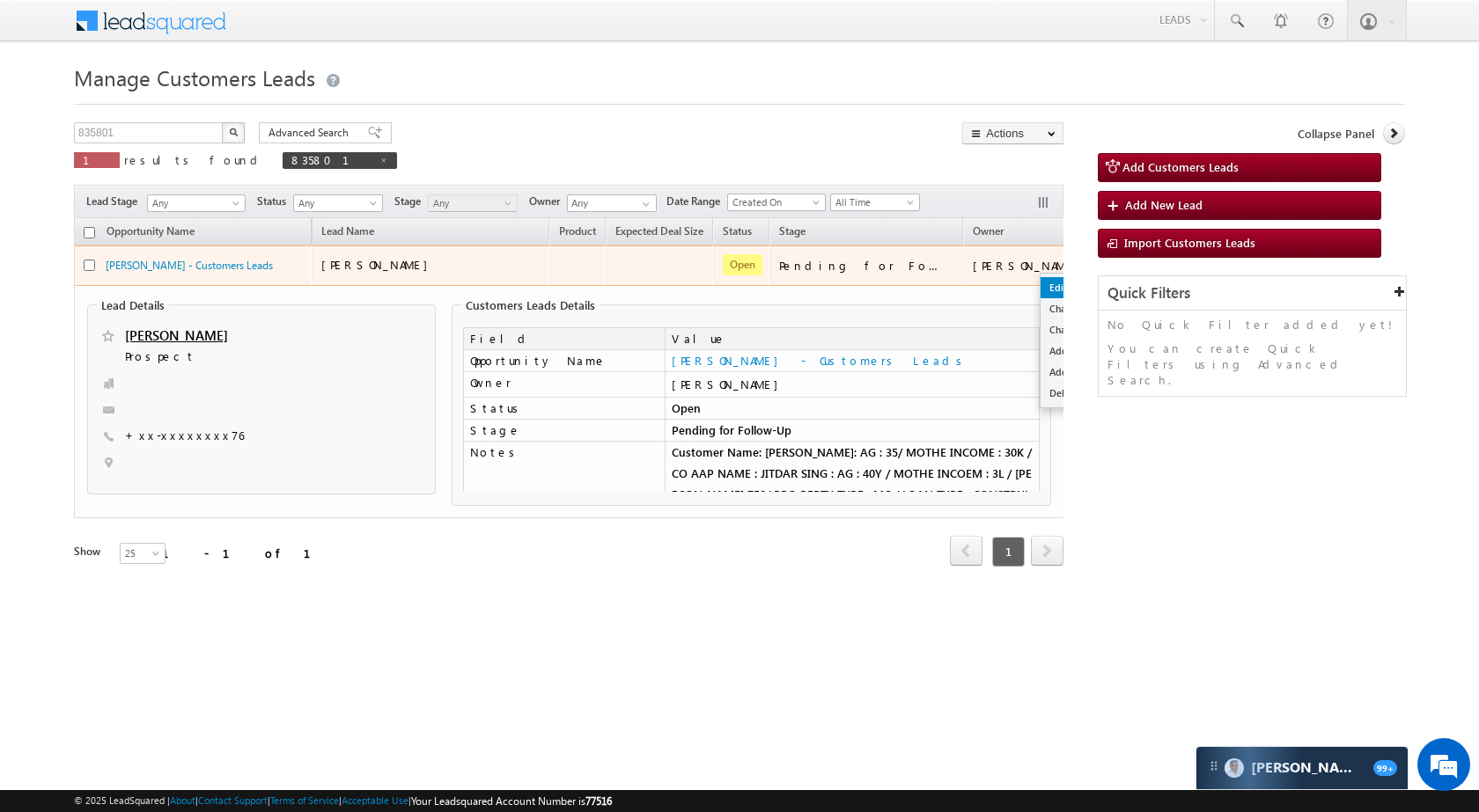
click at [1041, 280] on link "Edit" at bounding box center [1084, 287] width 88 height 21
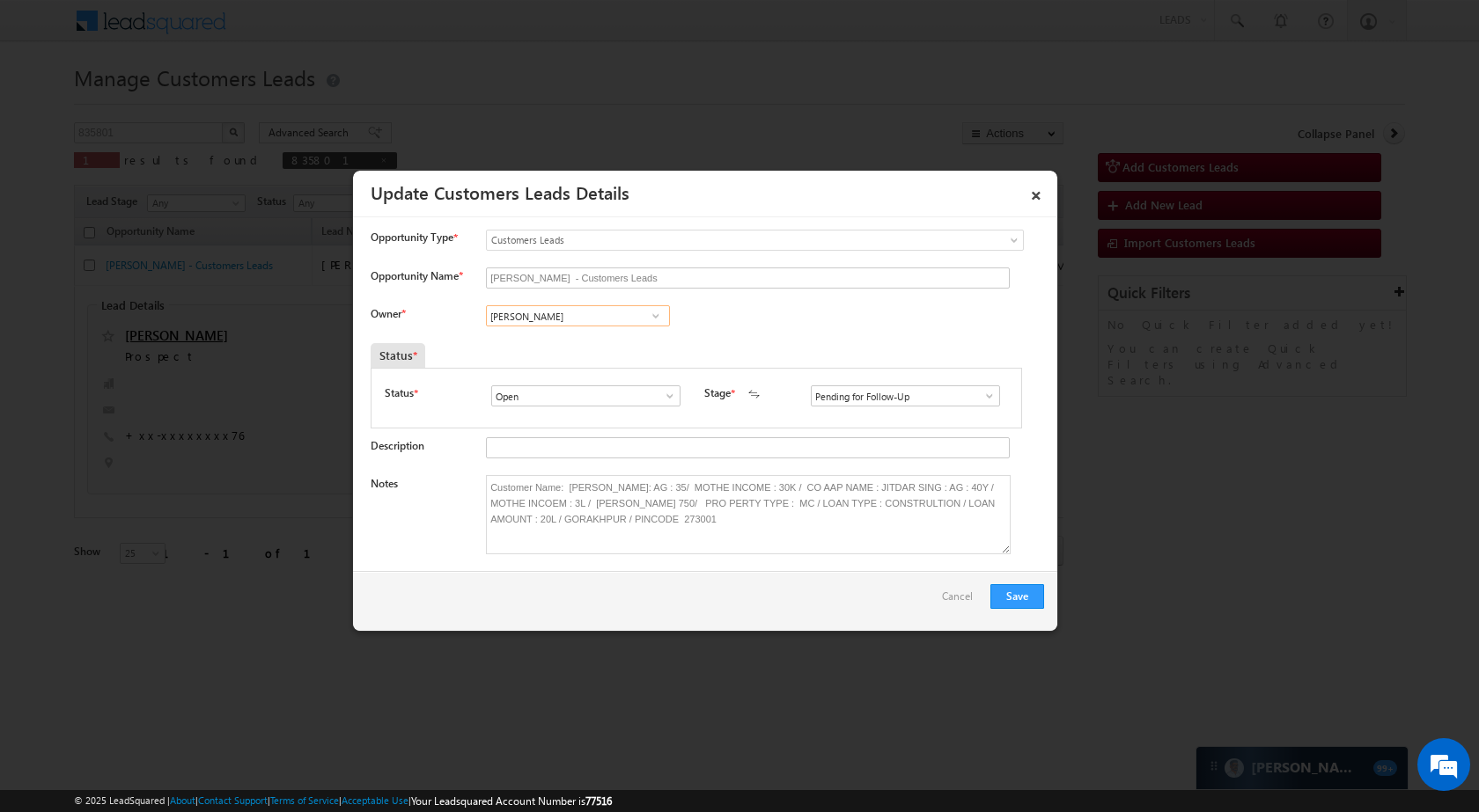
click at [568, 322] on input "[PERSON_NAME]" at bounding box center [578, 316] width 184 height 21
click at [570, 322] on input "[PERSON_NAME]" at bounding box center [578, 316] width 184 height 21
type input "Devesh Srivastavsur"
click at [574, 335] on link "Suryakant Tripathi suryakant.tripathi@sgrlimited.in" at bounding box center [578, 343] width 184 height 34
type input "[PERSON_NAME]"
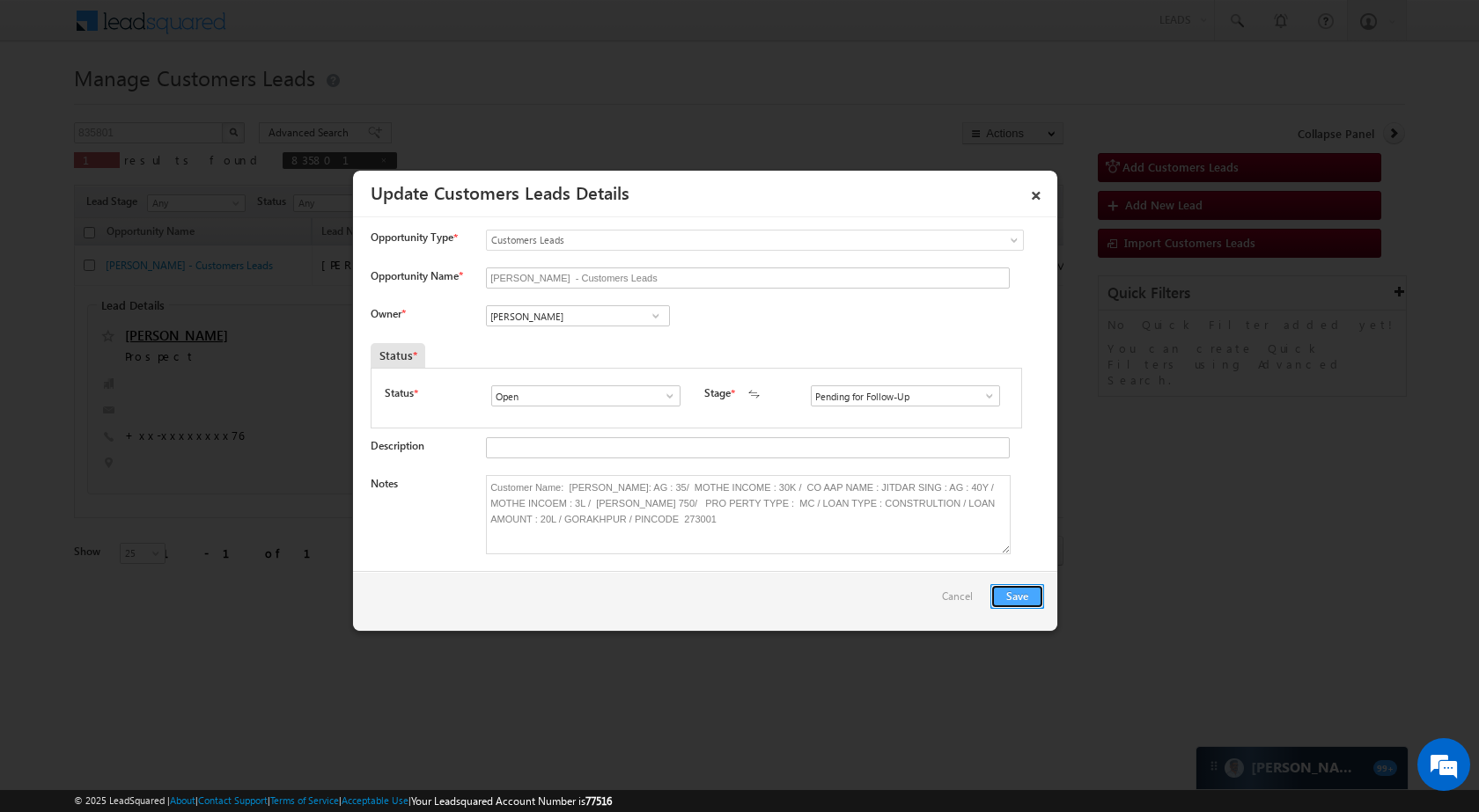
click at [1014, 597] on button "Save" at bounding box center [1018, 597] width 54 height 25
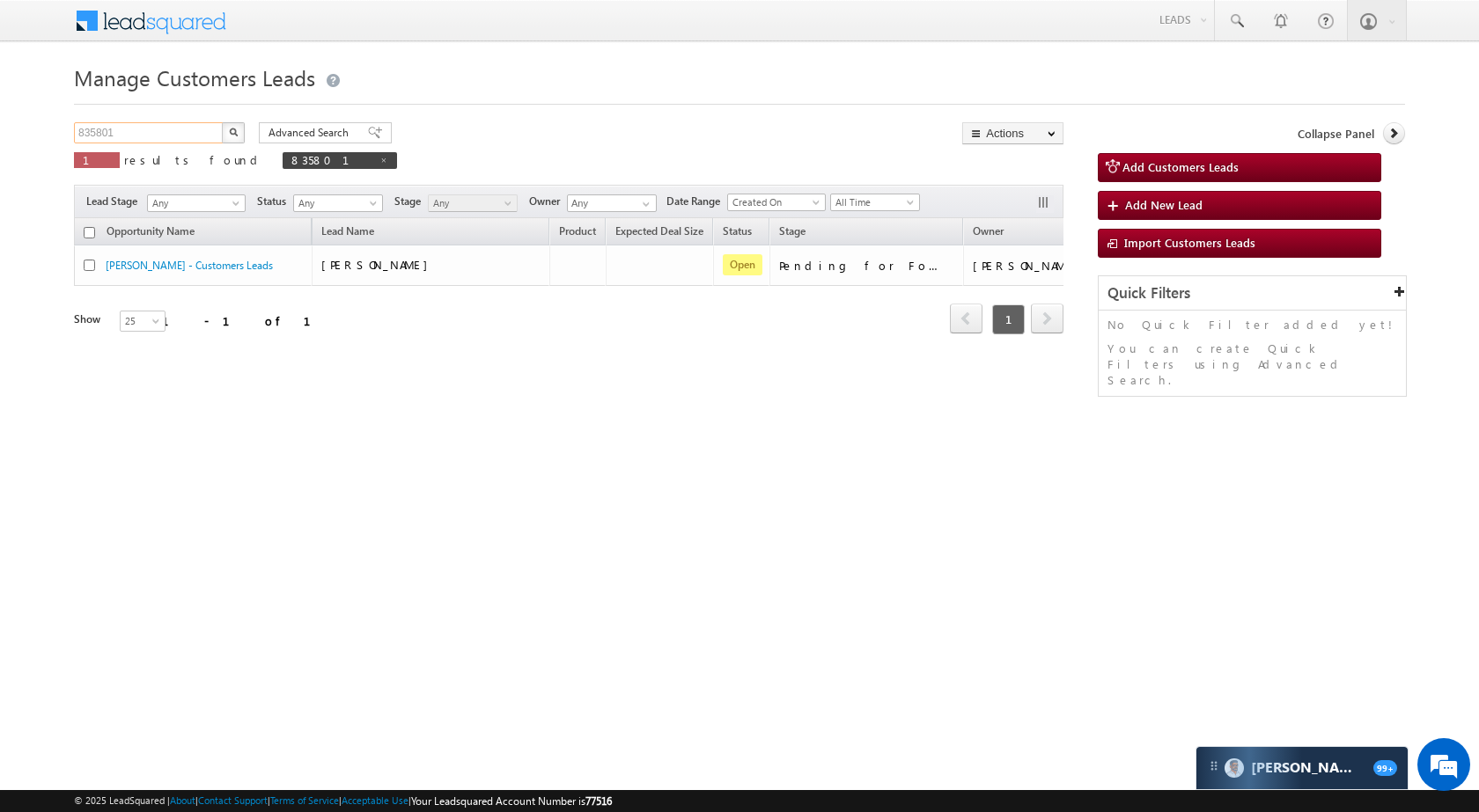
click at [178, 136] on input "835801" at bounding box center [150, 133] width 151 height 21
paste input "7412"
click at [221, 132] on input "837412" at bounding box center [150, 133] width 151 height 21
type input "837412"
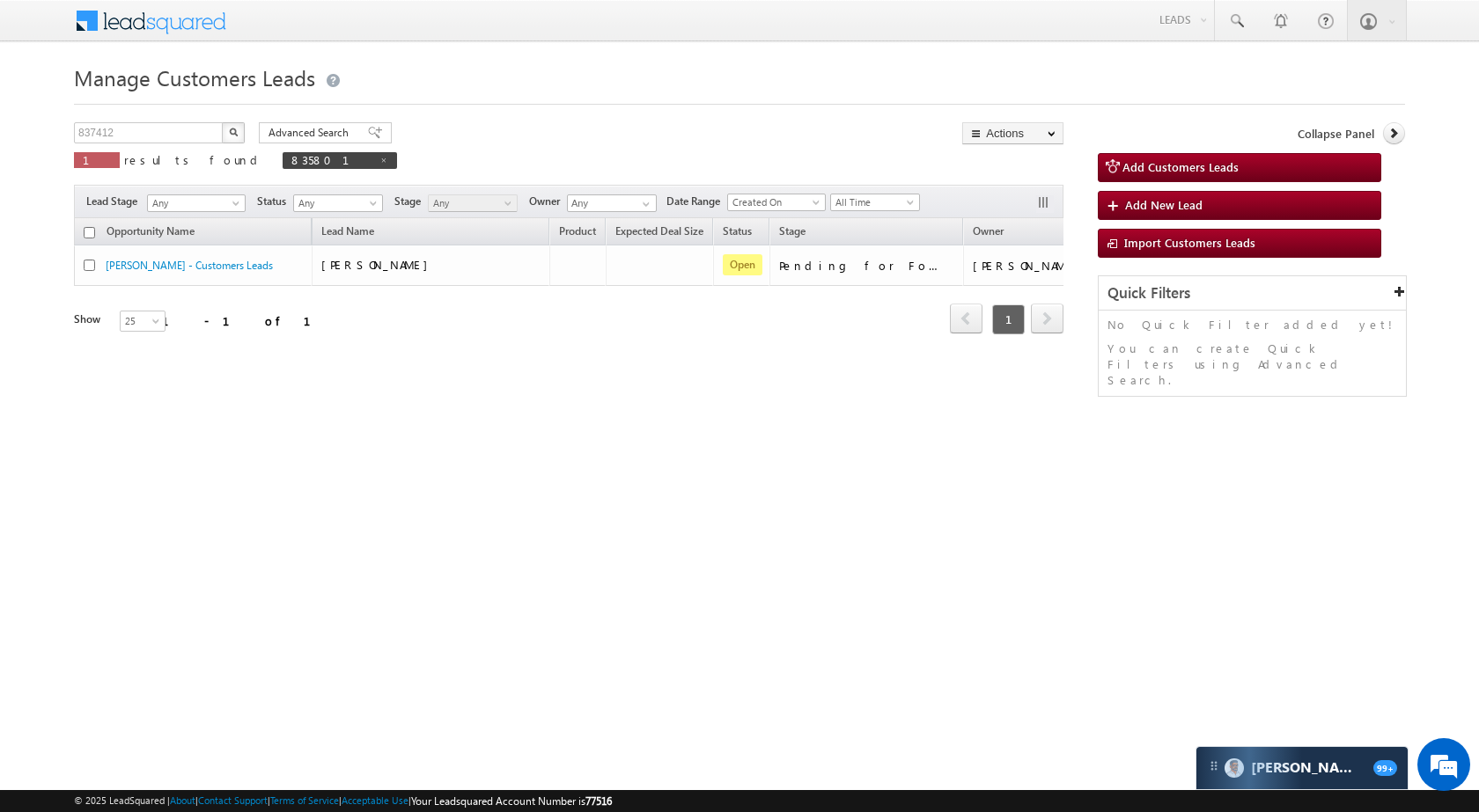
click at [233, 132] on img "button" at bounding box center [233, 131] width 9 height 9
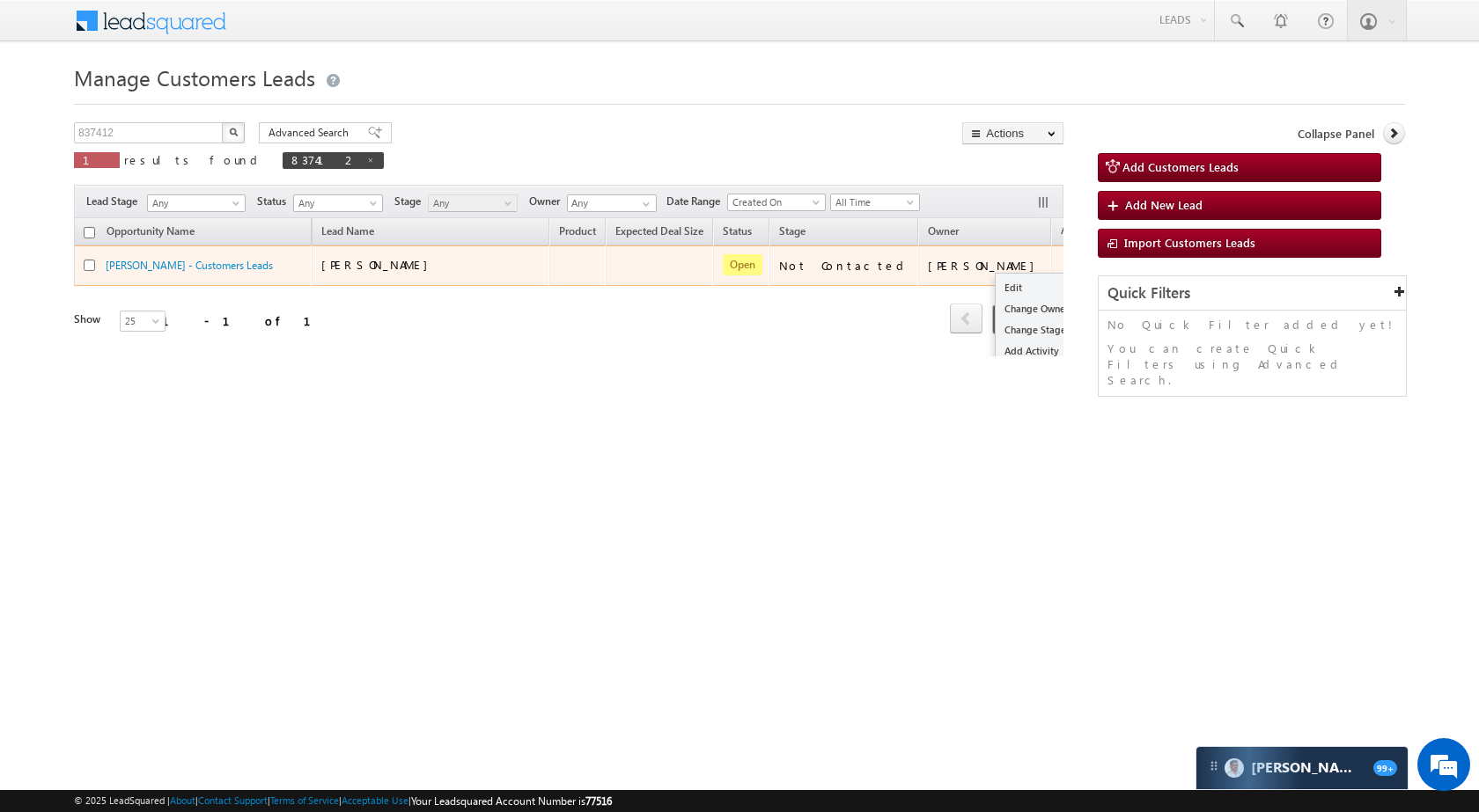
click at [998, 275] on ul "Edit Change Owner Change Stage Add Activity Add Task Delete" at bounding box center [1039, 340] width 90 height 136
click at [996, 287] on link "Edit" at bounding box center [1039, 287] width 88 height 21
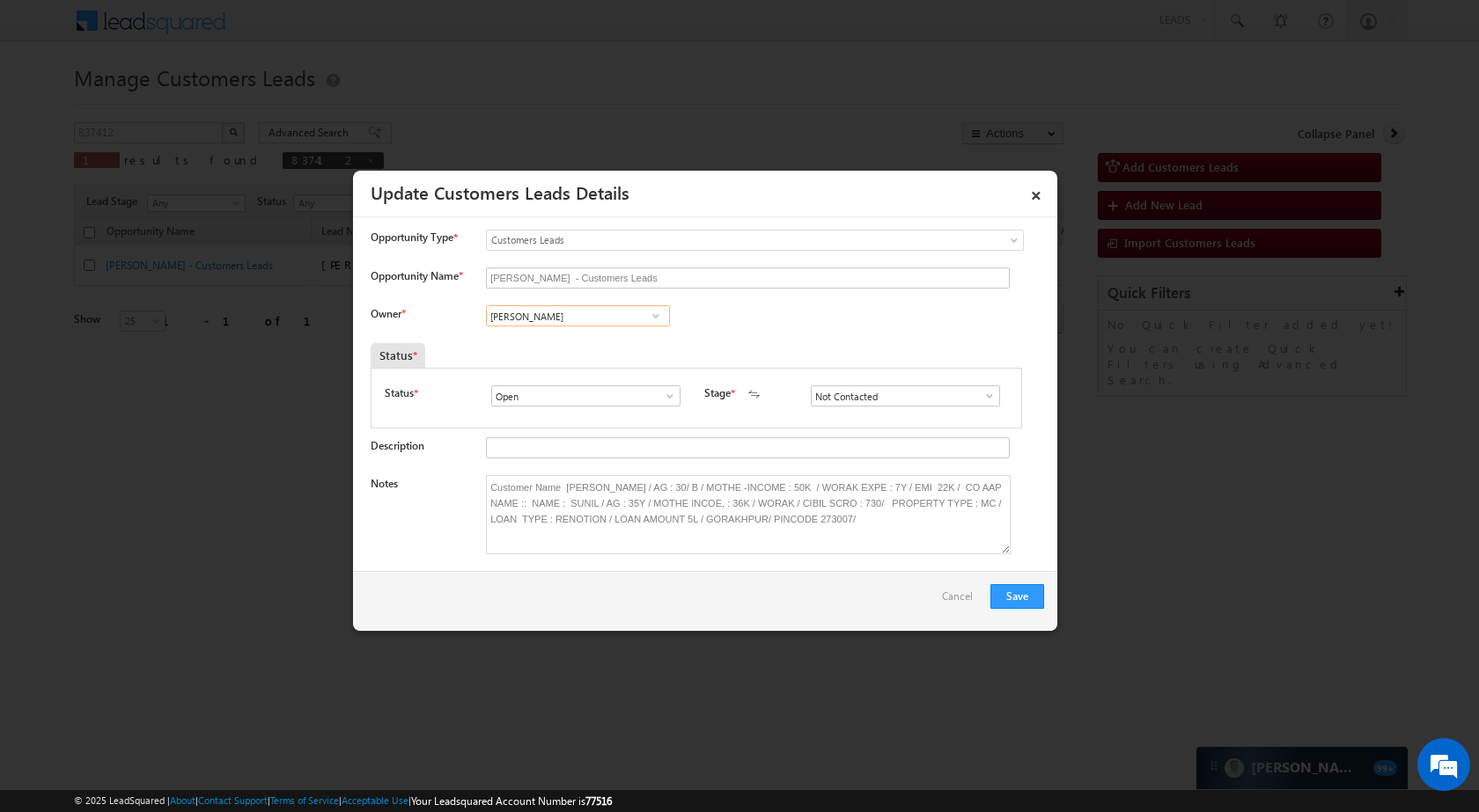
click at [603, 315] on input "Devesh Srivastav" at bounding box center [578, 316] width 184 height 21
click at [587, 344] on span "suryakant.tripathi@sgrlimited.in" at bounding box center [572, 351] width 158 height 14
type input "[PERSON_NAME]"
click at [1040, 604] on button "Save" at bounding box center [1018, 597] width 54 height 25
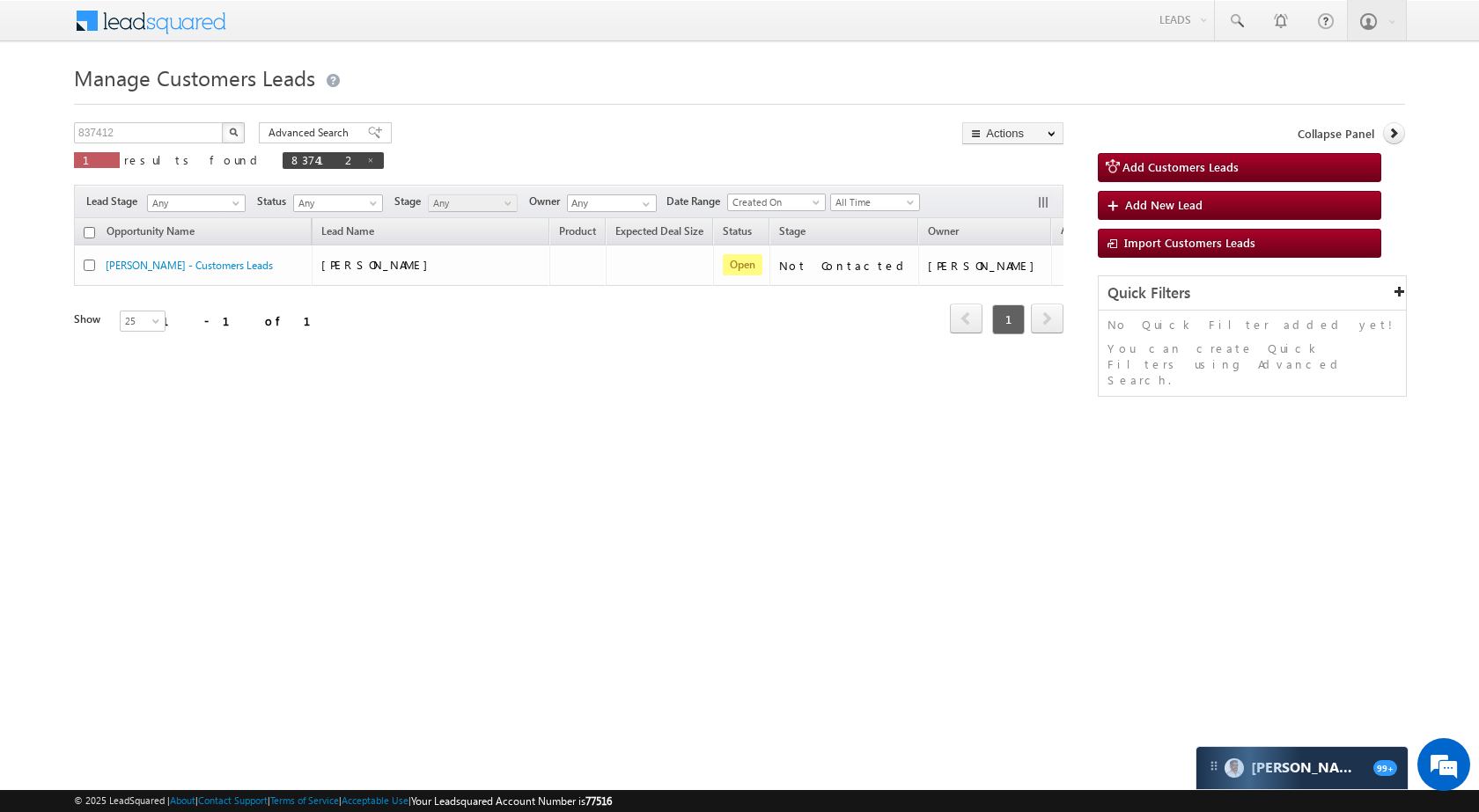
click at [136, 117] on div "Manage Customers Leads 837412 X 1 results found 837412 Advanced Search Advanced…" at bounding box center [740, 279] width 1331 height 440
click at [141, 127] on input "837412" at bounding box center [150, 133] width 151 height 21
paste input "53003"
type input "853003"
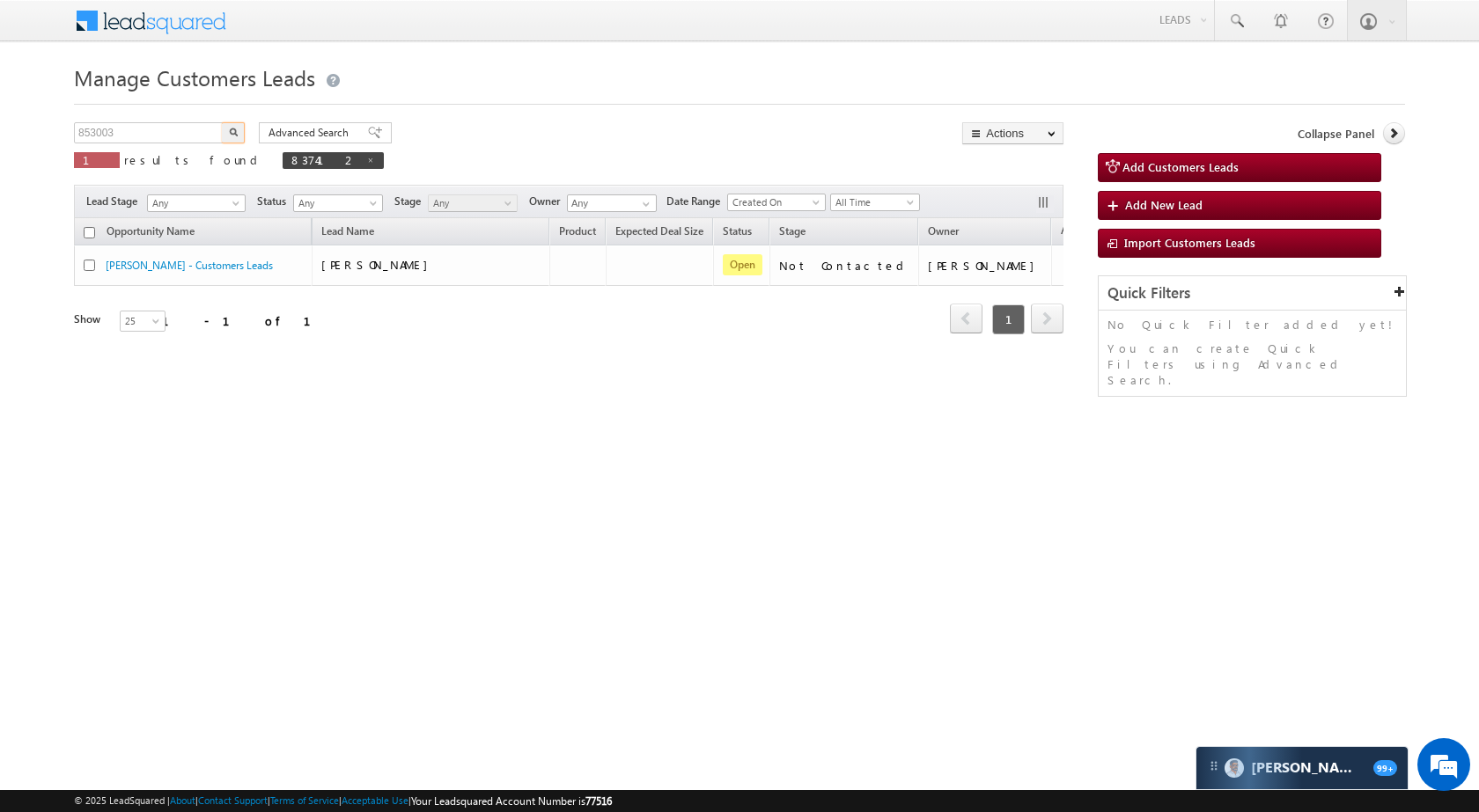
click at [233, 129] on img "button" at bounding box center [233, 131] width 9 height 9
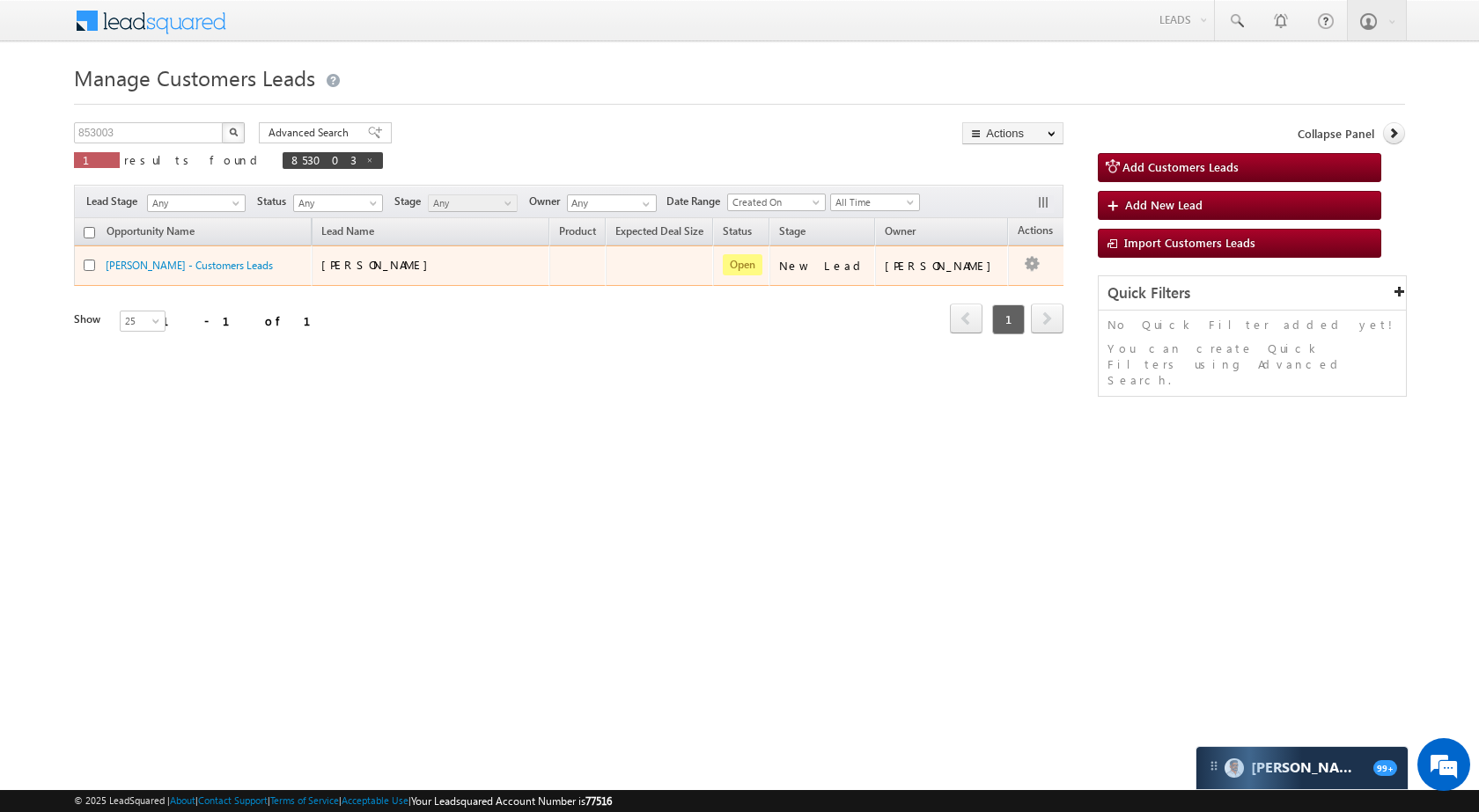
click at [1018, 267] on td at bounding box center [1045, 266] width 73 height 41
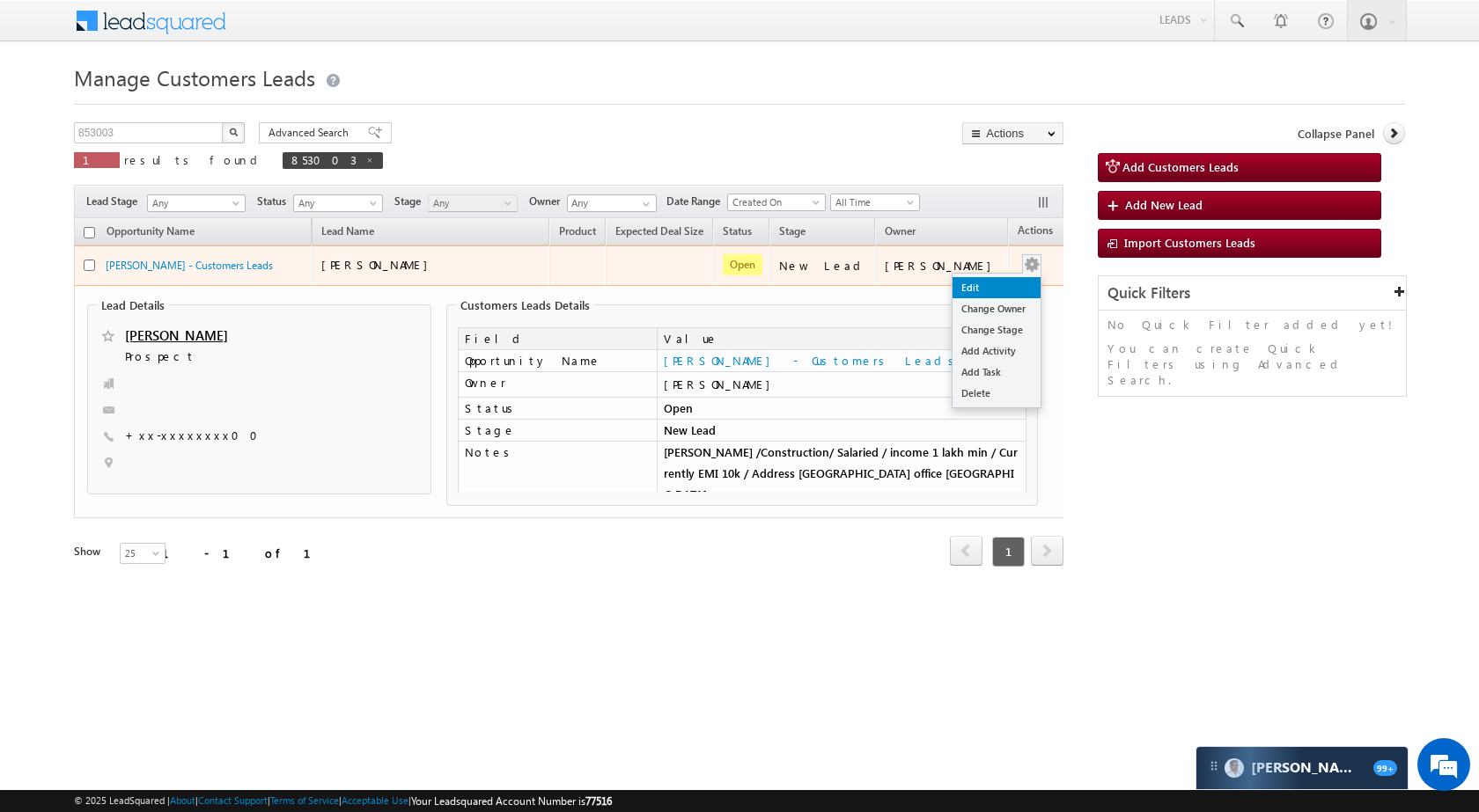
click at [982, 279] on link "Edit" at bounding box center [996, 287] width 88 height 21
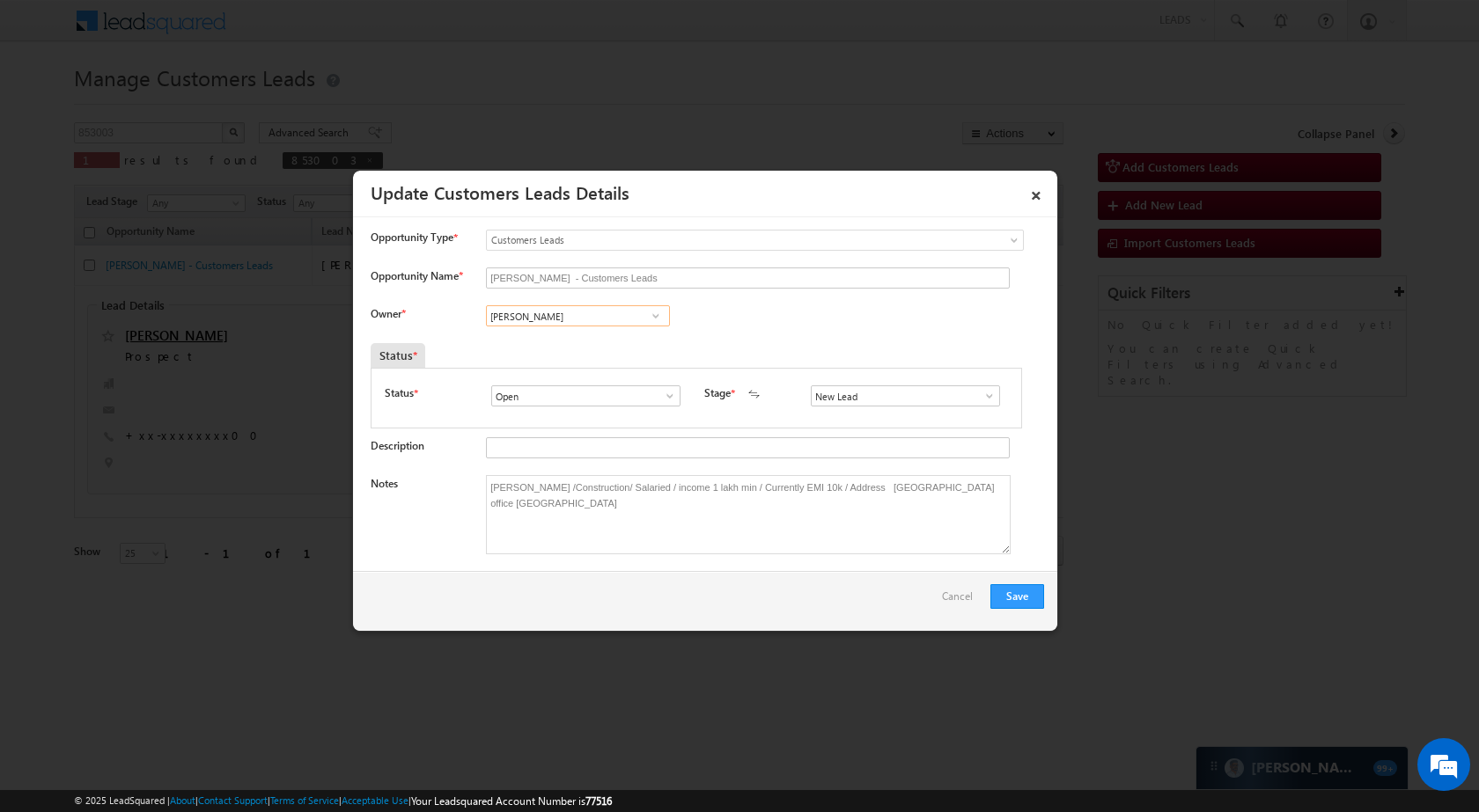
click at [629, 323] on input "Devesh Srivastav" at bounding box center [578, 316] width 184 height 21
paste input "[PERSON_NAME]"
click at [599, 347] on span "suryakant.tripathi@sgrlimited.in" at bounding box center [572, 351] width 158 height 14
type input "[PERSON_NAME]"
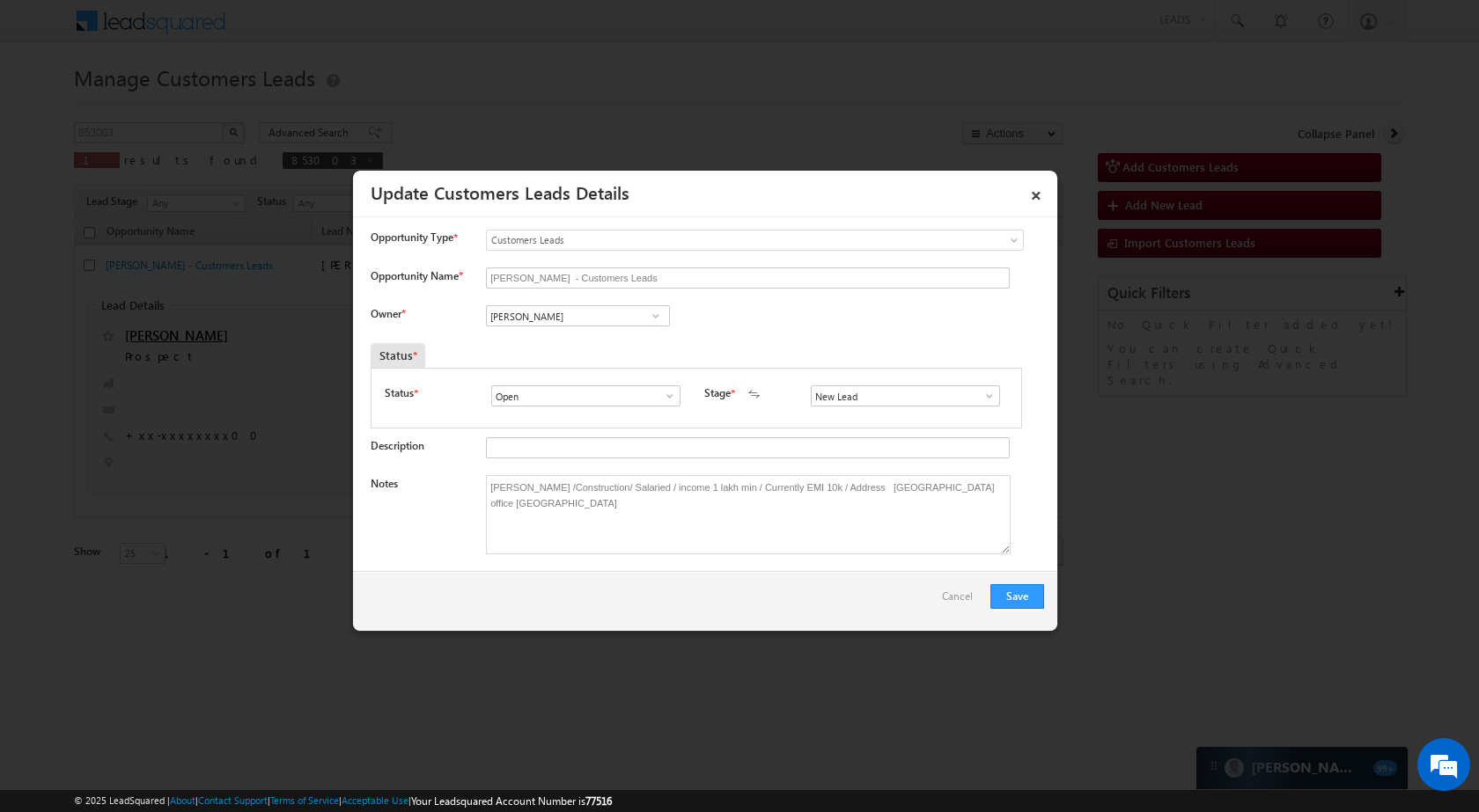
click at [982, 396] on span at bounding box center [990, 395] width 17 height 14
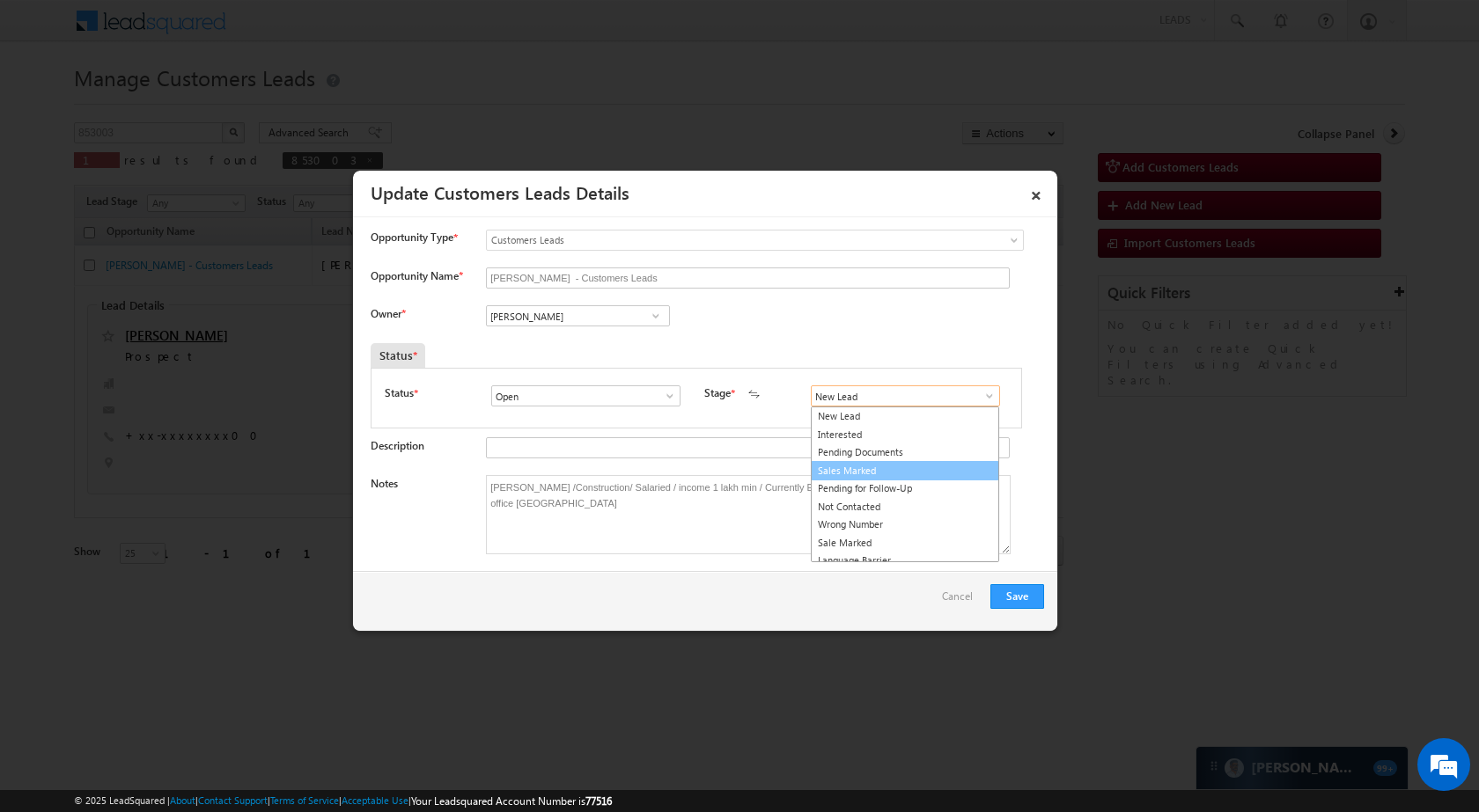
click at [890, 472] on link "Sales Marked" at bounding box center [905, 471] width 188 height 20
type input "Sales Marked"
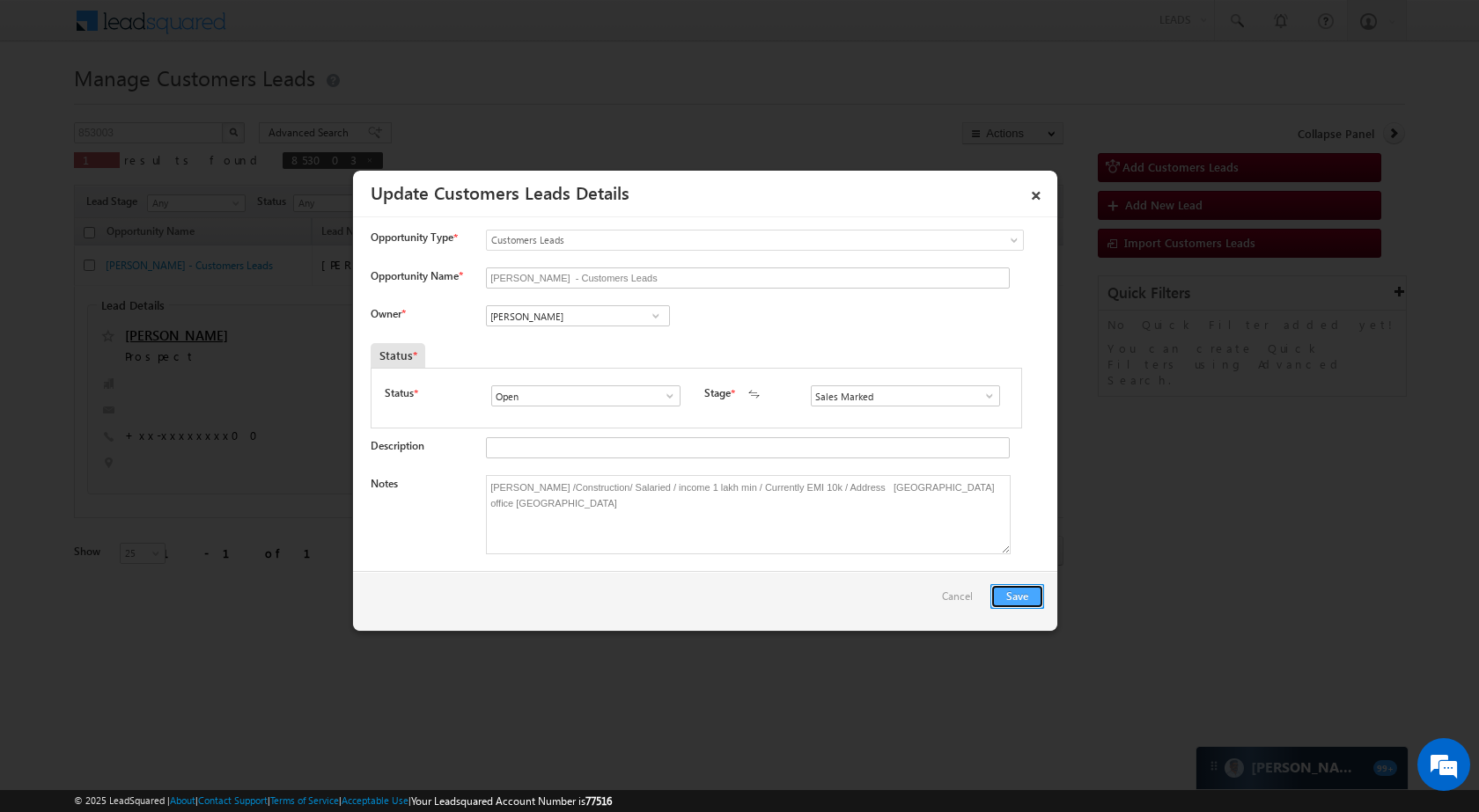
click at [1016, 597] on button "Save" at bounding box center [1018, 597] width 54 height 25
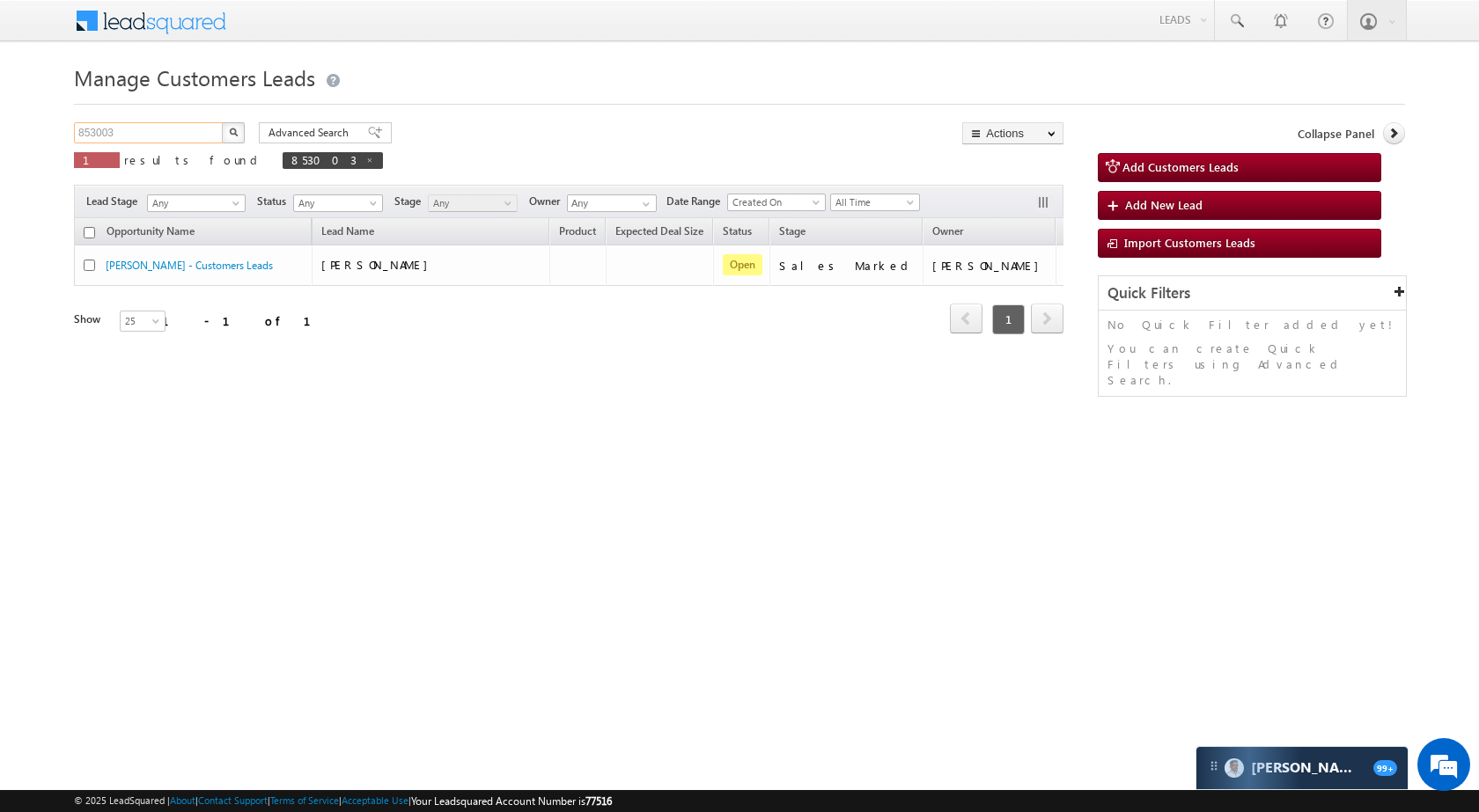
click at [156, 142] on input "853003" at bounding box center [150, 133] width 151 height 21
paste input "47001"
type input "847001"
click at [238, 137] on button "button" at bounding box center [233, 133] width 23 height 21
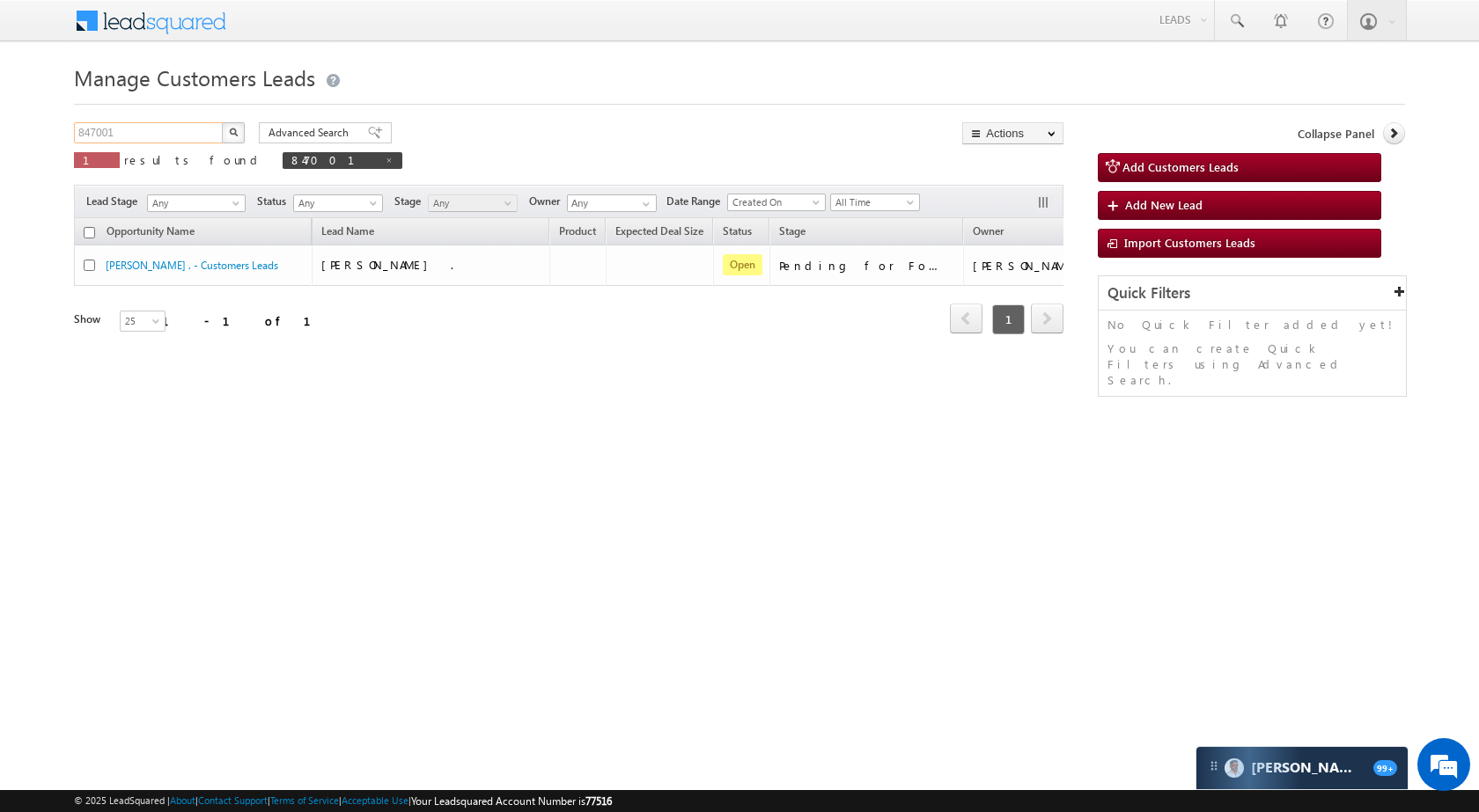
click at [170, 130] on input "847001" at bounding box center [150, 133] width 151 height 21
paste input "6962"
click at [236, 130] on img "button" at bounding box center [233, 131] width 9 height 9
click at [169, 123] on input "846962" at bounding box center [150, 133] width 151 height 21
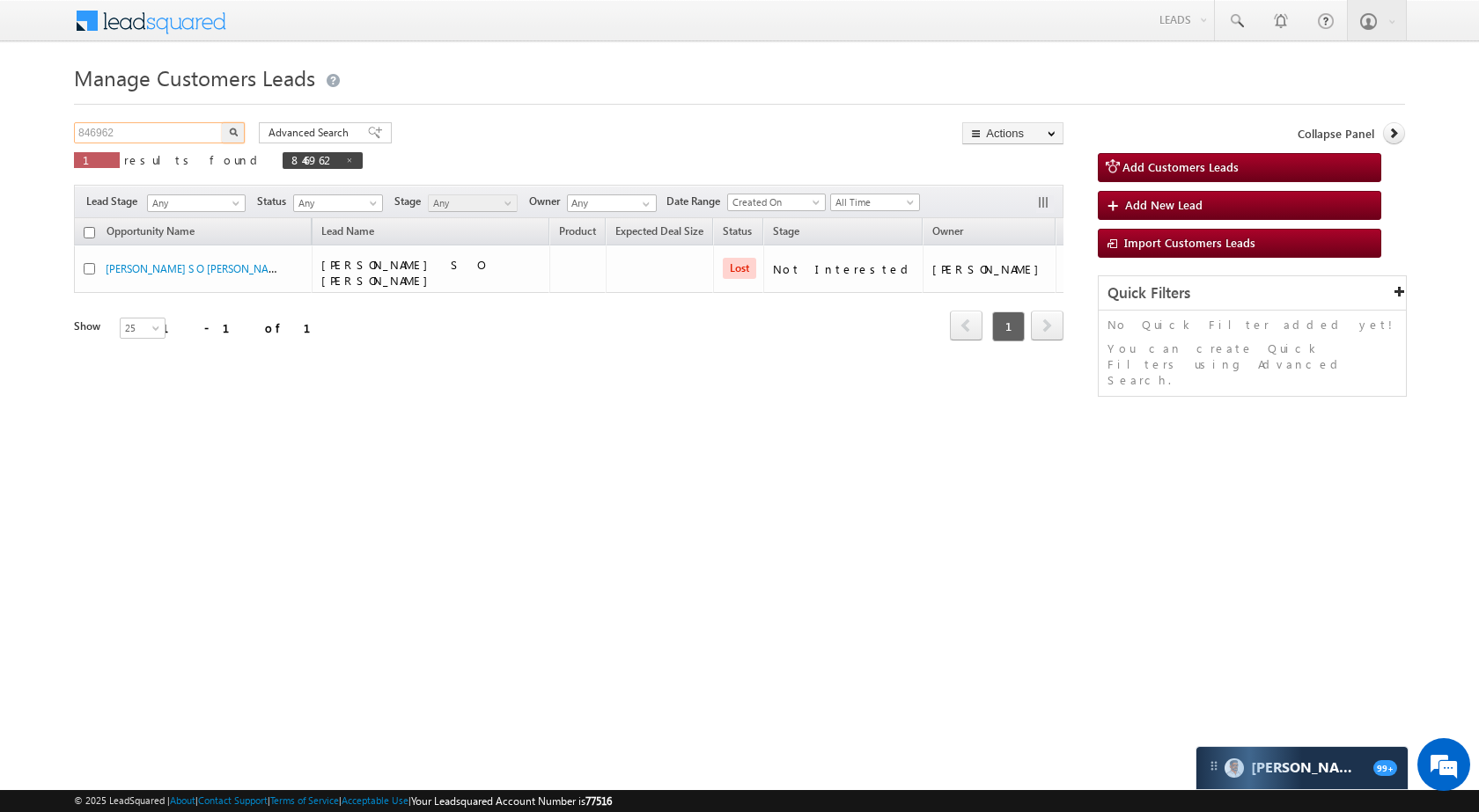
click at [169, 123] on input "846962" at bounding box center [150, 133] width 151 height 21
paste input "82325"
click at [236, 131] on img "button" at bounding box center [233, 131] width 9 height 9
click at [186, 126] on input "882325" at bounding box center [150, 133] width 151 height 21
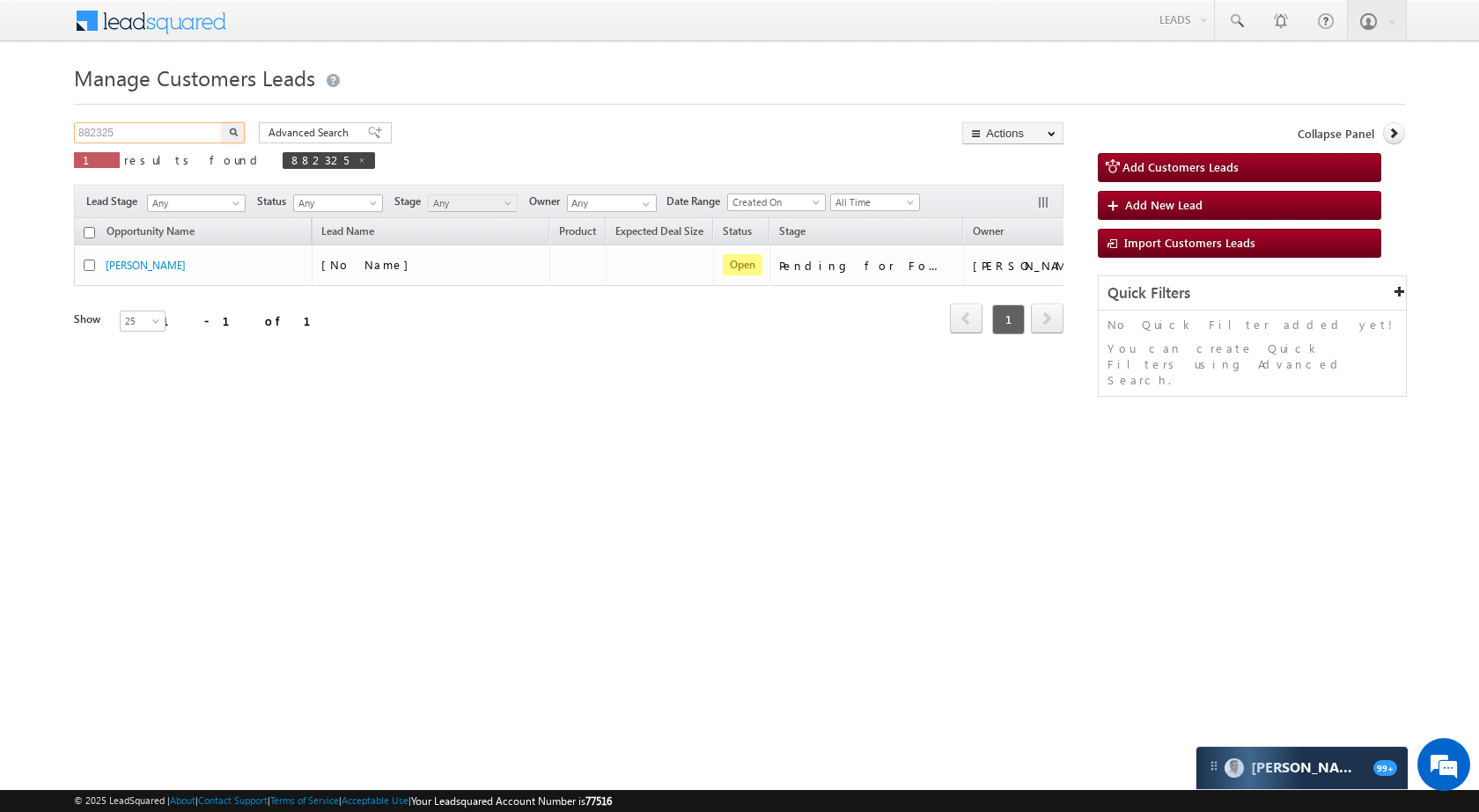
paste input "91629"
click at [239, 132] on button "button" at bounding box center [233, 133] width 23 height 21
click at [177, 127] on input "891629" at bounding box center [150, 133] width 151 height 21
paste input "6267"
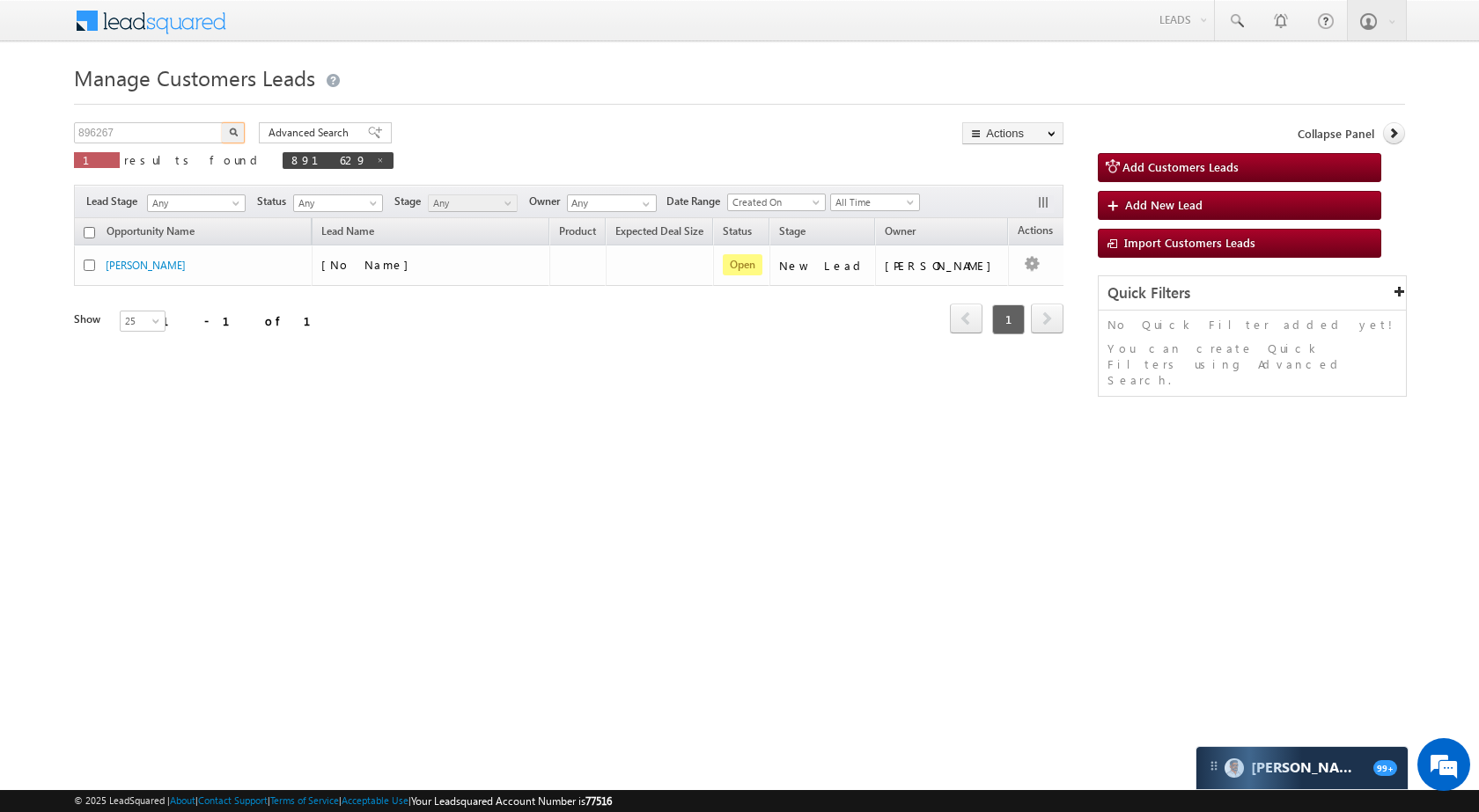
click at [228, 131] on button "button" at bounding box center [233, 133] width 23 height 21
click at [197, 132] on input "896267" at bounding box center [150, 133] width 151 height 21
paste input "904524"
click at [235, 127] on img "button" at bounding box center [233, 131] width 9 height 9
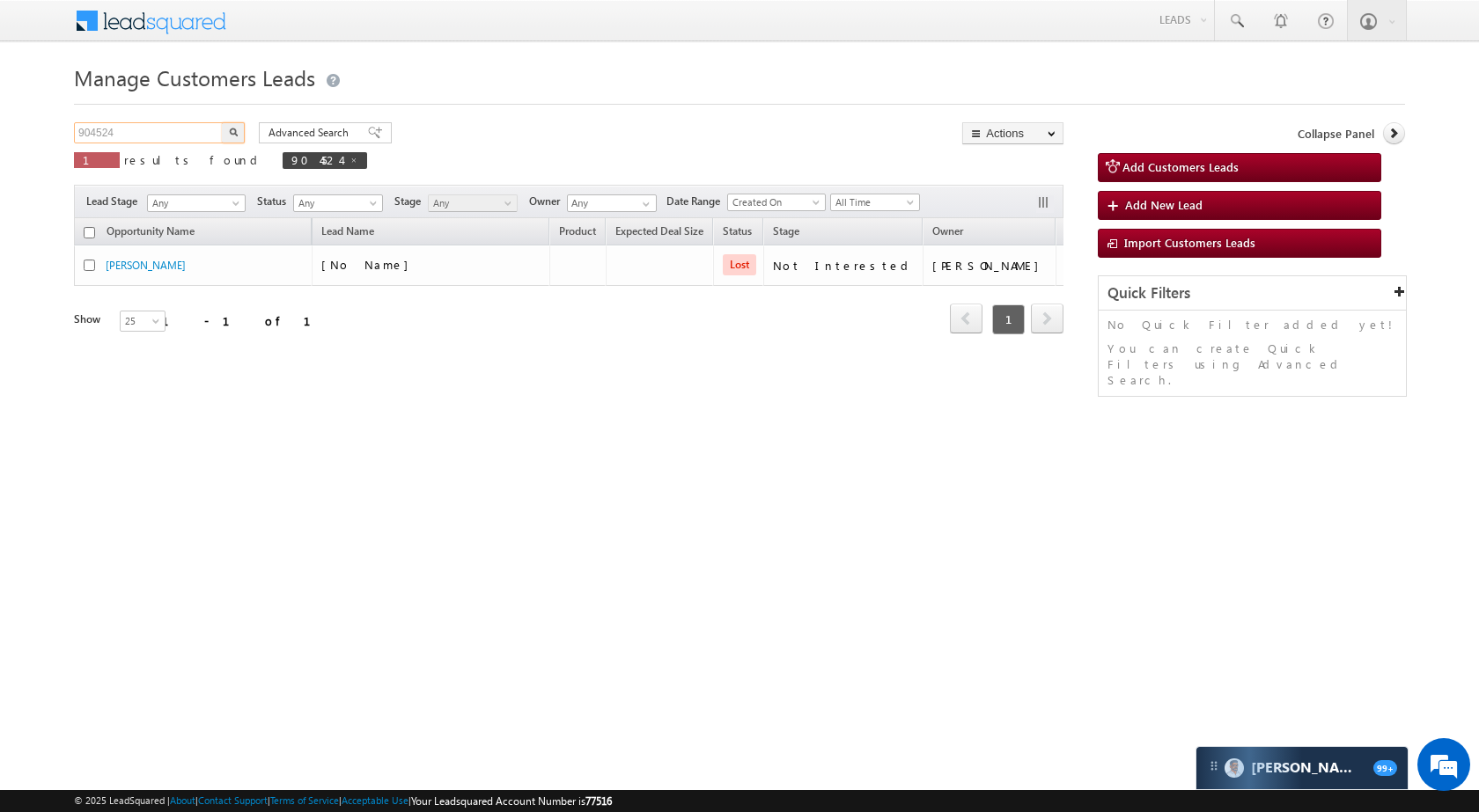
click at [146, 134] on input "904524" at bounding box center [150, 133] width 151 height 21
paste input "897570"
type input "897570"
click at [248, 129] on div "Advanced Search Advanced search results" at bounding box center [318, 133] width 146 height 21
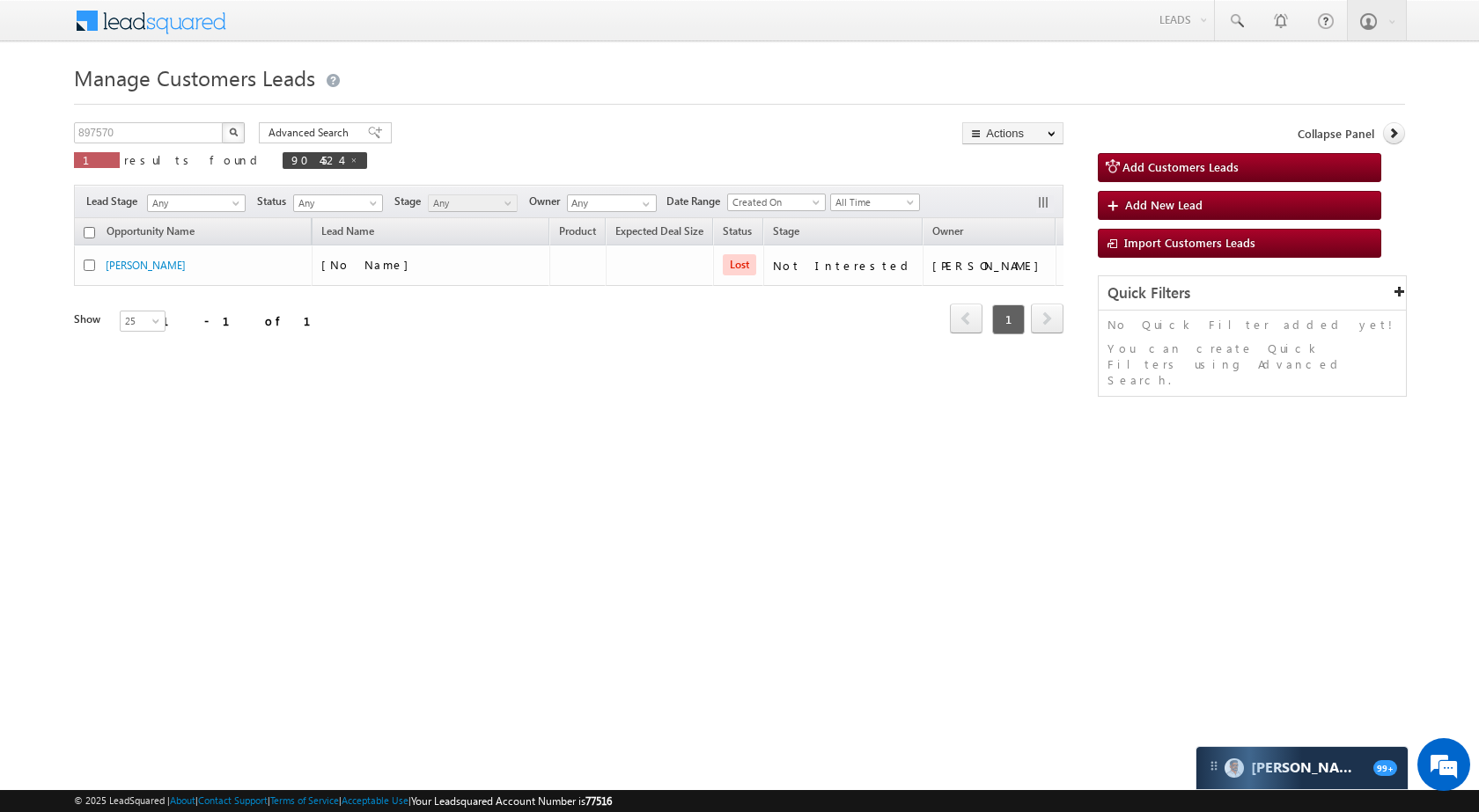
click at [224, 131] on button "button" at bounding box center [233, 133] width 23 height 21
